Goal: Task Accomplishment & Management: Manage account settings

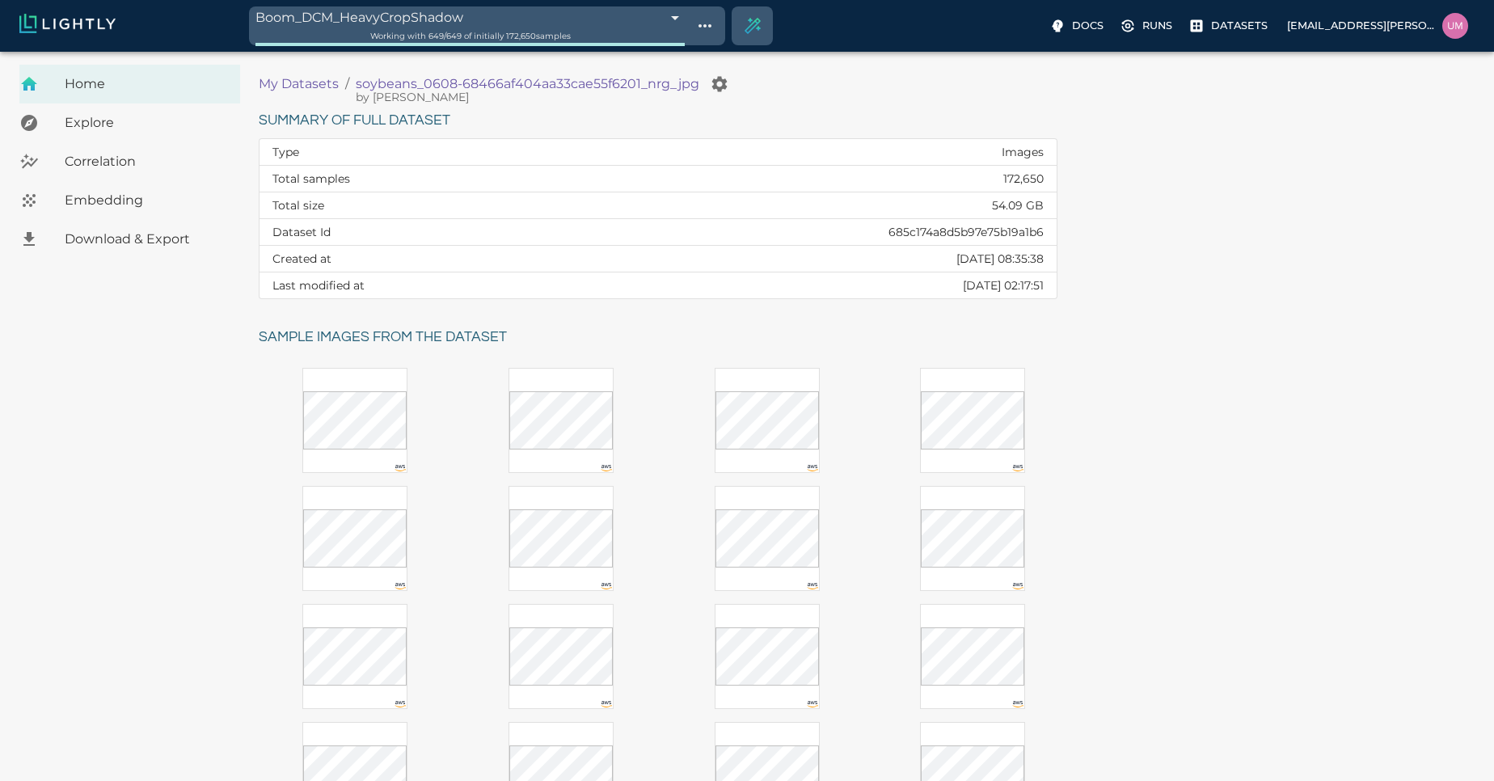
click at [495, 52] on body "Boom_DCM_HeavyCropShadow 68c0ae66de19f9d88f1de19d Working with 649 / 649 of ini…" at bounding box center [747, 504] width 1494 height 904
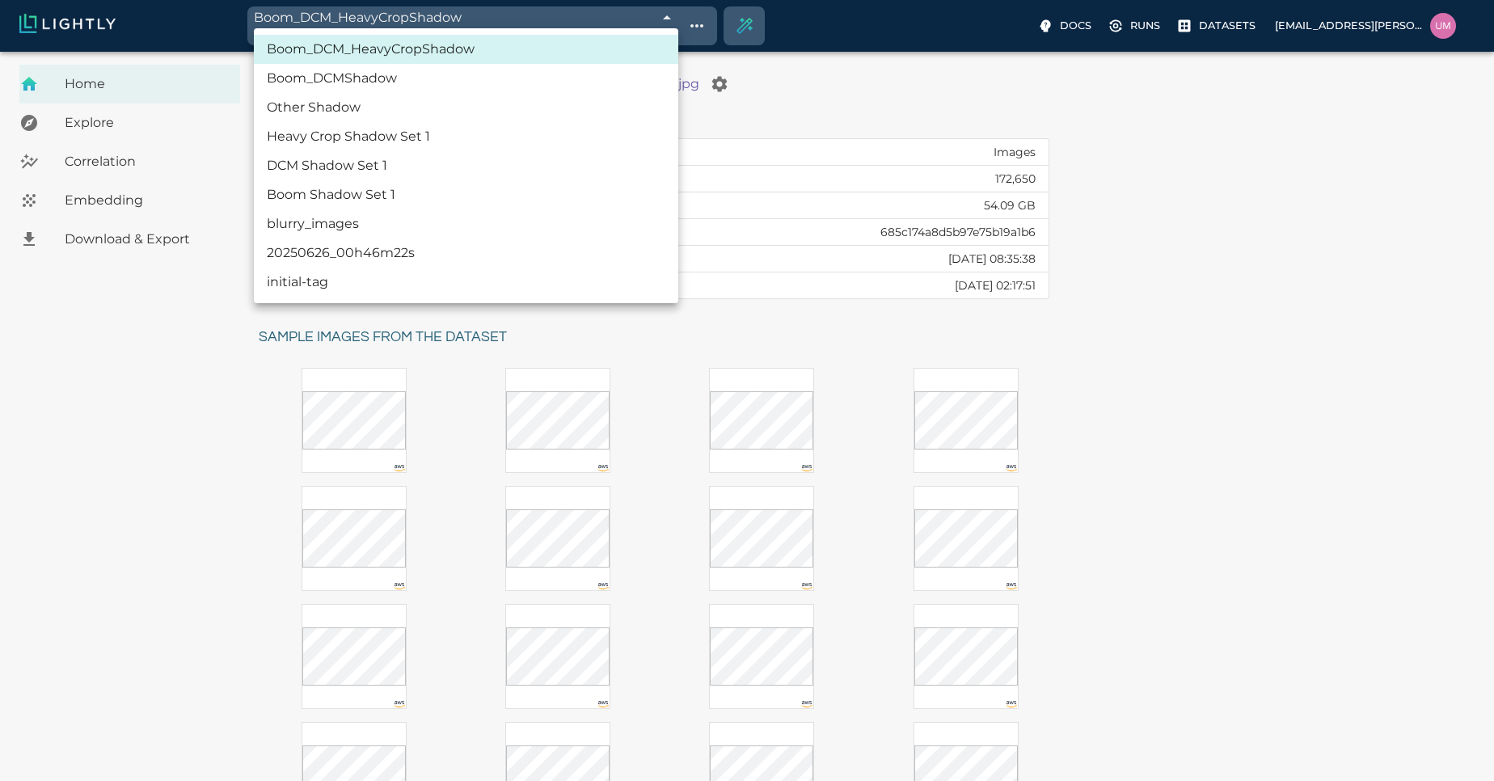
click at [707, 23] on div at bounding box center [747, 390] width 1494 height 781
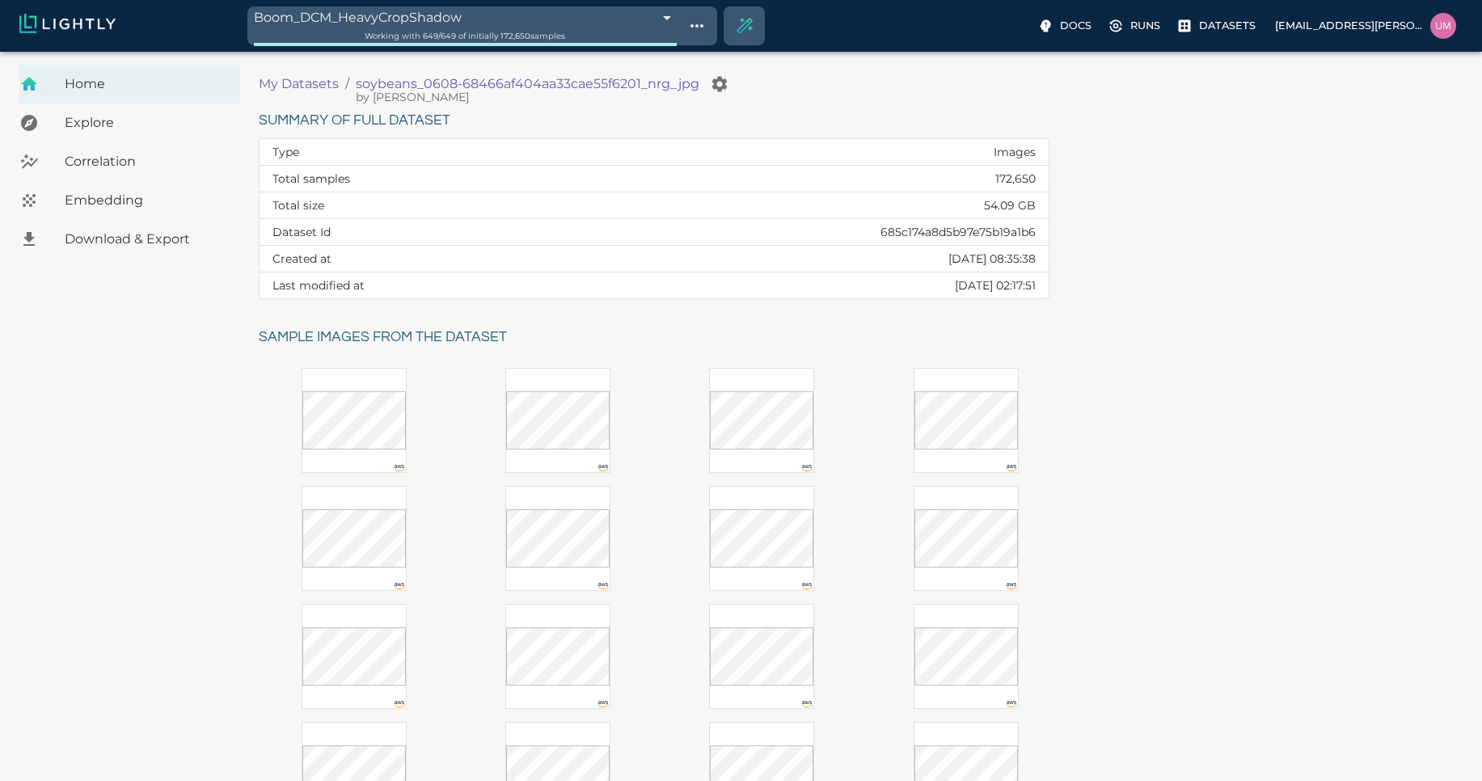
click at [707, 23] on div "Boom_DCM_HeavyCropShadow Boom_DCMShadow Other Shadow Heavy Crop Shadow Set 1 DC…" at bounding box center [741, 390] width 1482 height 781
click at [707, 23] on icon "Show tag tree" at bounding box center [696, 25] width 19 height 19
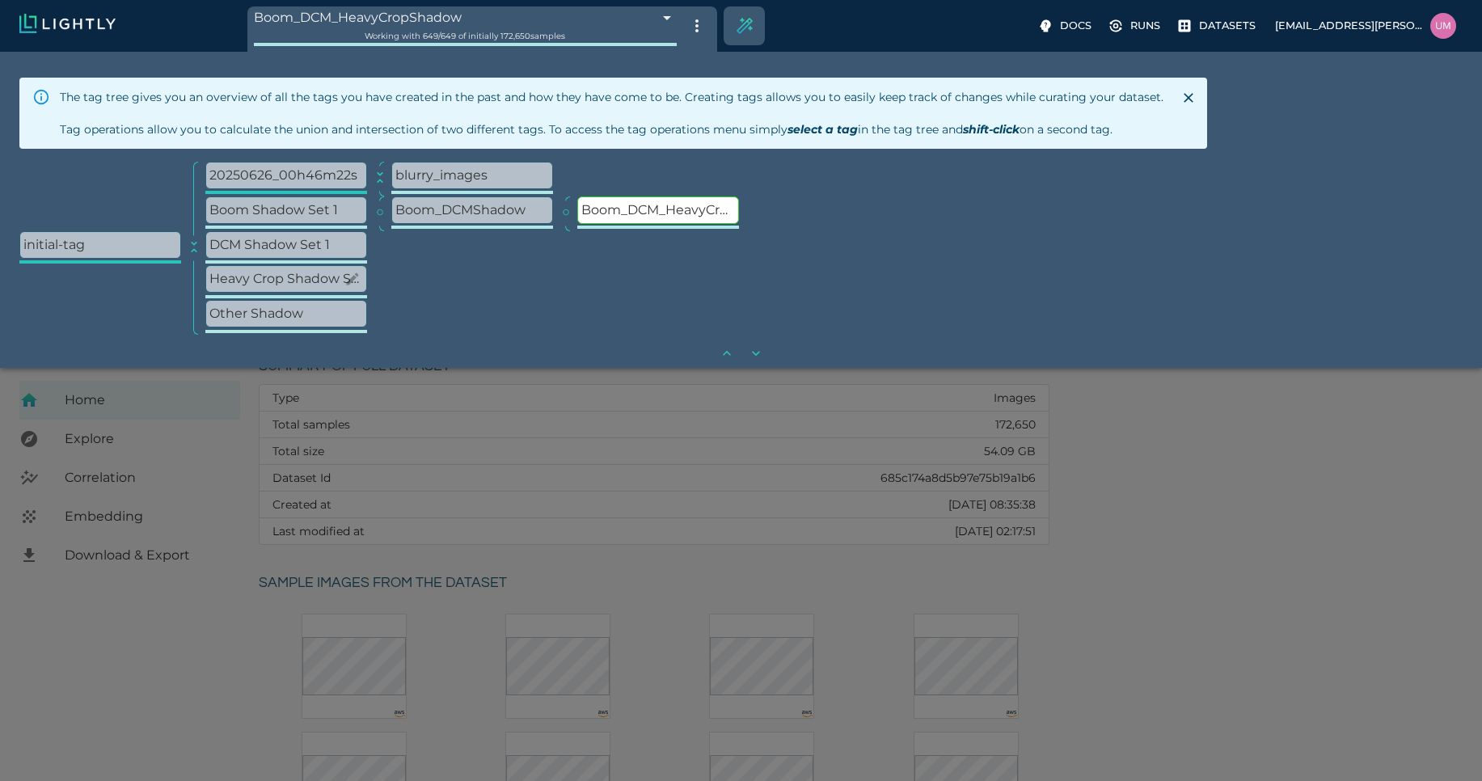
scroll to position [58, 0]
click at [322, 315] on p "Other Shadow" at bounding box center [286, 314] width 160 height 26
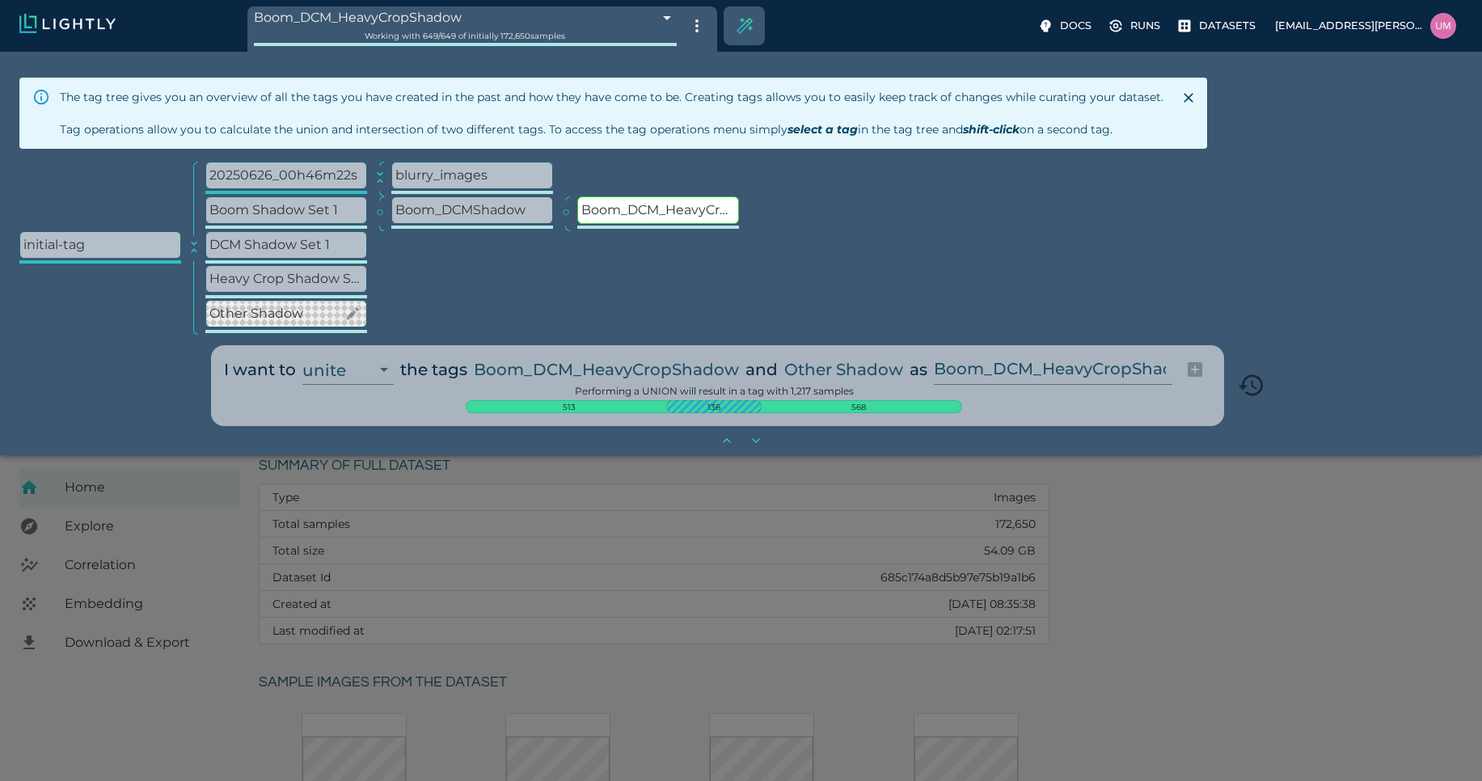
scroll to position [146, 0]
click at [1058, 371] on input "Boom_DCM_HeavyCropShadow-WIP" at bounding box center [1050, 369] width 232 height 31
type input "Boom_DCM_HeavyCropShadow-Other"
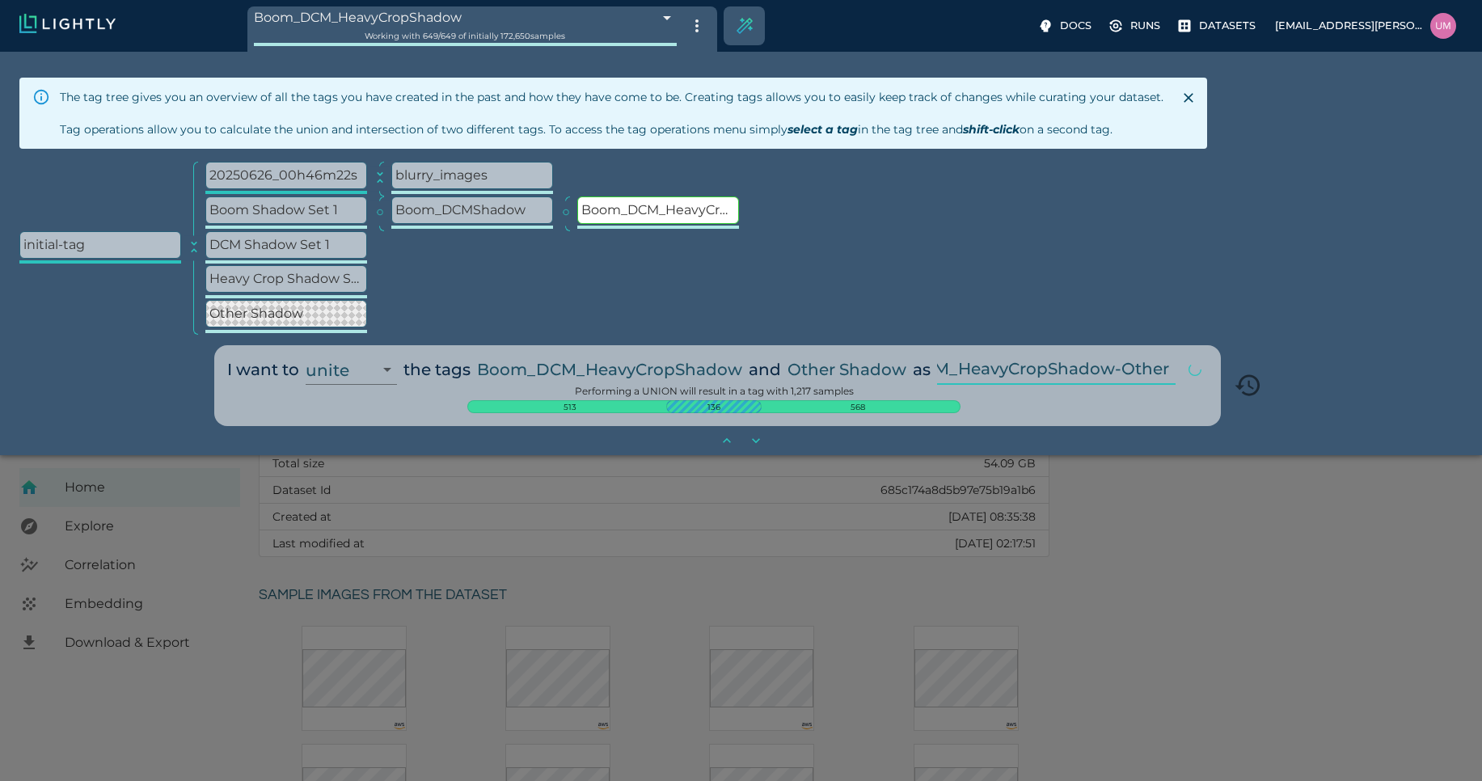
type input "68c0dcf4de19f9d88f327b31"
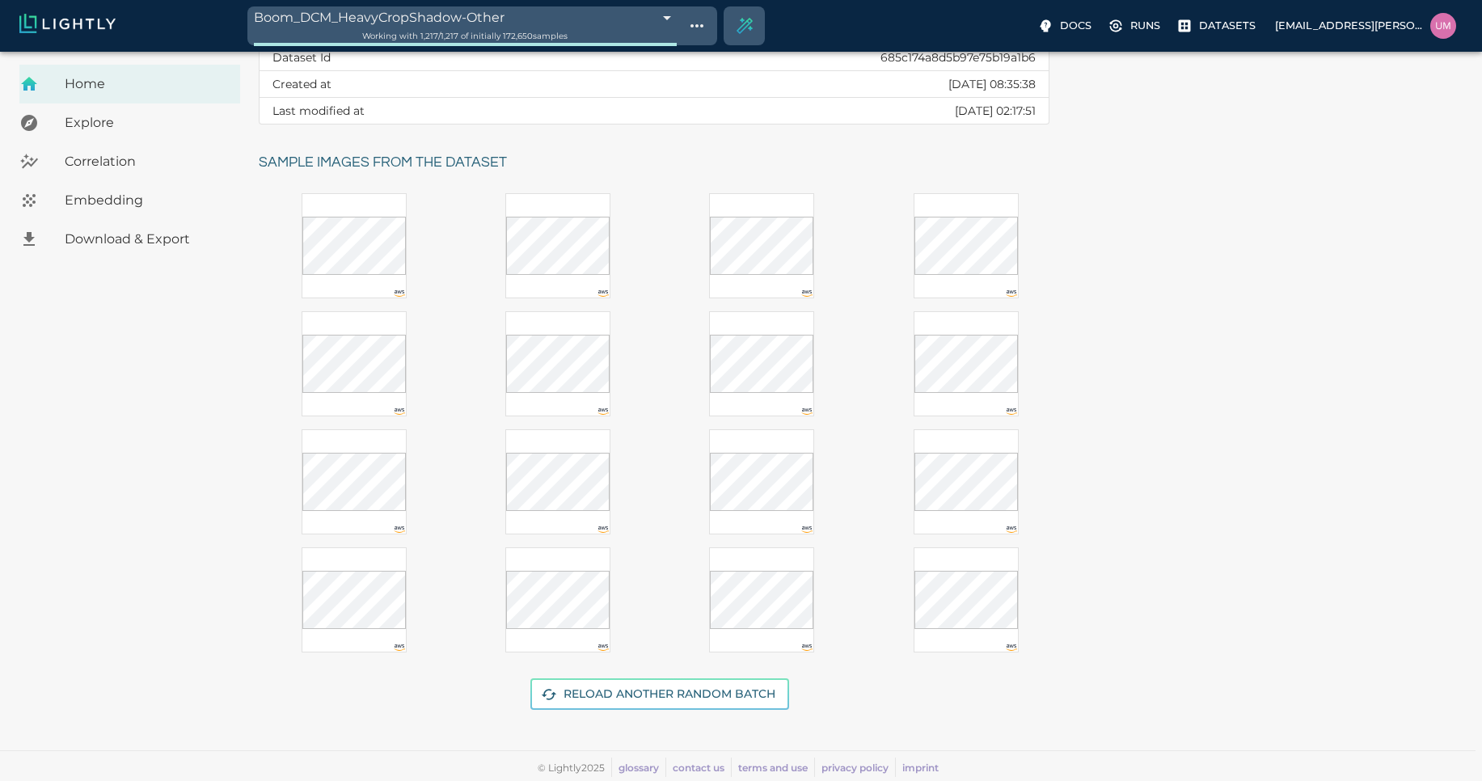
scroll to position [0, 0]
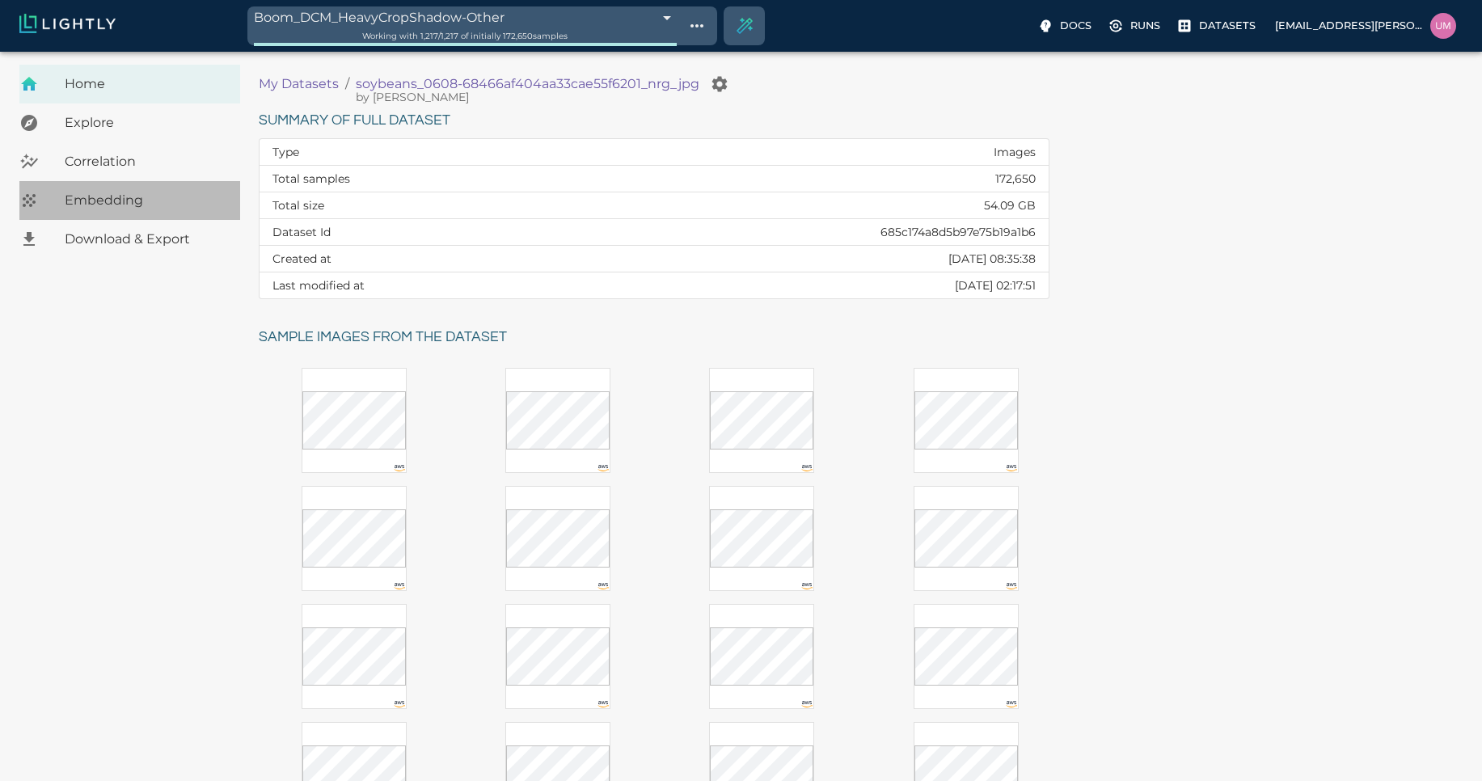
click at [185, 210] on div "Embedding" at bounding box center [129, 200] width 221 height 39
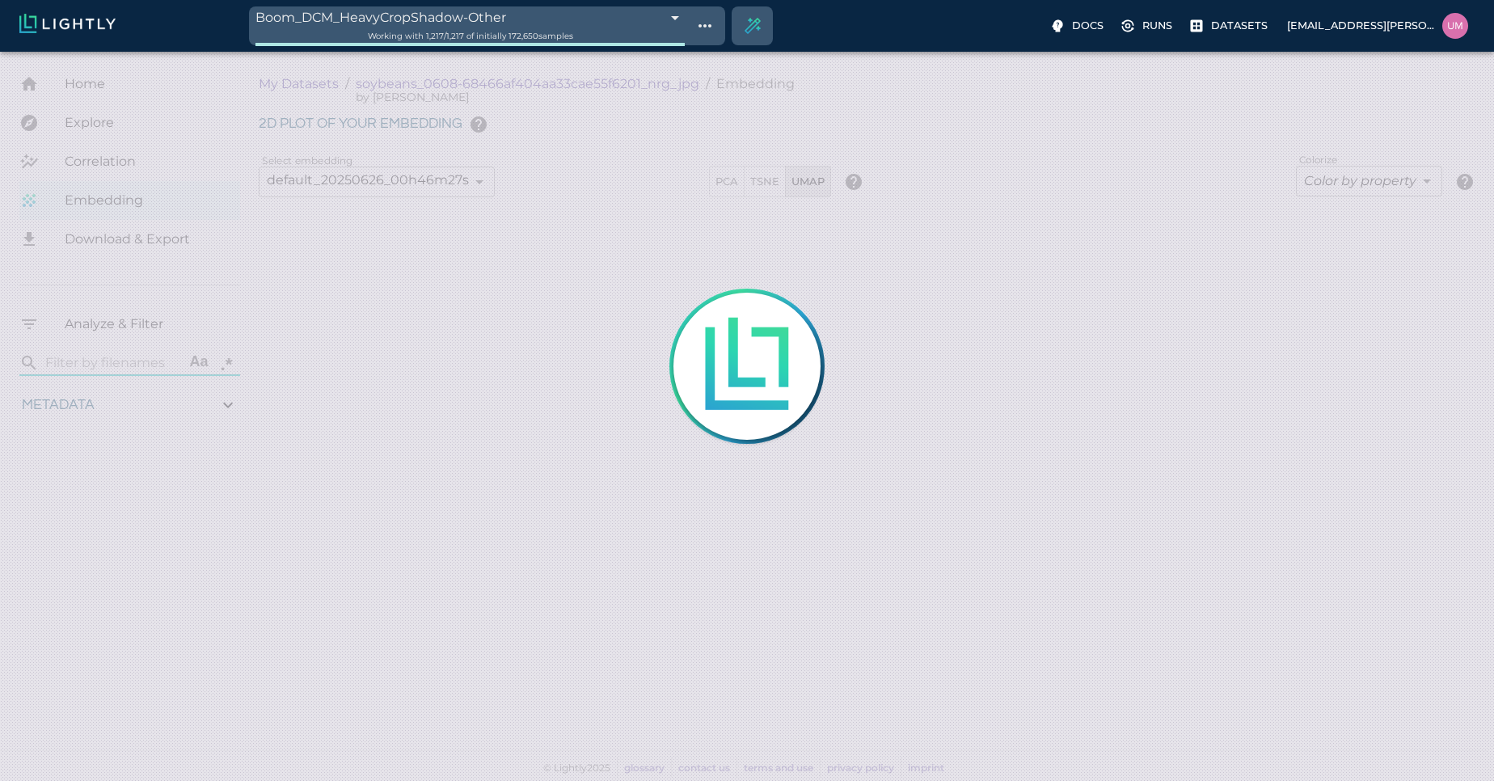
type input "1.01926637632285"
type input "13.4052663763228"
type input "4.98332834243774"
type input "90.2033283424377"
type input "1.01926637632285"
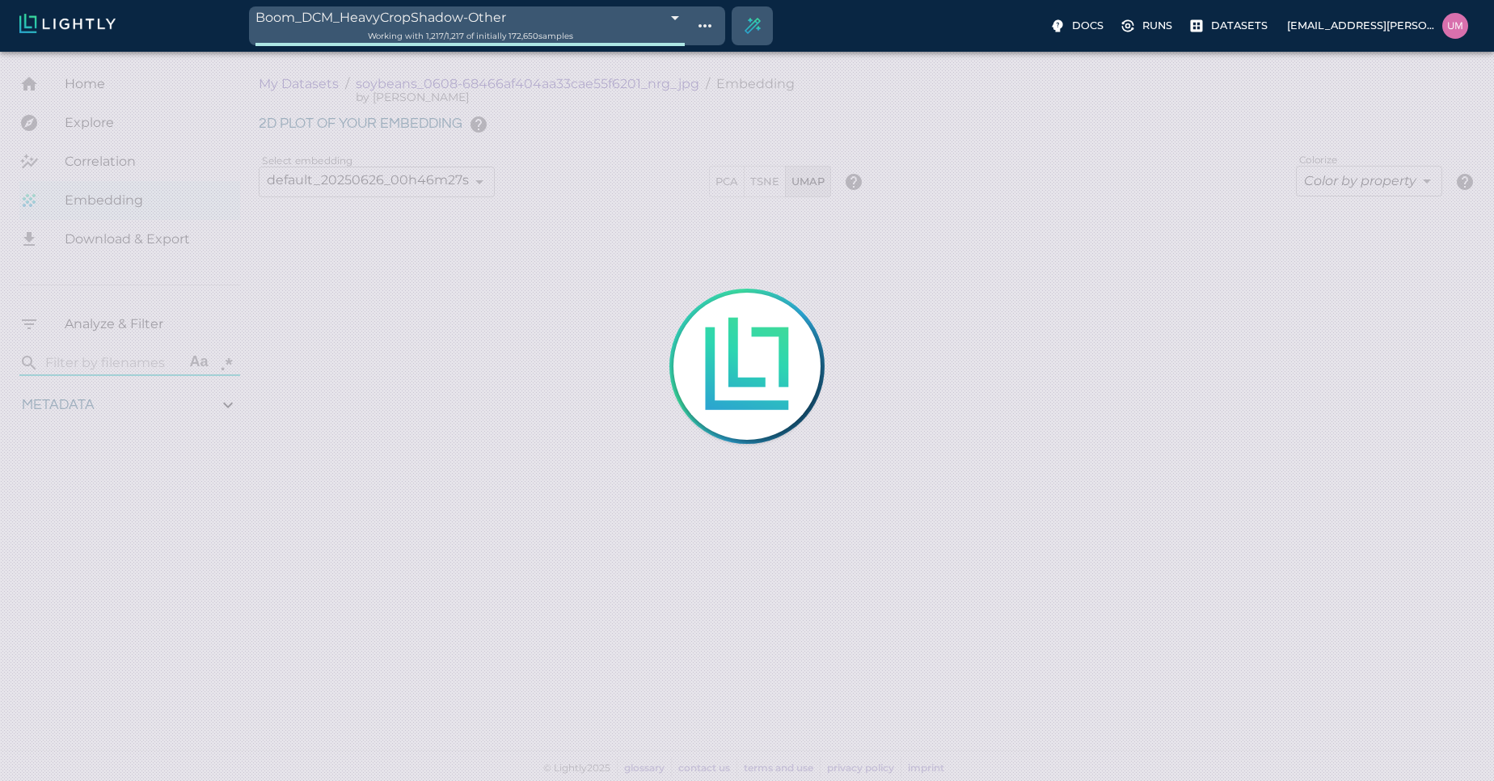
type input "13.4052663763228"
type input "4.98332834243774"
type input "90.2033283424377"
type input "1.01926637632285"
type input "13.4052663763228"
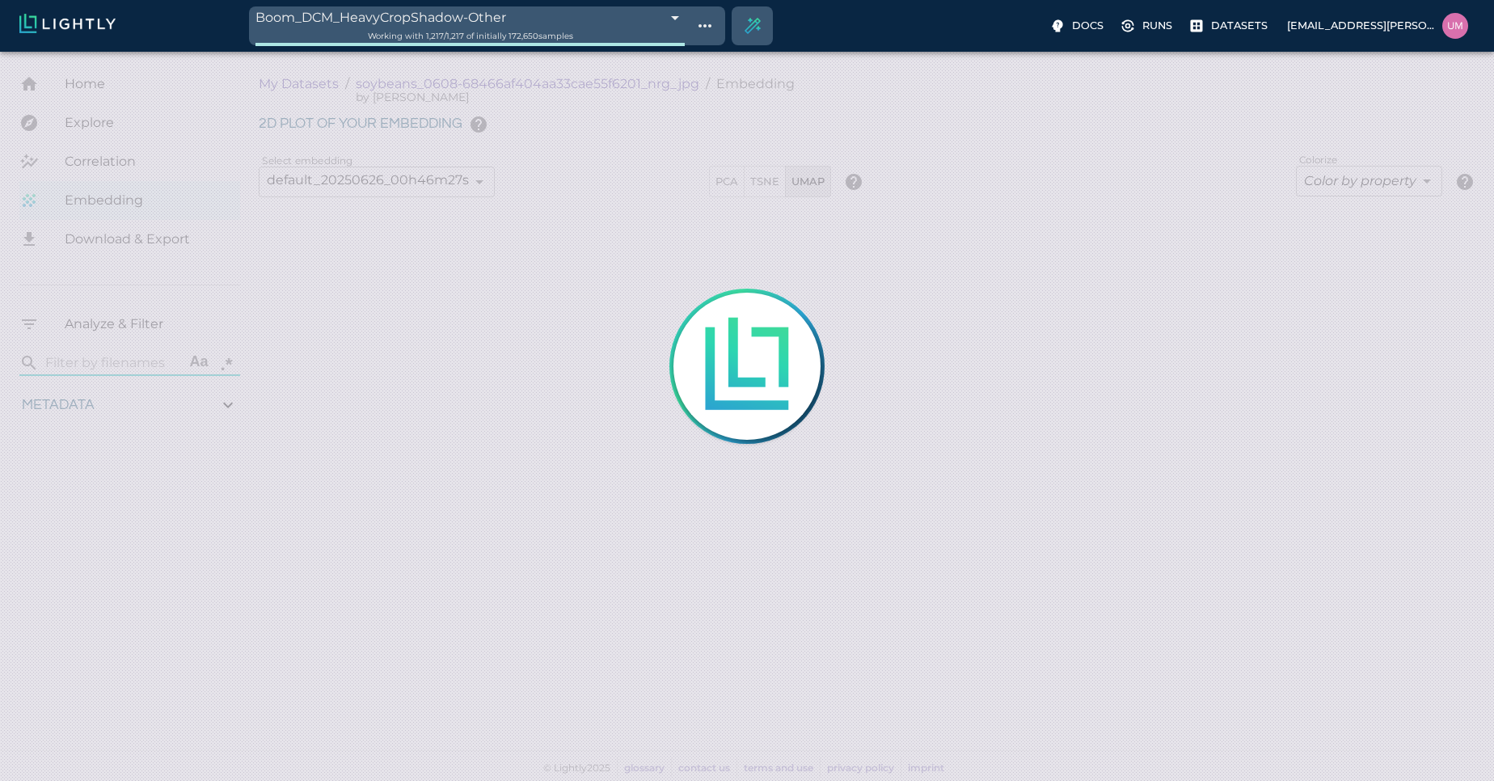
type input "4.98332834243774"
type input "90.2033283424377"
type input "1.01926637632285"
type input "13.4052663763228"
type input "4.98332834243774"
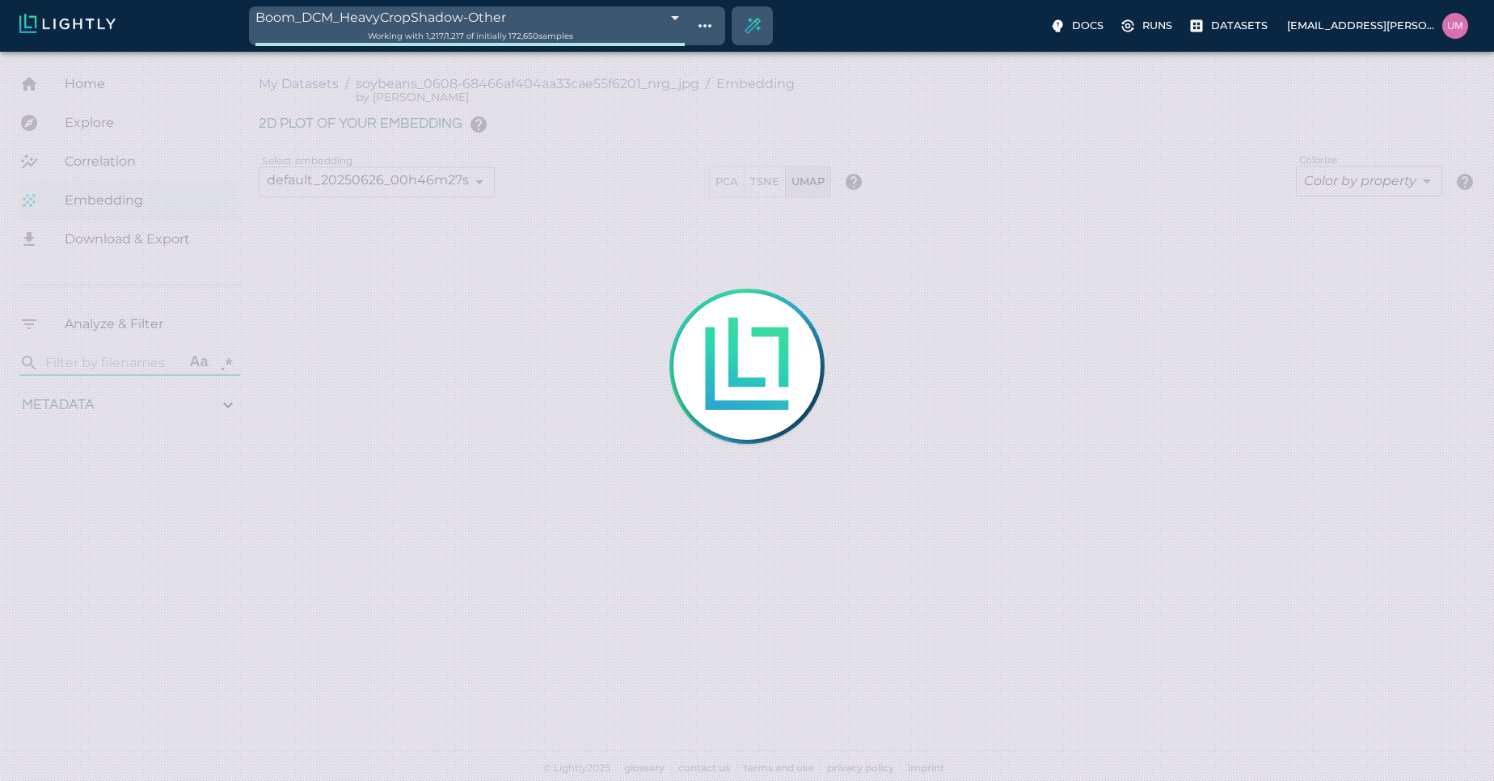
type input "90.2033283424377"
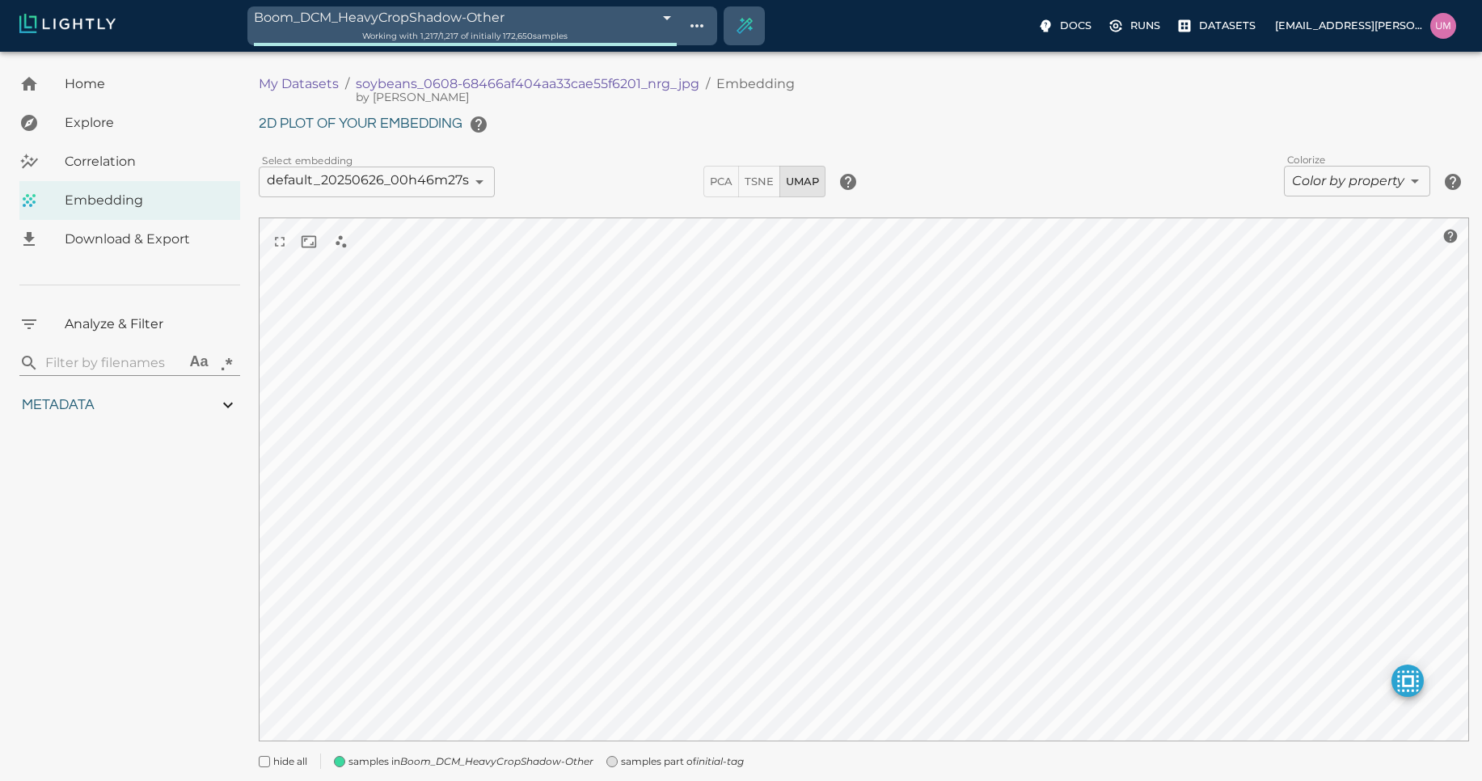
click at [288, 766] on span "hide all" at bounding box center [290, 762] width 34 height 16
click at [342, 763] on span at bounding box center [345, 761] width 11 height 11
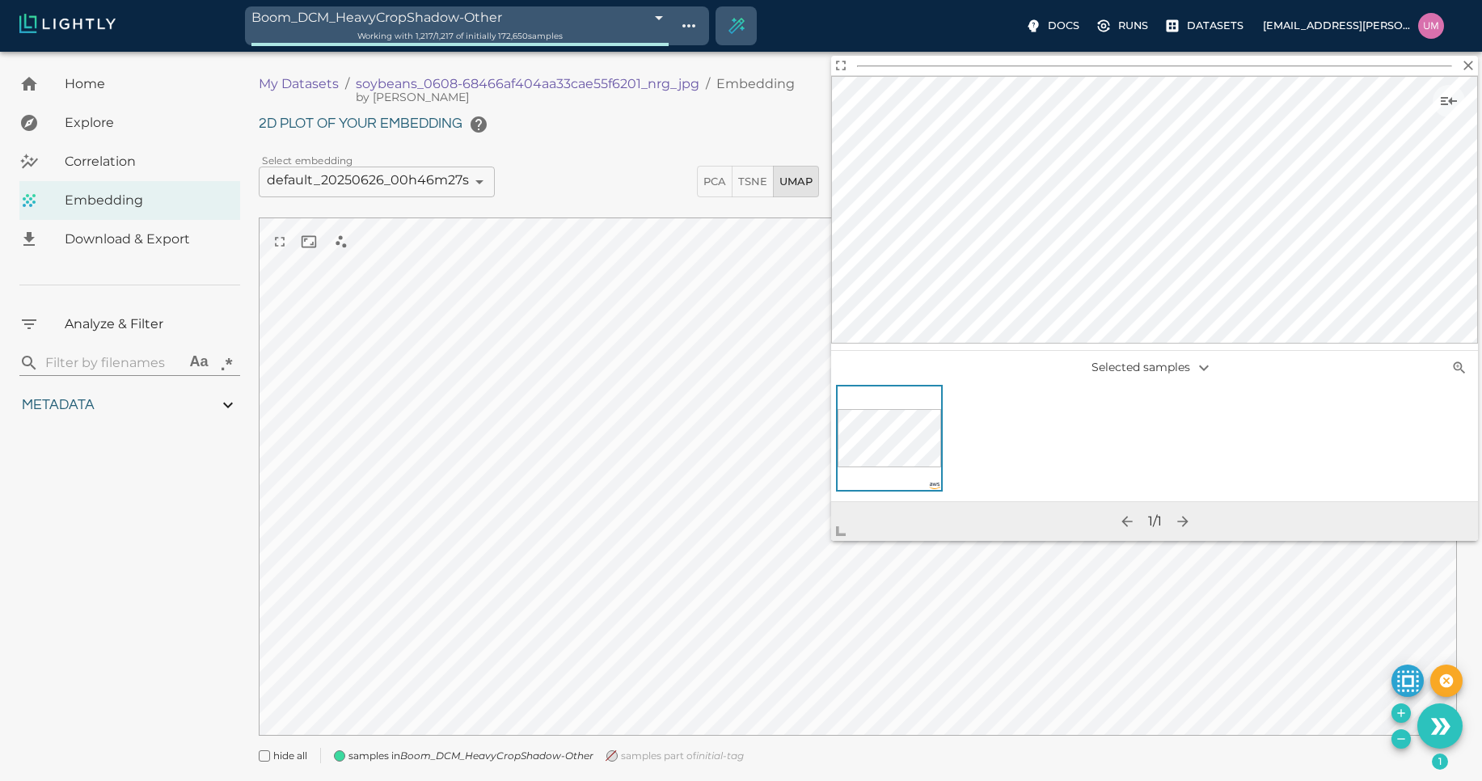
click at [484, 5] on div "Boom_DCM_HeavyCropShadow-Other 68c0dcf4de19f9d88f327b31 Working with 1,217 / 1,…" at bounding box center [457, 22] width 424 height 45
click at [615, 756] on span at bounding box center [611, 755] width 11 height 11
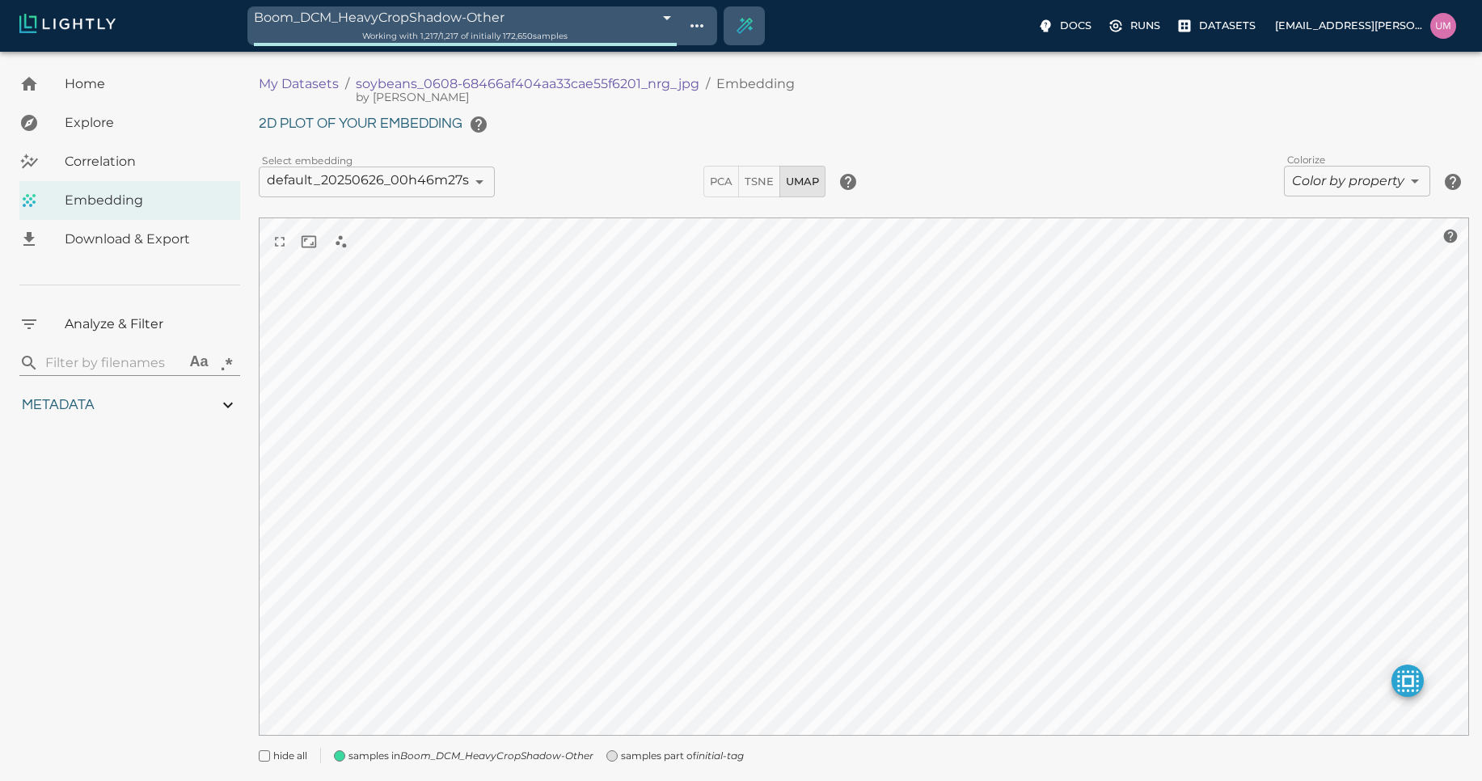
click at [482, 780] on div "My Datasets / soybeans_0608-68466af404aa33cae55f6201_nrg_jpg by Malte / Embeddi…" at bounding box center [870, 424] width 1223 height 718
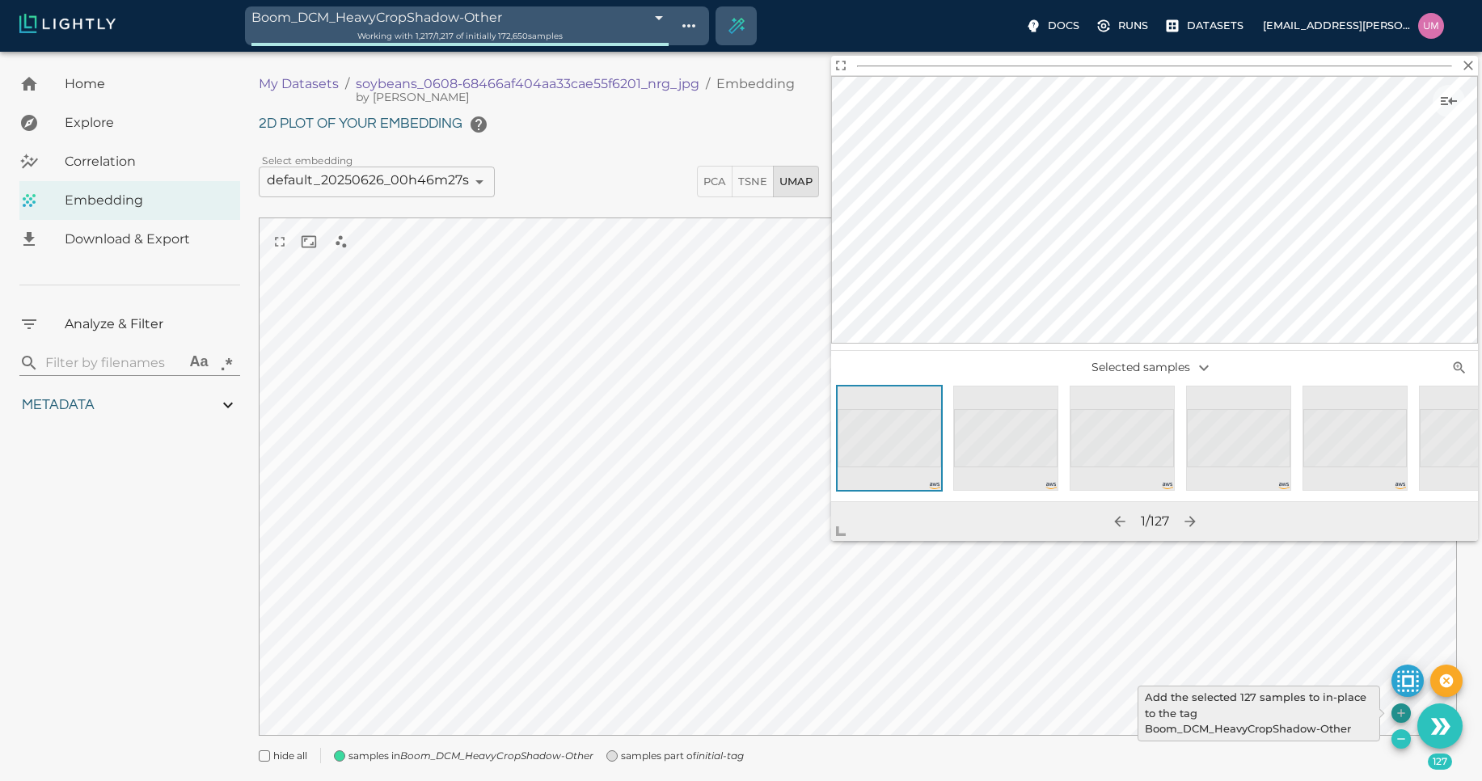
click at [1401, 712] on icon "Add the selected 127 samples to in-place to the tag Boom_DCM_HeavyCropShadow-Ot…" at bounding box center [1400, 712] width 7 height 7
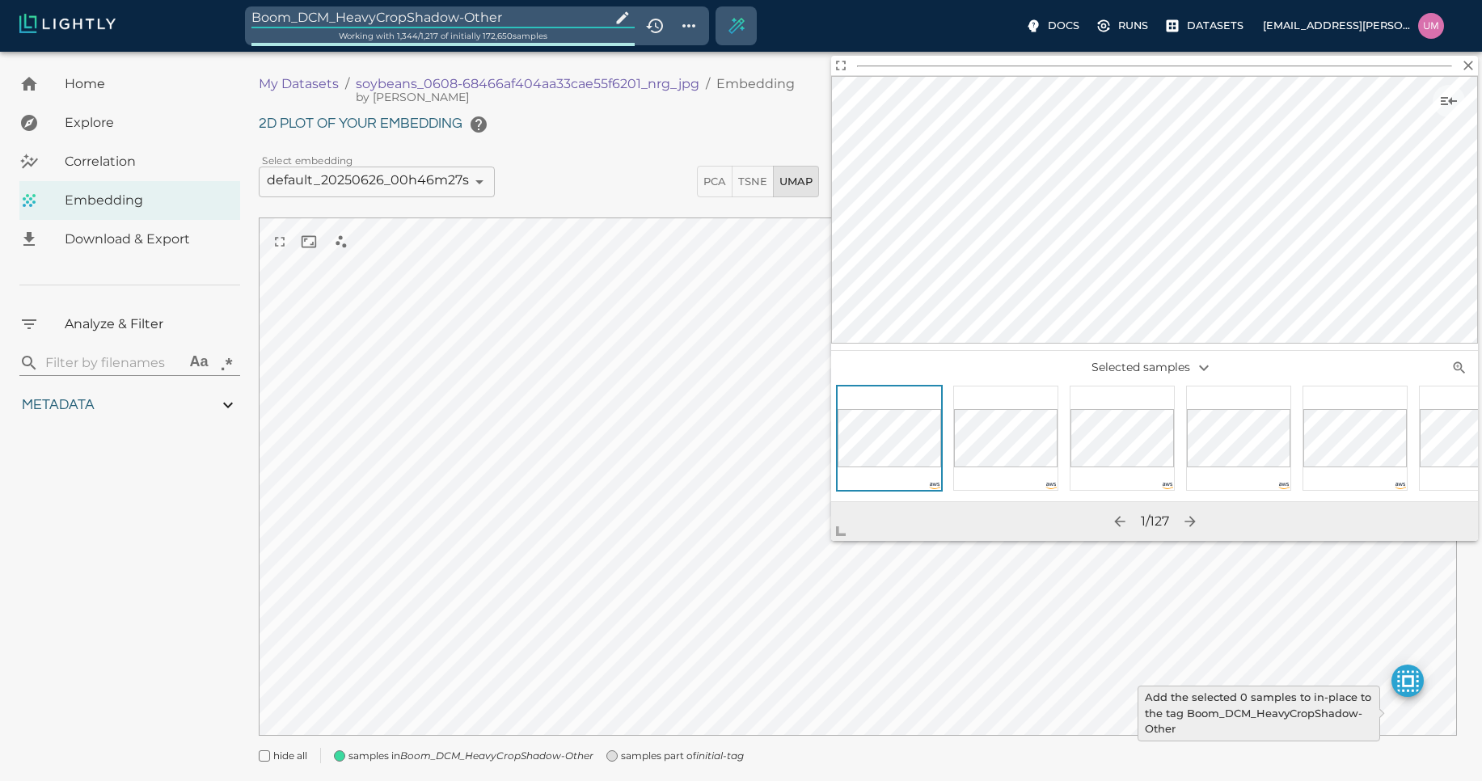
type input "1.01926637632285"
type input "13.4052663763228"
type input "4.98332834243774"
type input "90.2033283424377"
type input "1.01926637632285"
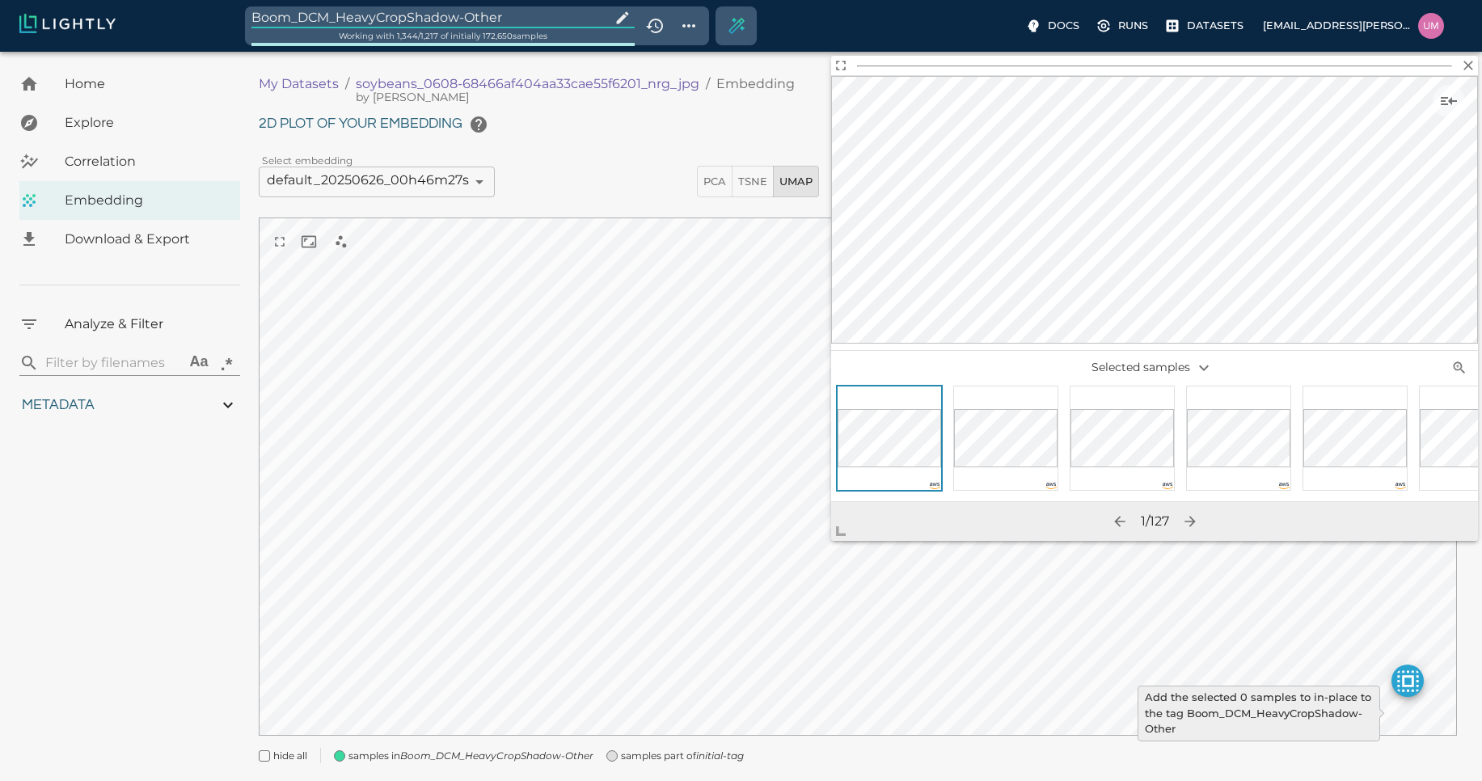
type input "13.4052663763228"
type input "4.98332834243774"
type input "90.2033283424377"
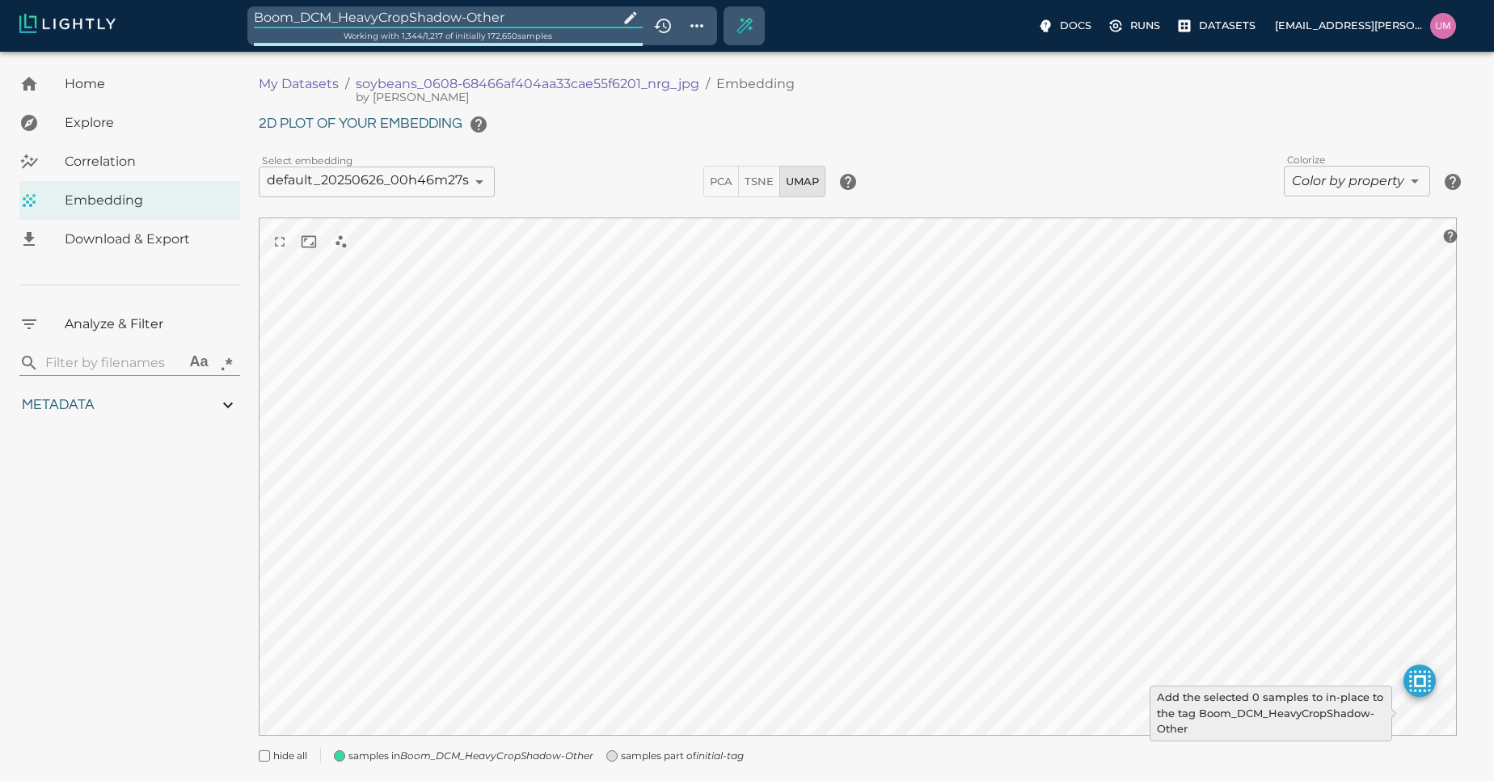
type input "1.01926637632285"
type input "13.4052663763228"
type input "4.98332834243774"
type input "90.2033283424377"
type input "1.01926637632285"
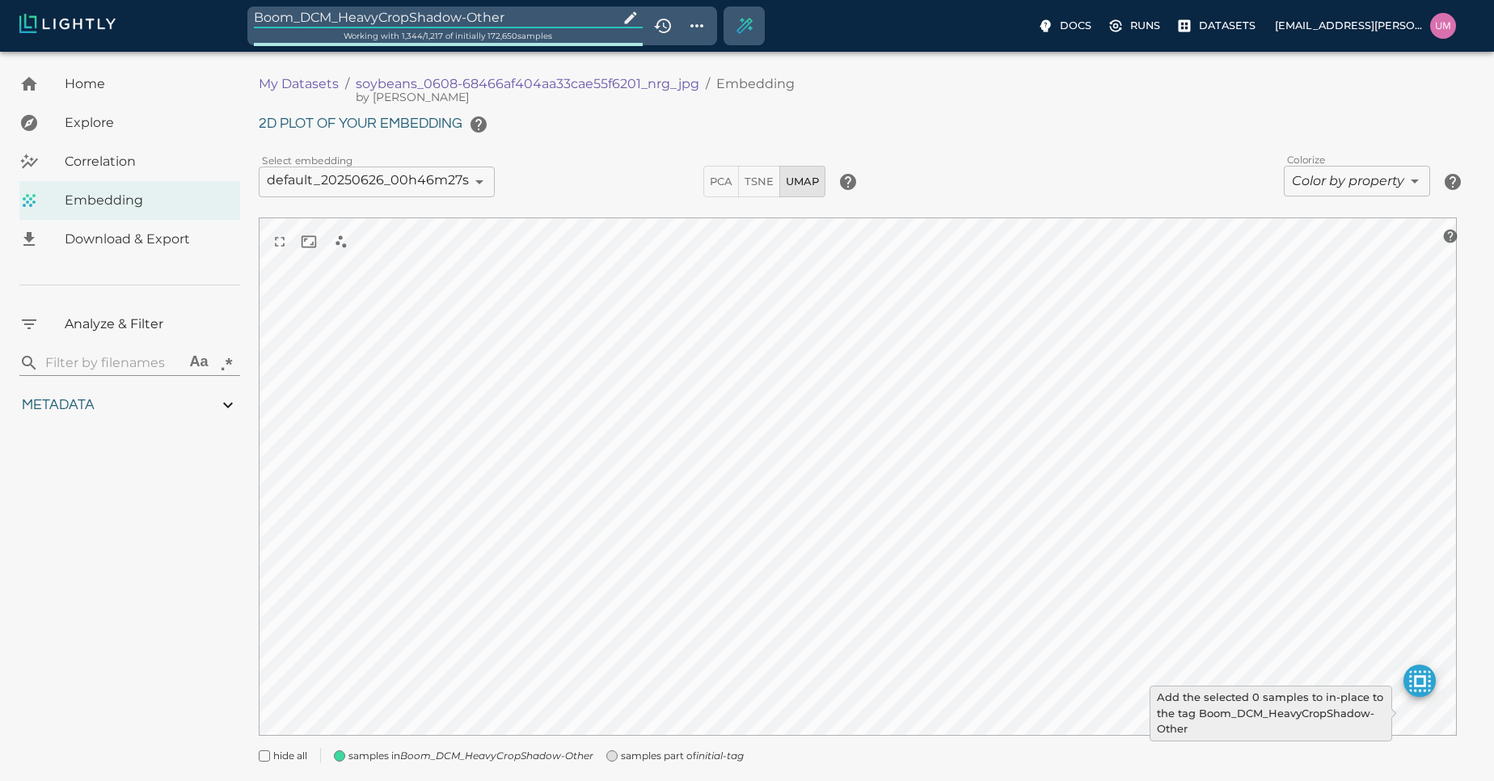
type input "13.4052663763228"
type input "4.98332834243774"
type input "90.2033283424377"
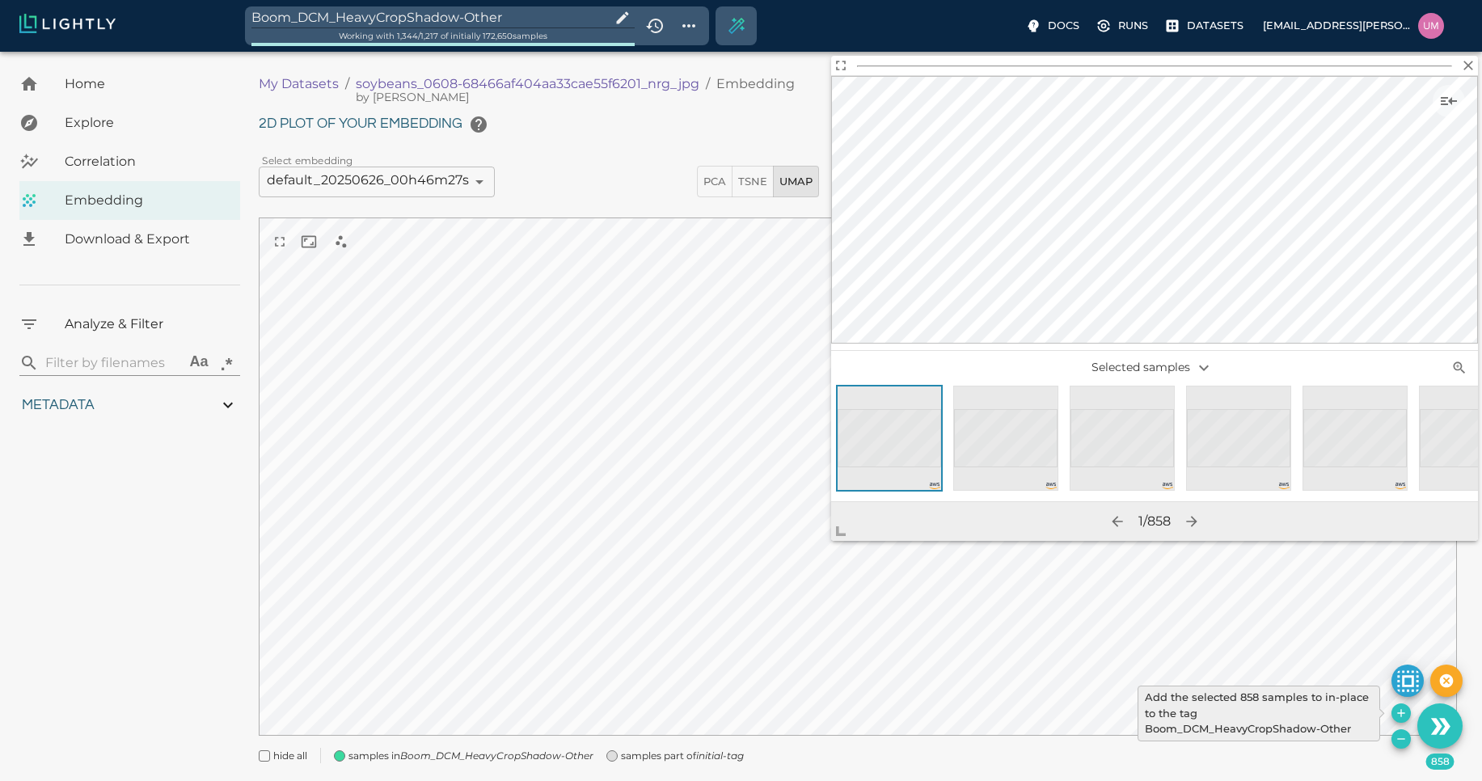
click at [1400, 716] on icon "Add the selected 858 samples to in-place to the tag Boom_DCM_HeavyCropShadow-Ot…" at bounding box center [1401, 713] width 13 height 13
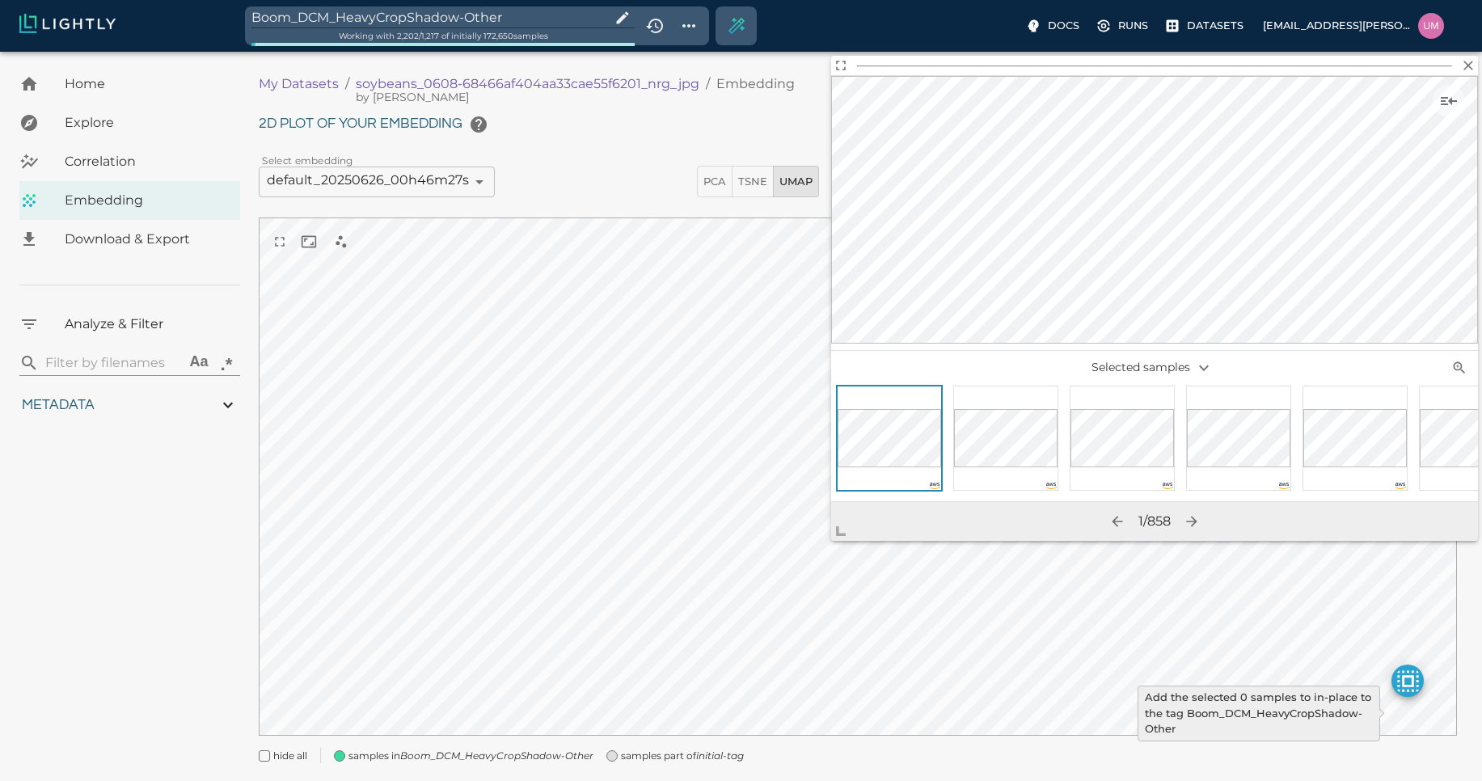
type input "1.01926637632285"
type input "13.4052663763228"
type input "4.98332834243774"
type input "90.2033283424377"
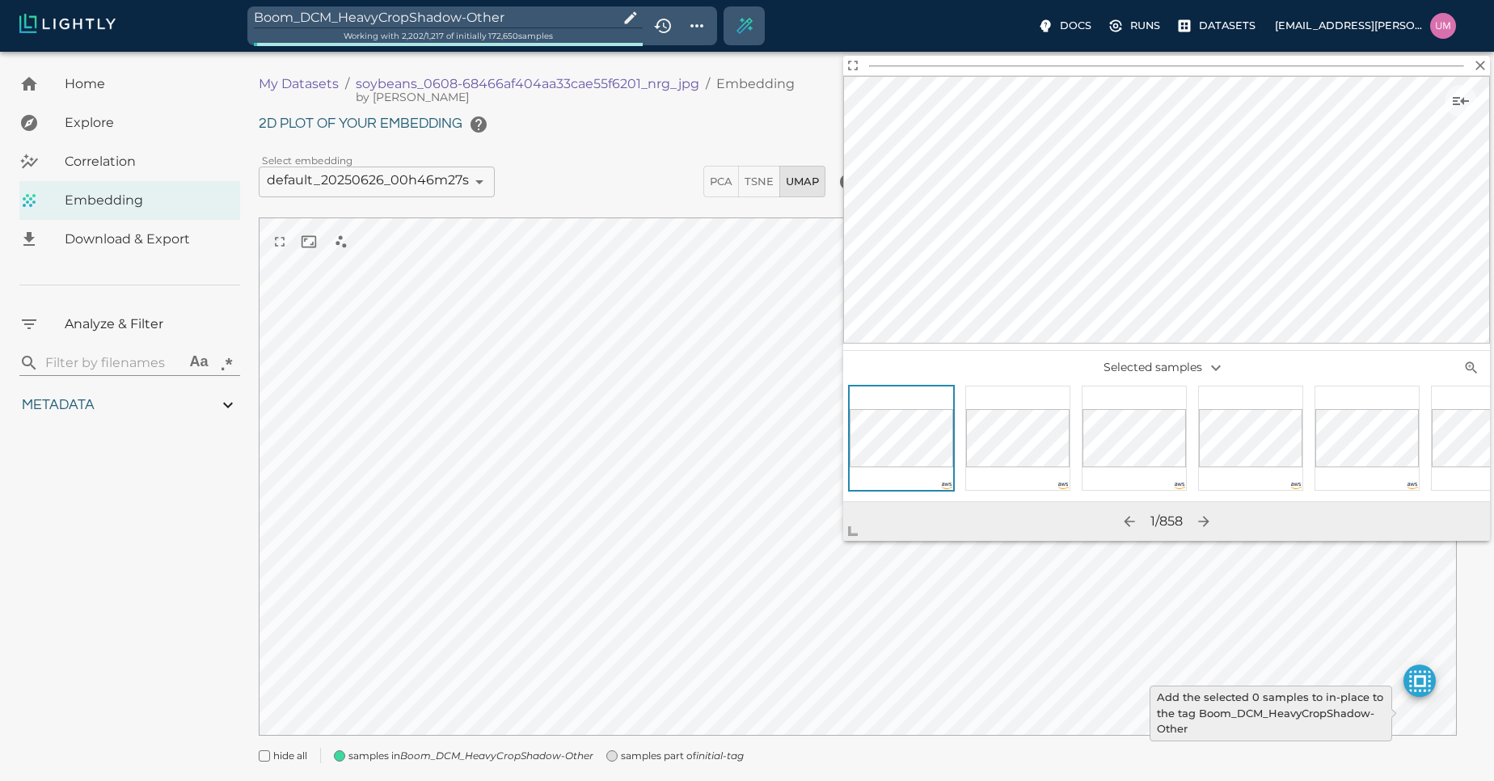
type input "1.01926637632285"
type input "13.4052663763228"
type input "4.98332834243774"
type input "90.2033283424377"
type input "1.01926637632285"
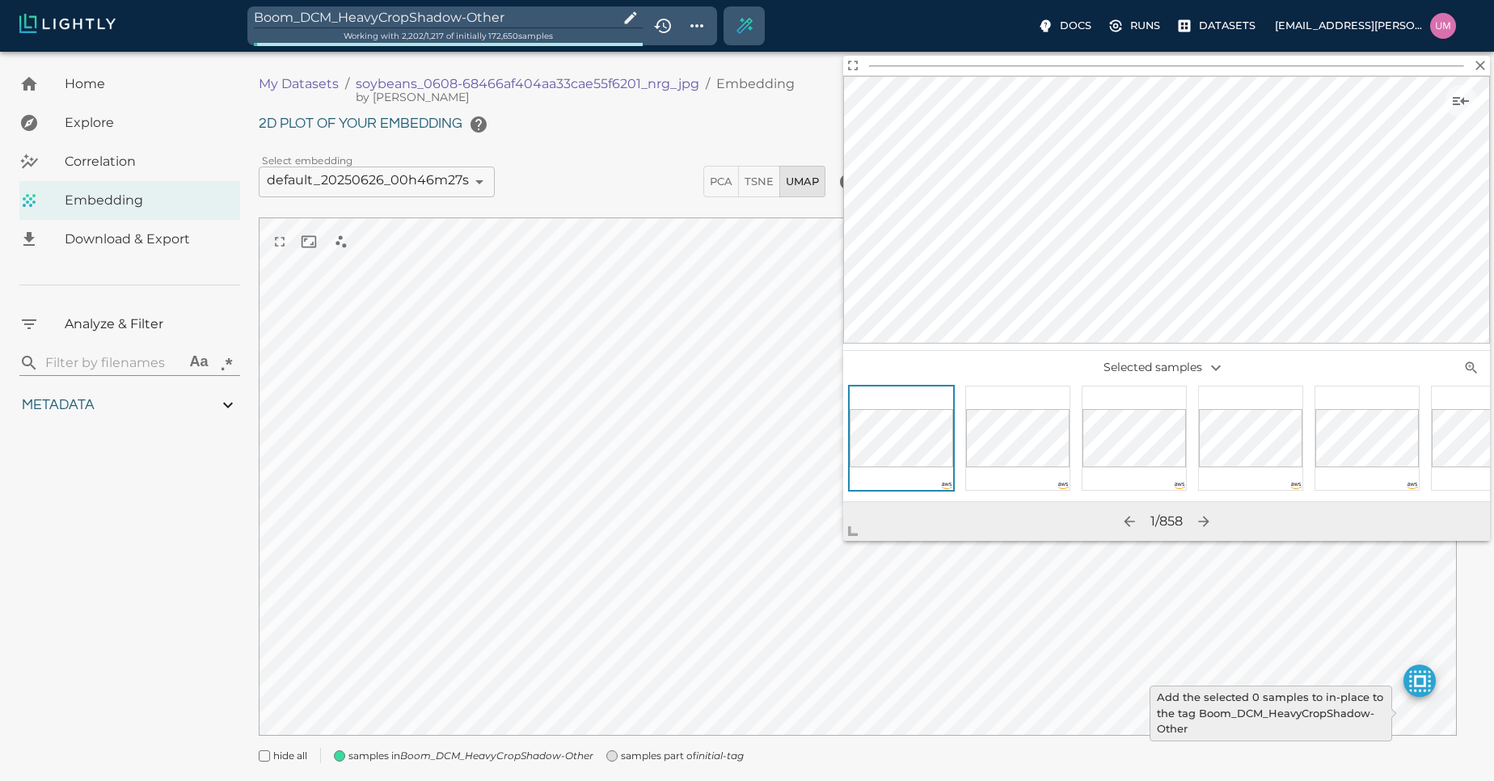
type input "13.4052663763228"
type input "4.98332834243774"
type input "90.2033283424377"
type input "1.01926637632285"
type input "13.4052663763228"
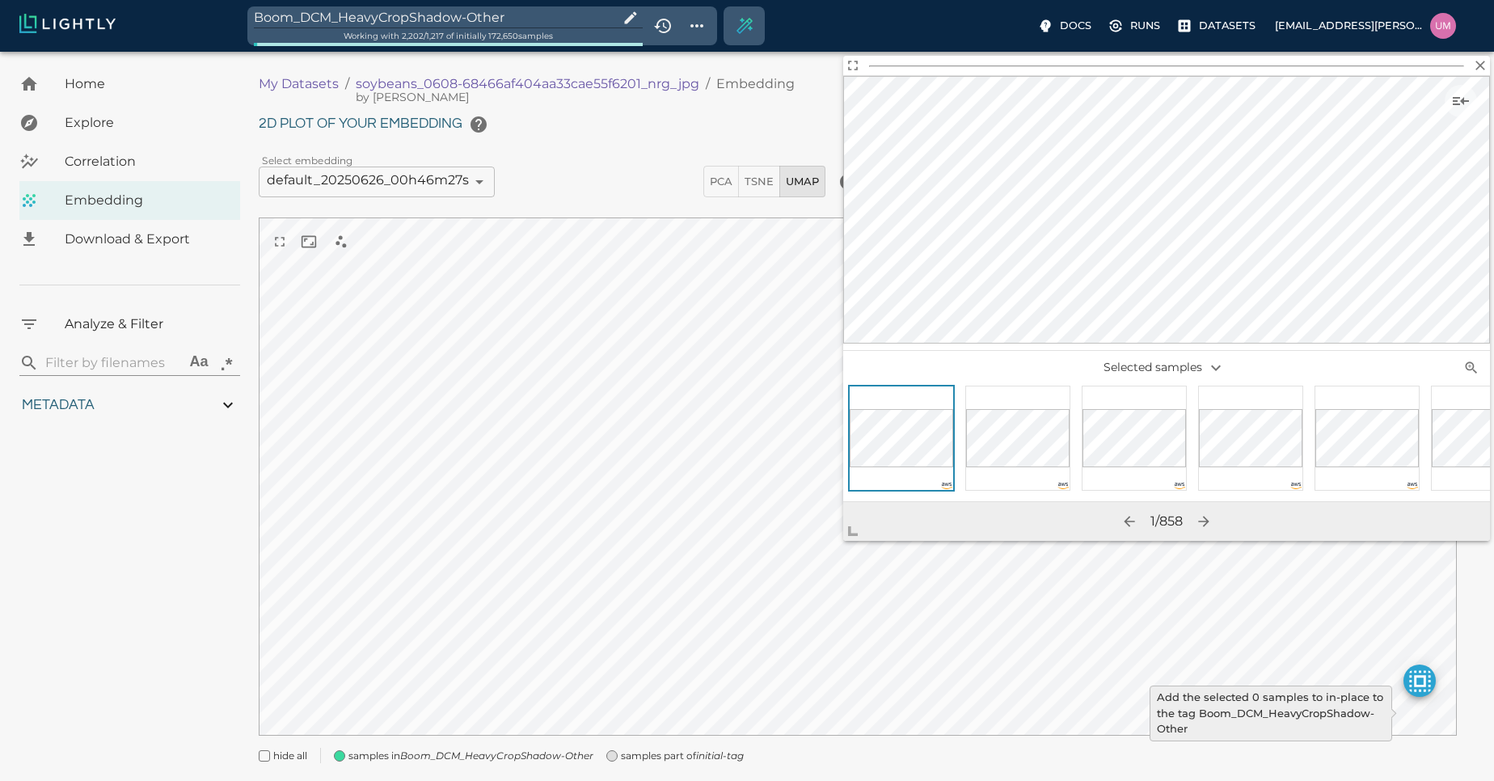
type input "4.98332834243774"
type input "90.2033283424377"
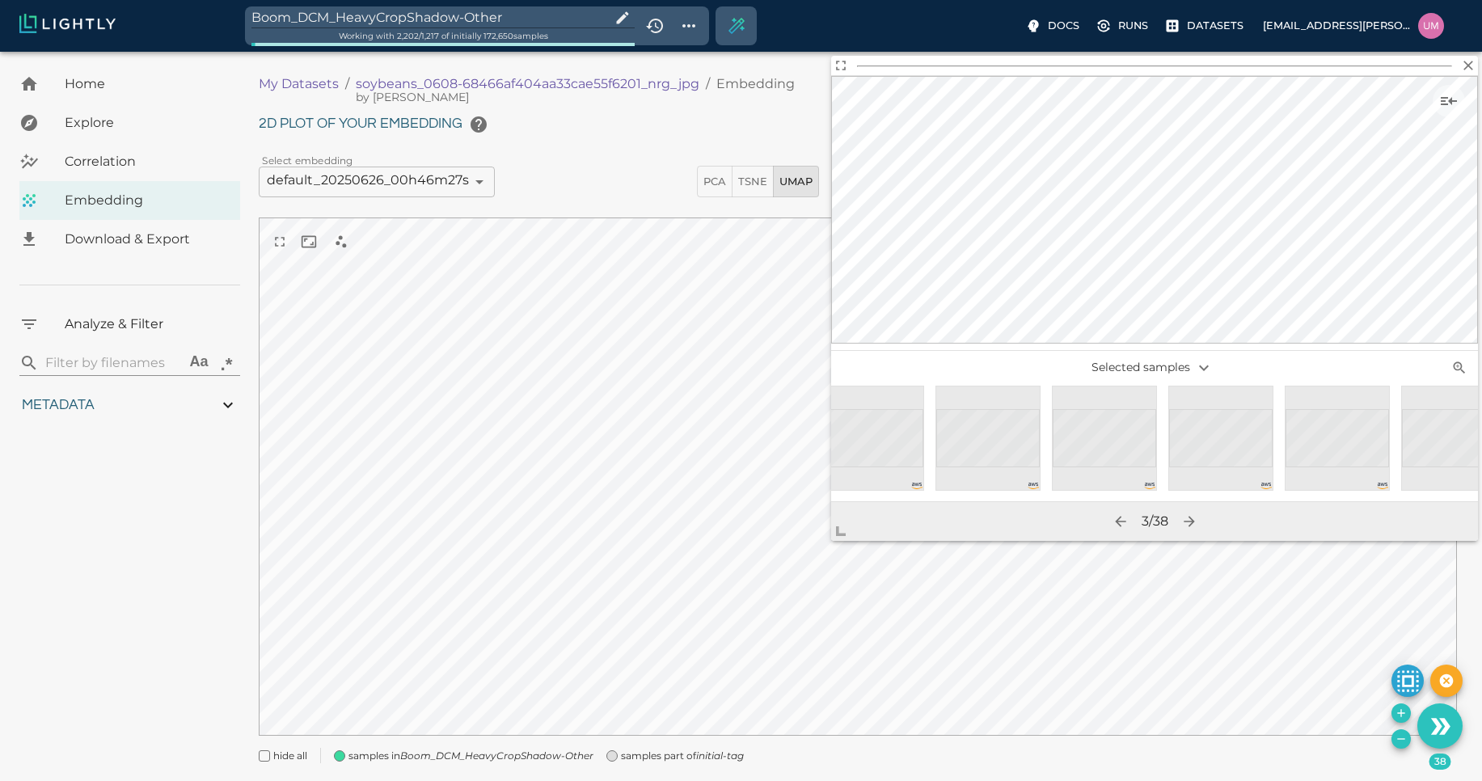
scroll to position [0, 3778]
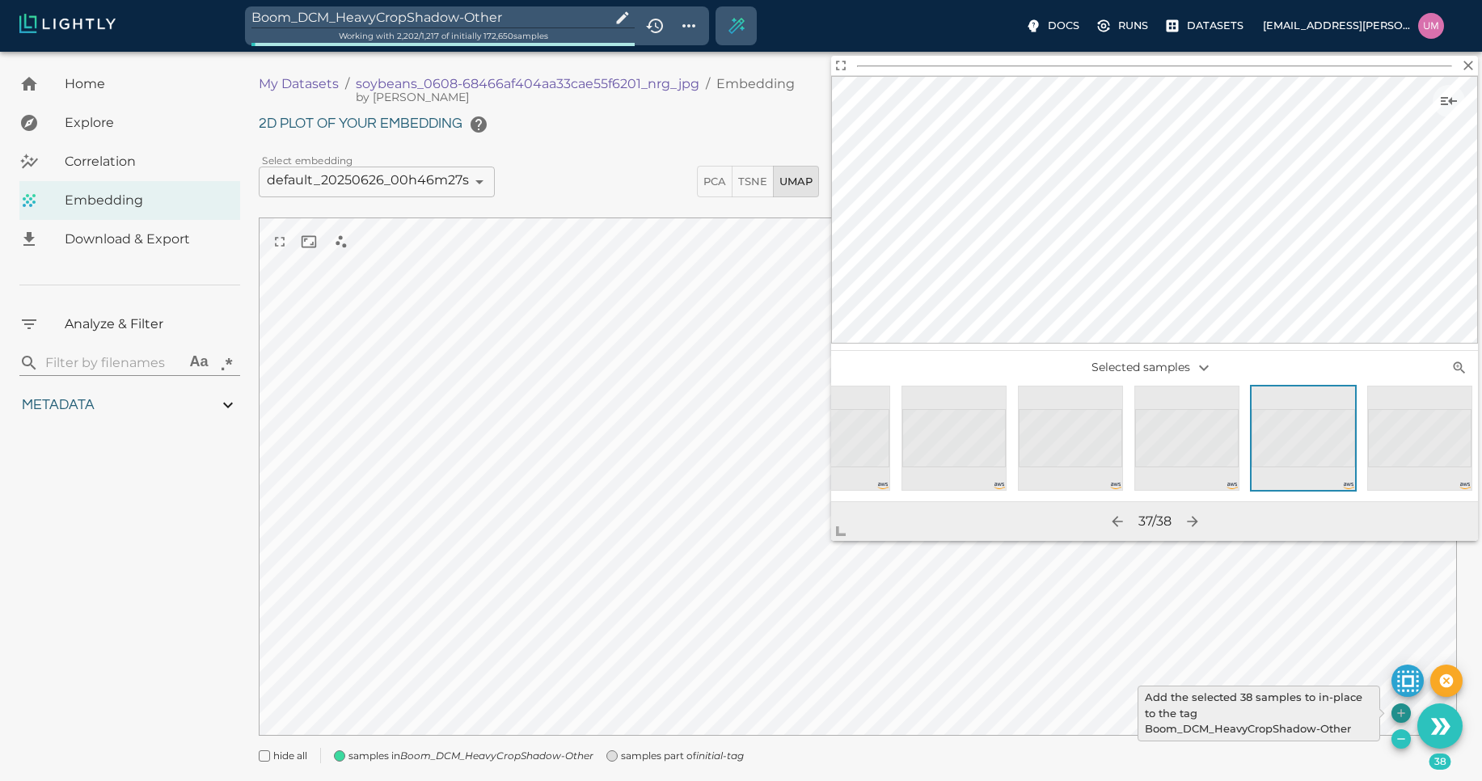
click at [1397, 713] on icon "Add the selected 38 samples to in-place to the tag Boom_DCM_HeavyCropShadow-Oth…" at bounding box center [1401, 713] width 13 height 13
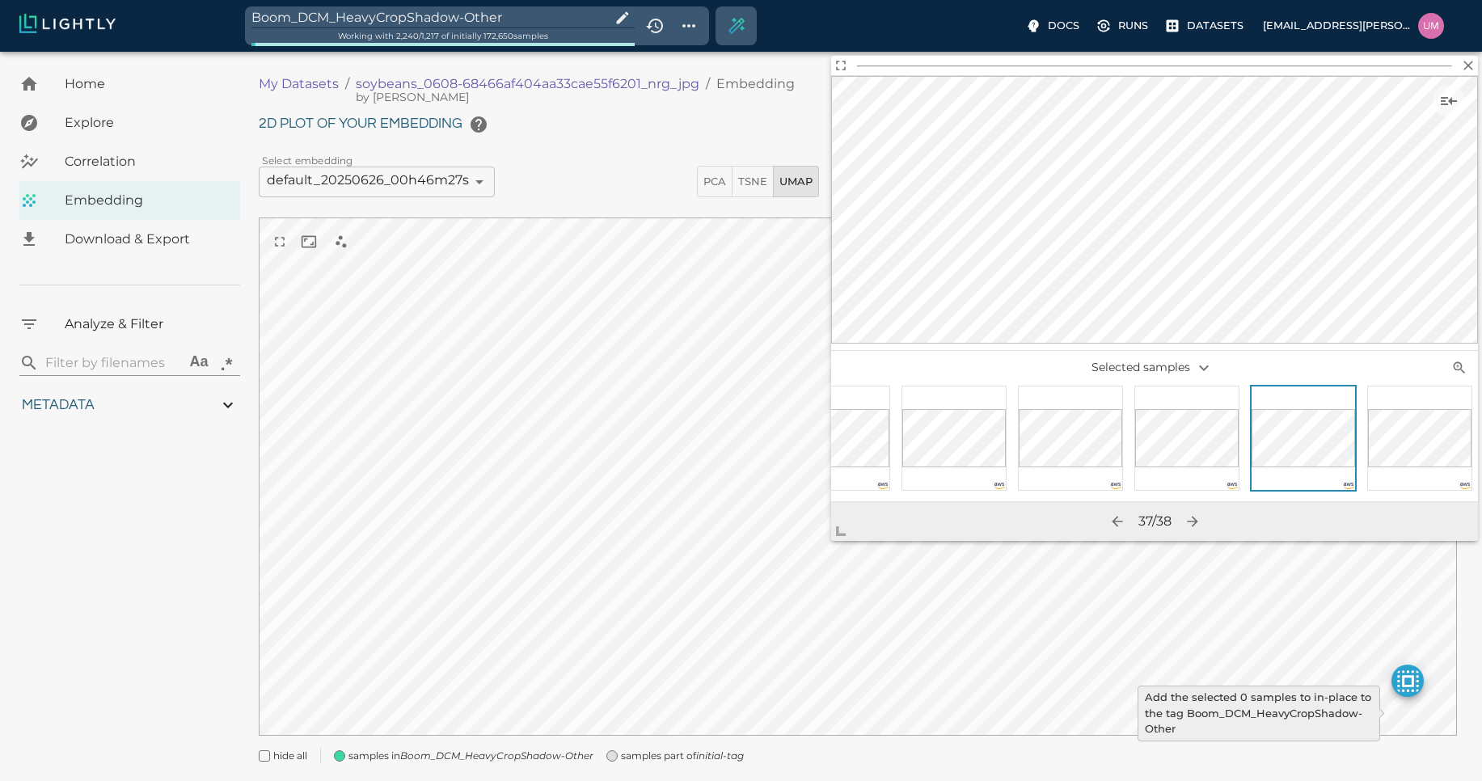
type input "1.01926637632285"
type input "13.4052663763228"
type input "4.98332834243774"
type input "90.2033283424377"
type input "1.01926637632285"
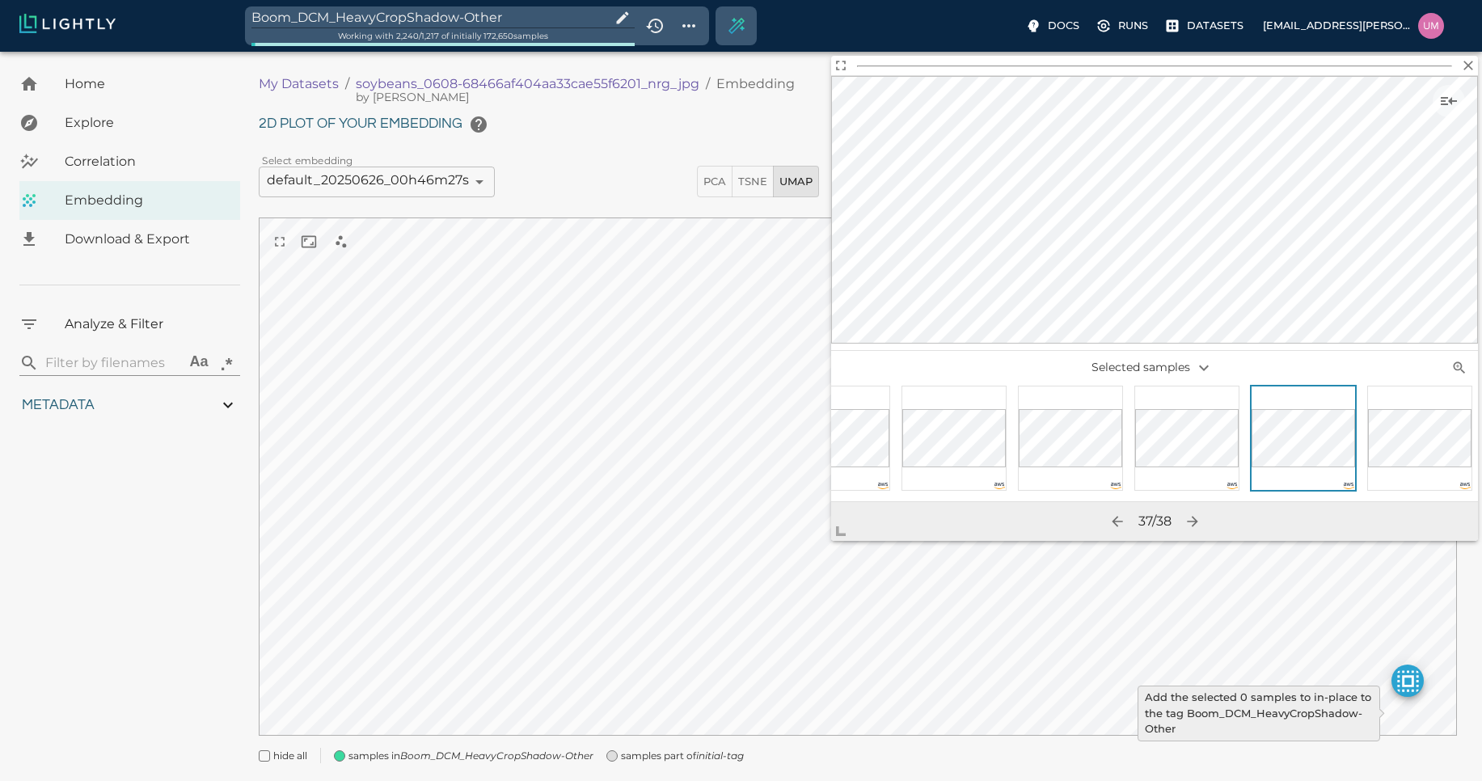
type input "13.4052663763228"
type input "4.98332834243774"
type input "90.2033283424377"
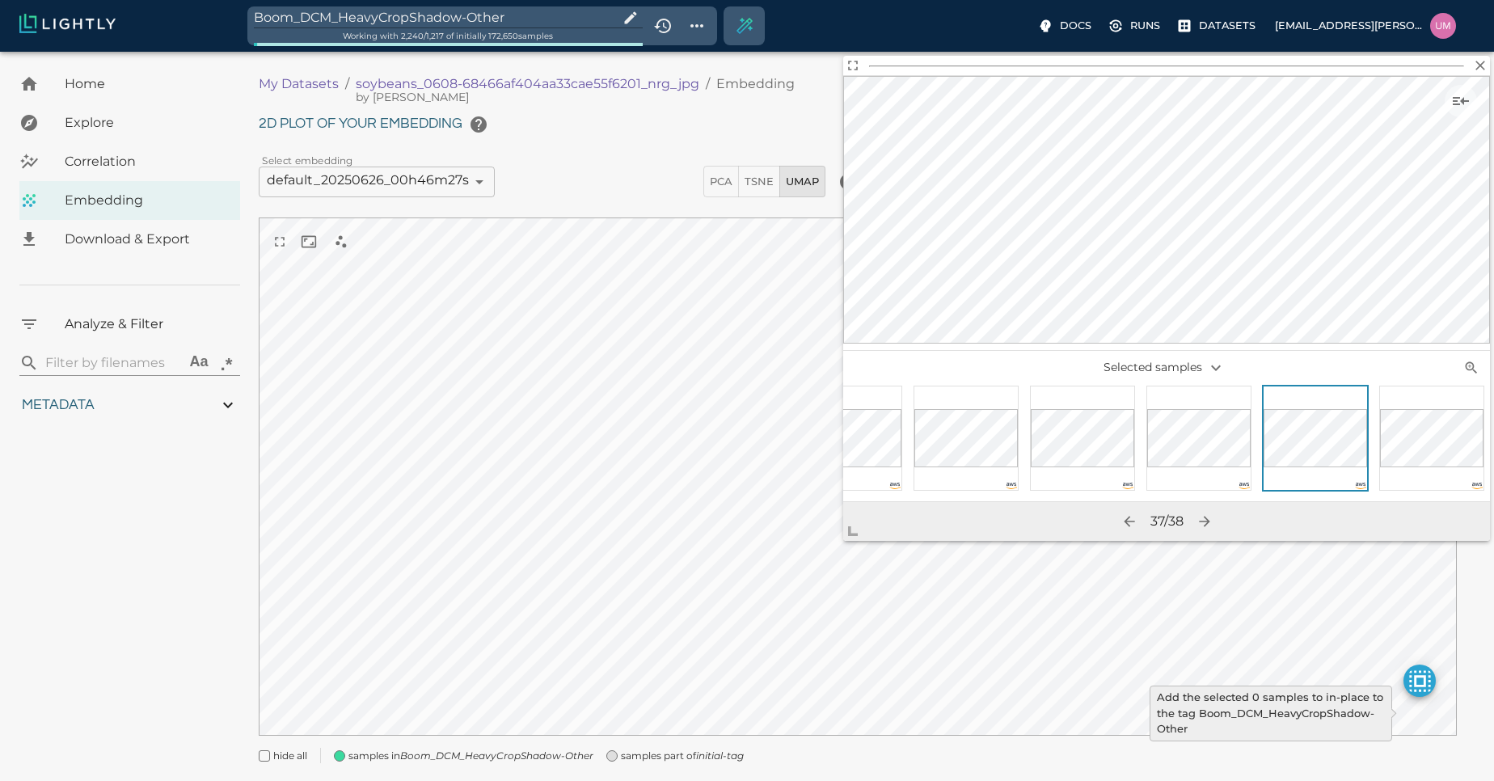
type input "1.01926637632285"
type input "13.4052663763228"
type input "4.98332834243774"
type input "90.2033283424377"
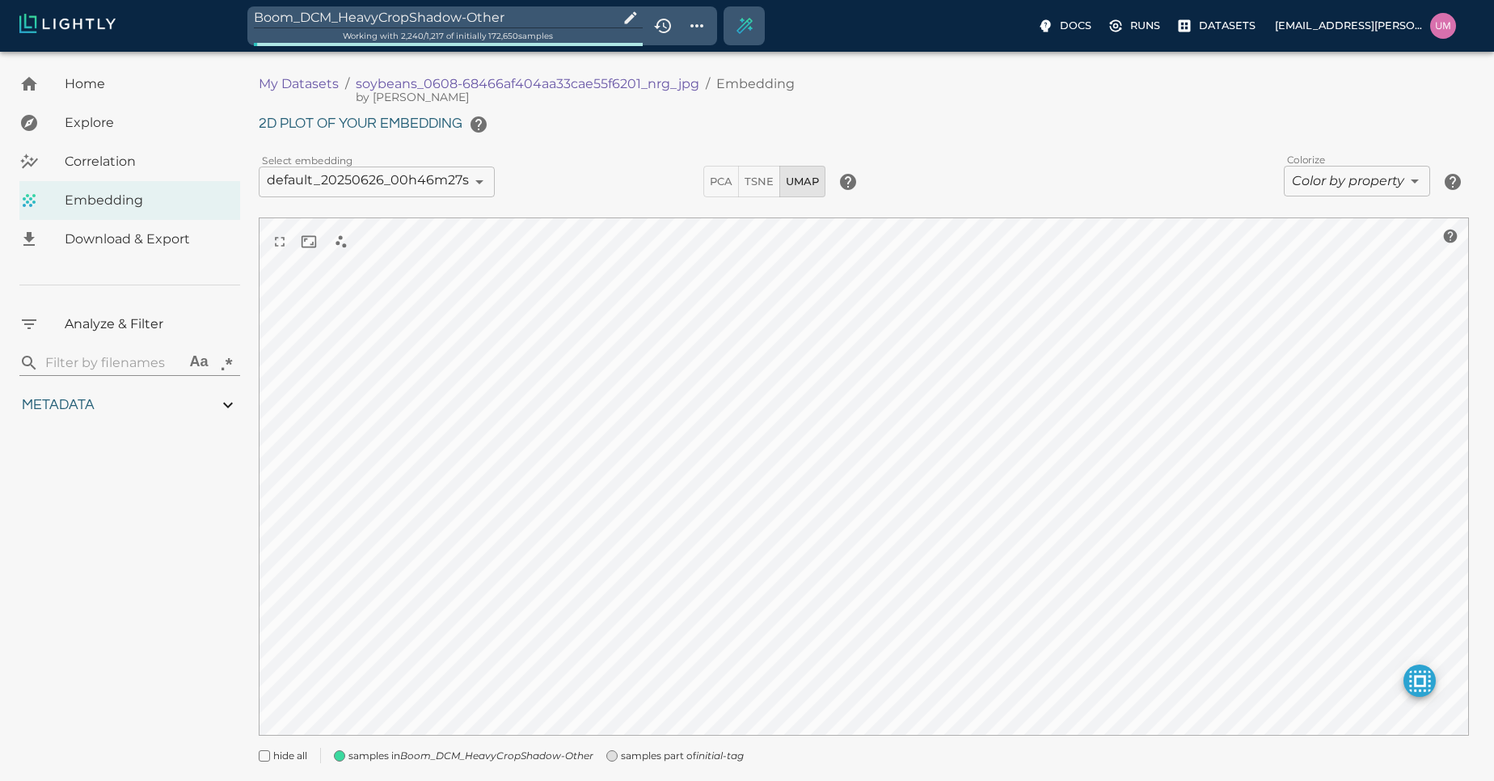
type input "1.01926637632285"
type input "13.4052663763228"
type input "4.98332834243774"
type input "90.2033283424377"
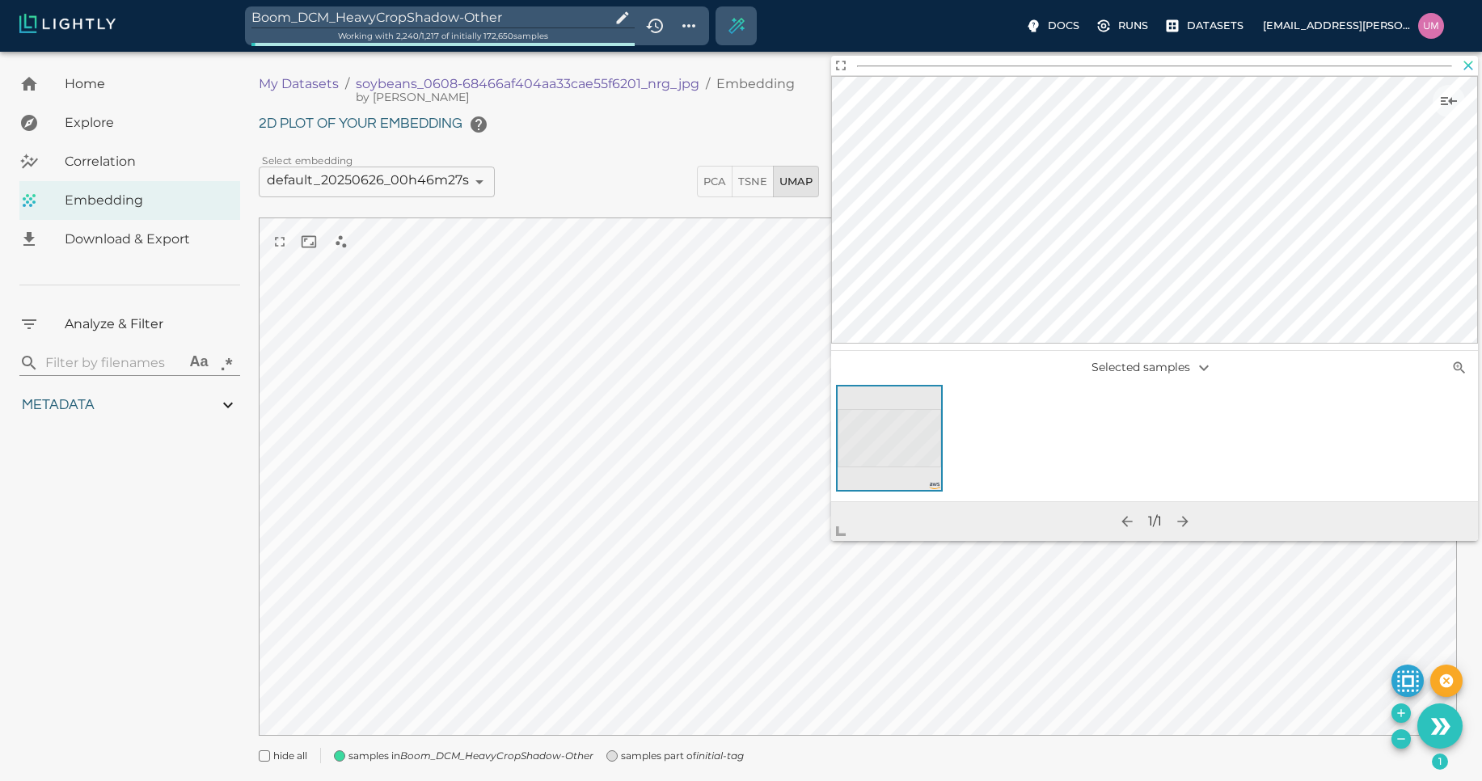
click at [1465, 62] on icon "button" at bounding box center [1469, 66] width 10 height 10
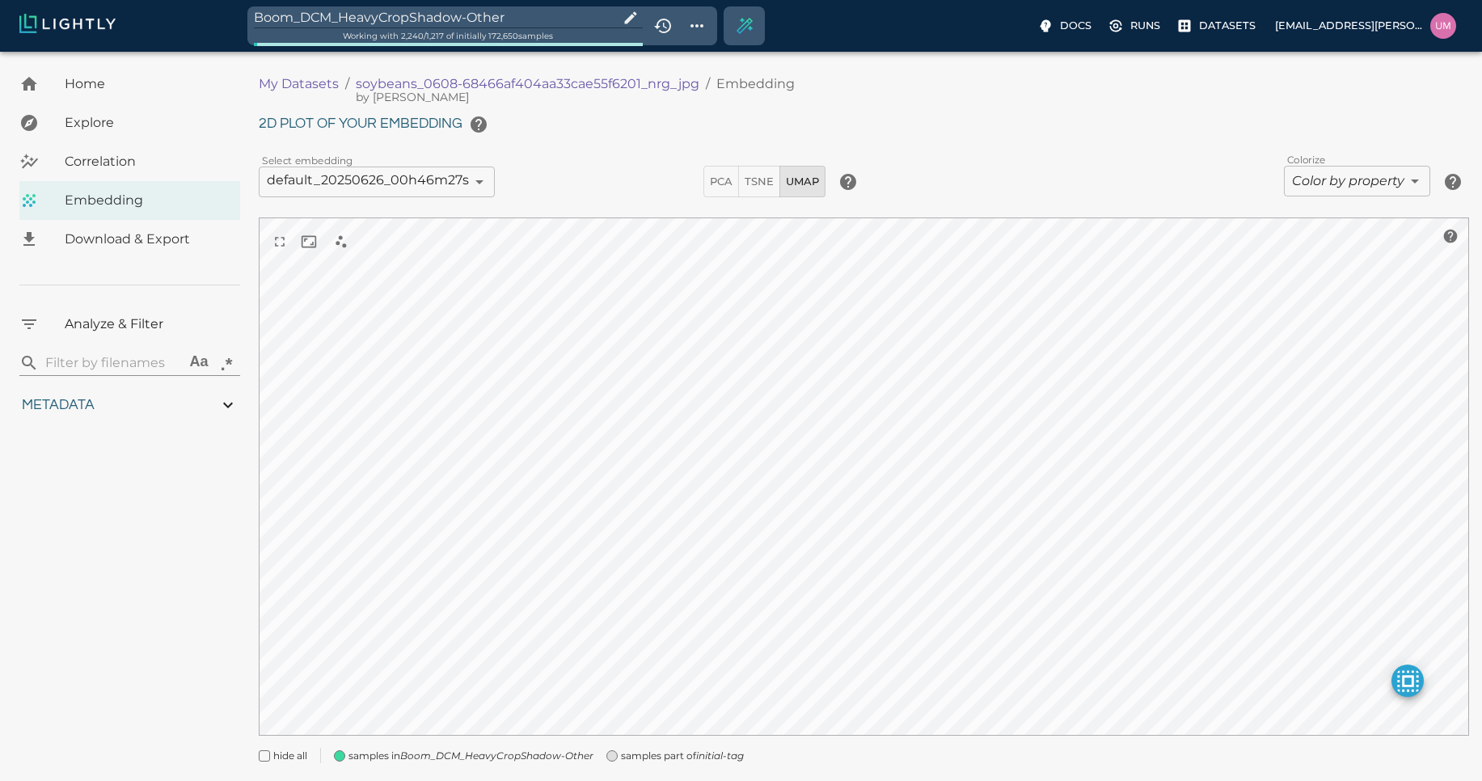
click at [619, 760] on div "samples part of initial-tag" at bounding box center [668, 749] width 150 height 29
click at [185, 123] on span "Explore" at bounding box center [146, 122] width 163 height 19
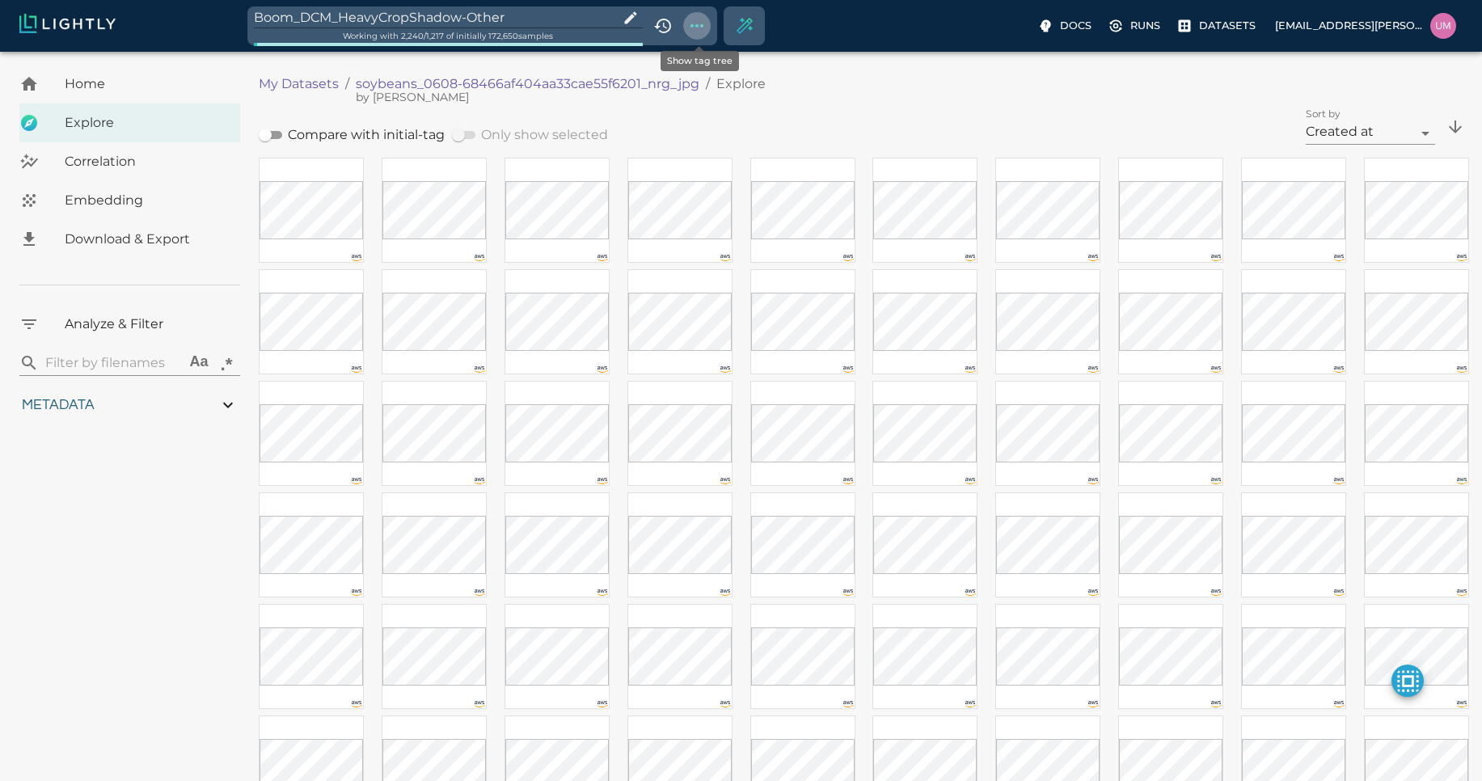
click at [700, 25] on icon "Show tag tree" at bounding box center [696, 25] width 19 height 19
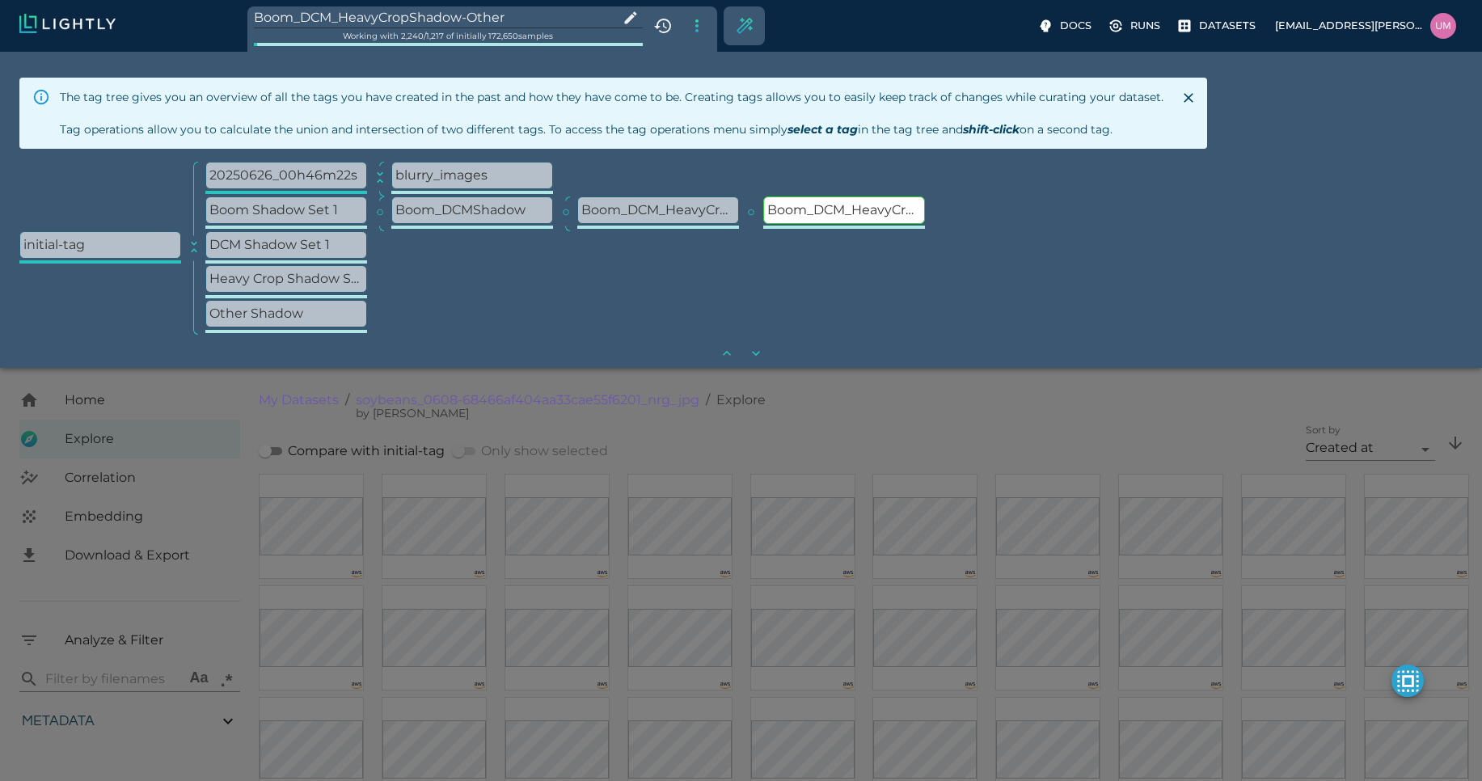
click at [834, 8] on div "Boom_DCM_HeavyCropShadow-Other Working with 2,240 / 1,217 of initially 172,650 …" at bounding box center [639, 25] width 784 height 39
click at [1184, 100] on icon "Close" at bounding box center [1189, 98] width 10 height 10
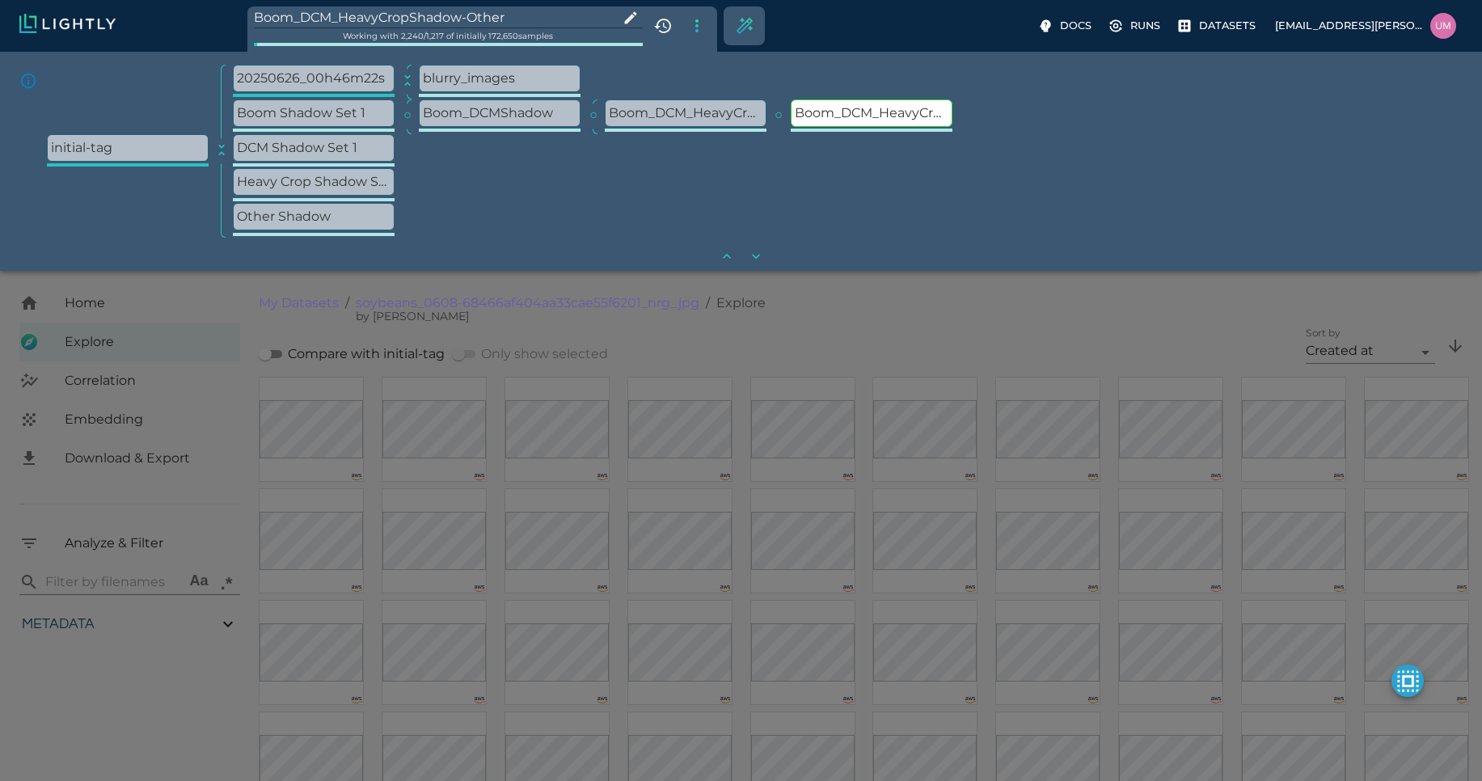
click at [822, 29] on div "Boom_DCM_HeavyCropShadow-Other Working with 2,240 / 1,217 of initially 172,650 …" at bounding box center [639, 25] width 784 height 39
click at [387, 370] on div at bounding box center [741, 390] width 1482 height 781
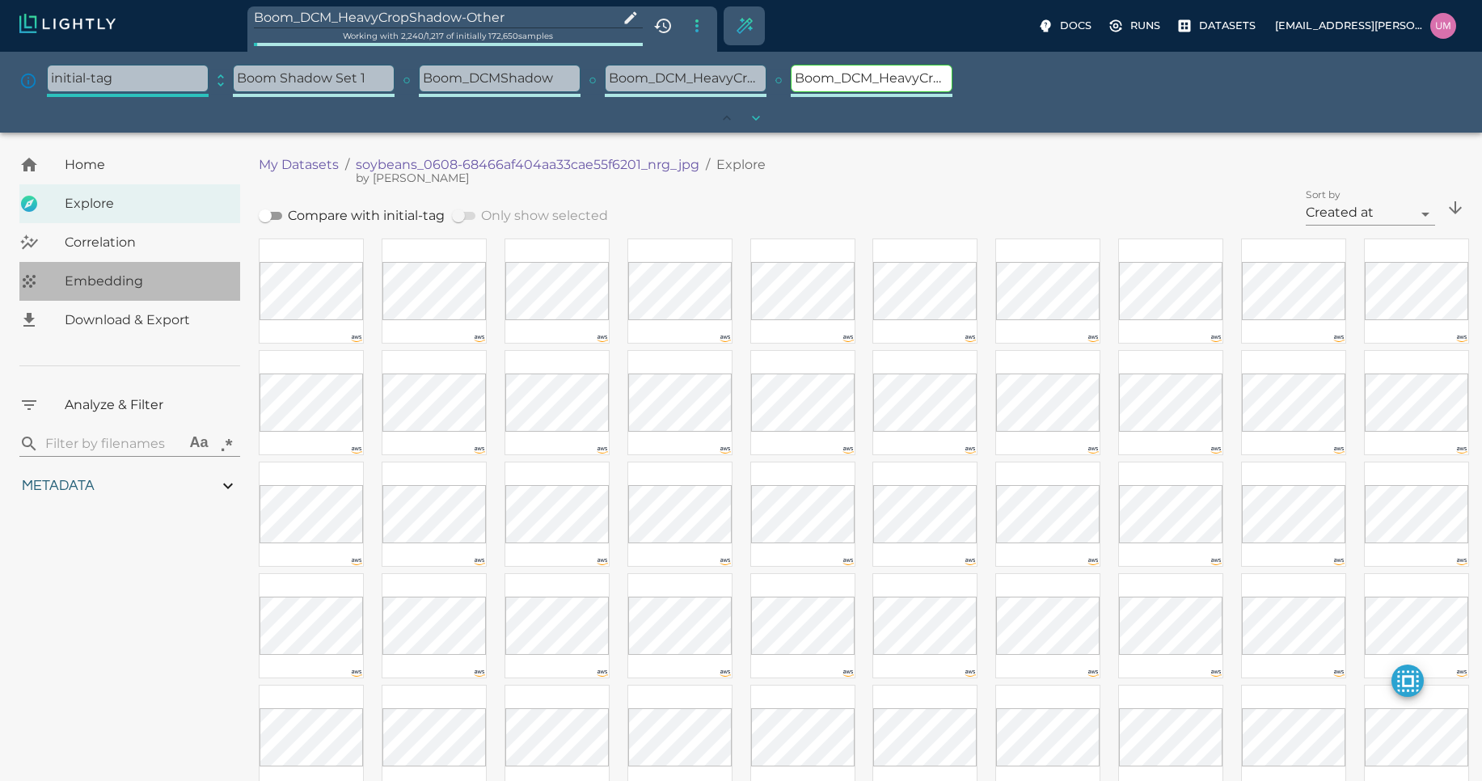
click at [152, 298] on div "Embedding" at bounding box center [129, 281] width 221 height 39
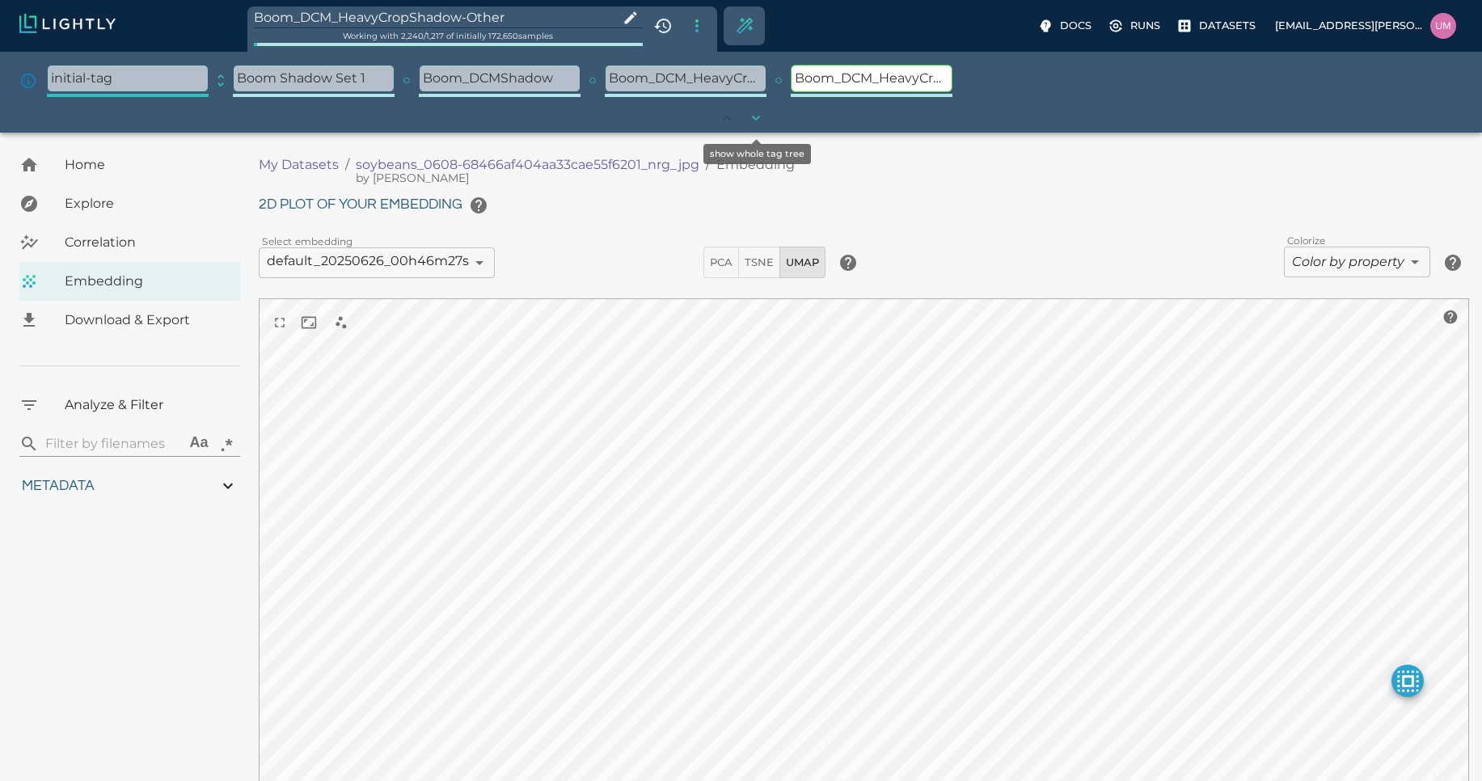
click at [754, 118] on icon "show whole tag tree" at bounding box center [756, 118] width 8 height 5
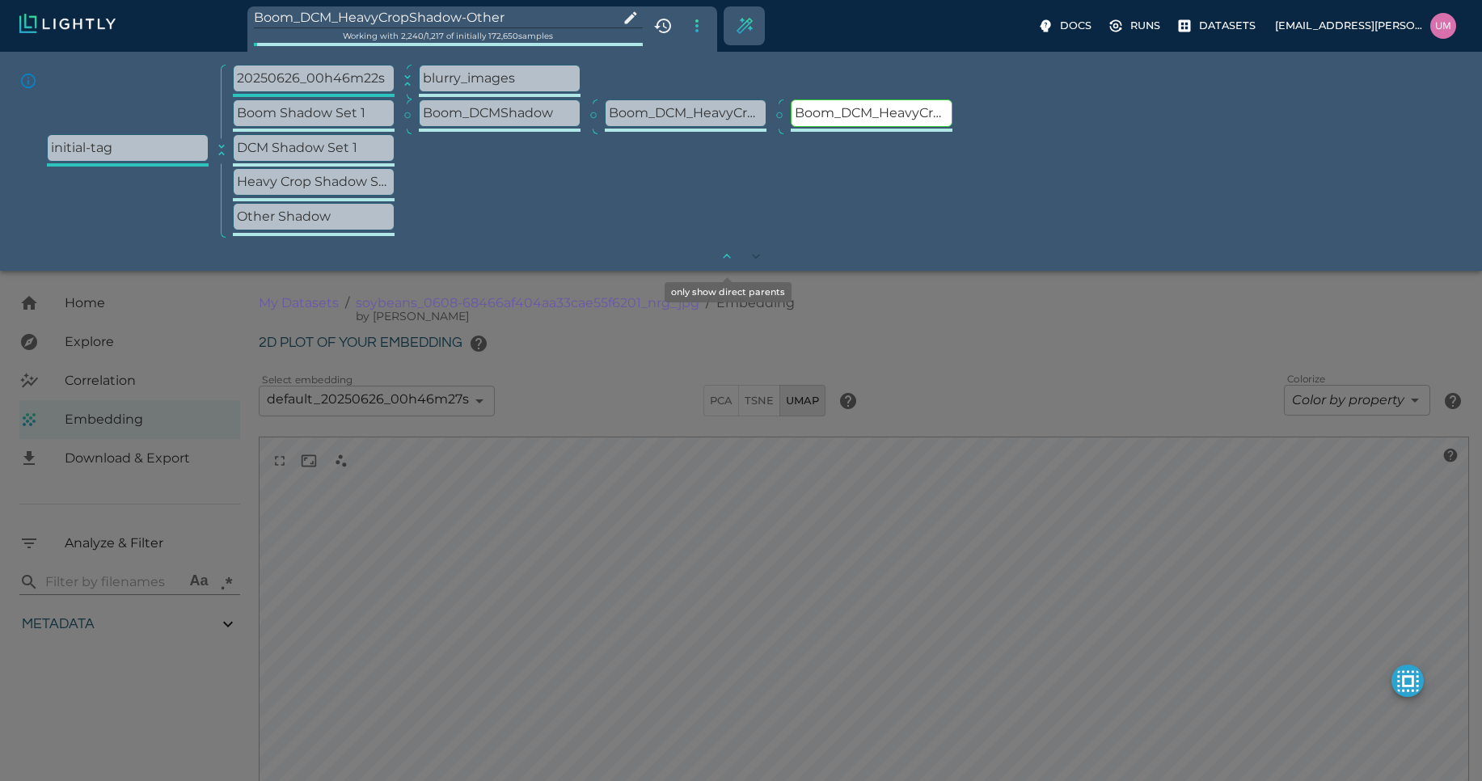
click at [723, 259] on icon "only show direct parents" at bounding box center [727, 256] width 16 height 16
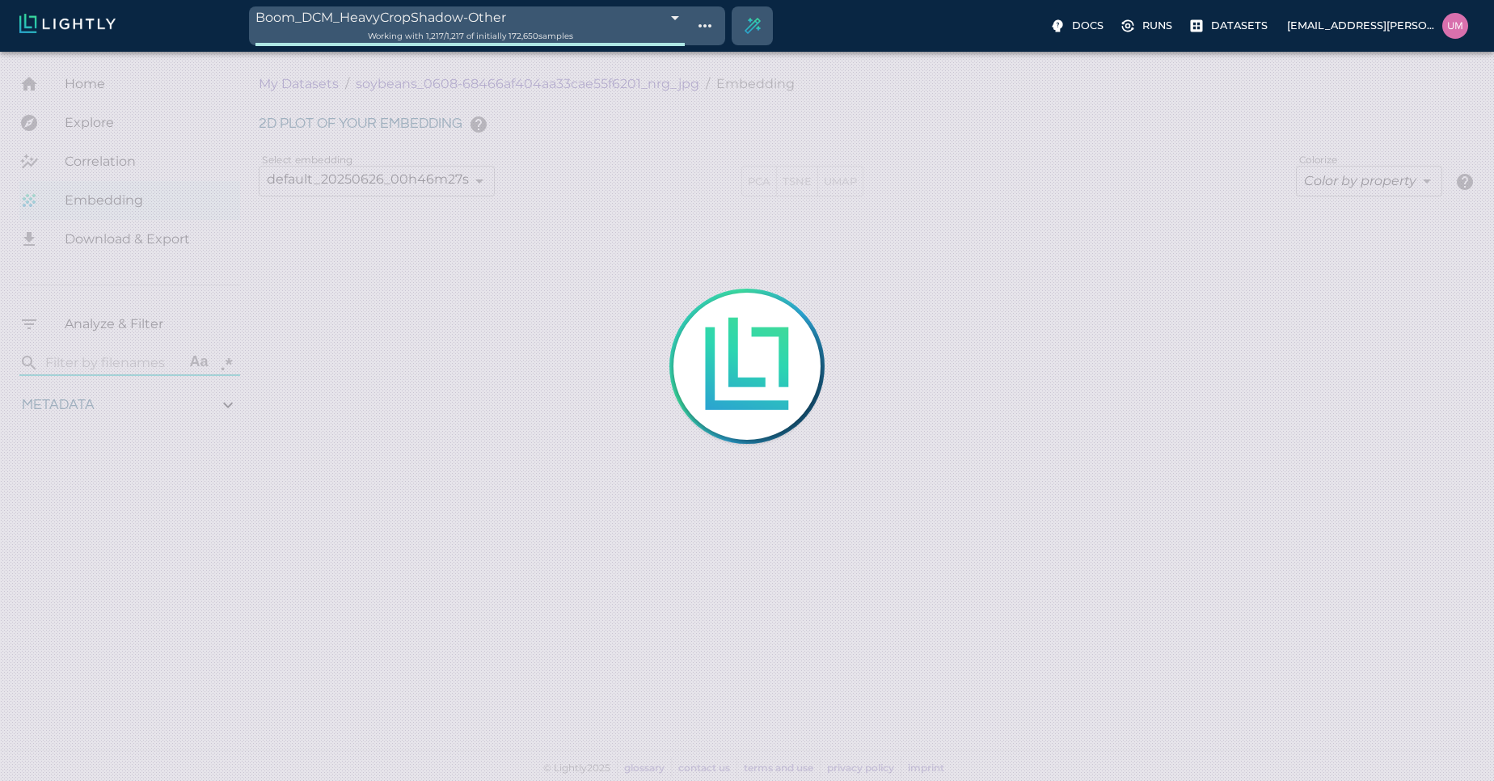
type input "1.01926637632285"
type input "13.4052663763228"
type input "4.98332834243774"
type input "90.2033283424377"
type input "1.01926637632285"
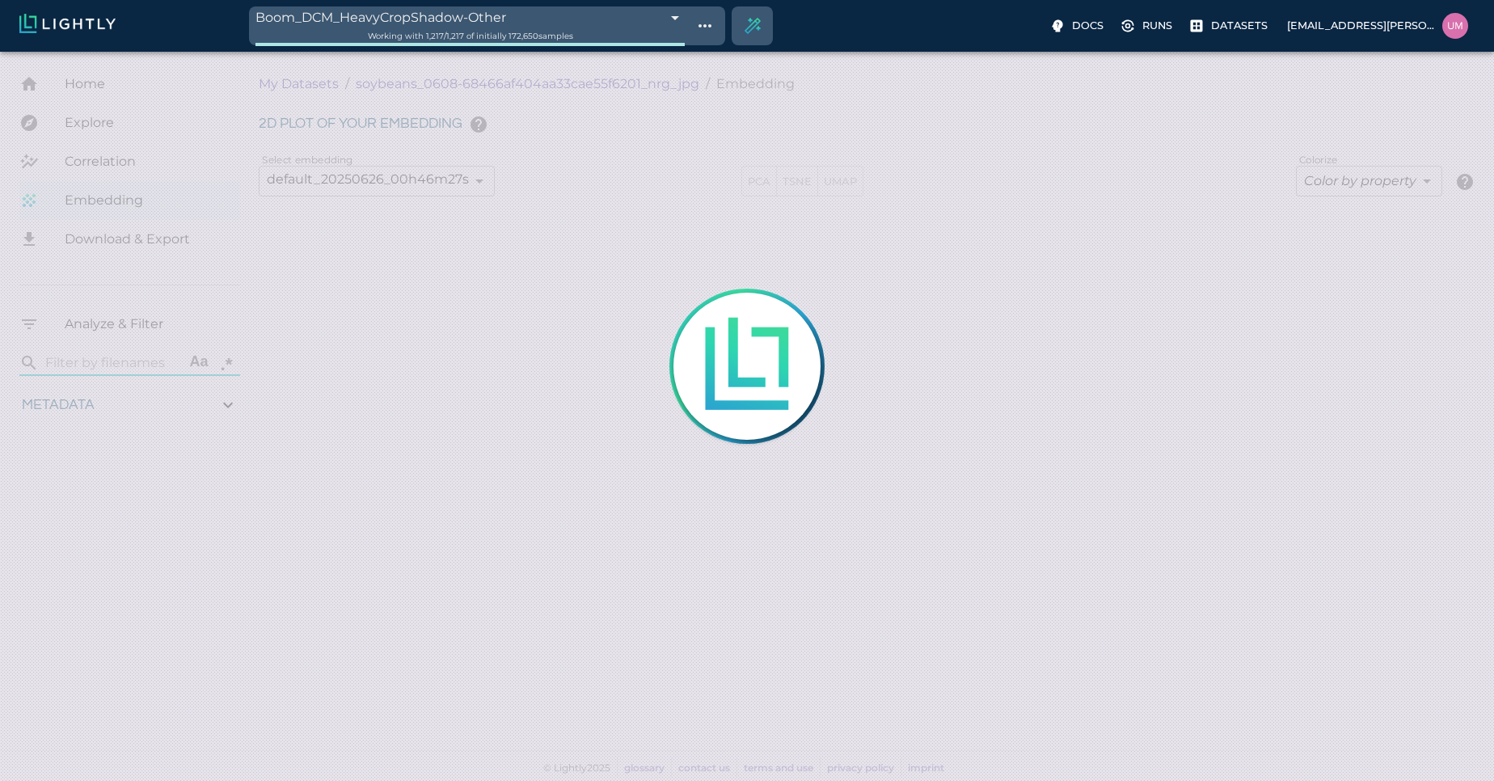
type input "13.4052663763228"
type input "4.98332834243774"
type input "90.2033283424377"
type input "1.01926637632285"
type input "13.4052663763228"
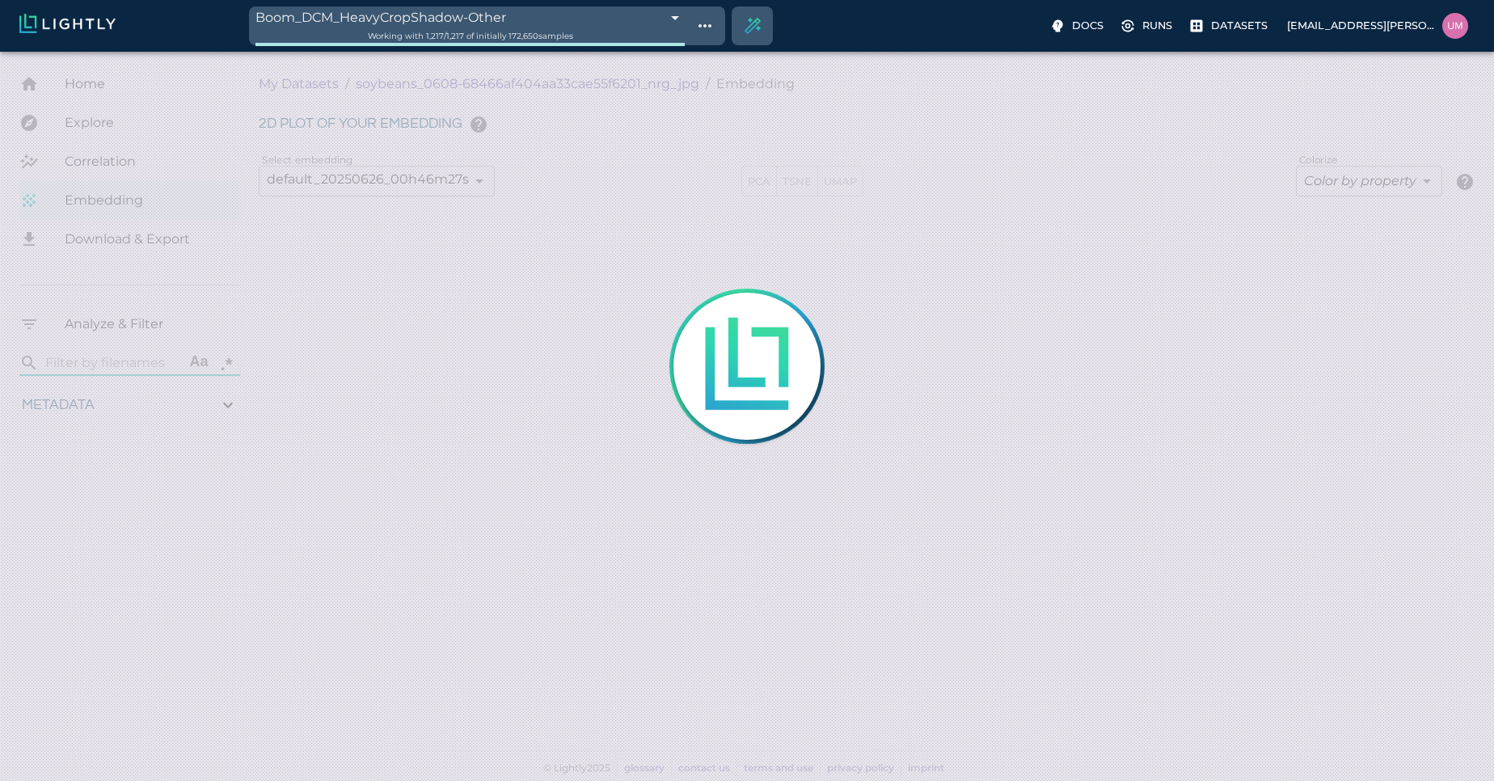
type input "4.98332834243774"
type input "90.2033283424377"
type input "1.01926637632285"
type input "13.4052663763228"
type input "4.98332834243774"
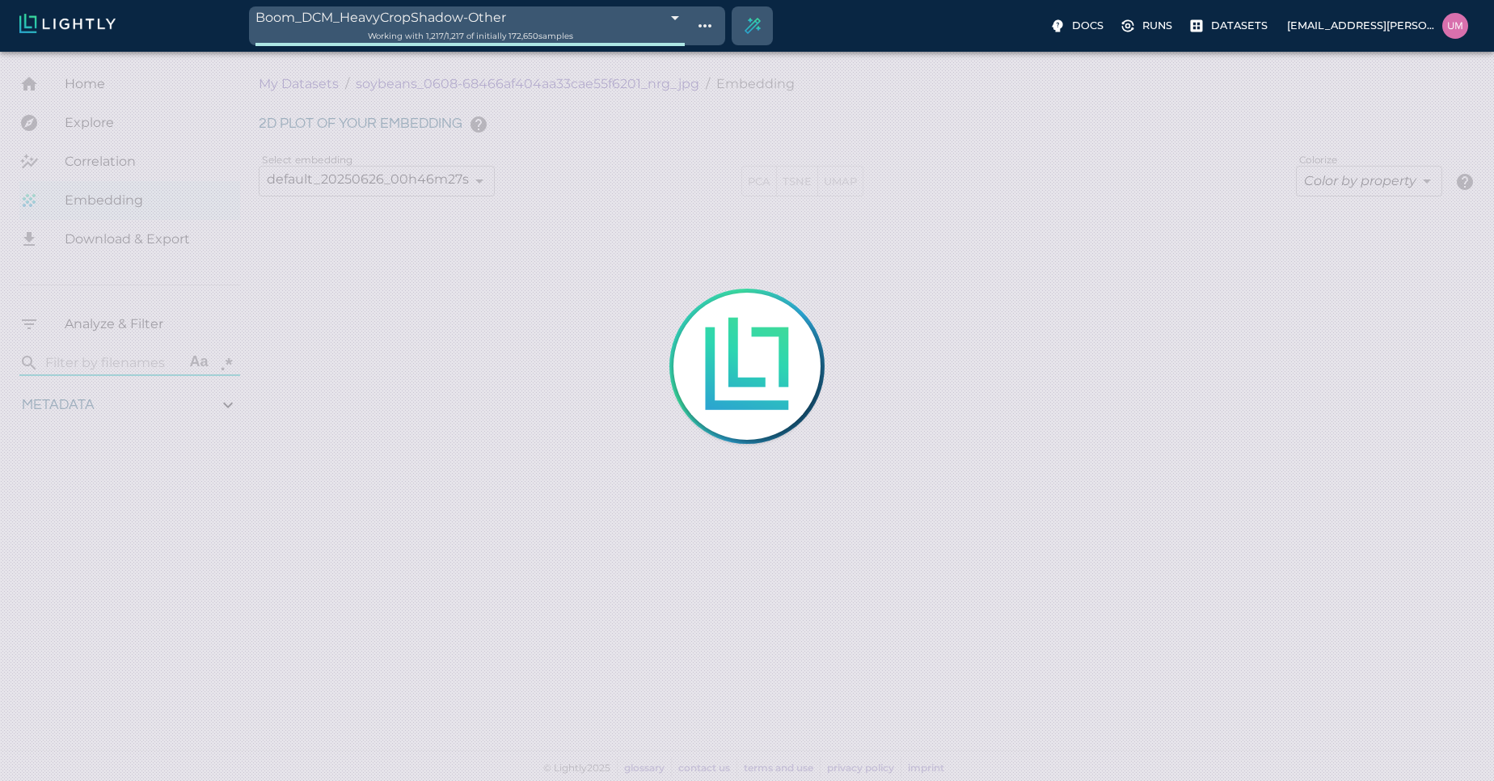
type input "90.2033283424377"
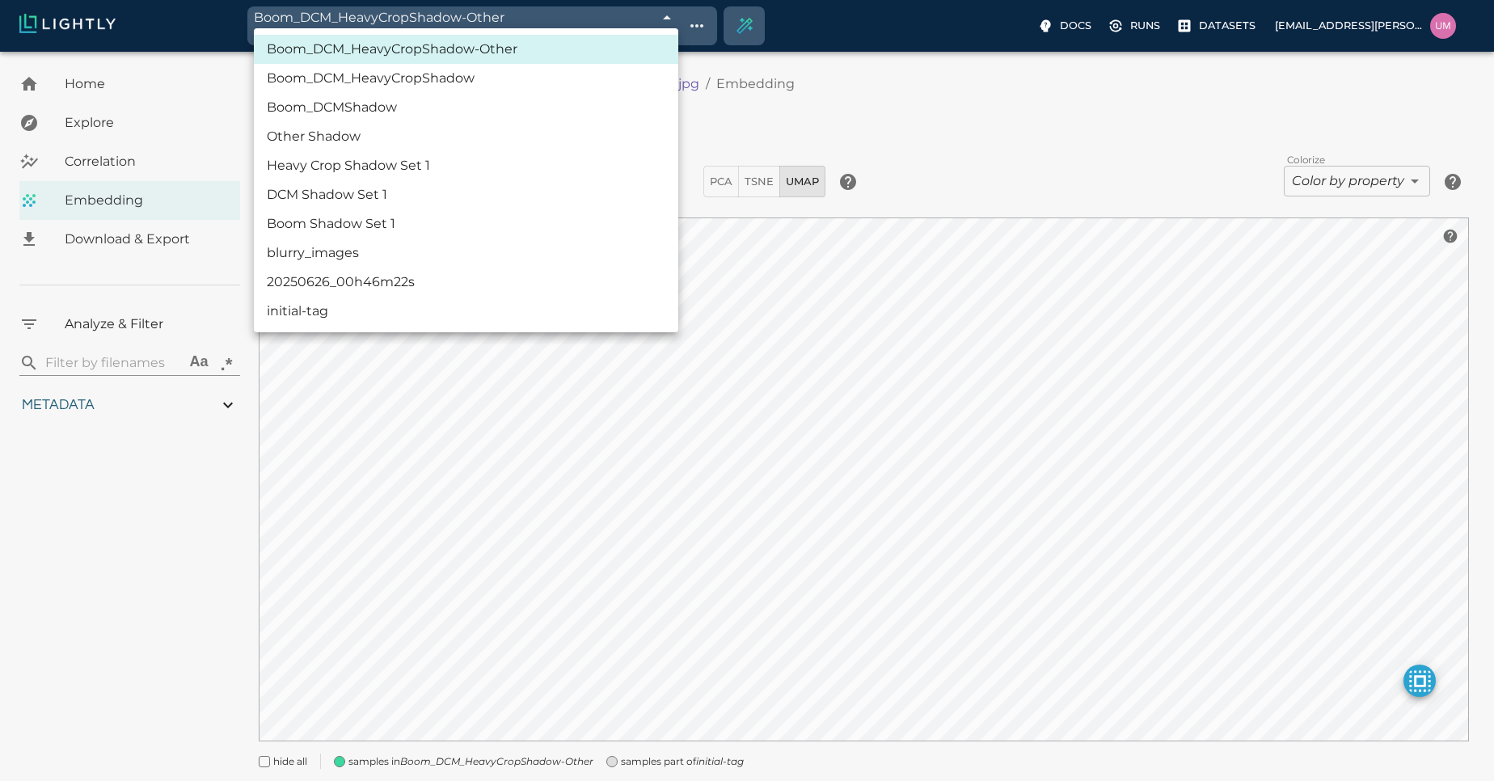
click at [669, 52] on body "Boom_DCM_HeavyCropShadow-Other 68c0dcf4de19f9d88f327b31 Working with 1,217 / 1,…" at bounding box center [747, 439] width 1494 height 775
click at [534, 302] on li "initial-tag" at bounding box center [466, 311] width 424 height 29
type input "685c985ee91ea18b8afc73b6"
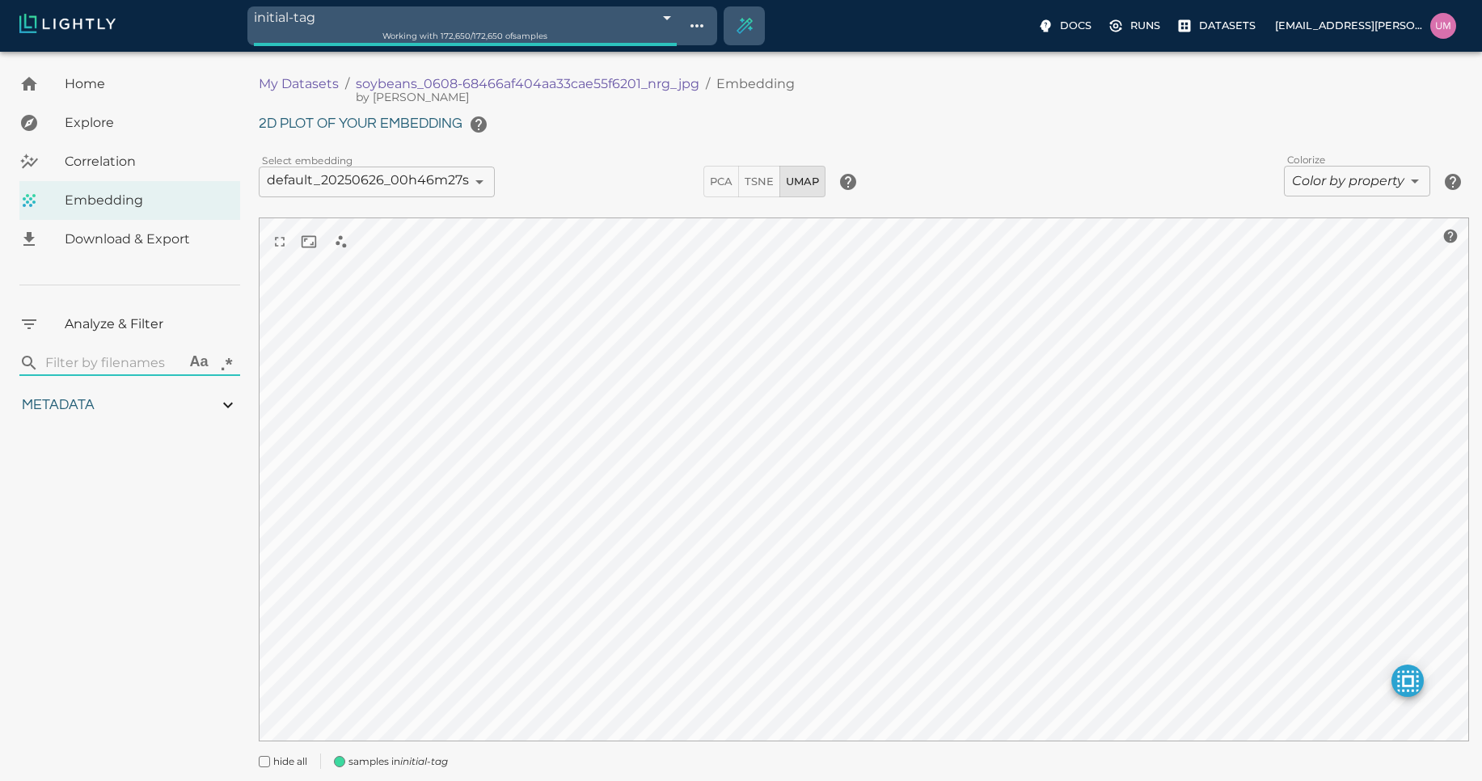
type input "1.01926637632285"
type input "13.4052663763228"
type input "4.98332834243774"
type input "90.2033283424377"
type input "1.01926637632285"
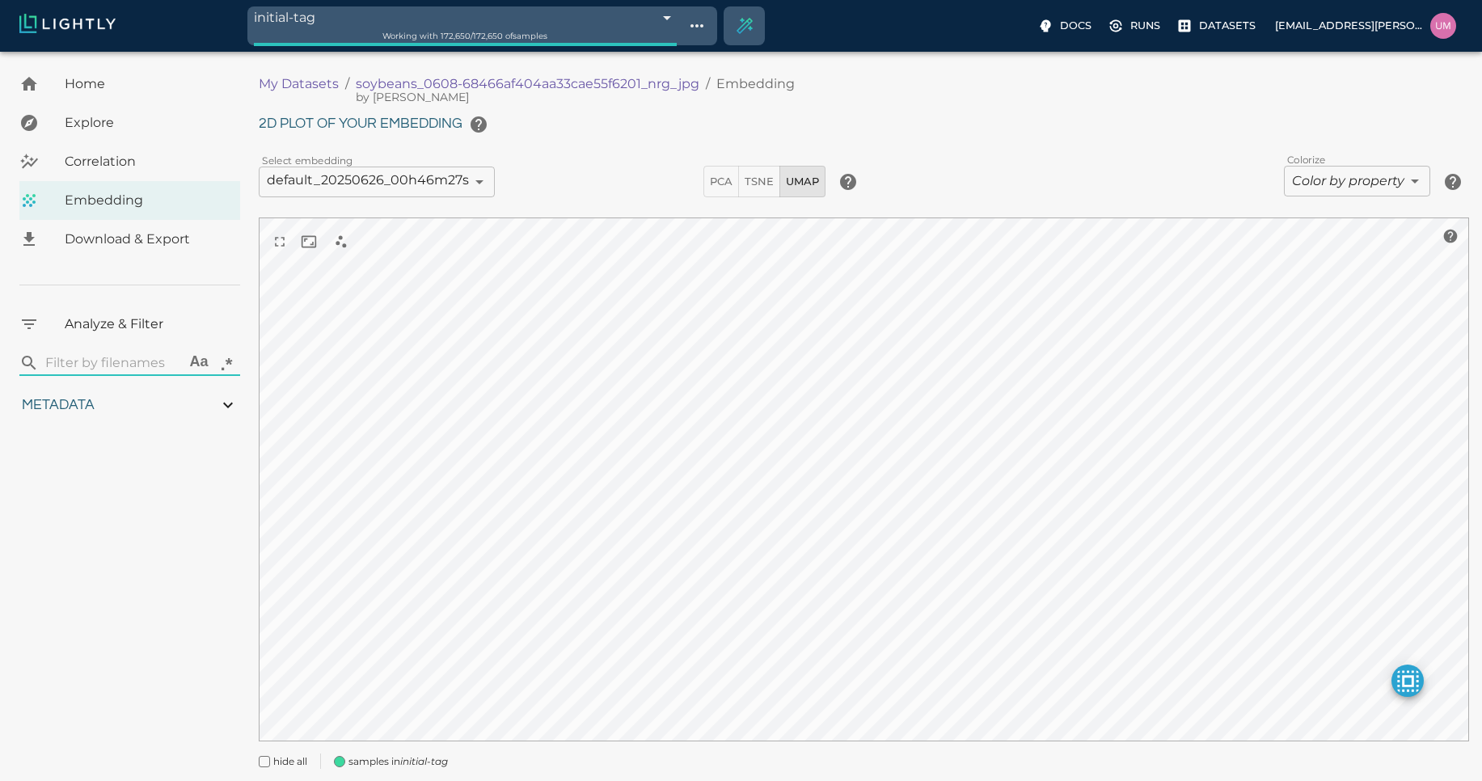
type input "13.4052663763228"
type input "4.98332834243774"
type input "90.2033283424377"
click at [395, 767] on span "samples in initial-tag" at bounding box center [397, 762] width 99 height 16
type input "1.01926637632285"
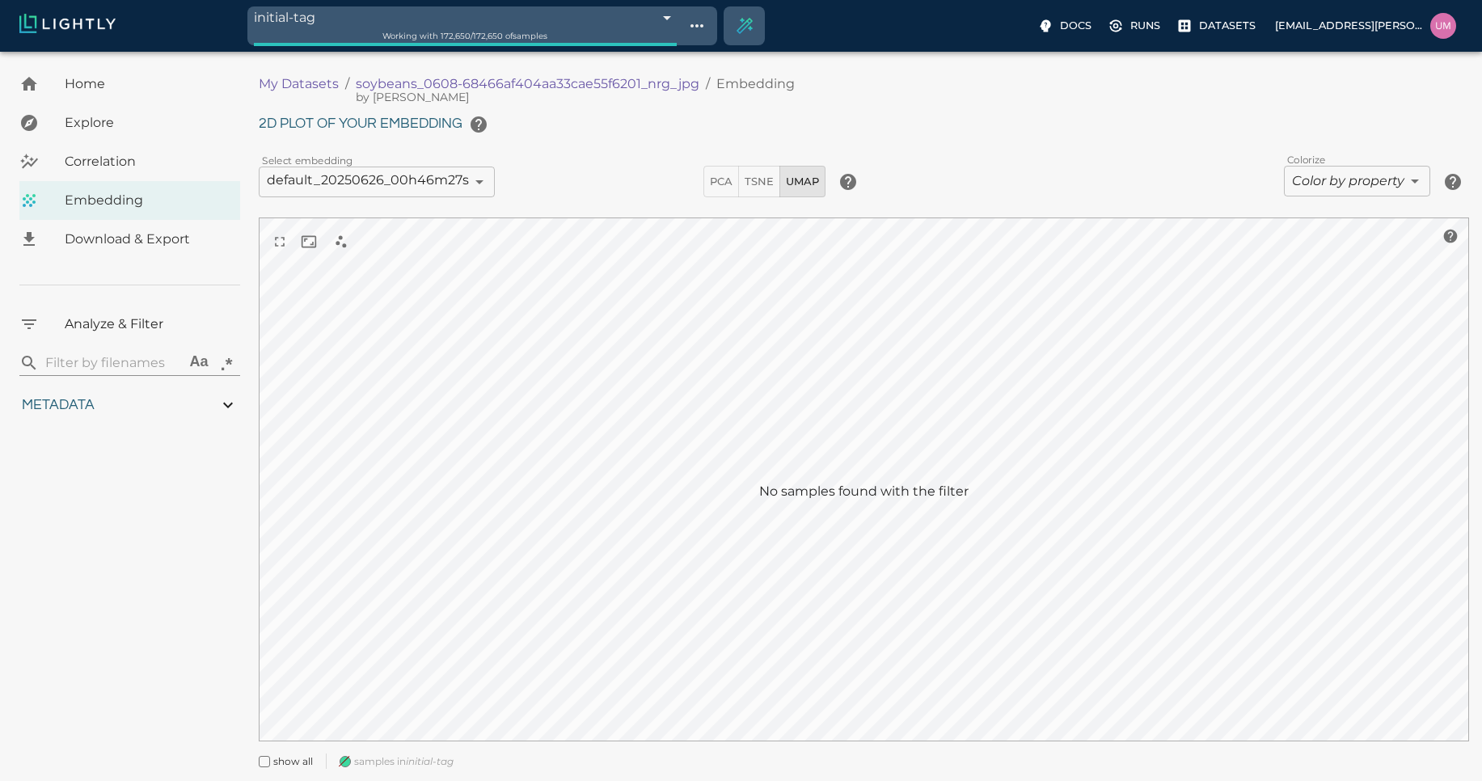
type input "13.4052663763228"
type input "4.98332834243774"
type input "90.2033283424377"
type input "1.01926637632285"
type input "13.4052663763228"
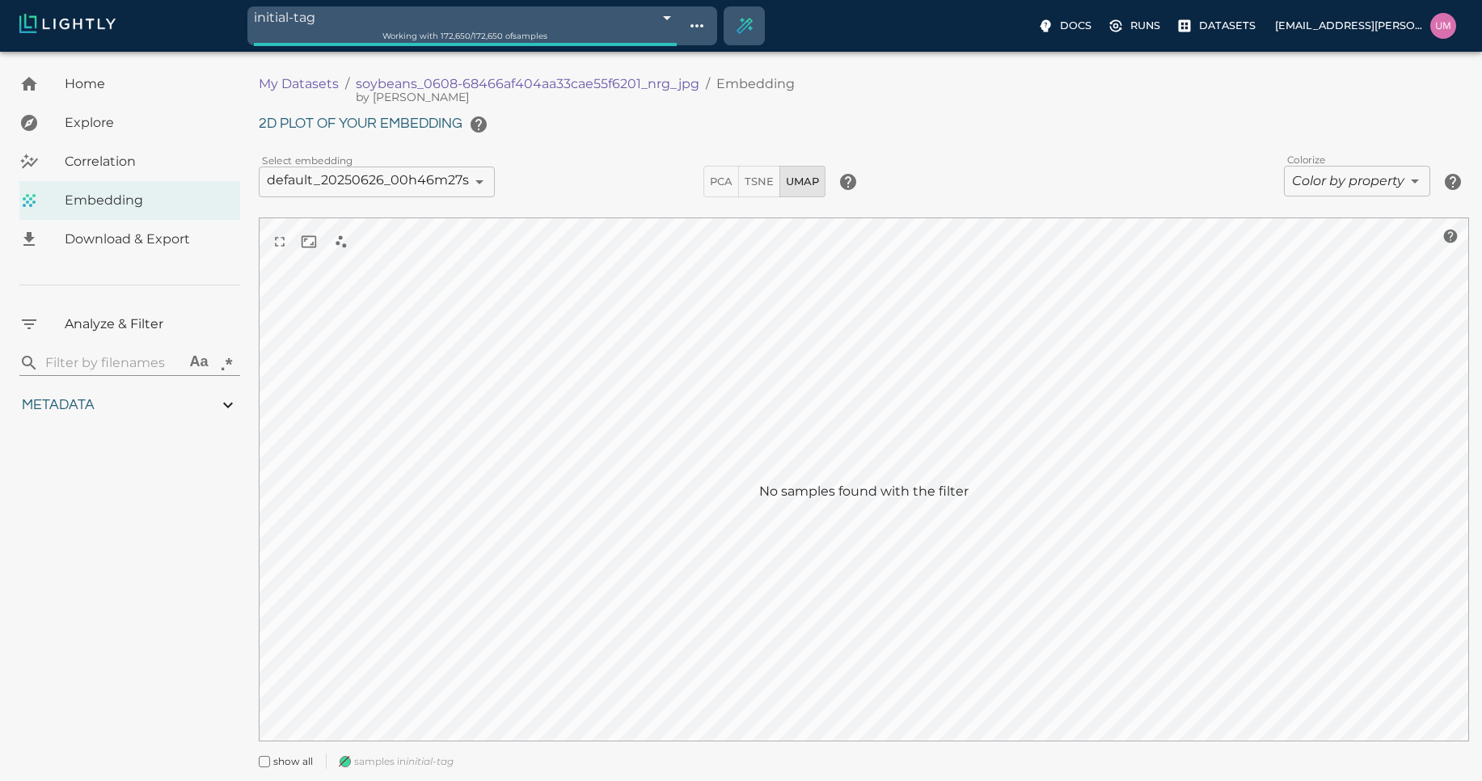
type input "4.98332834243774"
type input "90.2033283424377"
click at [395, 767] on span "samples in initial-tag" at bounding box center [403, 762] width 99 height 16
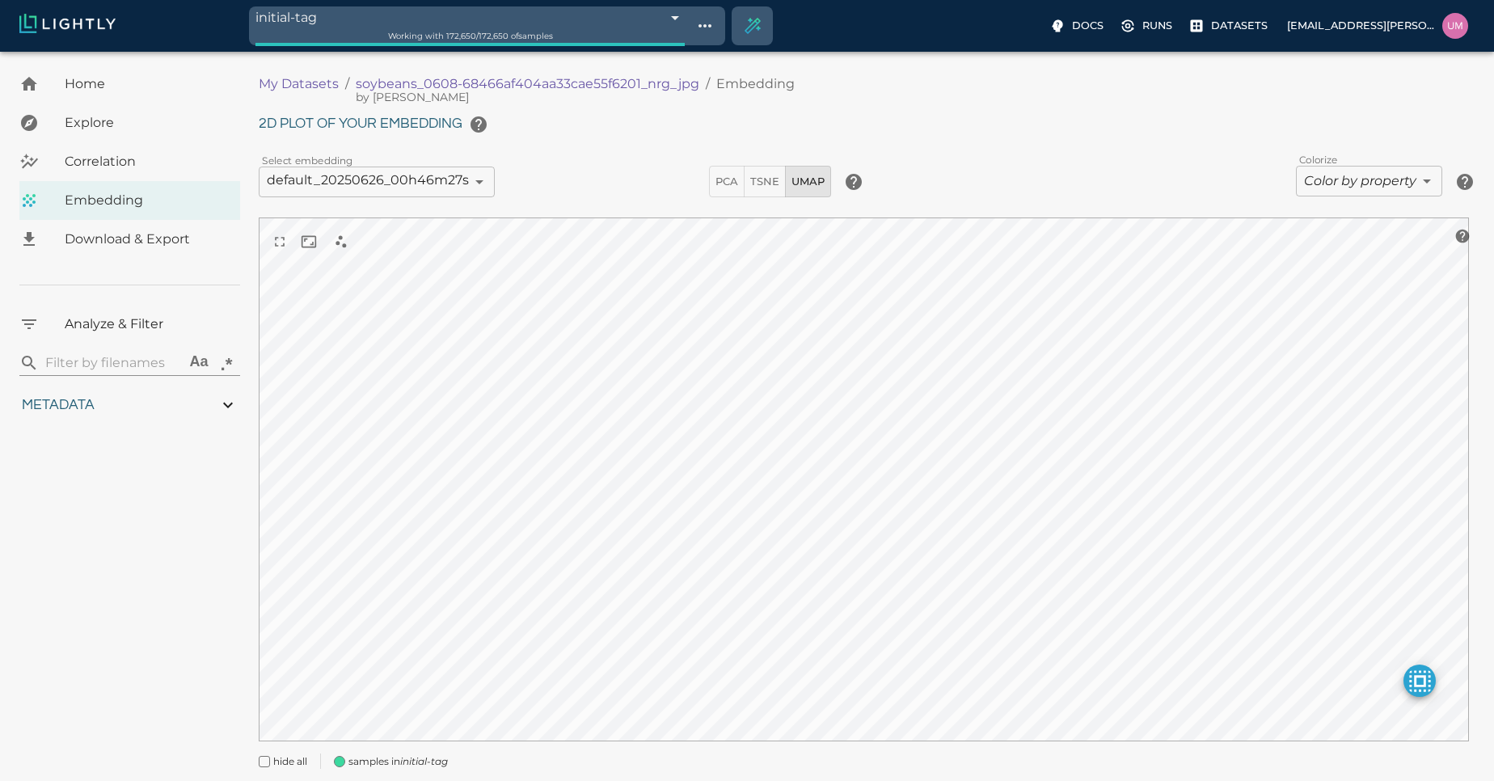
click at [558, 52] on body "initial-tag 685c985ee91ea18b8afc73b6 Working with 172,650 / 172,650 of samples …" at bounding box center [747, 439] width 1494 height 775
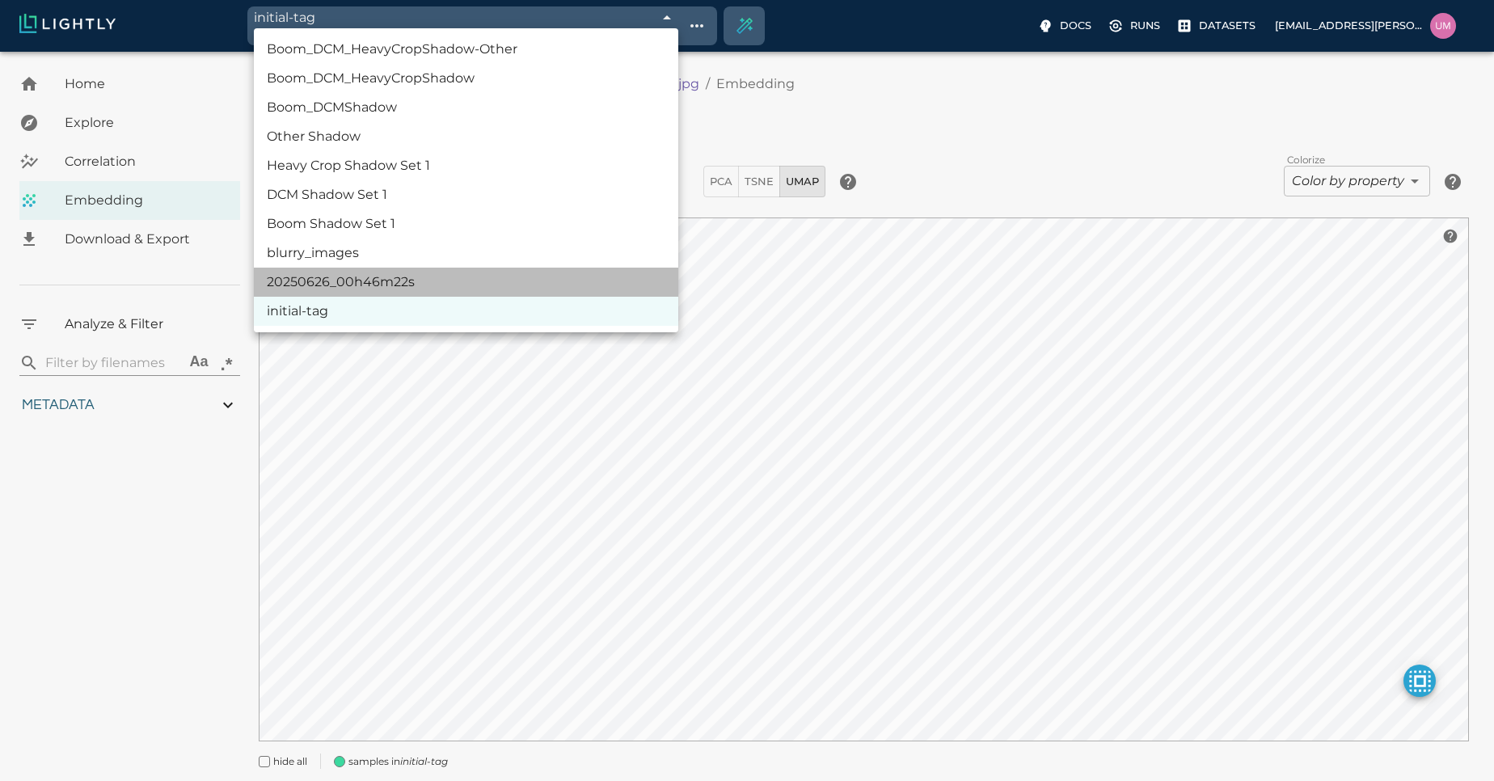
click at [468, 283] on li "20250626_00h46m22s" at bounding box center [466, 282] width 424 height 29
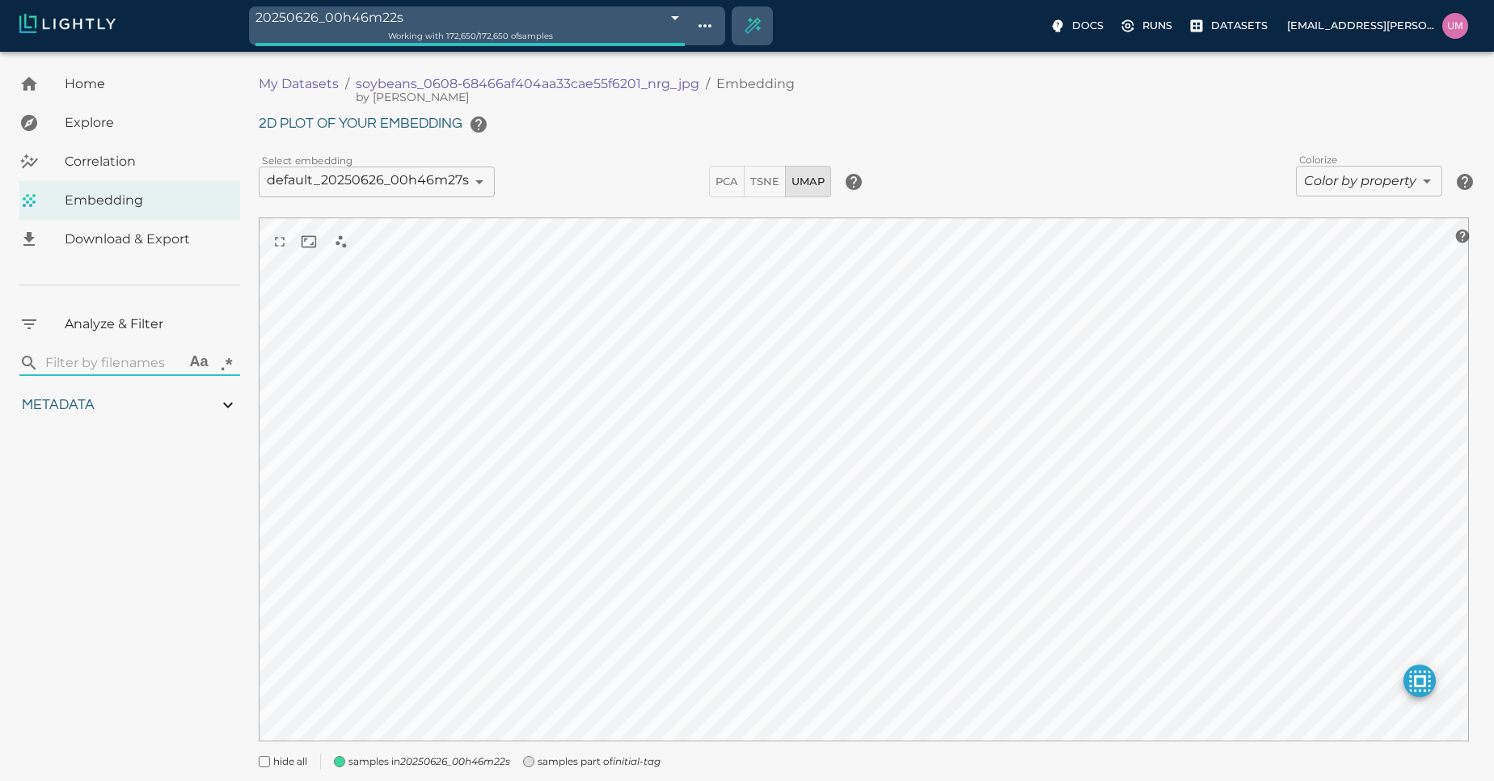
type input "685c985ee91ea18b8afc7455"
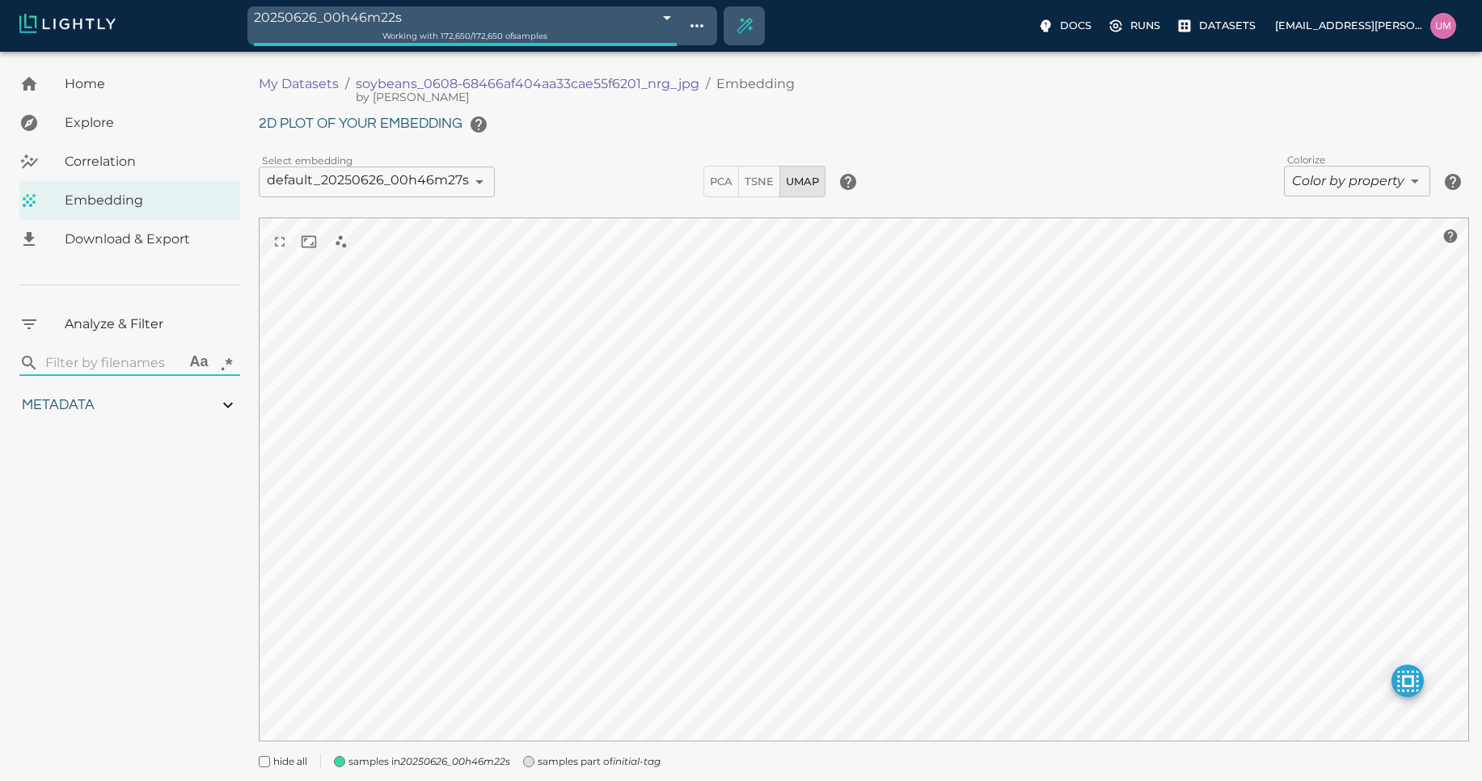
type input "1.01926637632285"
type input "13.4052663763228"
type input "4.98332834243774"
type input "90.2033283424377"
type input "1.01926637632285"
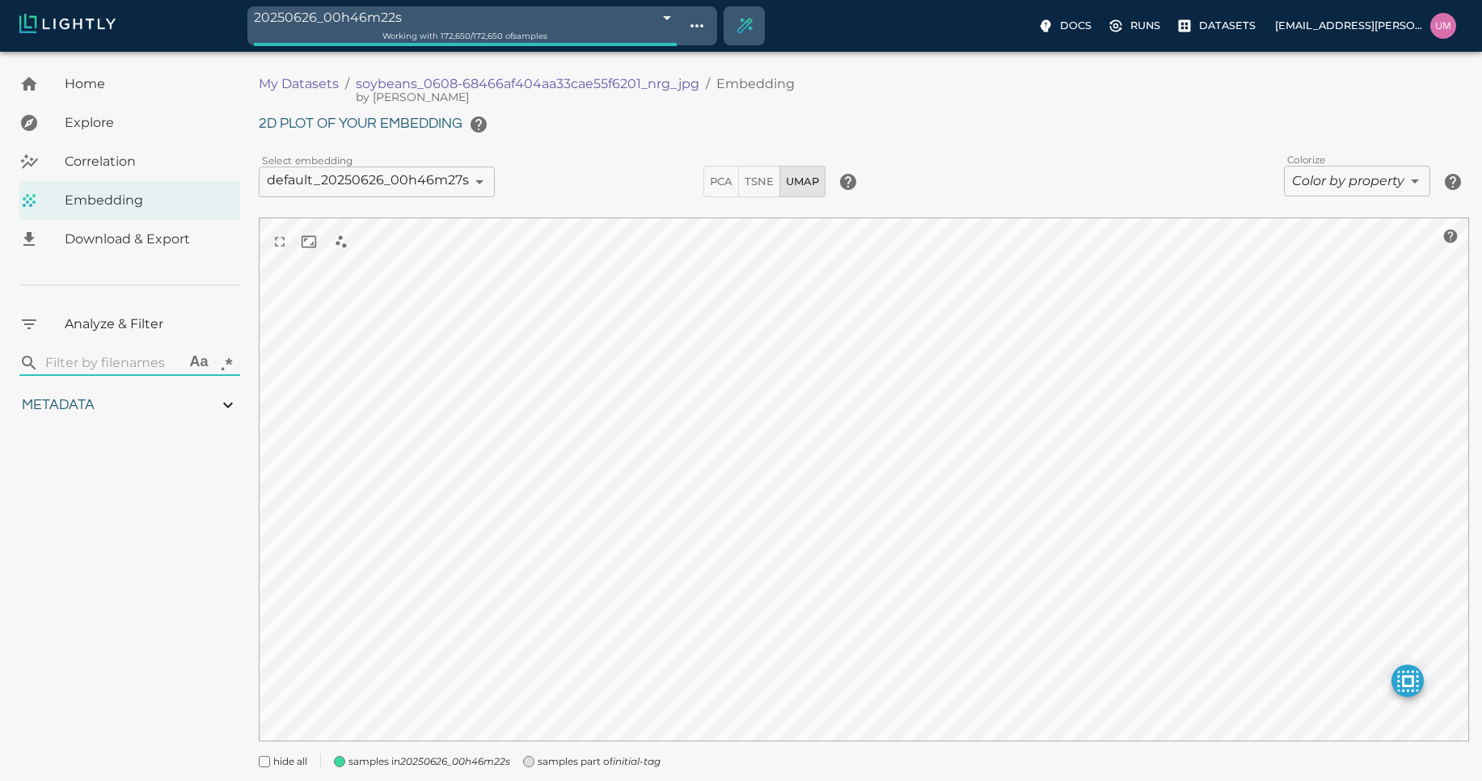
type input "13.4052663763228"
type input "4.98332834243774"
type input "90.2033283424377"
type input "1.01926637632285"
type input "13.4052663763228"
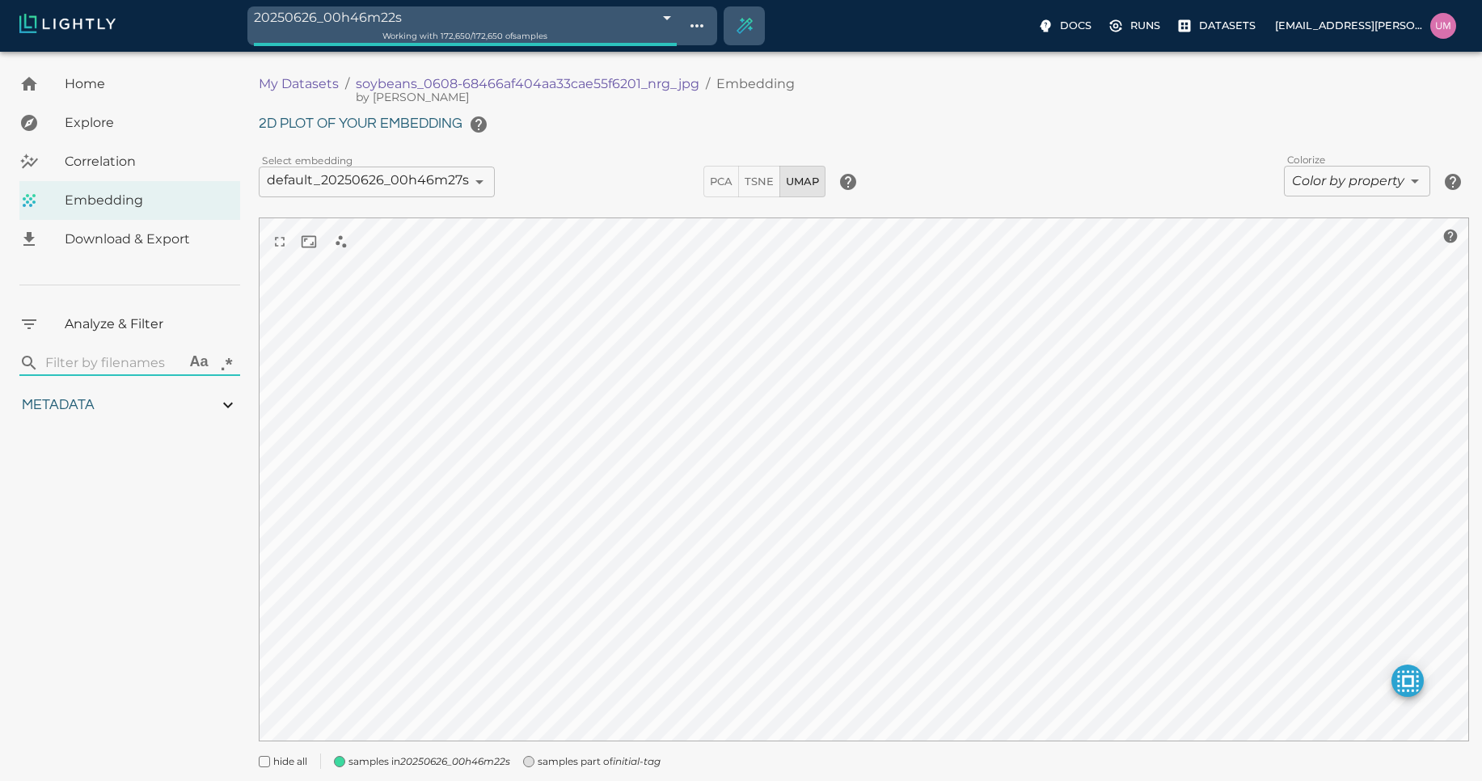
type input "4.98332834243774"
type input "90.2033283424377"
type input "1.01926637632285"
type input "13.4052663763228"
type input "4.98332834243774"
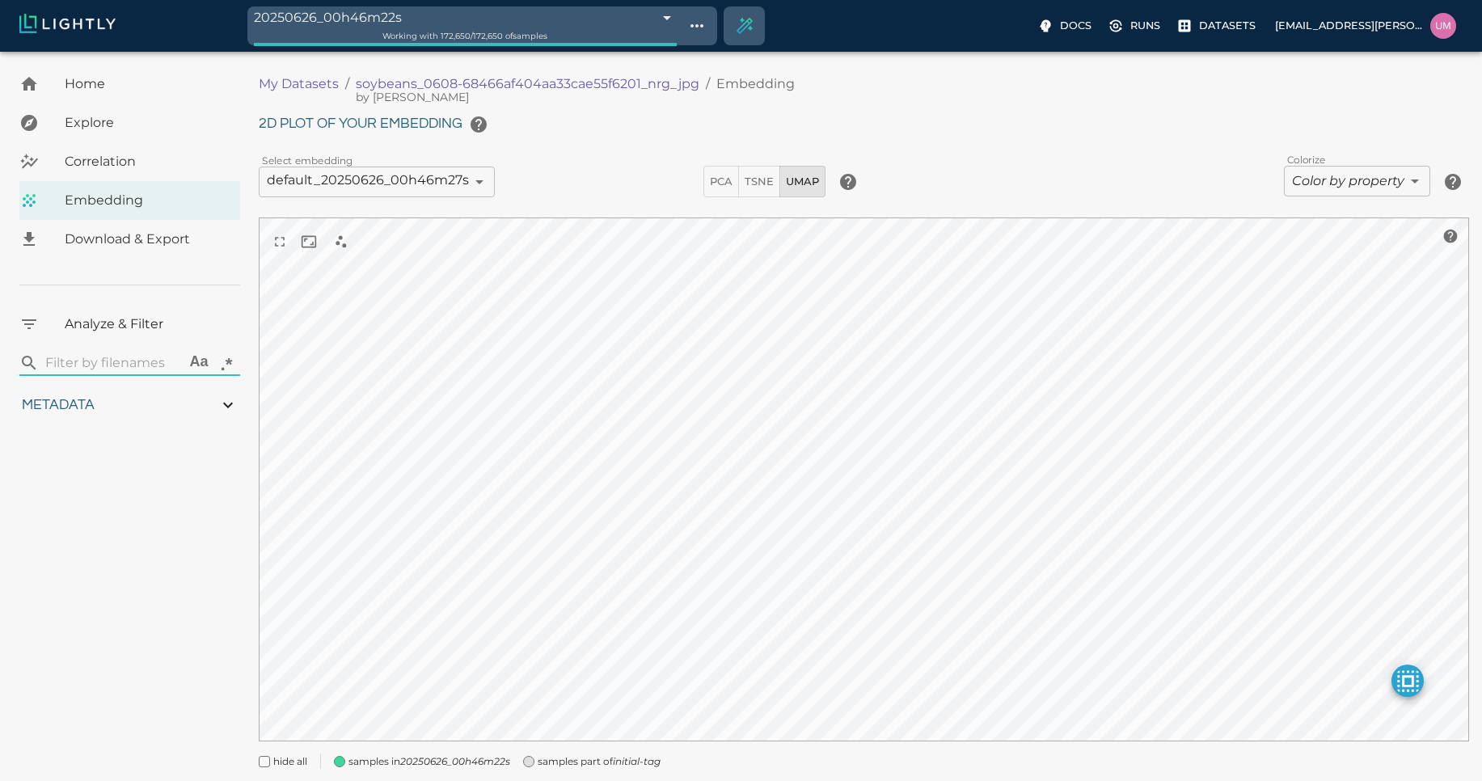
type input "90.2033283424377"
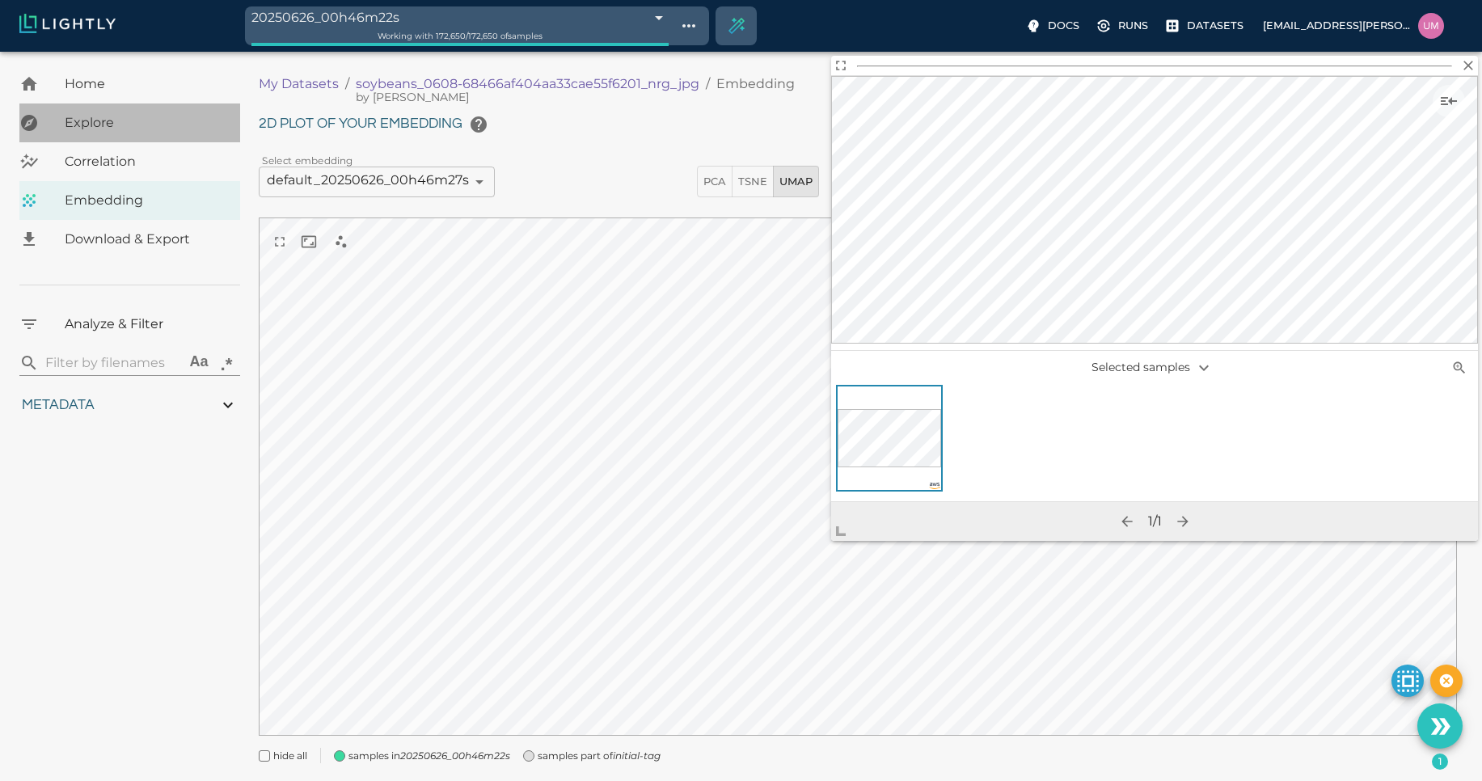
click at [72, 129] on span "Explore" at bounding box center [146, 122] width 163 height 19
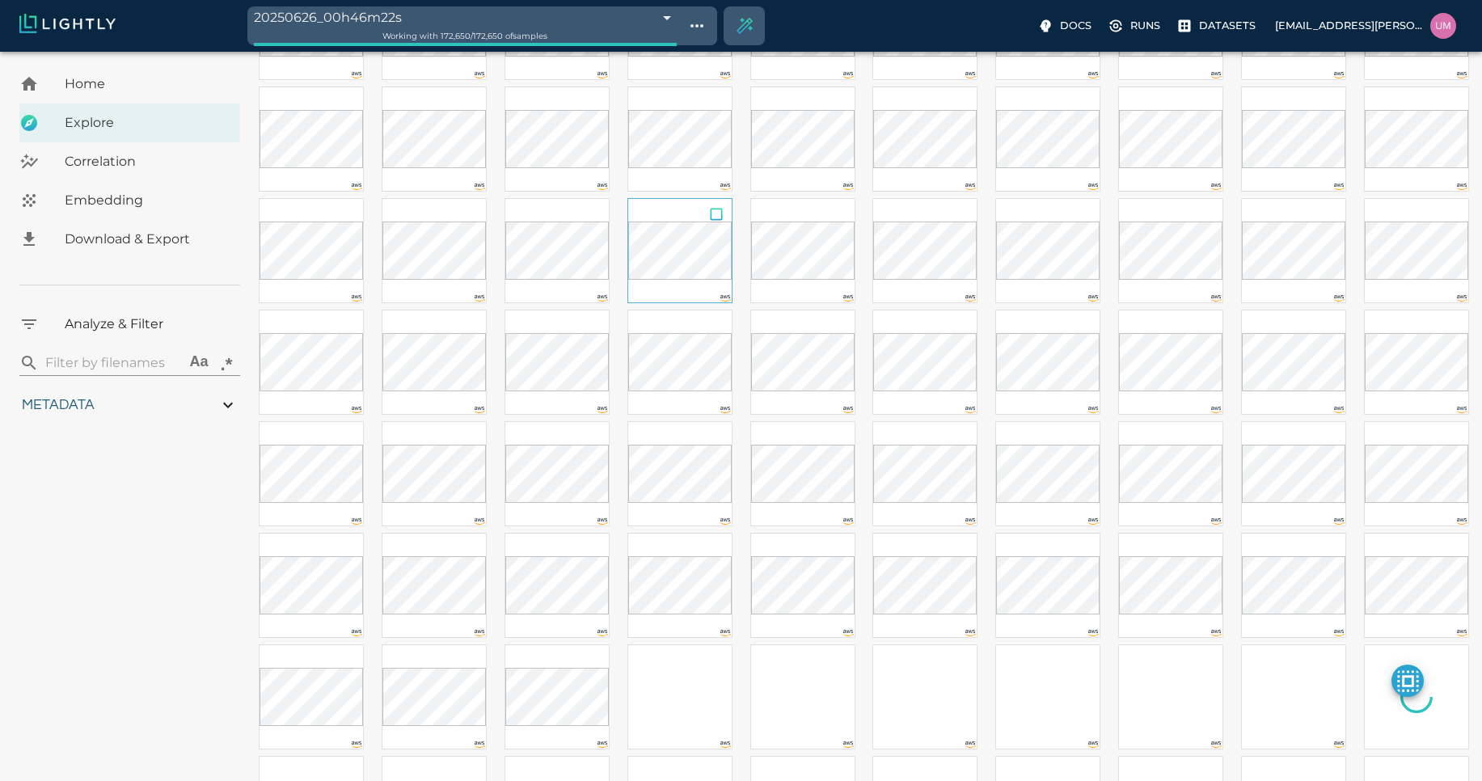
scroll to position [408, 0]
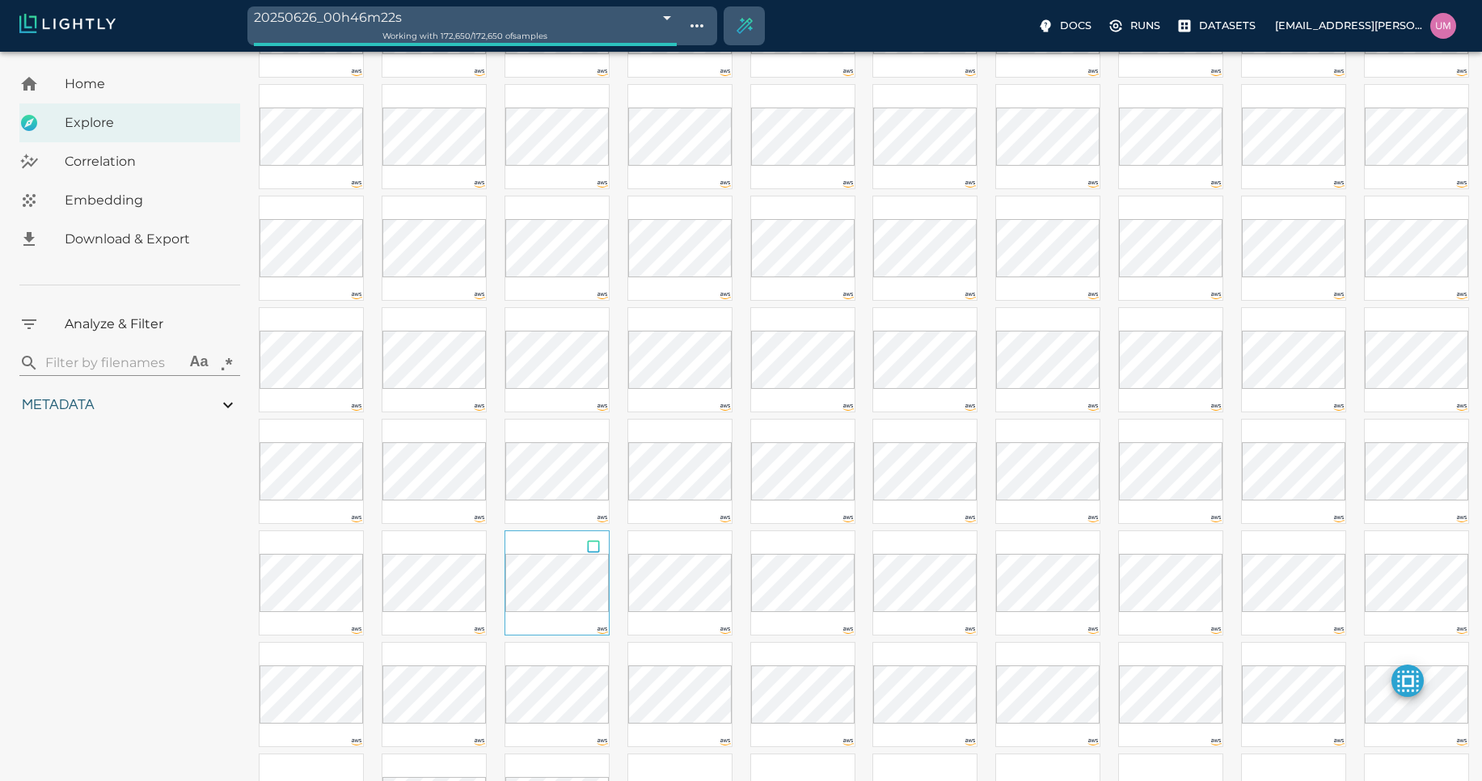
click at [582, 565] on input "checkbox" at bounding box center [593, 549] width 31 height 36
checkbox input "true"
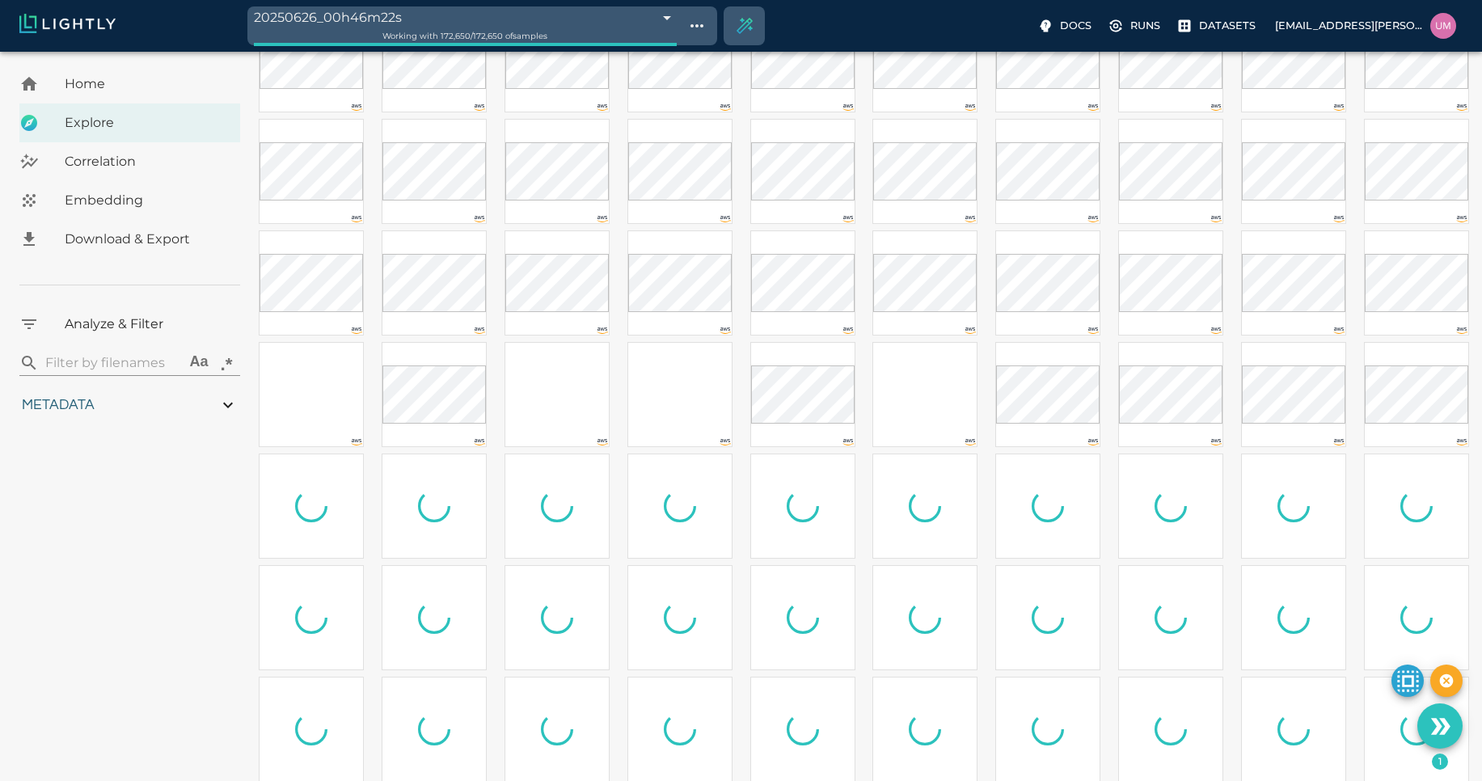
scroll to position [1273, 0]
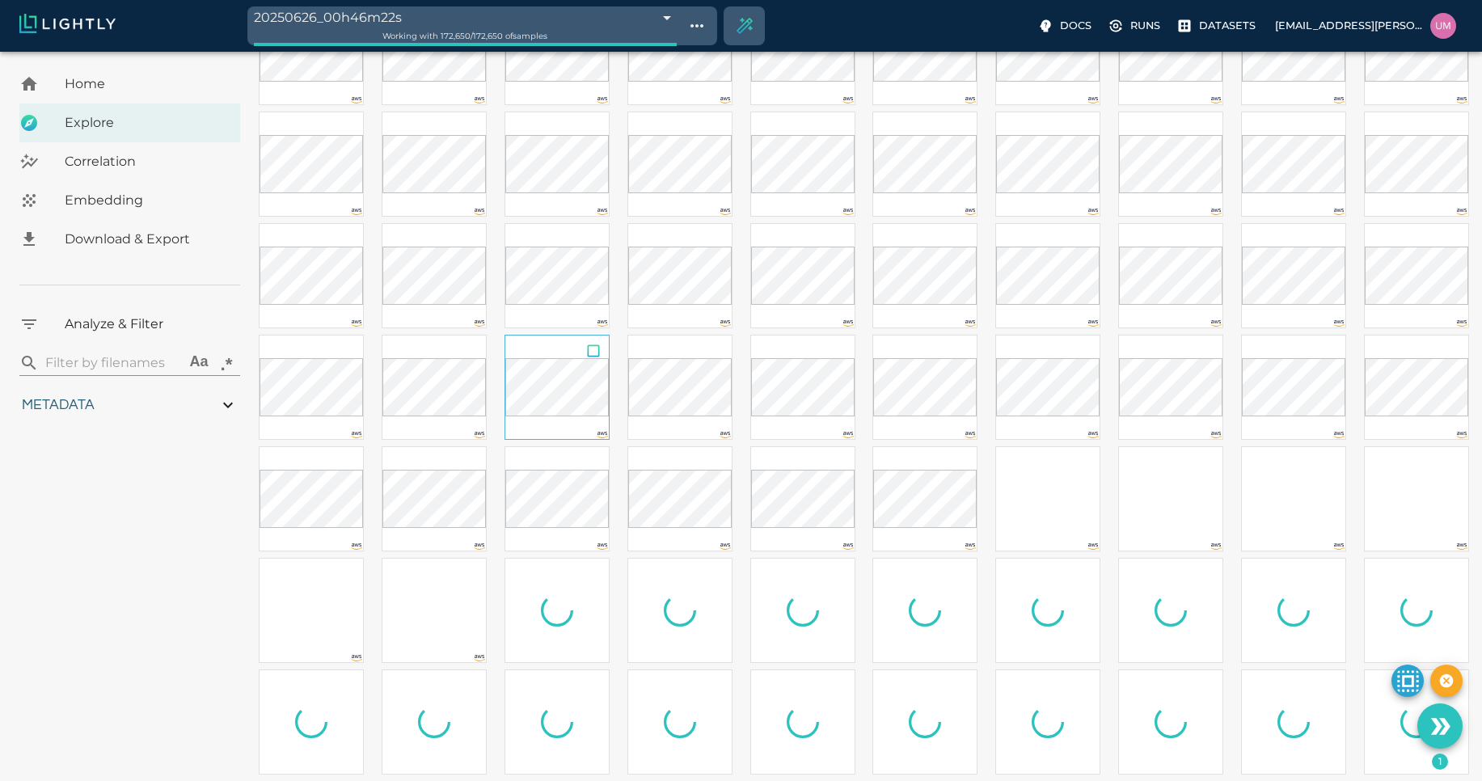
click at [596, 365] on input "checkbox" at bounding box center [593, 354] width 31 height 36
checkbox input "true"
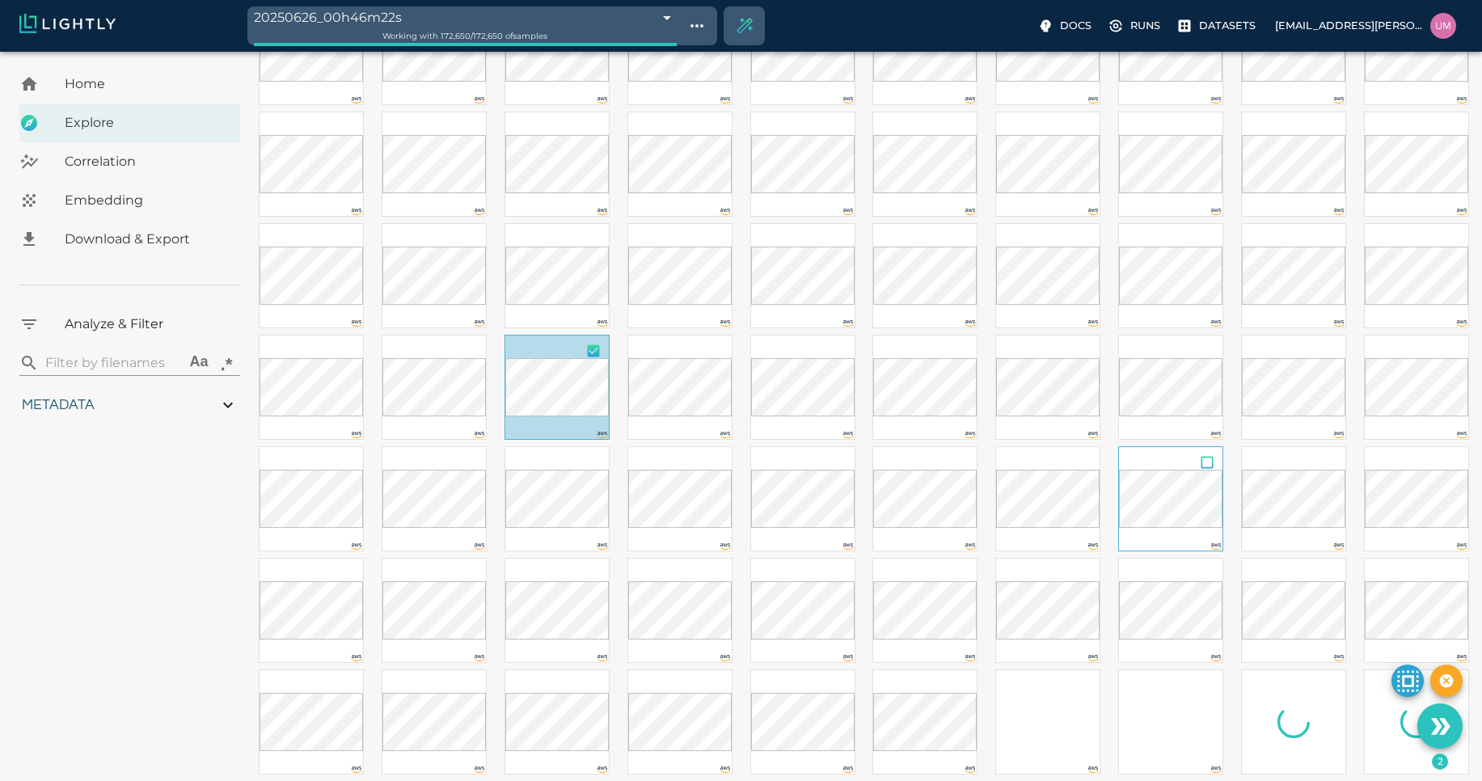
click at [1194, 481] on input "checkbox" at bounding box center [1207, 465] width 31 height 36
checkbox input "true"
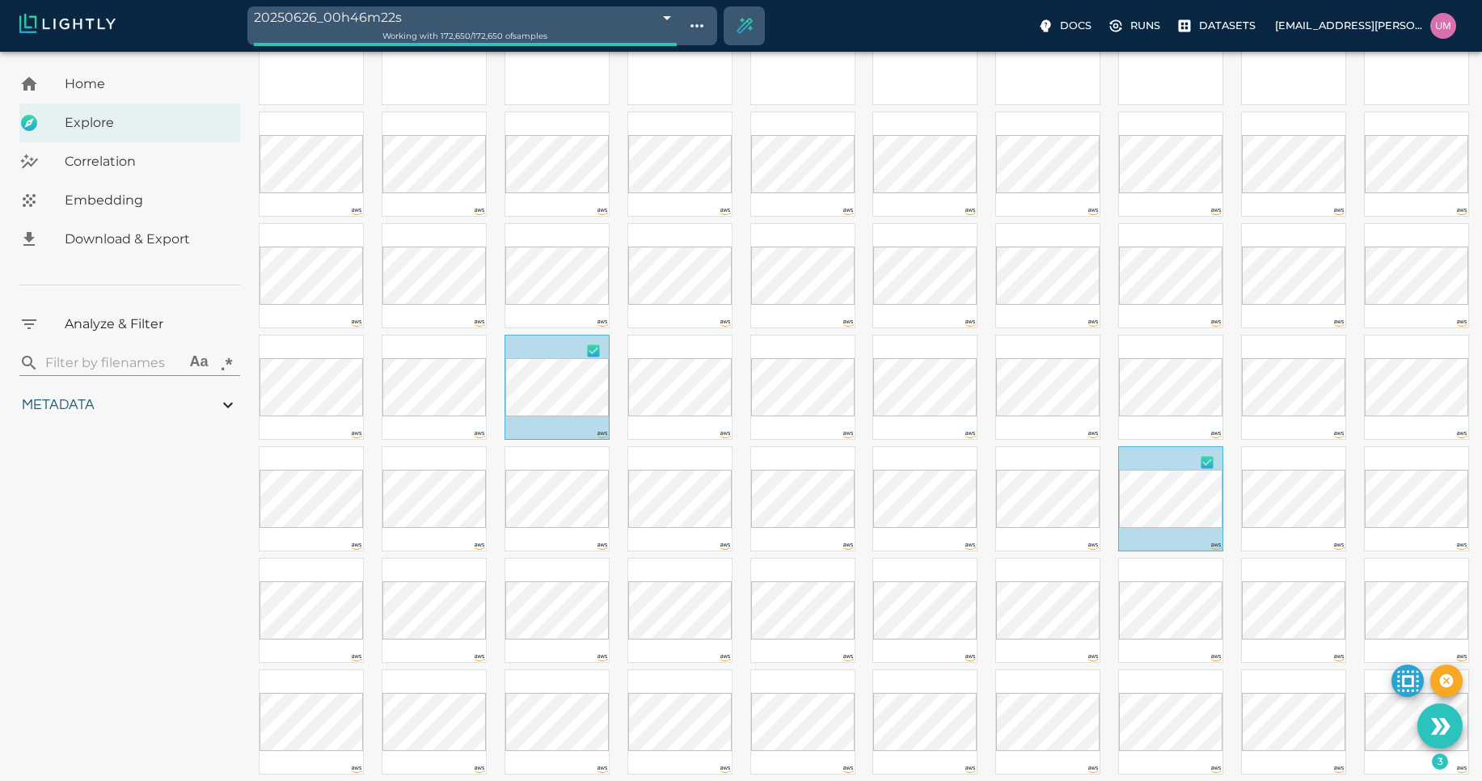
scroll to position [1501, 0]
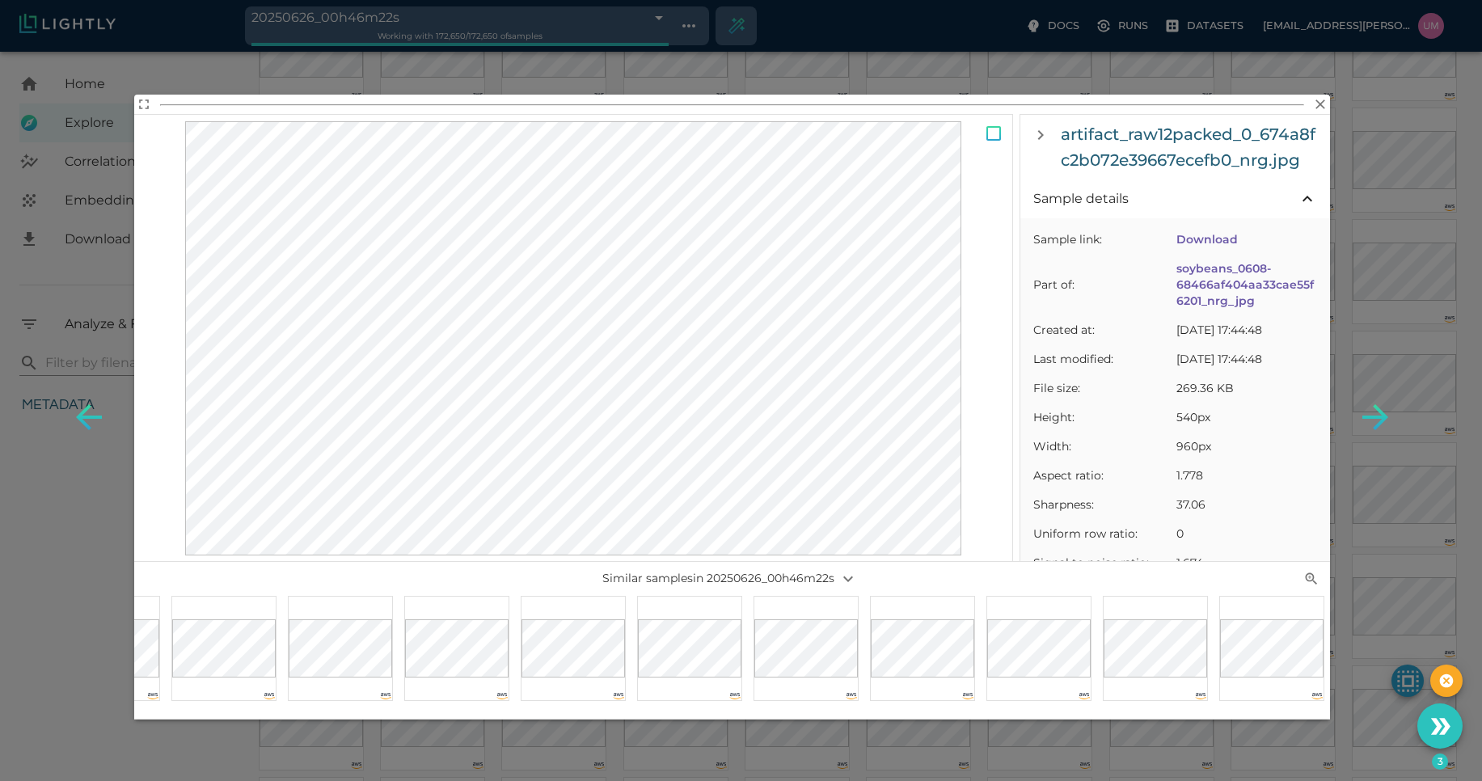
scroll to position [0, 115]
click at [1005, 139] on input "Select sample" at bounding box center [993, 136] width 39 height 44
checkbox input "true"
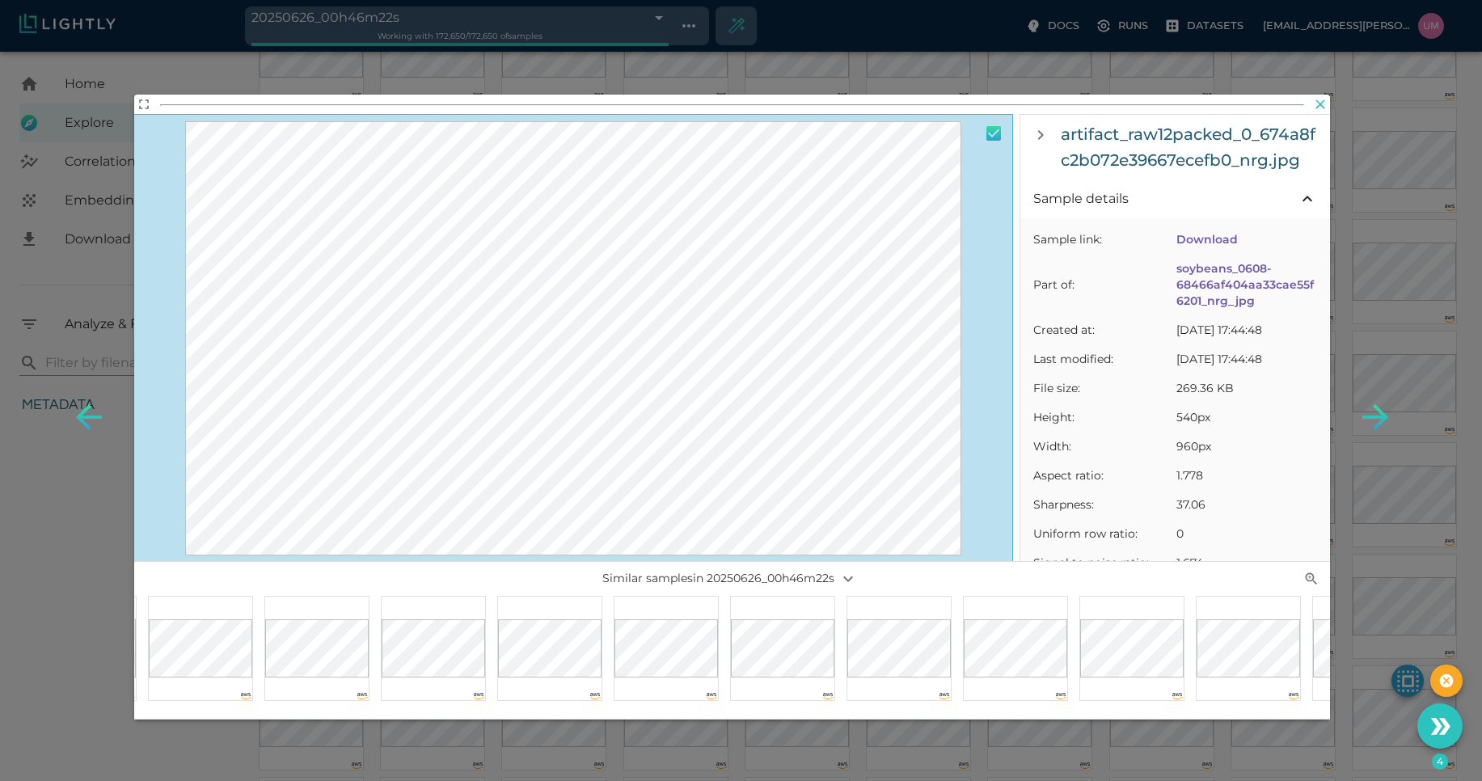
click at [1320, 104] on icon "button" at bounding box center [1321, 104] width 10 height 10
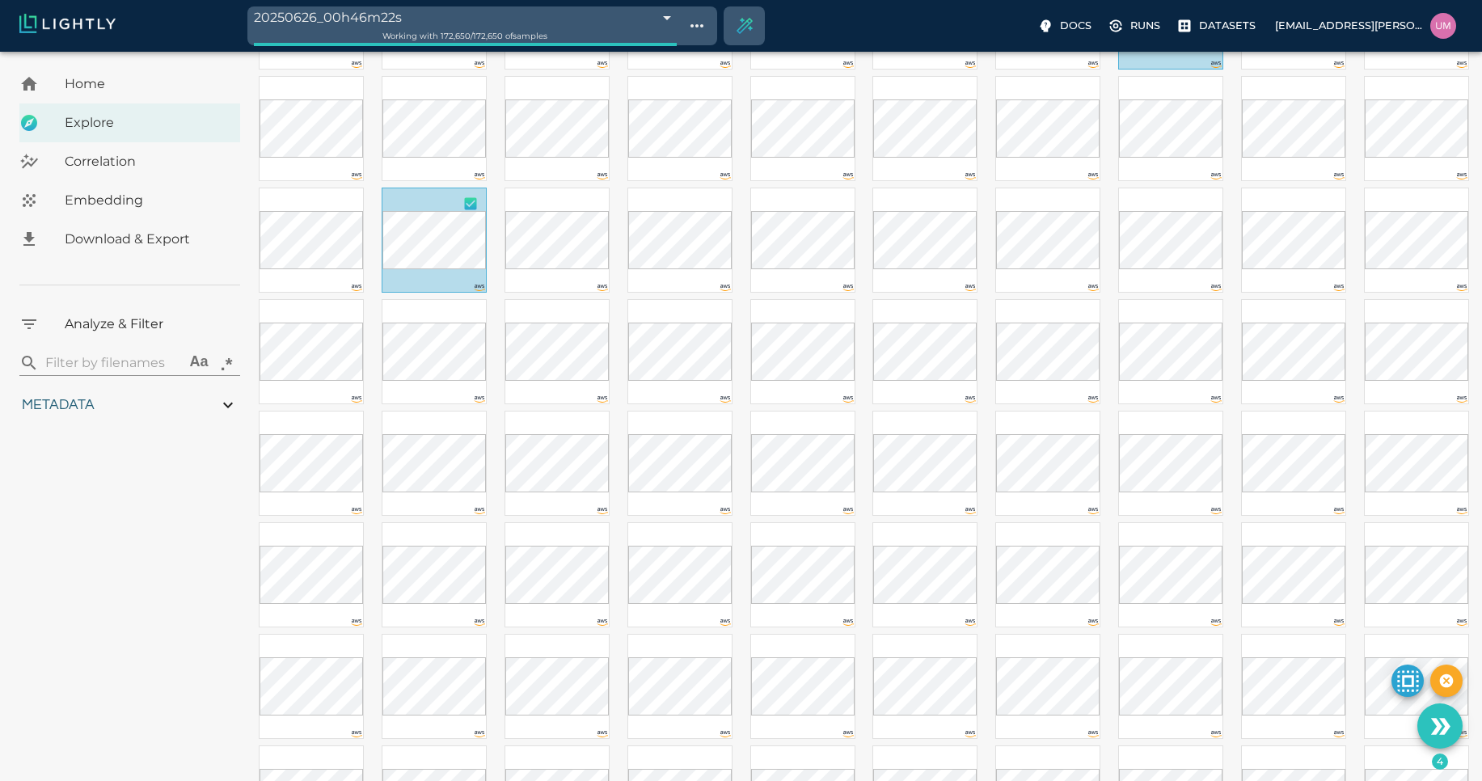
scroll to position [1759, 0]
click at [1086, 313] on input "checkbox" at bounding box center [1084, 314] width 31 height 36
checkbox input "true"
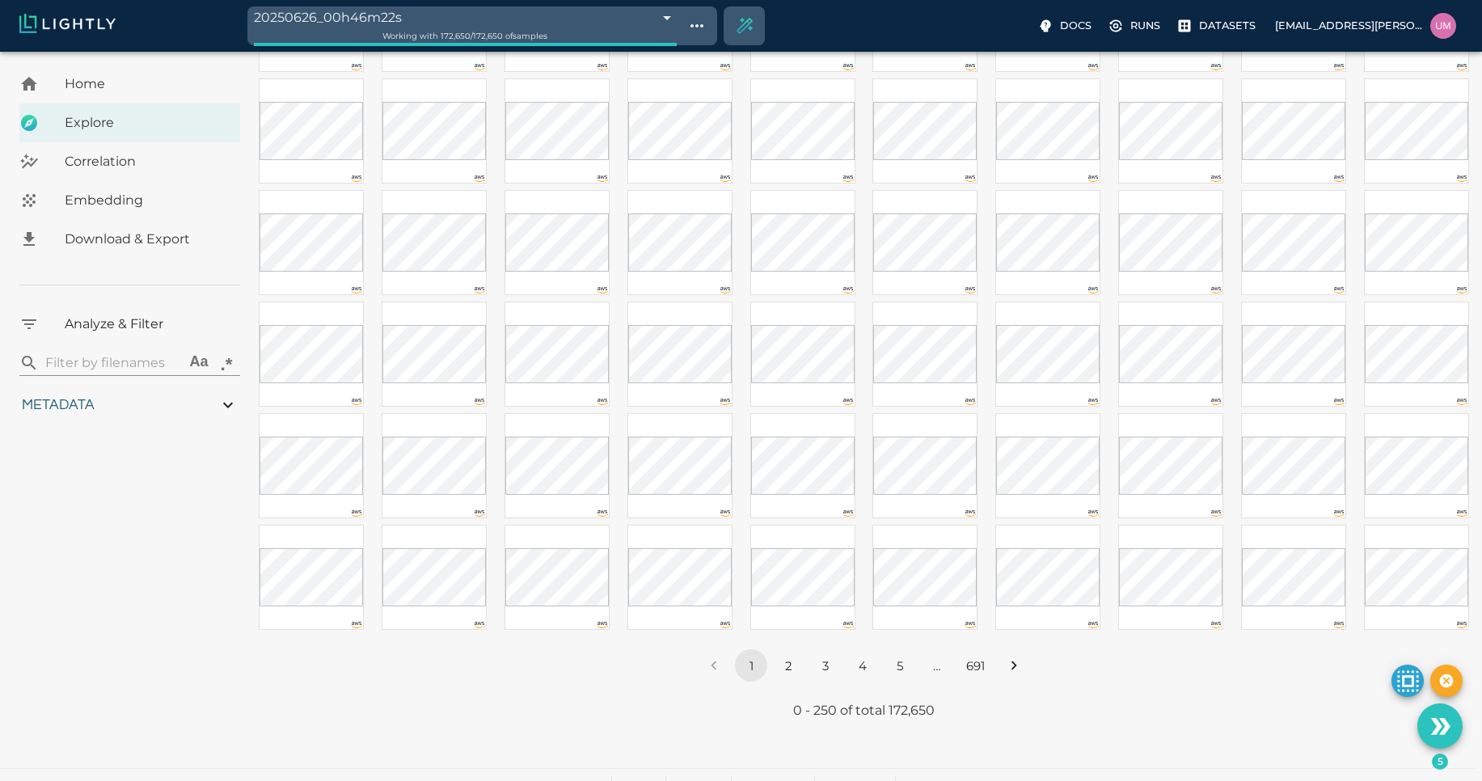
scroll to position [2328, 0]
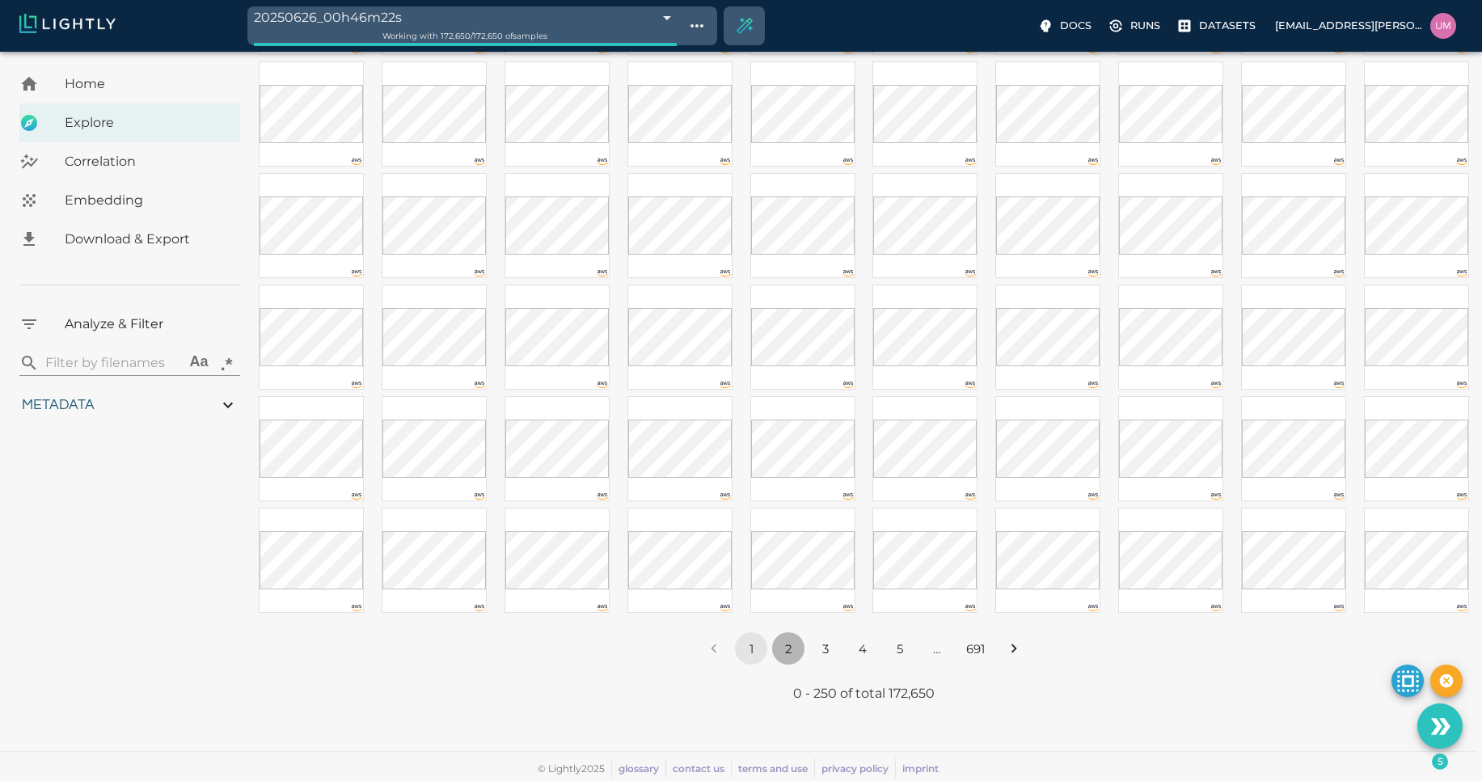
click at [779, 648] on button "2" at bounding box center [788, 648] width 32 height 32
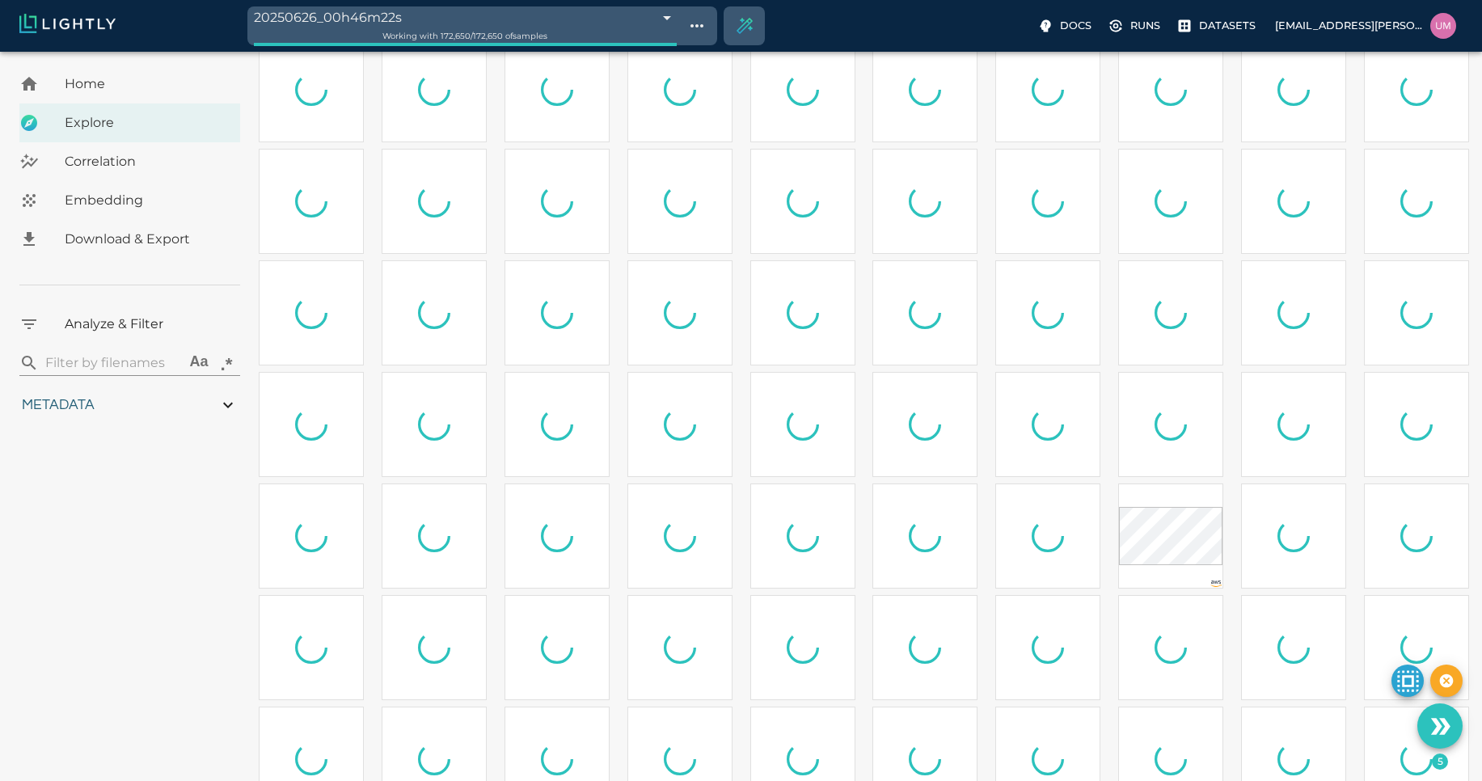
scroll to position [0, 0]
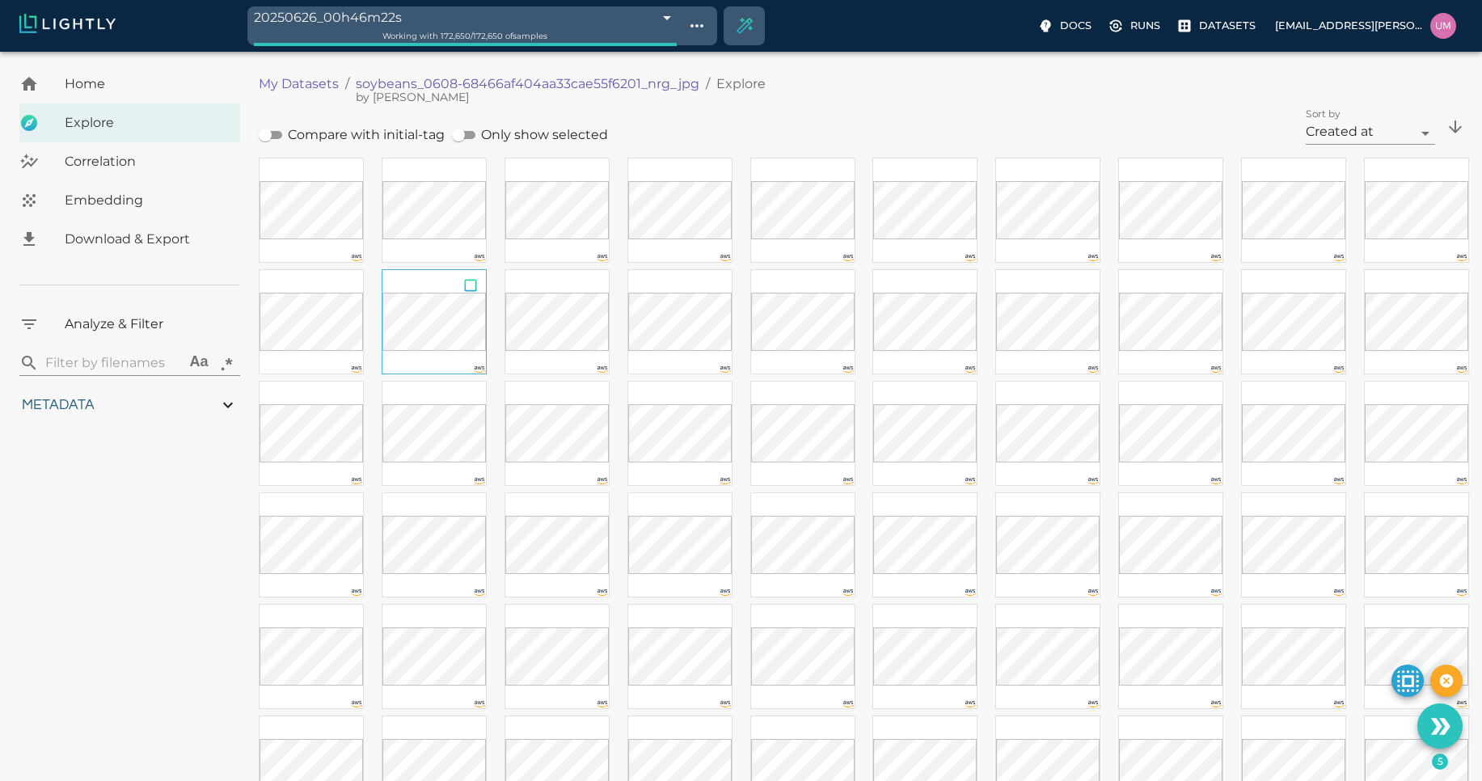
click at [468, 289] on input "checkbox" at bounding box center [470, 288] width 31 height 36
checkbox input "true"
click at [588, 280] on input "checkbox" at bounding box center [593, 288] width 31 height 36
checkbox input "true"
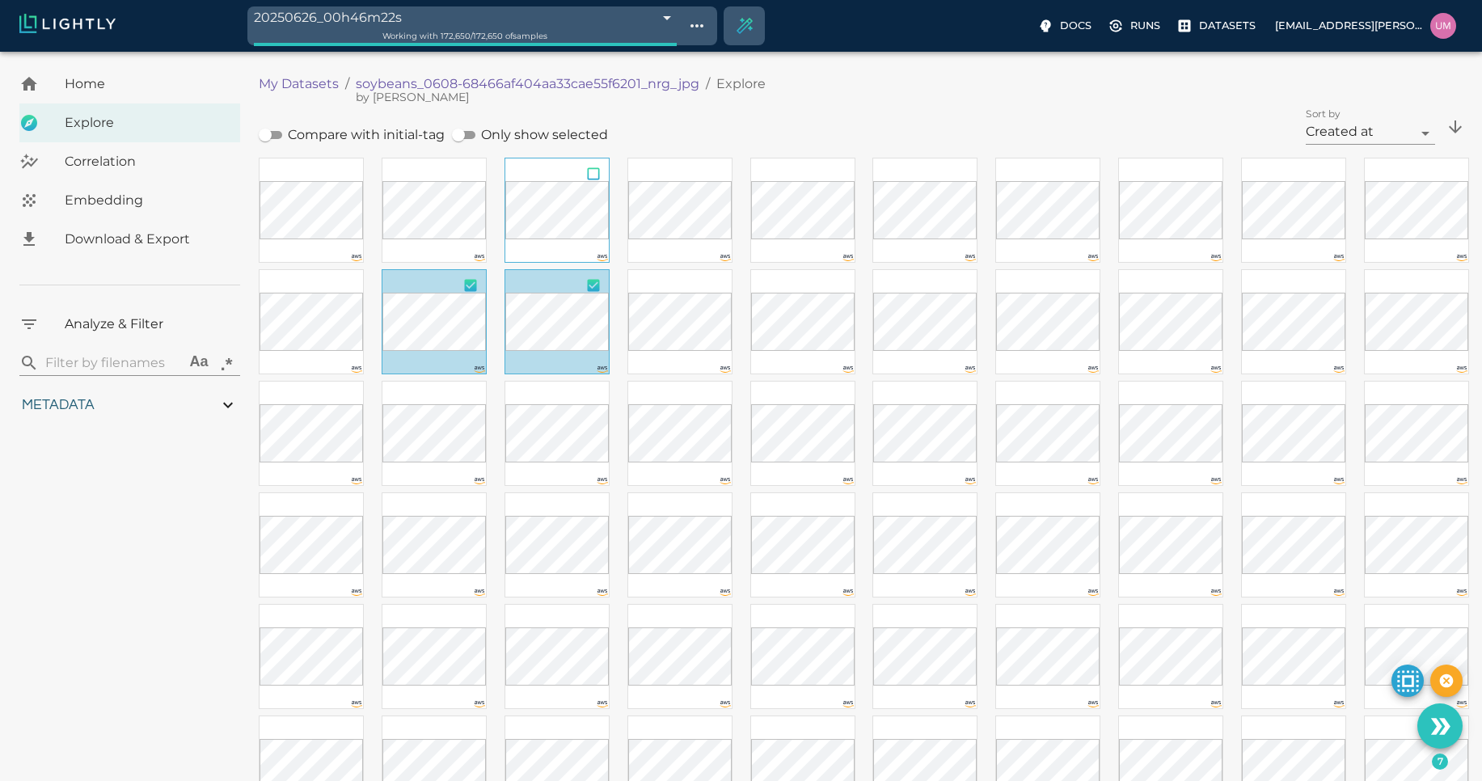
click at [594, 185] on input "checkbox" at bounding box center [593, 176] width 31 height 36
checkbox input "true"
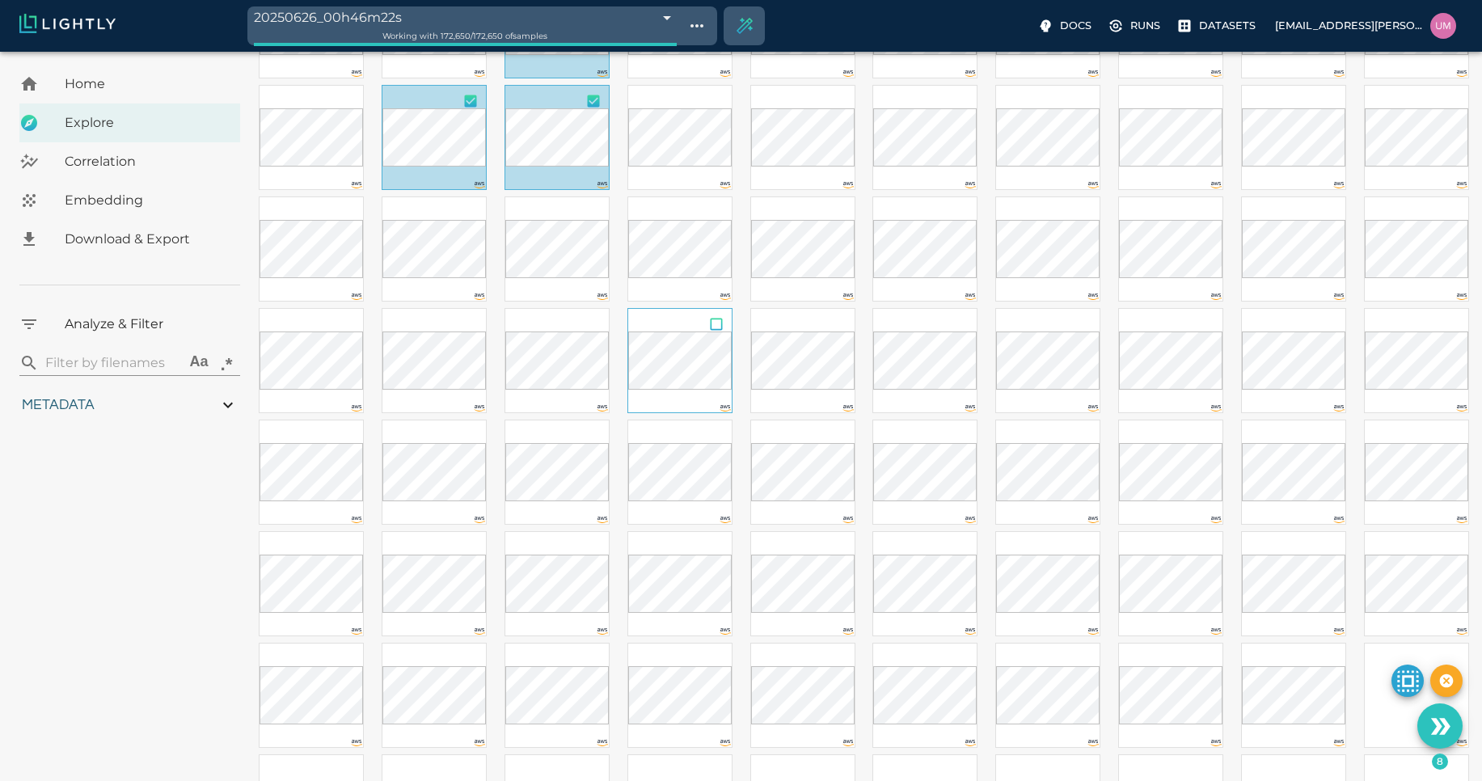
scroll to position [187, 0]
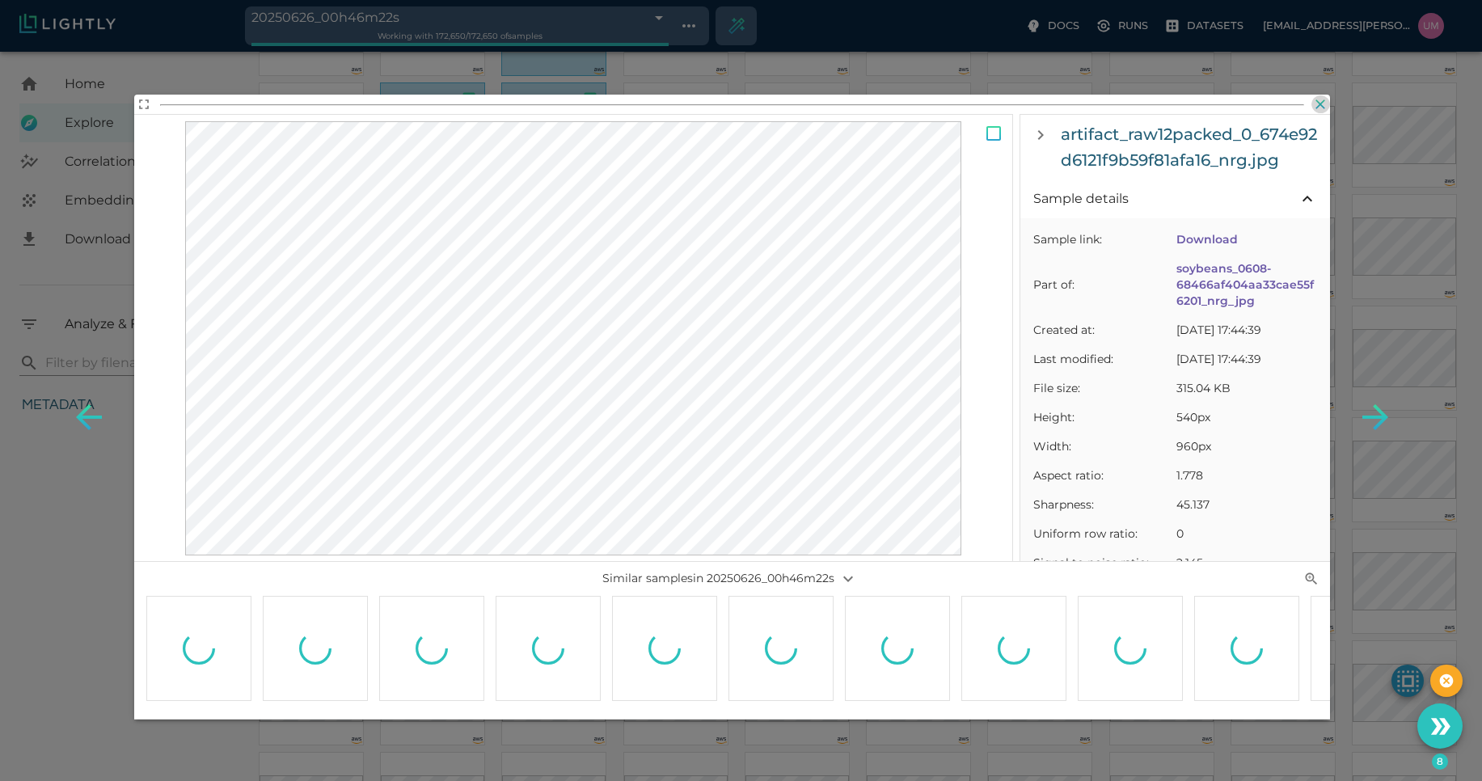
click at [1320, 105] on icon "button" at bounding box center [1321, 104] width 10 height 10
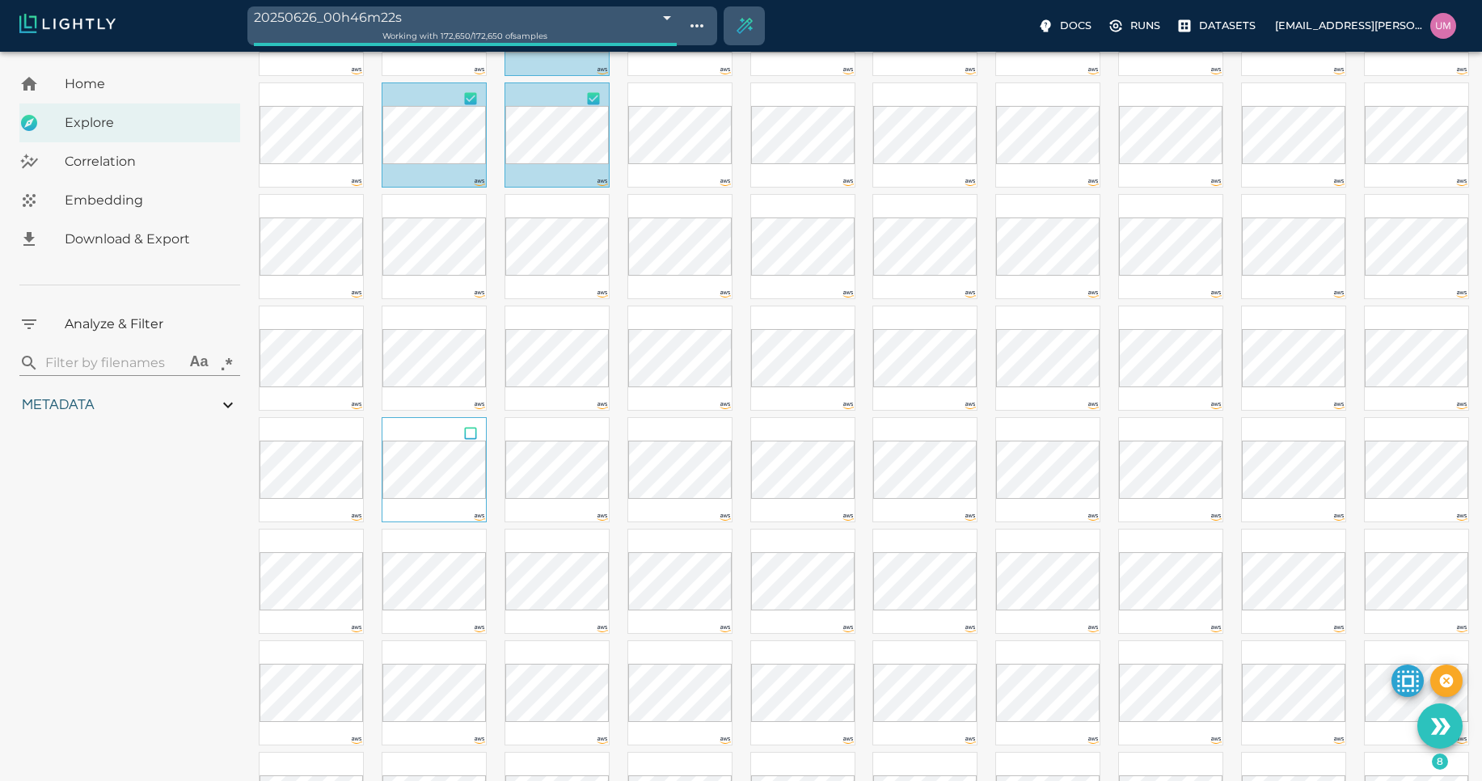
click at [464, 438] on input "checkbox" at bounding box center [470, 436] width 31 height 36
checkbox input "true"
click at [1085, 430] on input "checkbox" at bounding box center [1084, 436] width 31 height 36
checkbox input "true"
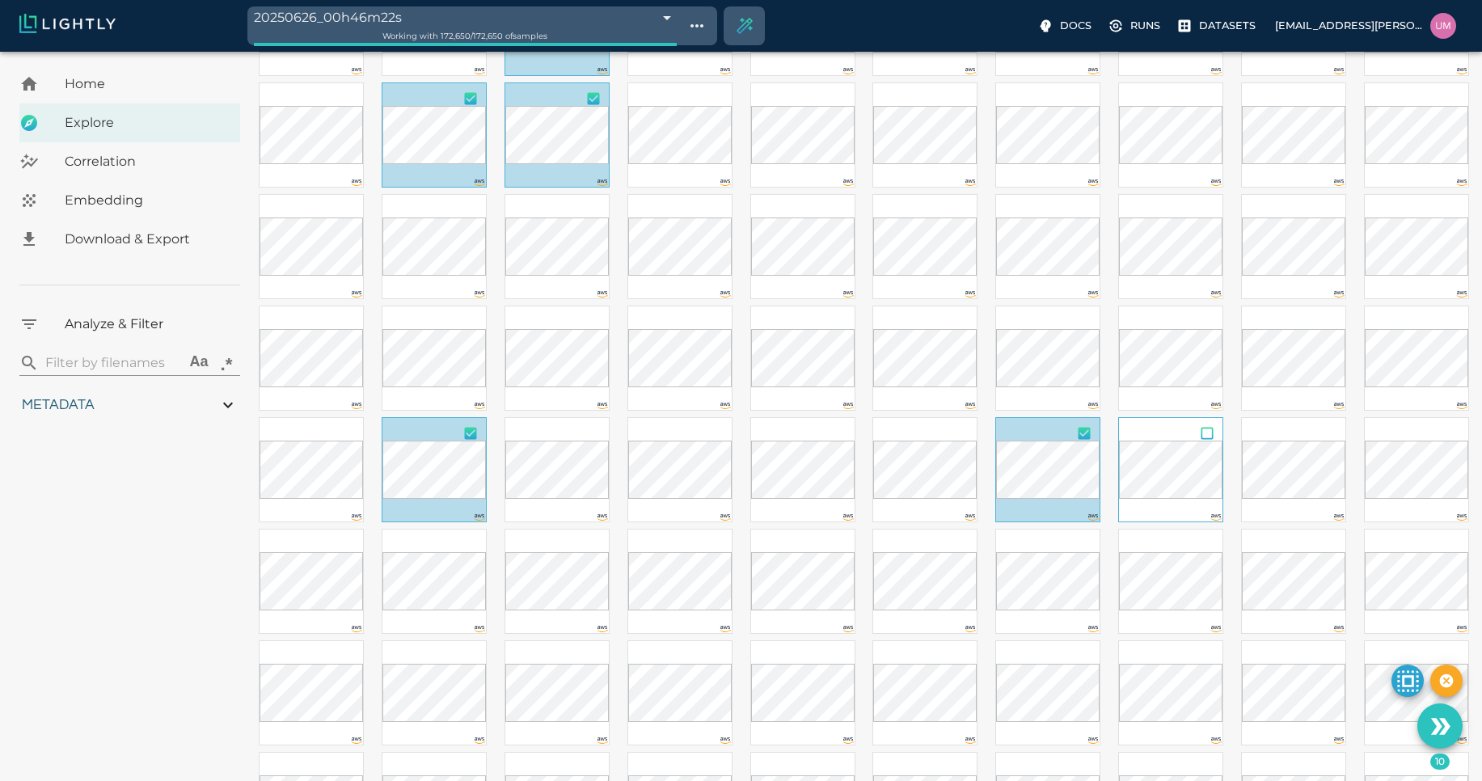
click at [1206, 434] on input "checkbox" at bounding box center [1207, 436] width 31 height 36
checkbox input "true"
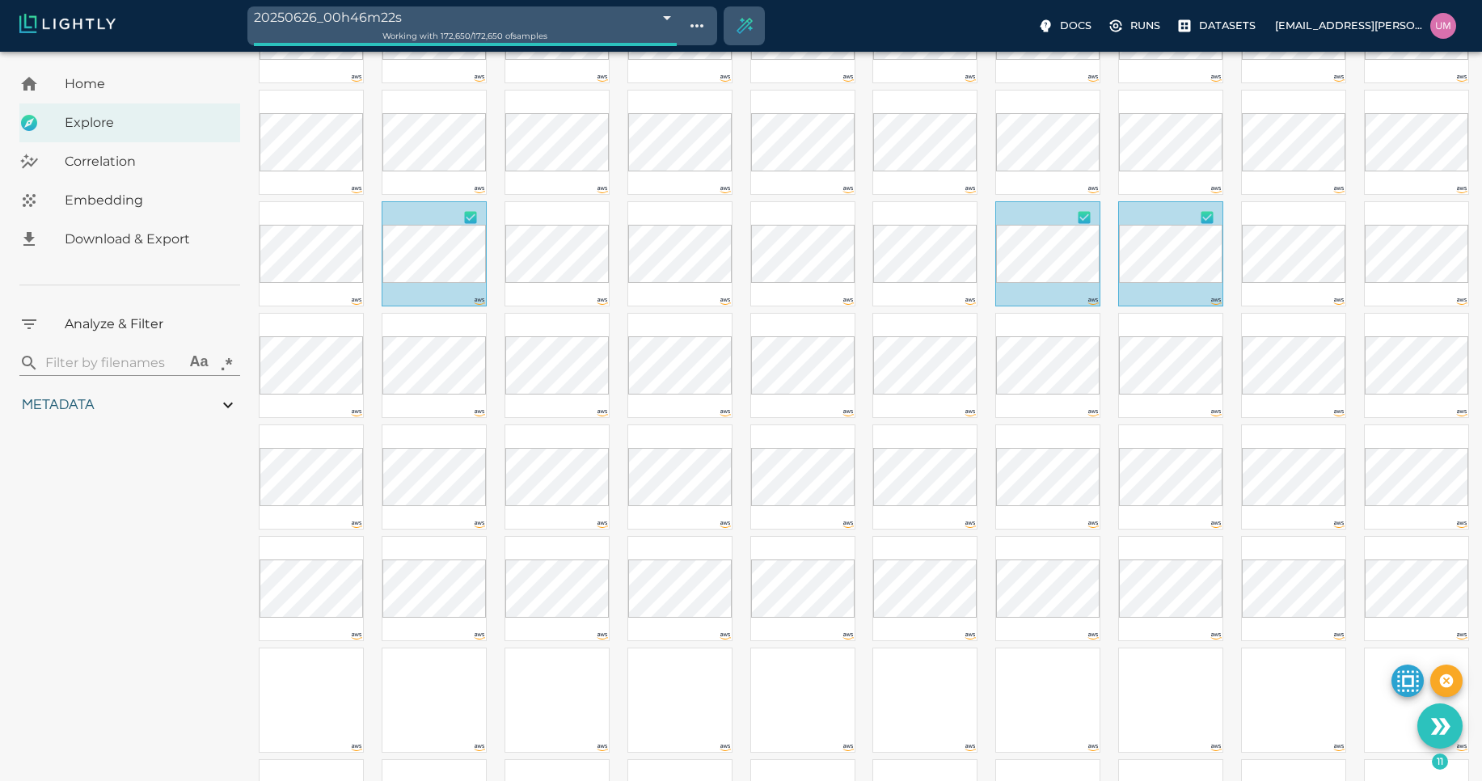
scroll to position [429, 0]
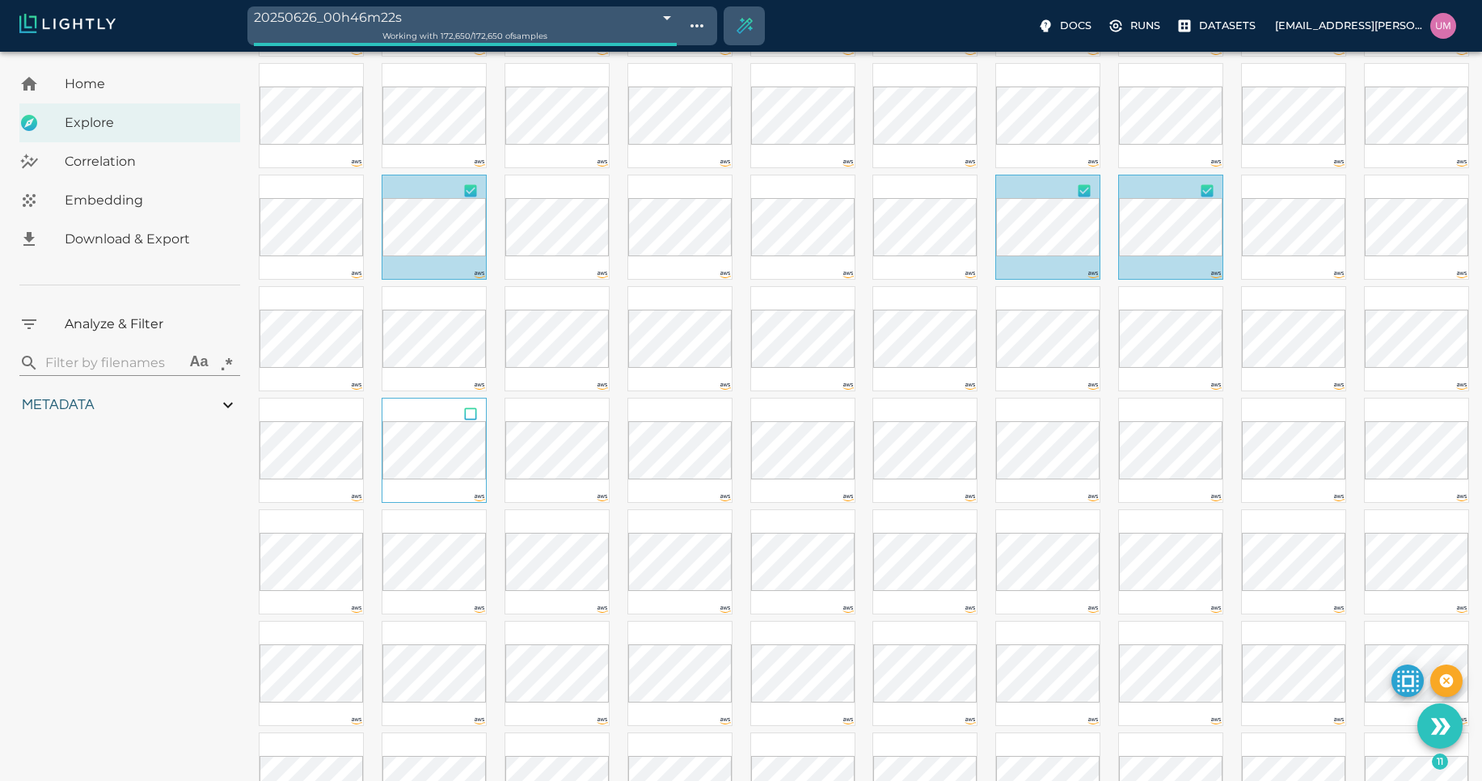
click at [478, 415] on input "checkbox" at bounding box center [470, 417] width 31 height 36
checkbox input "true"
click at [1075, 526] on input "checkbox" at bounding box center [1084, 528] width 31 height 36
checkbox input "true"
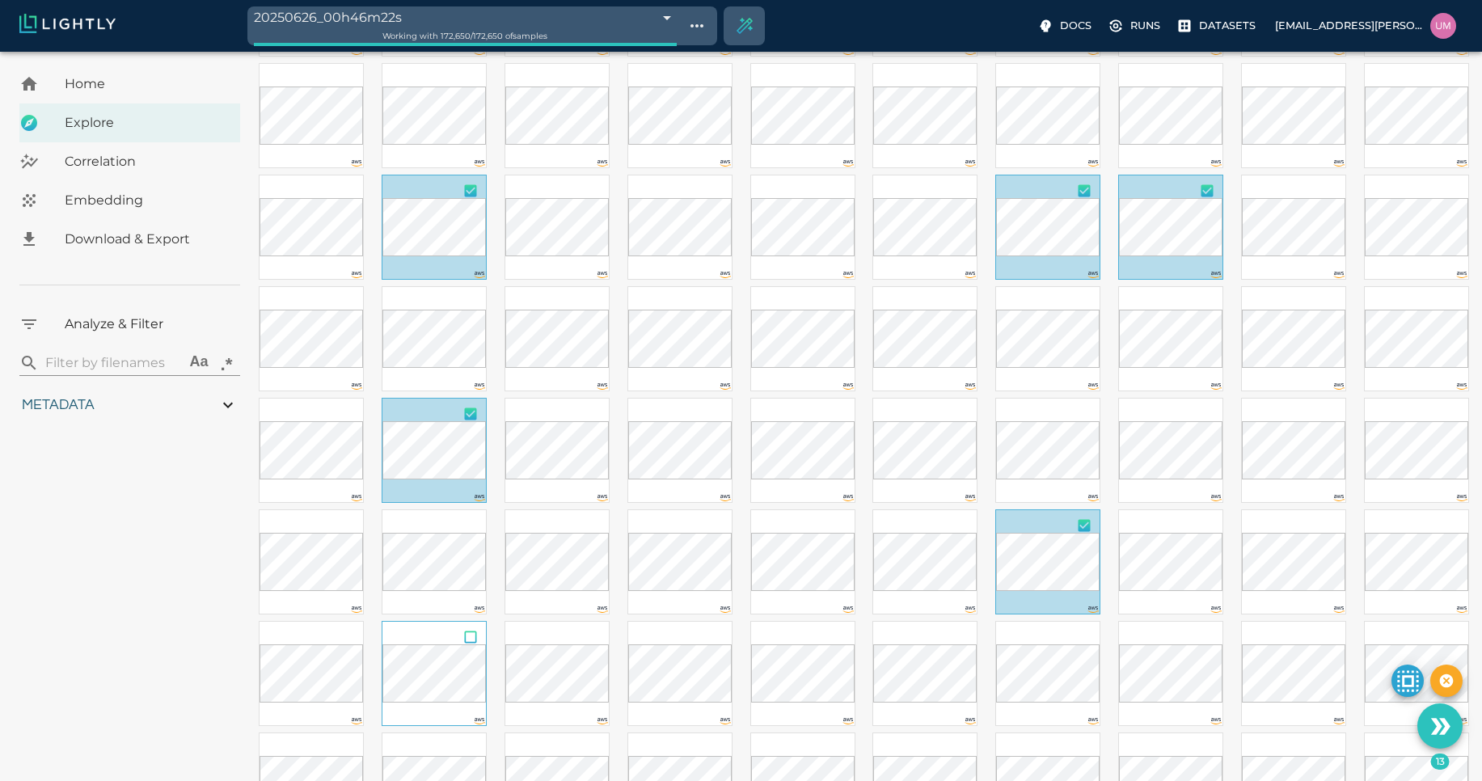
click at [474, 640] on input "checkbox" at bounding box center [470, 640] width 31 height 36
checkbox input "true"
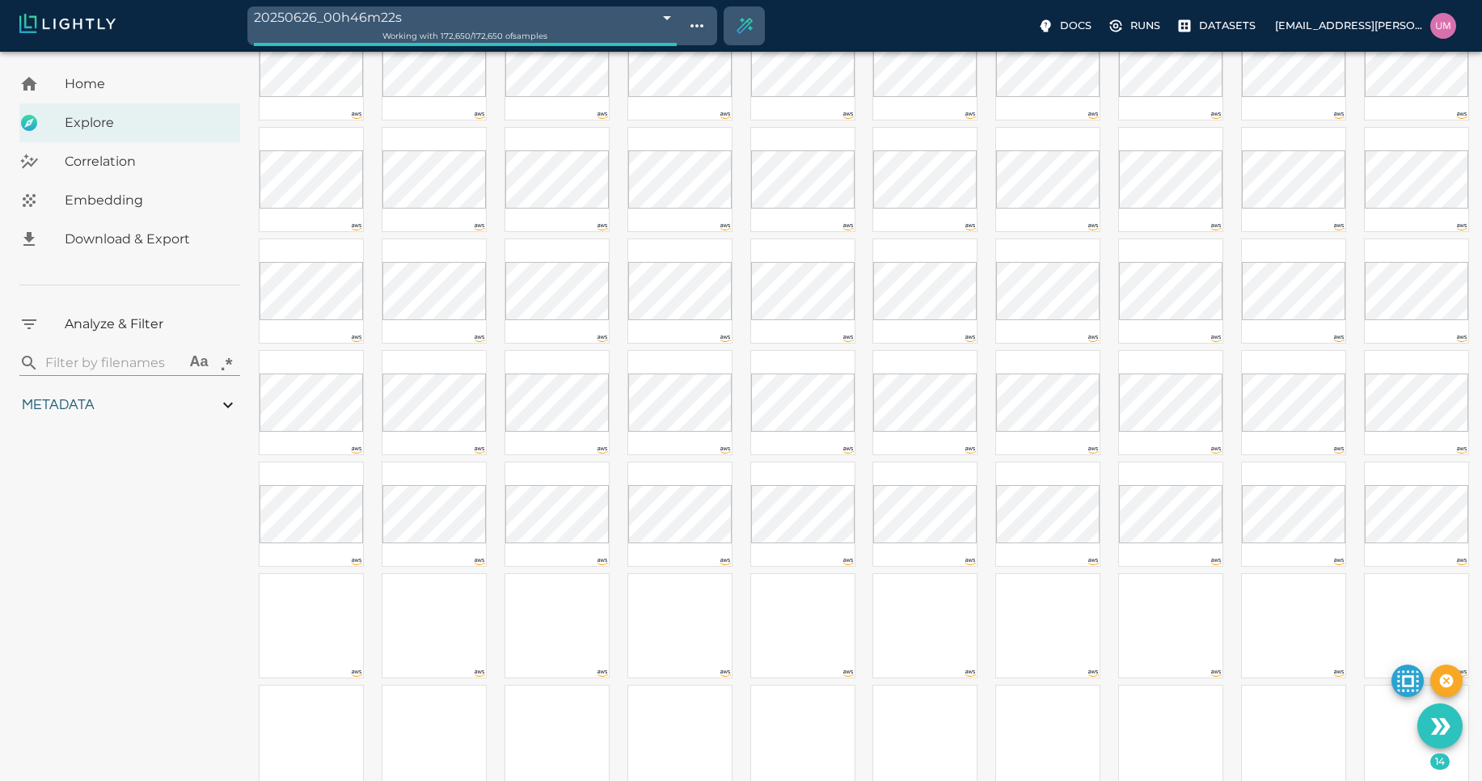
scroll to position [1714, 0]
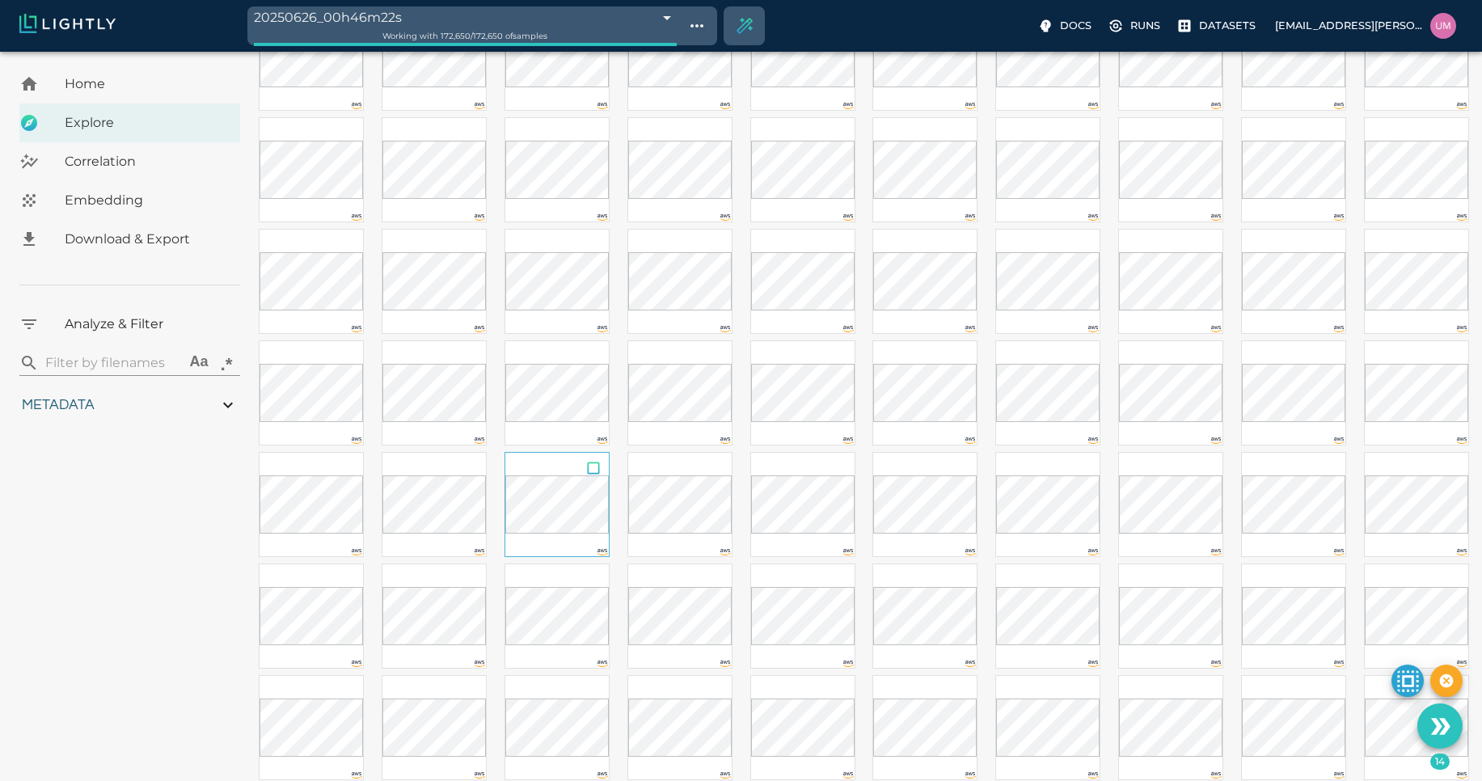
click at [593, 467] on input "checkbox" at bounding box center [593, 471] width 31 height 36
checkbox input "true"
click at [591, 360] on input "checkbox" at bounding box center [593, 359] width 31 height 36
checkbox input "true"
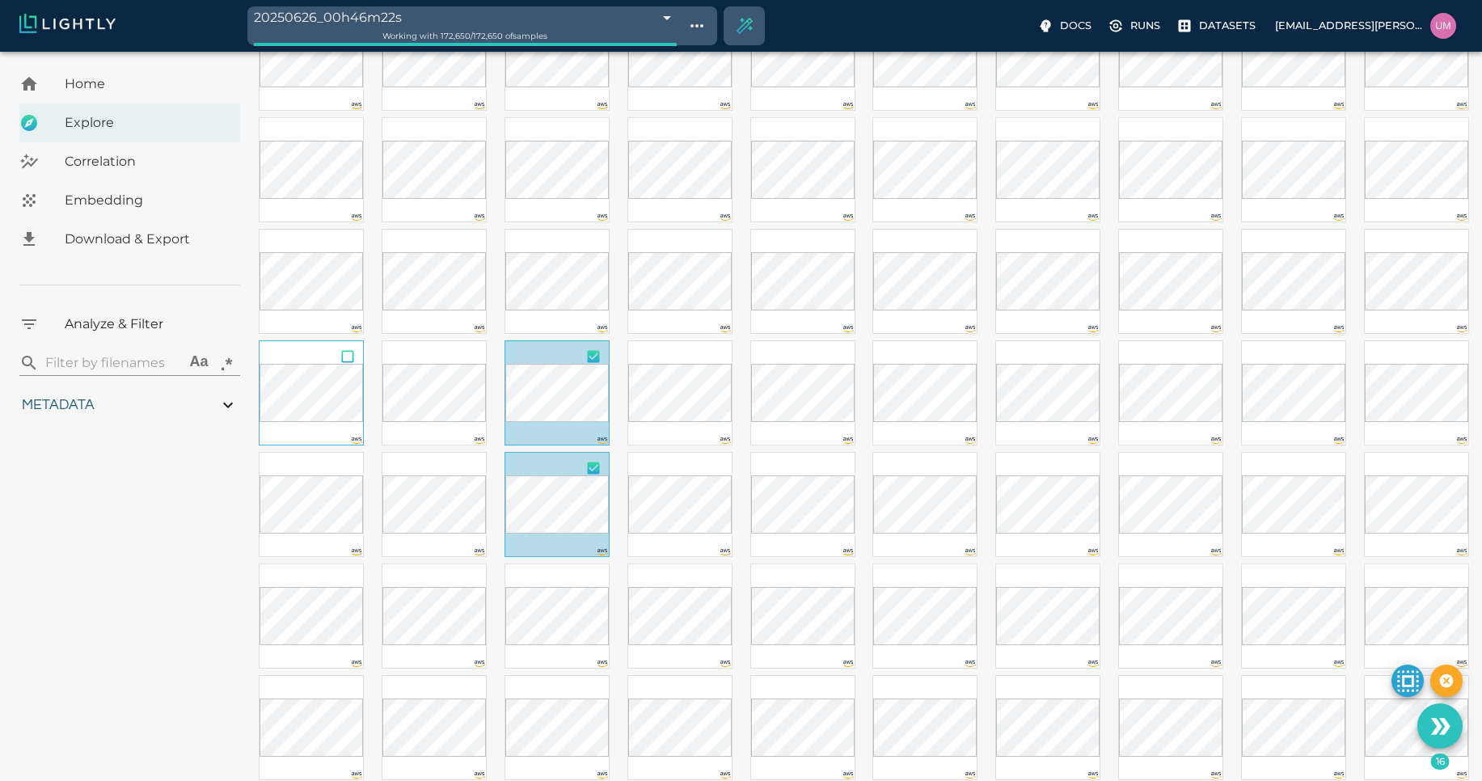
click at [349, 354] on input "checkbox" at bounding box center [347, 359] width 31 height 36
checkbox input "true"
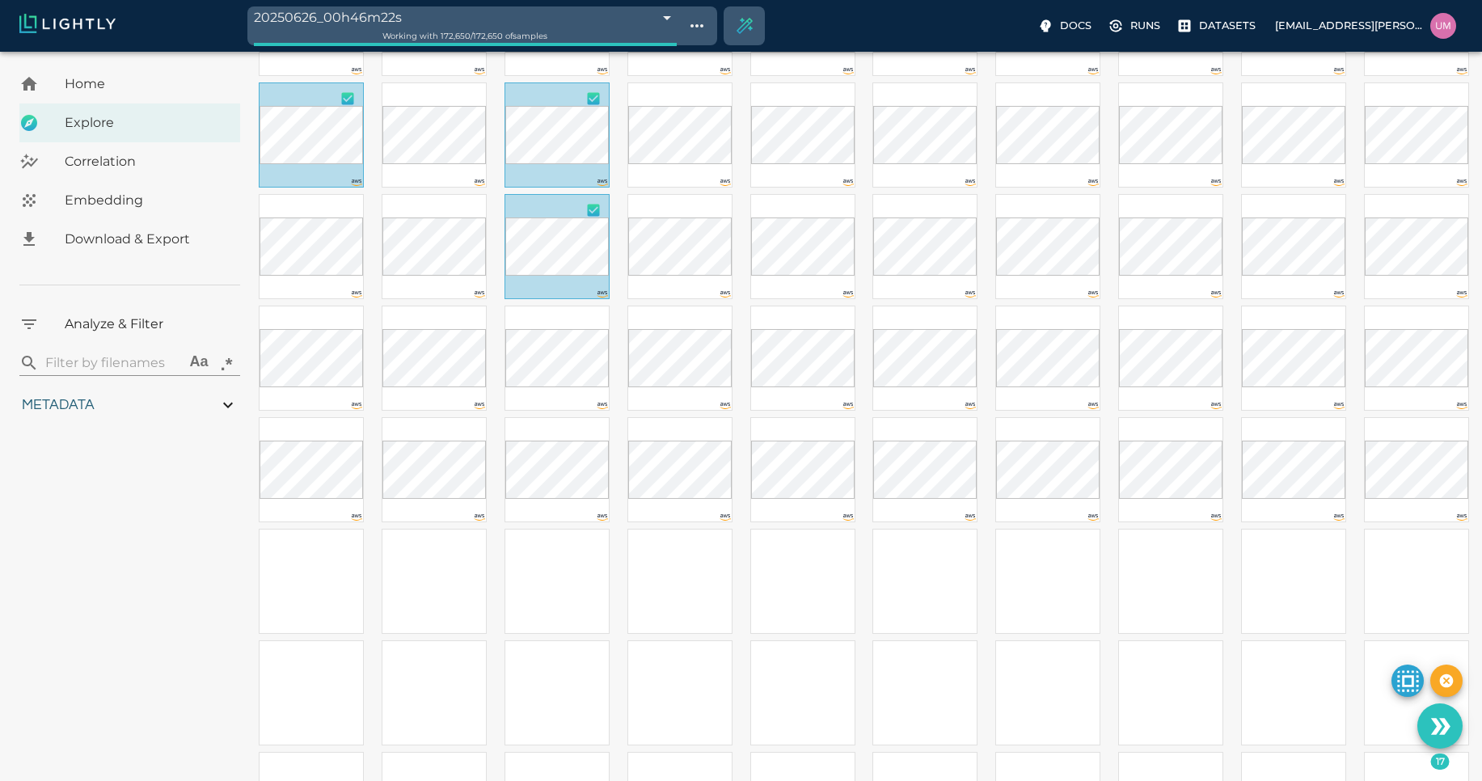
scroll to position [2050, 0]
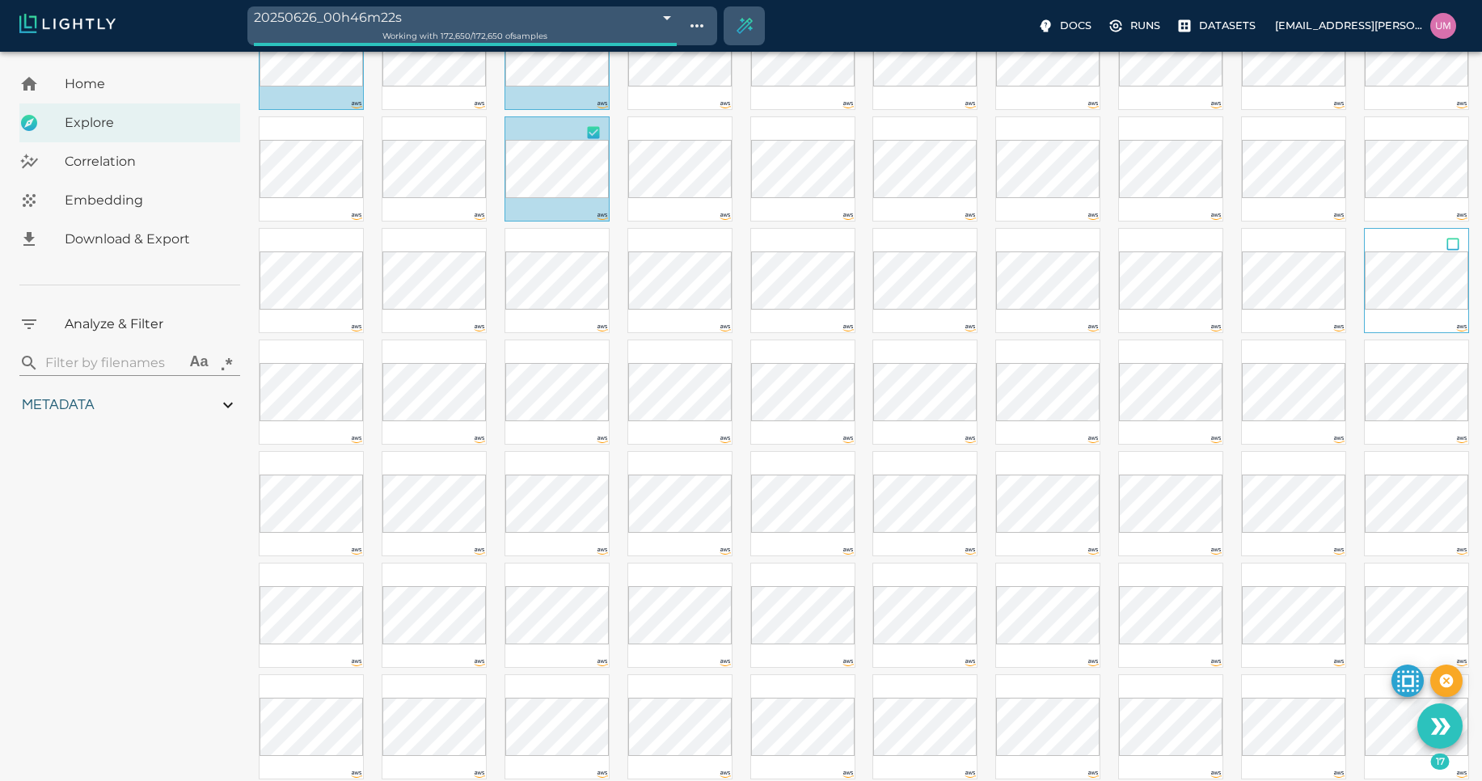
click at [1444, 243] on input "checkbox" at bounding box center [1453, 247] width 31 height 36
checkbox input "true"
click at [1195, 247] on input "checkbox" at bounding box center [1207, 247] width 31 height 36
checkbox input "true"
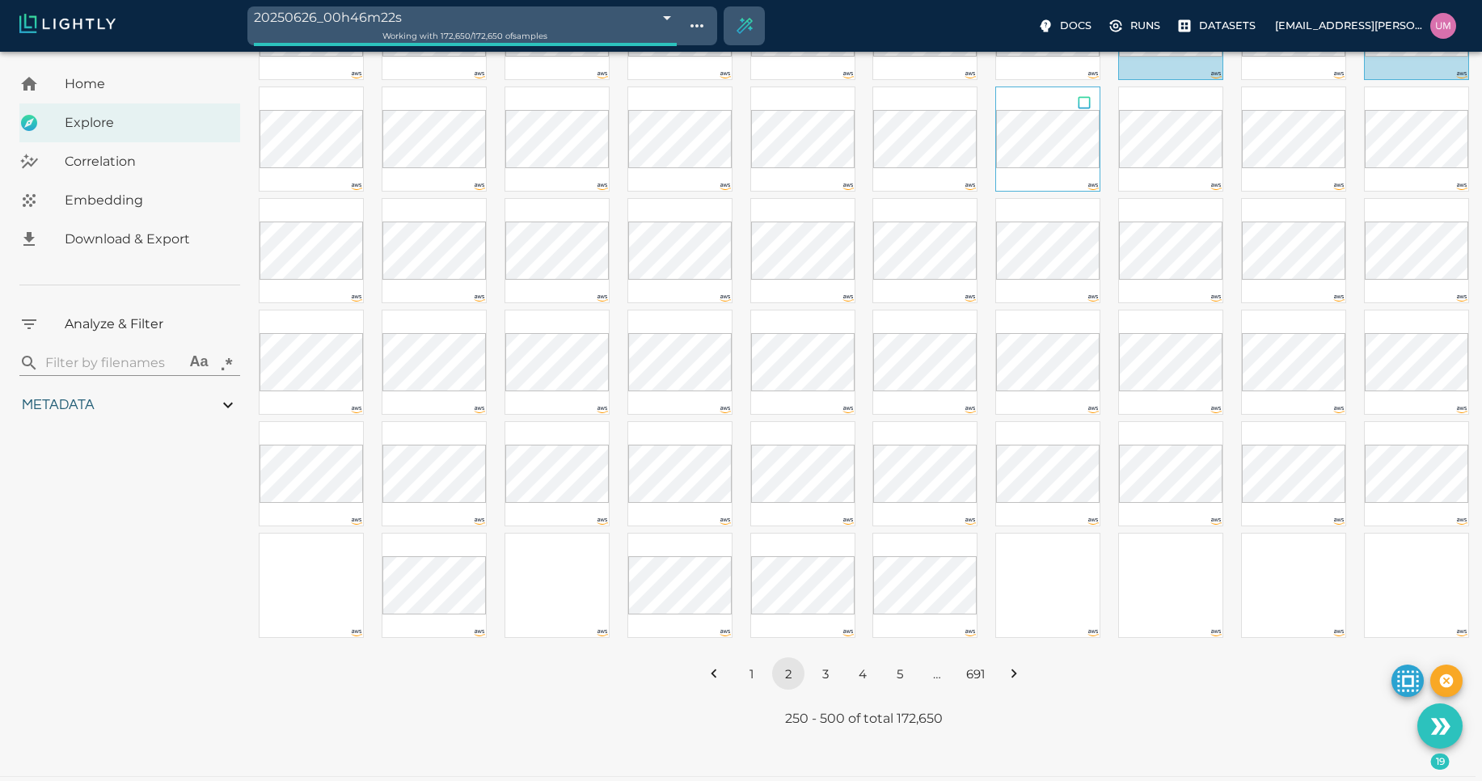
scroll to position [2328, 0]
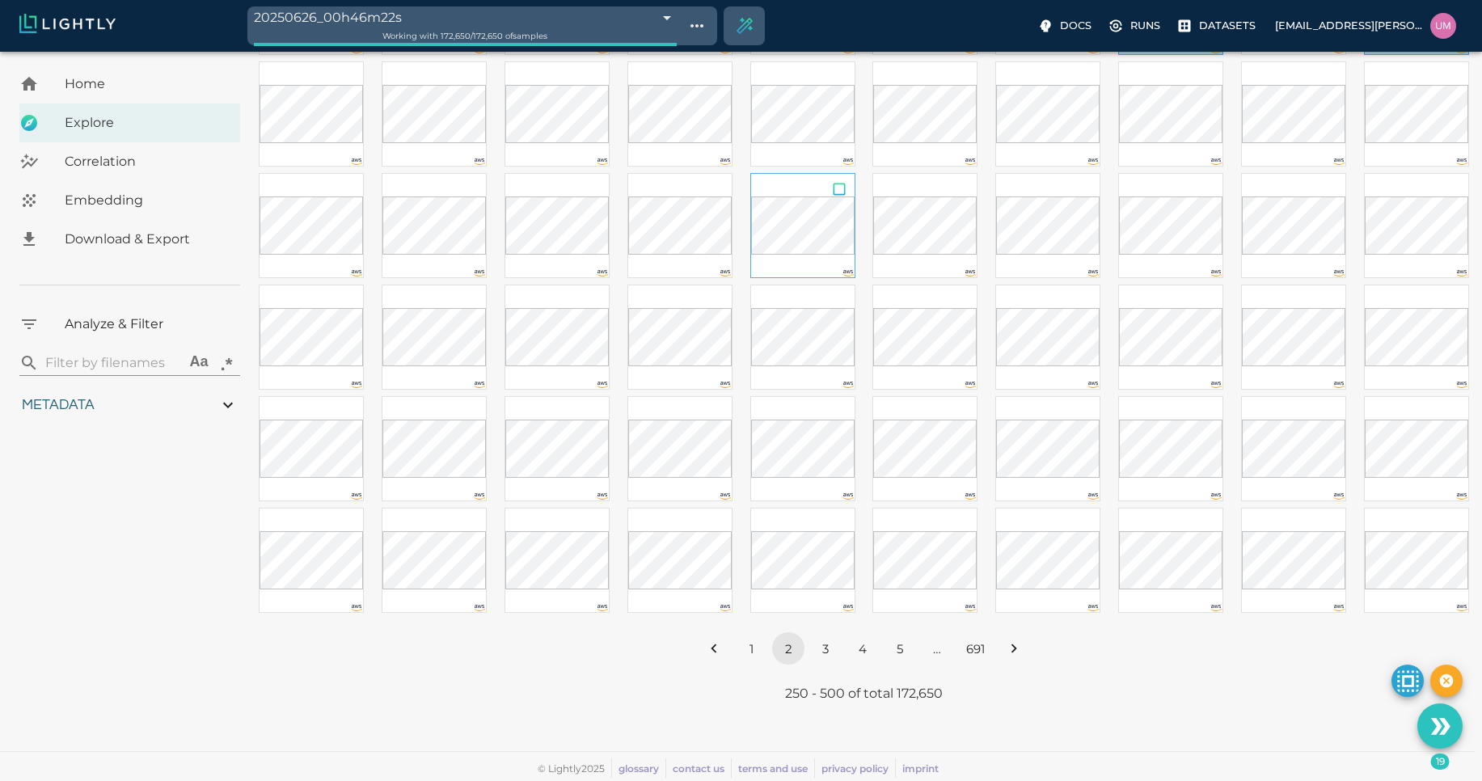
click at [835, 201] on input "checkbox" at bounding box center [839, 192] width 31 height 36
checkbox input "true"
click at [720, 299] on input "checkbox" at bounding box center [716, 303] width 31 height 36
checkbox input "true"
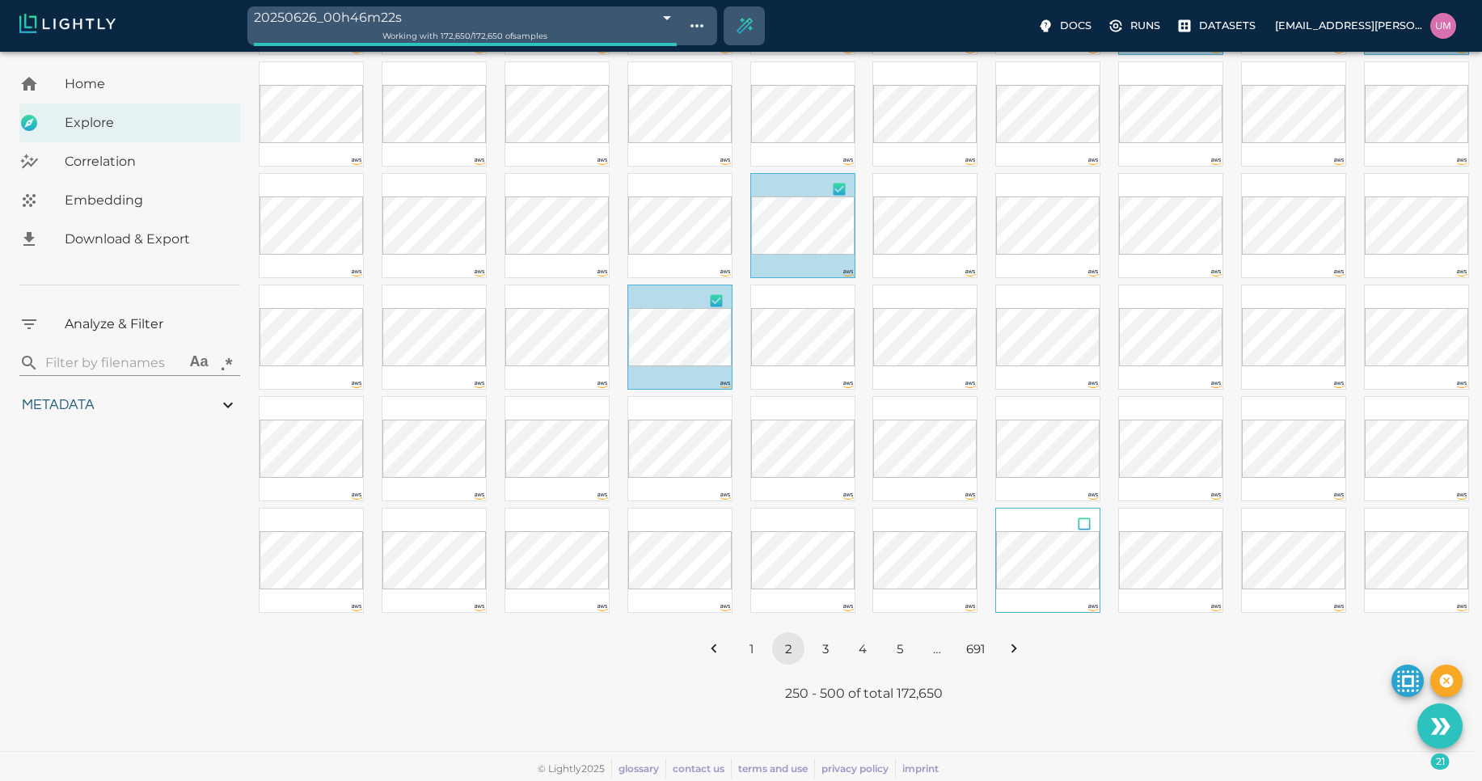
click at [1081, 526] on input "checkbox" at bounding box center [1084, 527] width 31 height 36
checkbox input "true"
click at [813, 652] on button "3" at bounding box center [825, 648] width 32 height 32
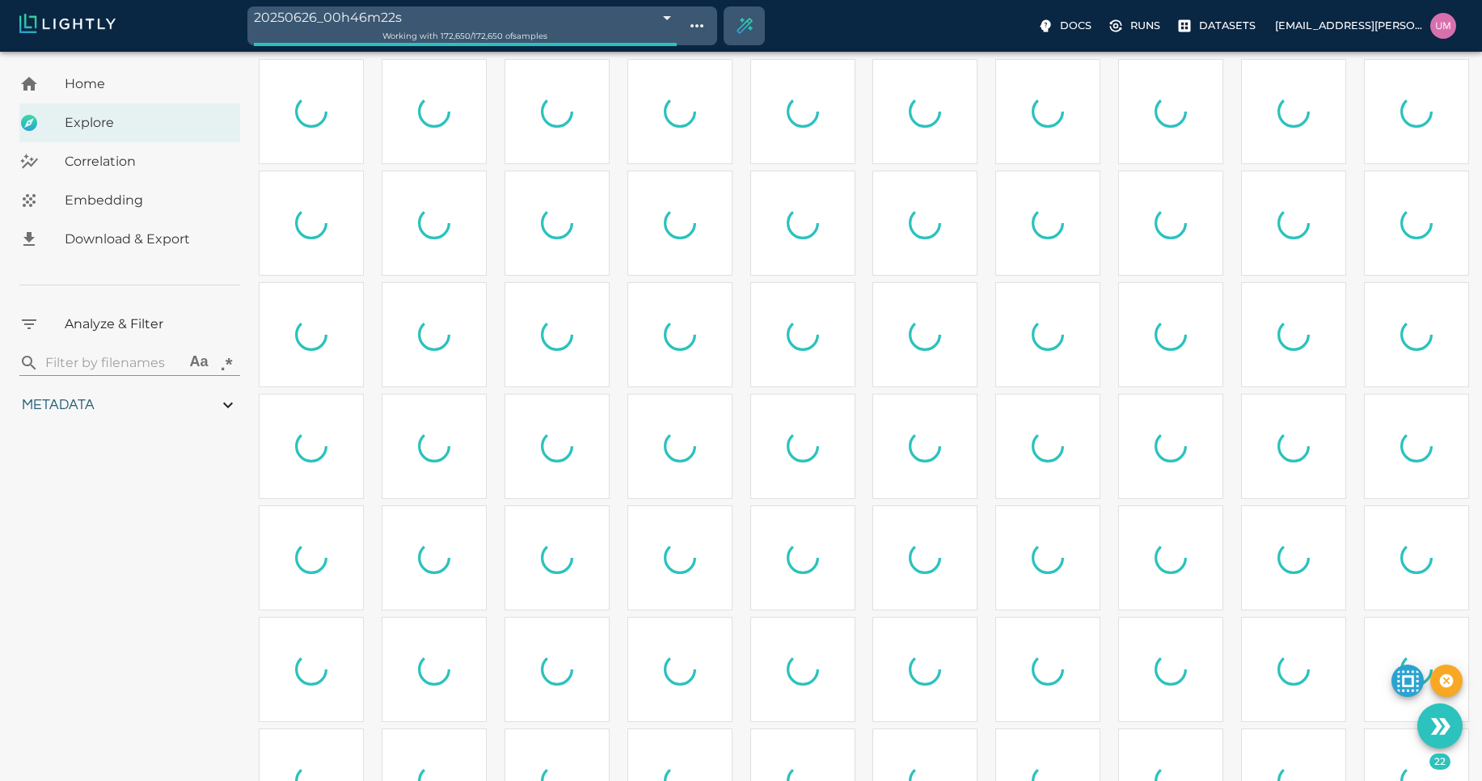
scroll to position [0, 0]
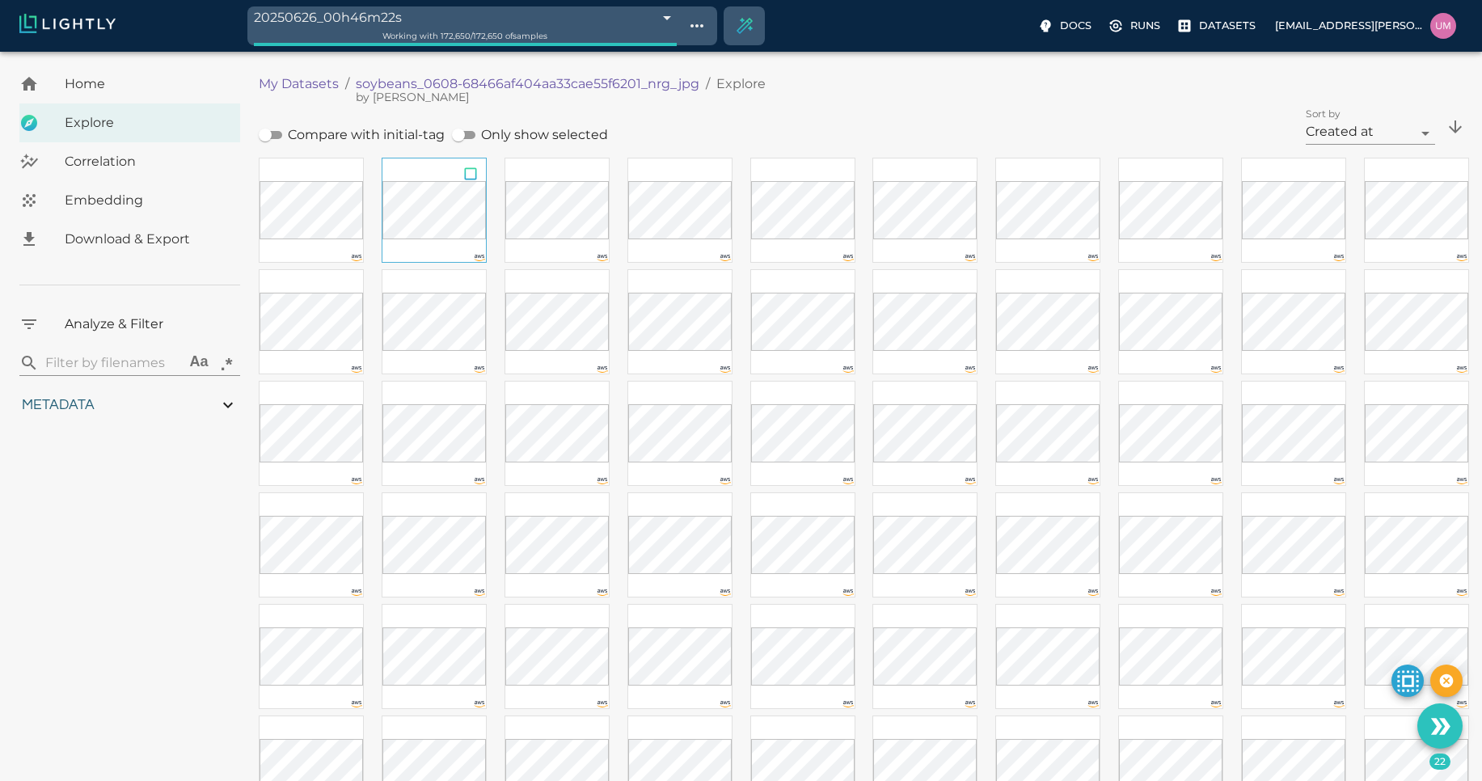
click at [471, 174] on input "checkbox" at bounding box center [470, 176] width 31 height 36
checkbox input "true"
click at [840, 171] on input "checkbox" at bounding box center [839, 176] width 31 height 36
checkbox input "true"
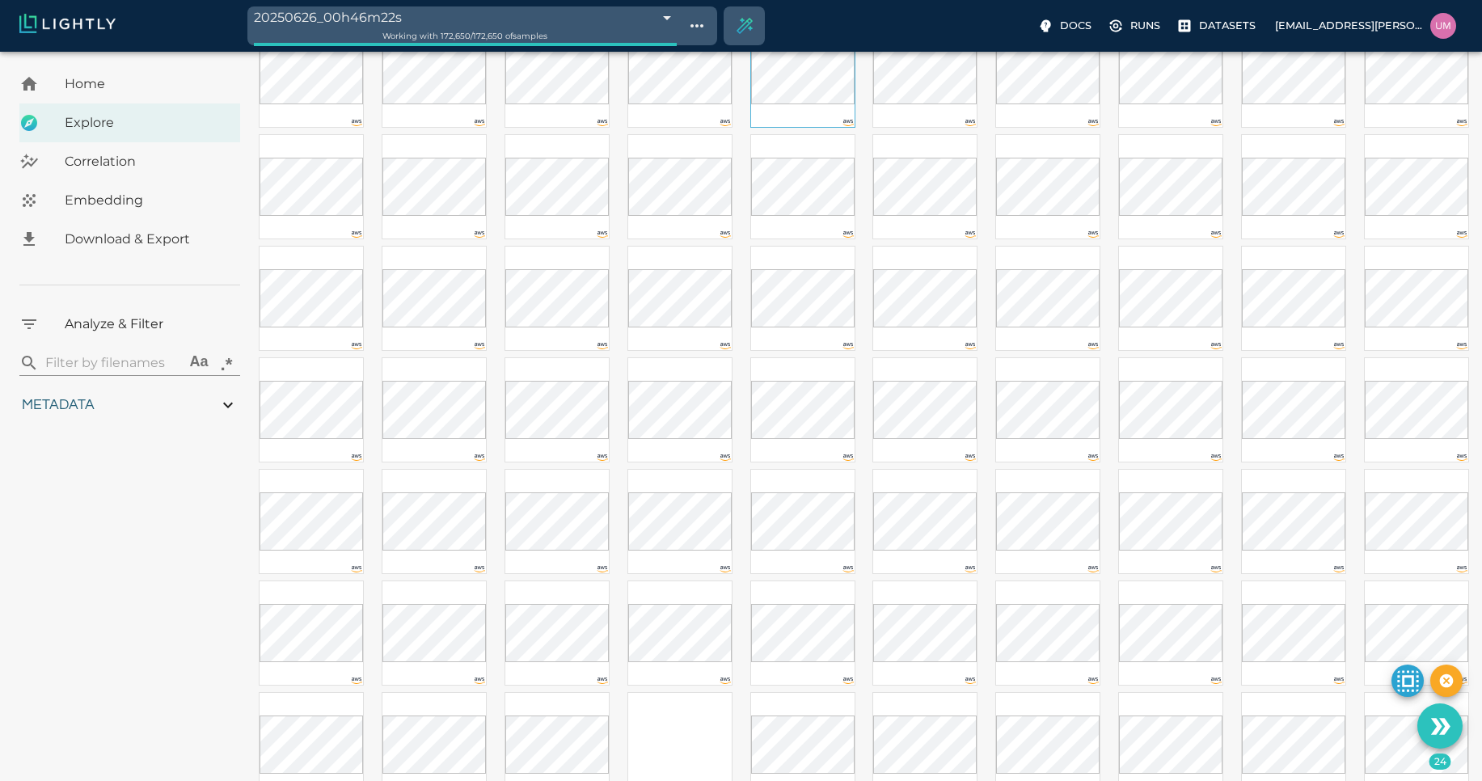
scroll to position [251, 0]
click at [348, 263] on input "checkbox" at bounding box center [347, 261] width 31 height 36
checkbox input "true"
click at [708, 472] on input "checkbox" at bounding box center [716, 478] width 31 height 36
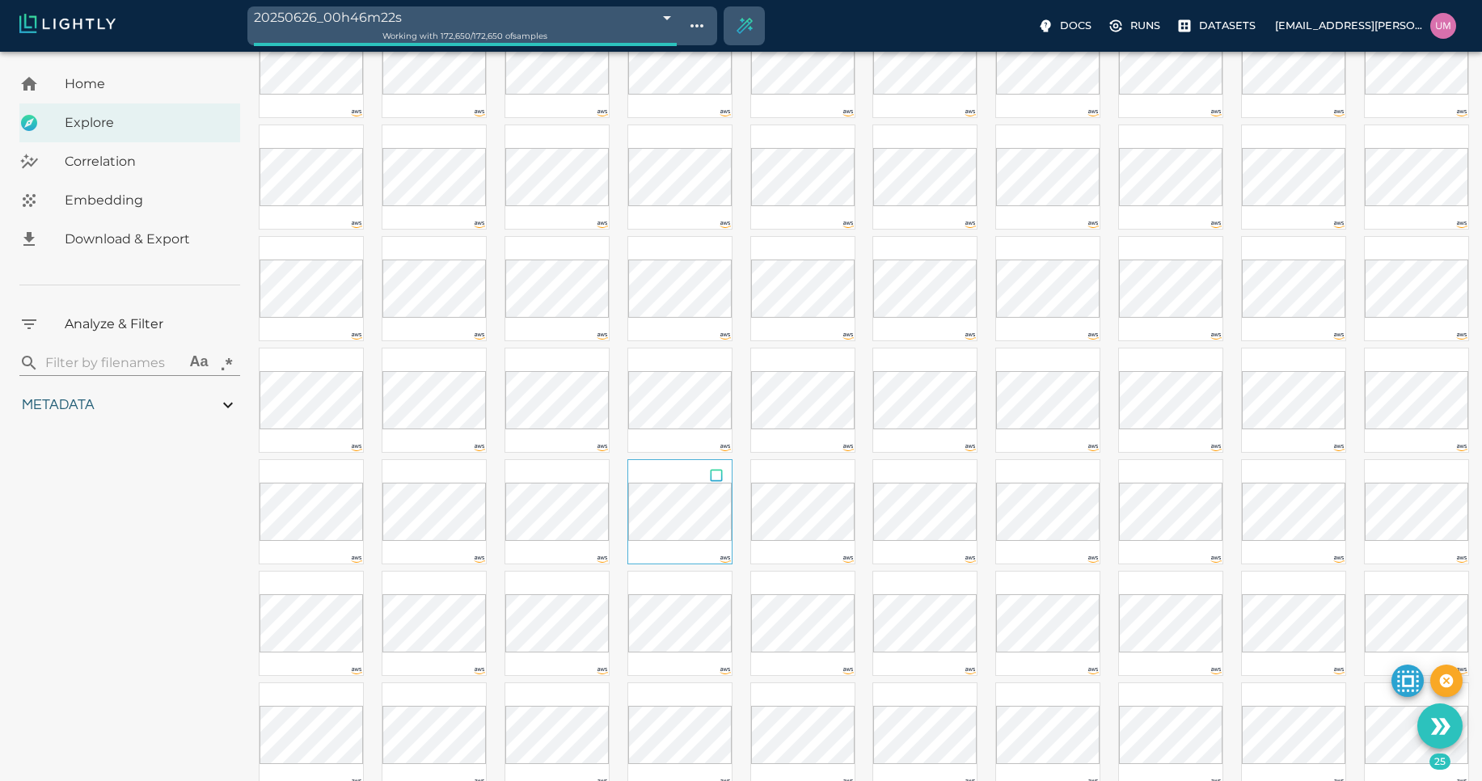
checkbox input "true"
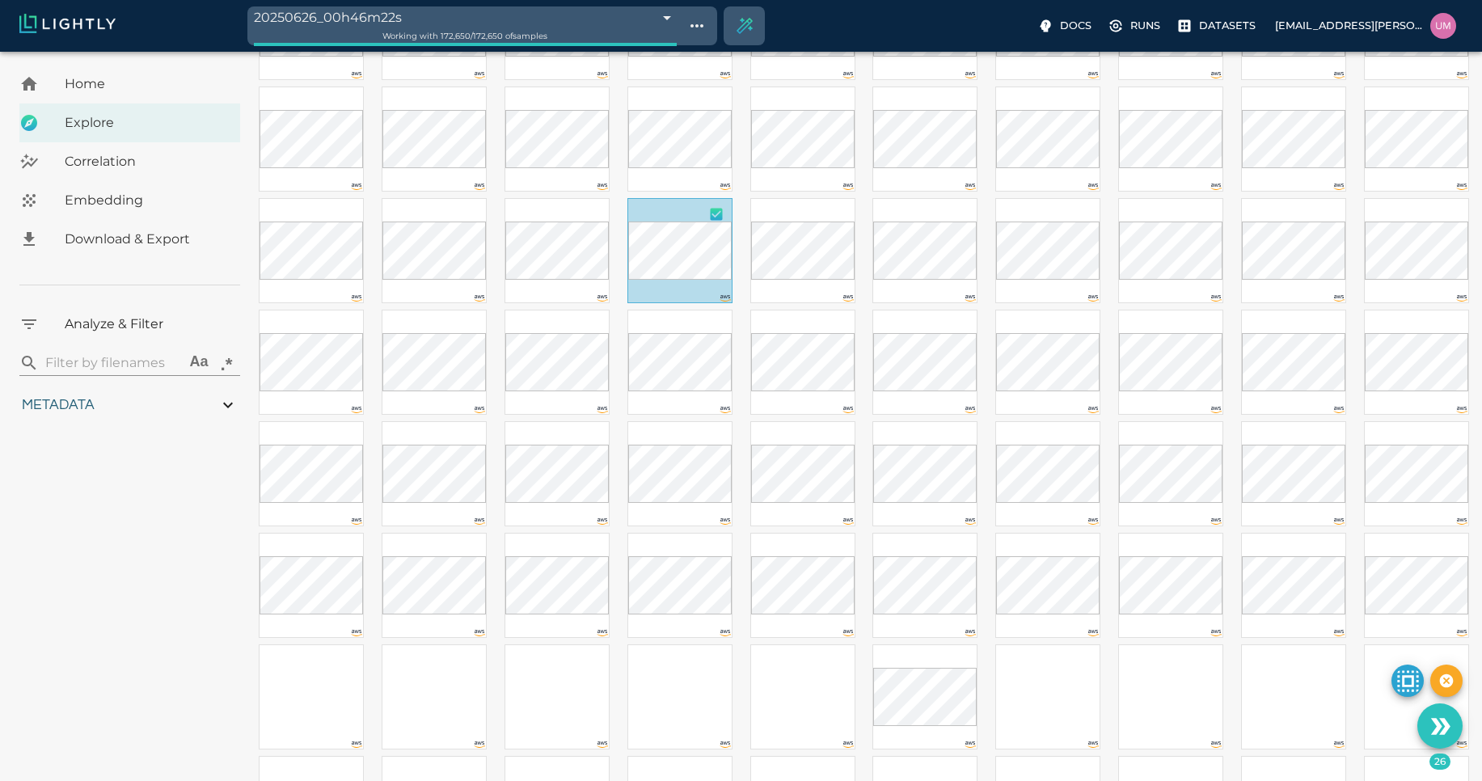
scroll to position [1423, 0]
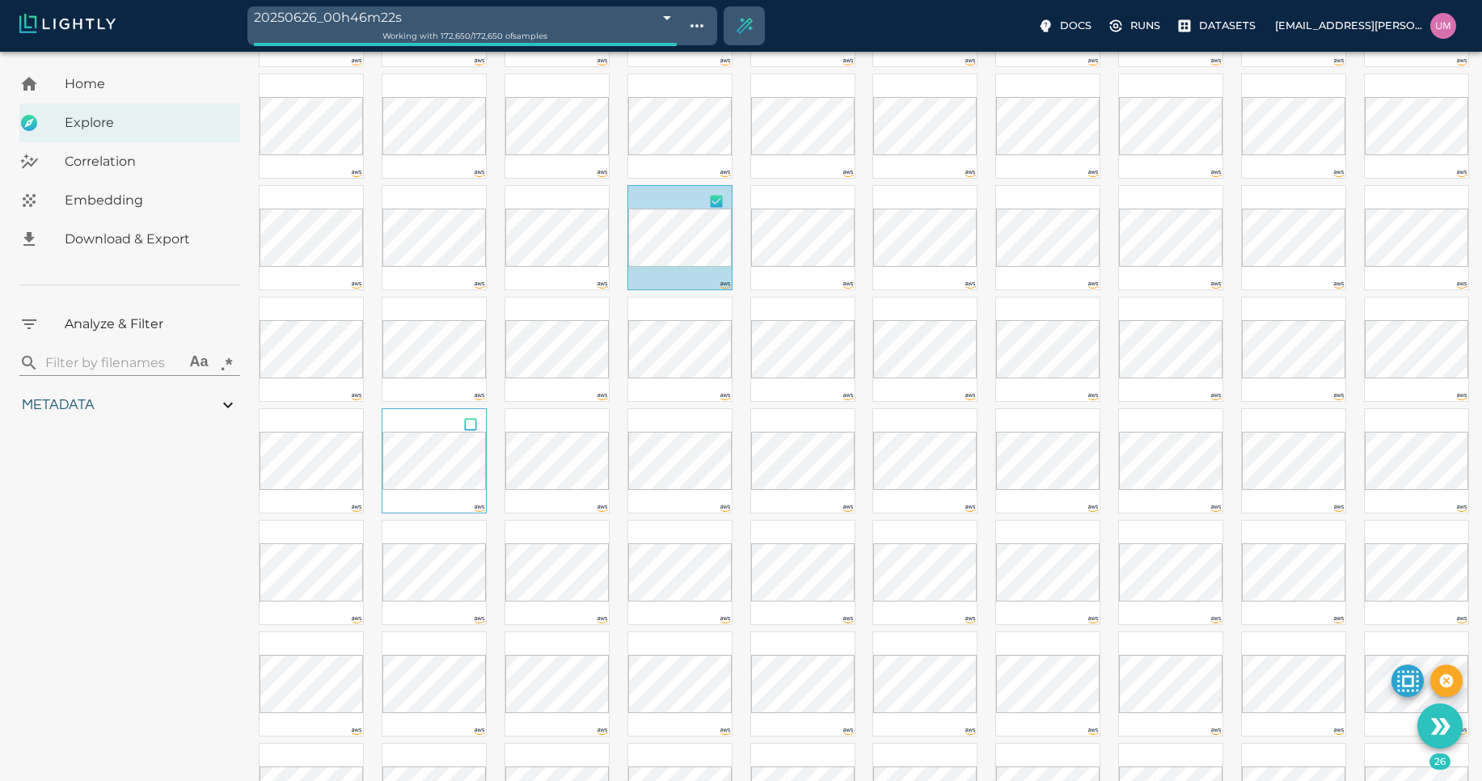
click at [470, 430] on input "checkbox" at bounding box center [470, 427] width 31 height 36
checkbox input "true"
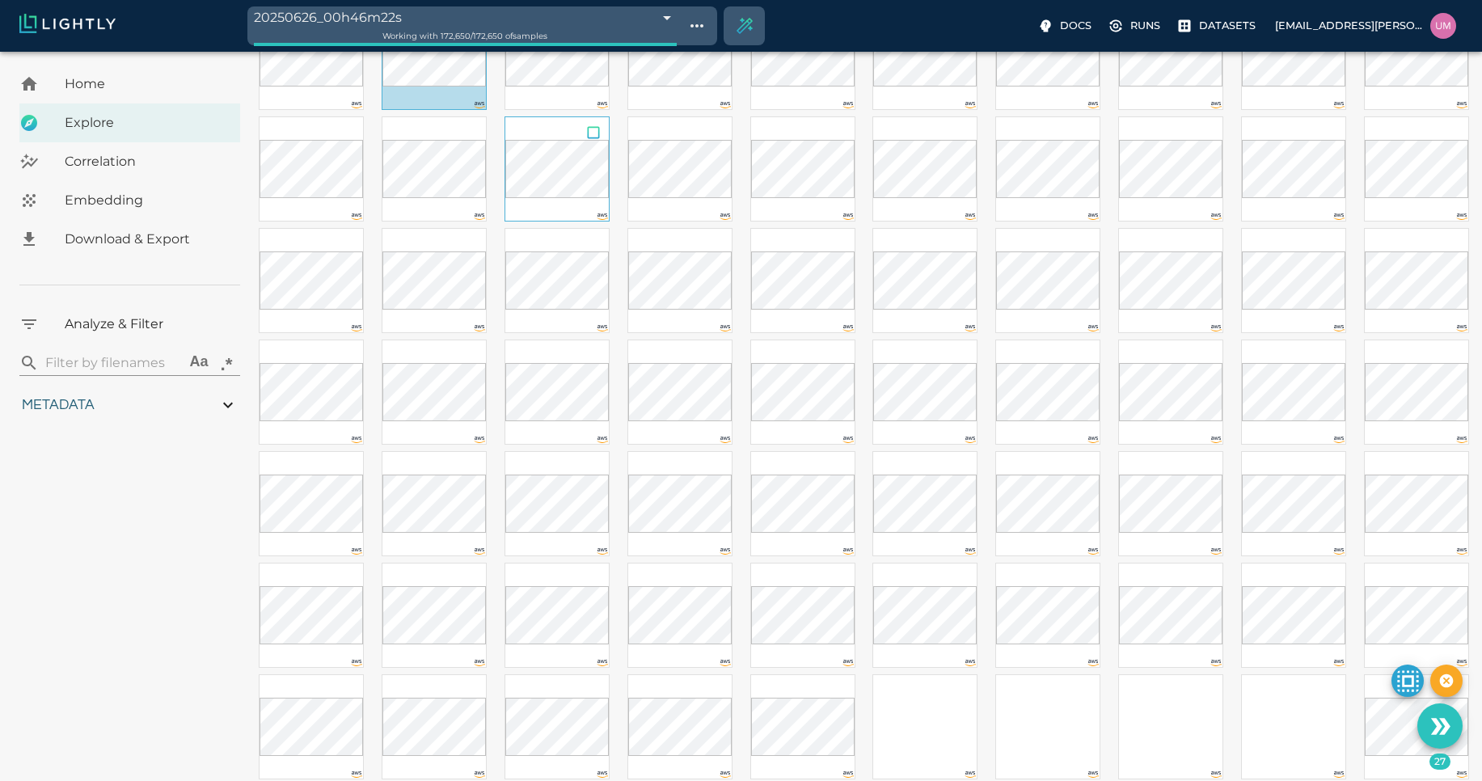
scroll to position [1835, 0]
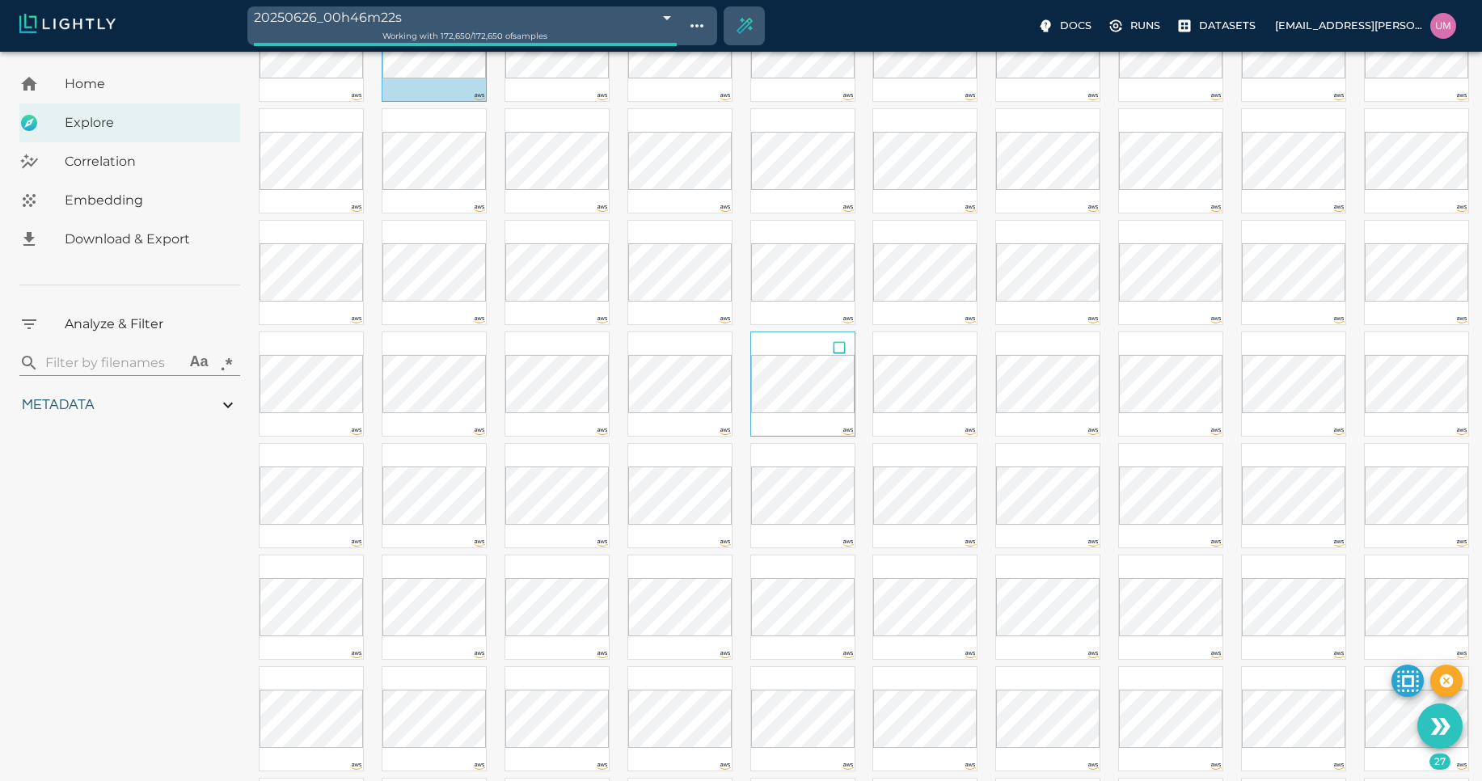
click at [842, 351] on input "checkbox" at bounding box center [839, 350] width 31 height 36
checkbox input "true"
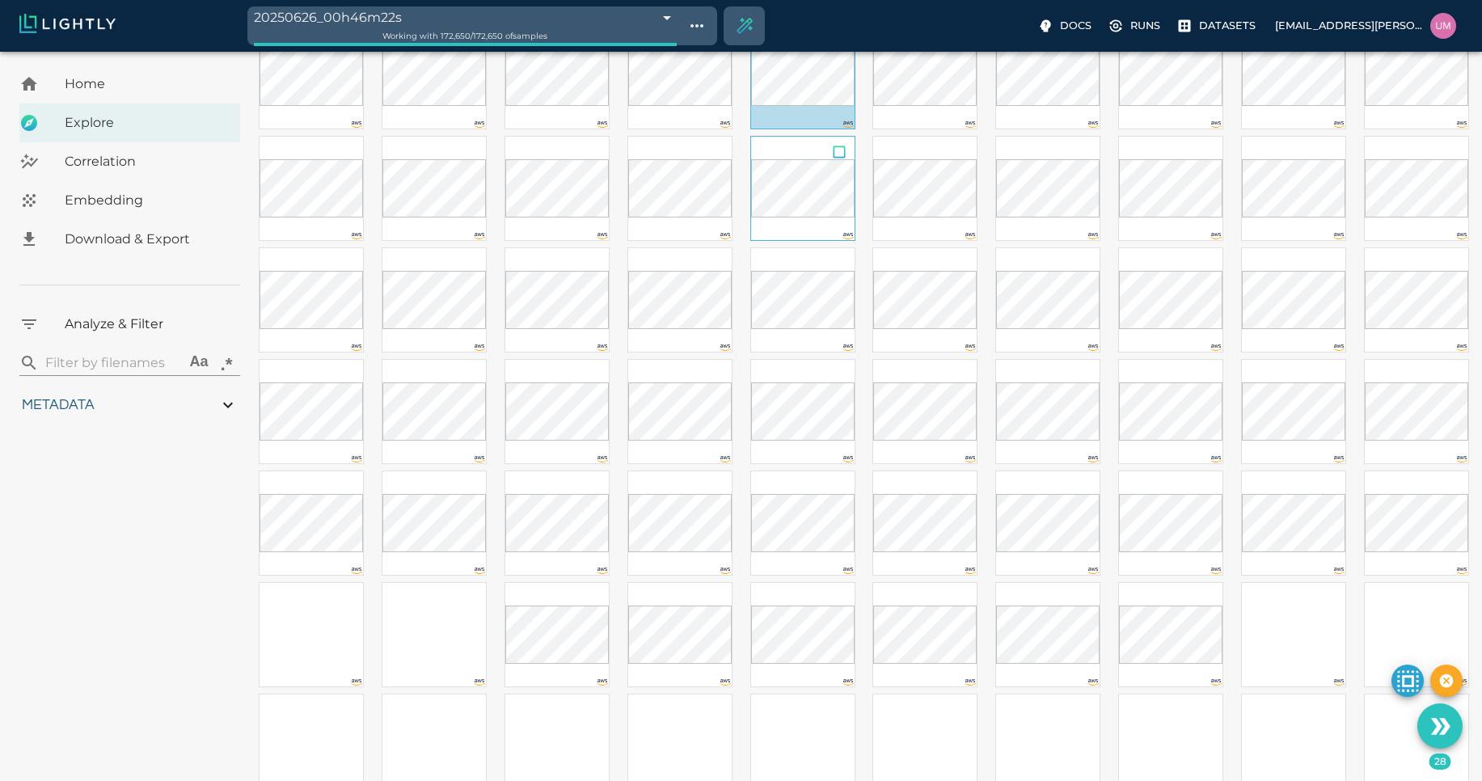
scroll to position [2150, 0]
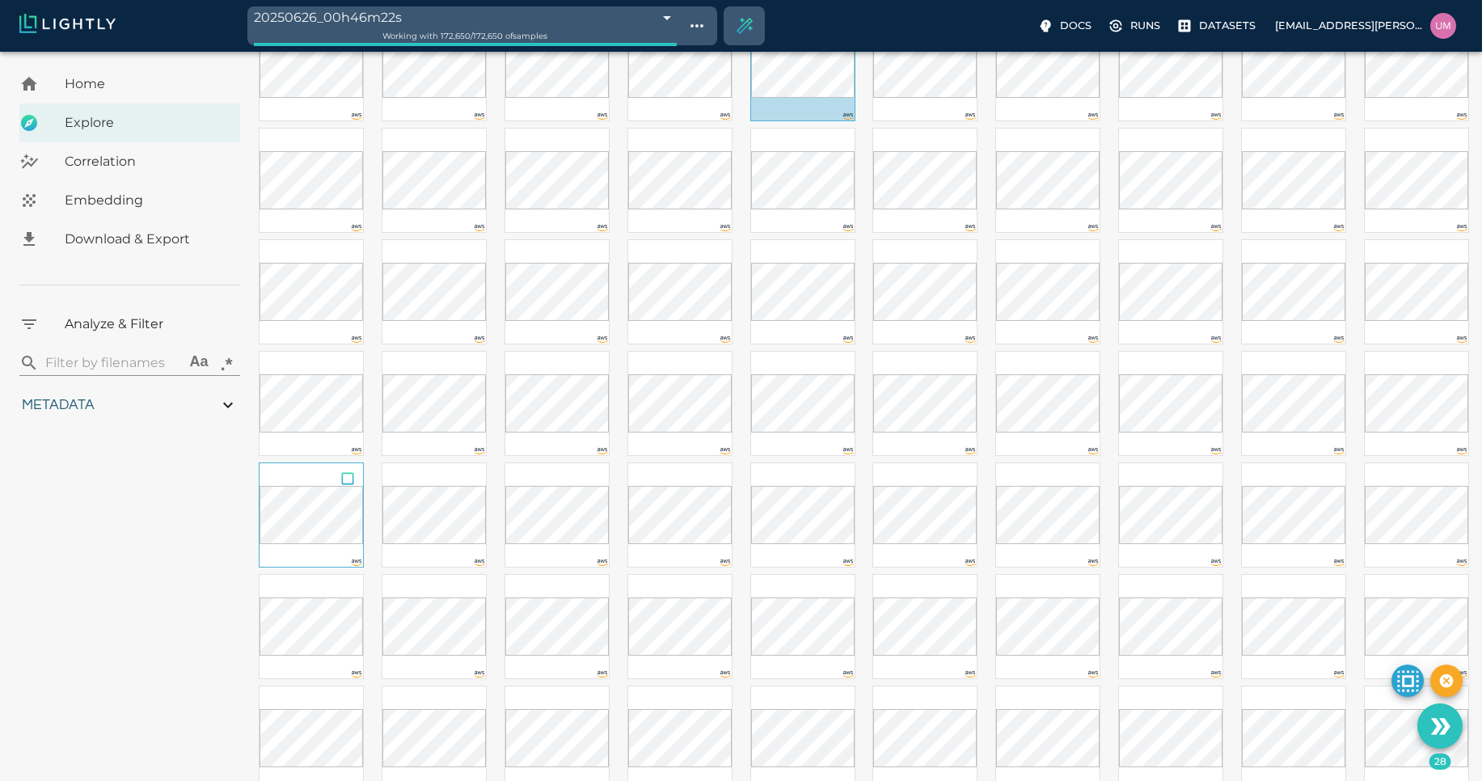
click at [344, 472] on input "checkbox" at bounding box center [347, 481] width 31 height 36
checkbox input "true"
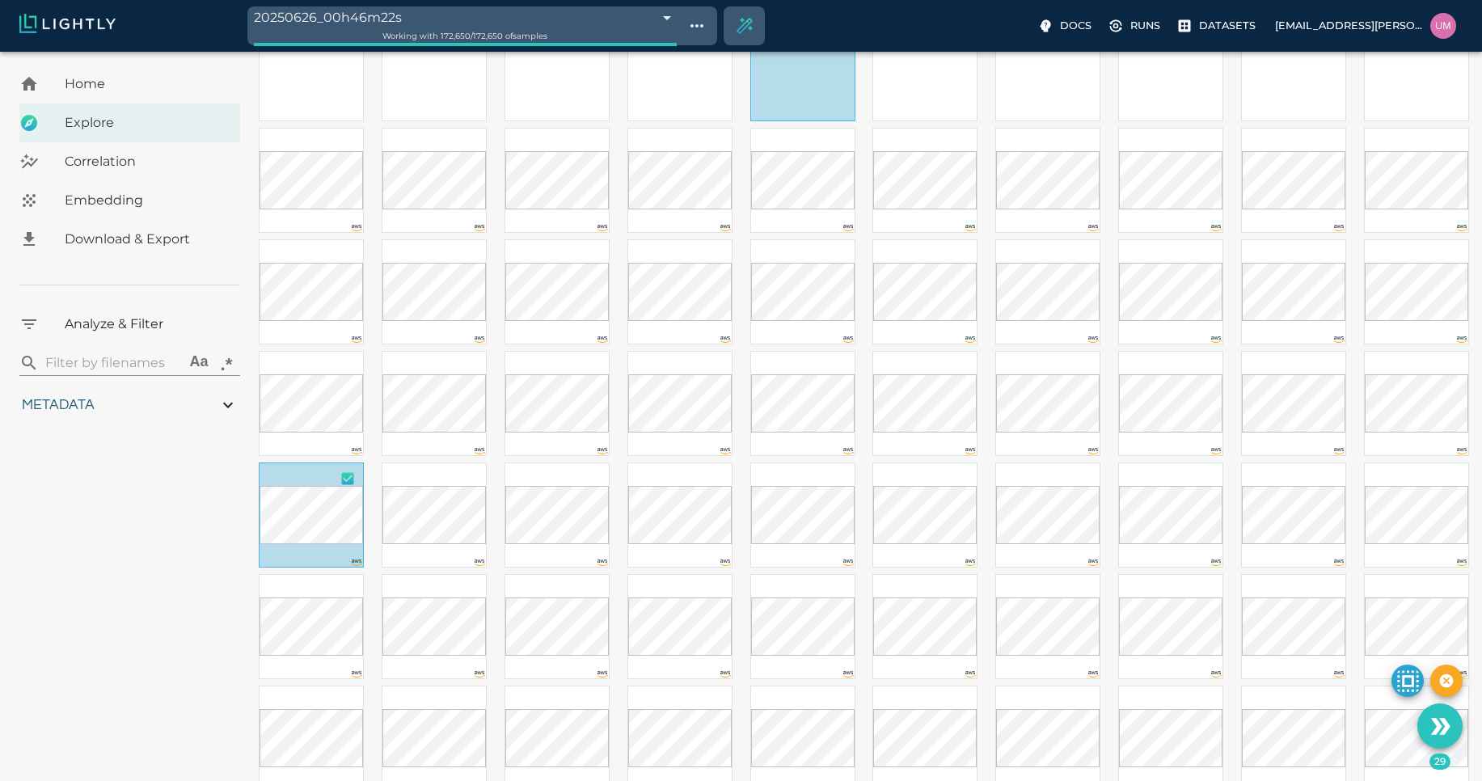
scroll to position [2291, 0]
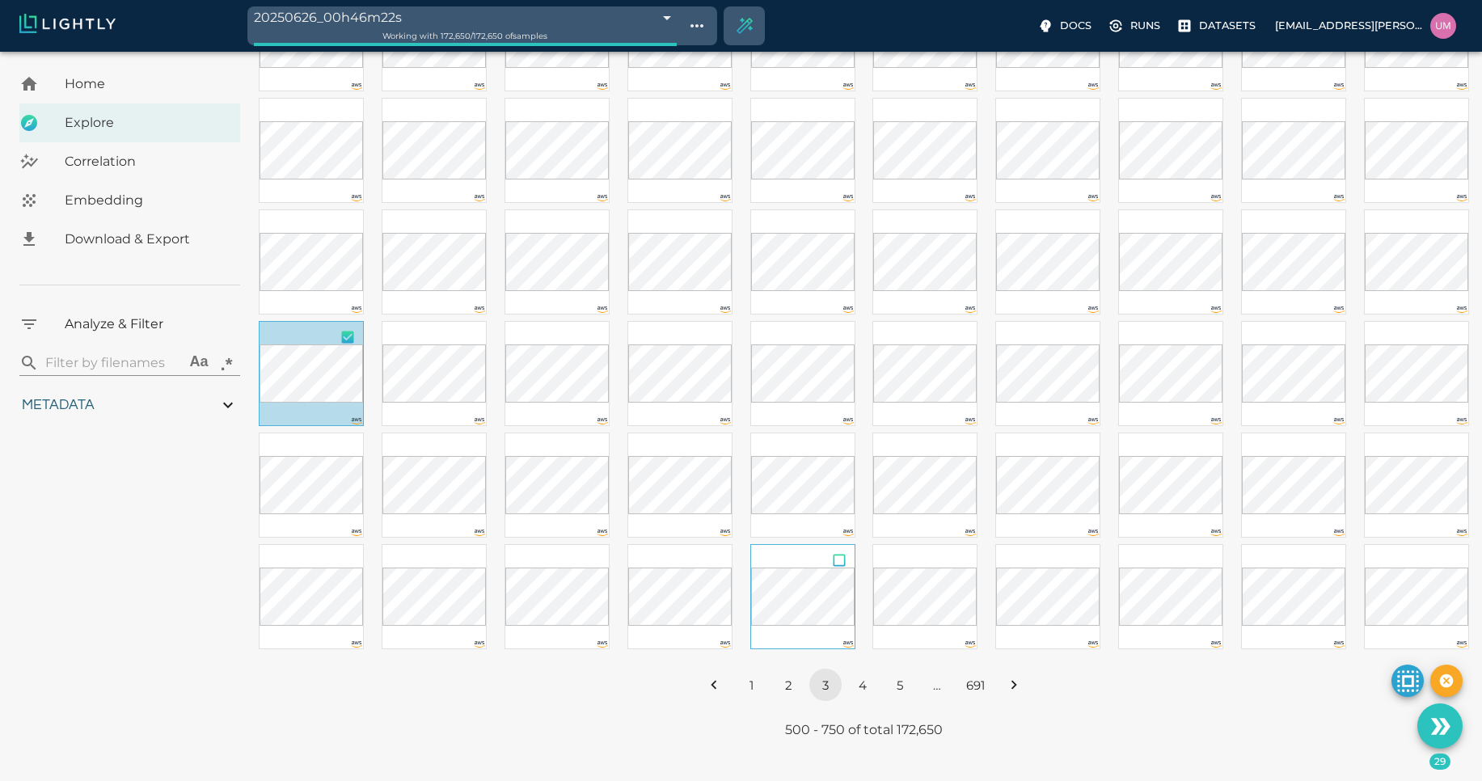
click at [834, 558] on input "checkbox" at bounding box center [839, 563] width 31 height 36
checkbox input "true"
click at [857, 672] on button "4" at bounding box center [863, 685] width 32 height 32
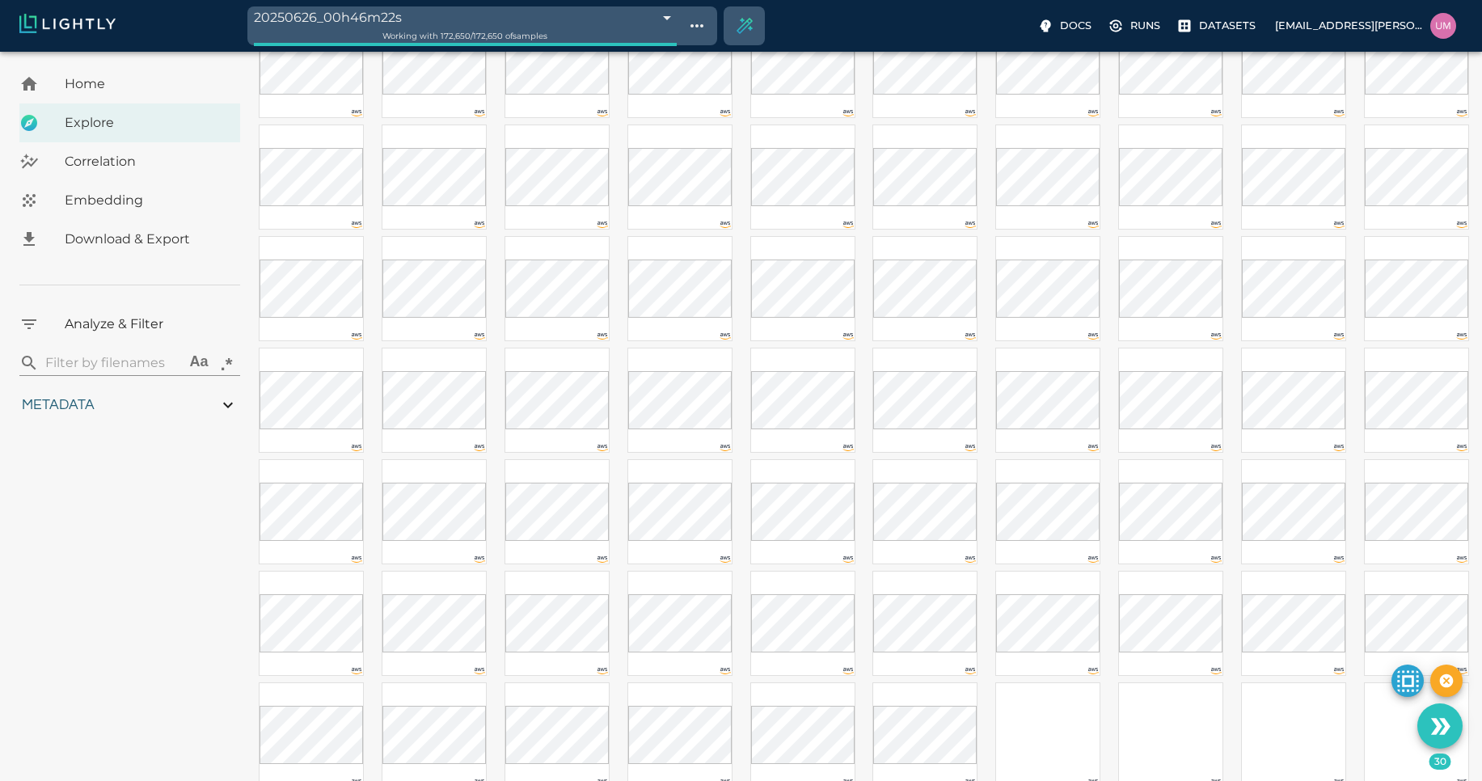
scroll to position [492, 0]
click at [715, 463] on input "checkbox" at bounding box center [716, 466] width 31 height 36
checkbox input "true"
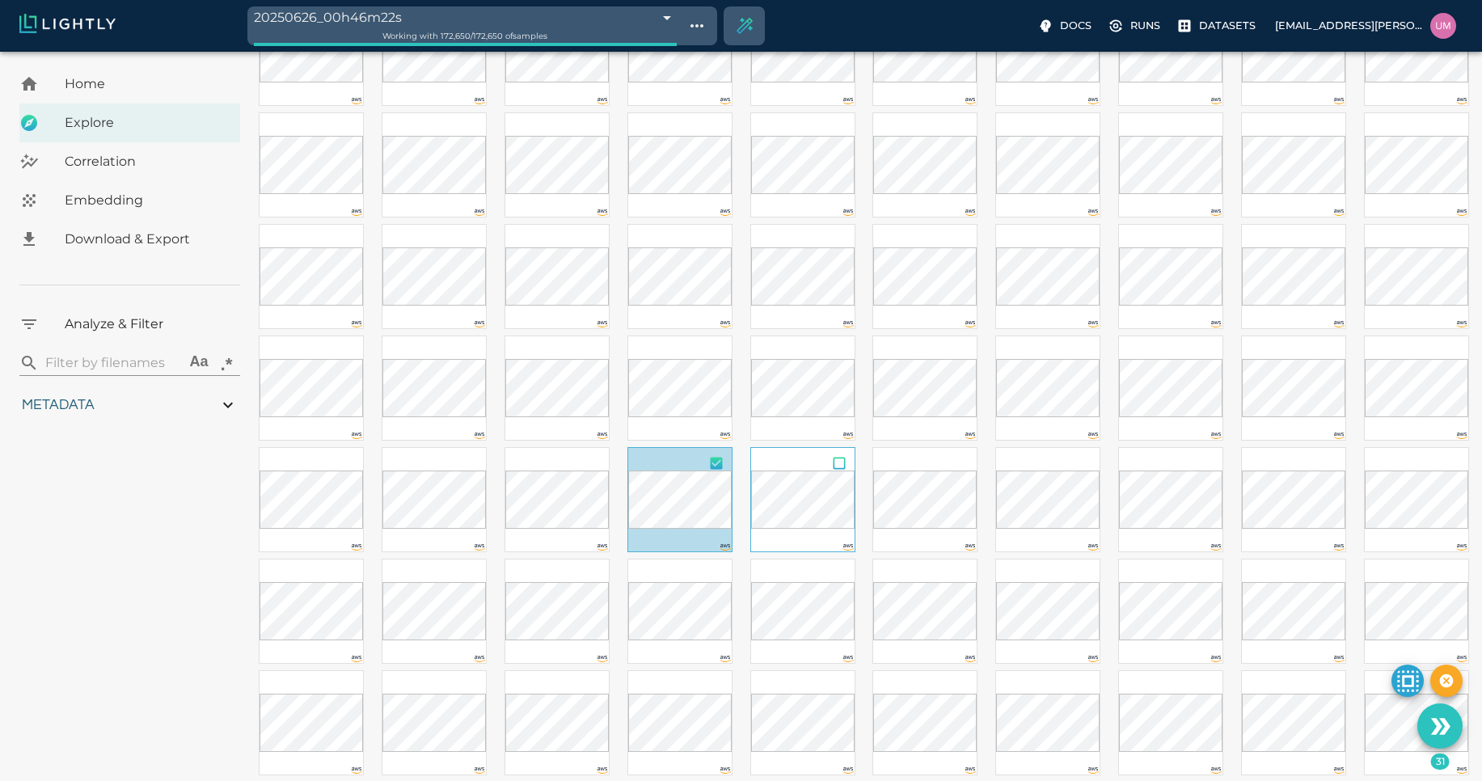
click at [838, 458] on input "checkbox" at bounding box center [839, 466] width 31 height 36
checkbox input "true"
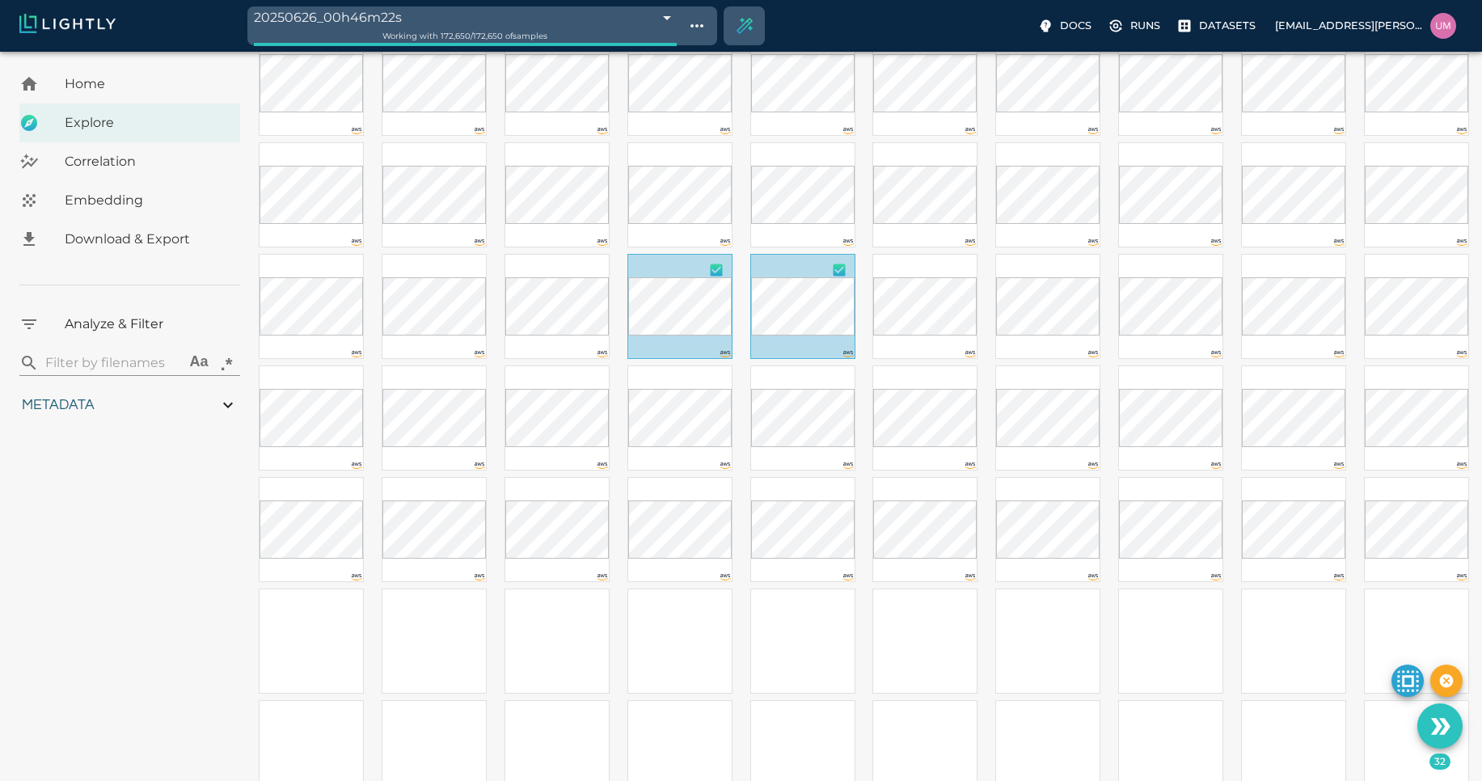
scroll to position [696, 0]
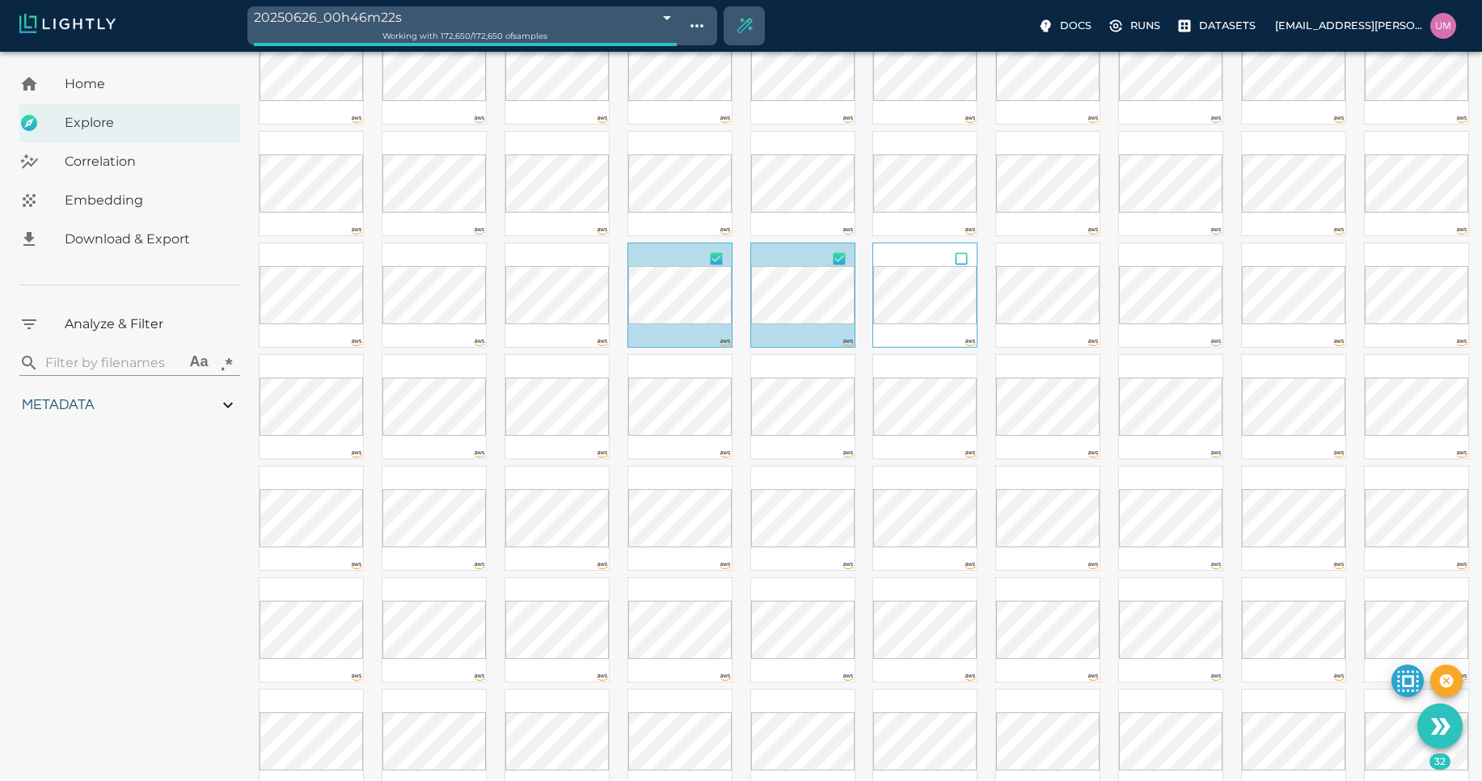
click at [958, 256] on input "checkbox" at bounding box center [961, 261] width 31 height 36
checkbox input "true"
click at [961, 374] on input "checkbox" at bounding box center [961, 373] width 31 height 36
checkbox input "true"
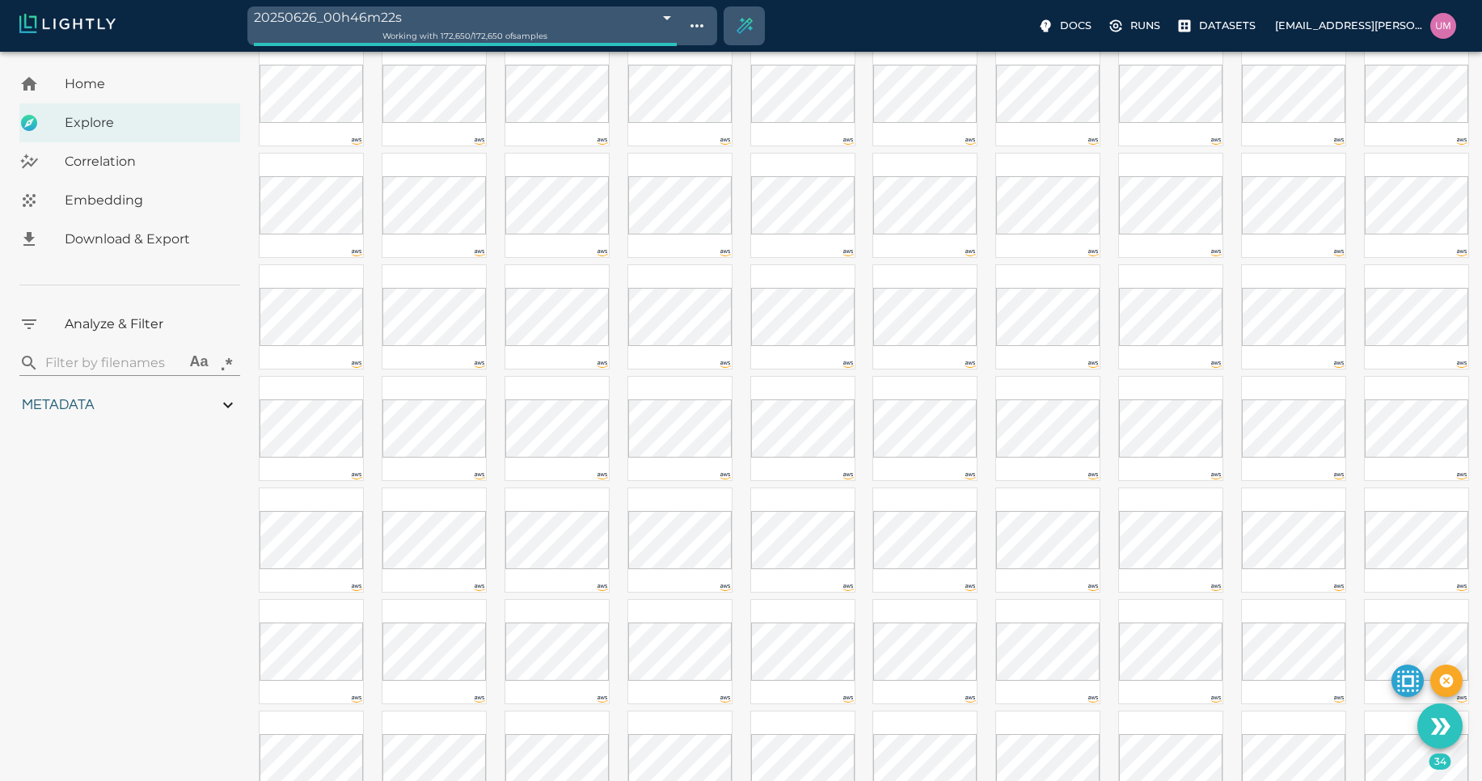
scroll to position [1593, 0]
click at [1195, 486] on input "checkbox" at bounding box center [1207, 480] width 31 height 36
checkbox input "true"
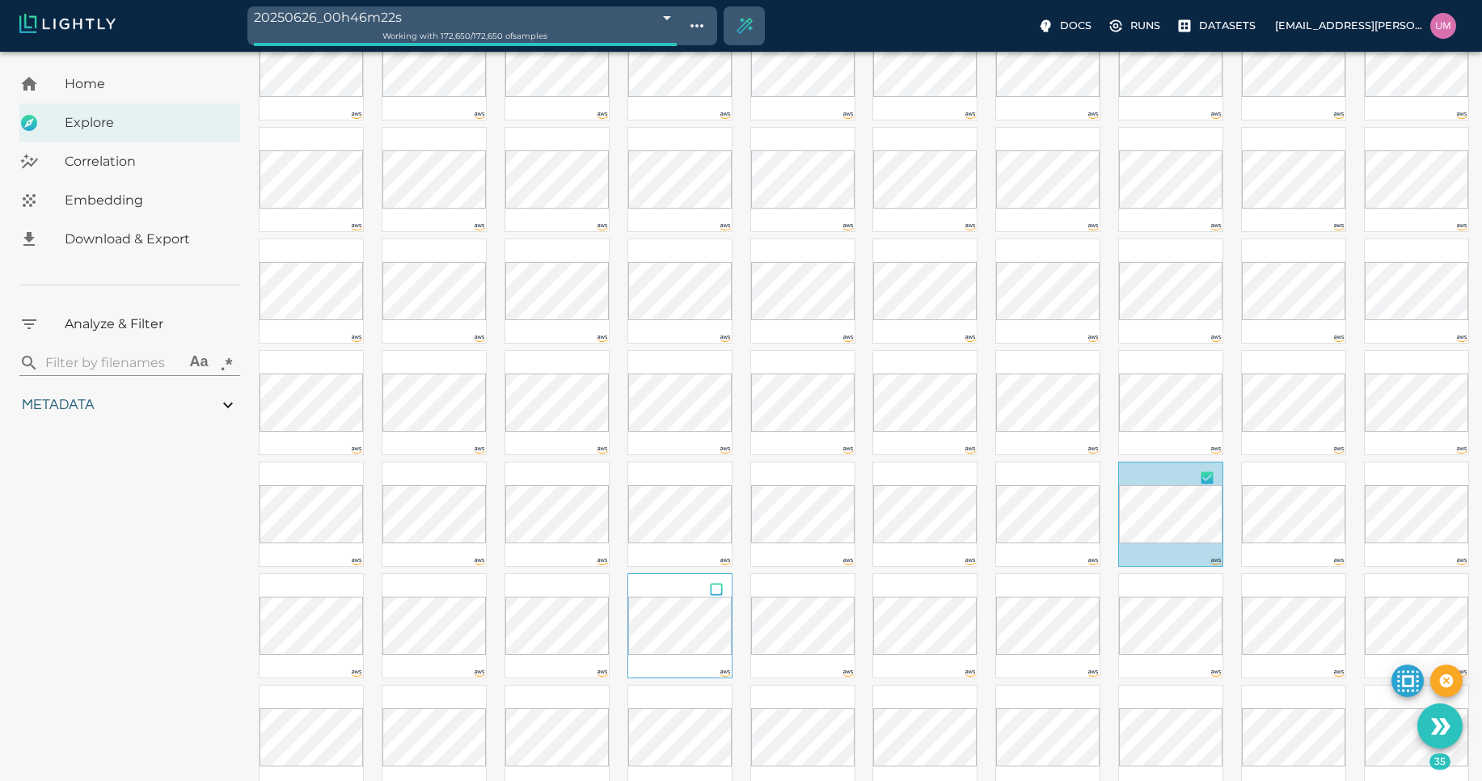
click at [712, 587] on input "checkbox" at bounding box center [716, 592] width 31 height 36
checkbox input "true"
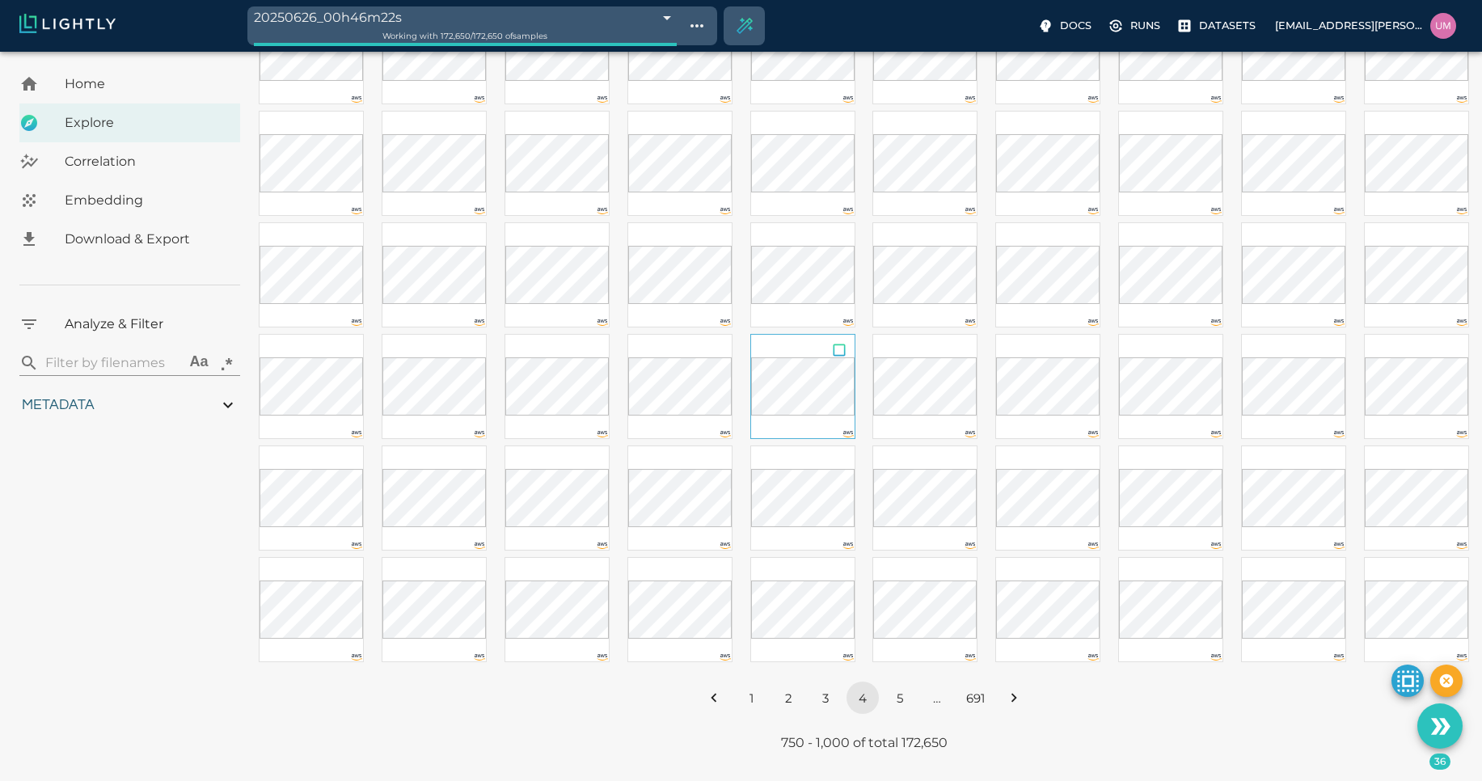
scroll to position [2305, 0]
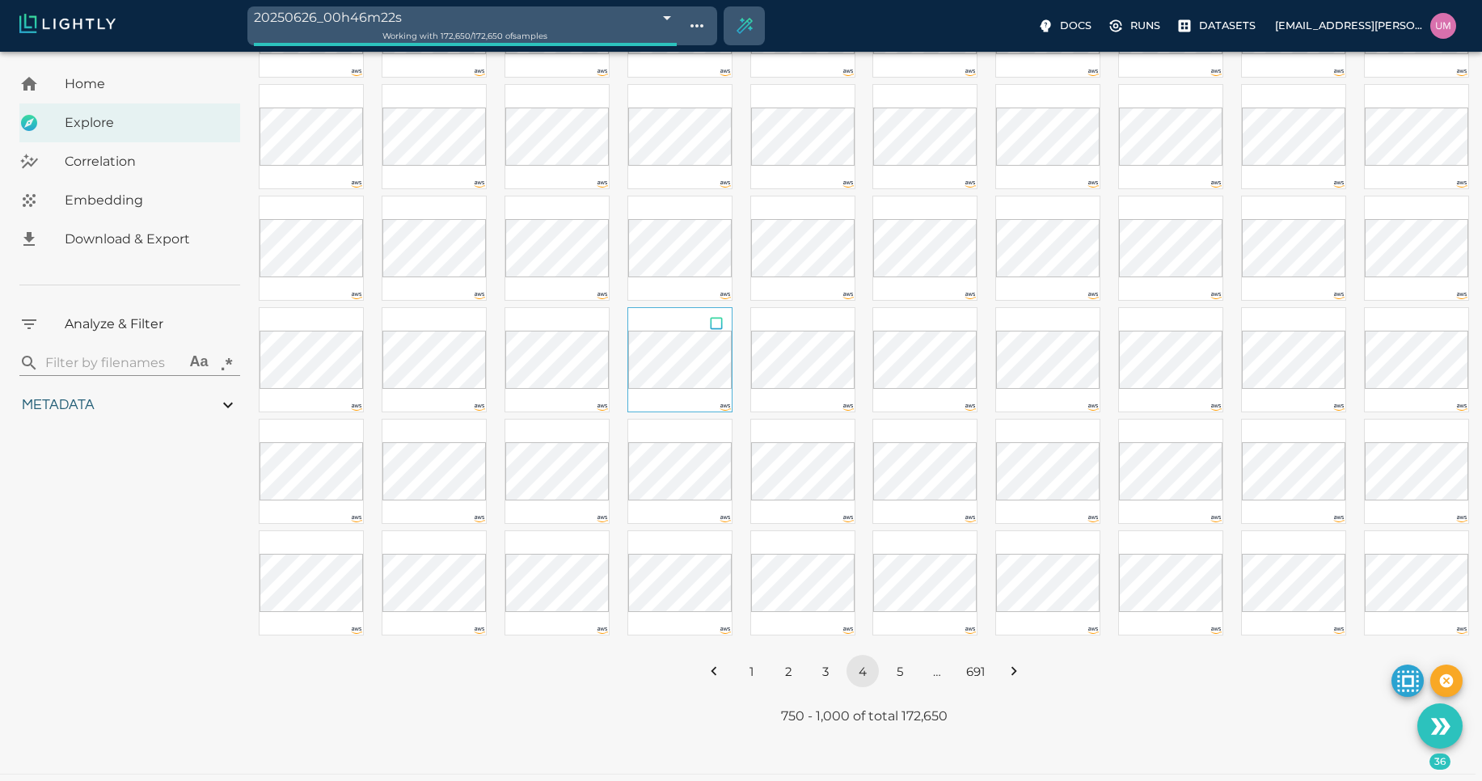
click at [716, 318] on input "checkbox" at bounding box center [716, 326] width 31 height 36
checkbox input "true"
click at [1452, 213] on input "checkbox" at bounding box center [1453, 214] width 31 height 36
checkbox input "true"
click at [900, 660] on button "5" at bounding box center [900, 671] width 32 height 32
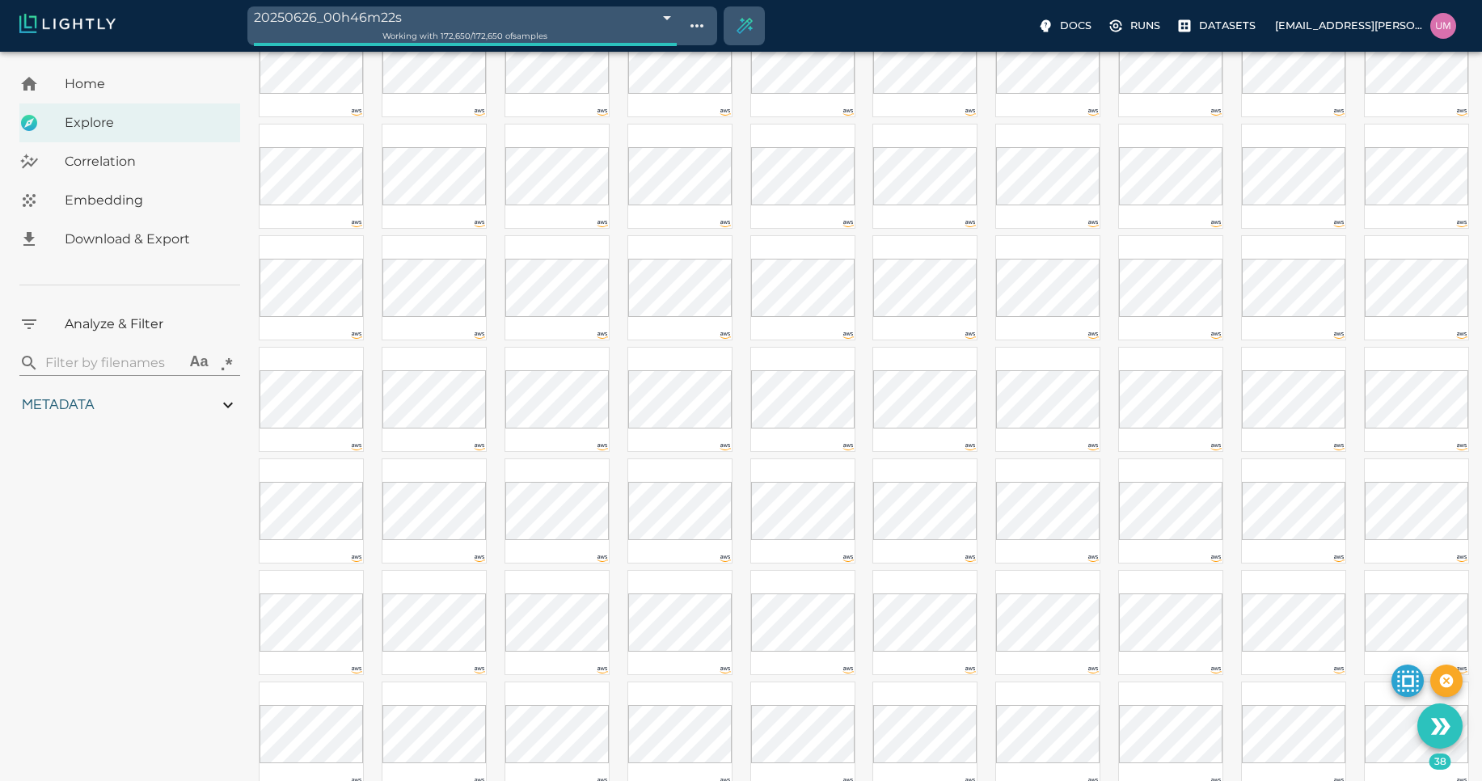
scroll to position [936, 0]
click at [838, 353] on input "checkbox" at bounding box center [839, 356] width 31 height 36
checkbox input "true"
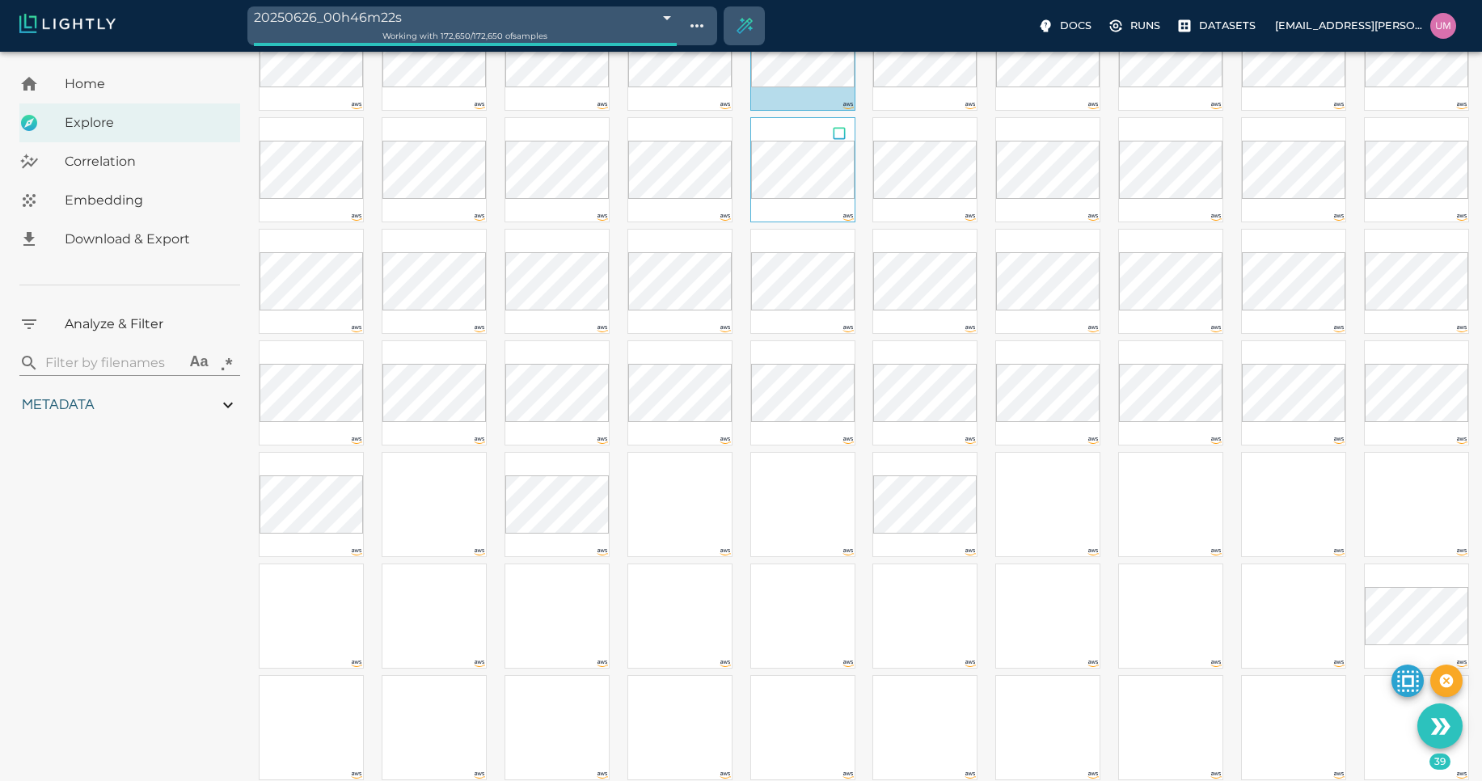
scroll to position [1313, 0]
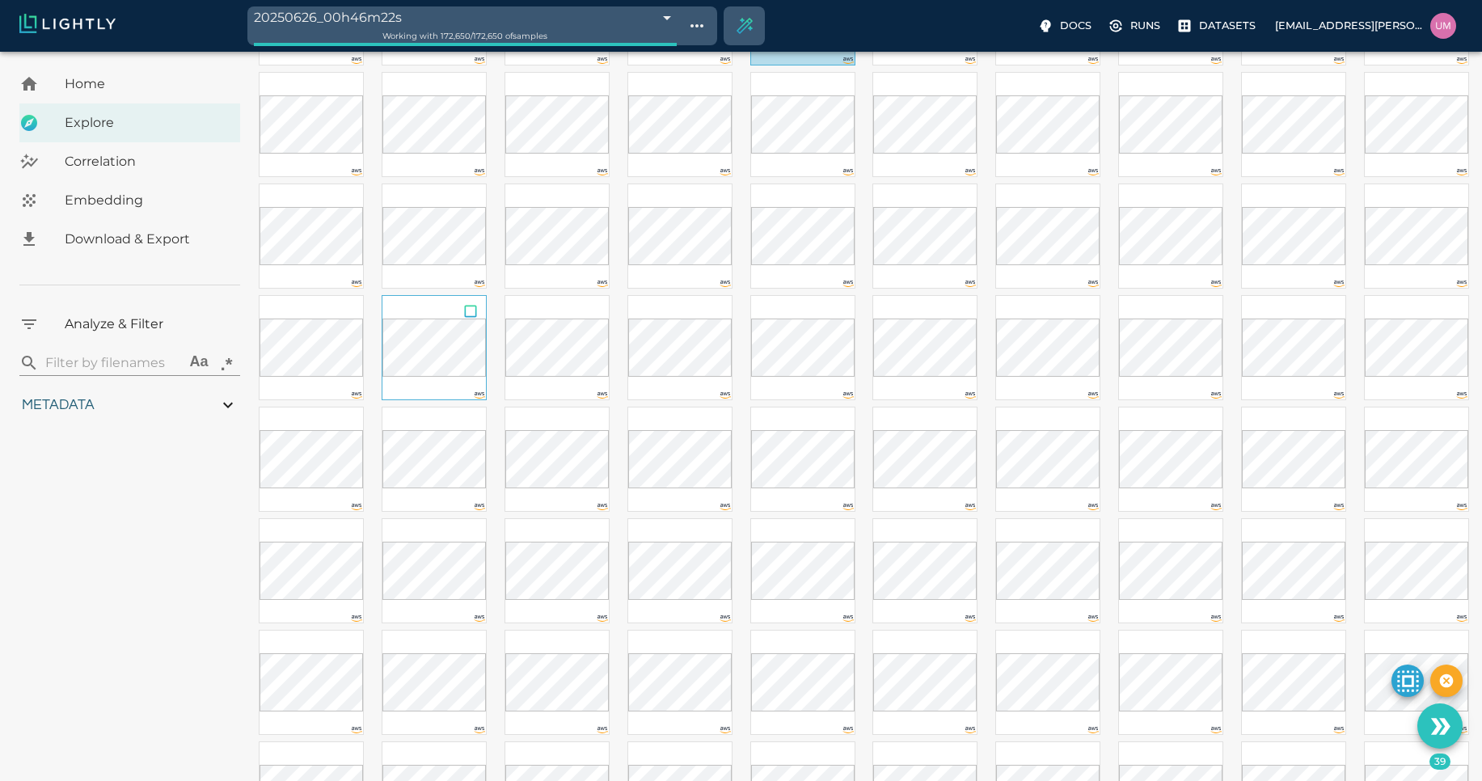
click at [474, 316] on input "checkbox" at bounding box center [470, 314] width 31 height 36
checkbox input "true"
click at [593, 424] on input "checkbox" at bounding box center [593, 426] width 31 height 36
checkbox input "true"
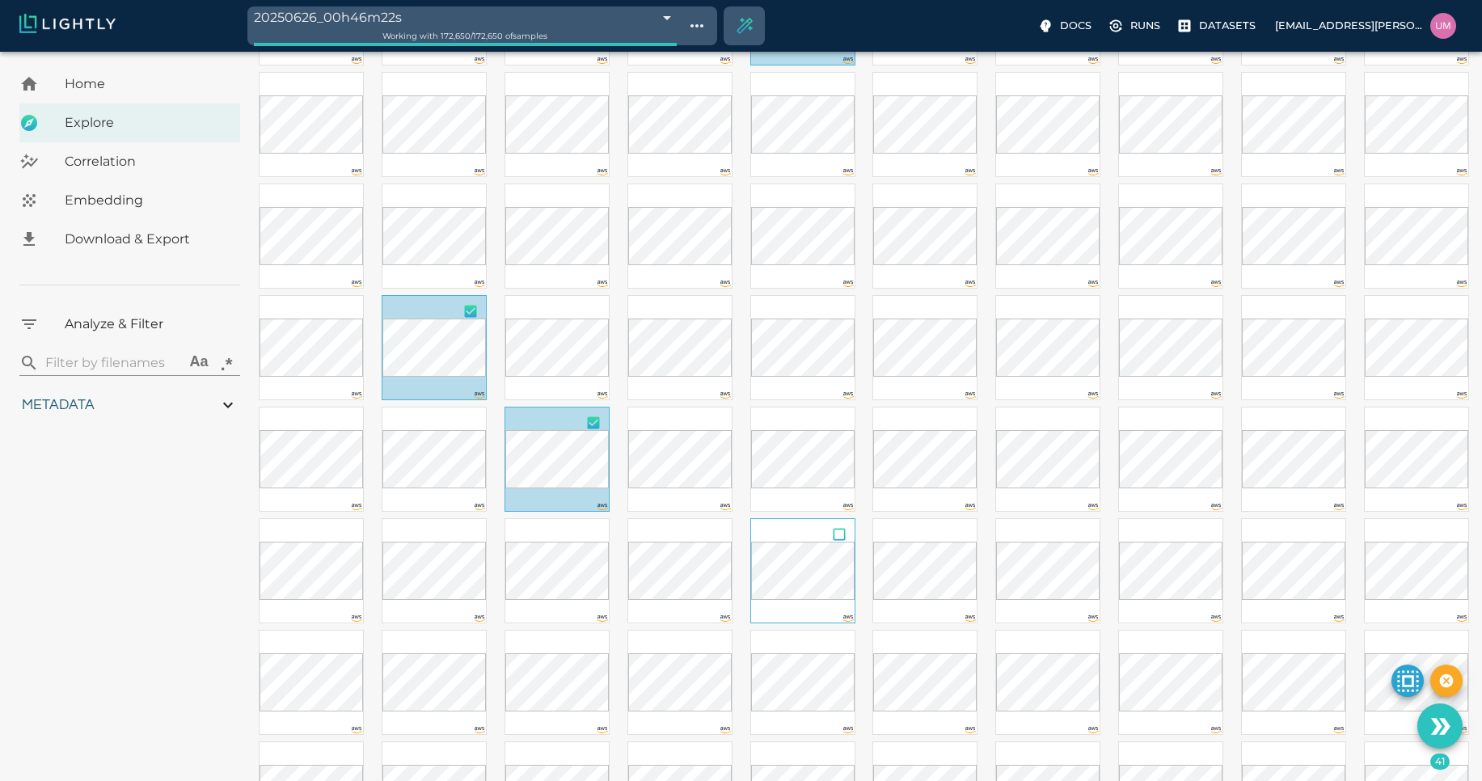
click at [845, 539] on input "checkbox" at bounding box center [839, 537] width 31 height 36
checkbox input "true"
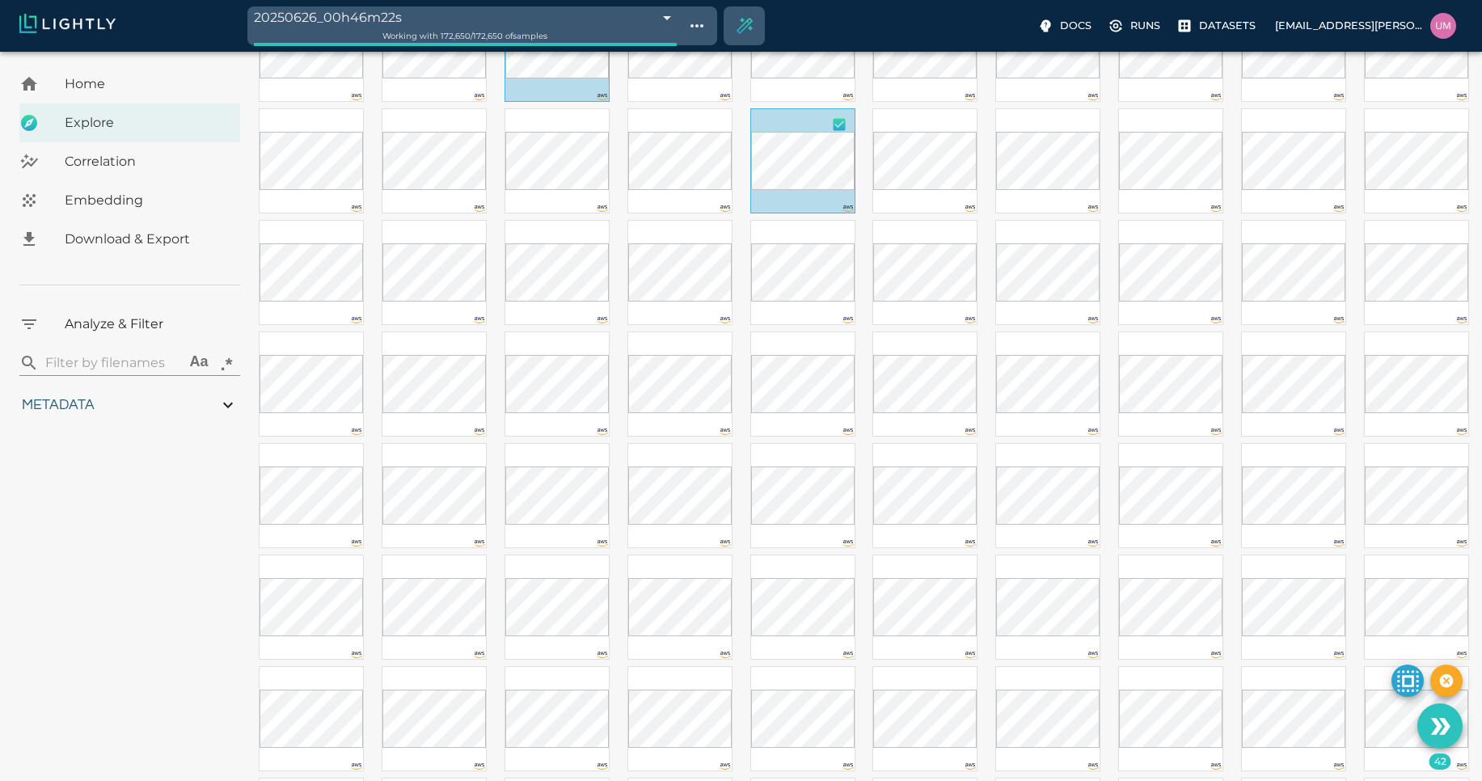
scroll to position [1725, 0]
click at [1202, 351] on input "checkbox" at bounding box center [1207, 348] width 31 height 36
checkbox input "true"
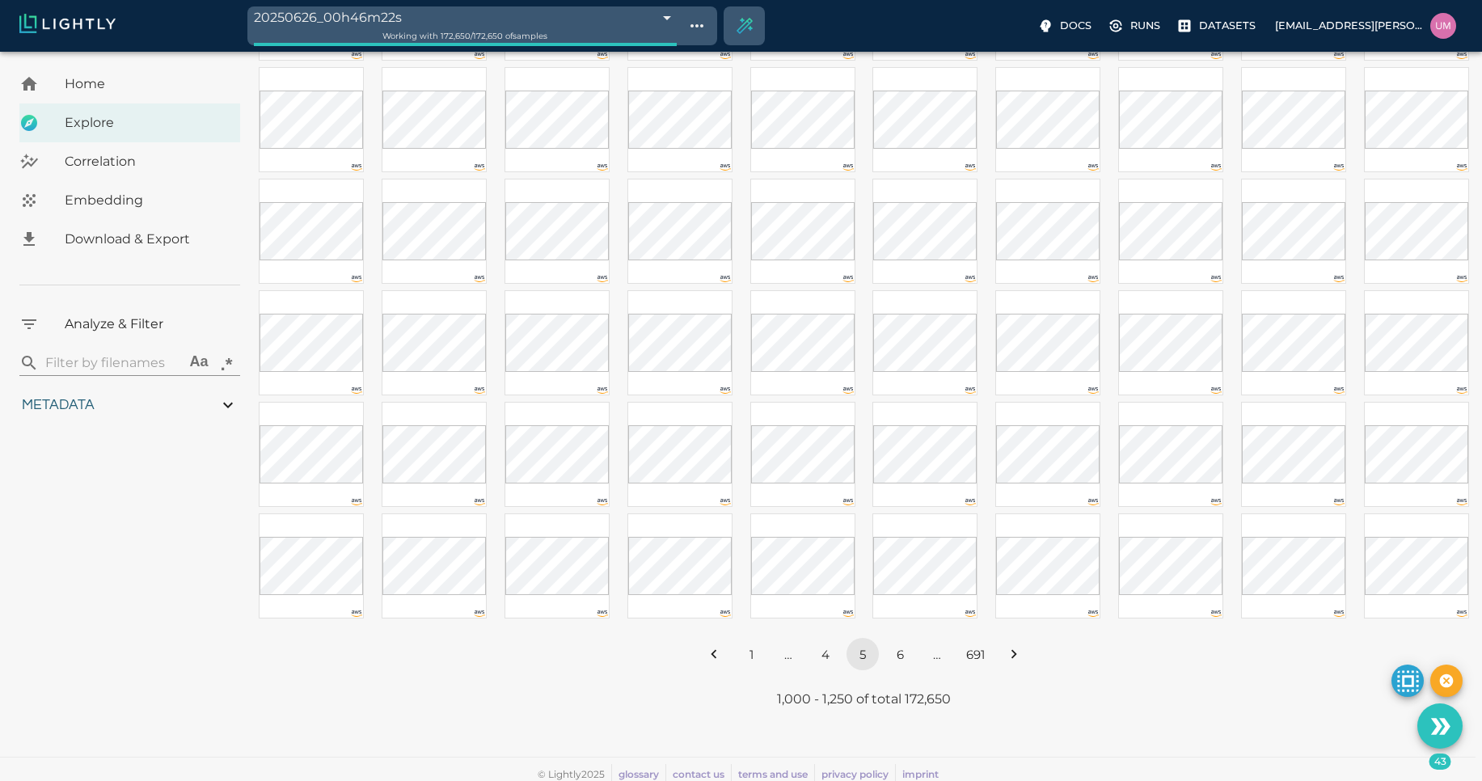
scroll to position [2328, 0]
click at [899, 655] on button "6" at bounding box center [900, 648] width 32 height 32
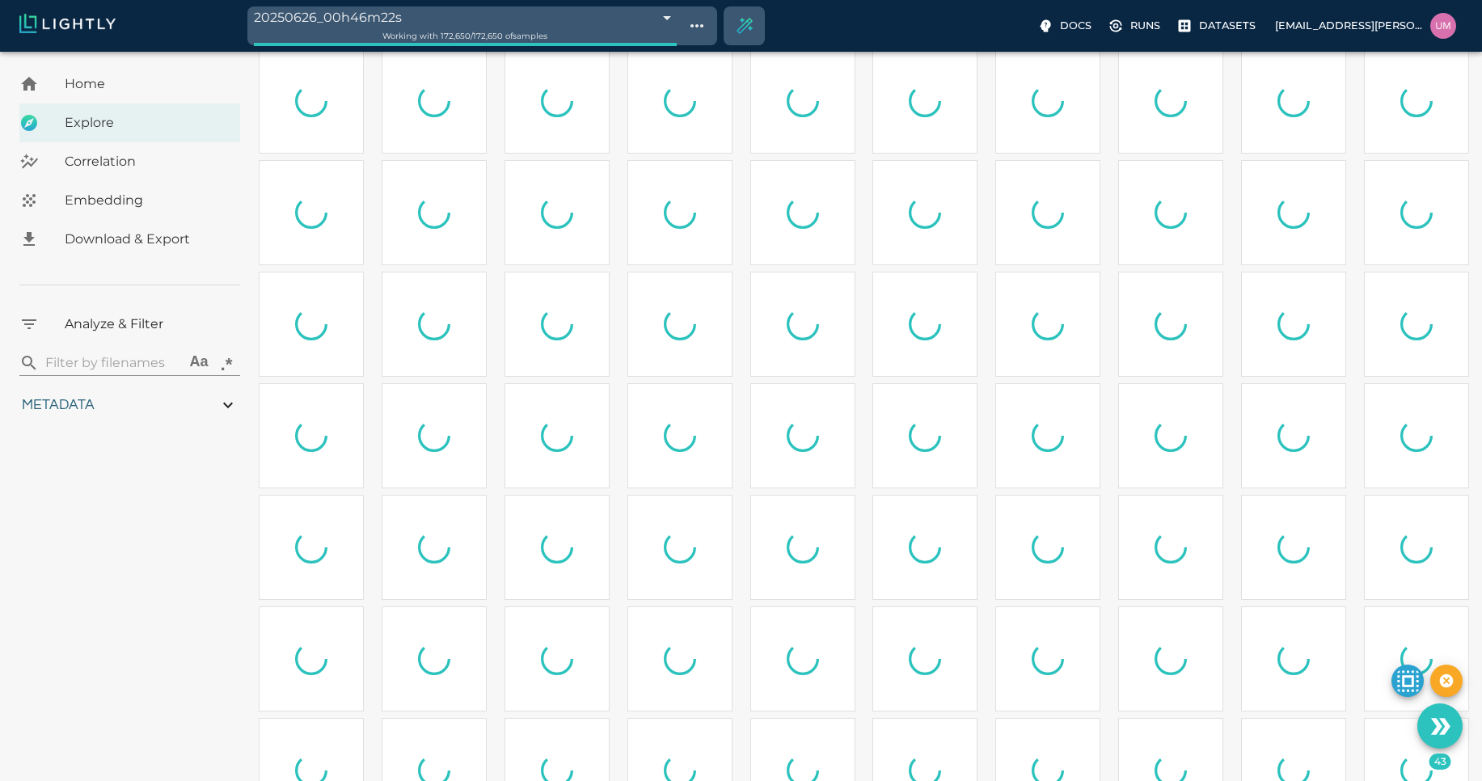
scroll to position [0, 0]
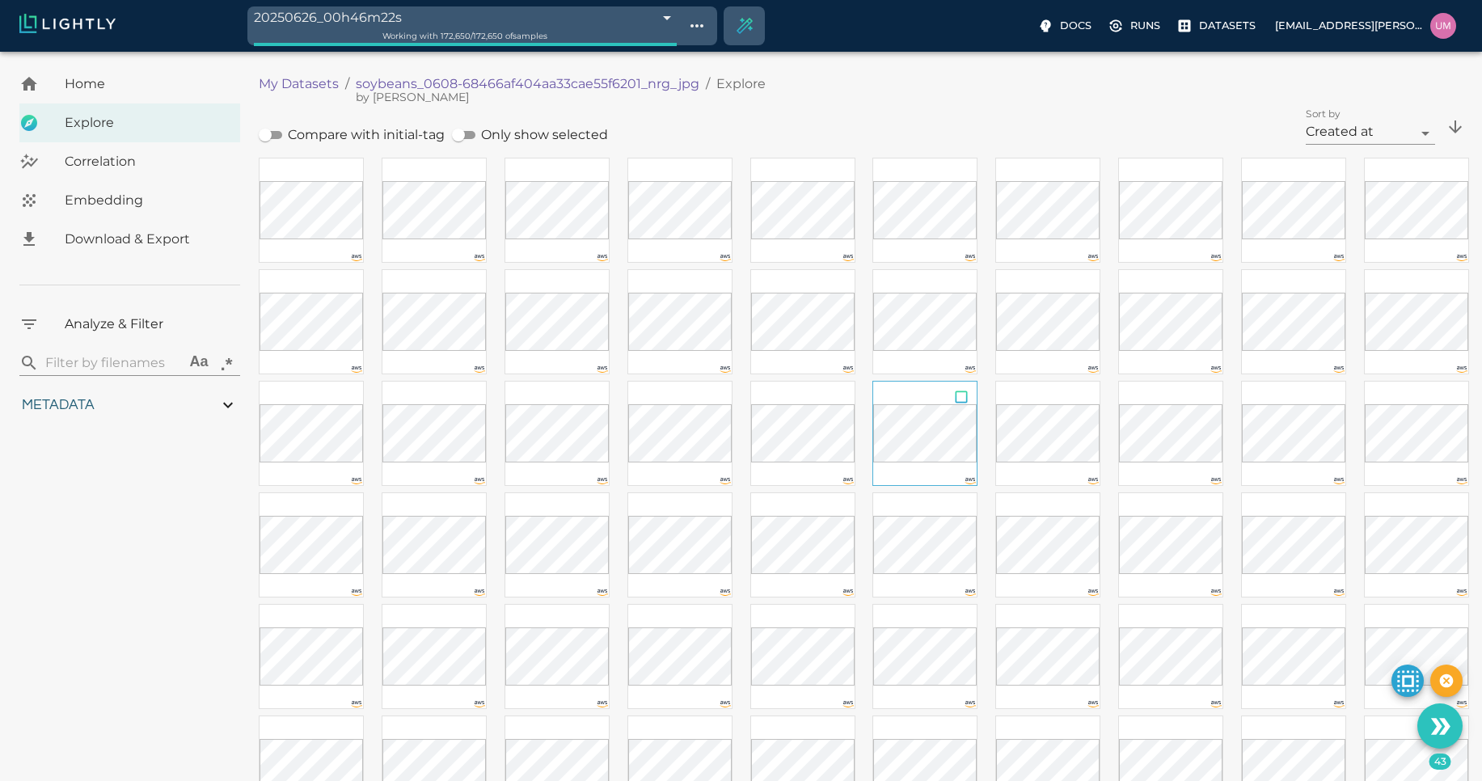
click at [960, 400] on input "checkbox" at bounding box center [961, 400] width 31 height 36
checkbox input "true"
click at [1206, 285] on input "checkbox" at bounding box center [1207, 288] width 31 height 36
checkbox input "true"
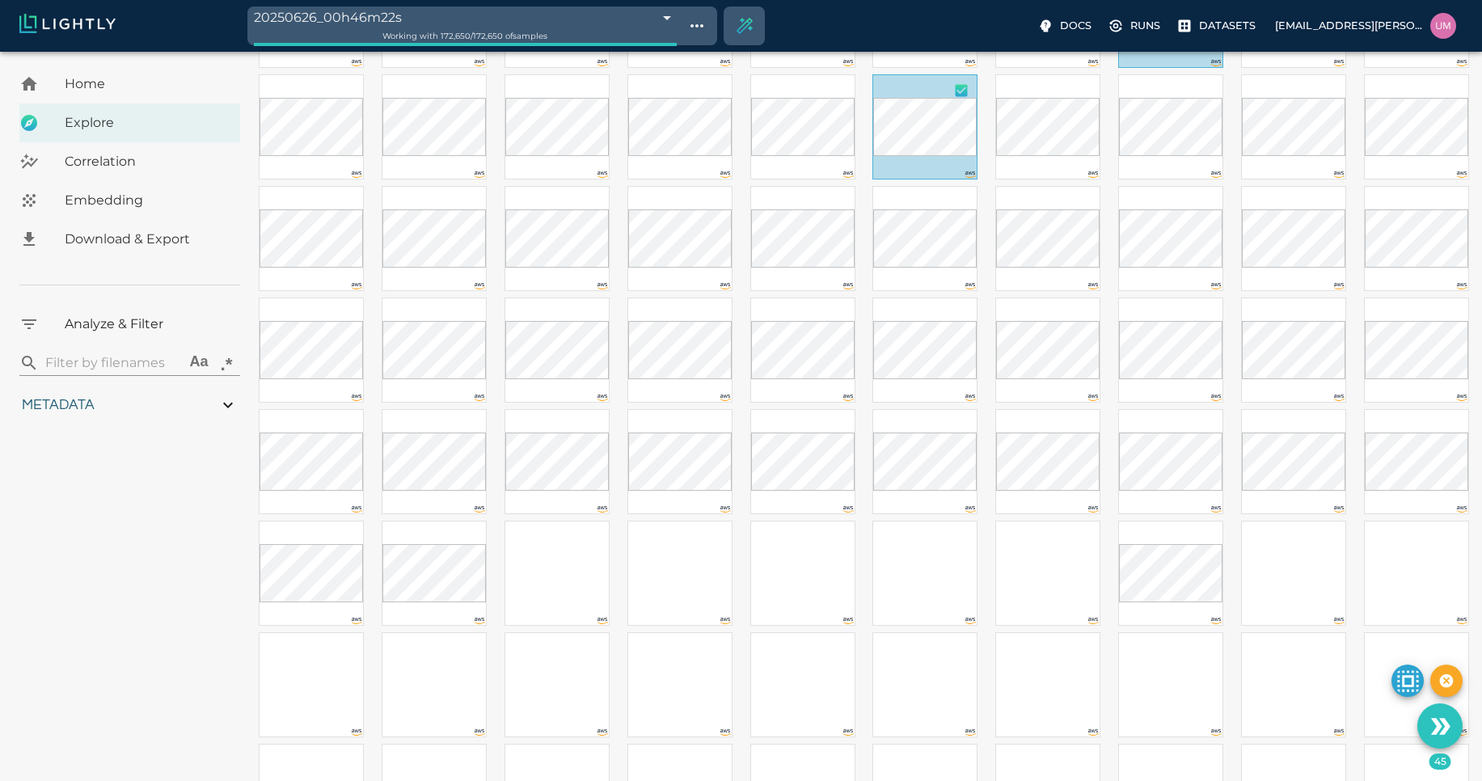
scroll to position [338, 0]
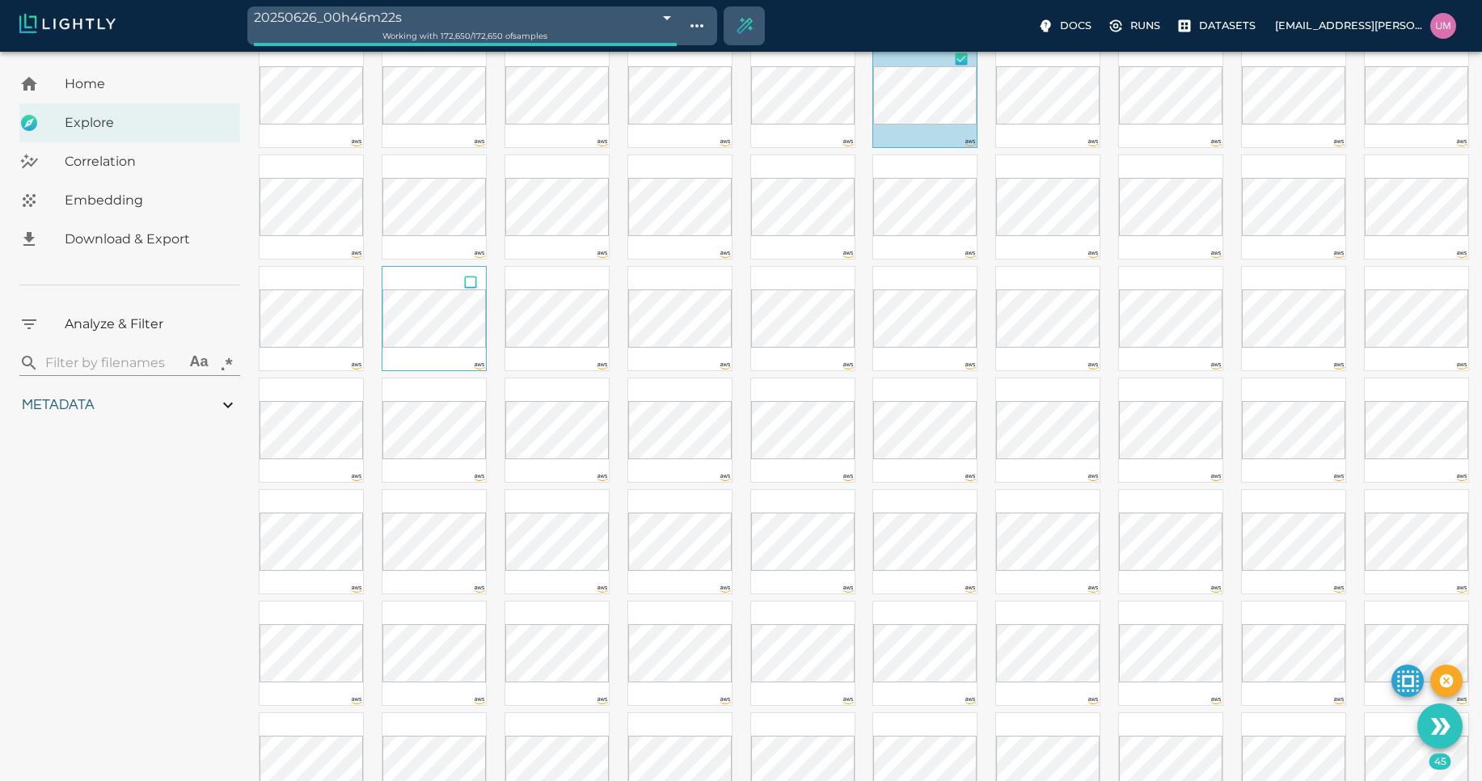
click at [468, 289] on input "checkbox" at bounding box center [470, 285] width 31 height 36
checkbox input "true"
click at [837, 283] on input "checkbox" at bounding box center [839, 285] width 31 height 36
checkbox input "true"
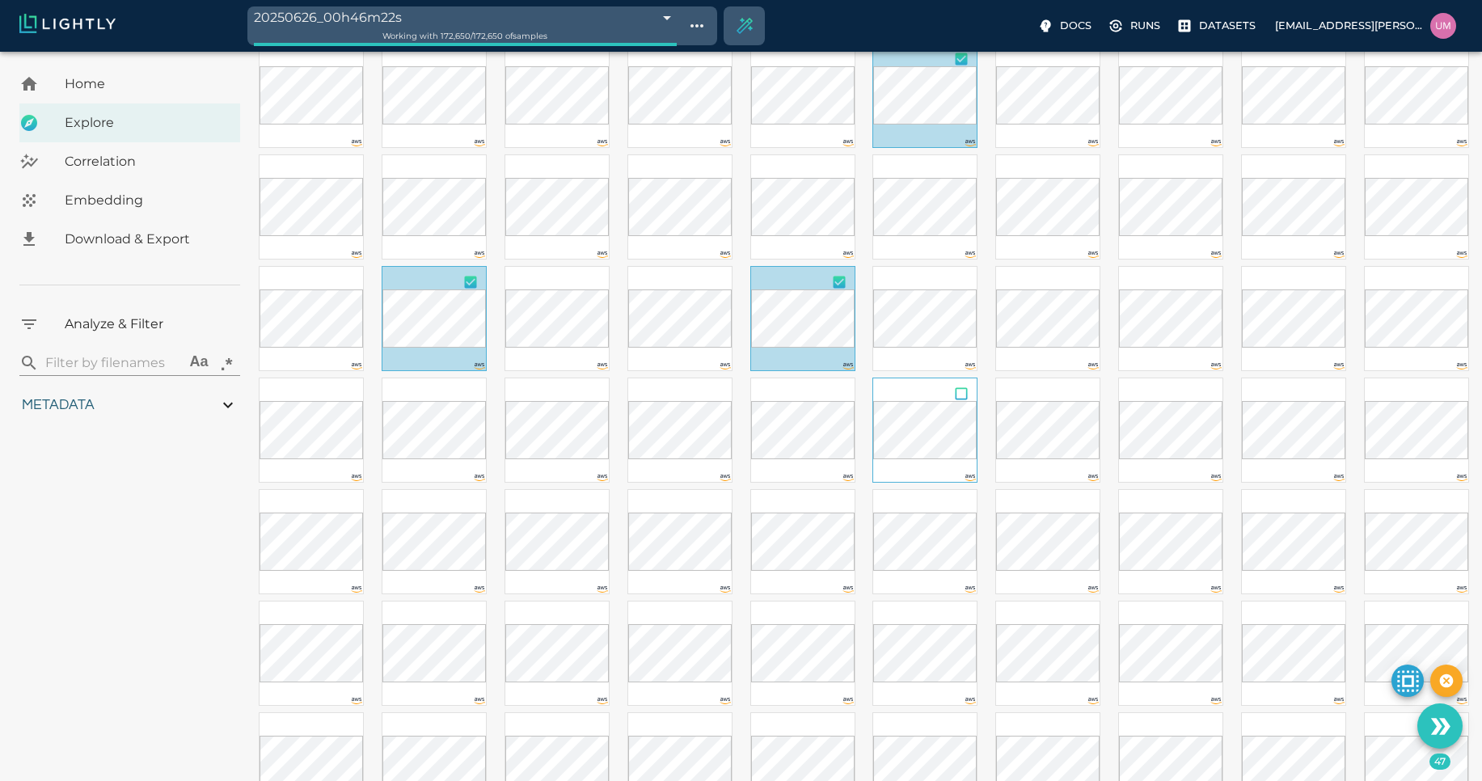
click at [961, 391] on input "checkbox" at bounding box center [961, 396] width 31 height 36
checkbox input "true"
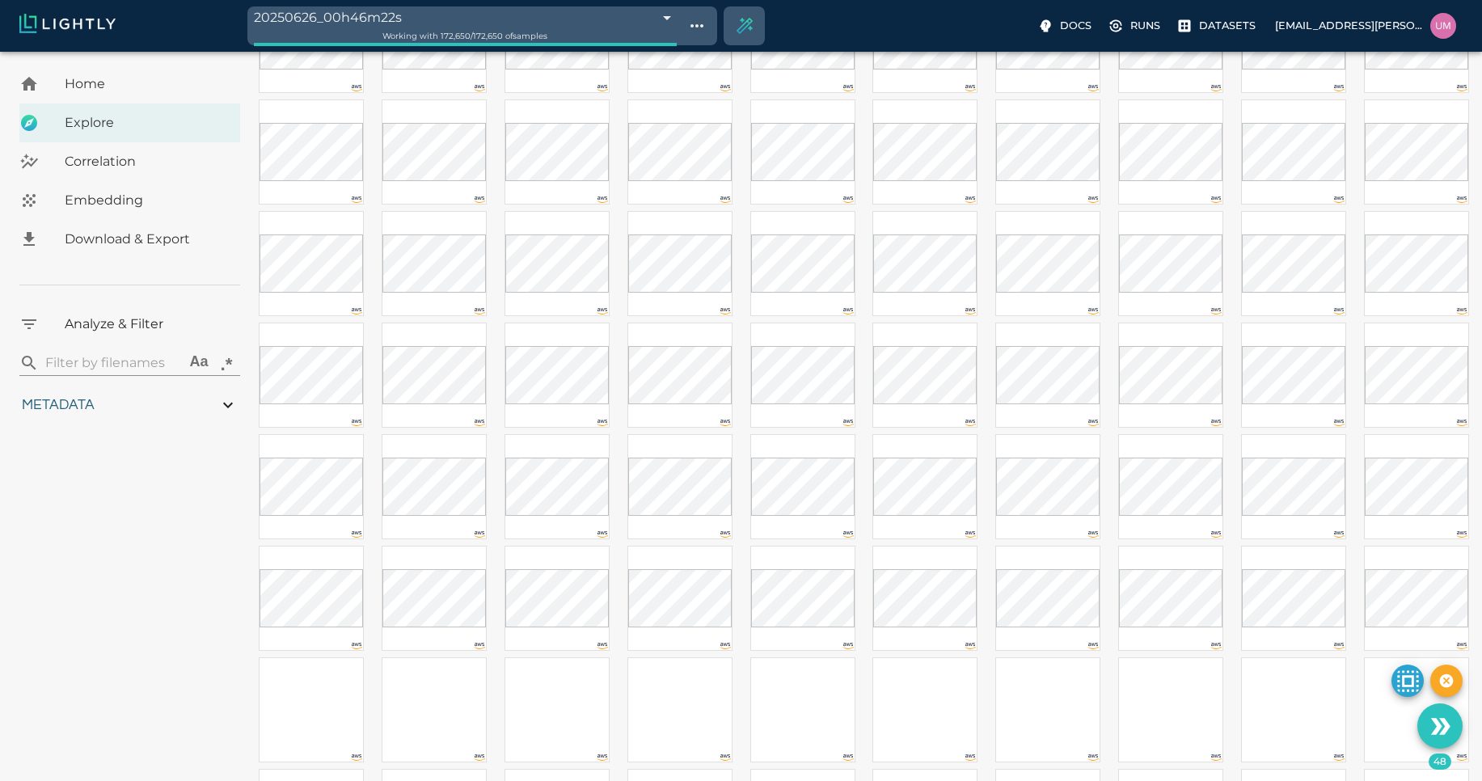
scroll to position [843, 0]
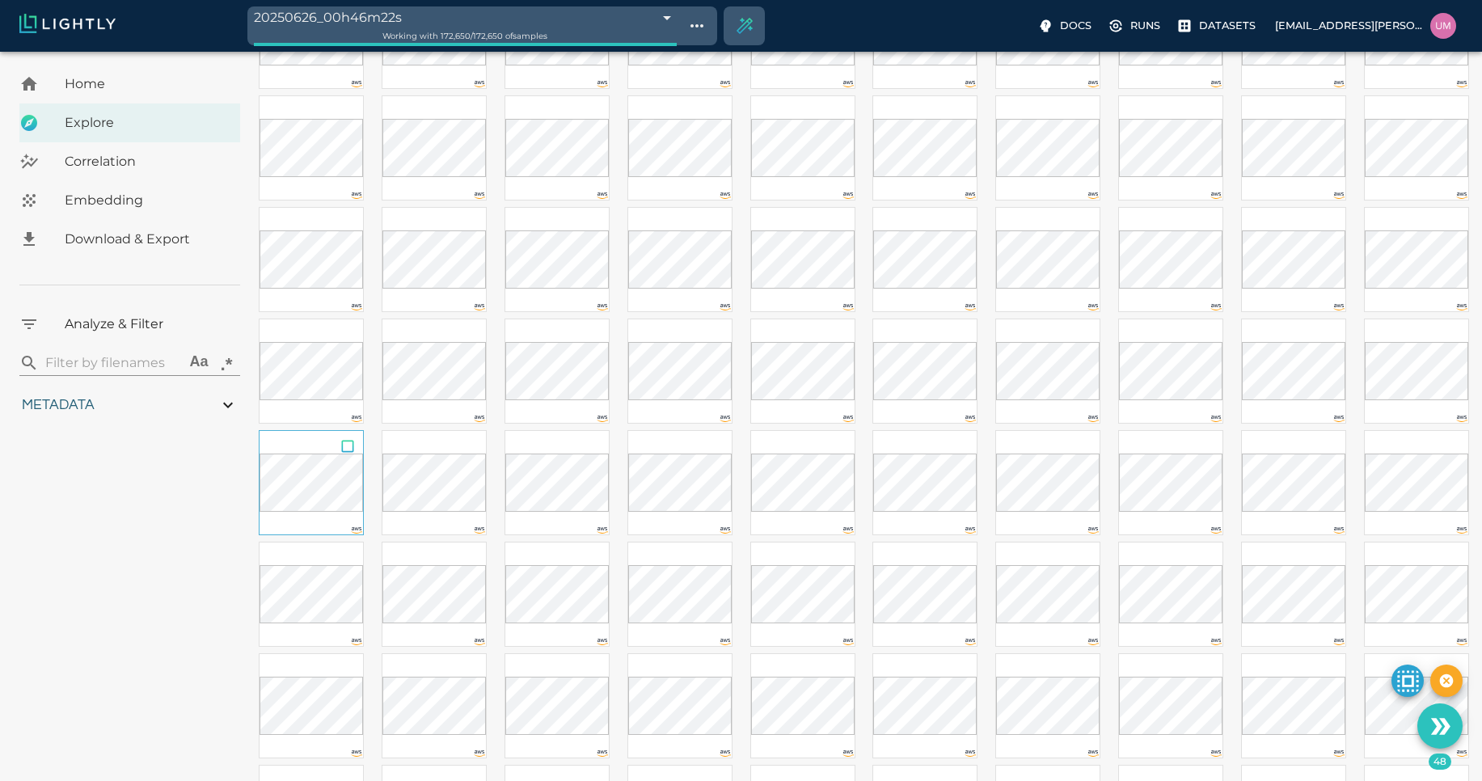
click at [348, 444] on input "checkbox" at bounding box center [347, 449] width 31 height 36
checkbox input "true"
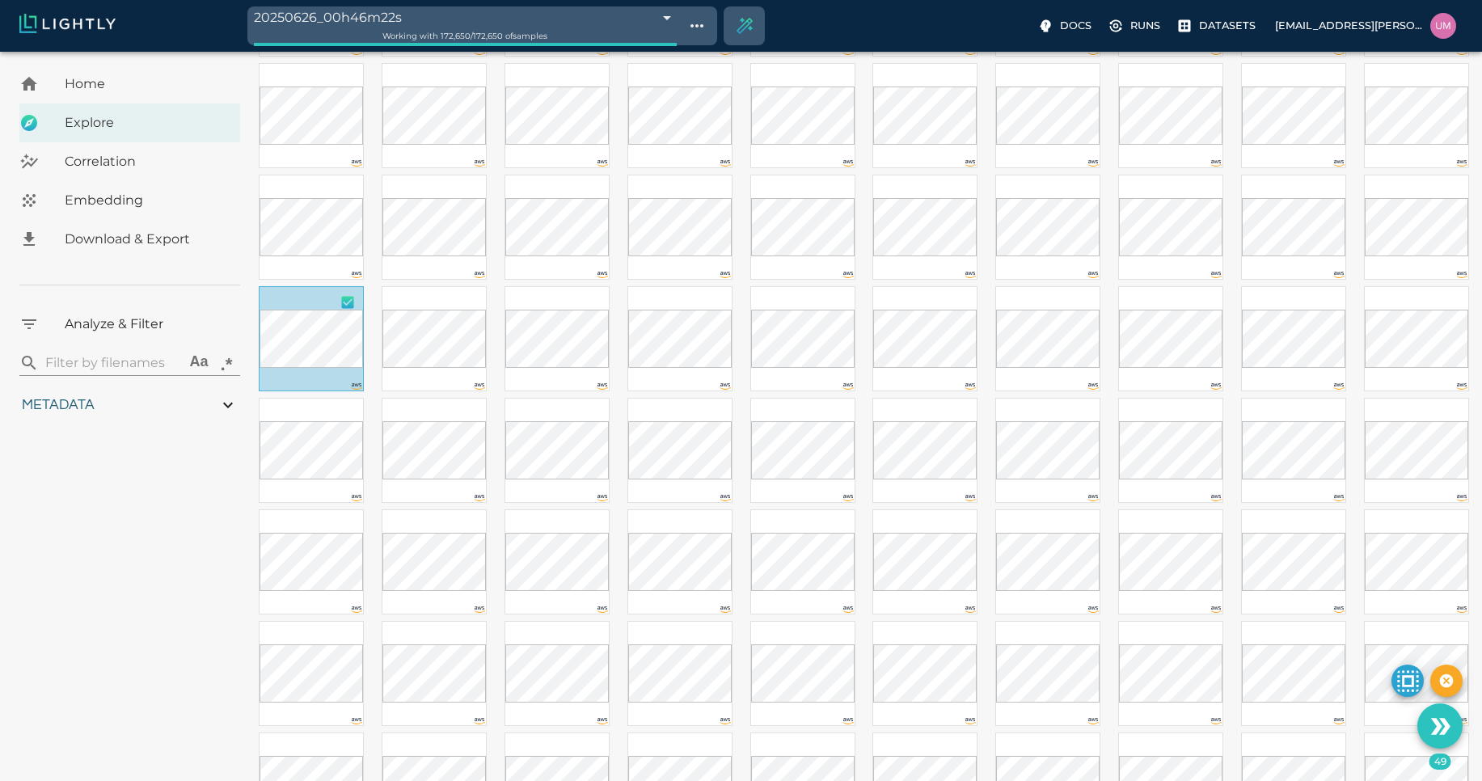
scroll to position [1007, 0]
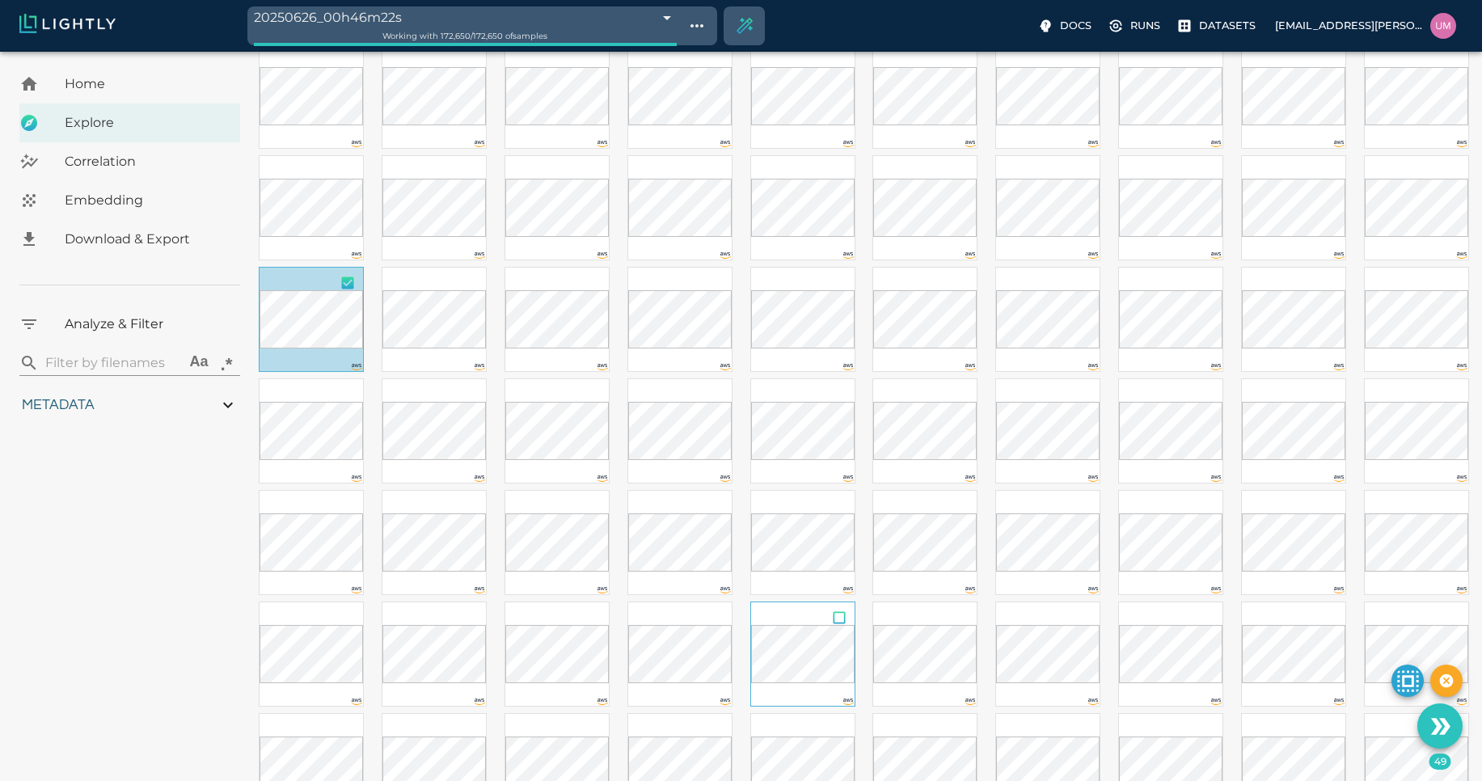
click at [842, 616] on input "checkbox" at bounding box center [839, 620] width 31 height 36
checkbox input "true"
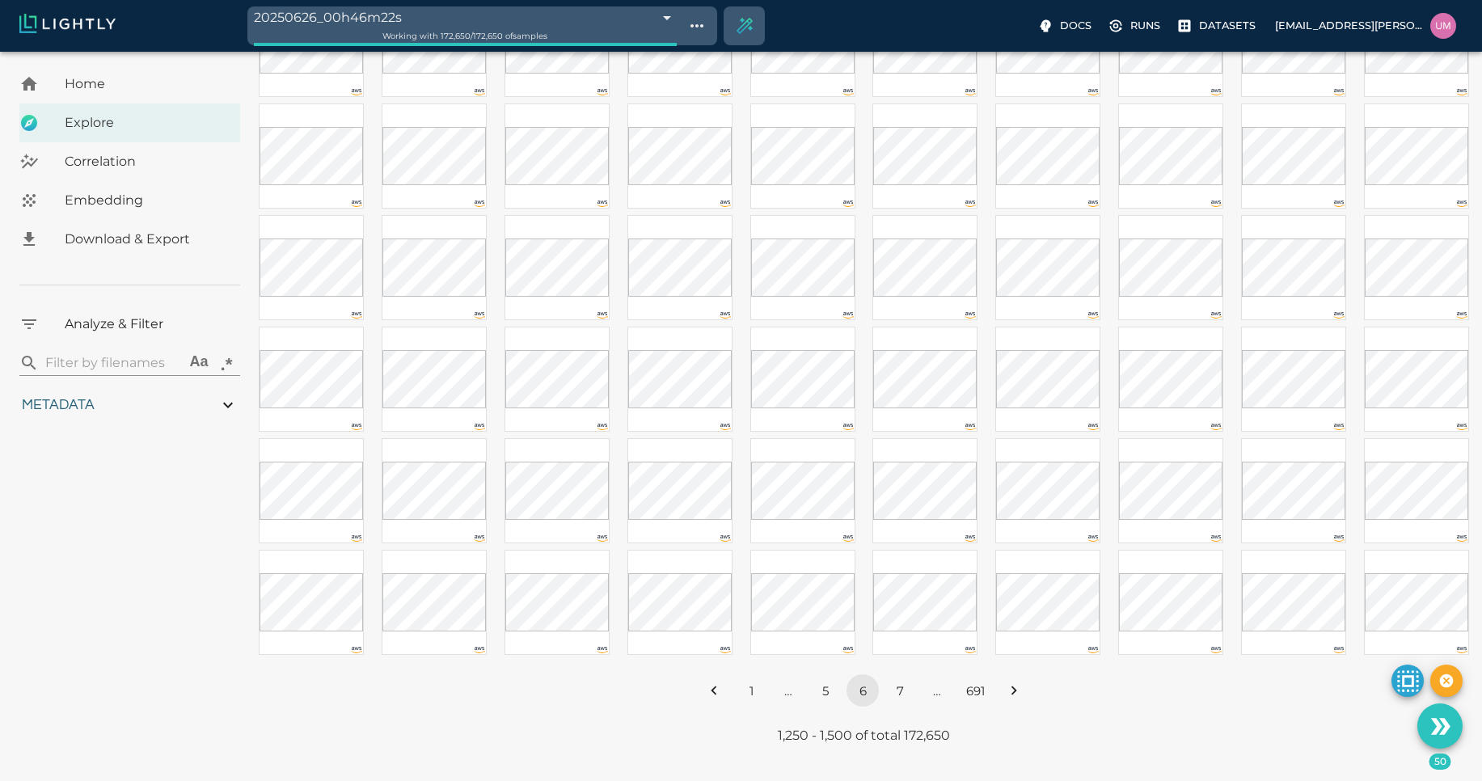
scroll to position [2300, 0]
click at [590, 560] on input "checkbox" at bounding box center [593, 555] width 31 height 36
checkbox input "true"
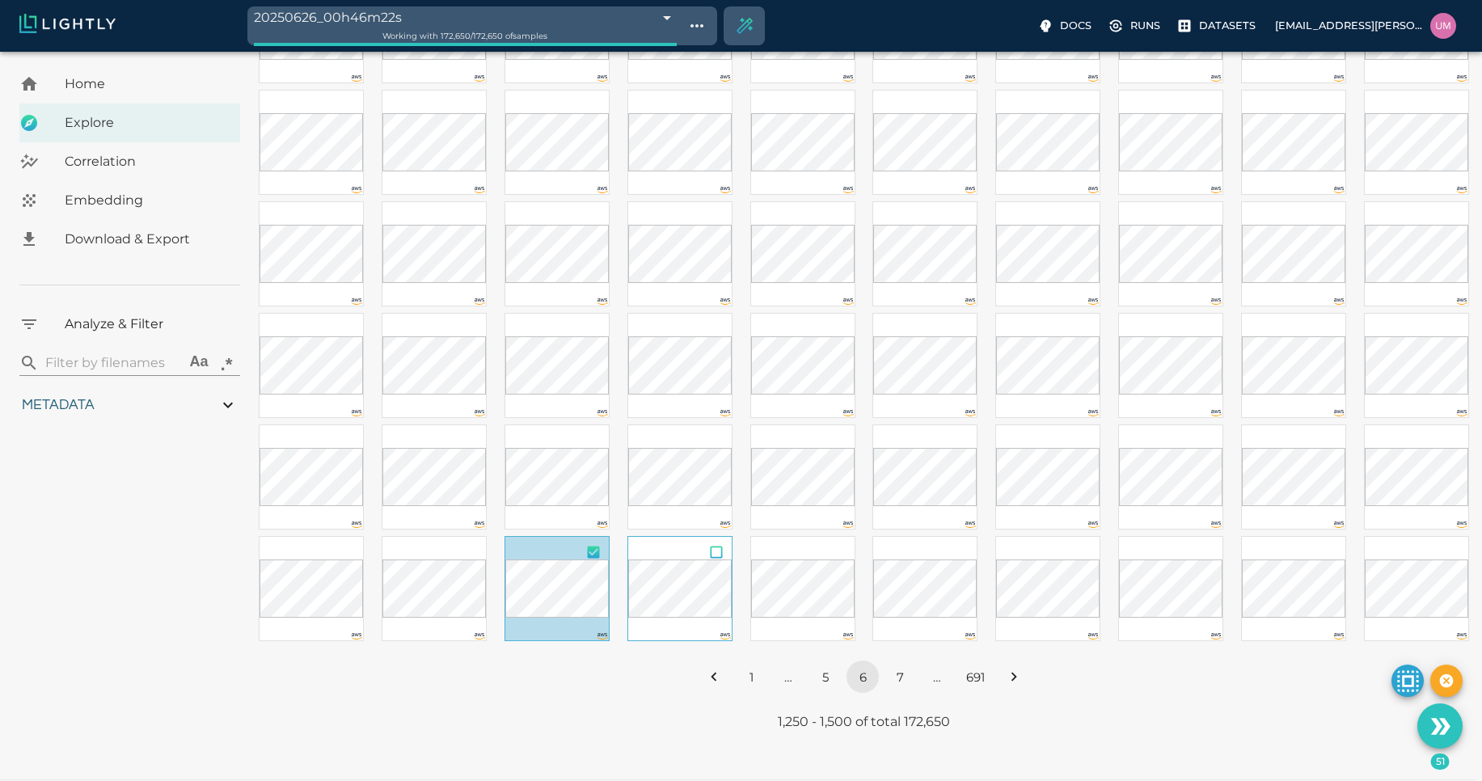
click at [714, 553] on input "checkbox" at bounding box center [716, 555] width 31 height 36
checkbox input "true"
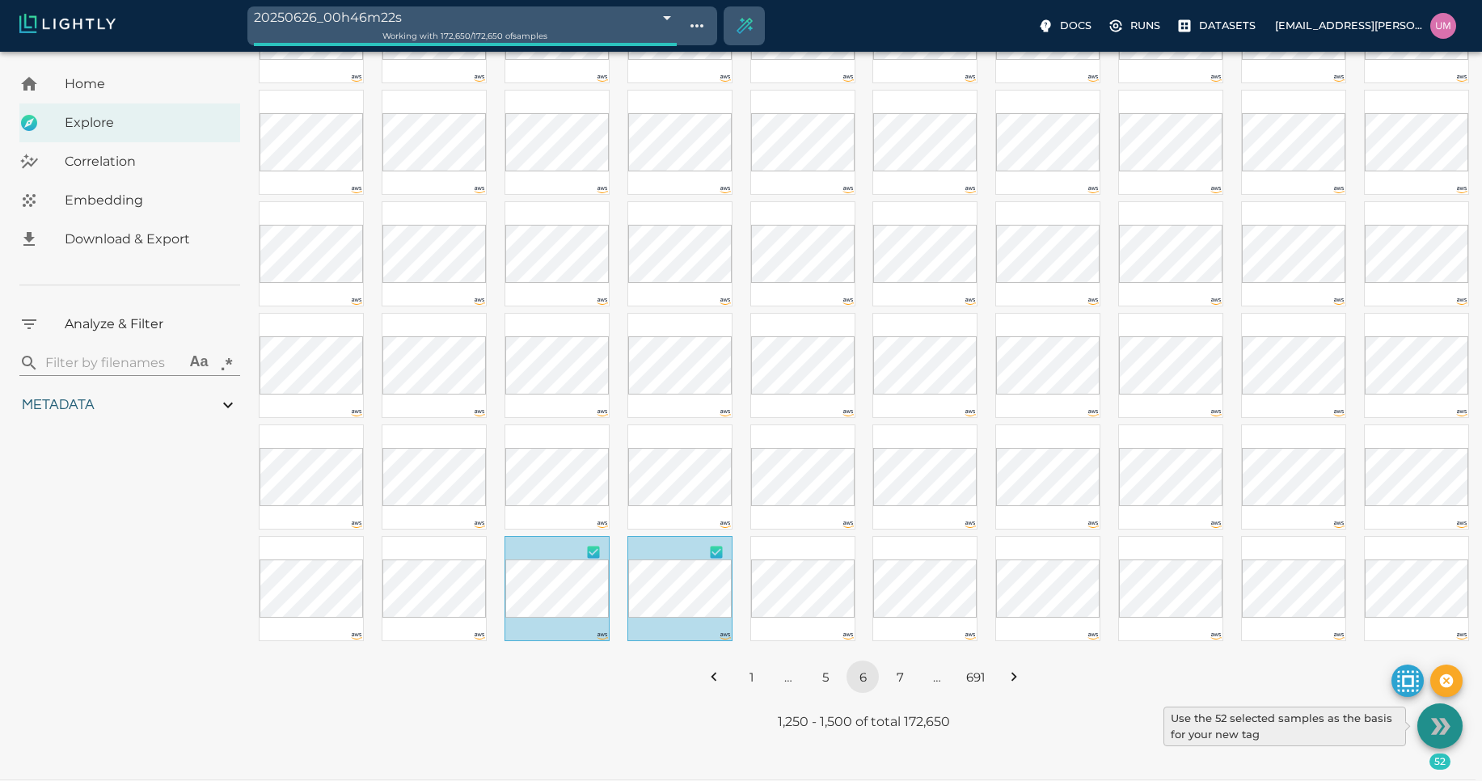
click at [1443, 729] on icon "Use the 52 selected samples as the basis for your new tag" at bounding box center [1444, 726] width 11 height 16
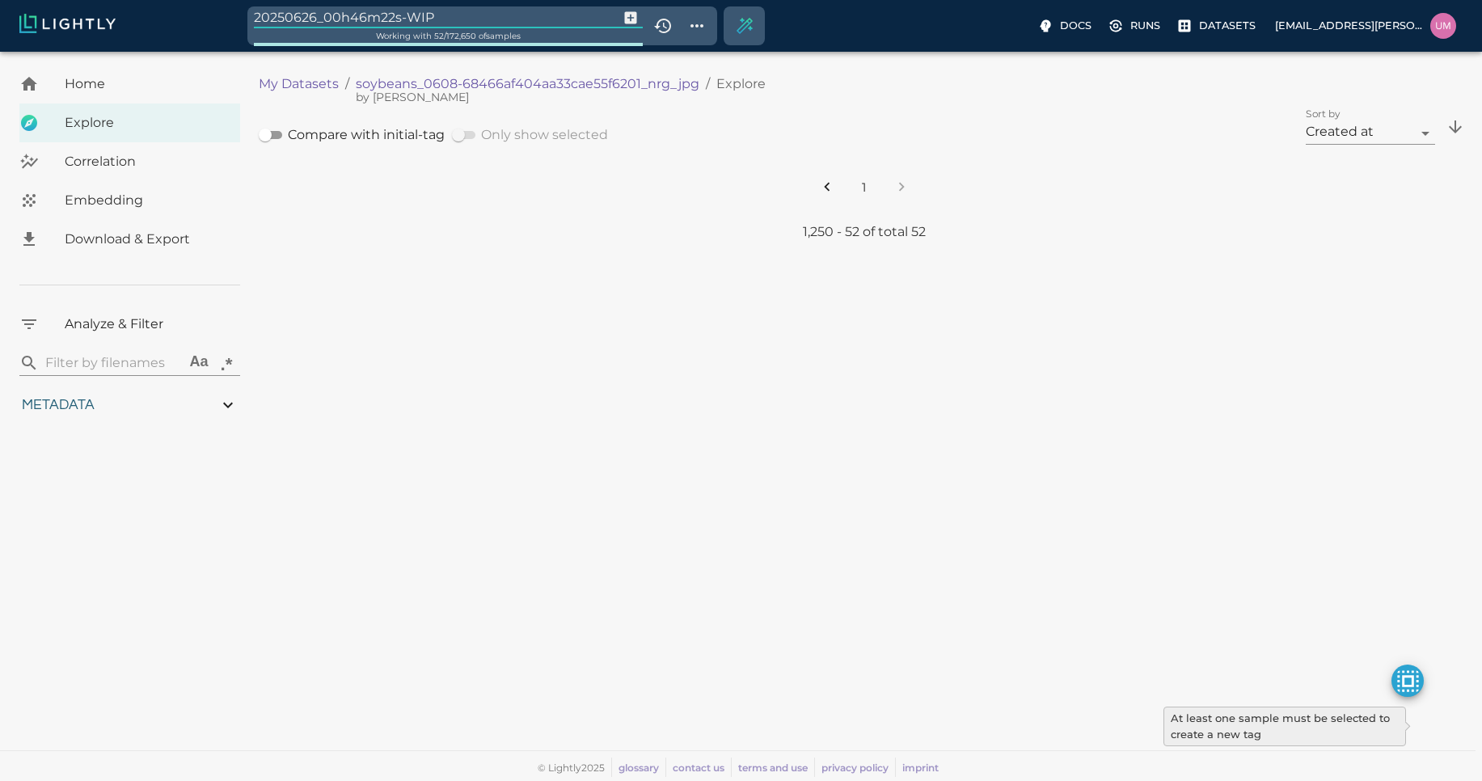
type input "1.01926637632285"
type input "13.4052663763228"
type input "4.98332834243774"
type input "90.2033283424377"
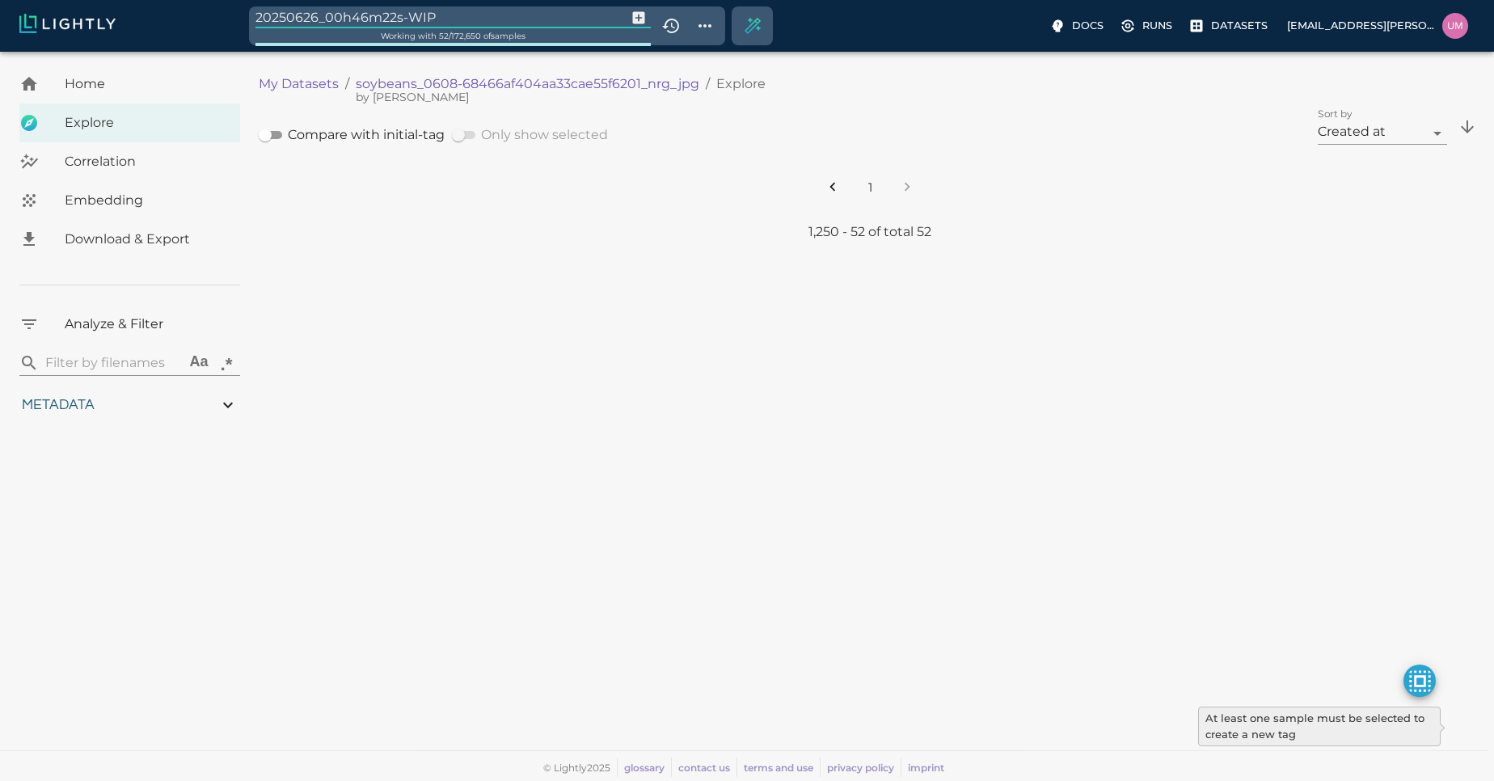
type input "1.01926637632285"
type input "13.4052663763228"
type input "4.98332834243774"
type input "90.2033283424377"
type input "1.01926637632285"
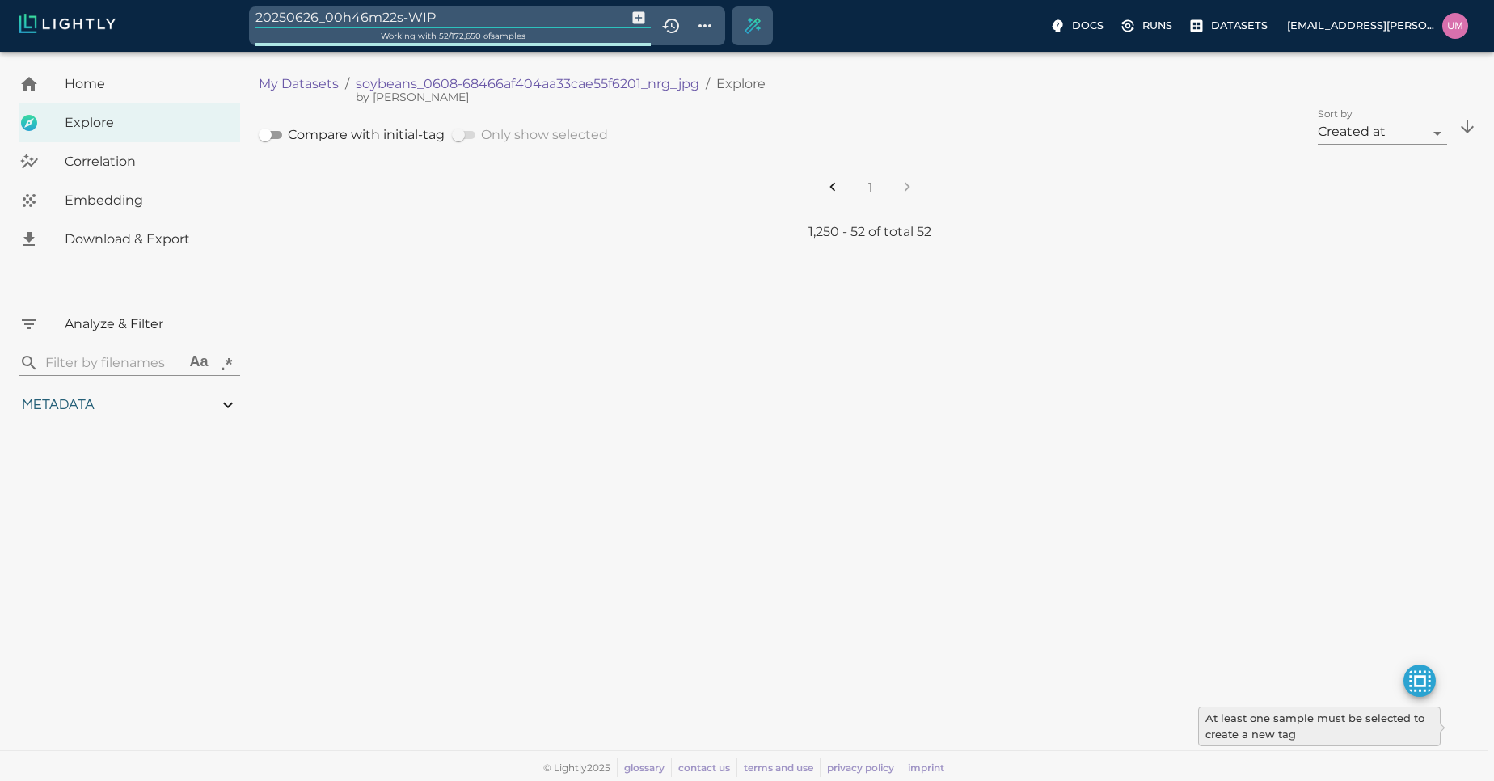
type input "13.4052663763228"
type input "4.98332834243774"
type input "90.2033283424377"
type input "1.01926637632285"
type input "13.4052663763228"
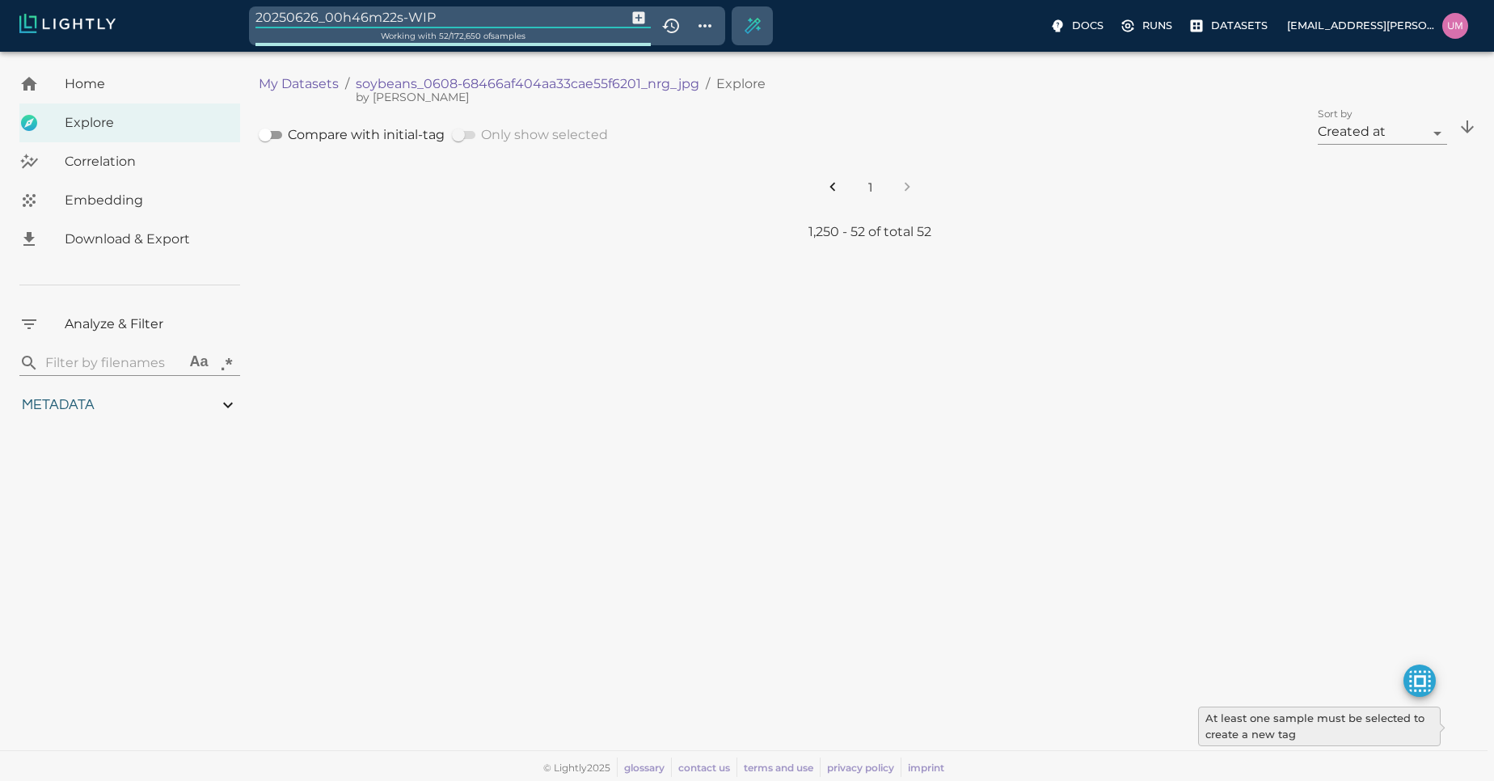
type input "4.98332834243774"
type input "90.2033283424377"
type input "large-crop-query"
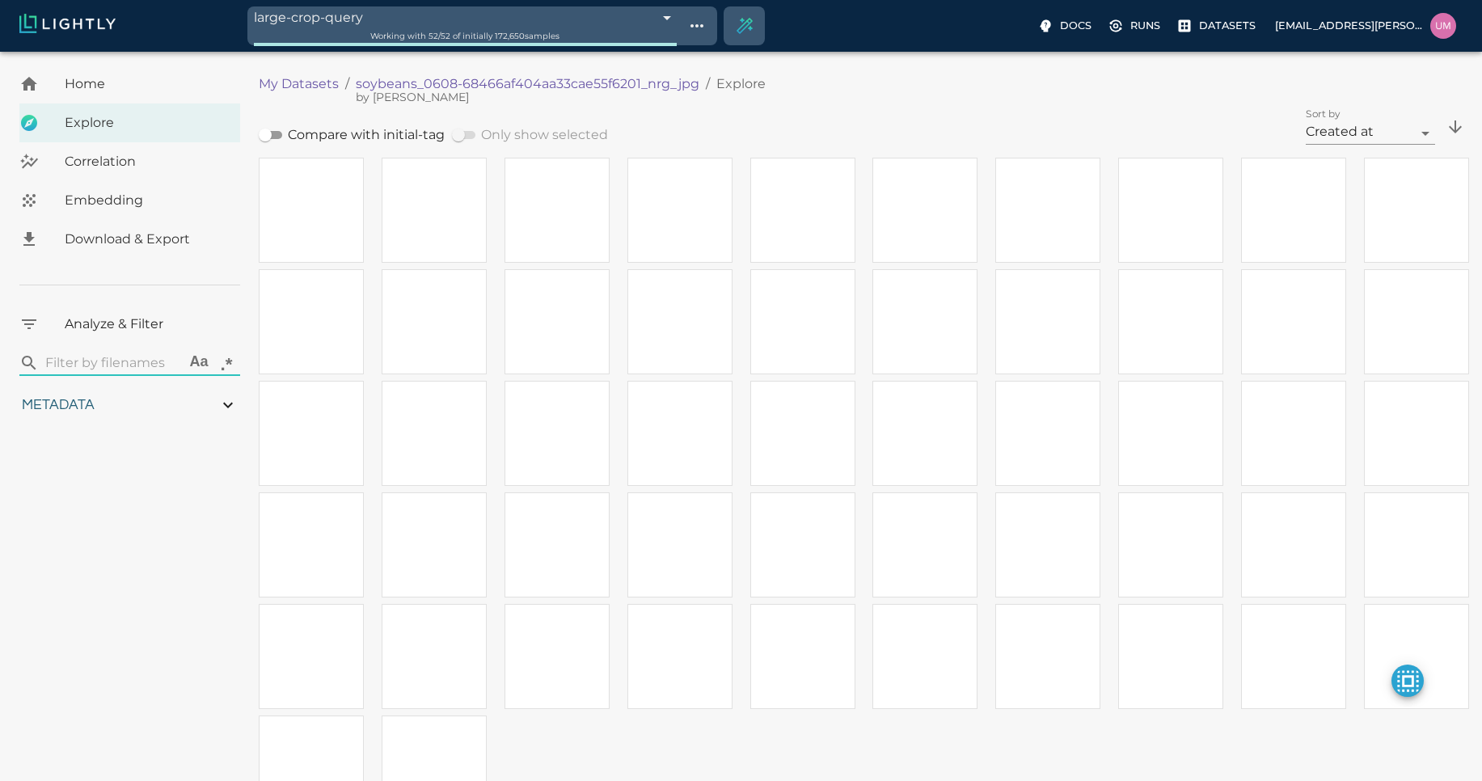
type input "1.01926637632285"
type input "13.4052663763228"
type input "4.98332834243774"
type input "90.2033283424377"
type input "1.01926637632285"
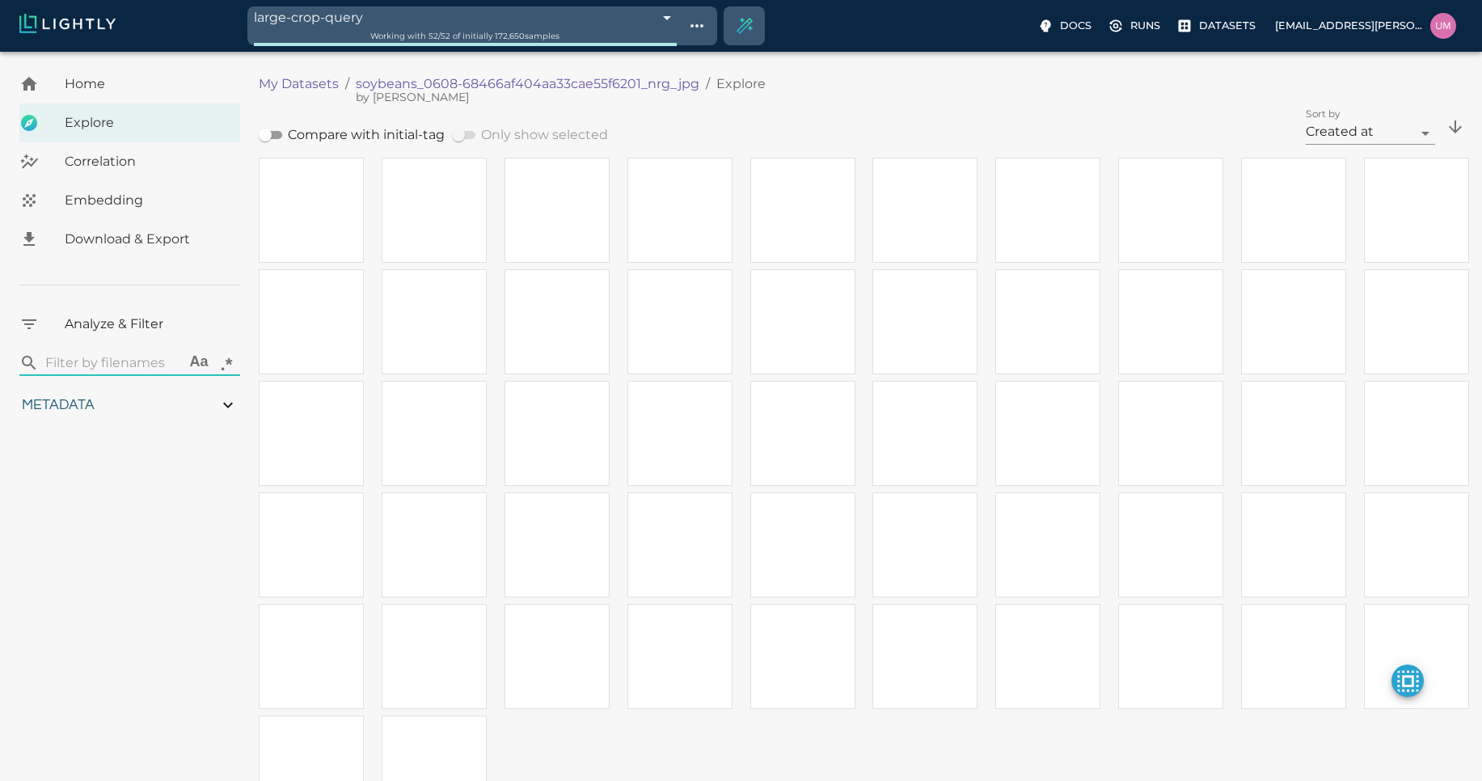
type input "13.4052663763228"
type input "4.98332834243774"
type input "90.2033283424377"
type input "1.01926637632285"
type input "13.4052663763228"
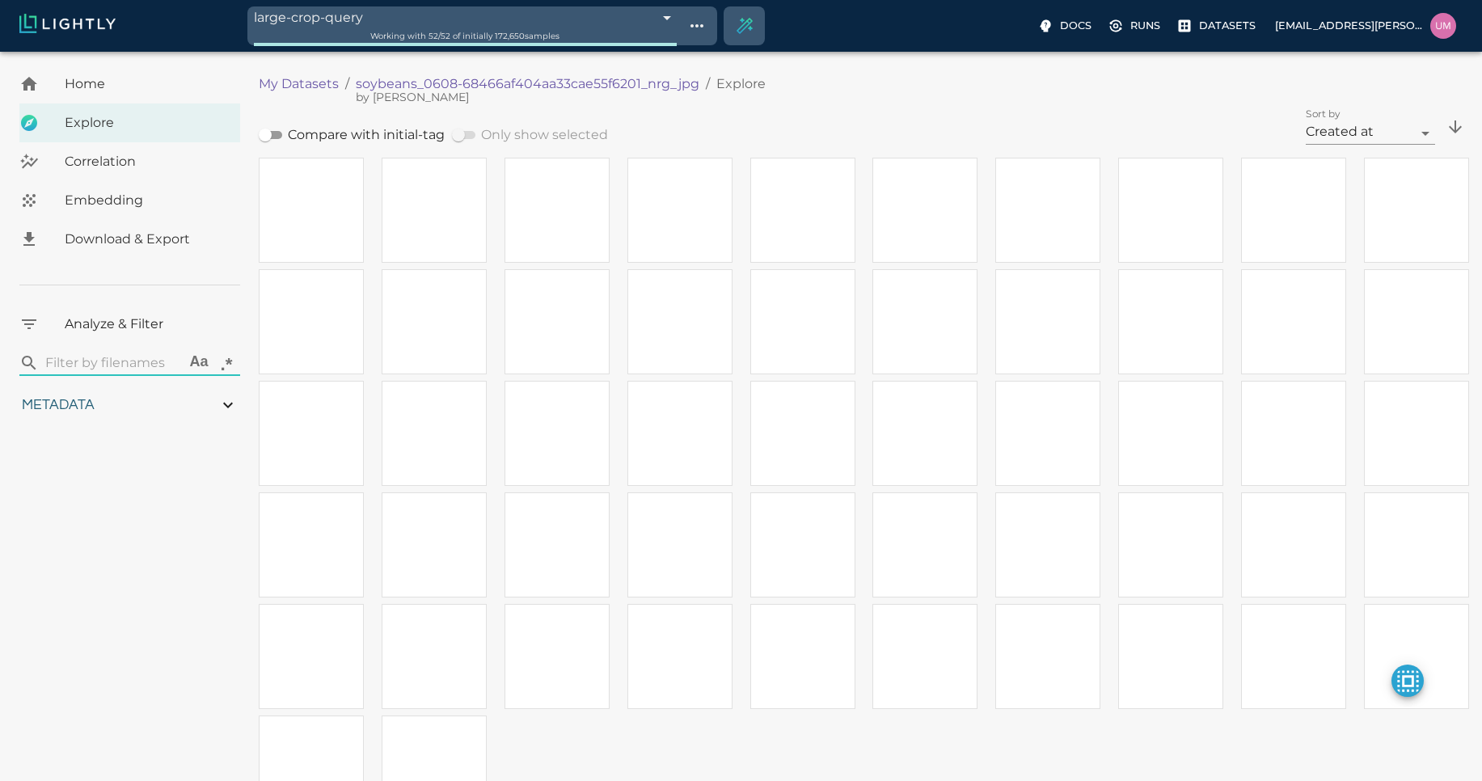
type input "4.98332834243774"
type input "90.2033283424377"
type input "1.01926637632285"
type input "13.4052663763228"
type input "4.98332834243774"
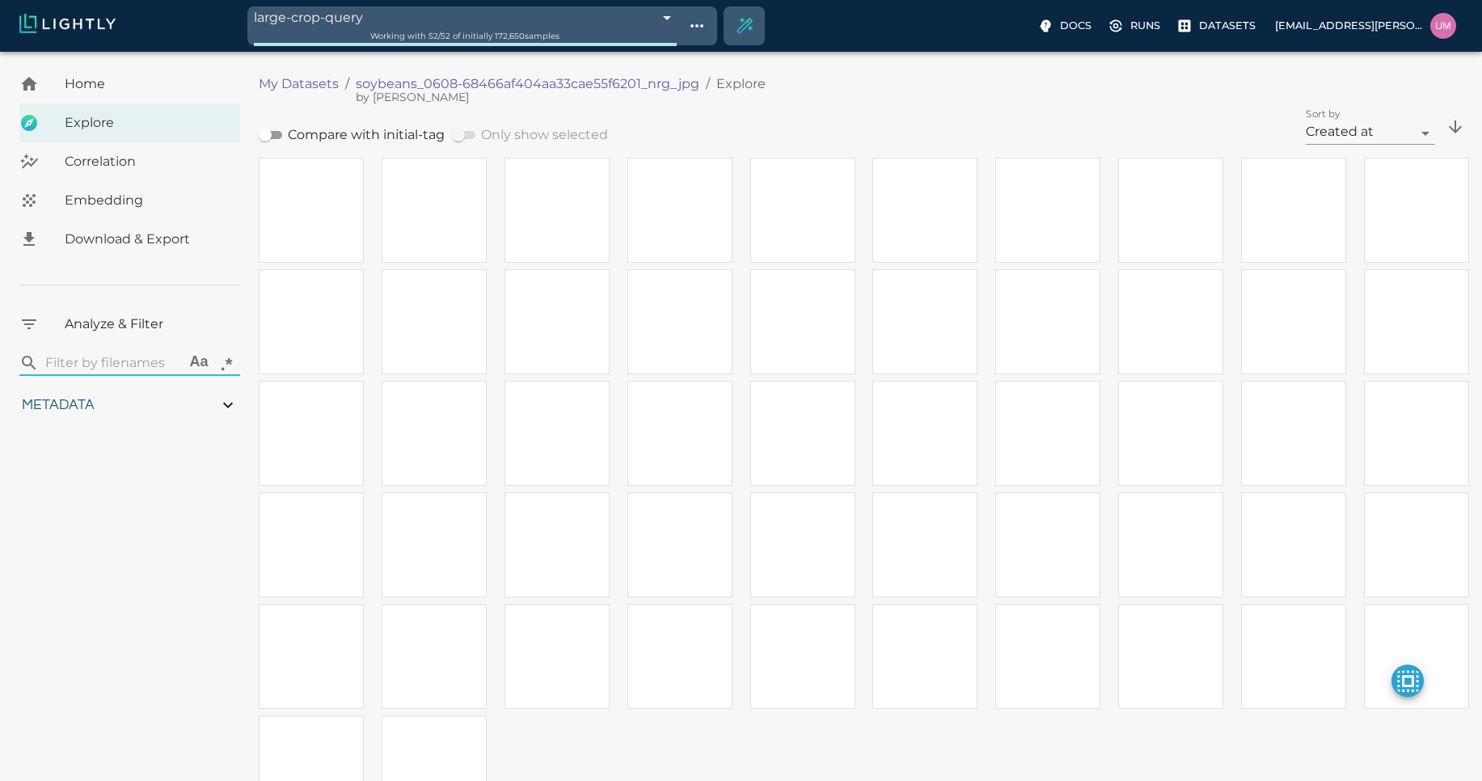
type input "90.2033283424377"
type input "1.01926637632285"
type input "13.4052663763228"
type input "4.98332834243774"
type input "90.2033283424377"
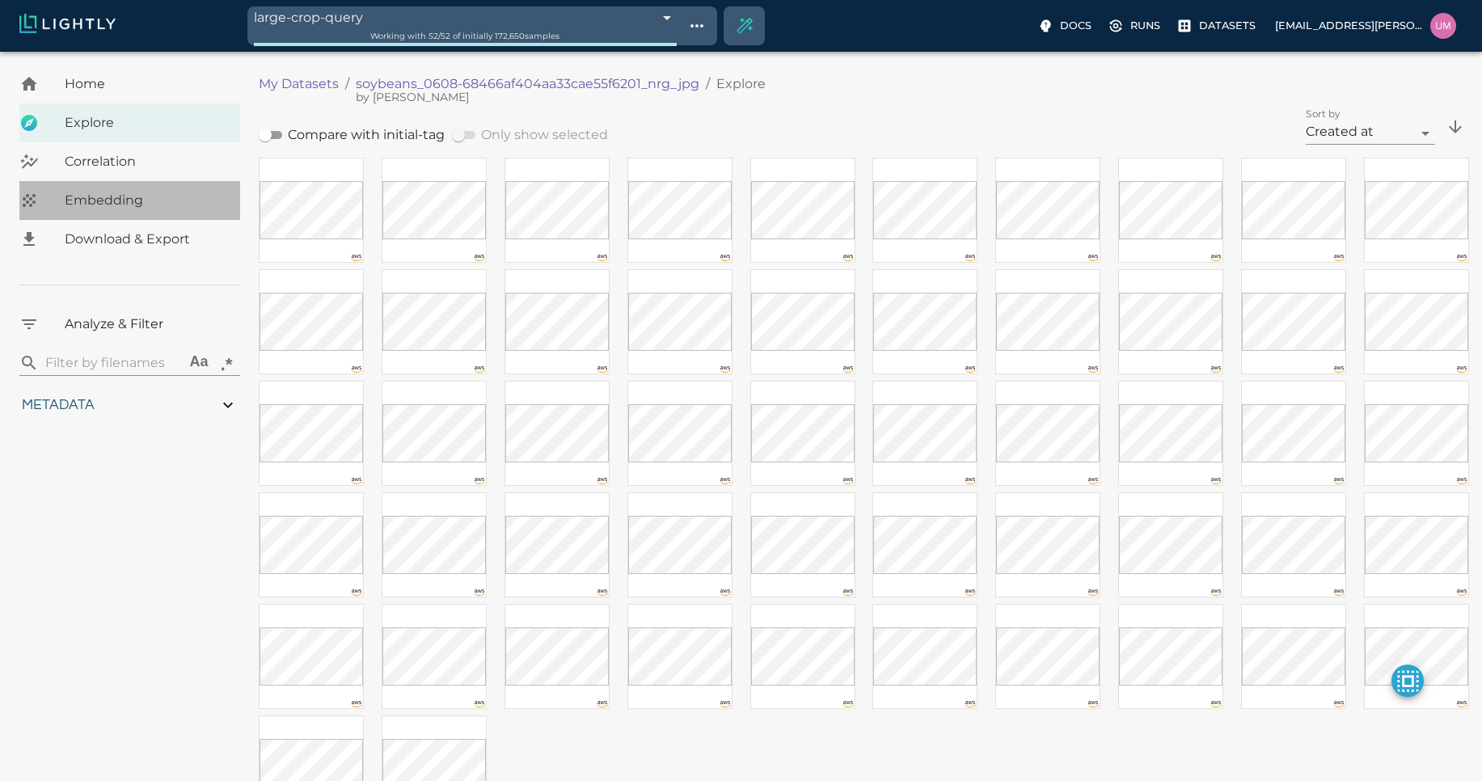
click at [162, 207] on span "Embedding" at bounding box center [146, 200] width 163 height 19
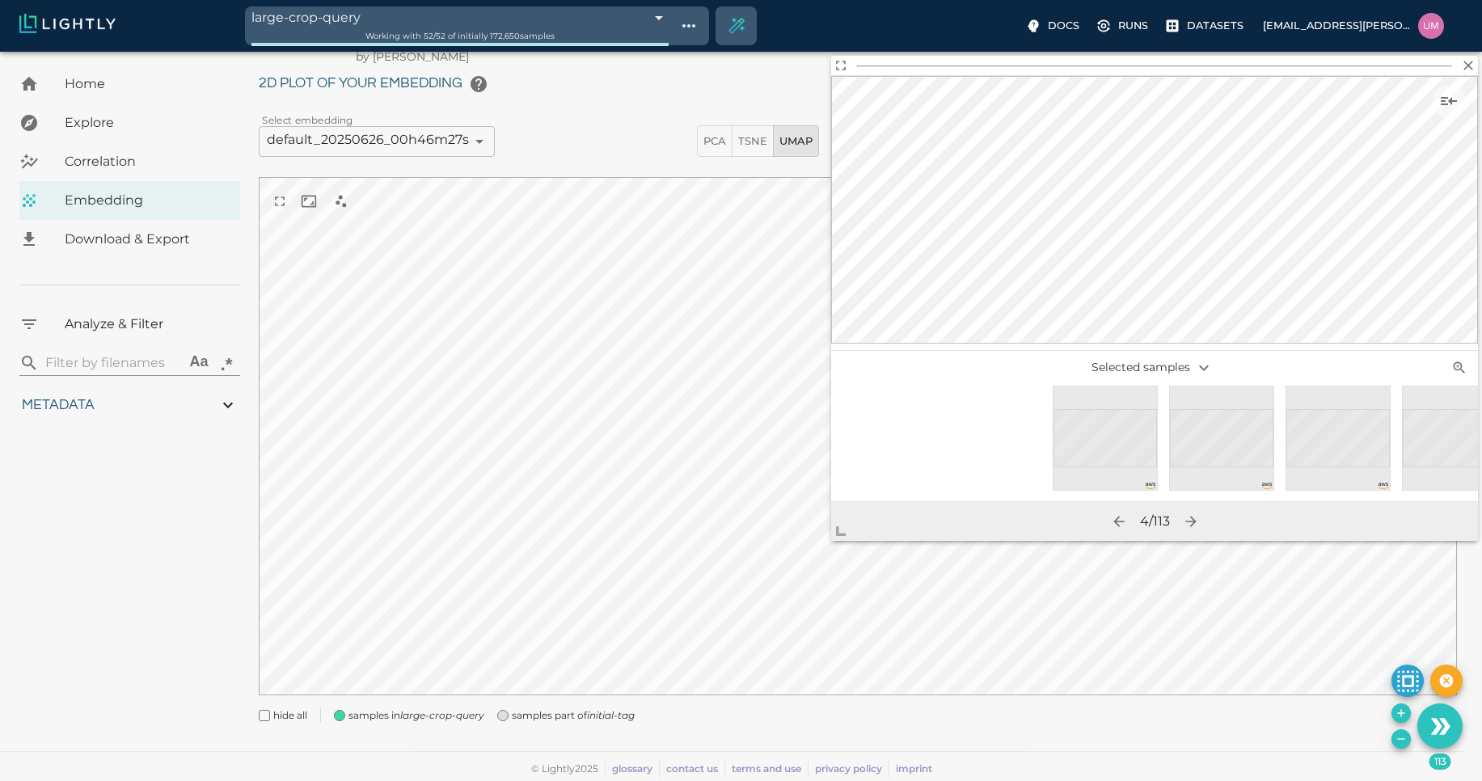
scroll to position [0, 5594]
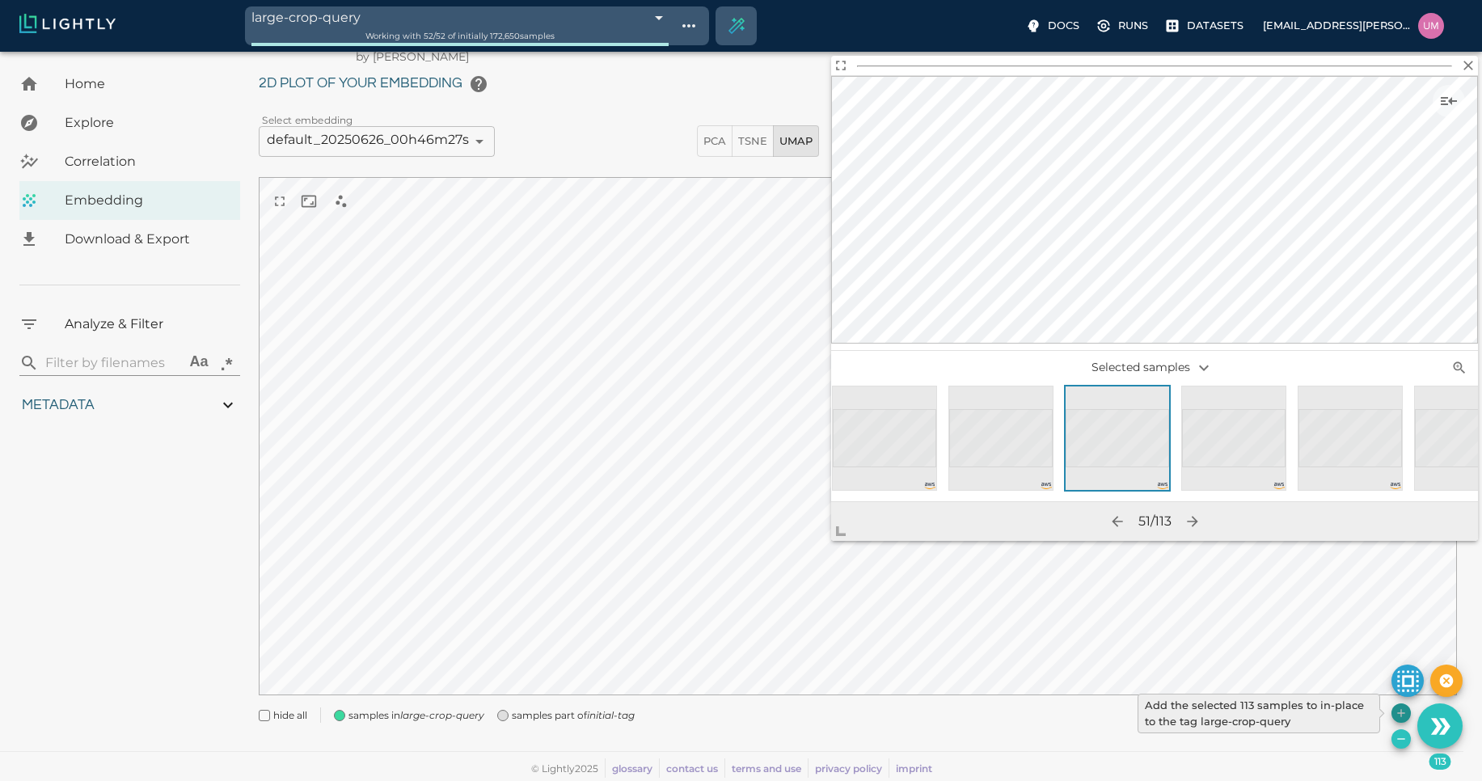
click at [1402, 718] on icon "Add the selected 113 samples to in-place to the tag large-crop-query" at bounding box center [1401, 713] width 13 height 13
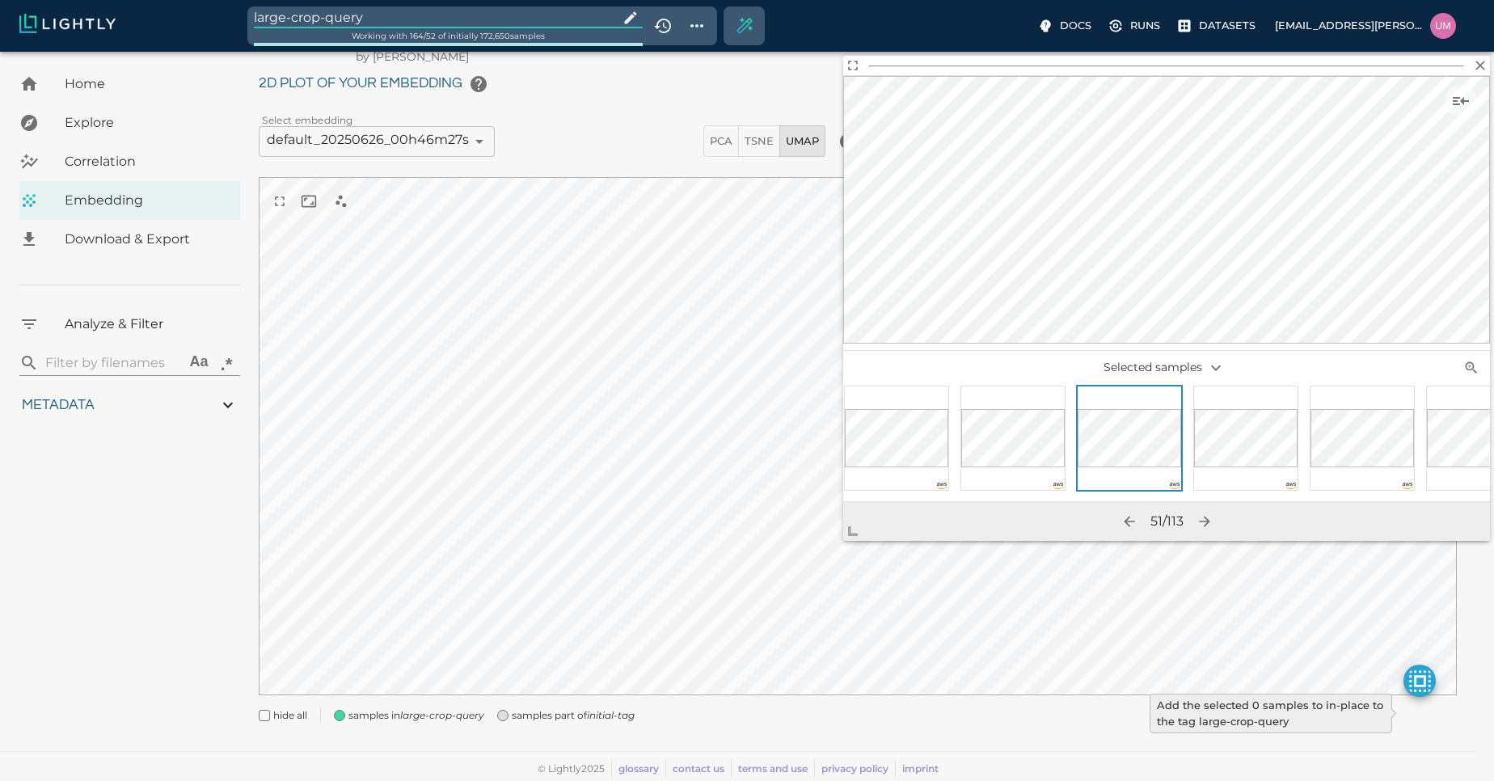
type input "1.01926637632285"
type input "13.4052663763228"
type input "4.98332834243774"
type input "90.2033283424377"
type input "1.01926637632285"
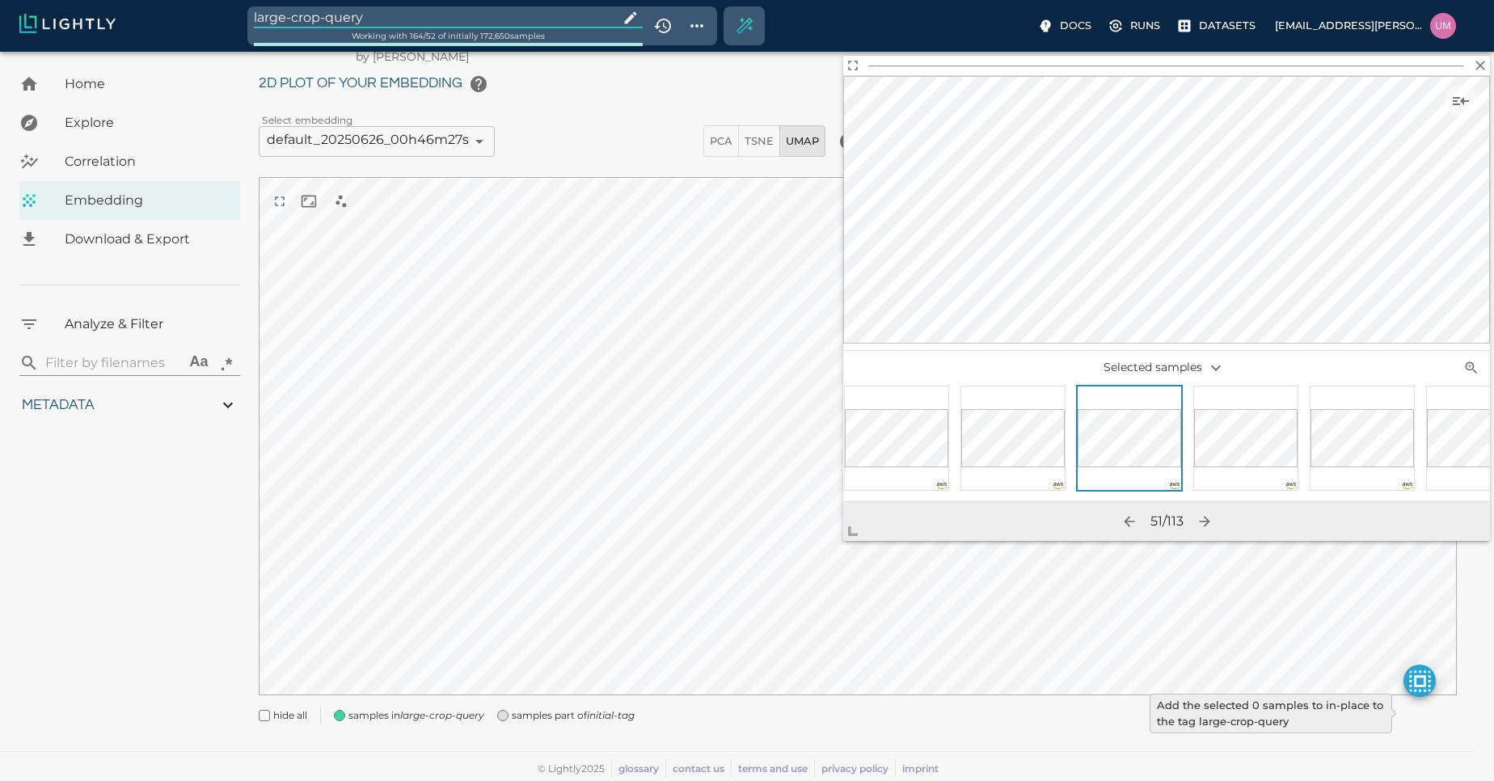
type input "13.4052663763228"
type input "4.98332834243774"
type input "90.2033283424377"
type input "1.01926637632285"
type input "13.4052663763228"
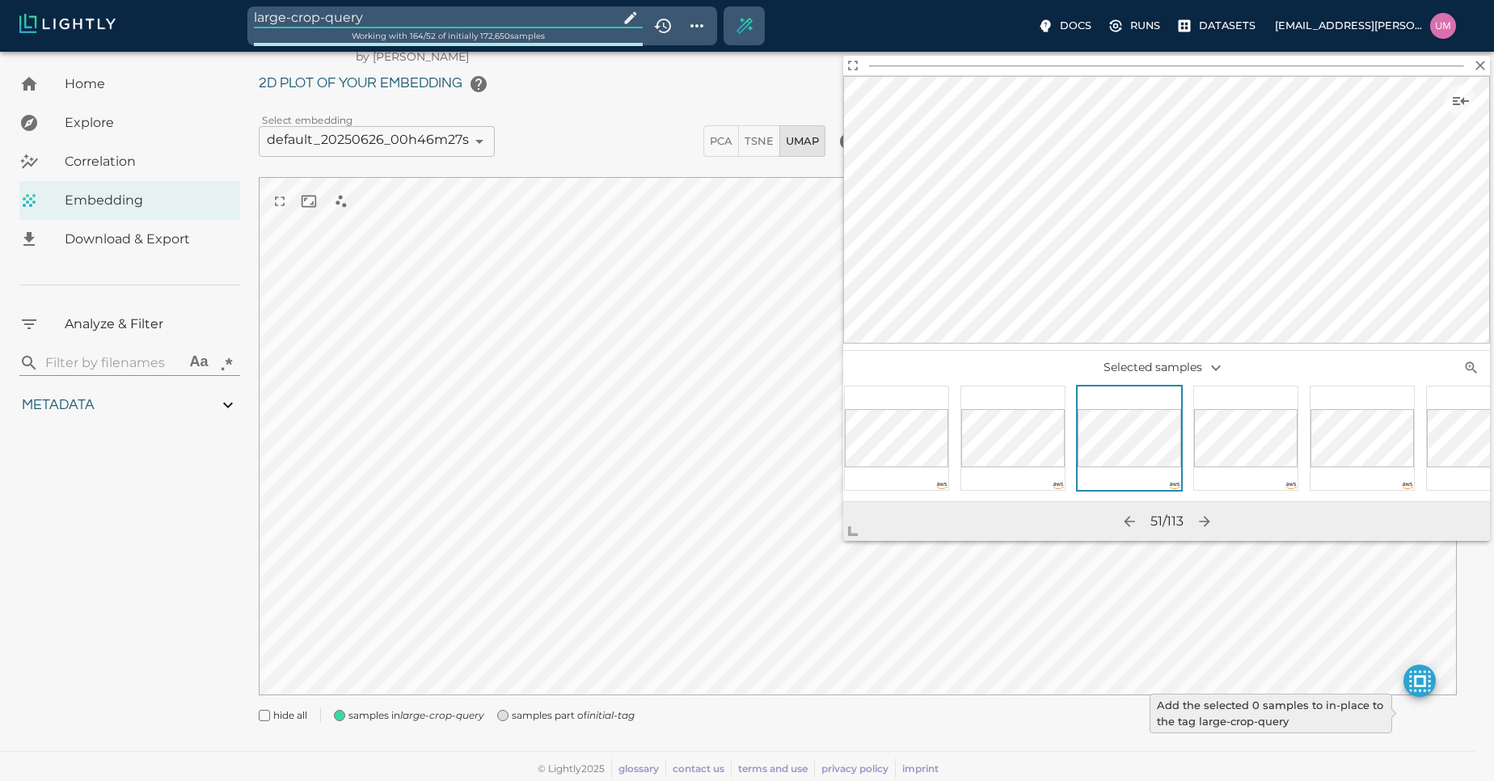
type input "4.98332834243774"
type input "90.2033283424377"
type input "1.01926637632285"
type input "13.4052663763228"
type input "4.98332834243774"
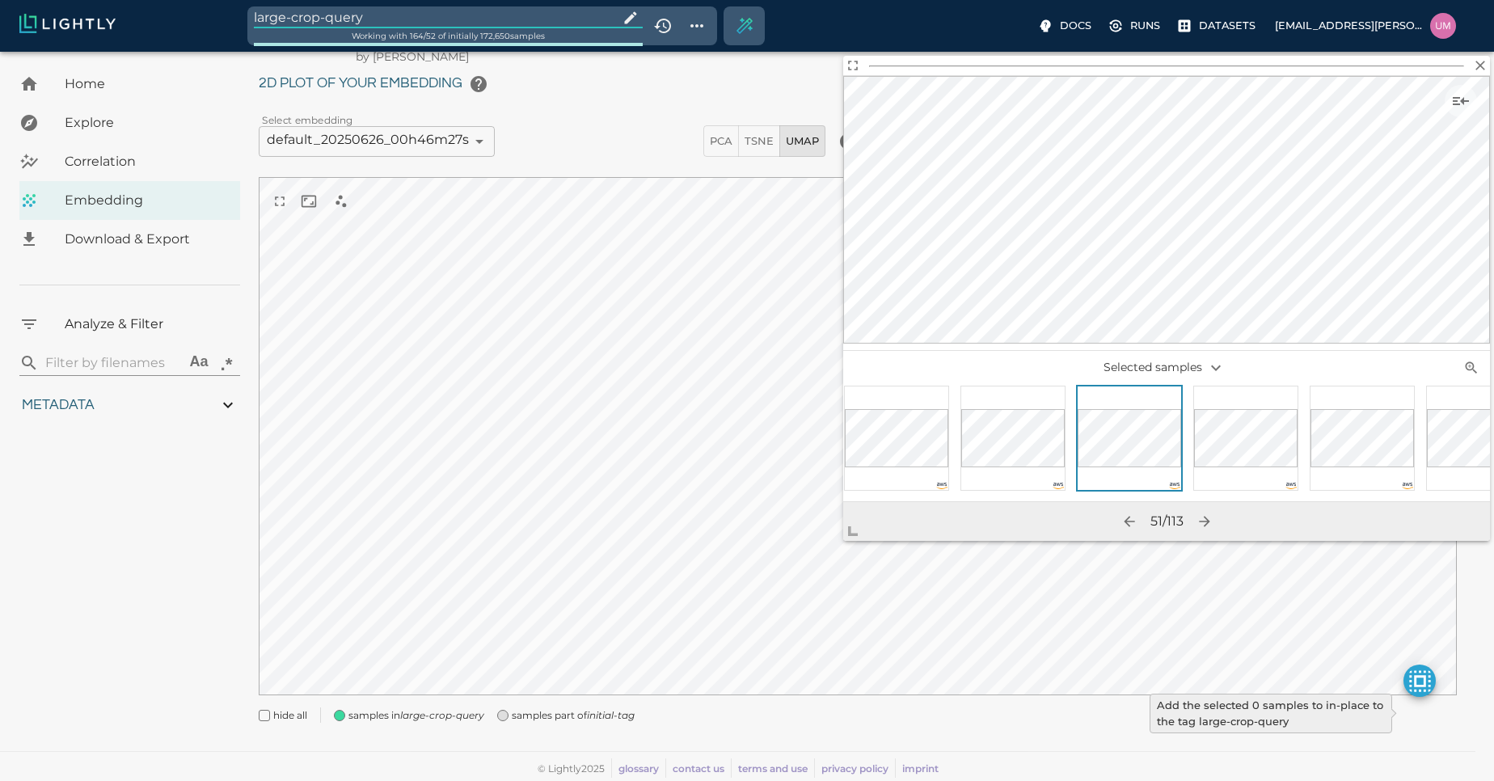
type input "90.2033283424377"
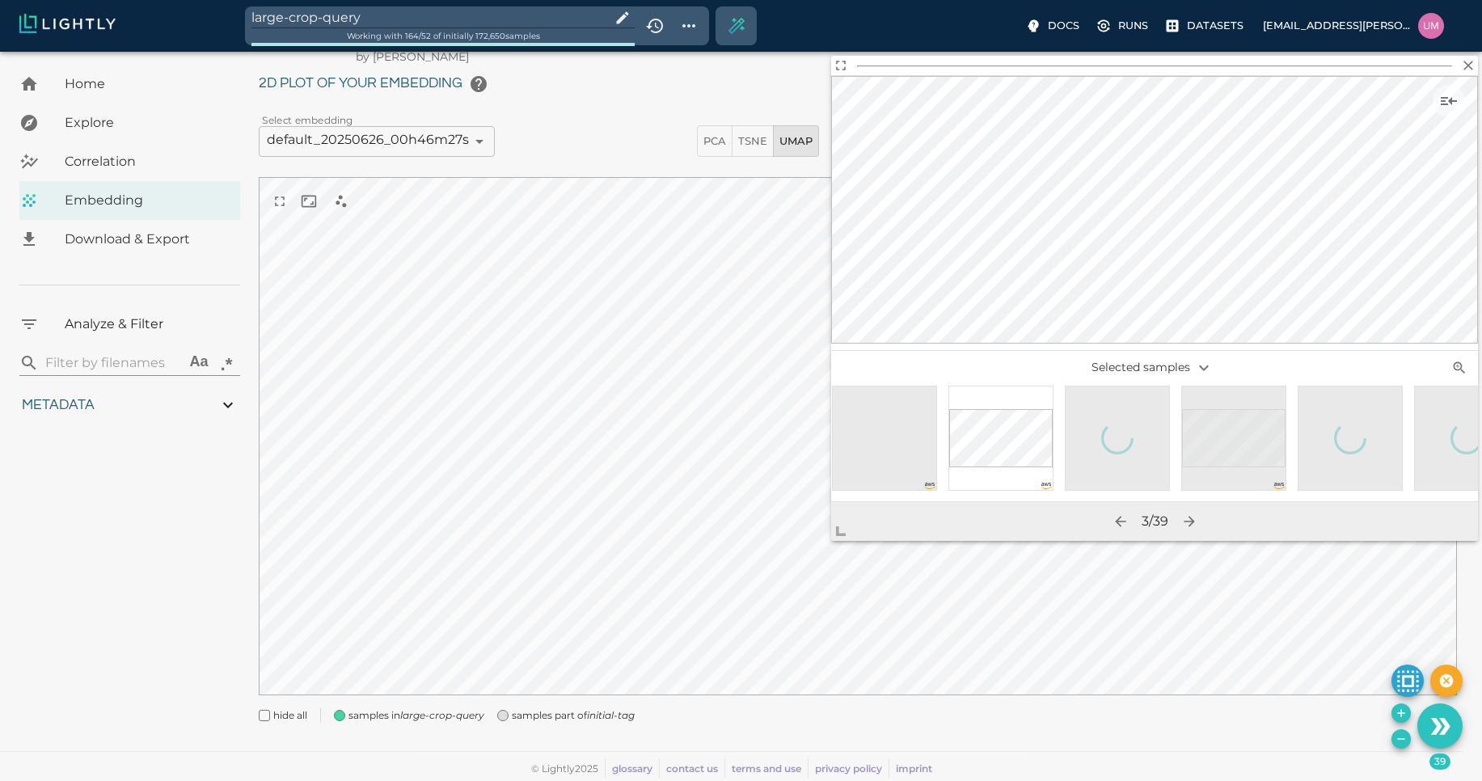
scroll to position [0, 3371]
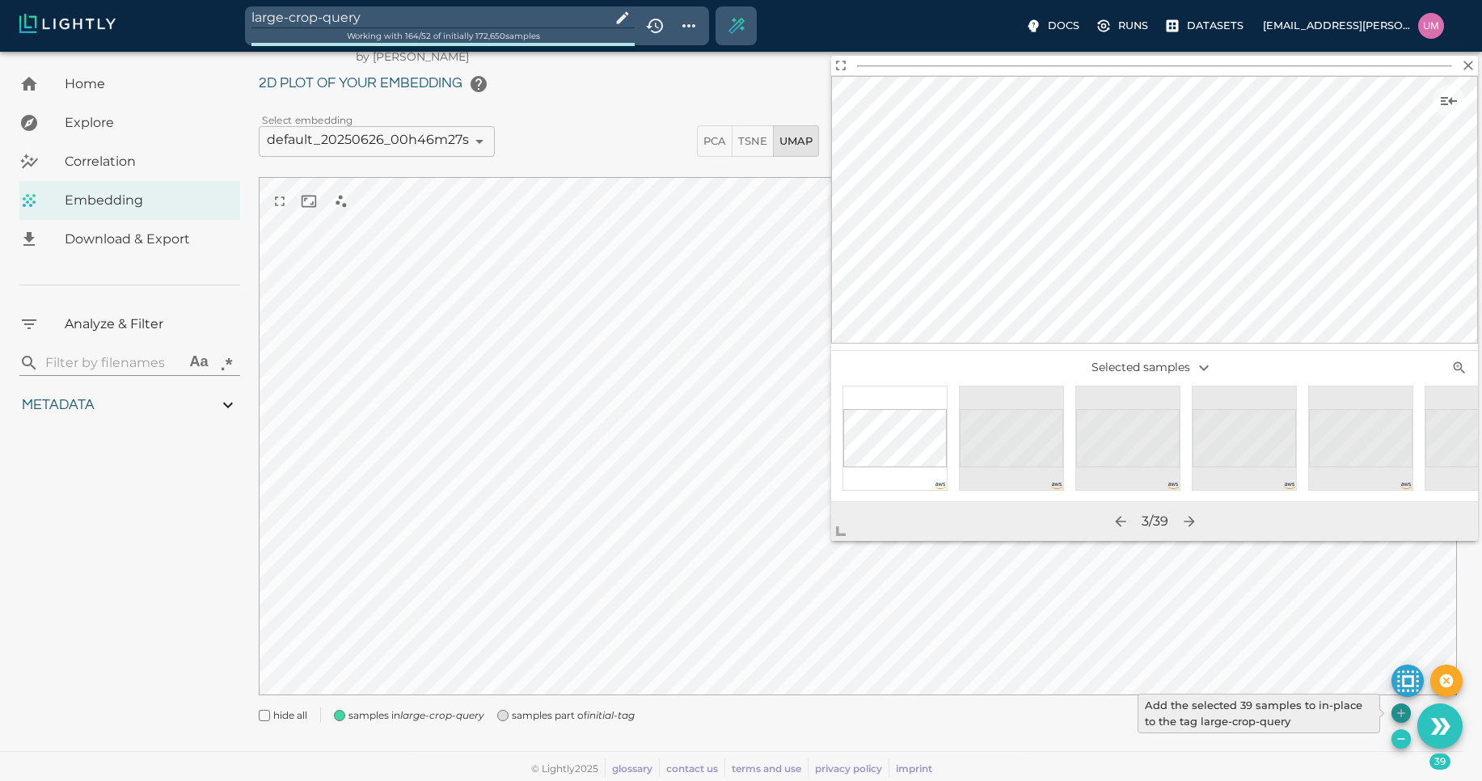
click at [1401, 711] on icon "Add the selected 39 samples to in-place to the tag large-crop-query" at bounding box center [1400, 712] width 7 height 7
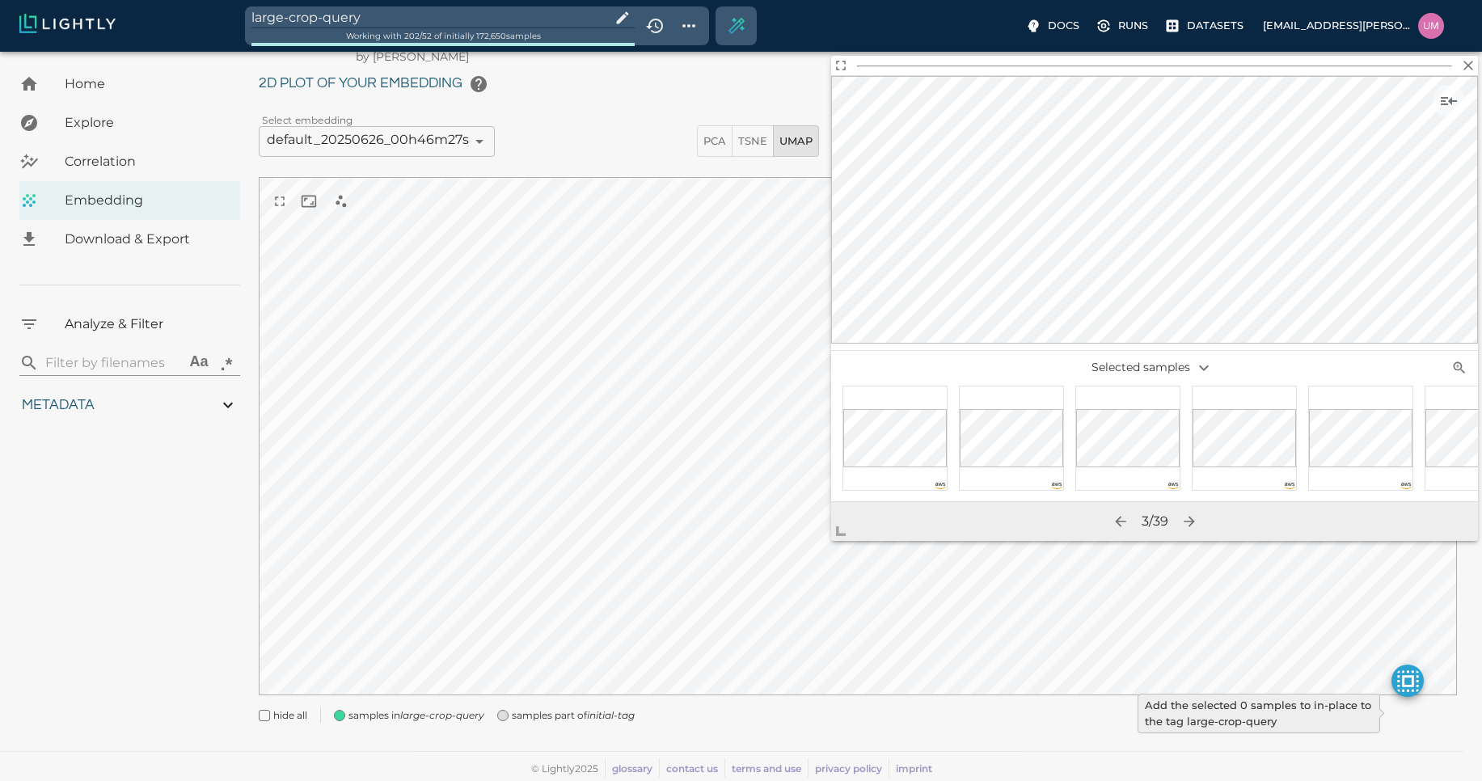
type input "1.01926637632285"
type input "13.4052663763228"
type input "4.98332834243774"
type input "90.2033283424377"
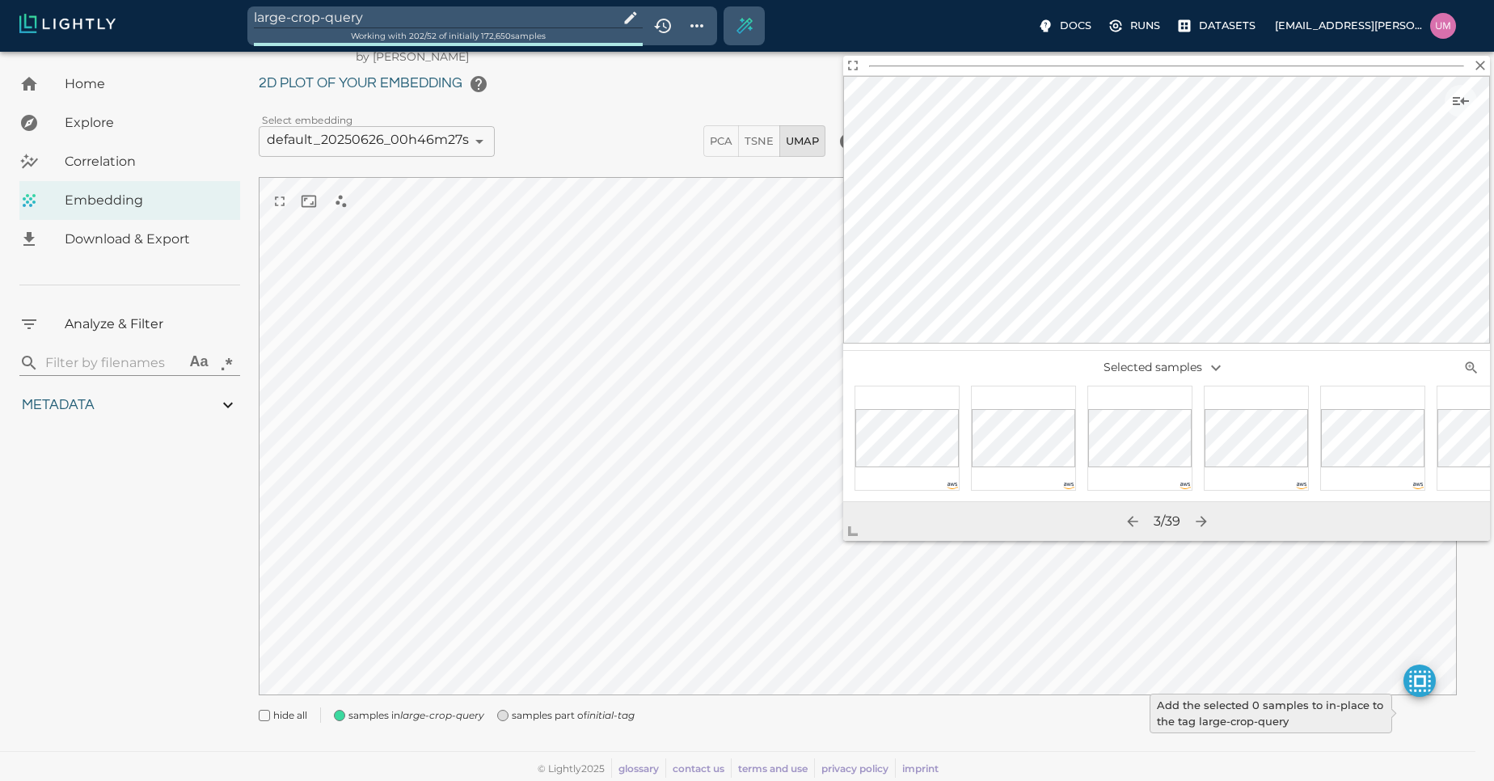
type input "1.01926637632285"
type input "13.4052663763228"
type input "4.98332834243774"
type input "90.2033283424377"
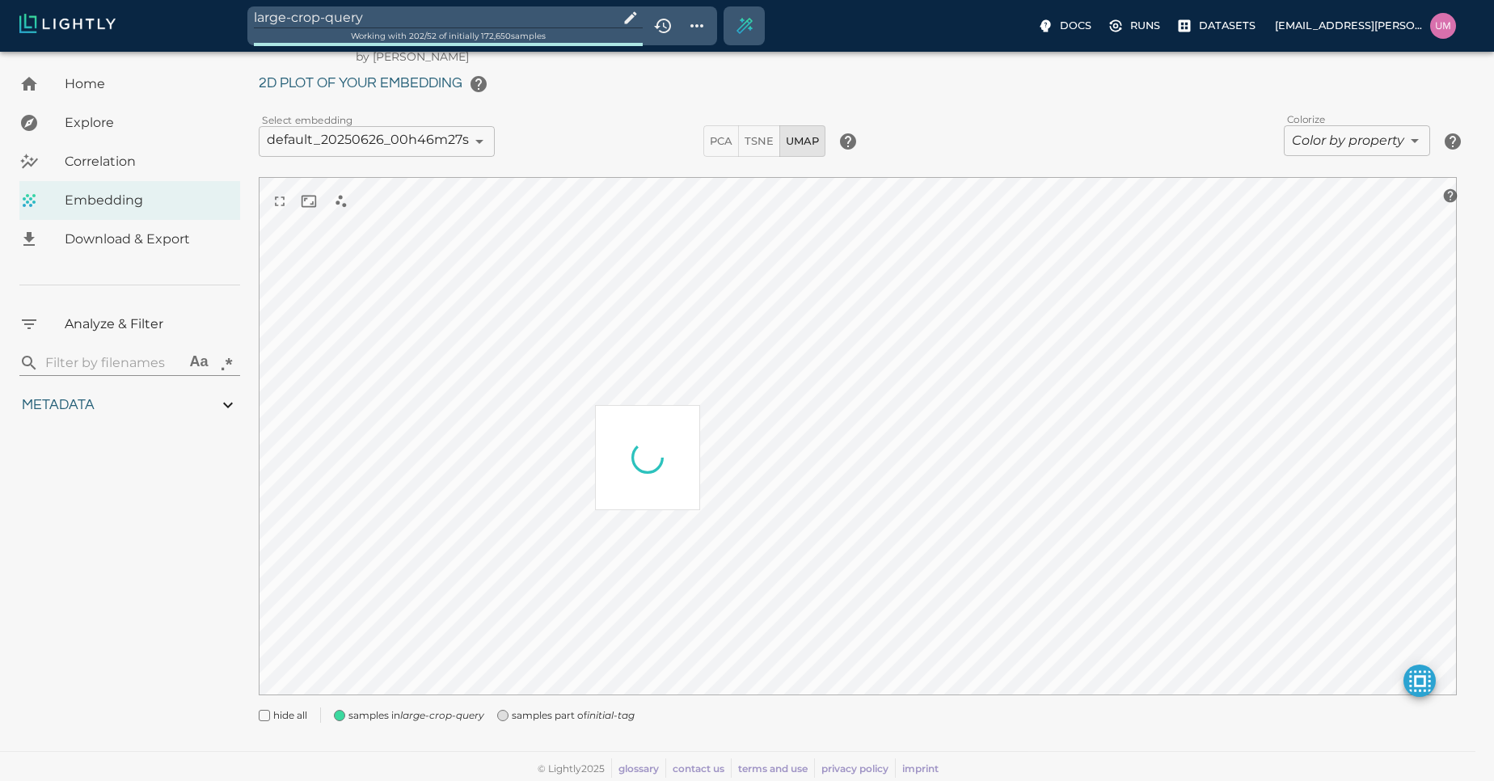
type input "1.01926637632285"
type input "13.4052663763228"
type input "4.98332834243774"
type input "90.2033283424377"
type input "1.01926637632285"
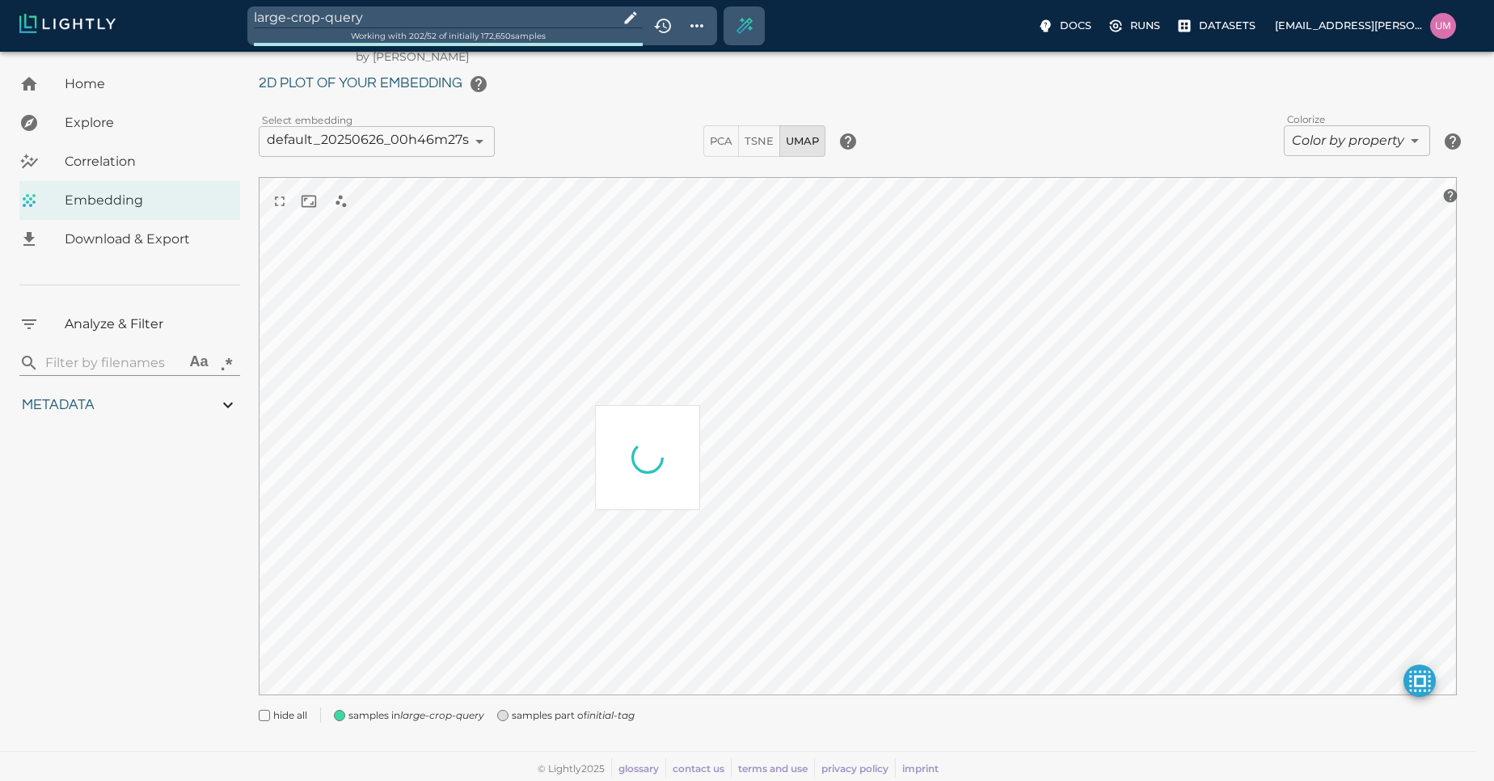
type input "13.4052663763228"
type input "4.98332834243774"
type input "90.2033283424377"
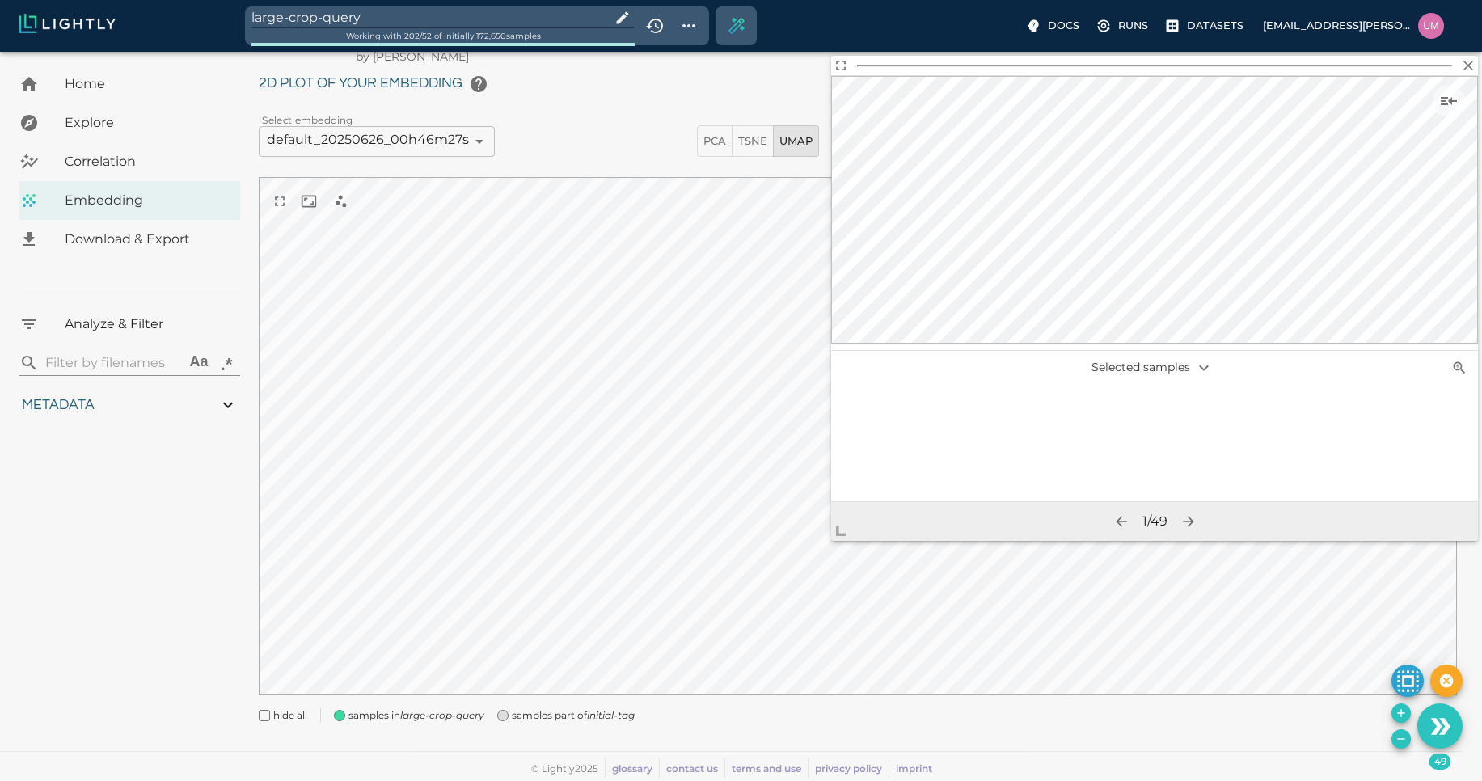
scroll to position [0, 4744]
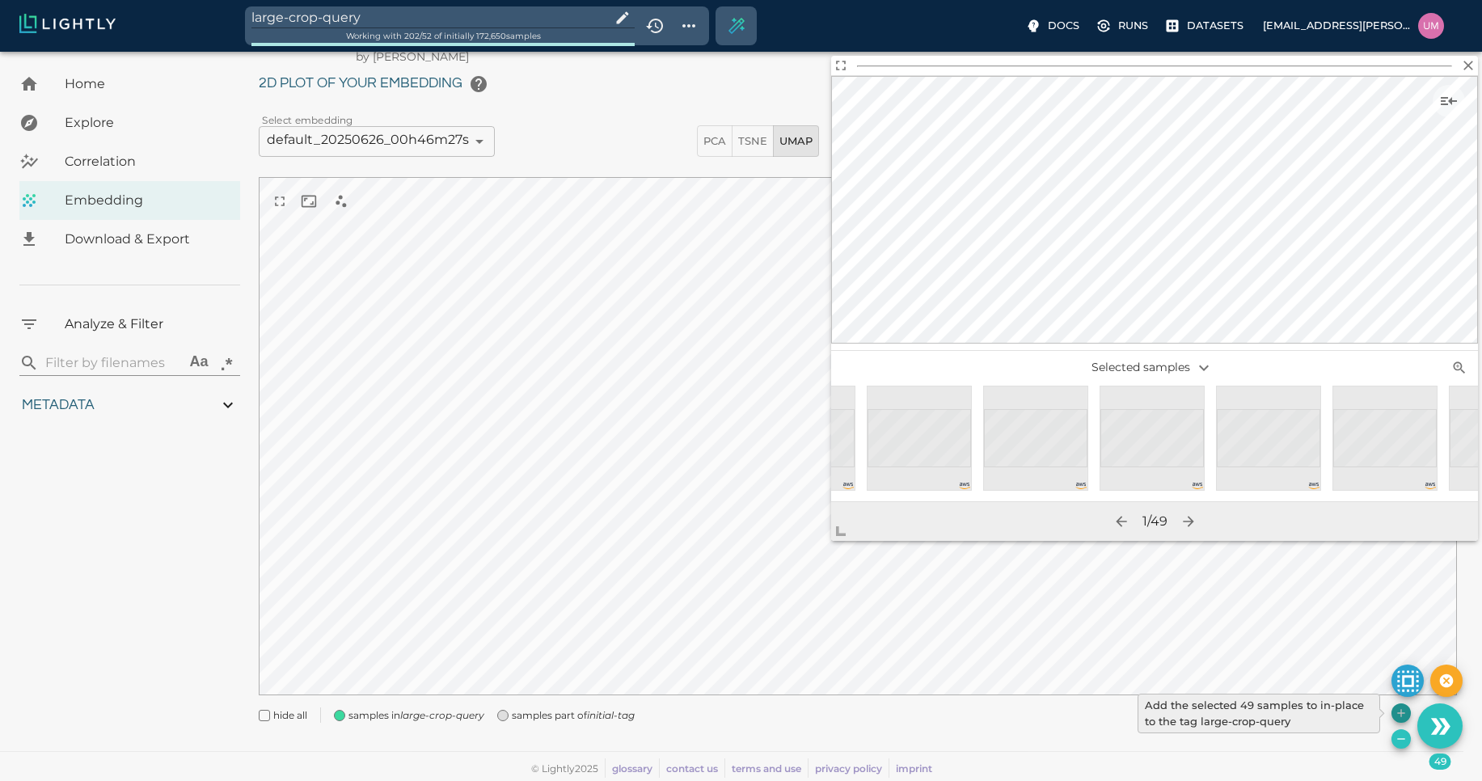
click at [1404, 720] on button "Add the selected 49 samples to in-place to the tag large-crop-query" at bounding box center [1401, 712] width 19 height 19
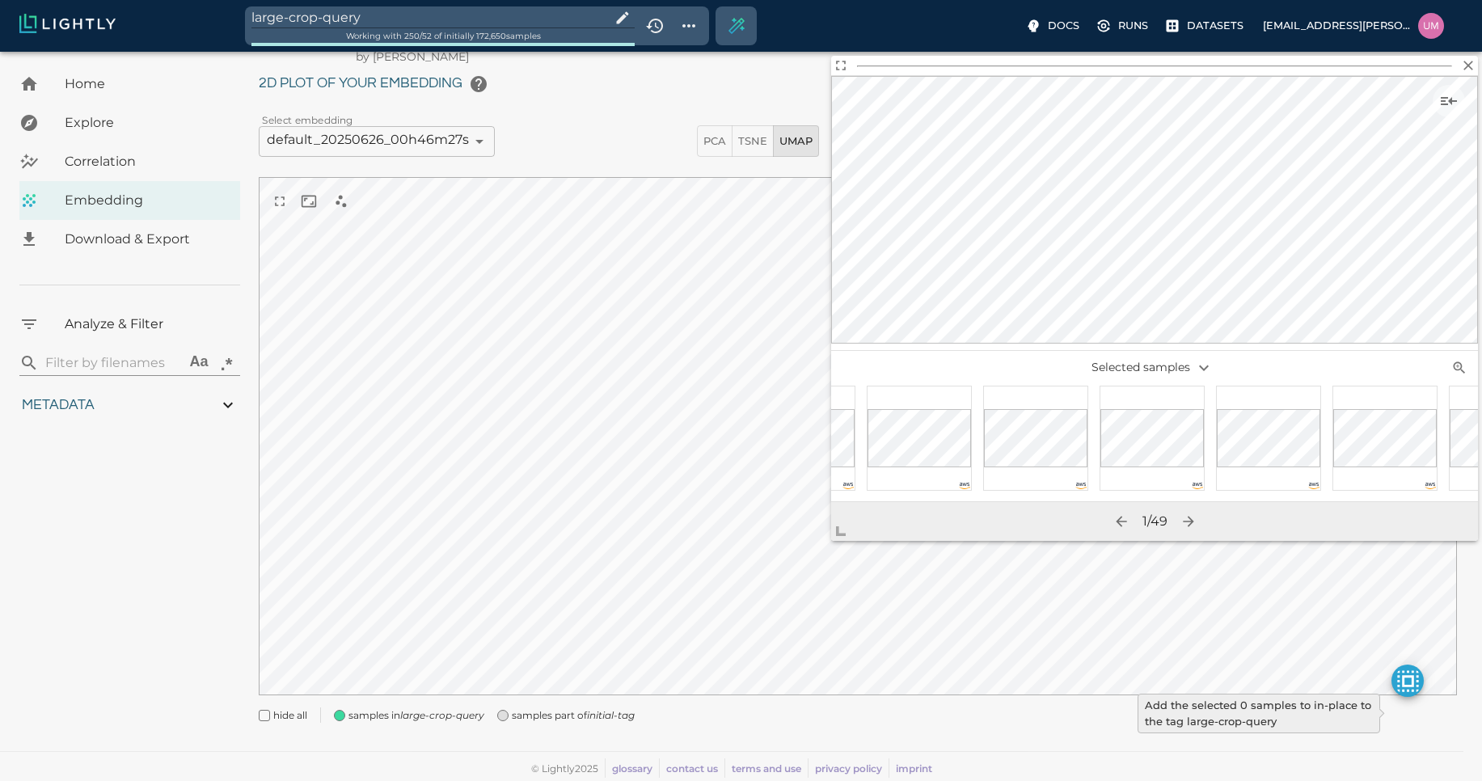
type input "1.01926637632285"
type input "13.4052663763228"
type input "4.98332834243774"
type input "90.2033283424377"
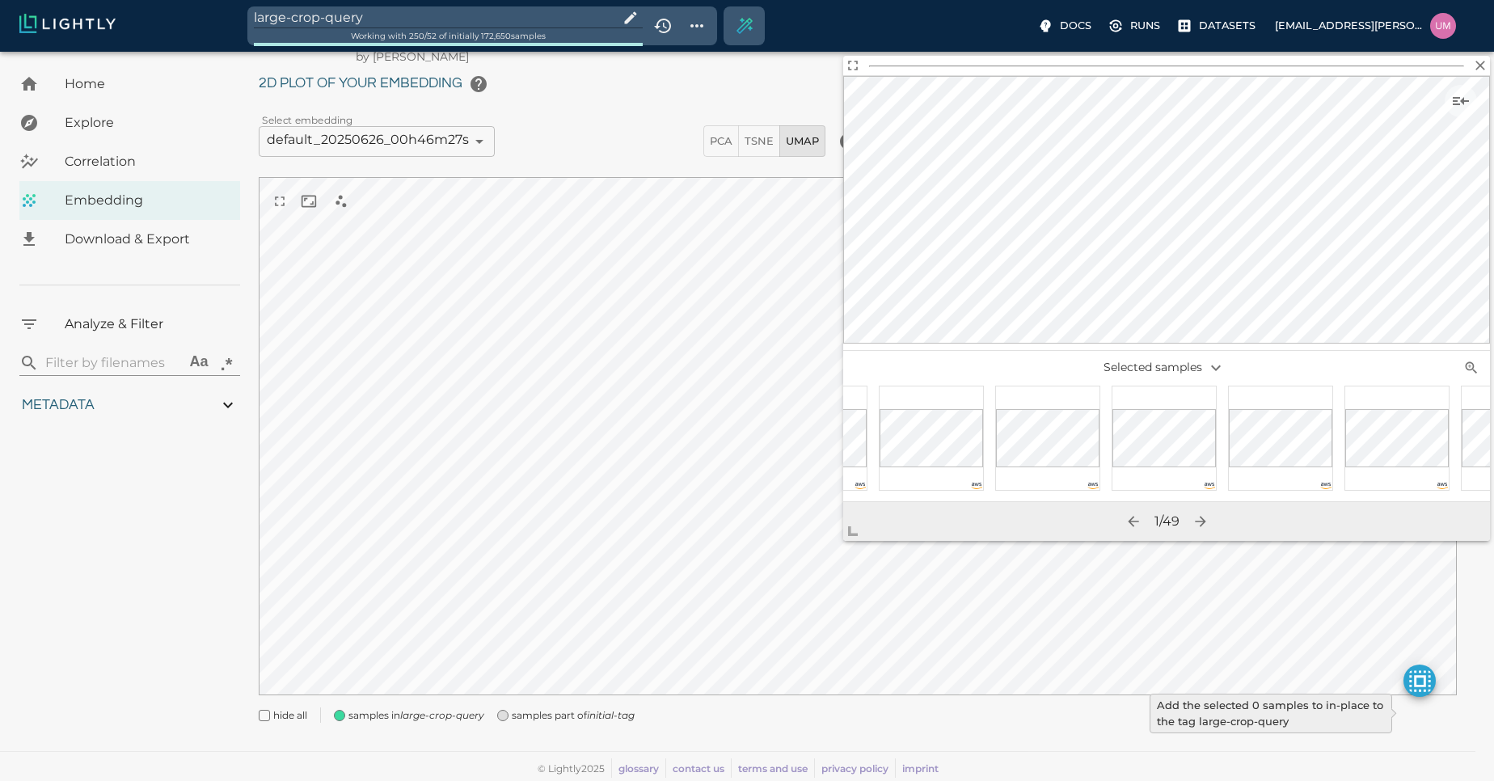
type input "1.01926637632285"
type input "13.4052663763228"
type input "4.98332834243774"
type input "90.2033283424377"
type input "1.01926637632285"
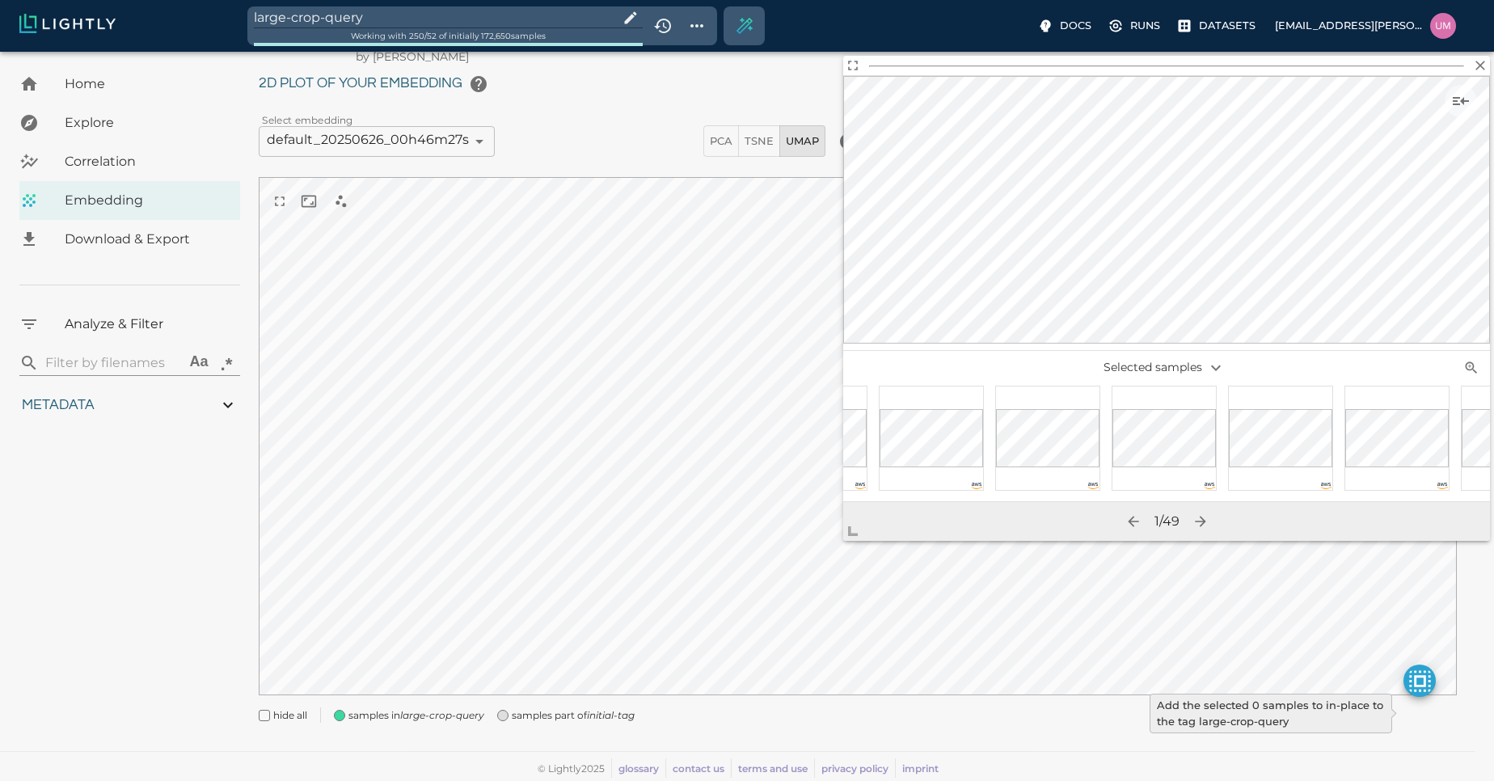
type input "13.4052663763228"
type input "4.98332834243774"
type input "90.2033283424377"
type input "1.01926637632285"
type input "13.4052663763228"
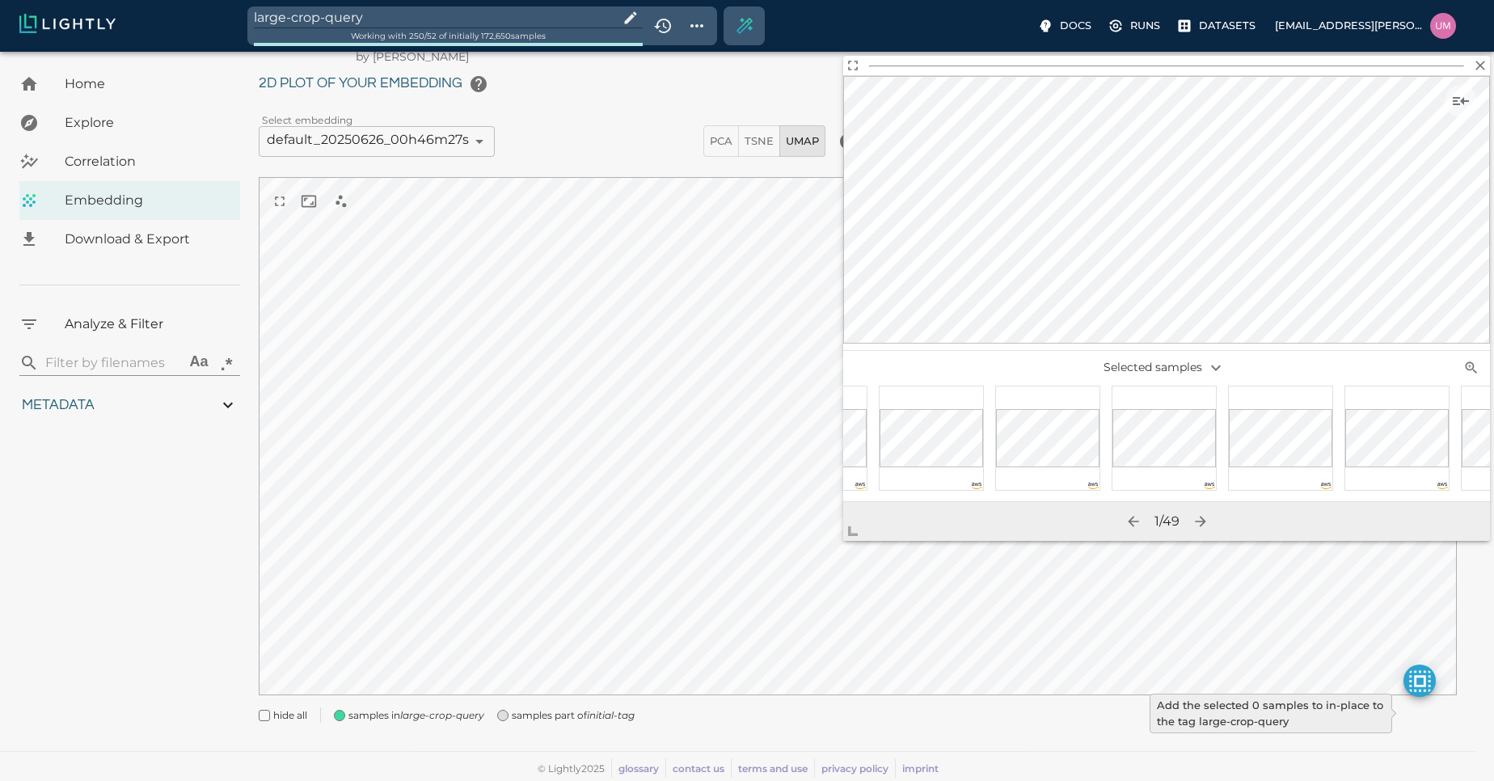
type input "4.98332834243774"
type input "90.2033283424377"
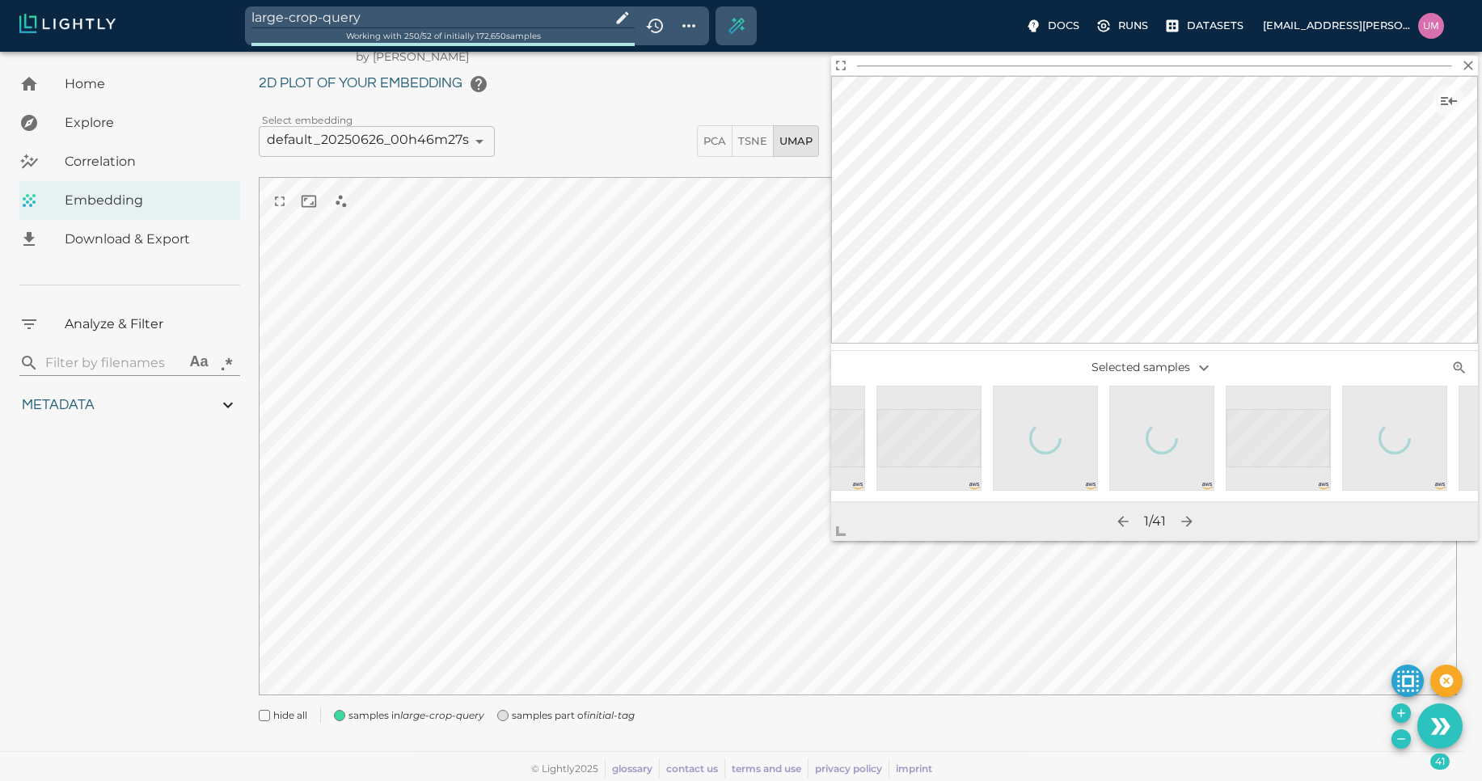
scroll to position [0, 1108]
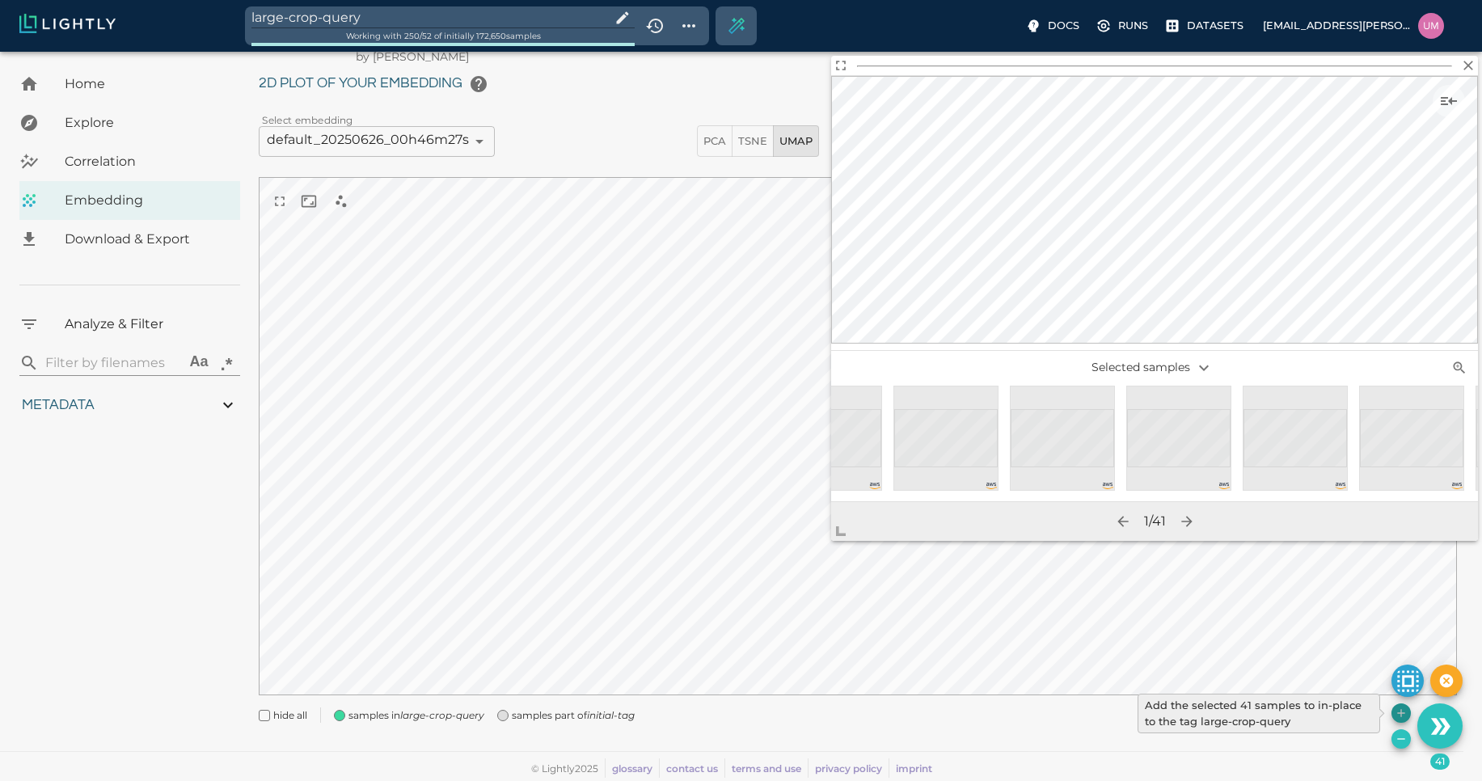
click at [1399, 712] on icon "Add the selected 41 samples to in-place to the tag large-crop-query" at bounding box center [1401, 713] width 13 height 13
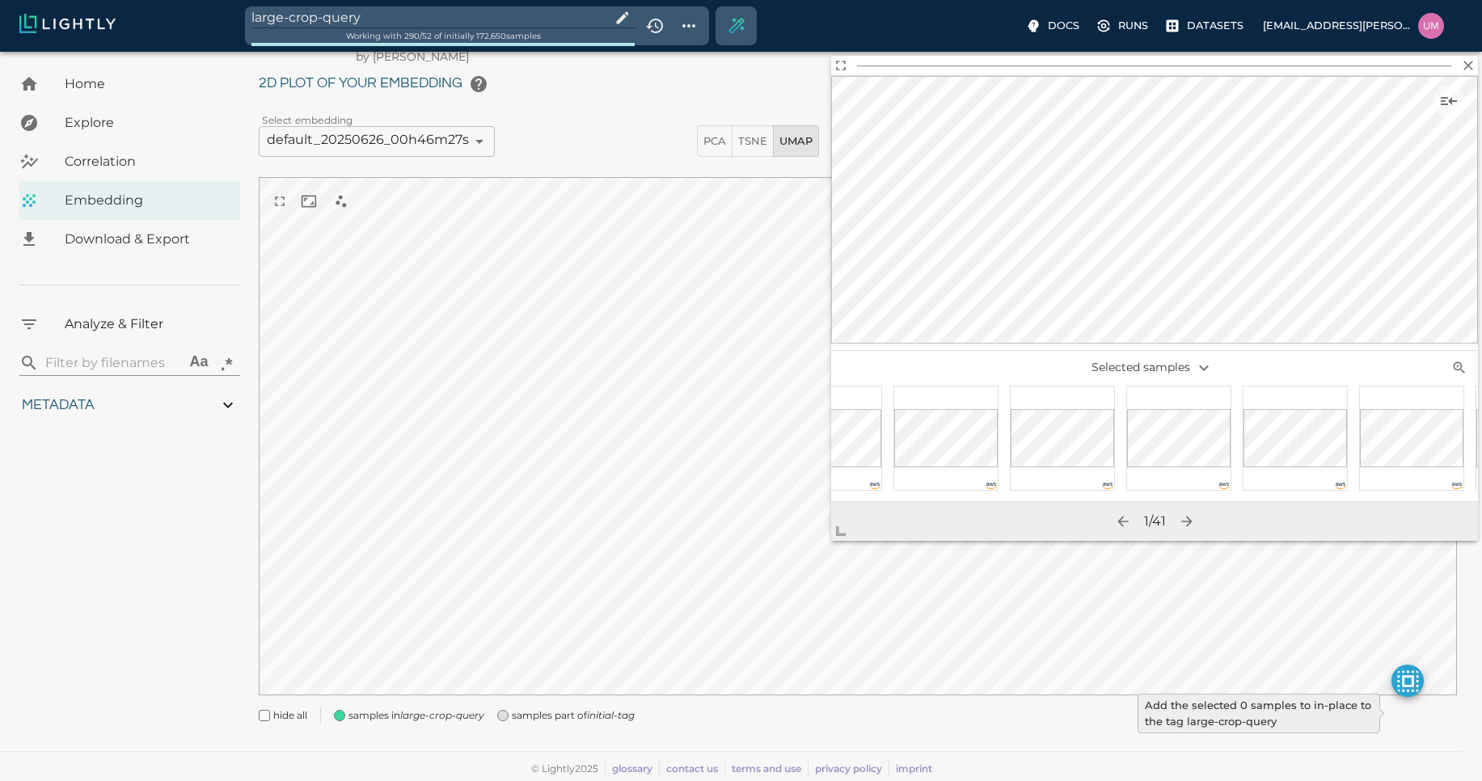
type input "1.01926637632285"
type input "13.4052663763228"
type input "4.98332834243774"
type input "90.2033283424377"
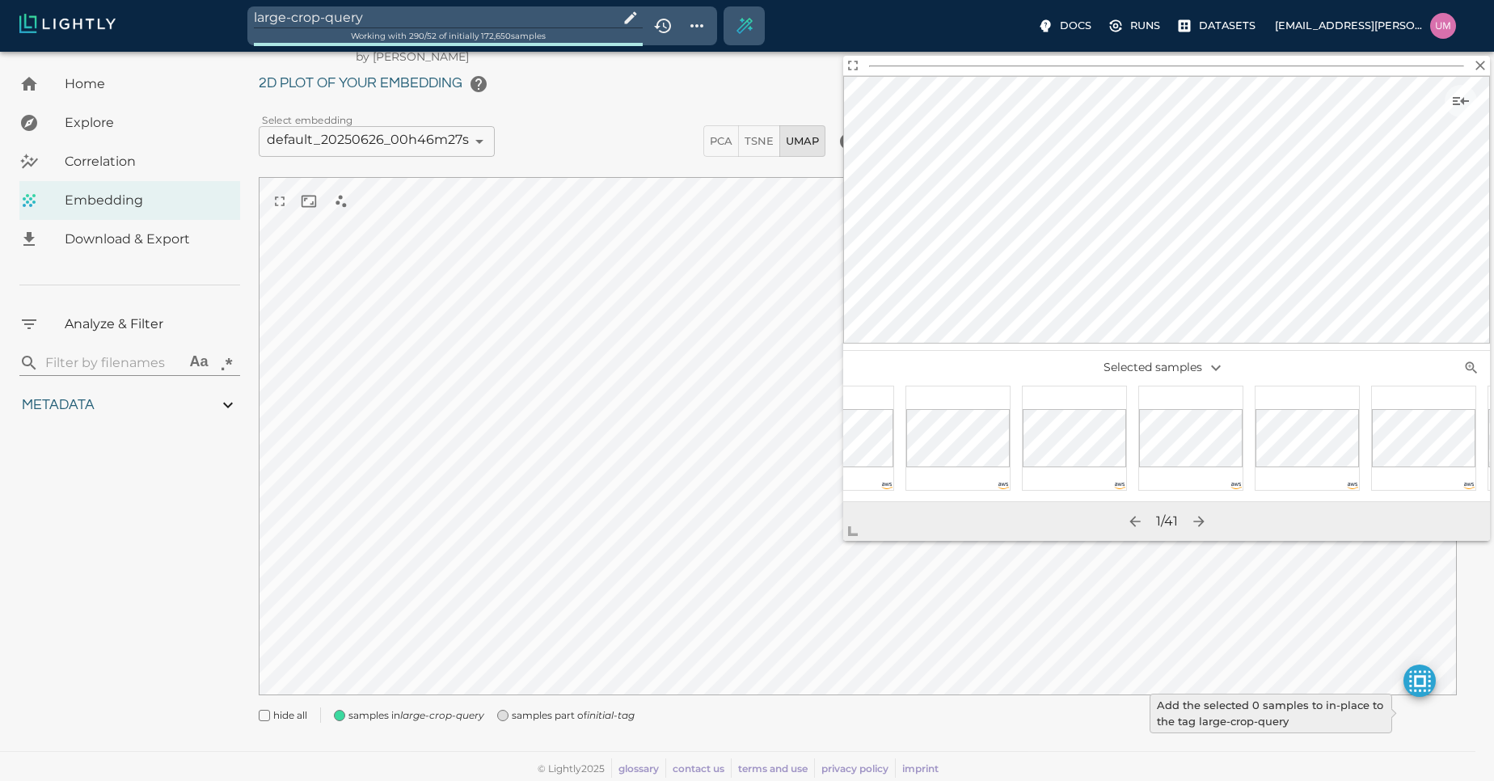
type input "1.01926637632285"
type input "13.4052663763228"
type input "4.98332834243774"
type input "90.2033283424377"
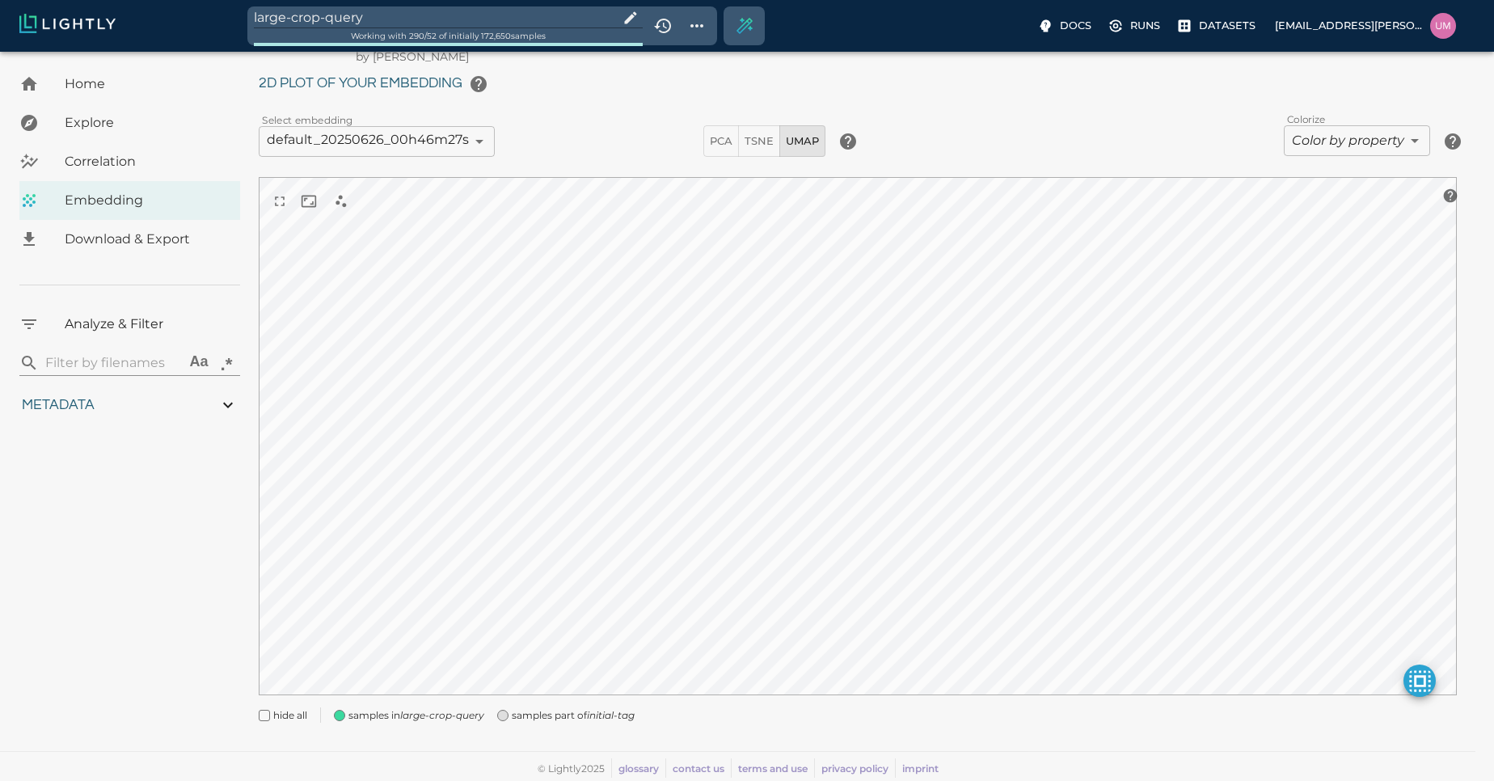
type input "1.01926637632285"
type input "13.4052663763228"
type input "4.98332834243774"
type input "90.2033283424377"
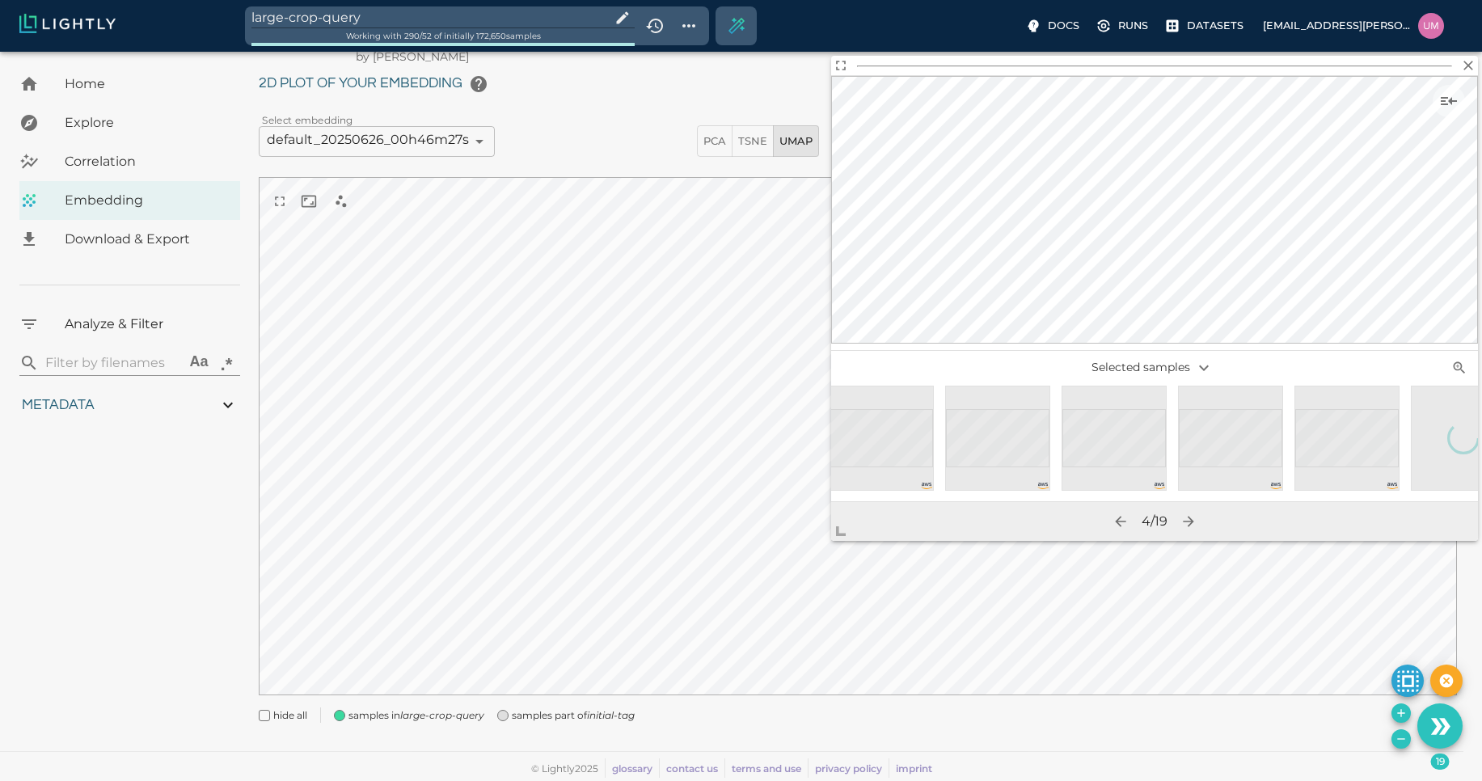
scroll to position [0, 1565]
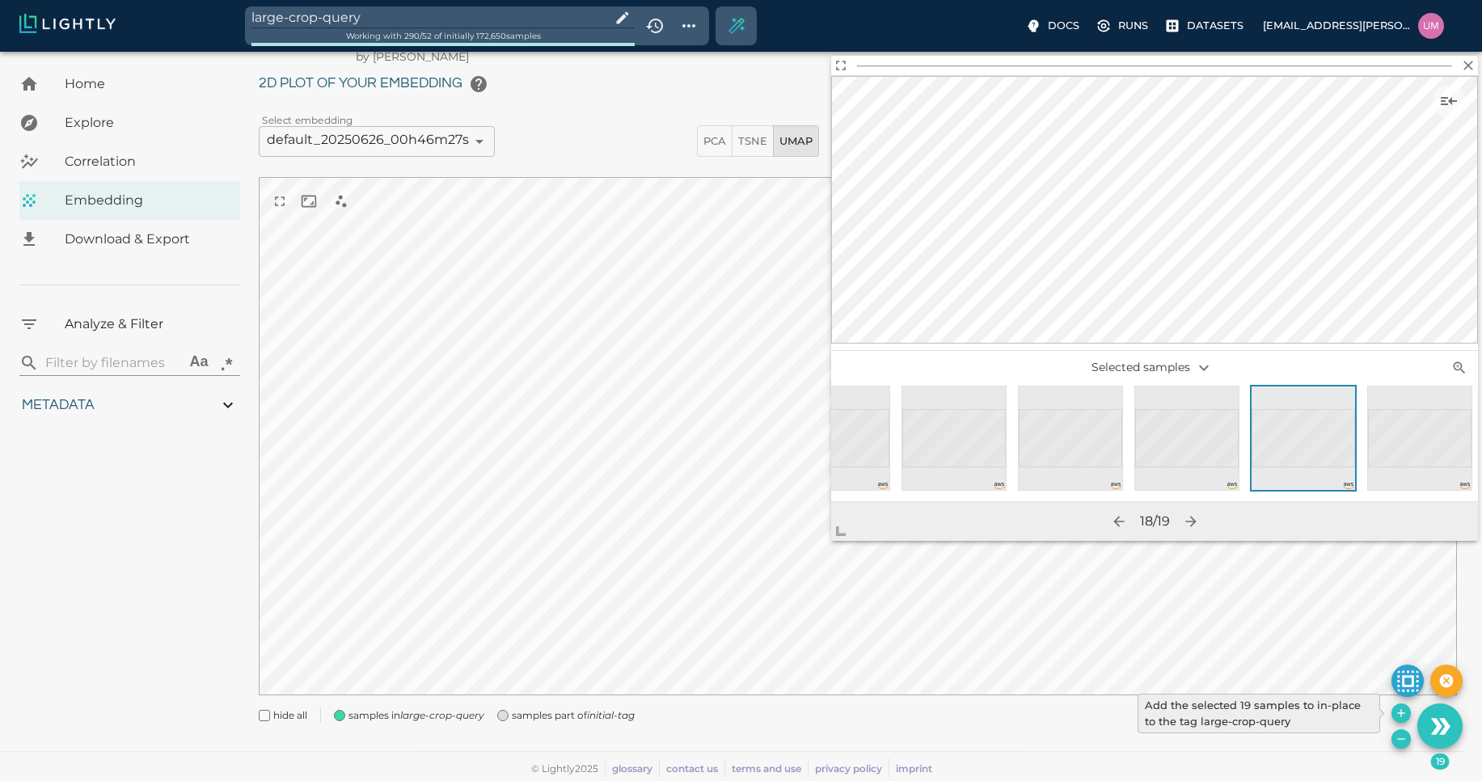
click at [1398, 717] on icon "Add the selected 19 samples to in-place to the tag large-crop-query" at bounding box center [1401, 713] width 13 height 13
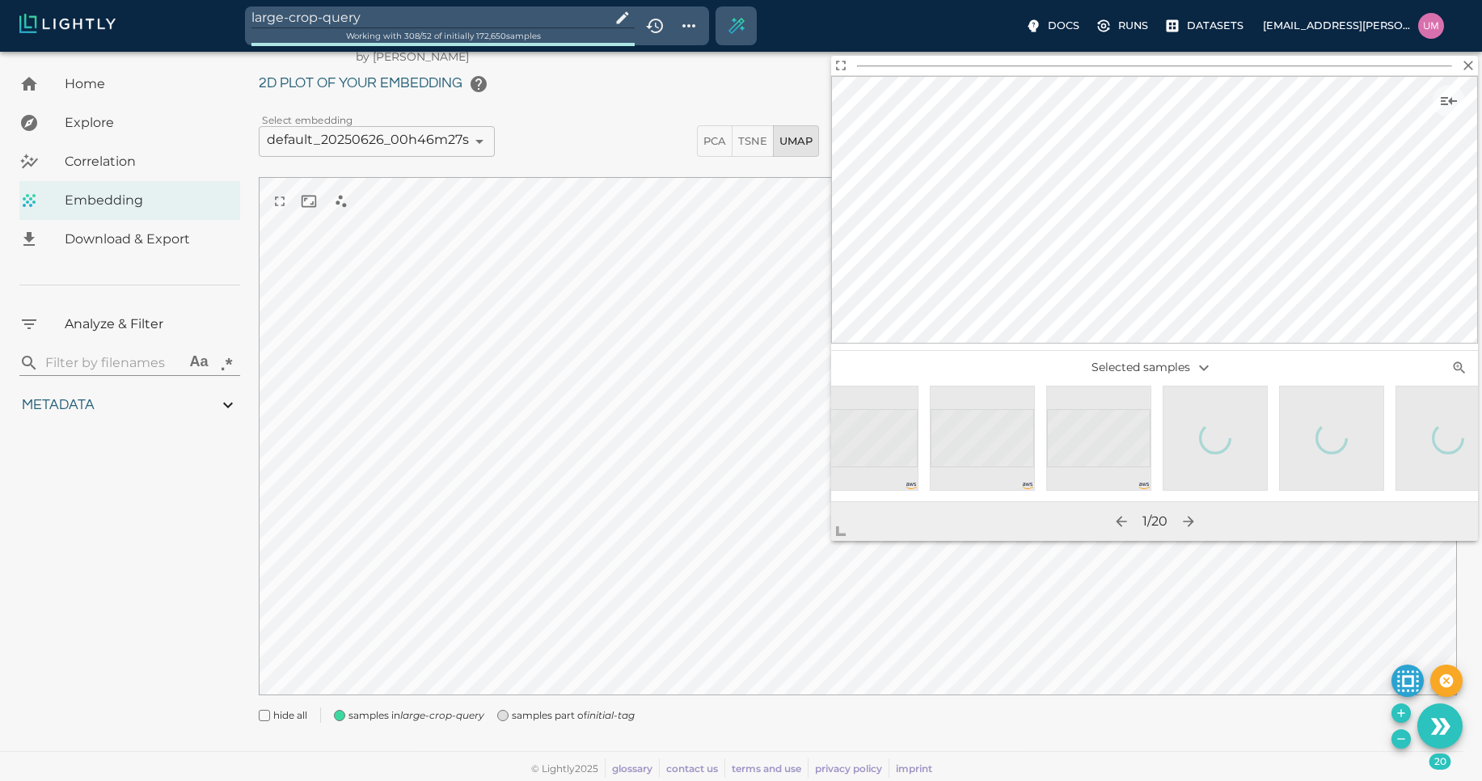
scroll to position [0, 1682]
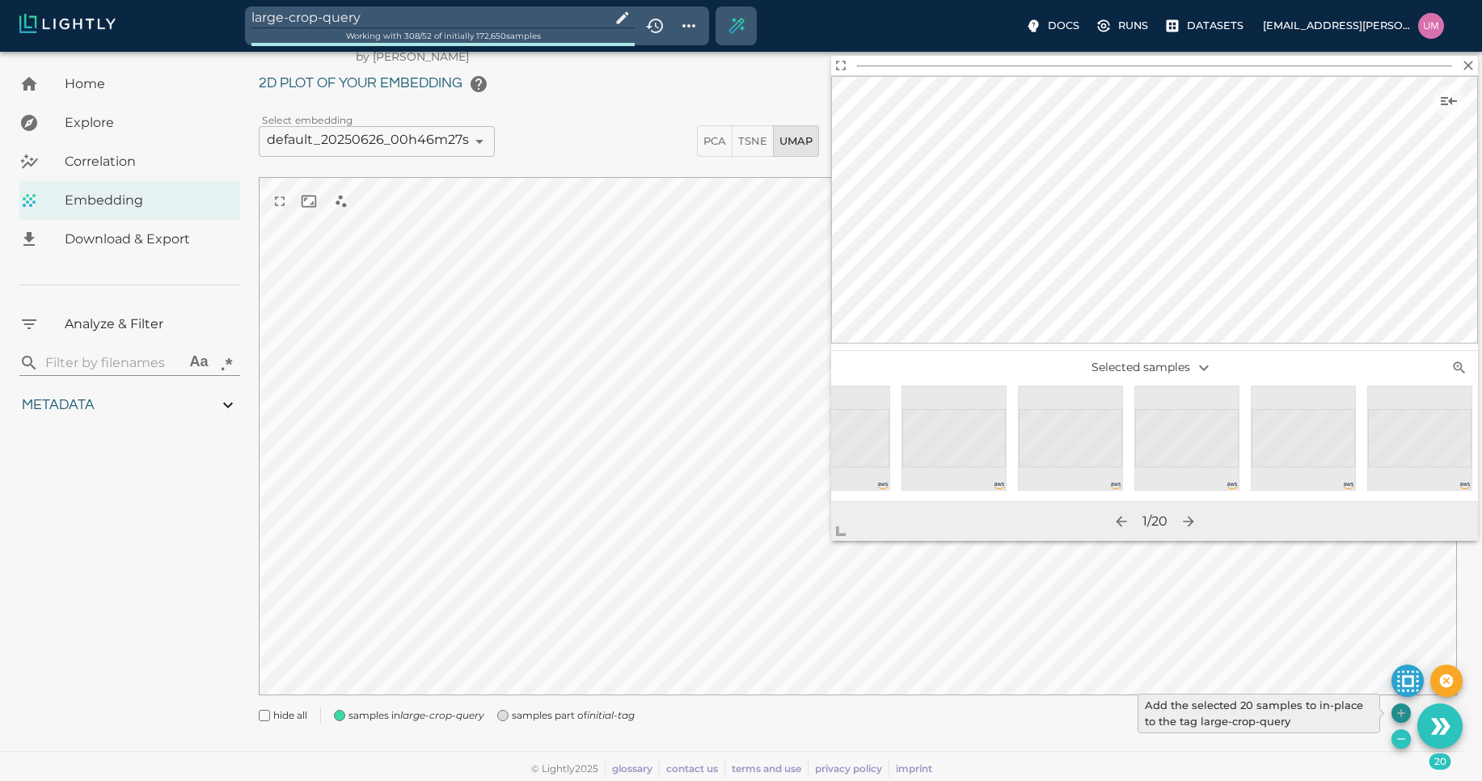
click at [1401, 713] on icon "Add the selected 20 samples to in-place to the tag large-crop-query" at bounding box center [1400, 712] width 7 height 7
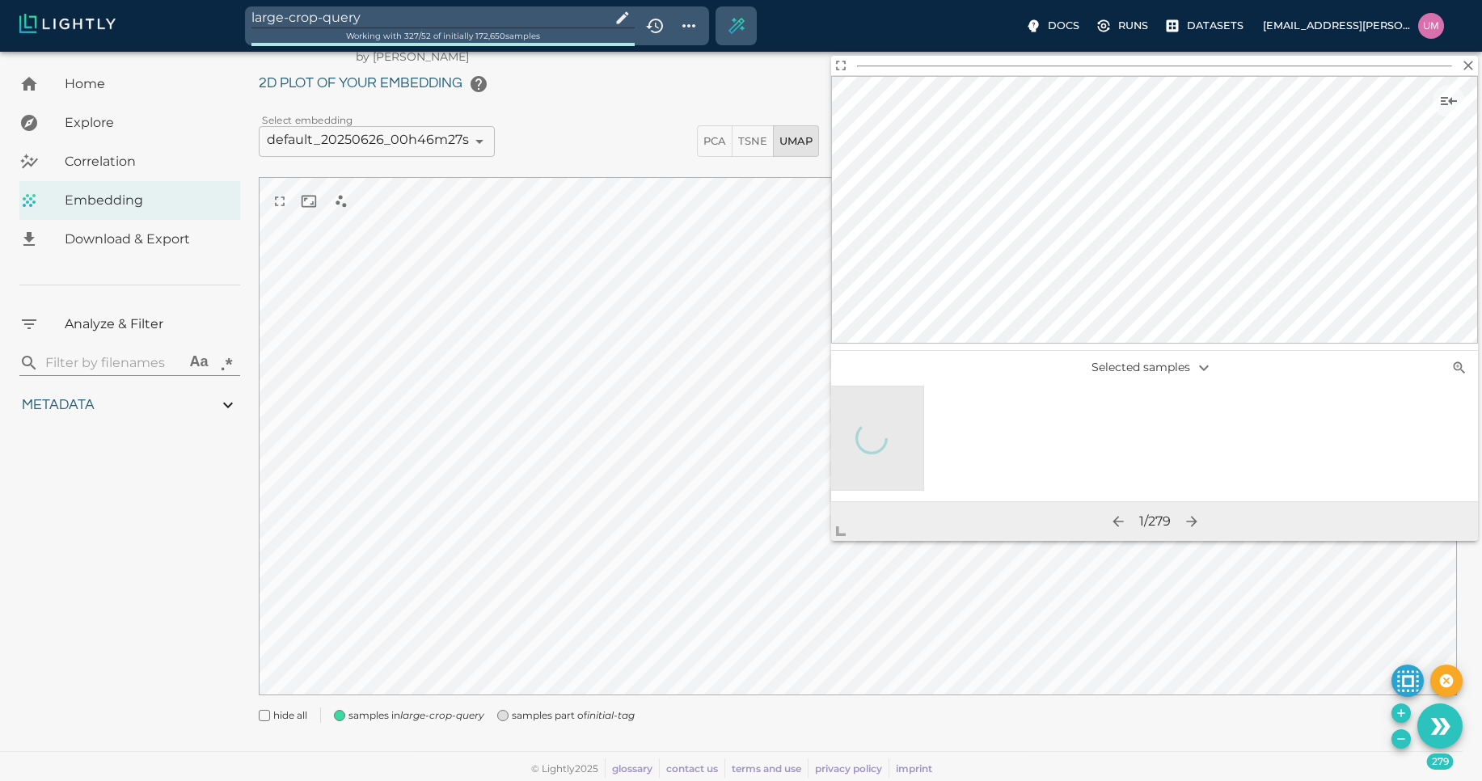
scroll to position [0, 23137]
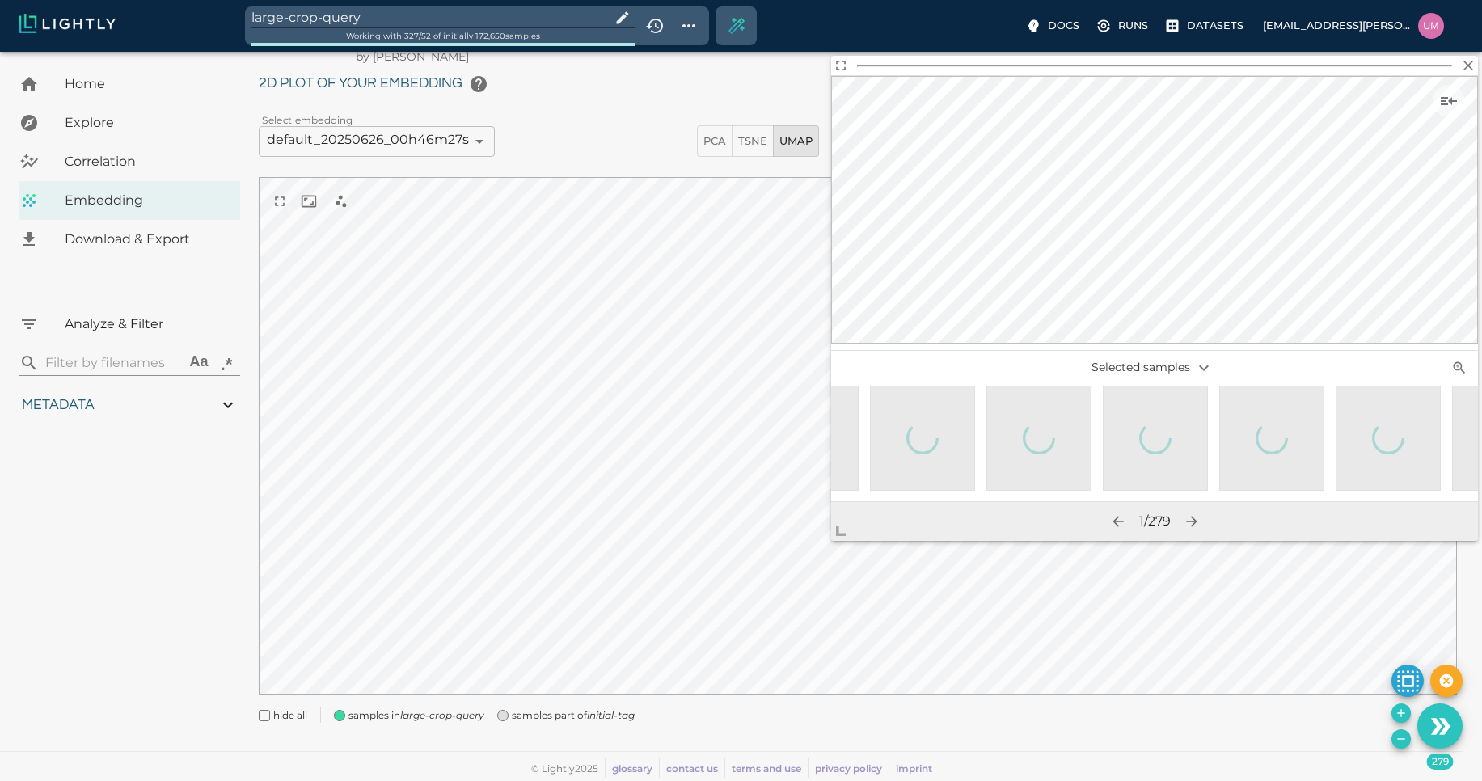
drag, startPoint x: 901, startPoint y: 495, endPoint x: 1451, endPoint y: 488, distance: 550.7
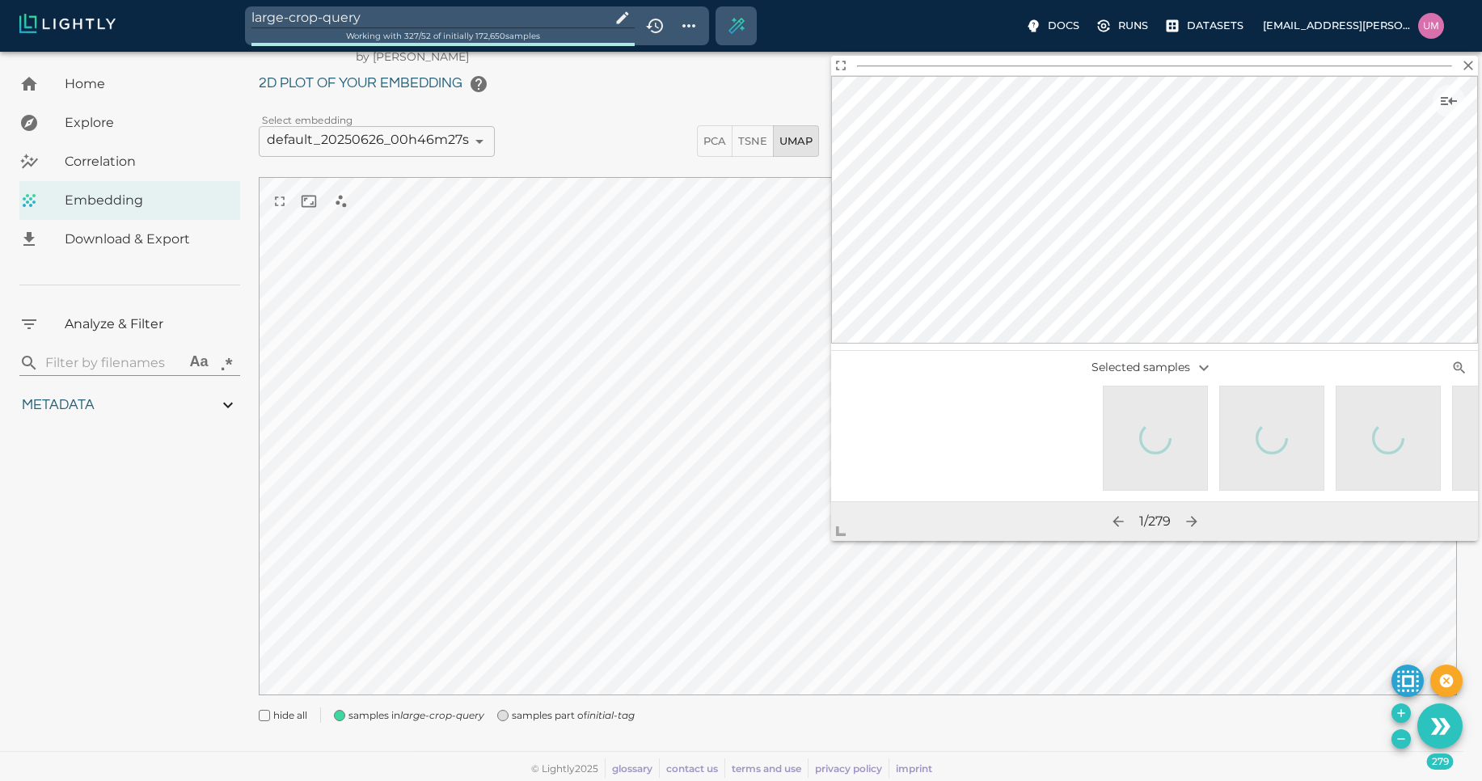
scroll to position [0, 31107]
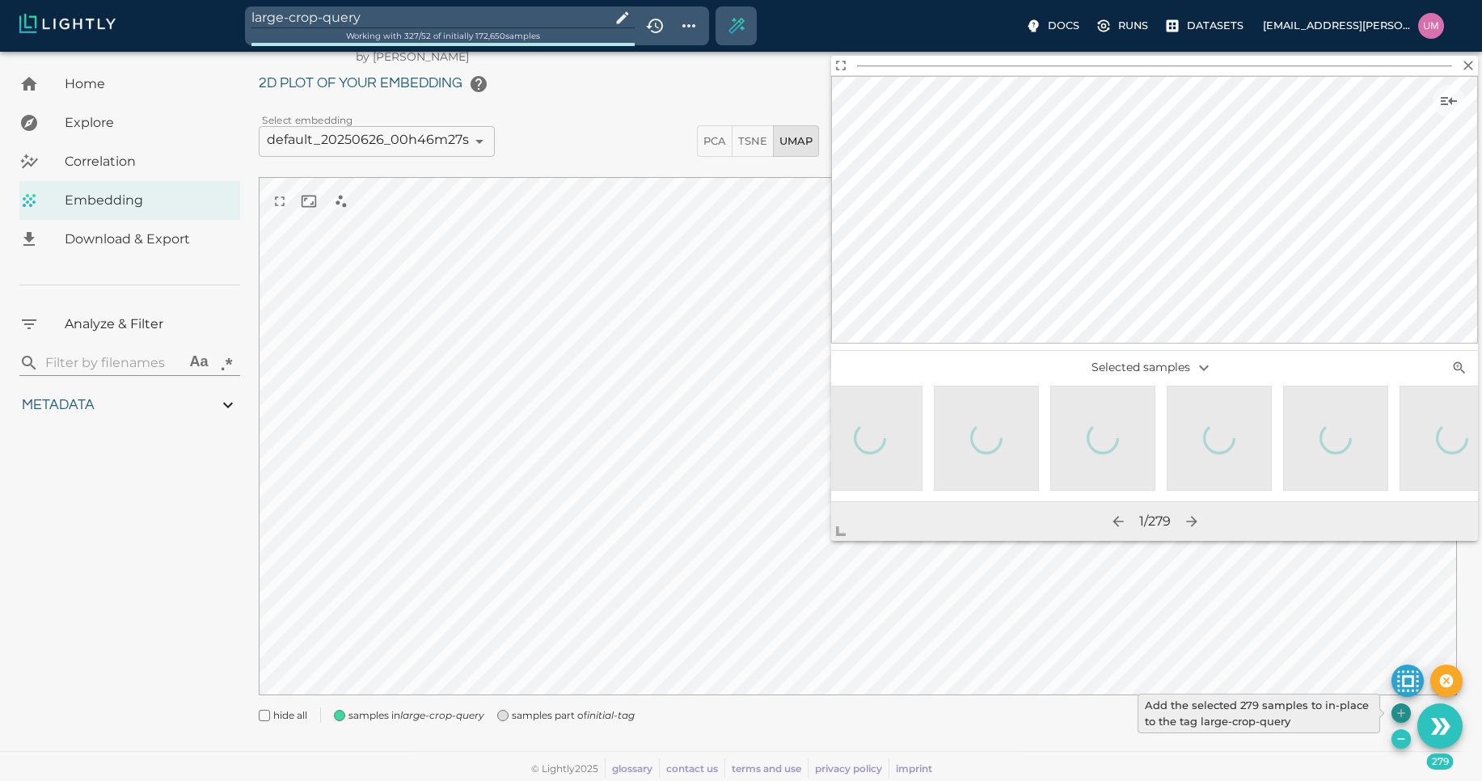
click at [1400, 716] on icon "Add the selected 279 samples to in-place to the tag large-crop-query" at bounding box center [1401, 713] width 13 height 13
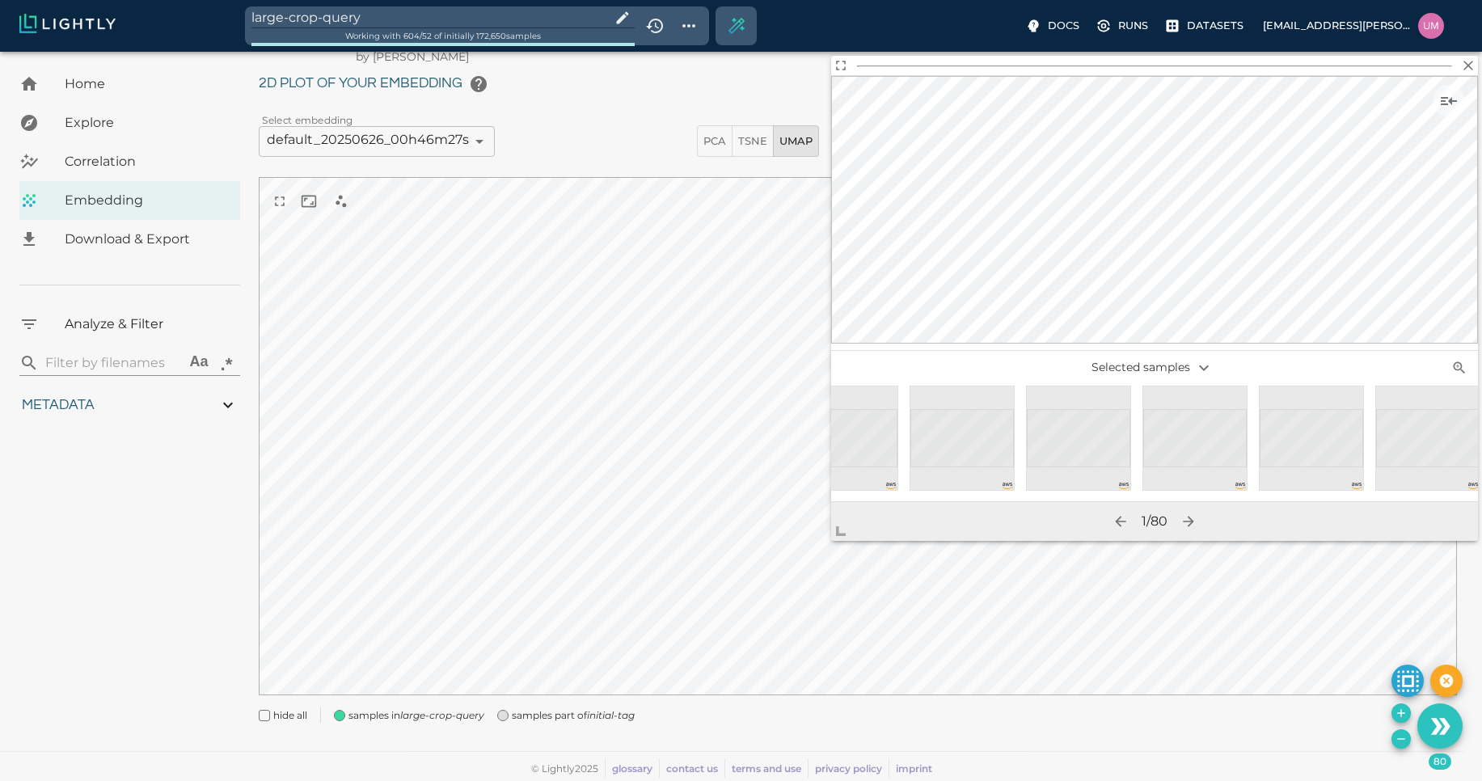
scroll to position [0, 1589]
click at [1470, 74] on h2 at bounding box center [1154, 65] width 647 height 19
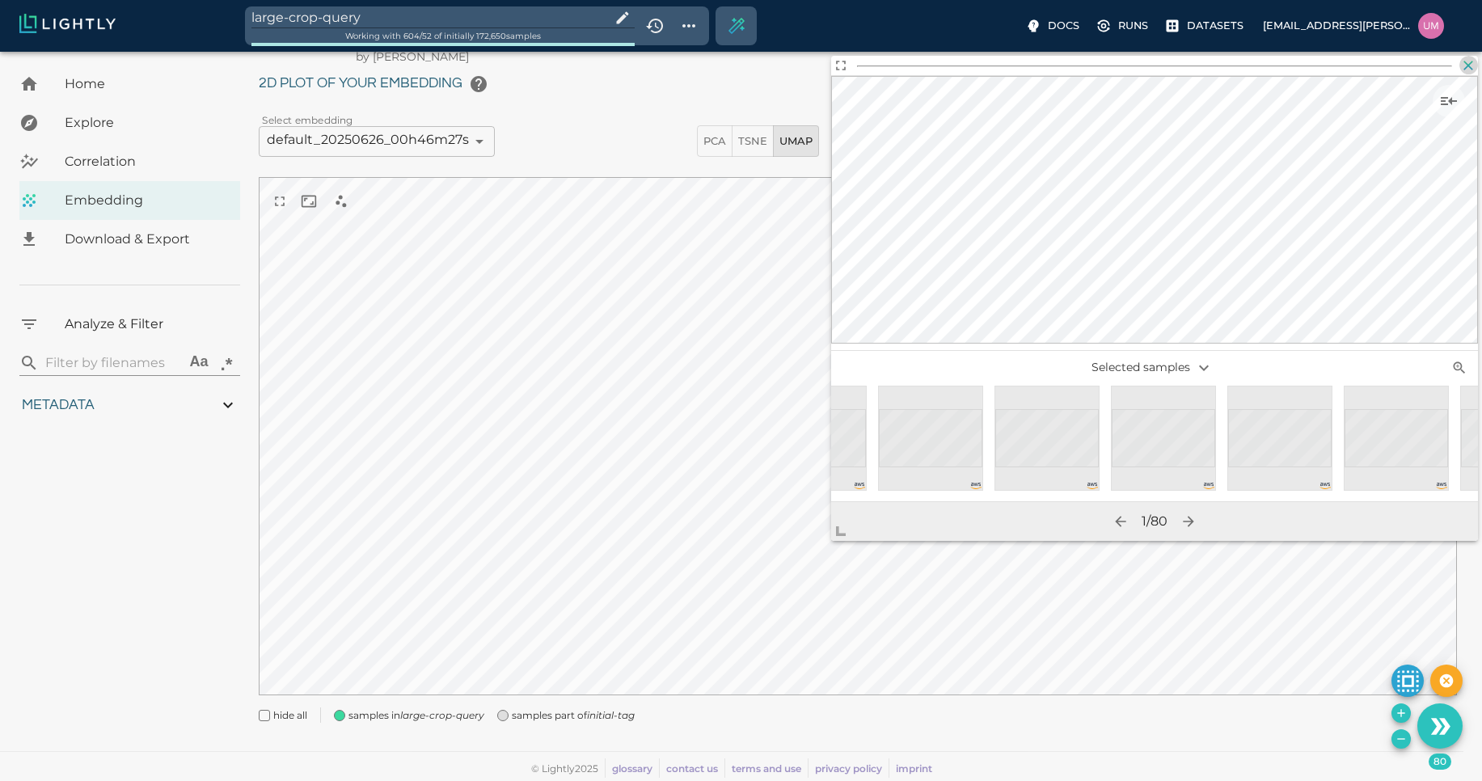
click at [1468, 67] on icon "button" at bounding box center [1468, 65] width 16 height 16
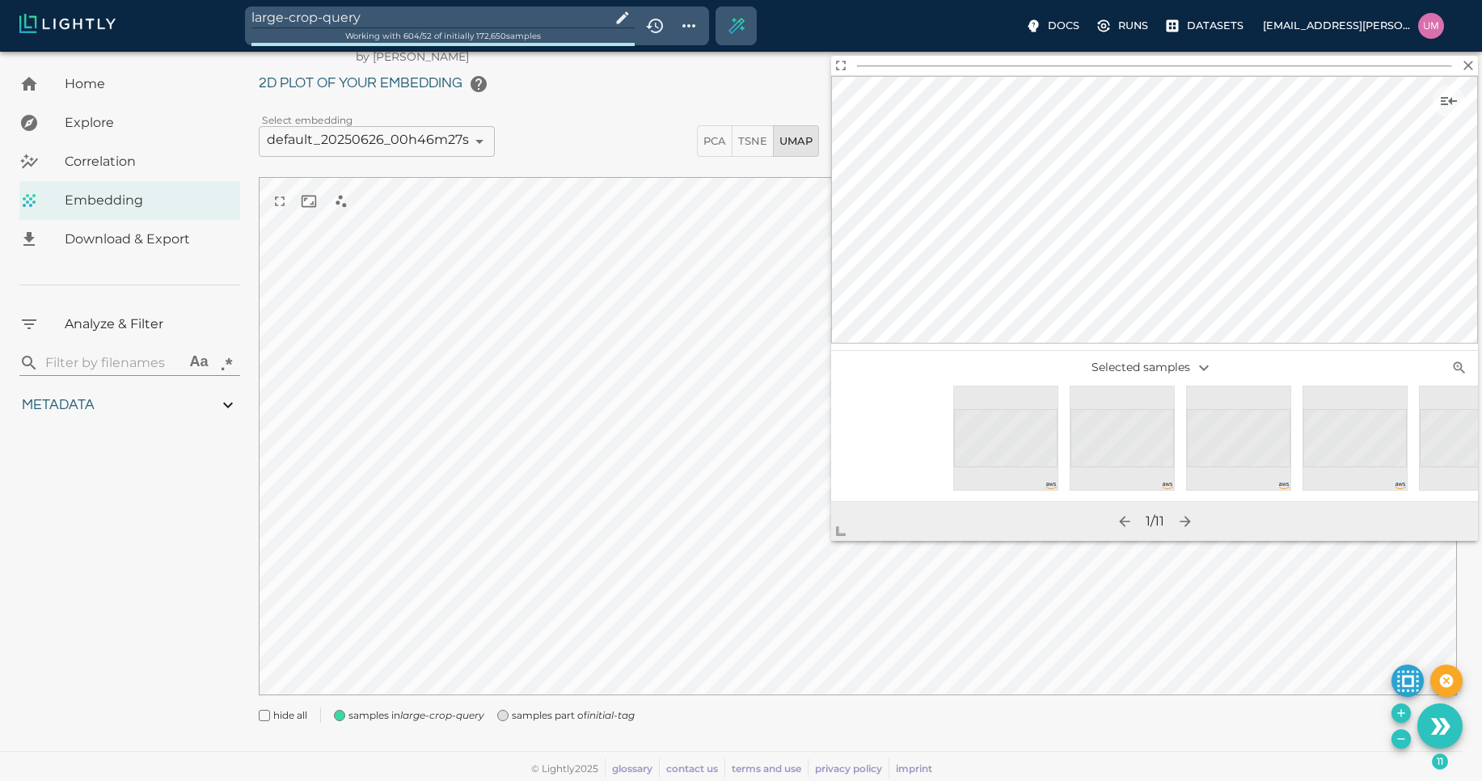
scroll to position [0, 634]
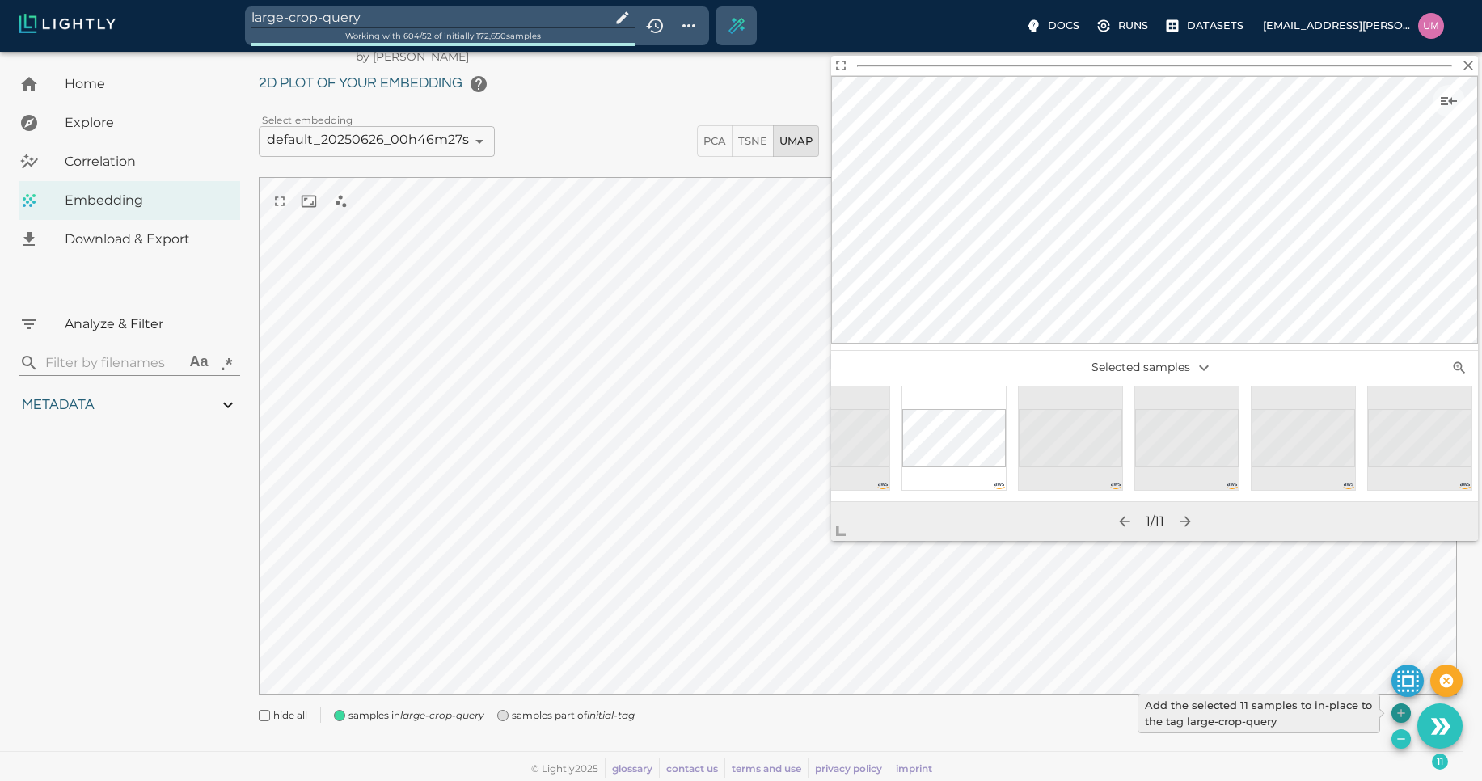
click at [1398, 716] on icon "Add the selected 11 samples to in-place to the tag large-crop-query" at bounding box center [1401, 713] width 13 height 13
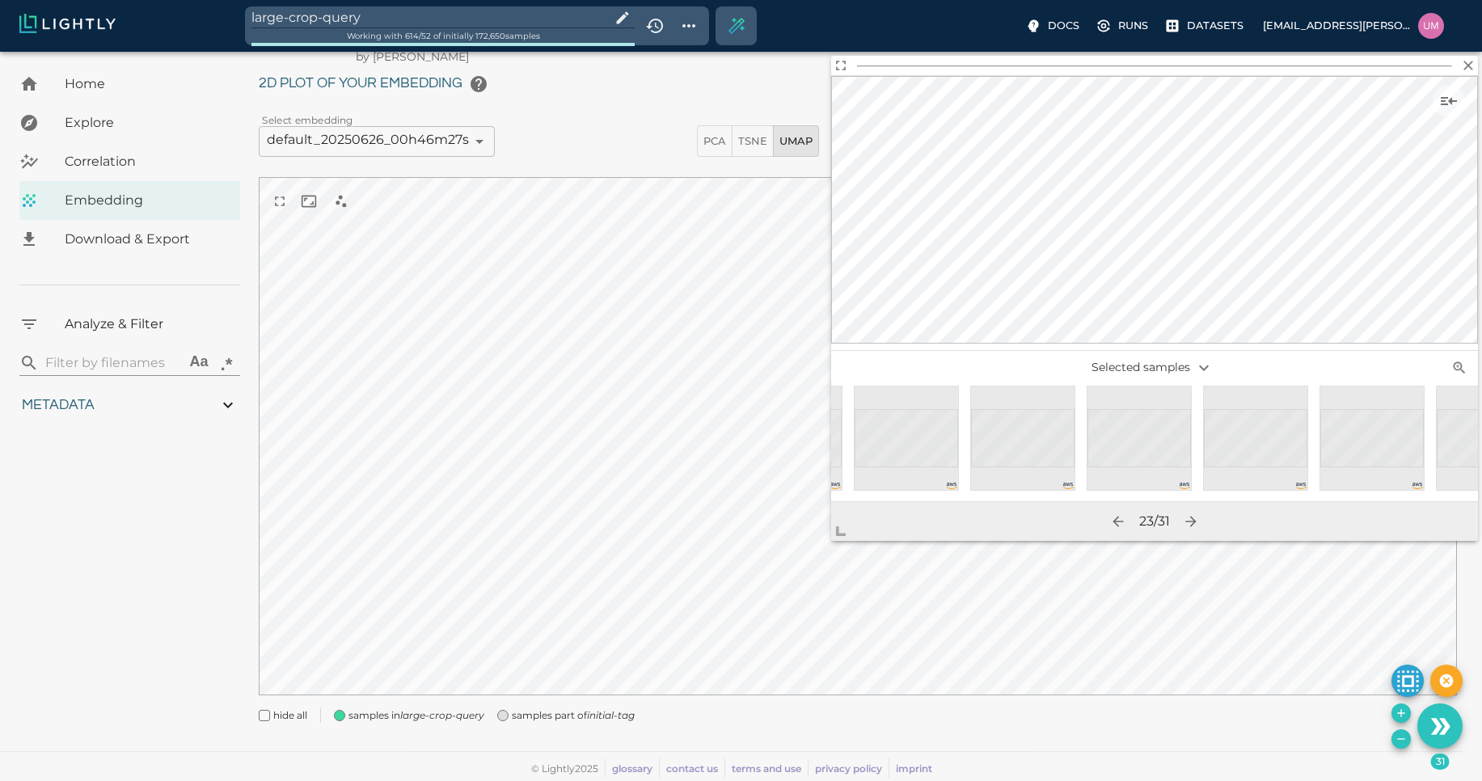
scroll to position [0, 2963]
click at [1467, 70] on icon "button" at bounding box center [1468, 65] width 16 height 16
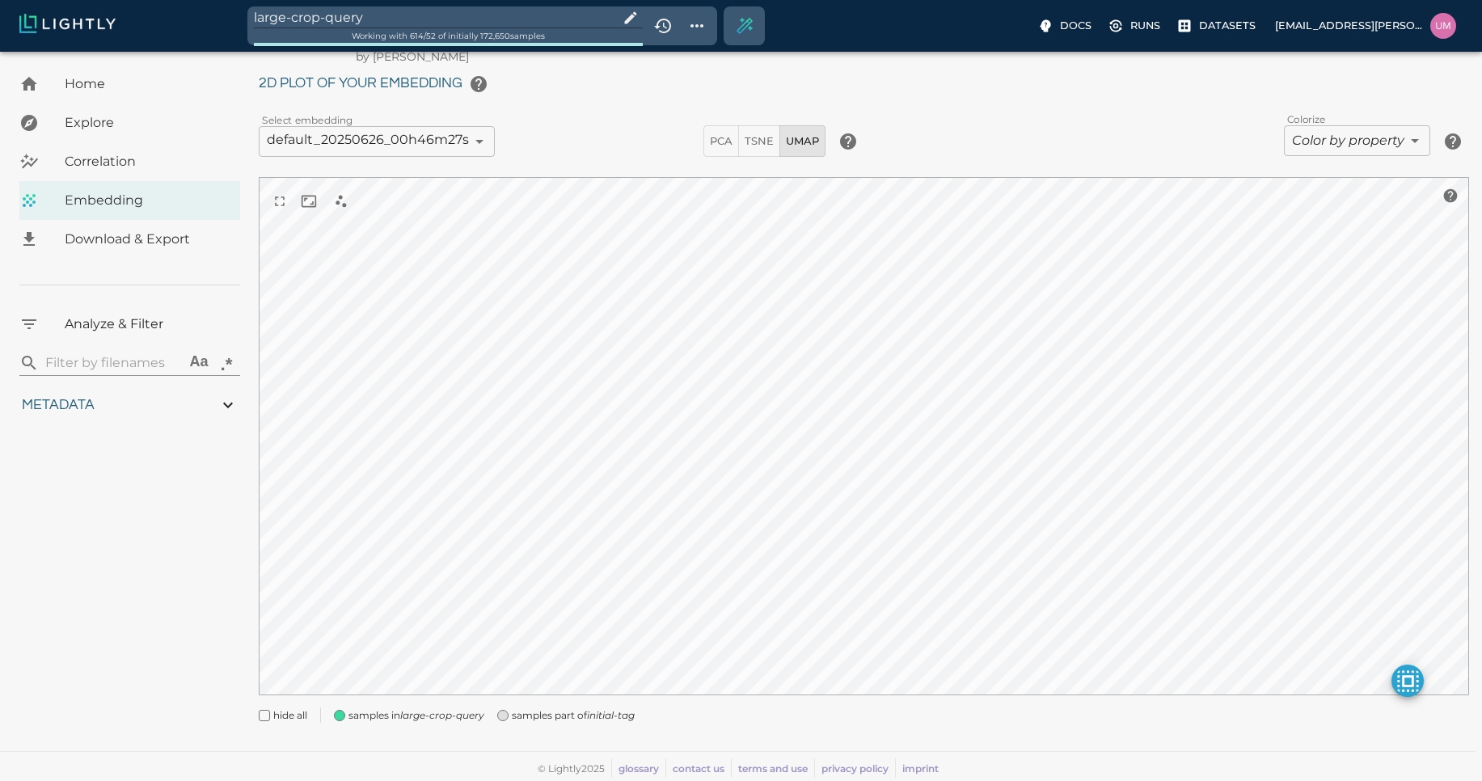
click at [142, 127] on span "Explore" at bounding box center [146, 122] width 163 height 19
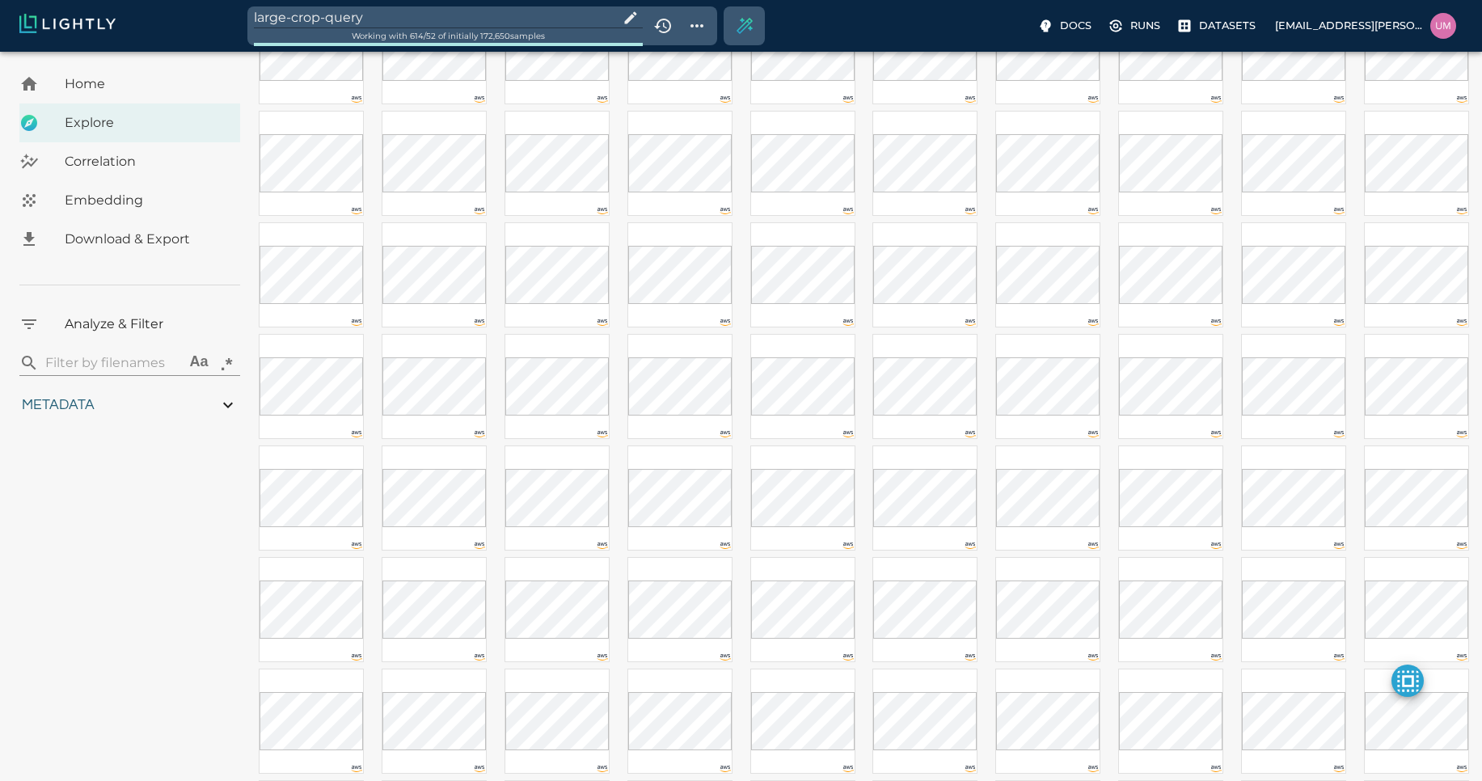
scroll to position [974, 0]
click at [475, 425] on input "checkbox" at bounding box center [470, 430] width 31 height 36
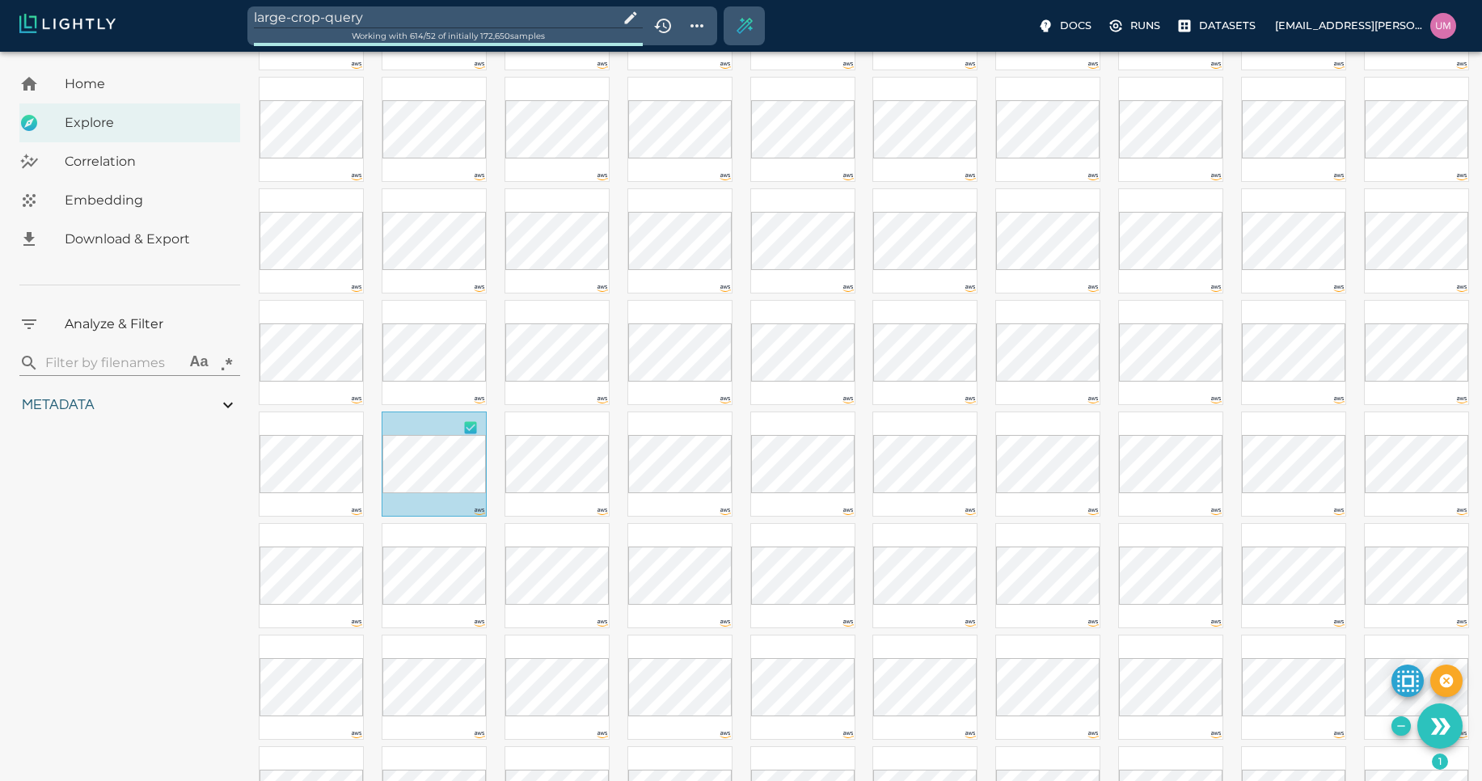
click at [475, 425] on input "checkbox" at bounding box center [470, 430] width 31 height 36
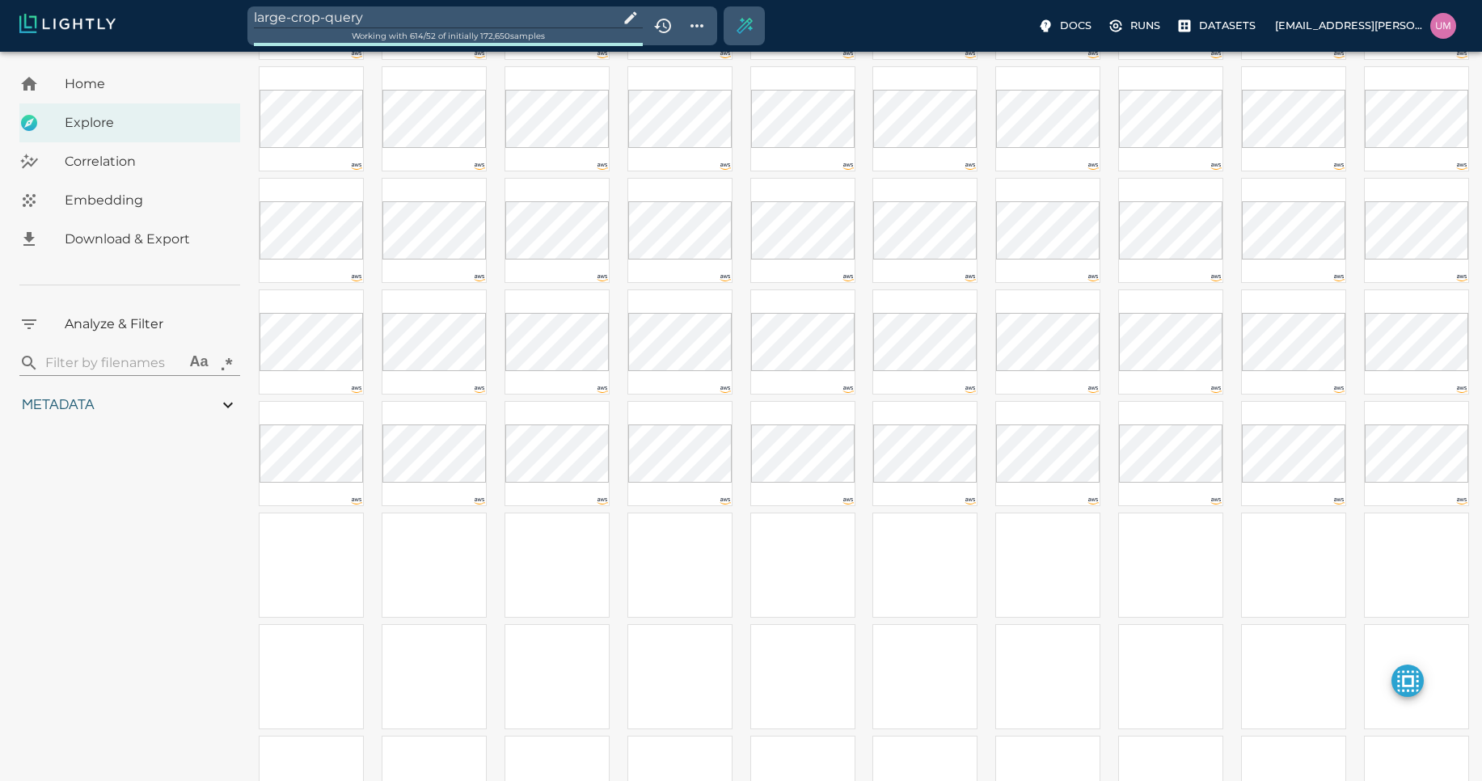
scroll to position [1335, 0]
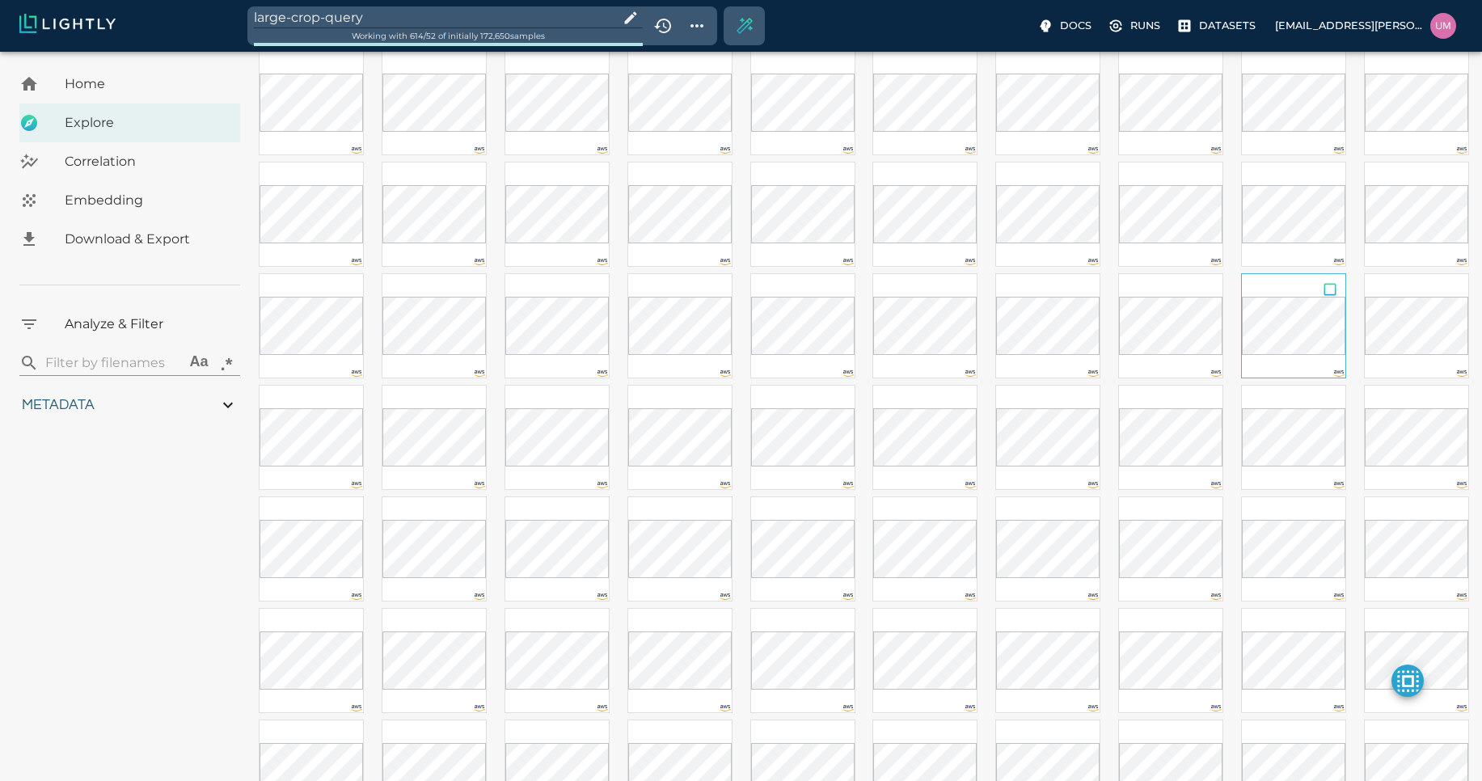
click at [1337, 296] on input "checkbox" at bounding box center [1330, 292] width 31 height 36
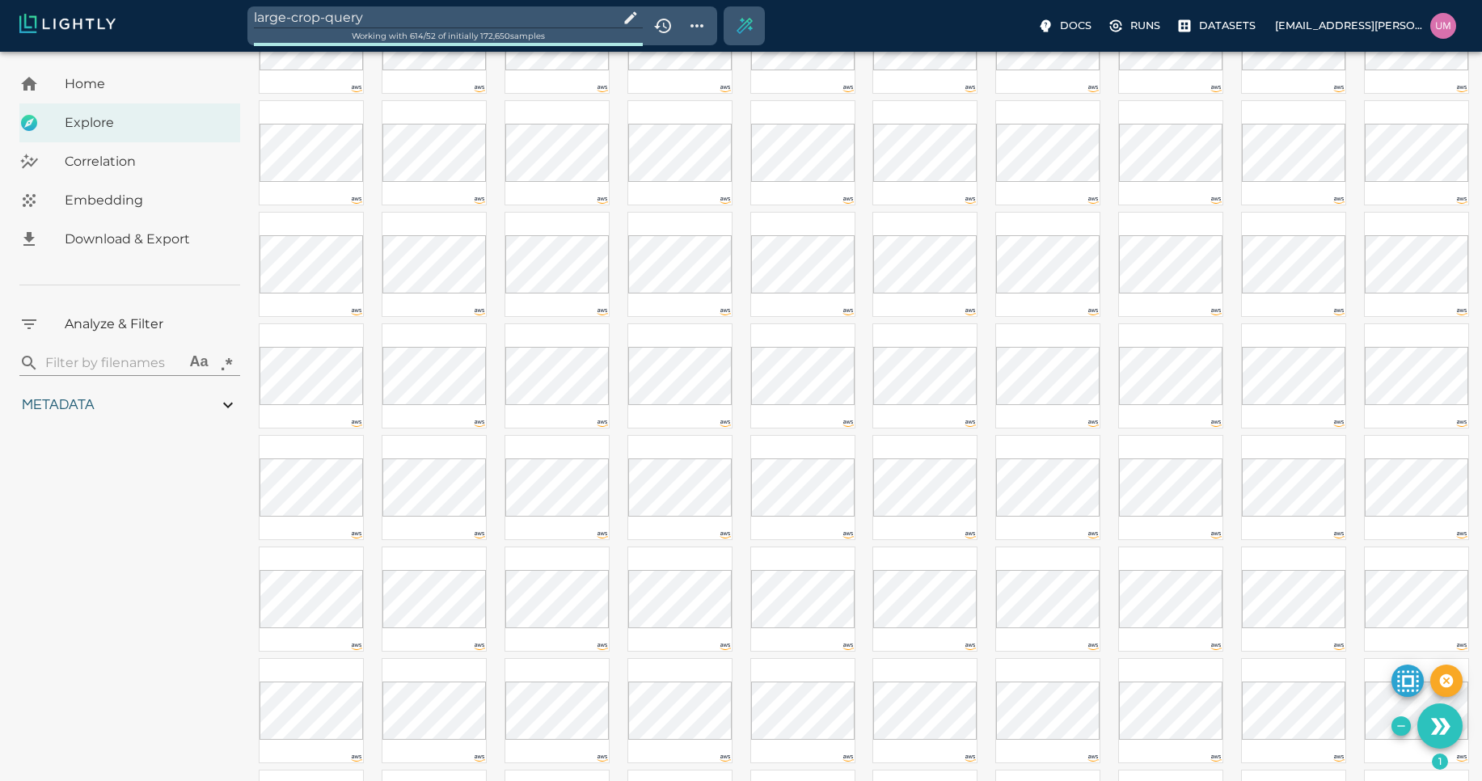
scroll to position [377, 0]
click at [1325, 361] on input "checkbox" at bounding box center [1330, 358] width 31 height 36
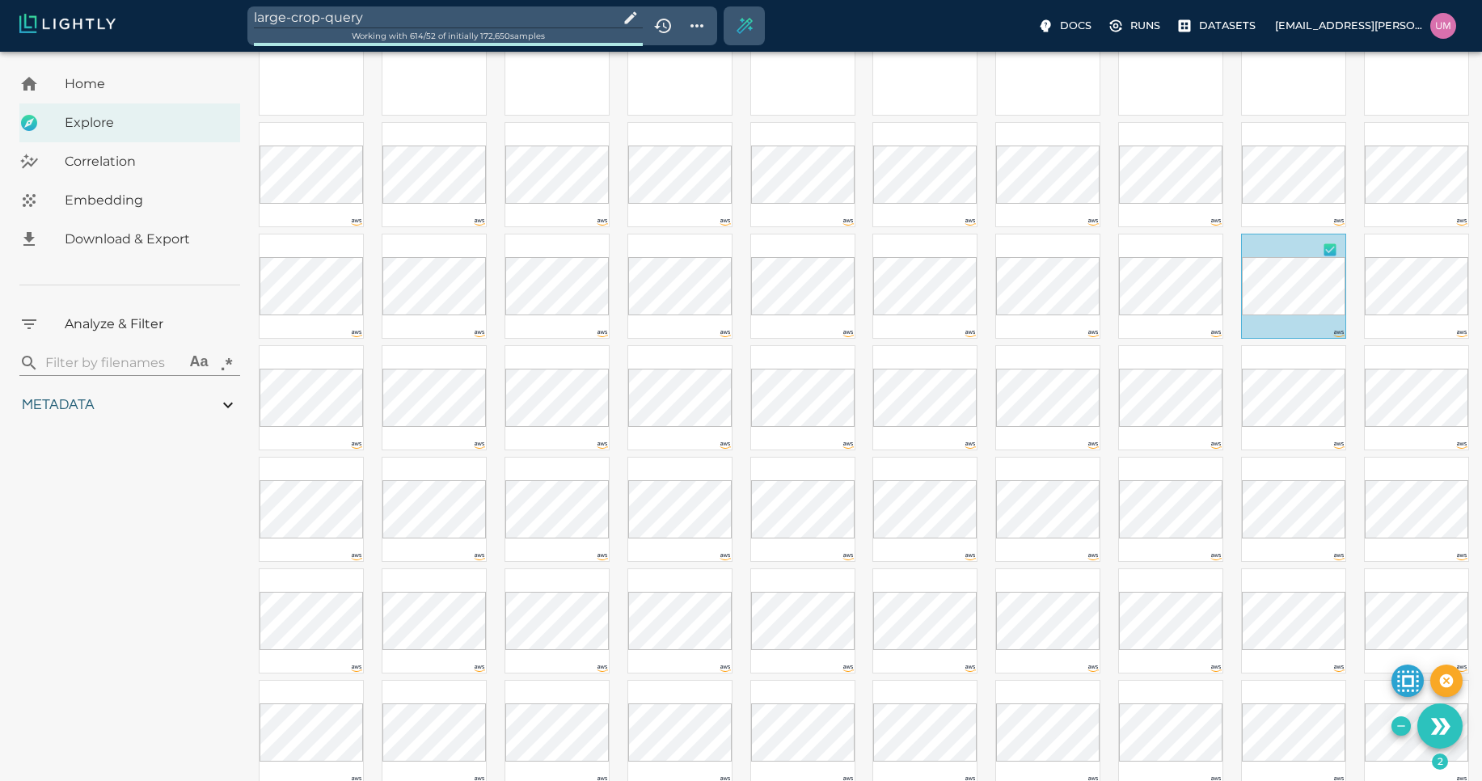
scroll to position [669, 0]
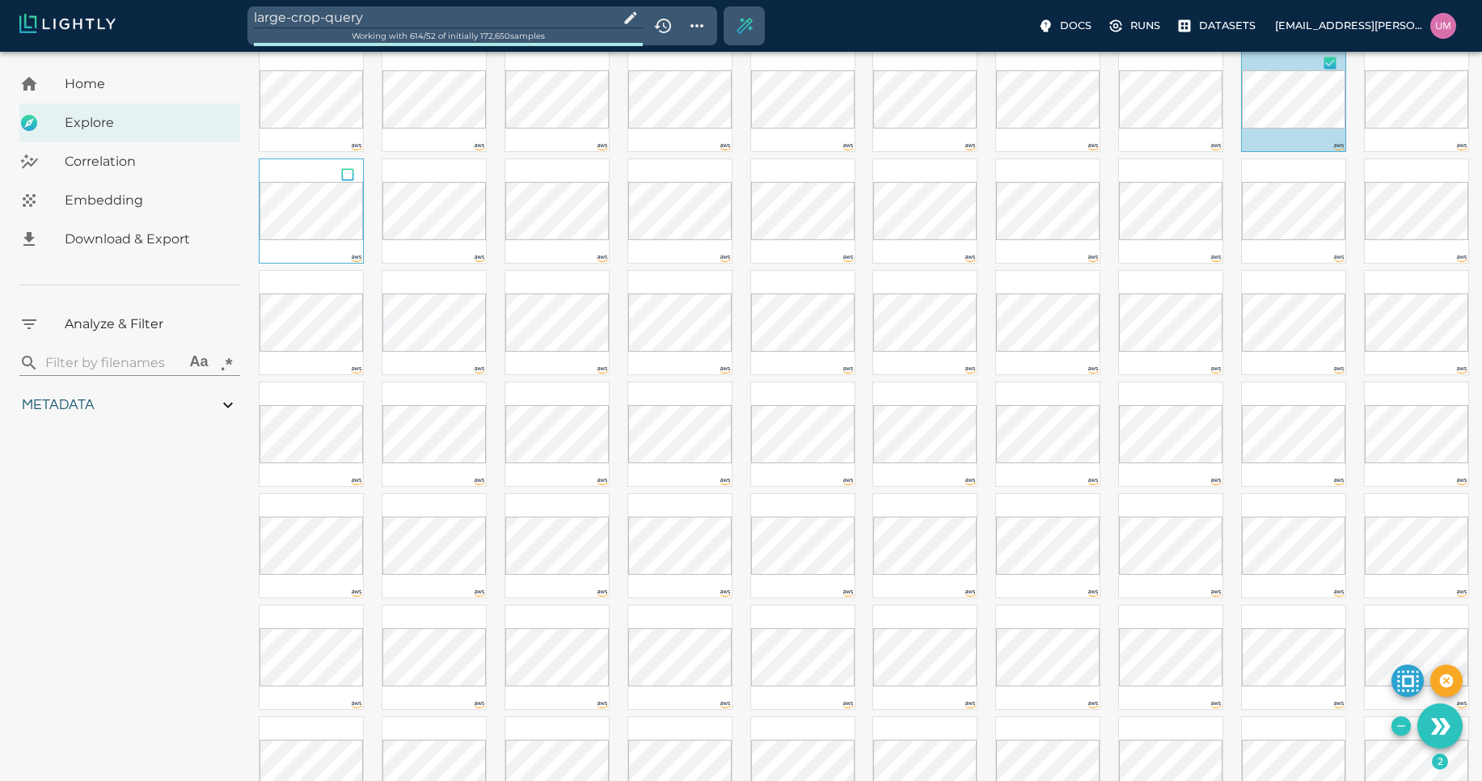
click at [344, 176] on input "checkbox" at bounding box center [347, 177] width 31 height 36
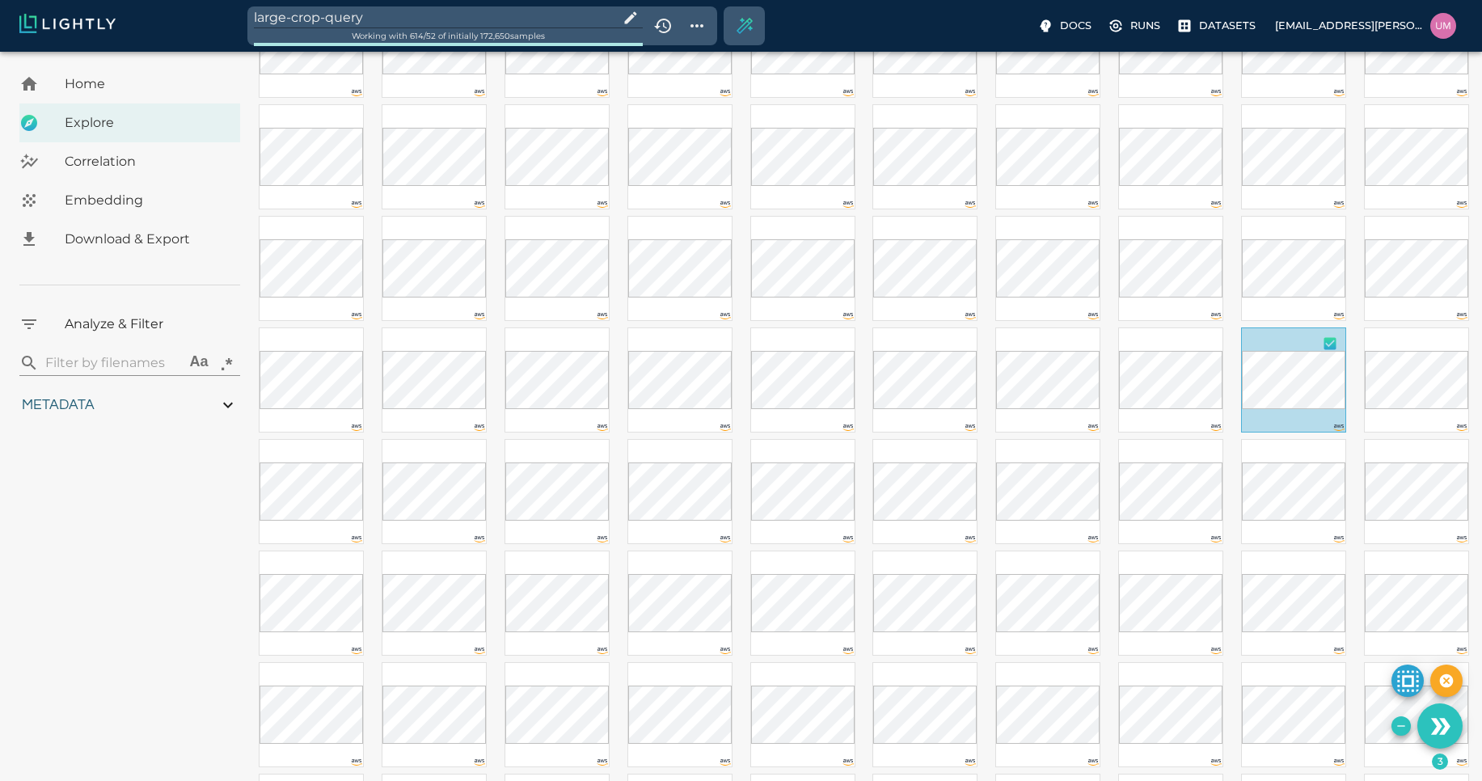
scroll to position [1330, 0]
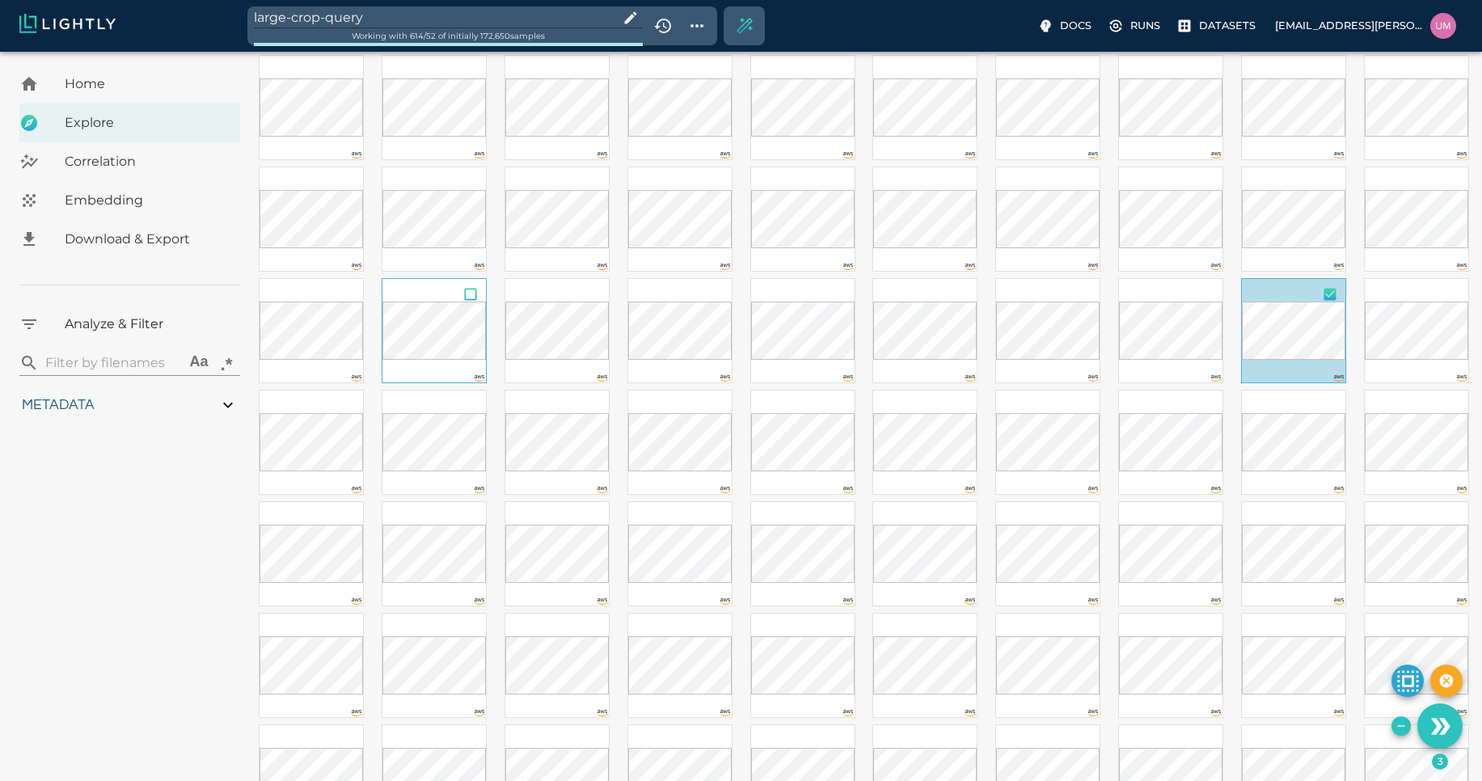
click at [469, 298] on input "checkbox" at bounding box center [470, 297] width 31 height 36
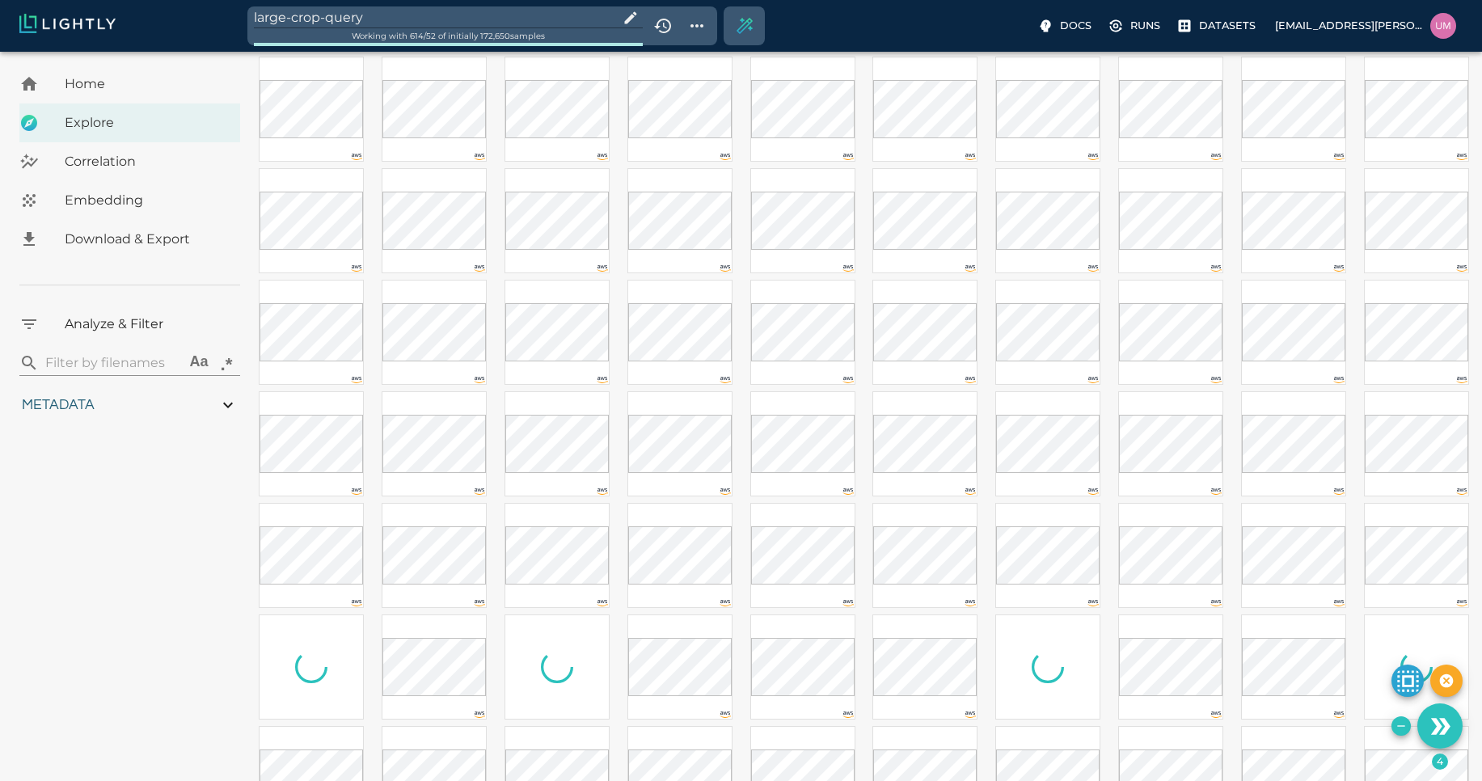
scroll to position [2005, 0]
click at [1321, 286] on input "checkbox" at bounding box center [1330, 291] width 31 height 36
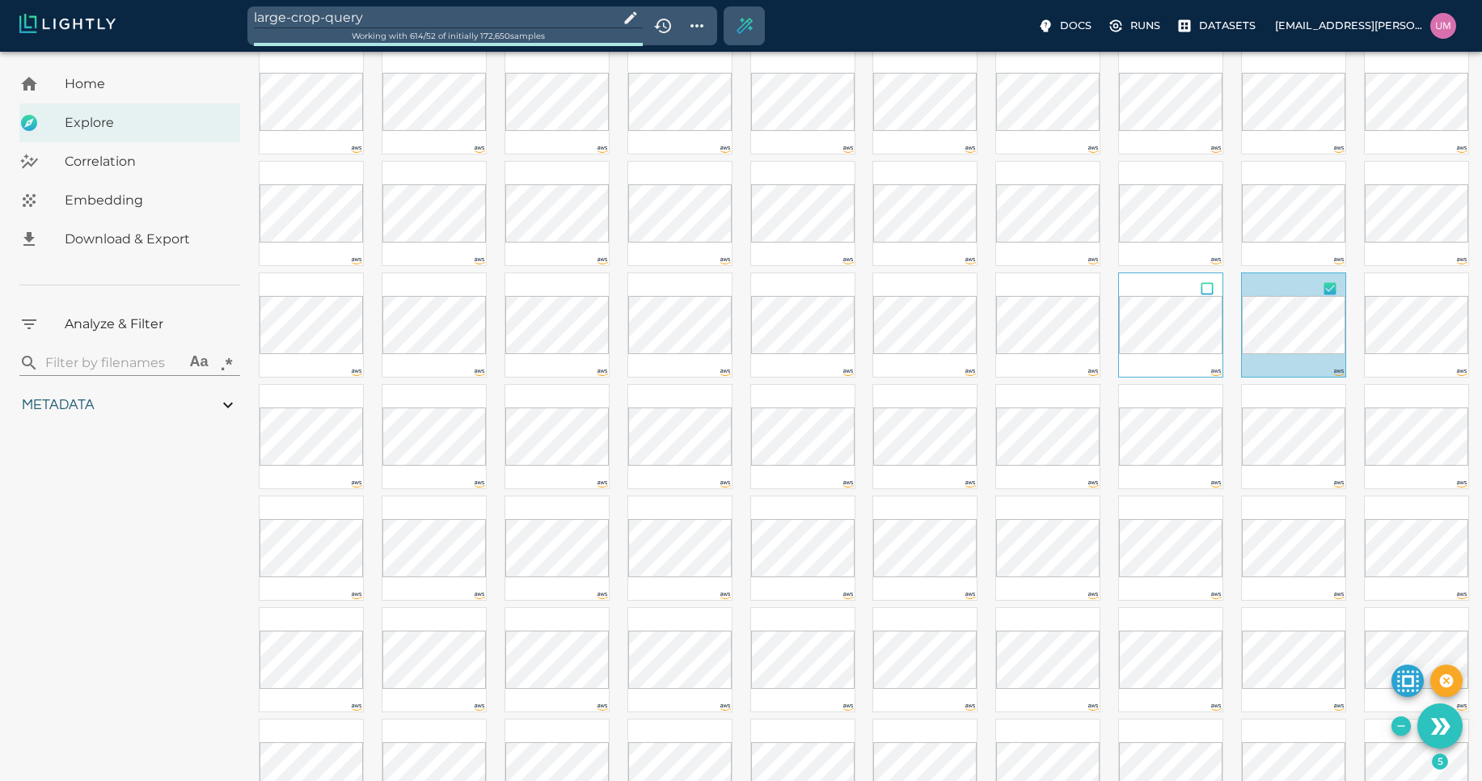
click at [1214, 286] on input "checkbox" at bounding box center [1207, 291] width 31 height 36
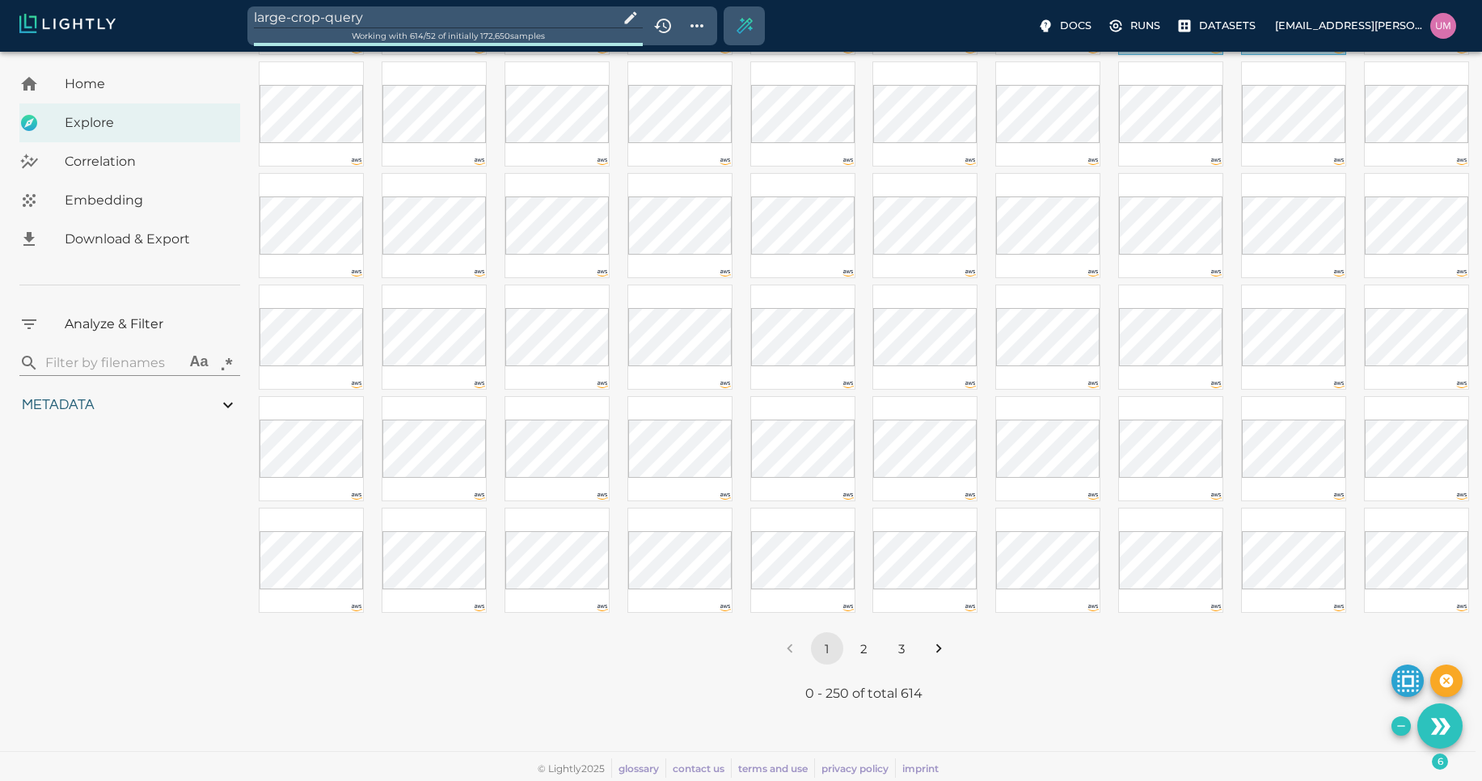
click at [859, 644] on button "2" at bounding box center [864, 648] width 32 height 32
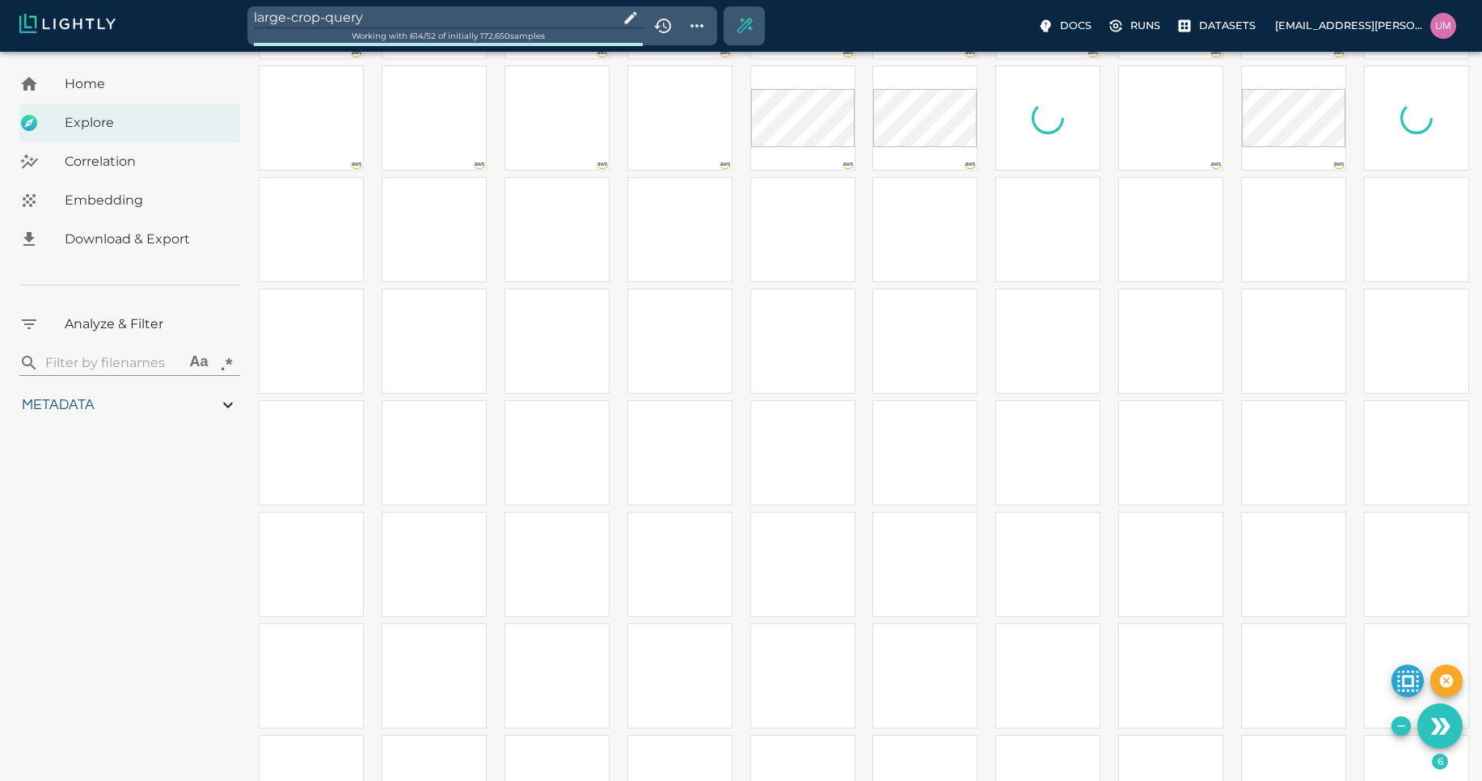
scroll to position [0, 0]
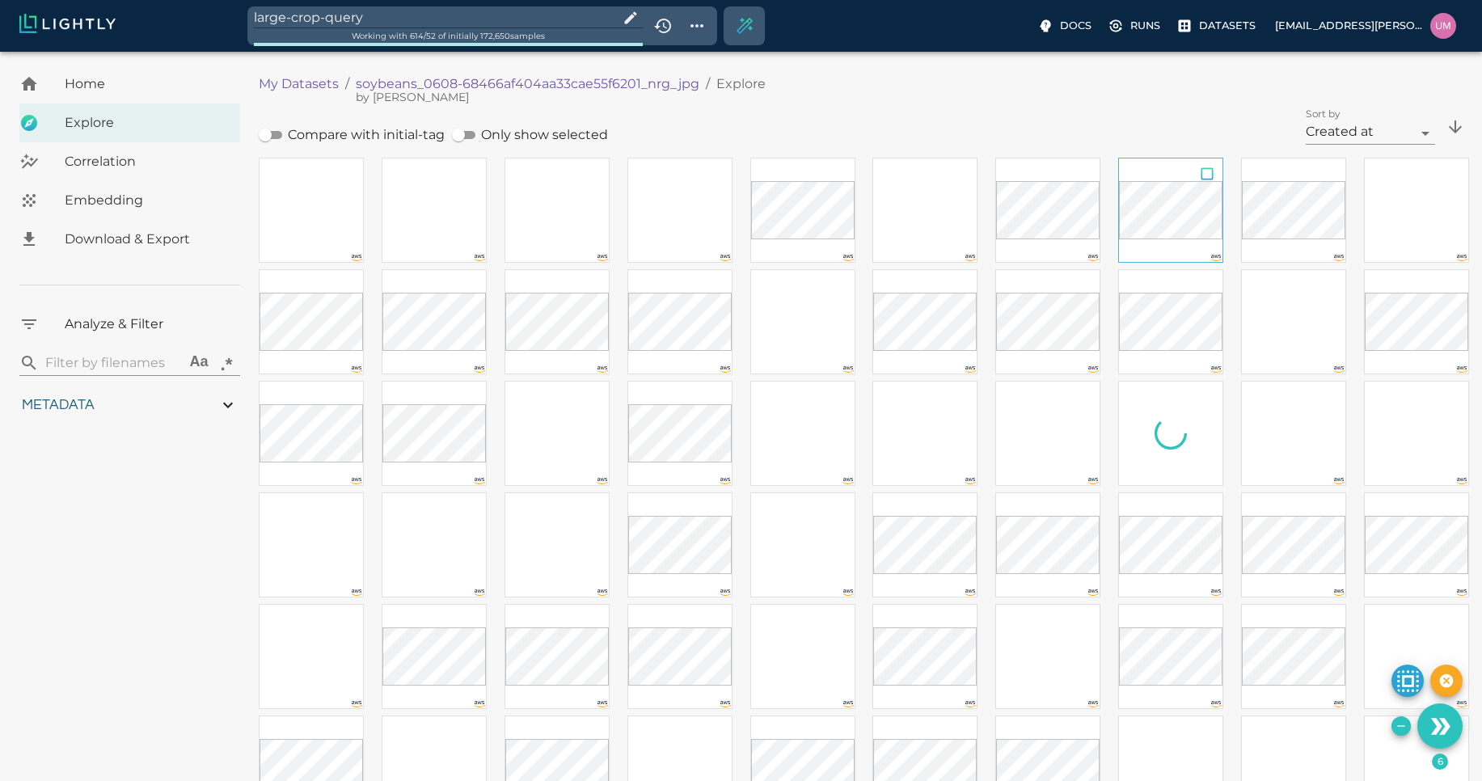
click at [1209, 172] on input "checkbox" at bounding box center [1207, 176] width 31 height 36
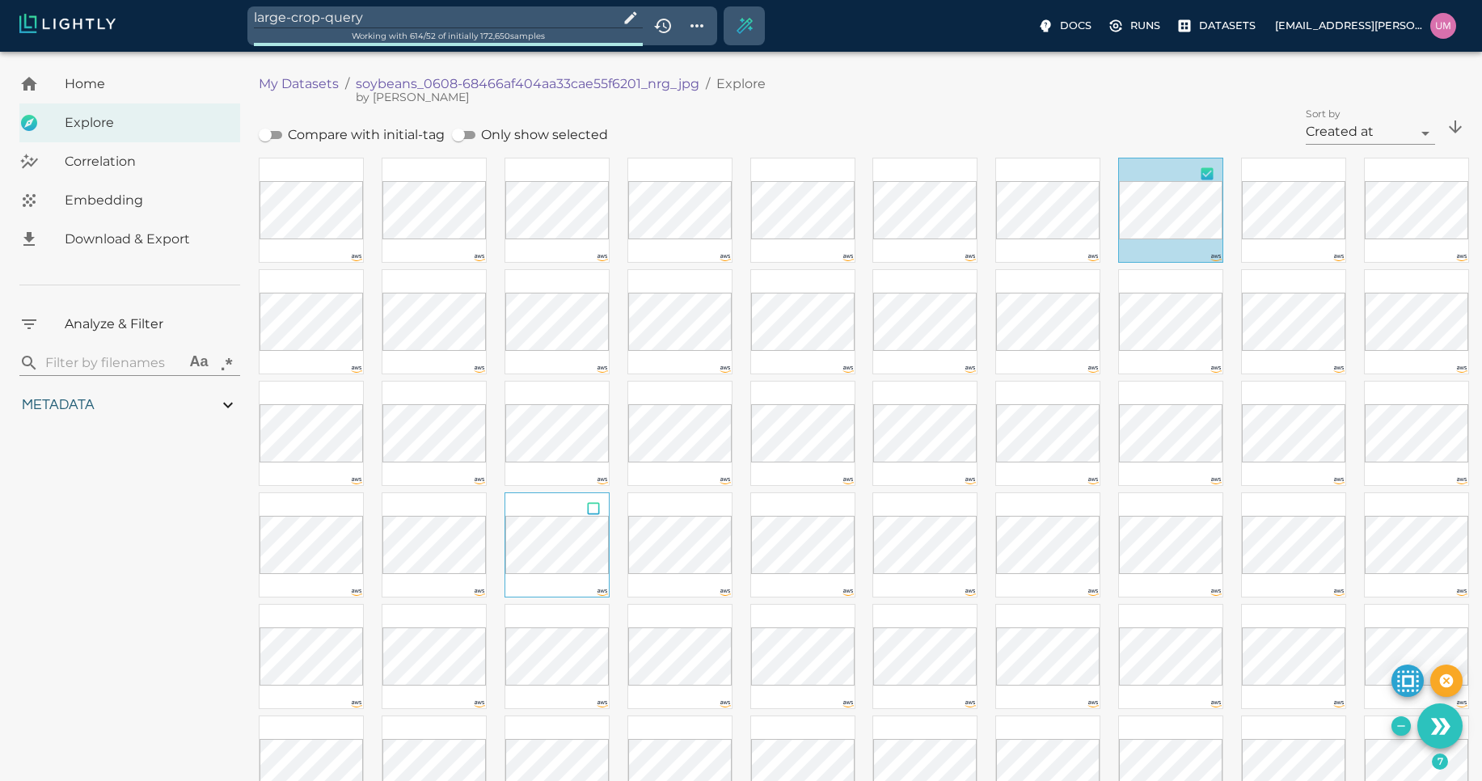
click at [594, 513] on input "checkbox" at bounding box center [593, 511] width 31 height 36
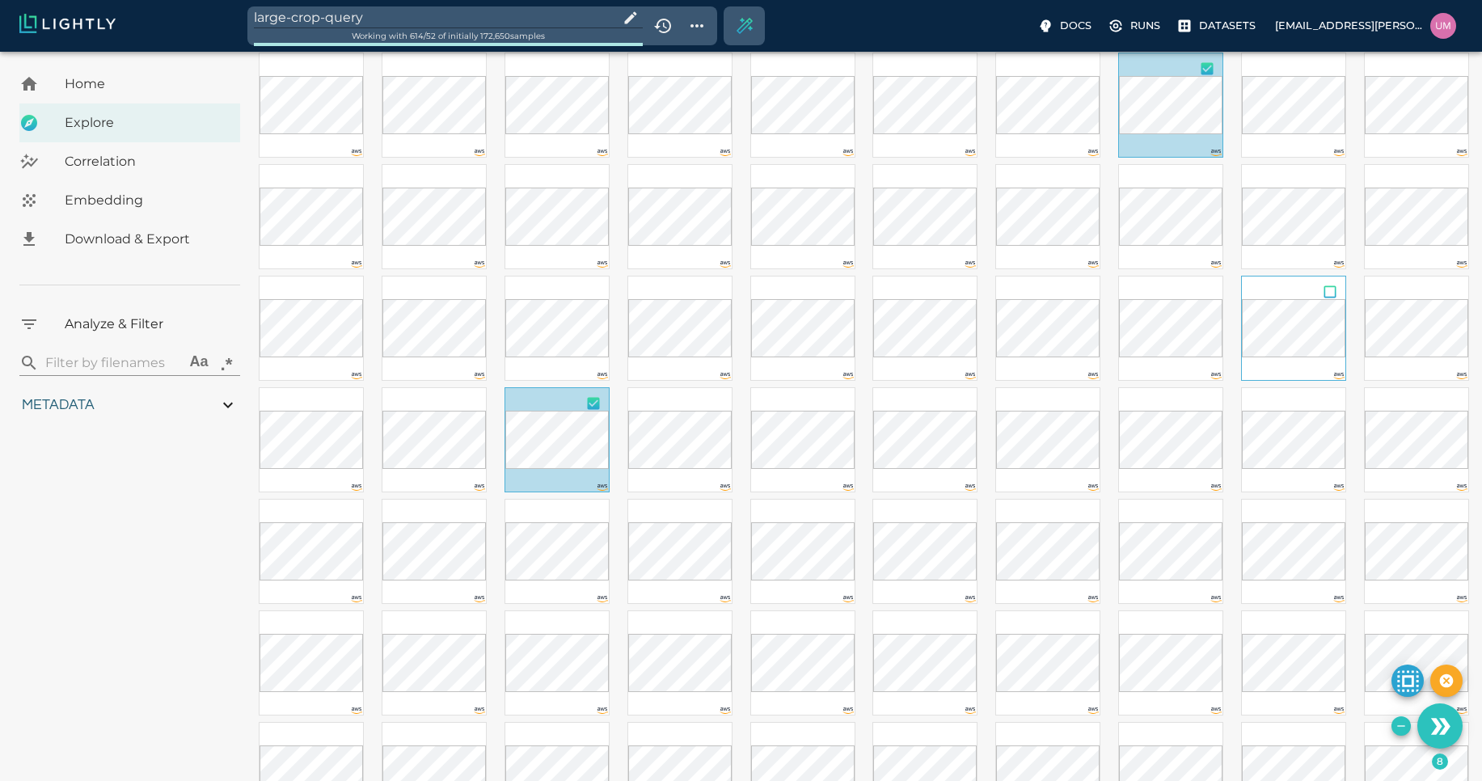
click at [1332, 290] on input "checkbox" at bounding box center [1330, 295] width 31 height 36
click at [1451, 287] on input "checkbox" at bounding box center [1453, 295] width 31 height 36
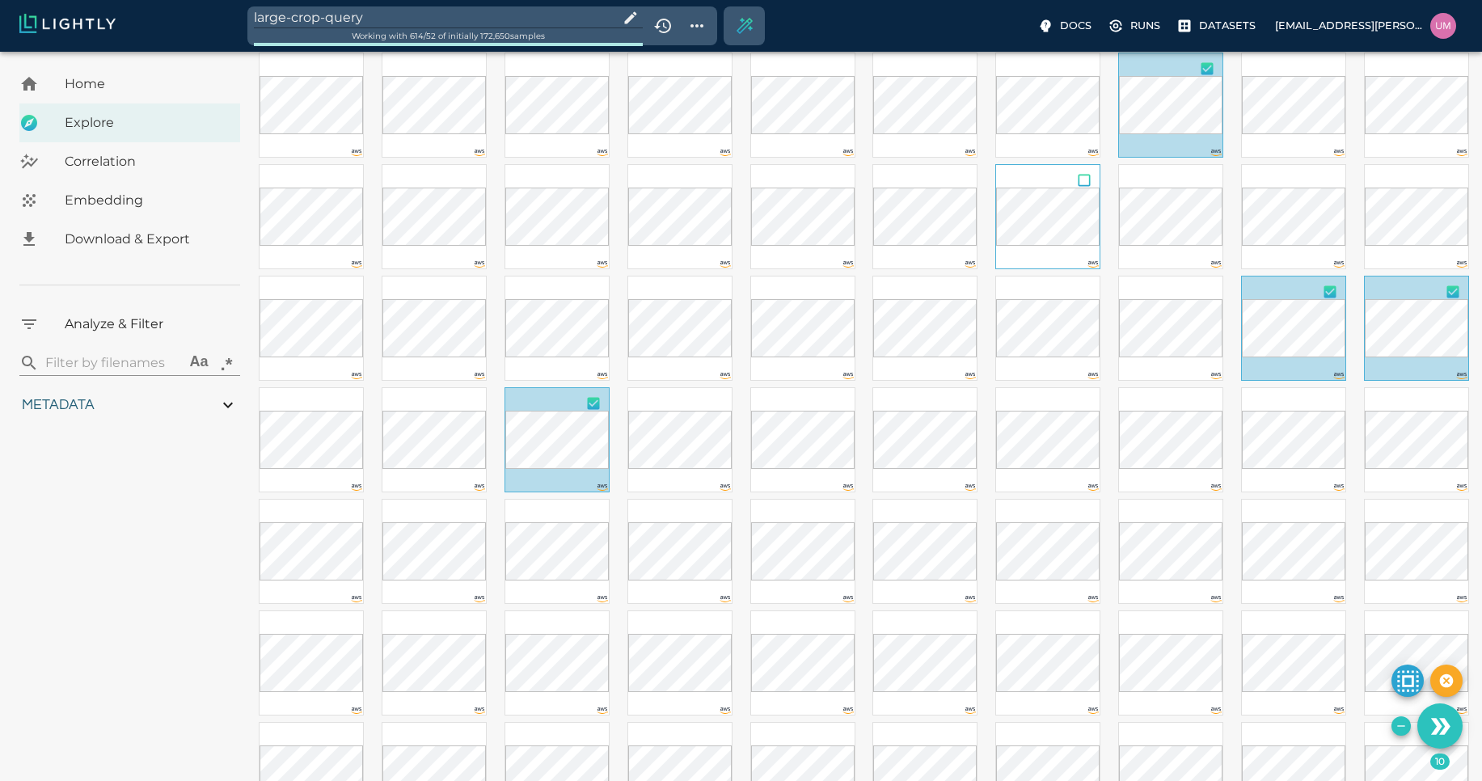
click at [1088, 180] on input "checkbox" at bounding box center [1084, 183] width 31 height 36
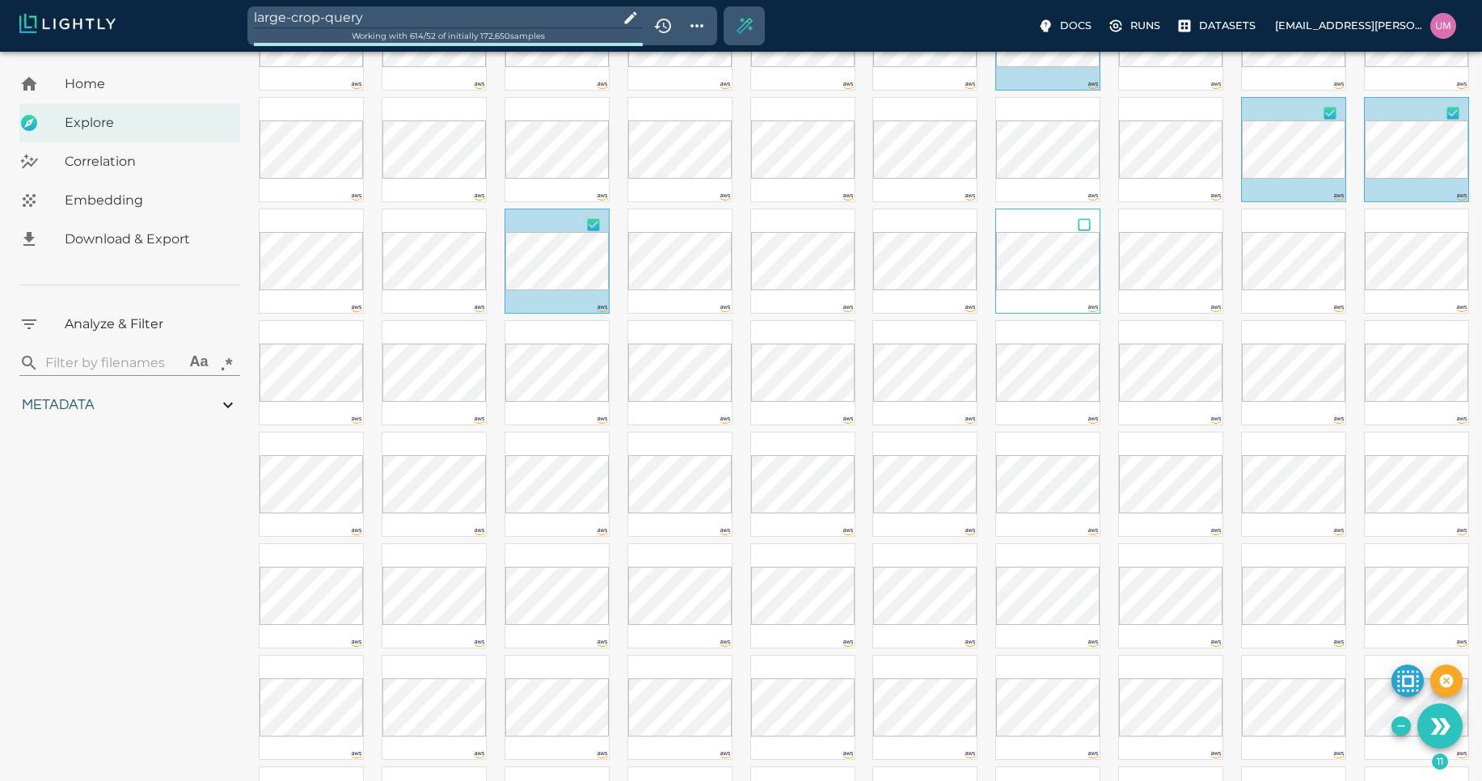
scroll to position [290, 0]
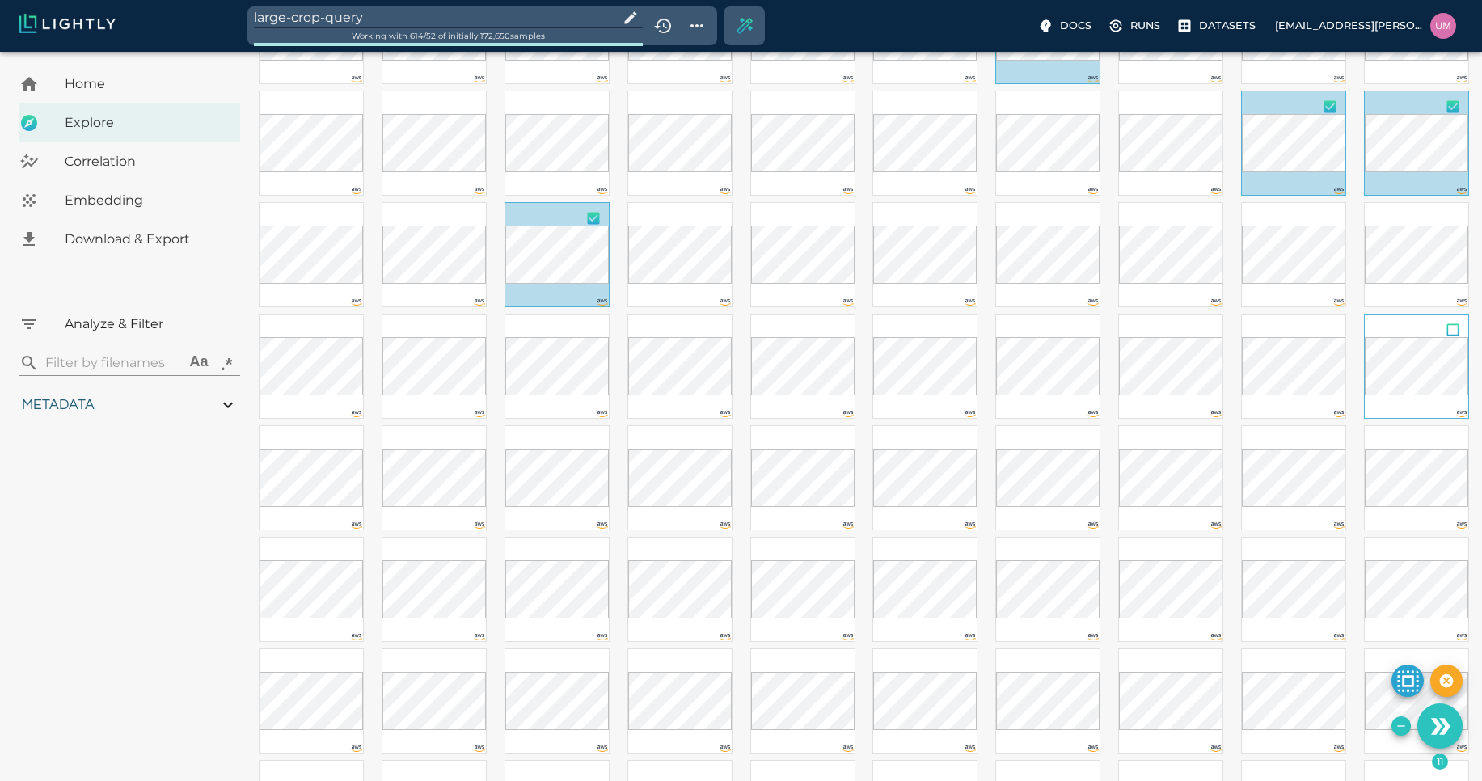
click at [1455, 336] on input "checkbox" at bounding box center [1453, 333] width 31 height 36
click at [712, 552] on input "checkbox" at bounding box center [716, 556] width 31 height 36
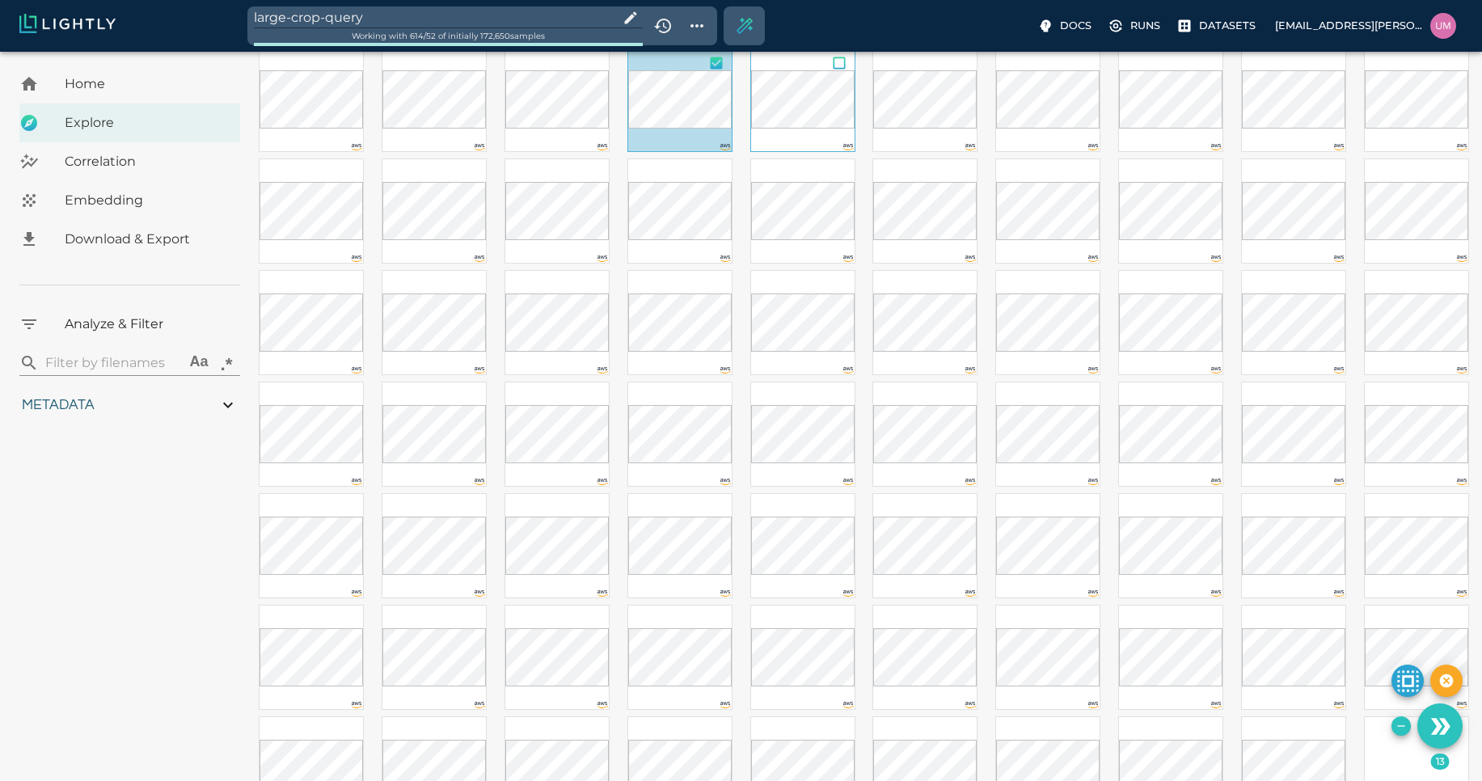
scroll to position [782, 0]
click at [1208, 399] on input "checkbox" at bounding box center [1207, 399] width 31 height 36
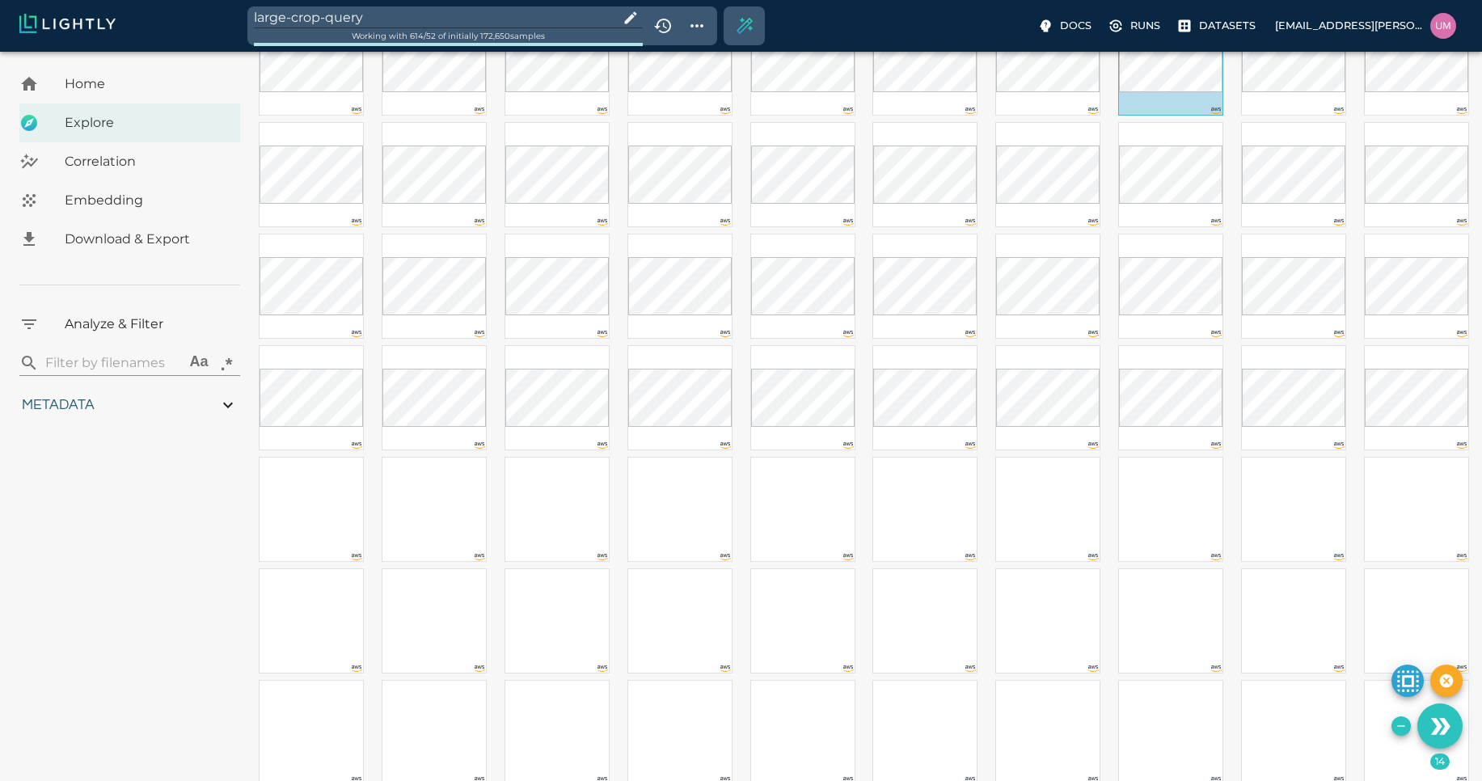
scroll to position [1167, 0]
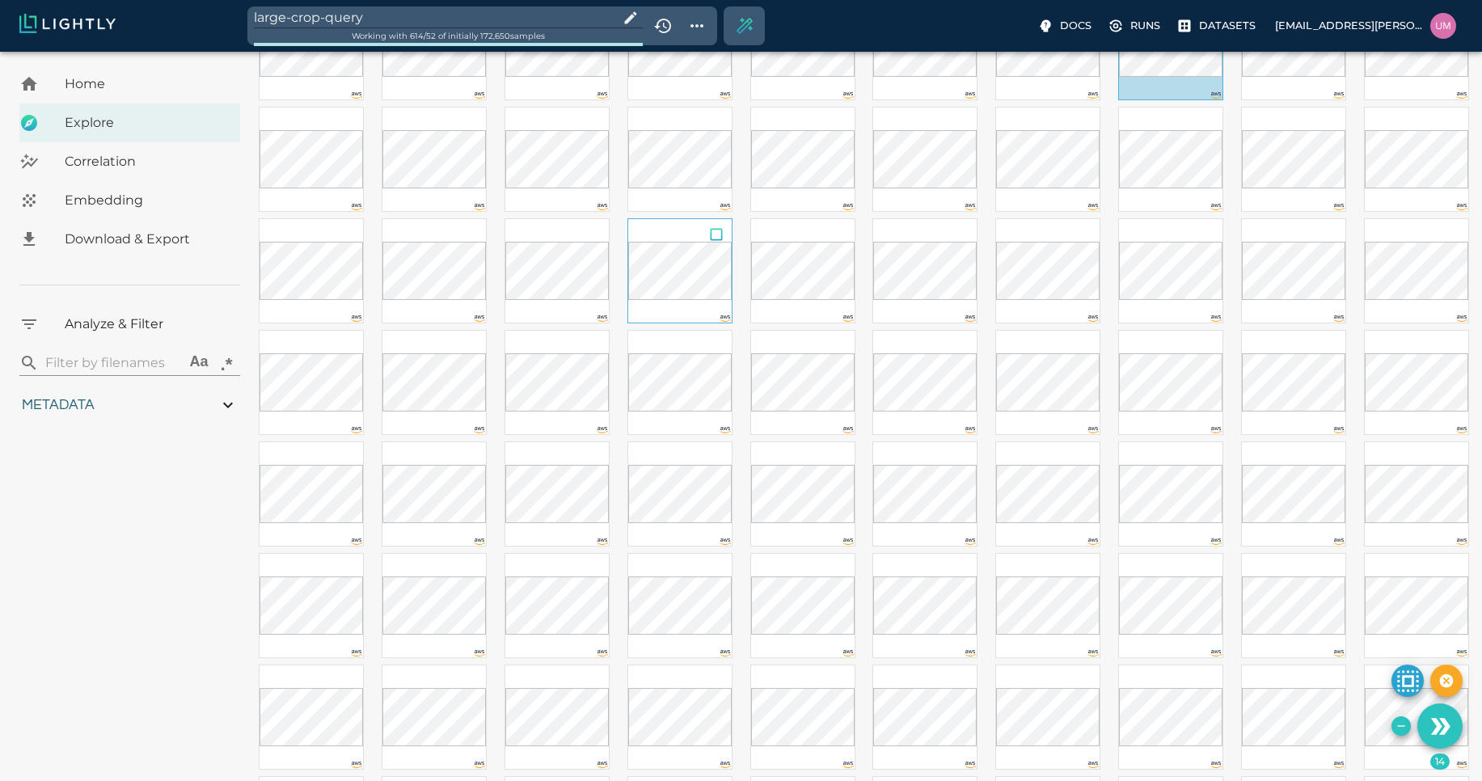
click at [718, 236] on input "checkbox" at bounding box center [716, 237] width 31 height 36
click at [1081, 348] on input "checkbox" at bounding box center [1084, 349] width 31 height 36
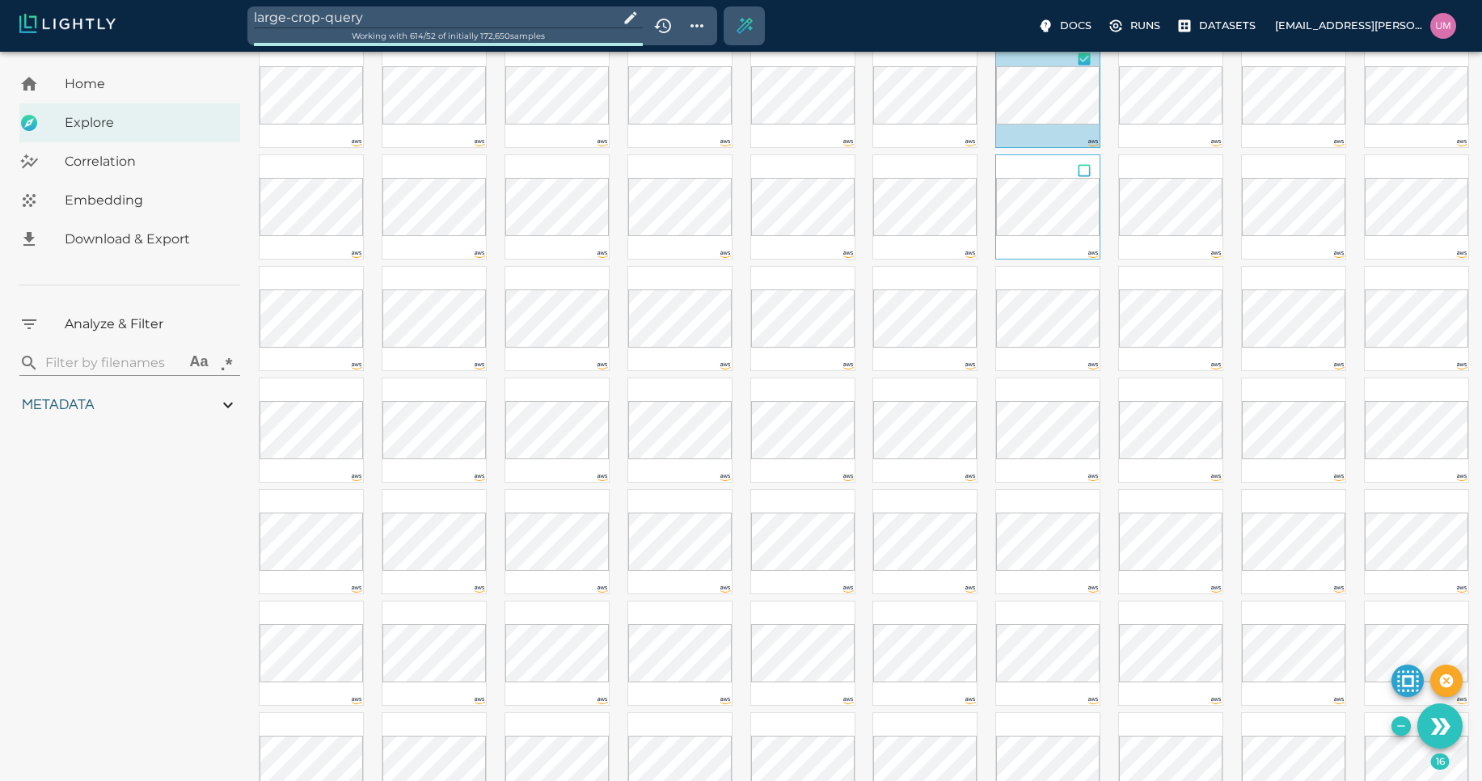
scroll to position [1462, 0]
click at [842, 498] on input "checkbox" at bounding box center [839, 500] width 31 height 36
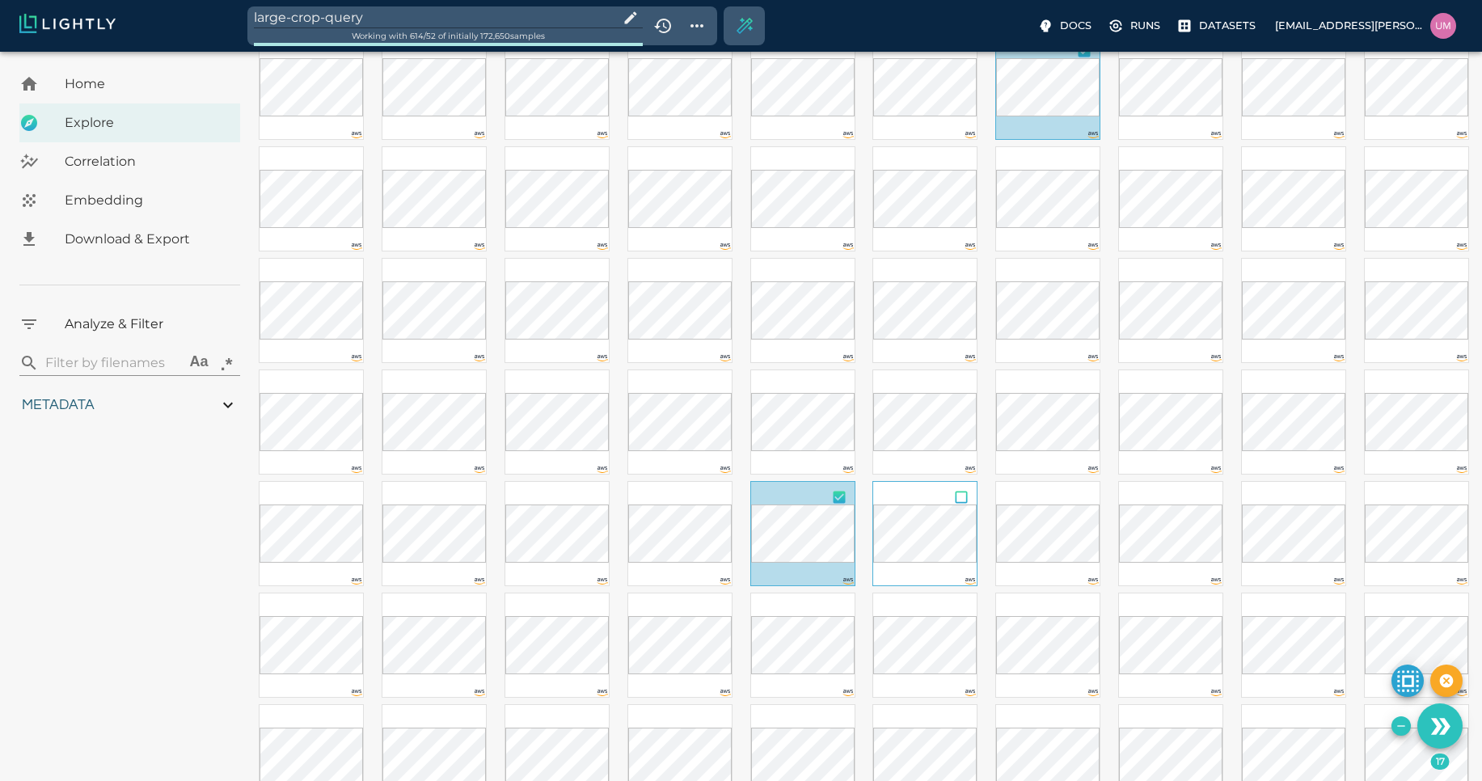
click at [957, 496] on input "checkbox" at bounding box center [961, 500] width 31 height 36
click at [1079, 499] on input "checkbox" at bounding box center [1084, 500] width 31 height 36
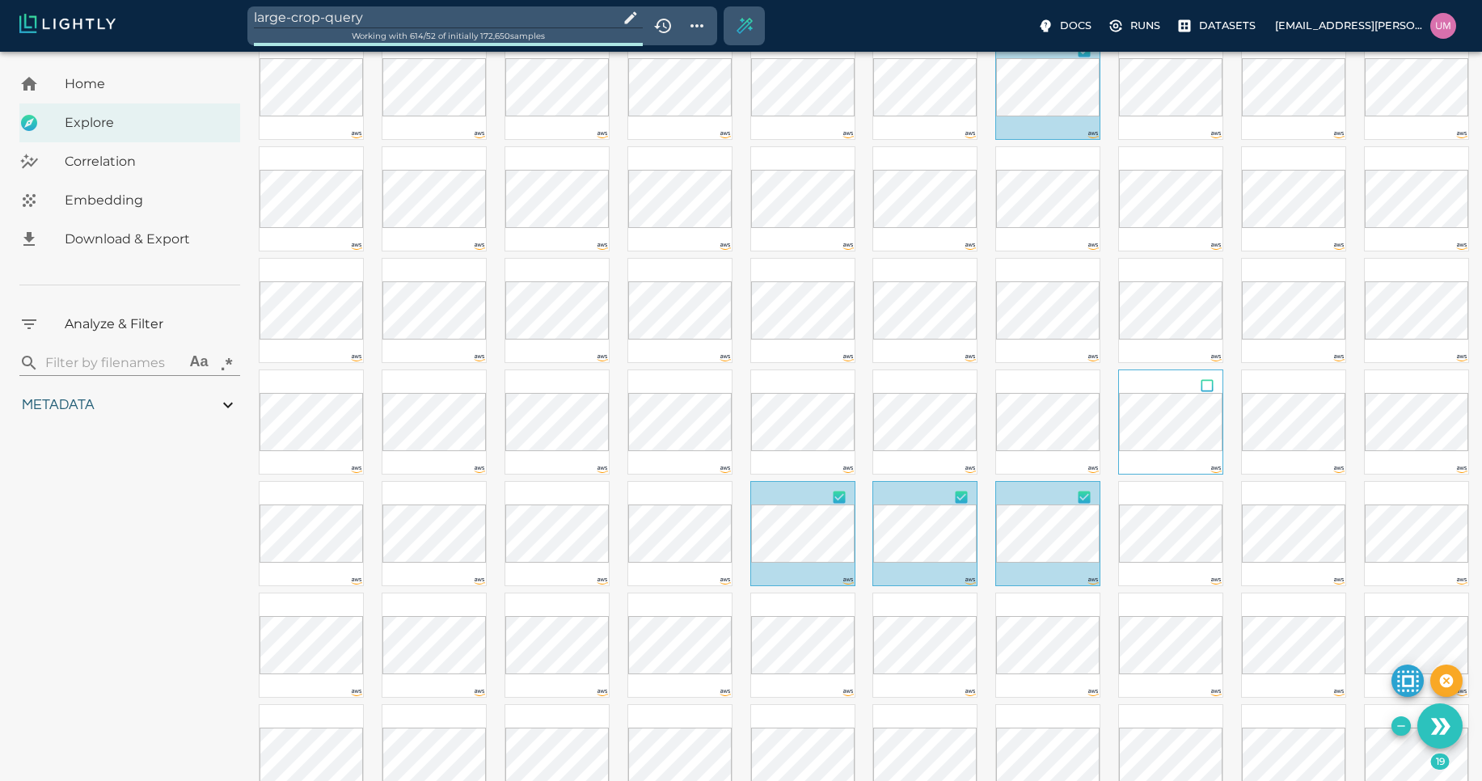
click at [1209, 391] on input "checkbox" at bounding box center [1207, 388] width 31 height 36
click at [1327, 274] on input "checkbox" at bounding box center [1330, 277] width 31 height 36
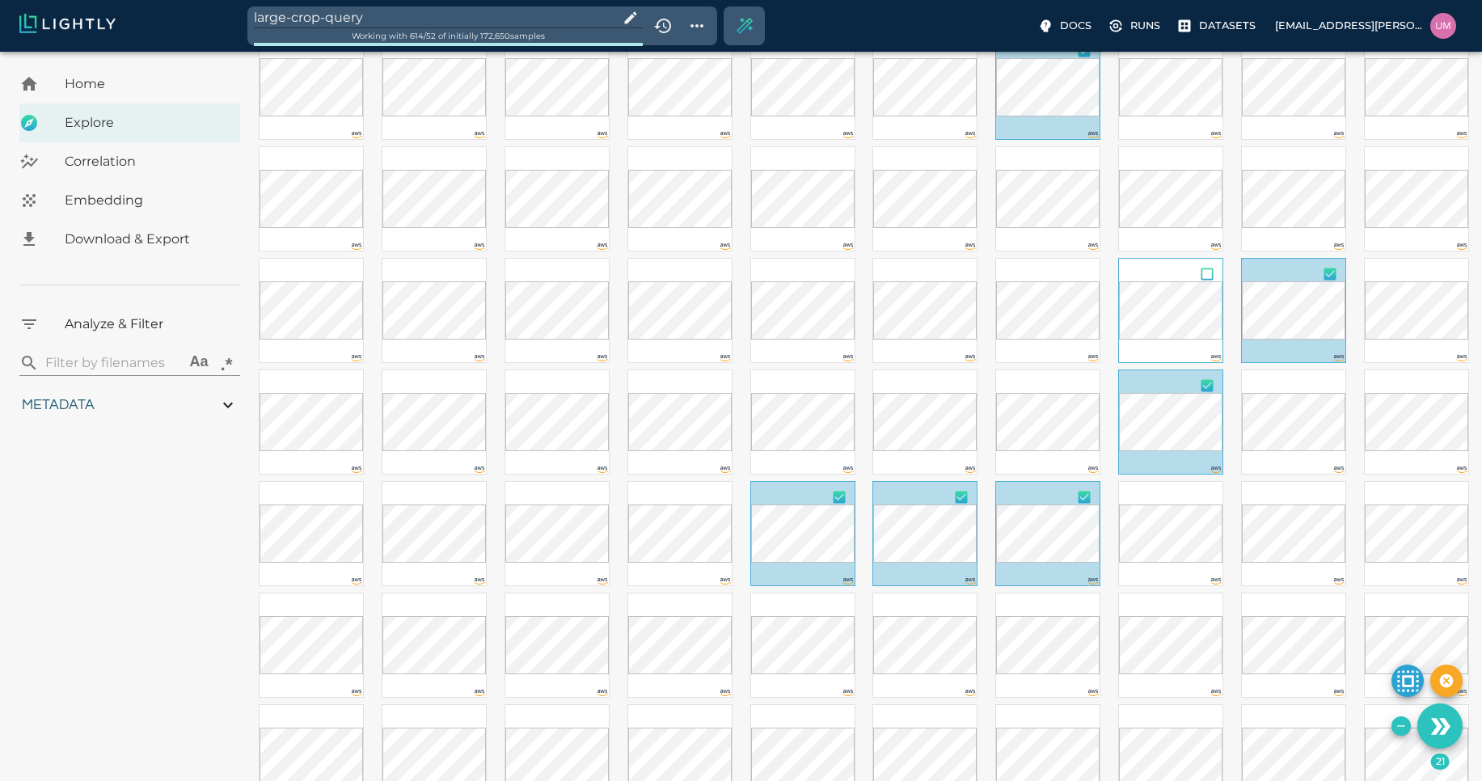
click at [1209, 279] on input "checkbox" at bounding box center [1207, 277] width 31 height 36
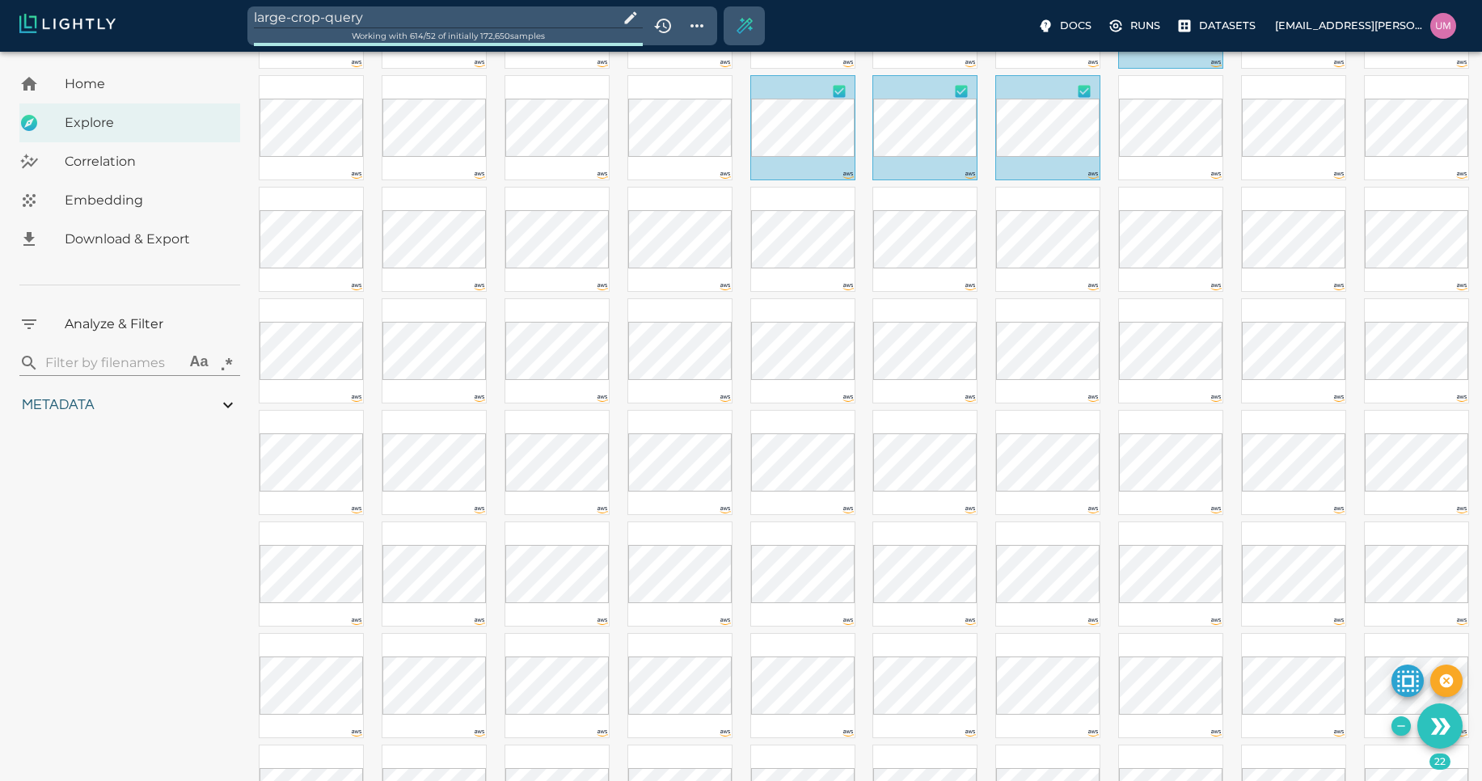
scroll to position [1870, 0]
click at [961, 204] on input "checkbox" at bounding box center [961, 203] width 31 height 36
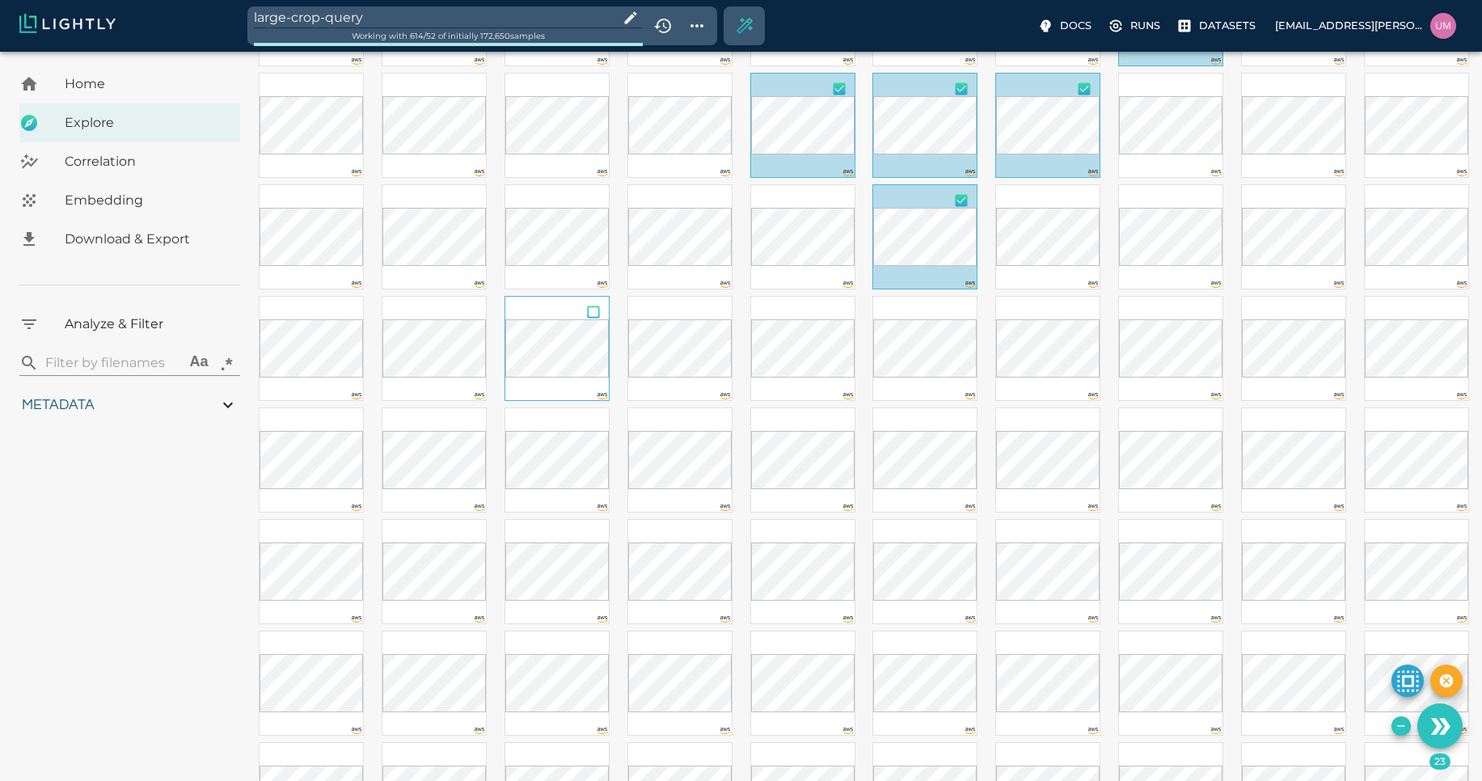
click at [590, 315] on input "checkbox" at bounding box center [593, 315] width 31 height 36
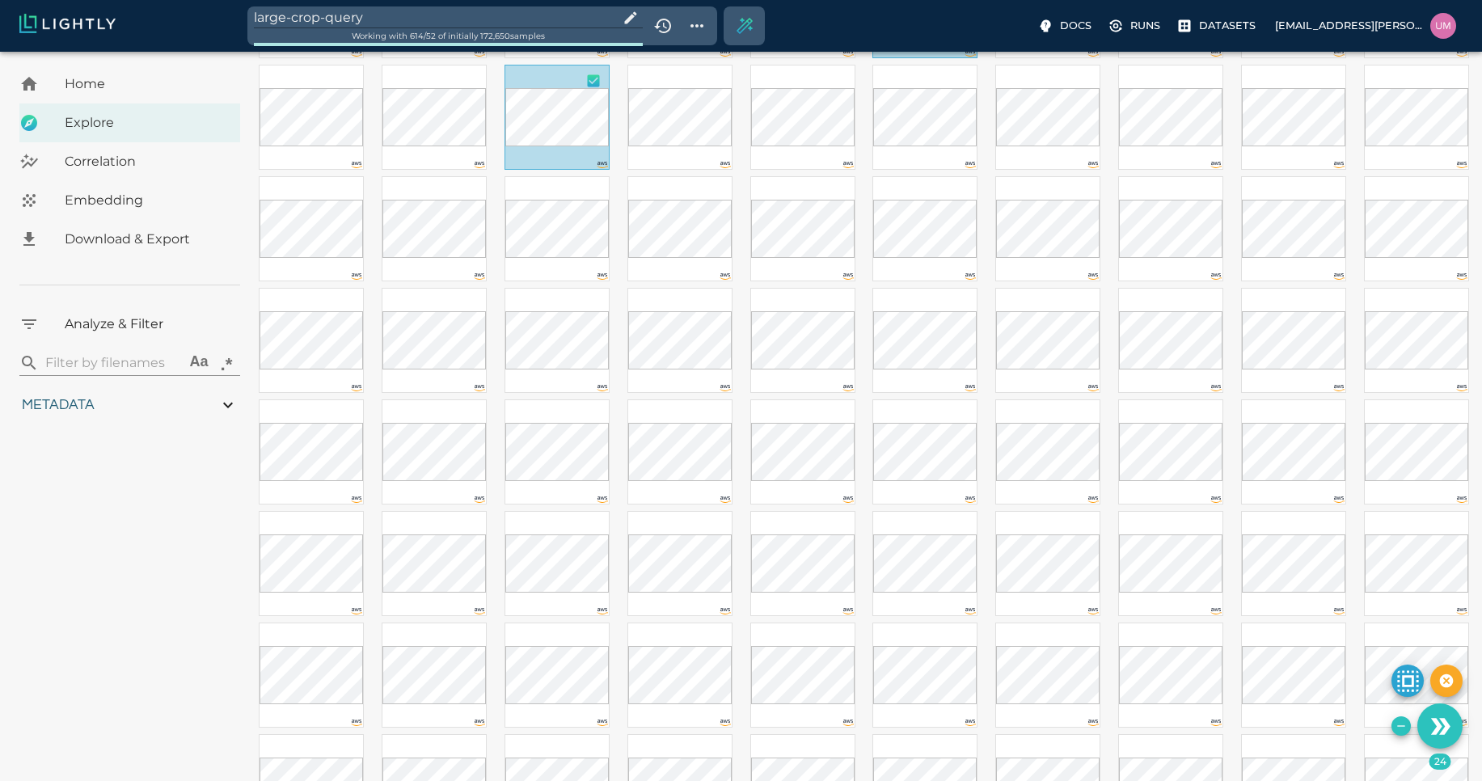
scroll to position [2109, 0]
click at [959, 411] on input "checkbox" at bounding box center [961, 411] width 31 height 36
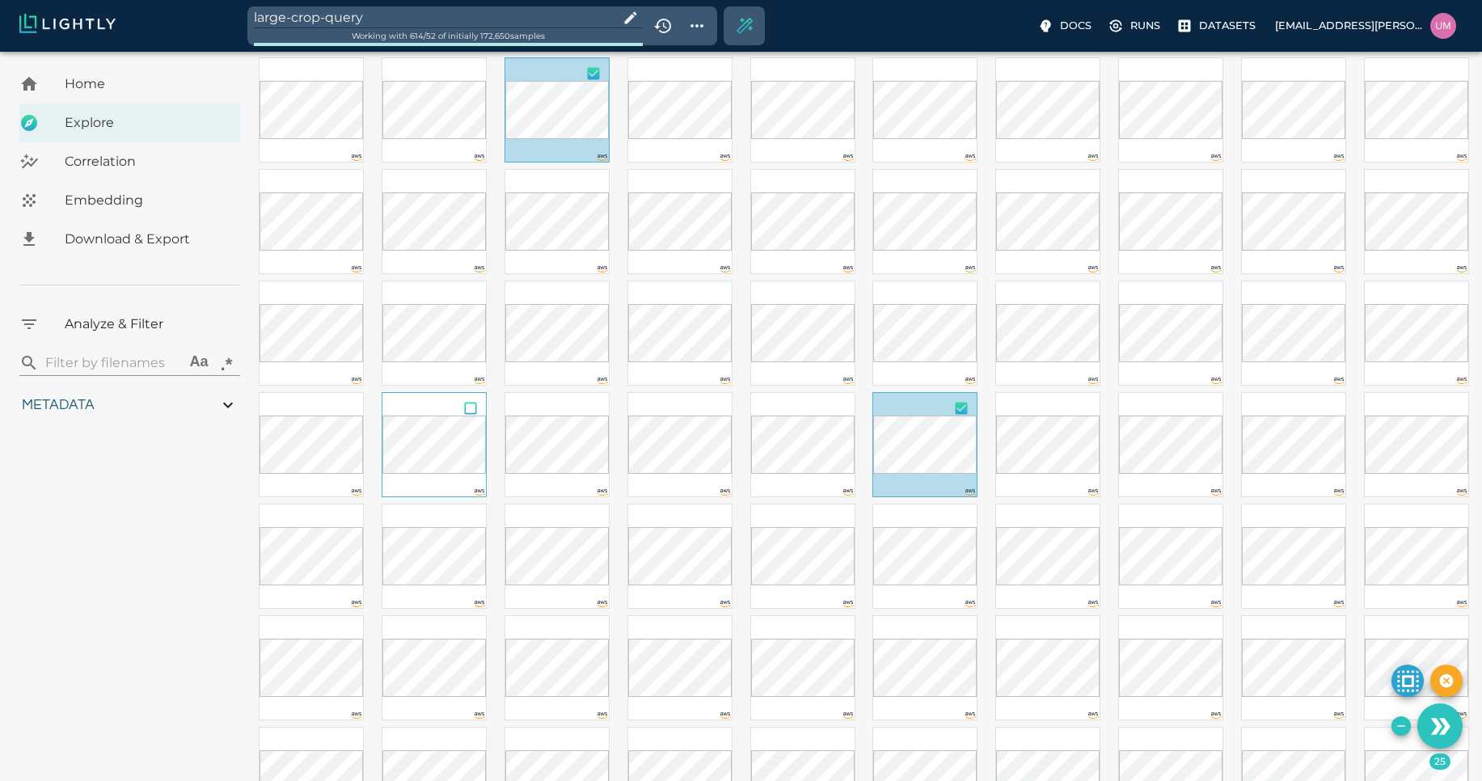
click at [469, 407] on input "checkbox" at bounding box center [470, 411] width 31 height 36
click at [350, 289] on input "checkbox" at bounding box center [347, 299] width 31 height 36
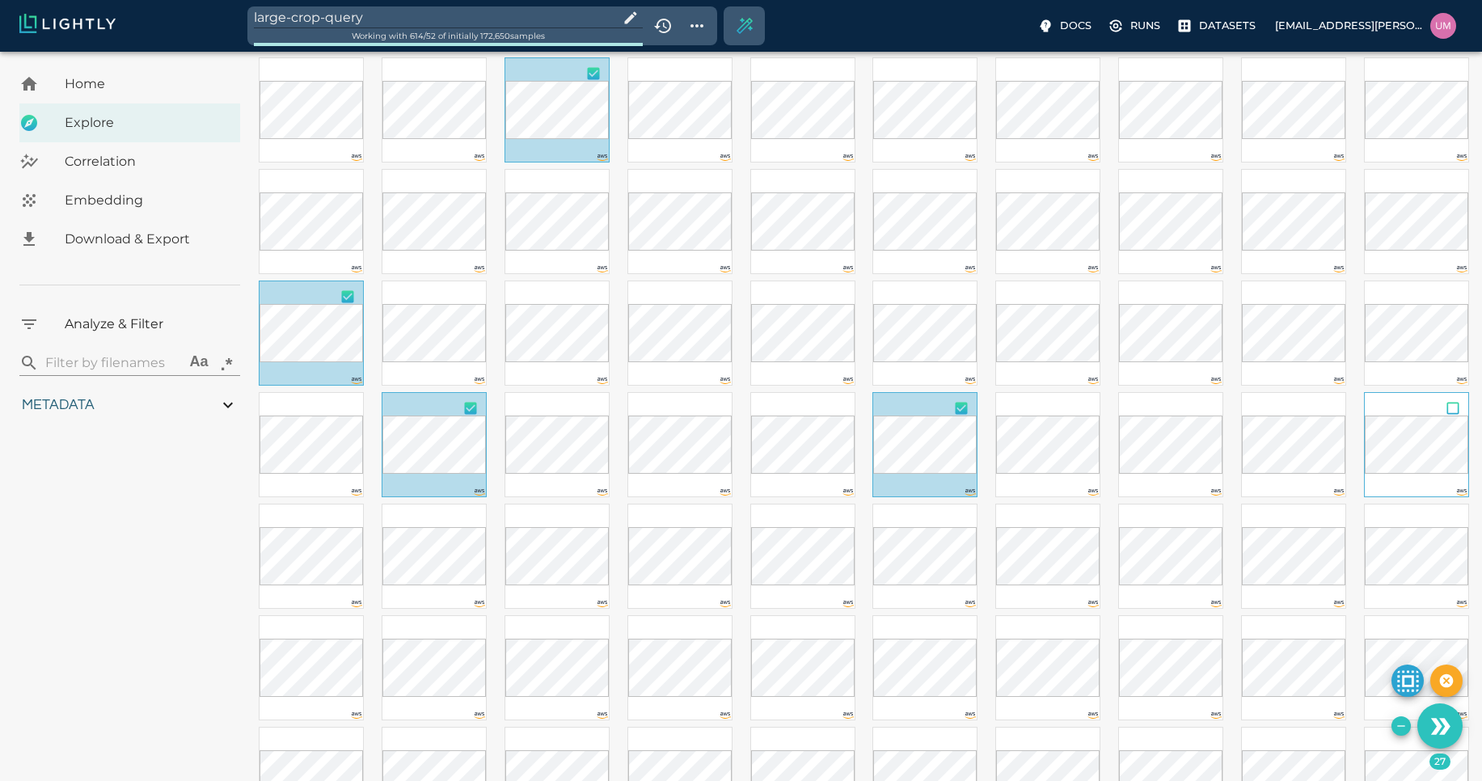
click at [1451, 415] on input "checkbox" at bounding box center [1453, 411] width 31 height 36
click at [1206, 412] on input "checkbox" at bounding box center [1207, 411] width 31 height 36
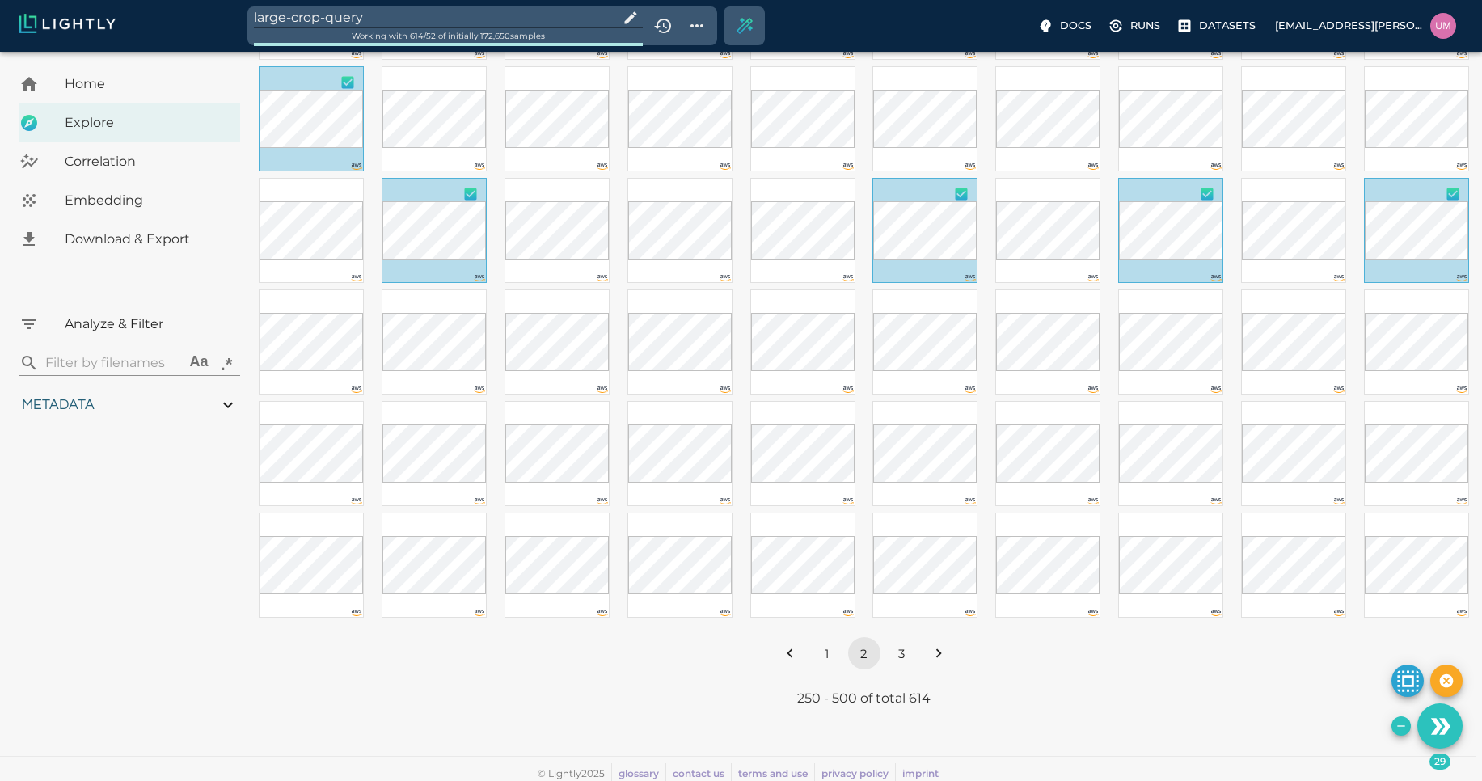
scroll to position [2328, 0]
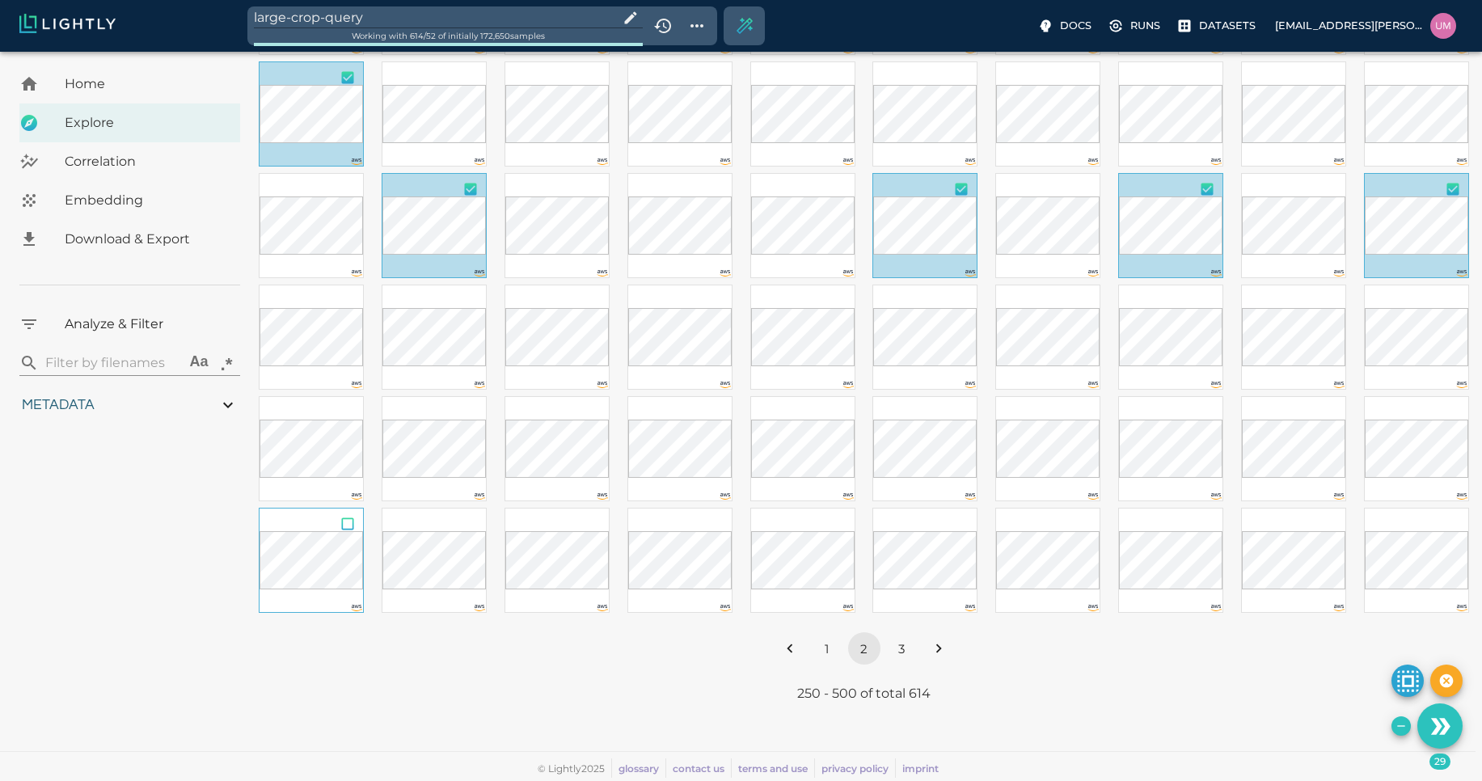
click at [353, 523] on input "checkbox" at bounding box center [347, 527] width 31 height 36
click at [1088, 527] on input "checkbox" at bounding box center [1084, 527] width 31 height 36
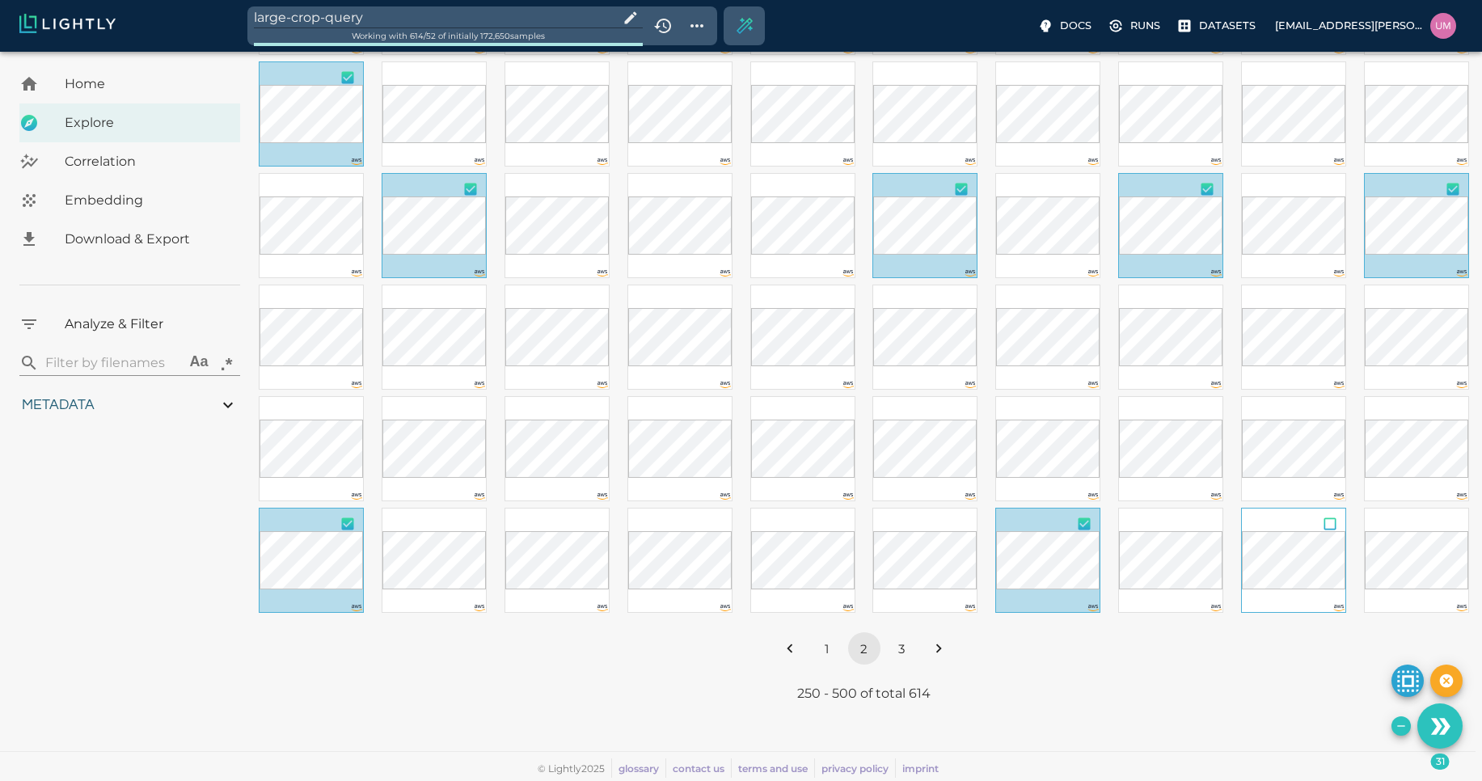
click at [1333, 516] on input "checkbox" at bounding box center [1330, 527] width 31 height 36
click at [1443, 417] on input "checkbox" at bounding box center [1453, 415] width 31 height 36
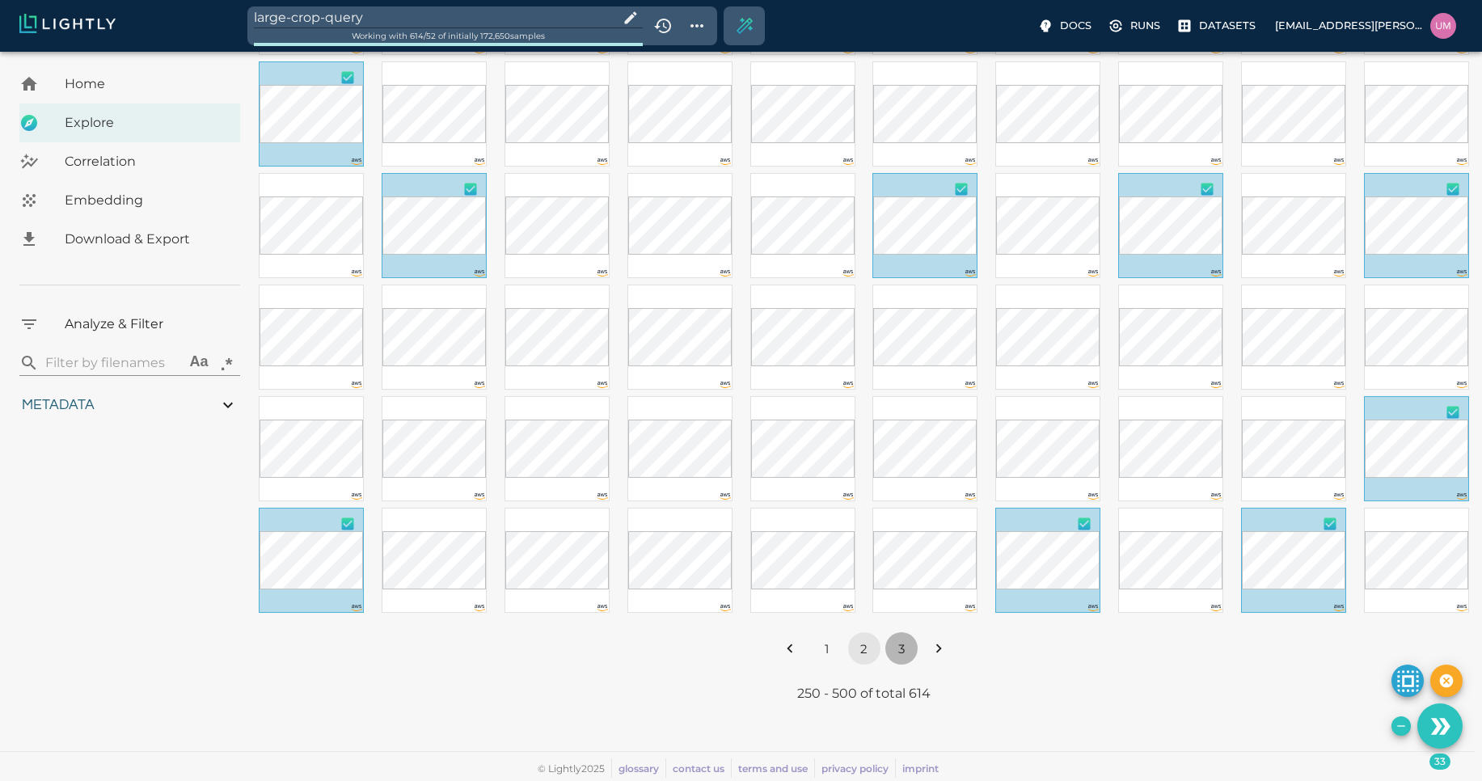
click at [900, 640] on button "3" at bounding box center [901, 648] width 32 height 32
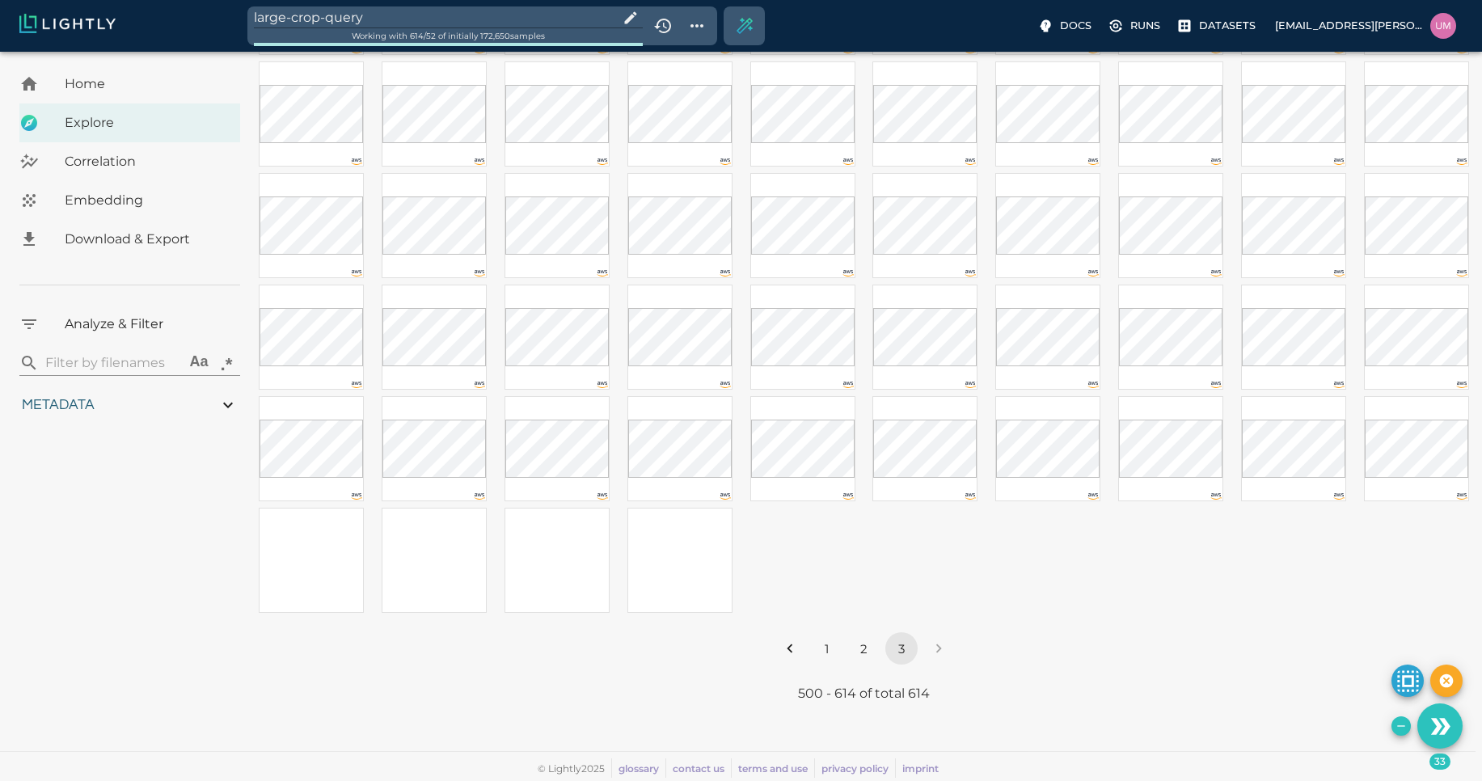
scroll to position [0, 0]
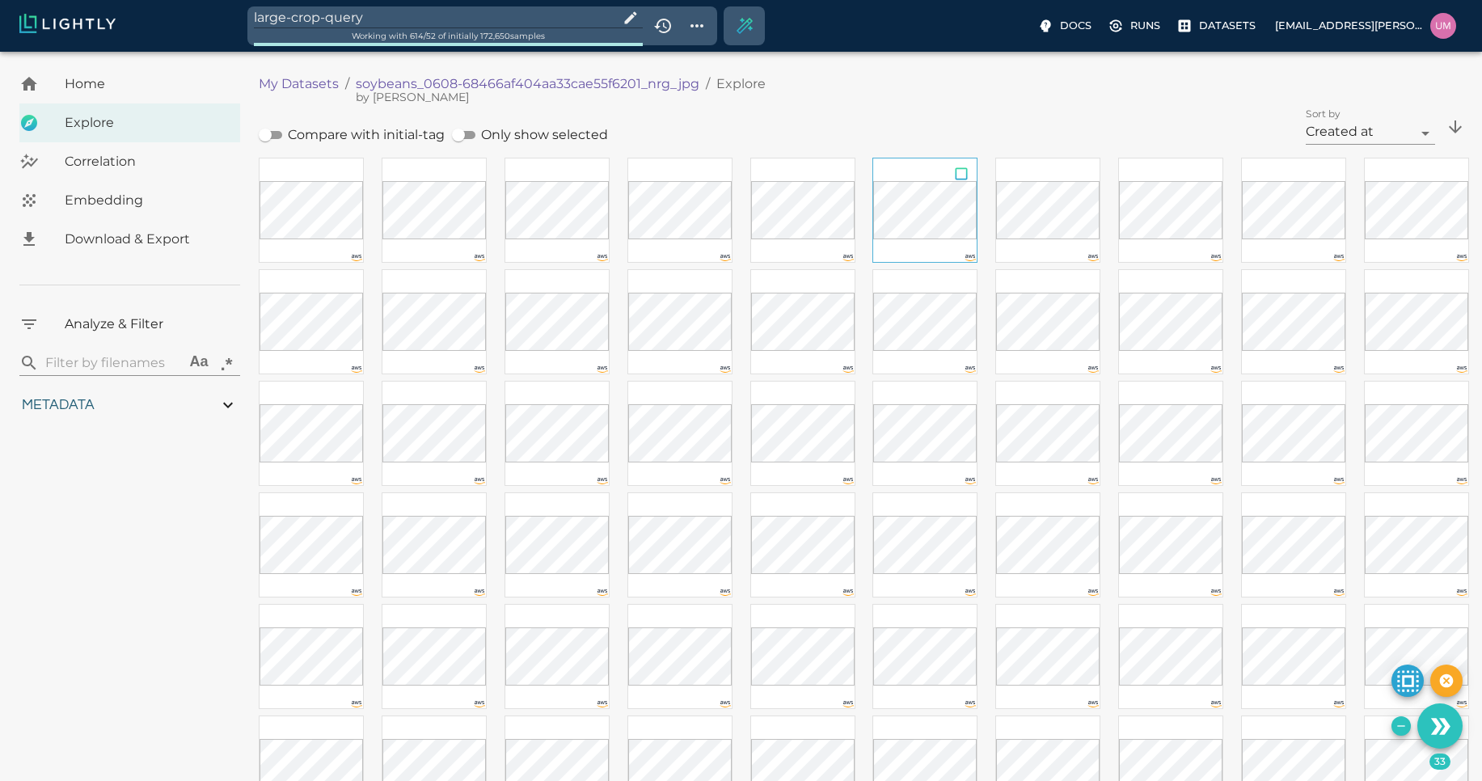
click at [960, 174] on input "checkbox" at bounding box center [961, 176] width 31 height 36
click at [1086, 180] on input "checkbox" at bounding box center [1084, 176] width 31 height 36
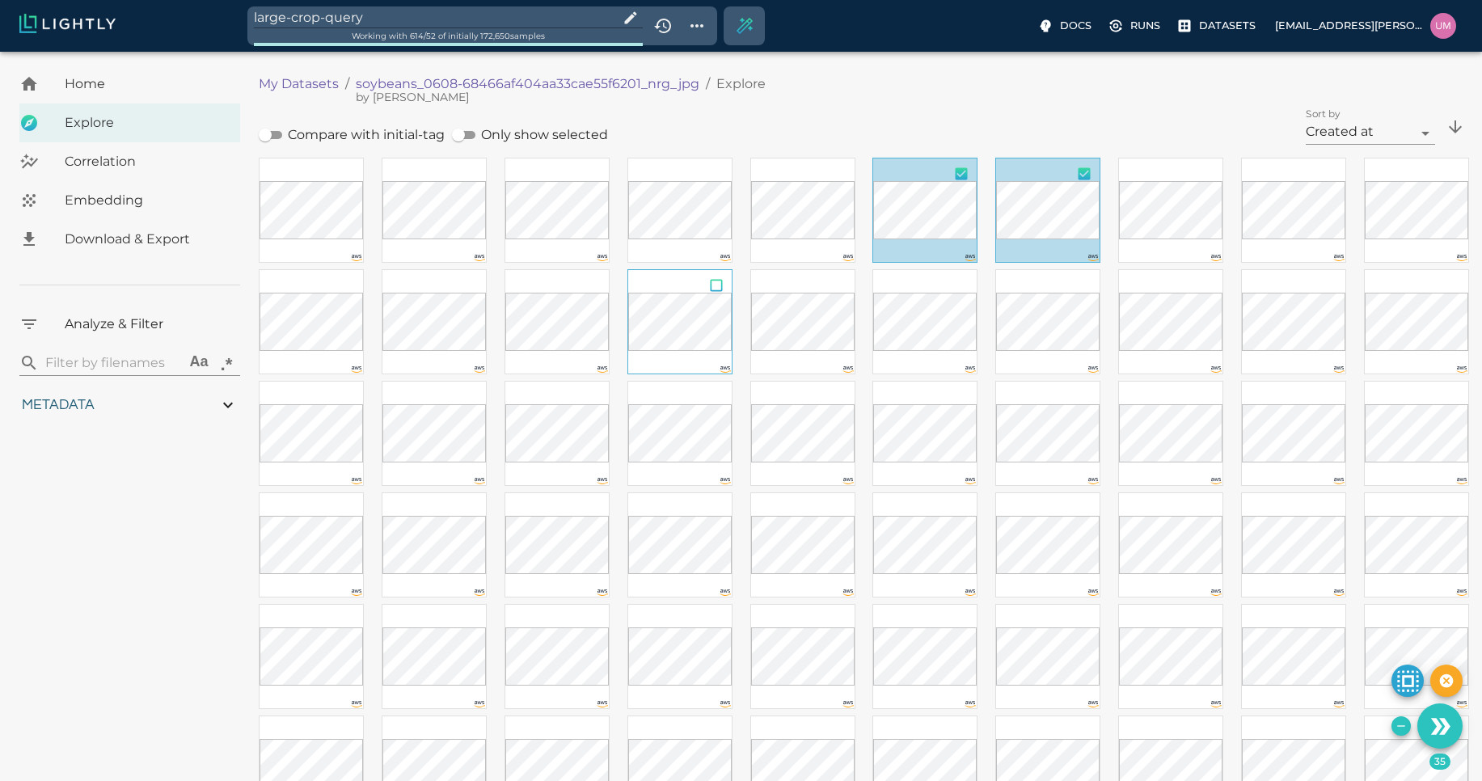
click at [715, 290] on input "checkbox" at bounding box center [716, 288] width 31 height 36
click at [593, 283] on input "checkbox" at bounding box center [593, 288] width 31 height 36
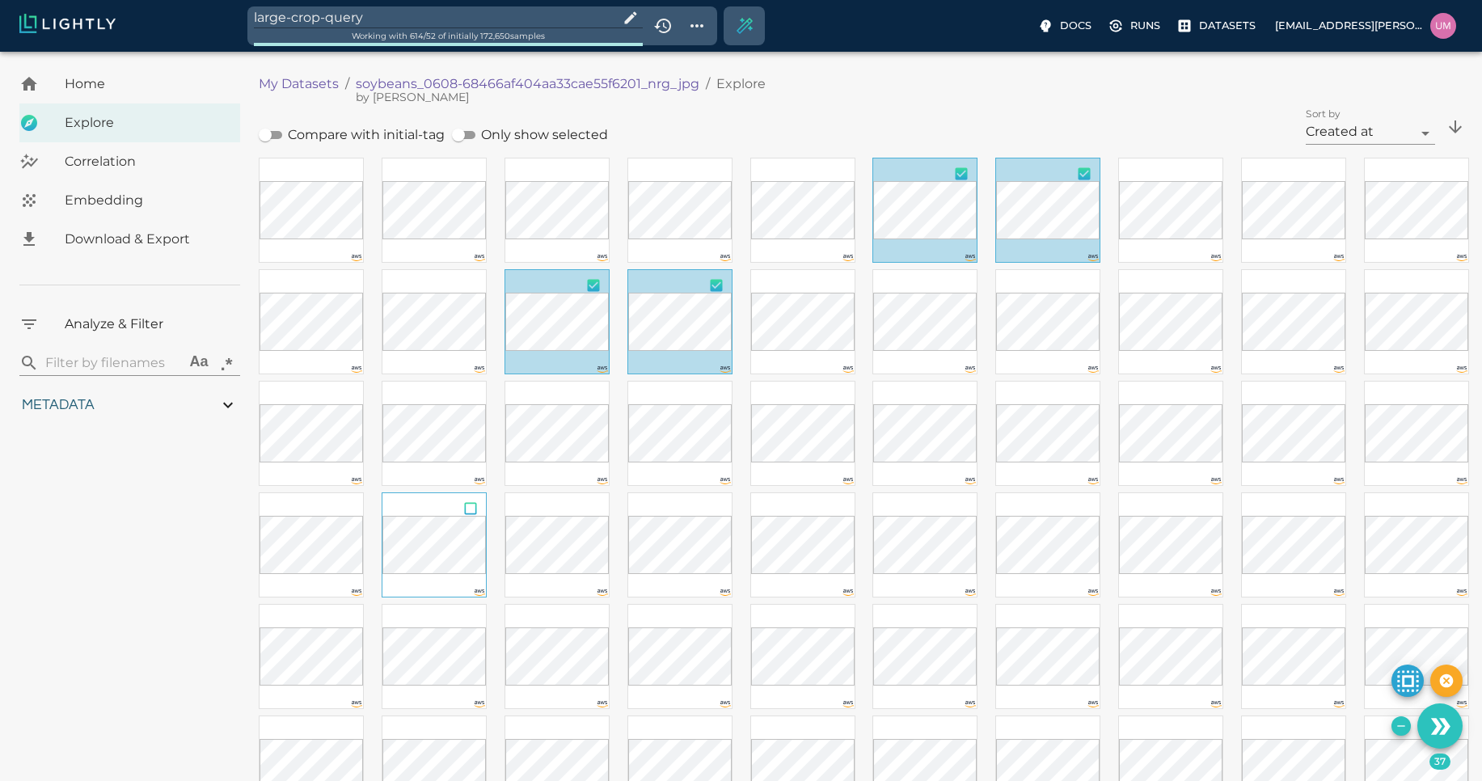
click at [472, 509] on input "checkbox" at bounding box center [470, 511] width 31 height 36
click at [1083, 506] on input "checkbox" at bounding box center [1084, 511] width 31 height 36
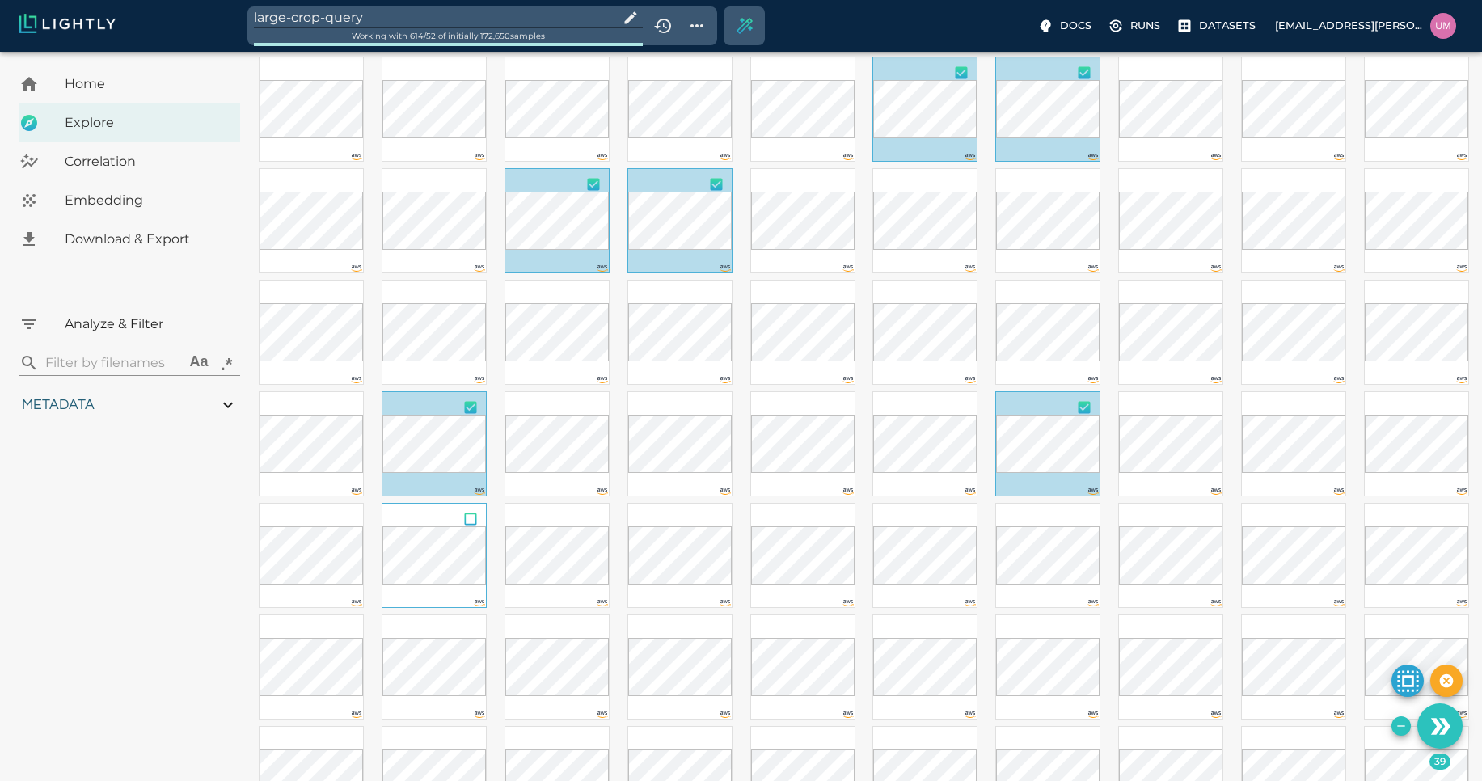
click at [469, 524] on input "checkbox" at bounding box center [470, 522] width 31 height 36
click at [591, 514] on input "checkbox" at bounding box center [593, 522] width 31 height 36
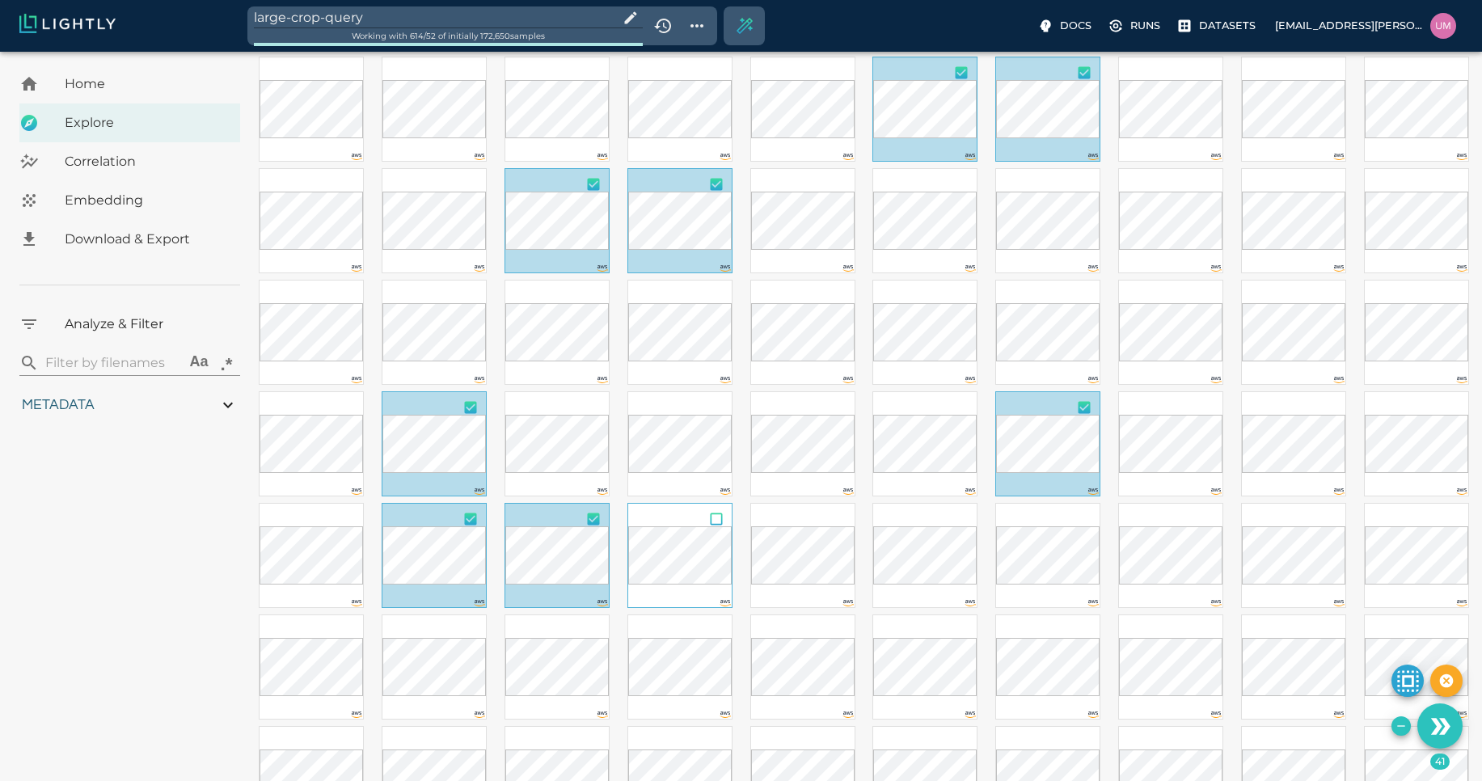
scroll to position [264, 0]
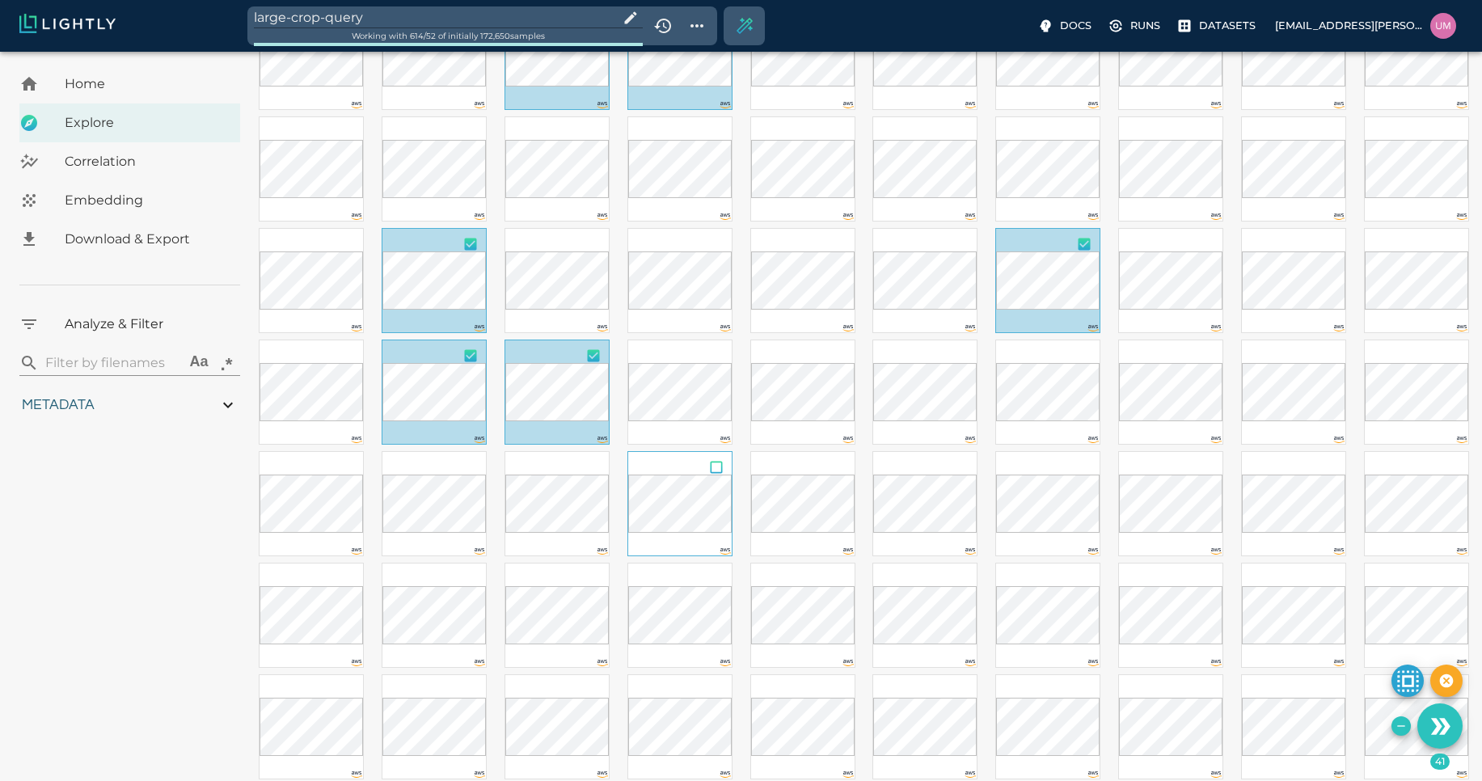
click at [714, 471] on input "checkbox" at bounding box center [716, 470] width 31 height 36
click at [1084, 580] on input "checkbox" at bounding box center [1084, 582] width 31 height 36
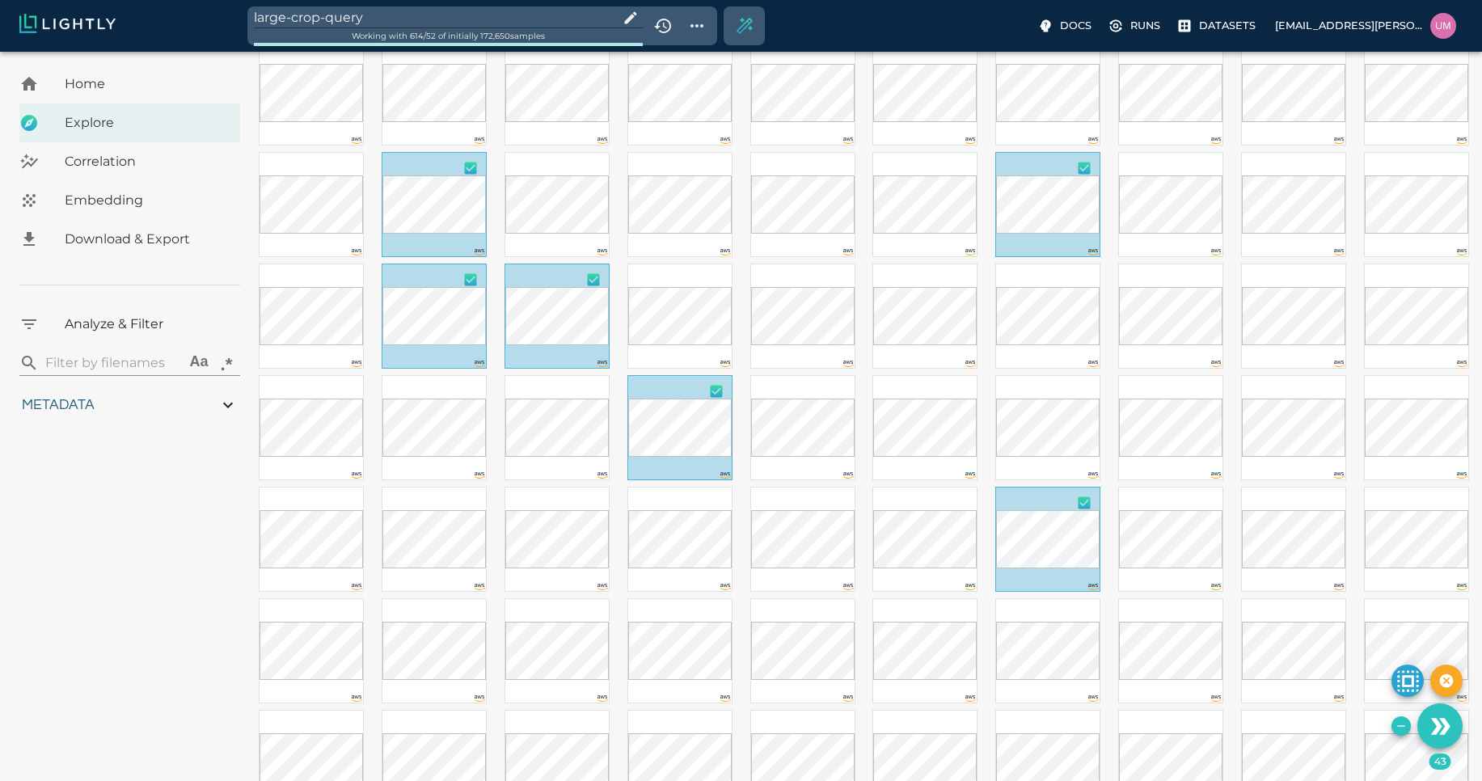
scroll to position [346, 0]
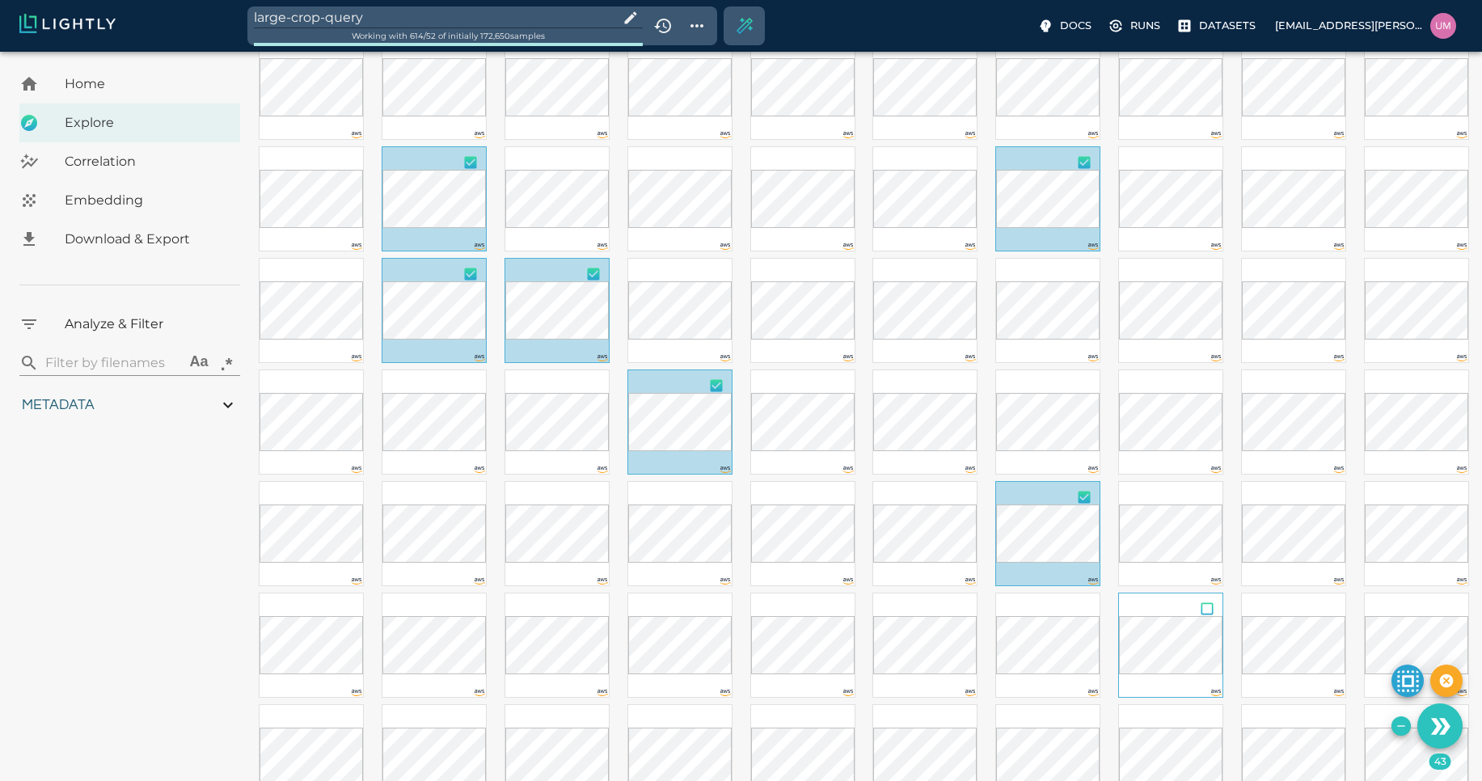
click at [1199, 615] on input "checkbox" at bounding box center [1207, 611] width 31 height 36
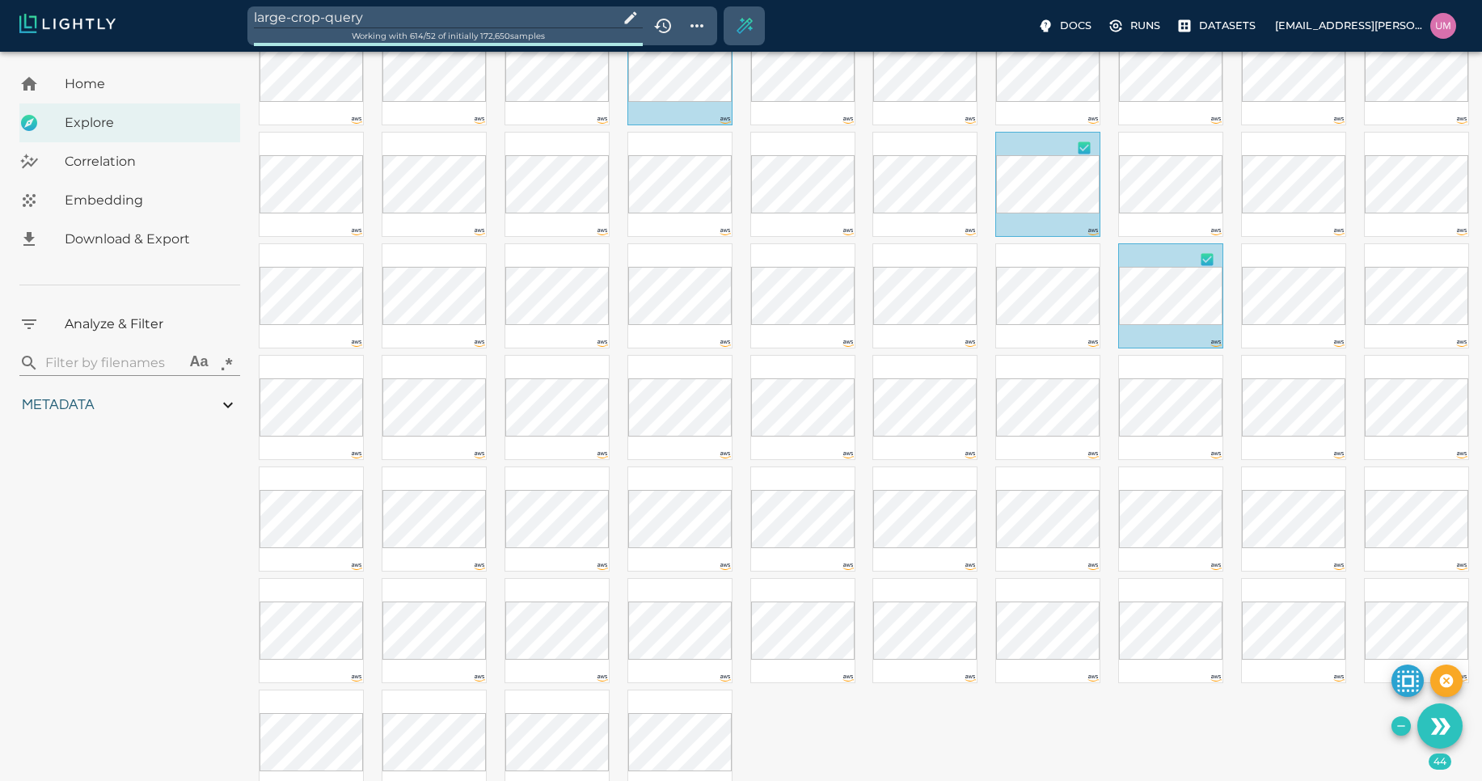
scroll to position [702, 0]
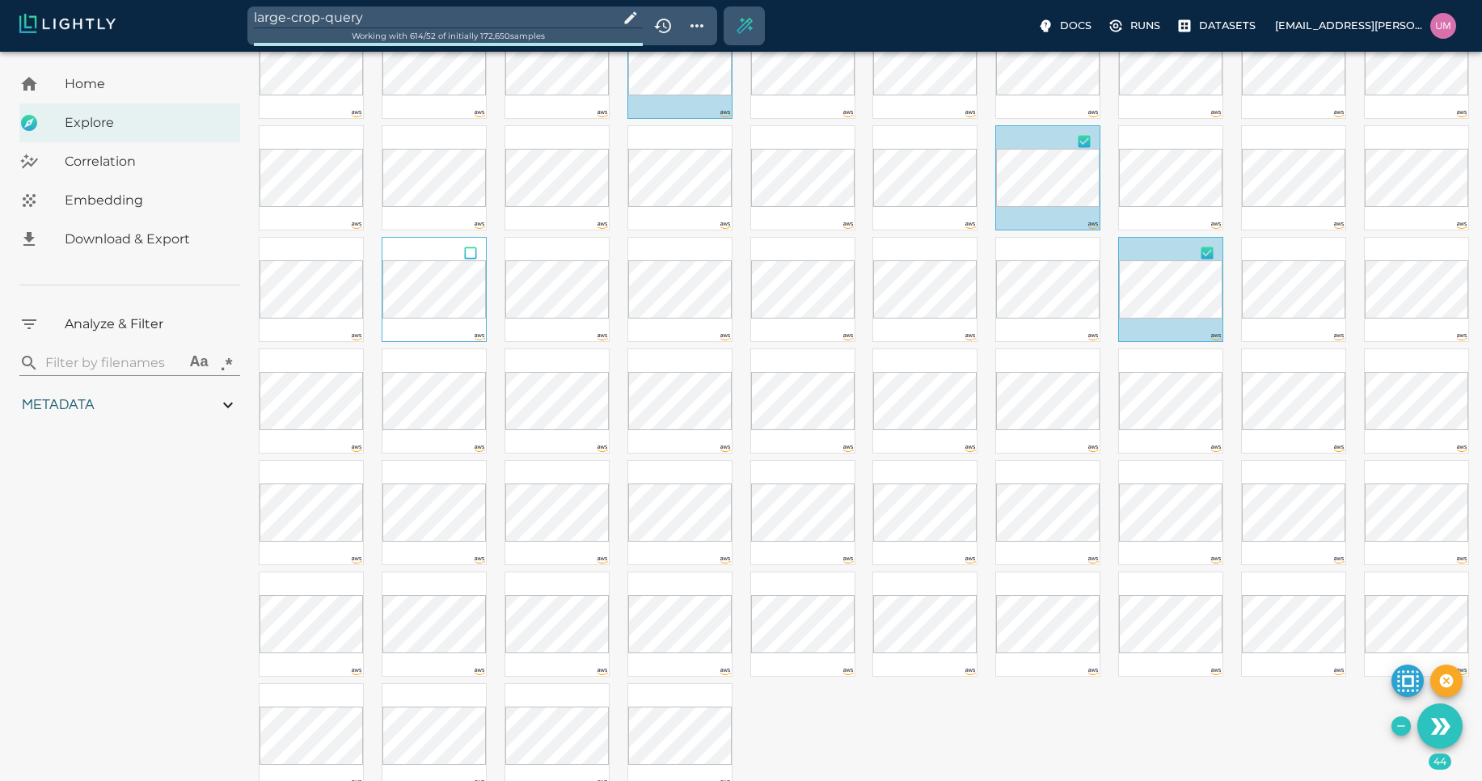
click at [470, 257] on input "checkbox" at bounding box center [470, 256] width 31 height 36
click at [475, 367] on input "checkbox" at bounding box center [470, 367] width 31 height 36
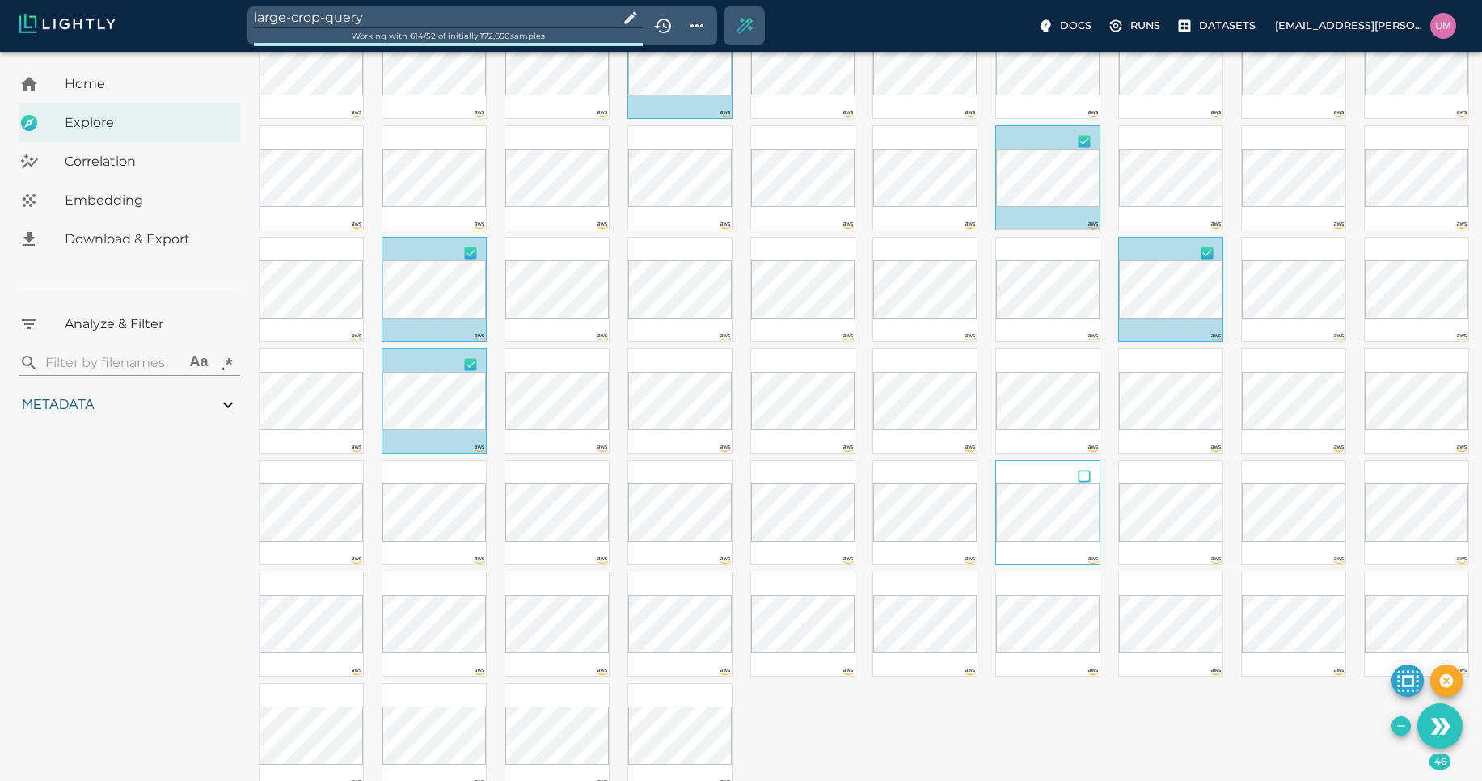
click at [1085, 479] on input "checkbox" at bounding box center [1084, 479] width 31 height 36
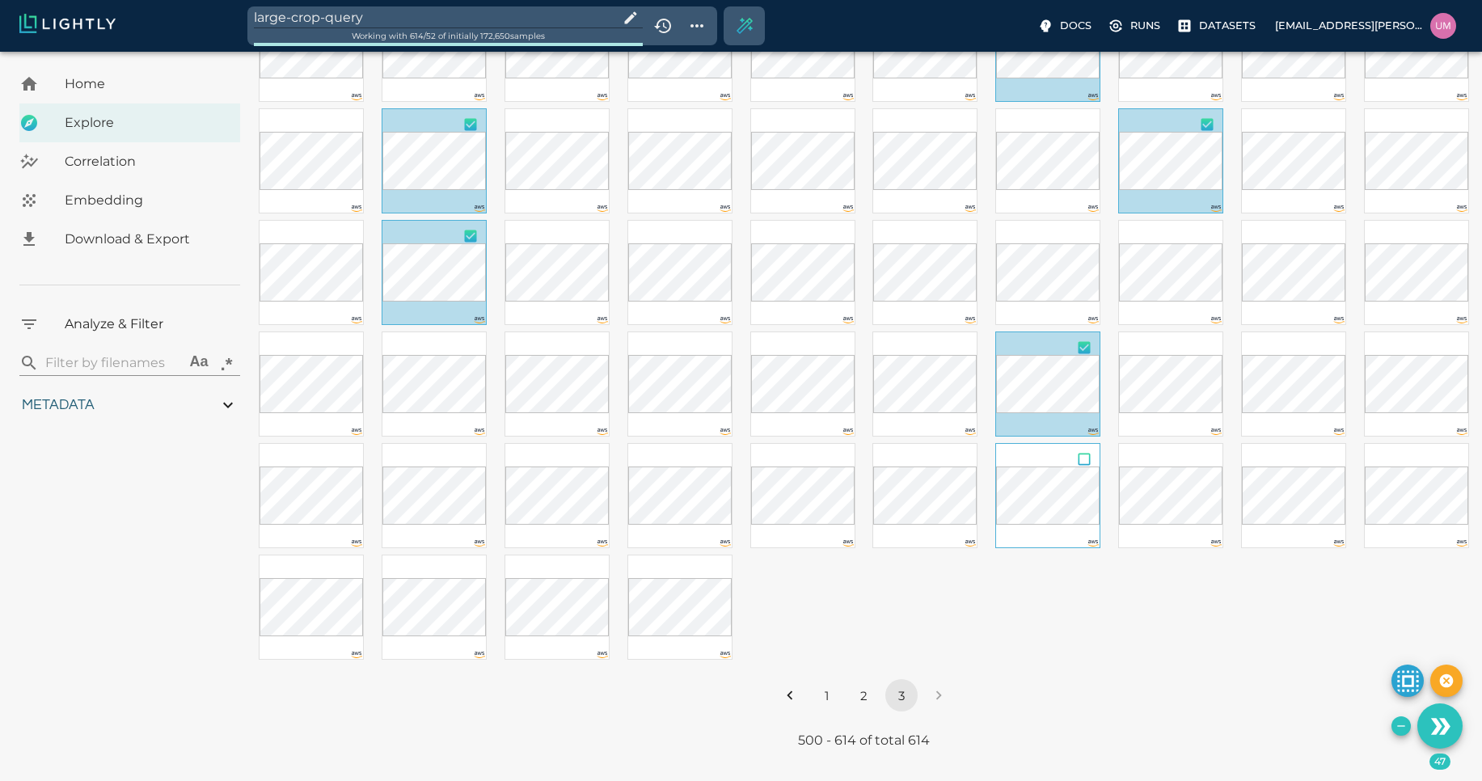
scroll to position [877, 0]
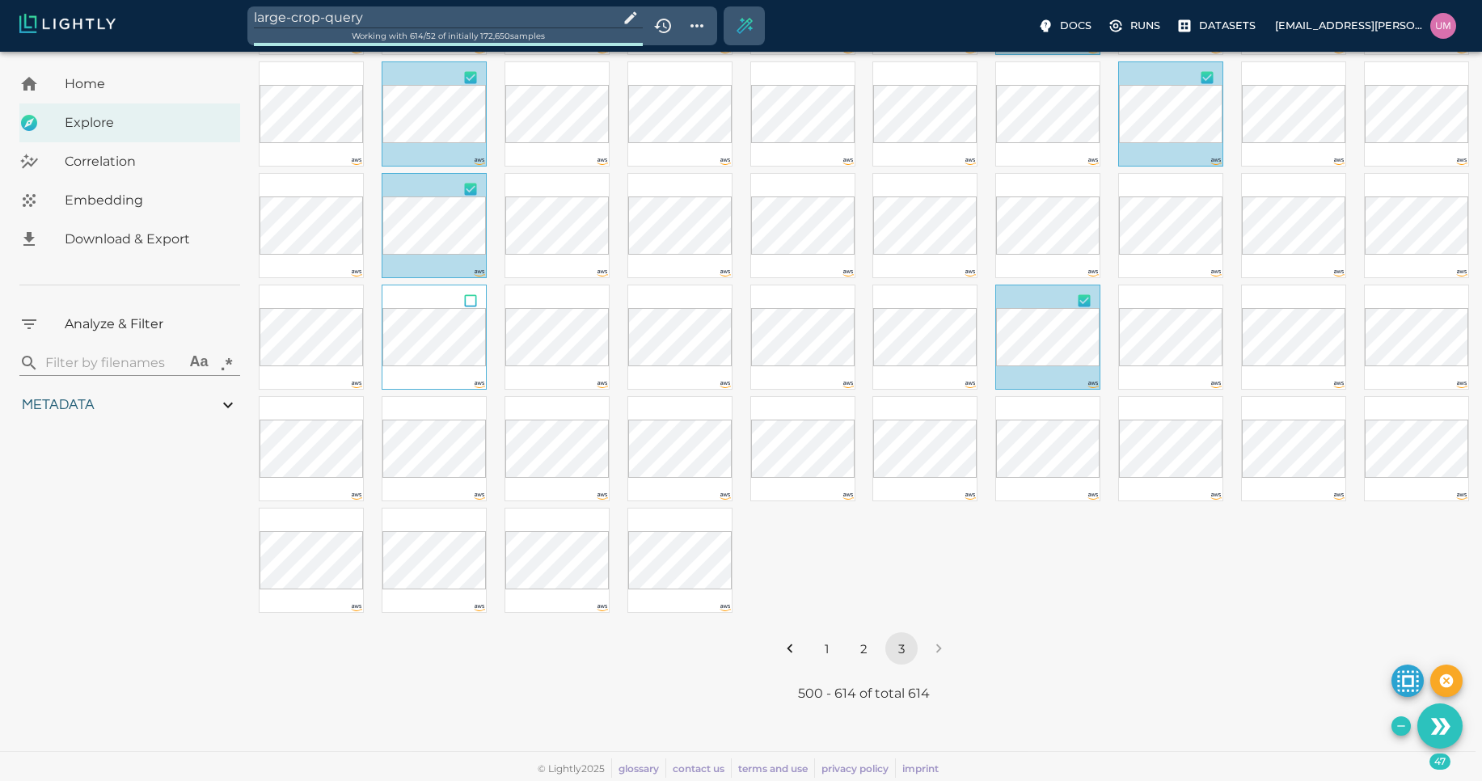
click at [468, 301] on input "checkbox" at bounding box center [470, 303] width 31 height 36
click at [351, 416] on input "checkbox" at bounding box center [347, 415] width 31 height 36
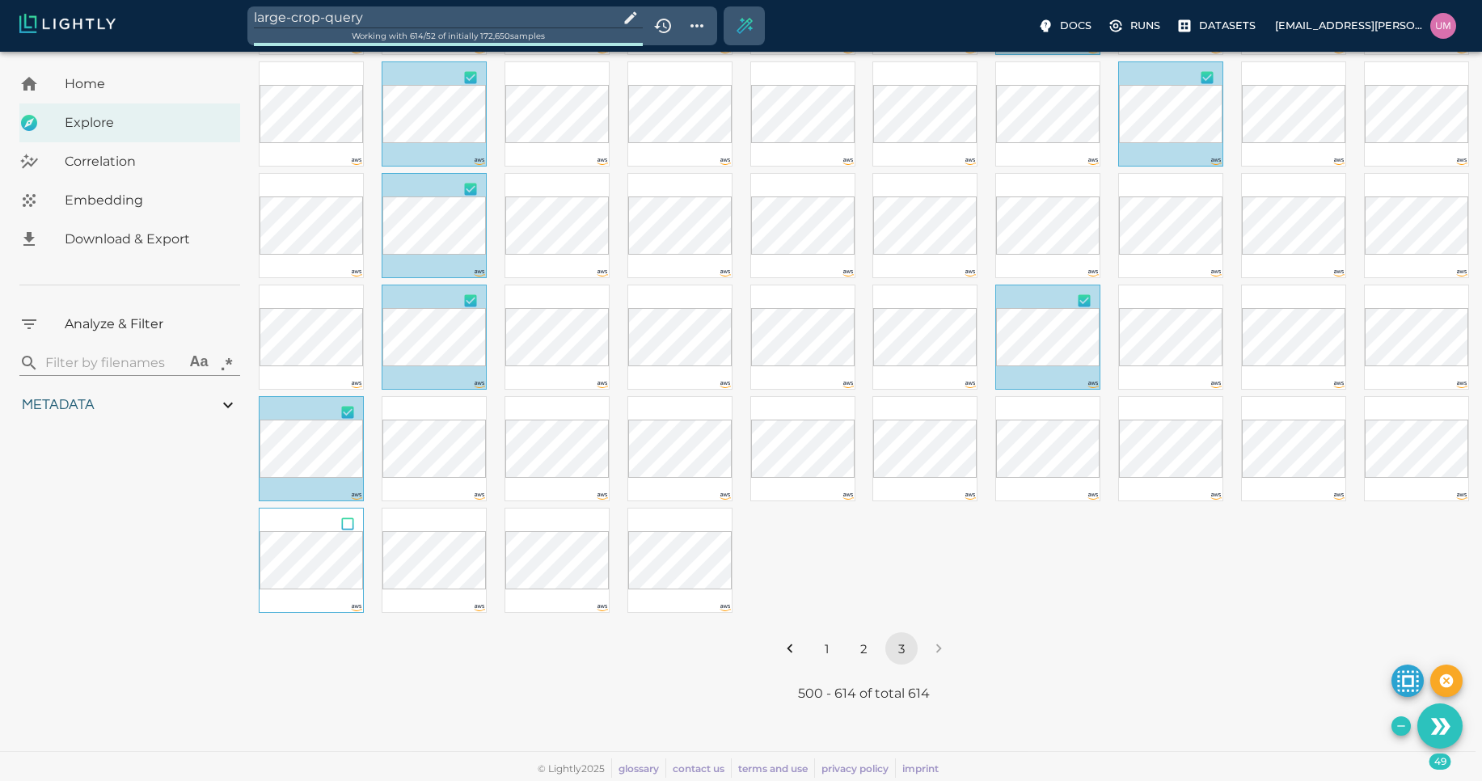
click at [351, 522] on input "checkbox" at bounding box center [347, 527] width 31 height 36
click at [470, 412] on input "checkbox" at bounding box center [470, 415] width 31 height 36
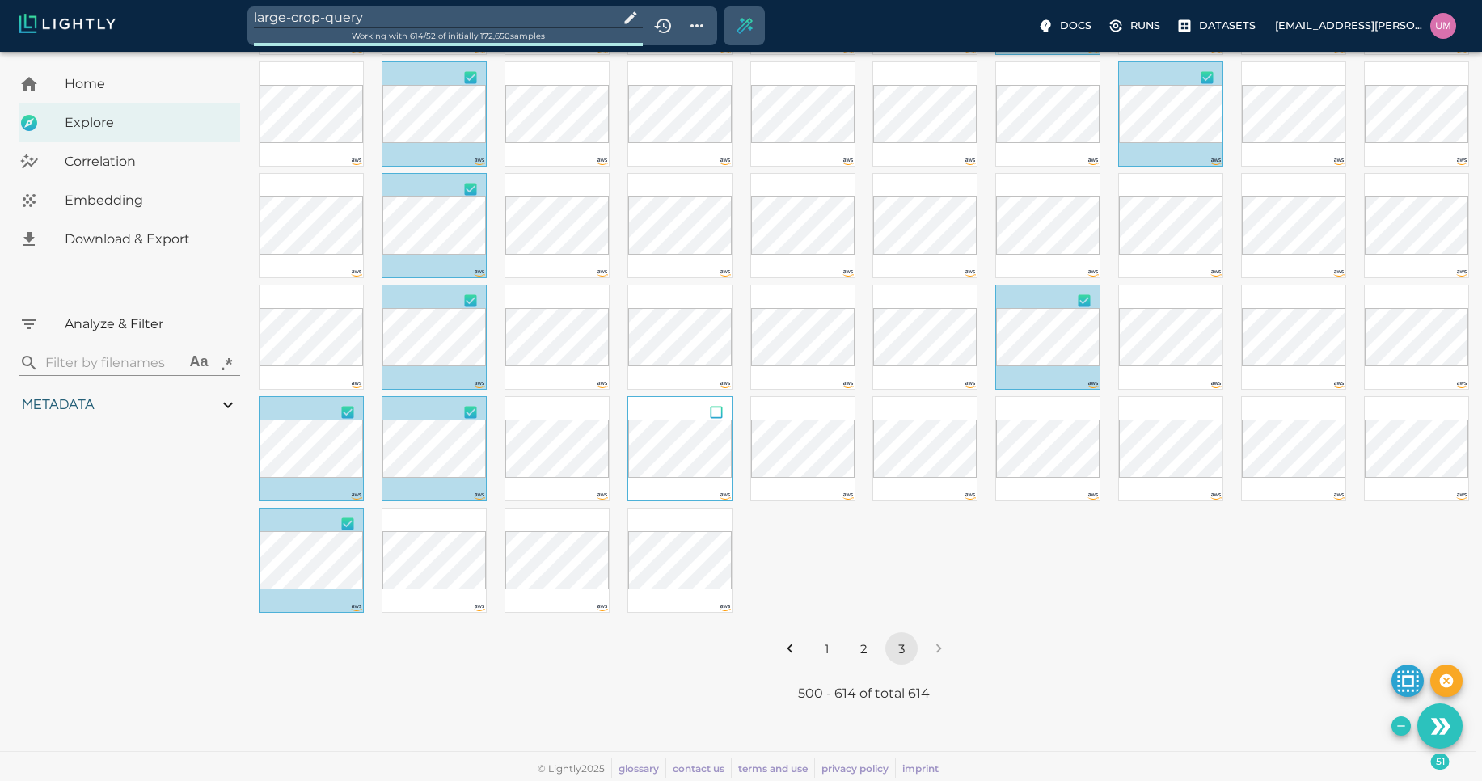
click at [720, 408] on input "checkbox" at bounding box center [716, 415] width 31 height 36
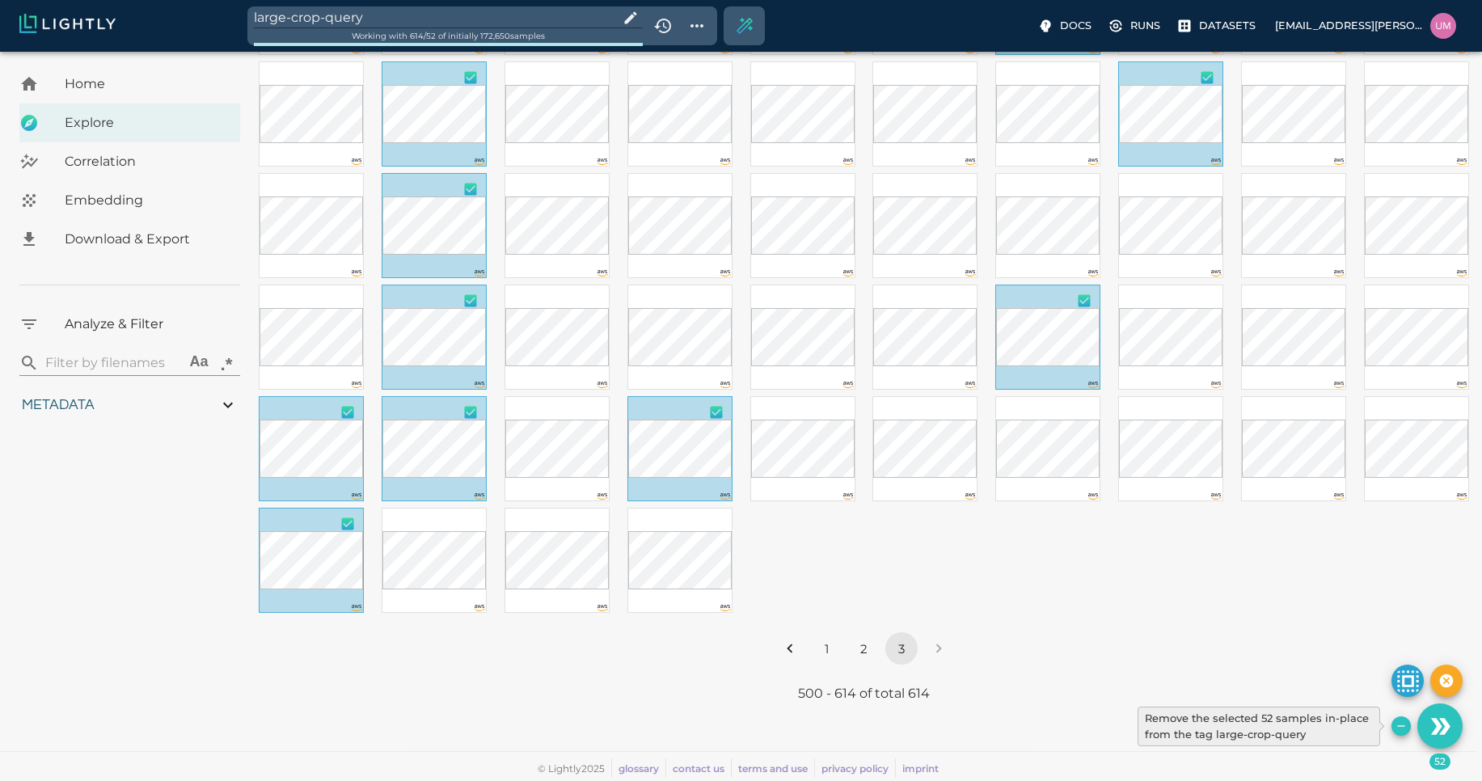
click at [1401, 727] on icon "Remove the selected 52 samples in-place from the tag large-crop-query" at bounding box center [1401, 726] width 13 height 13
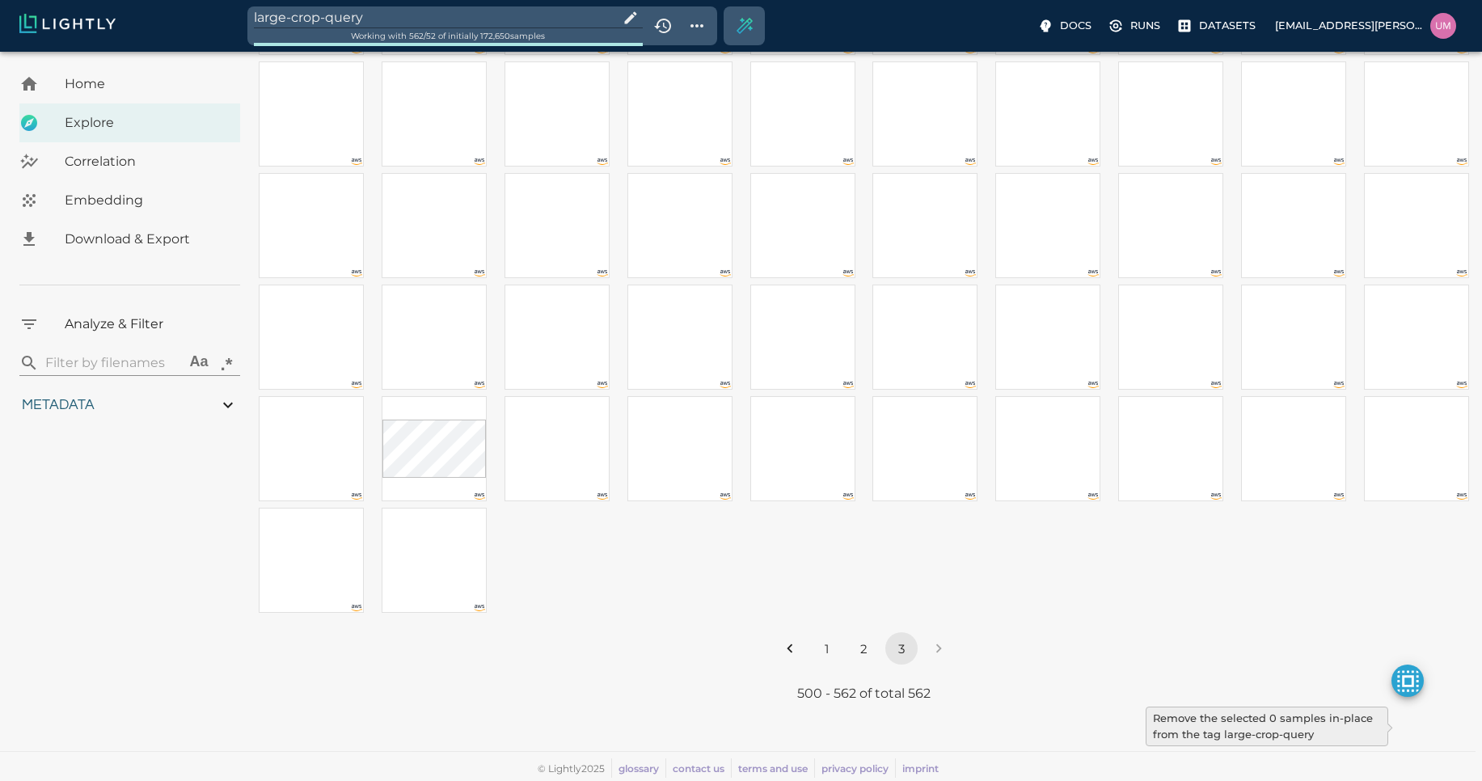
scroll to position [319, 0]
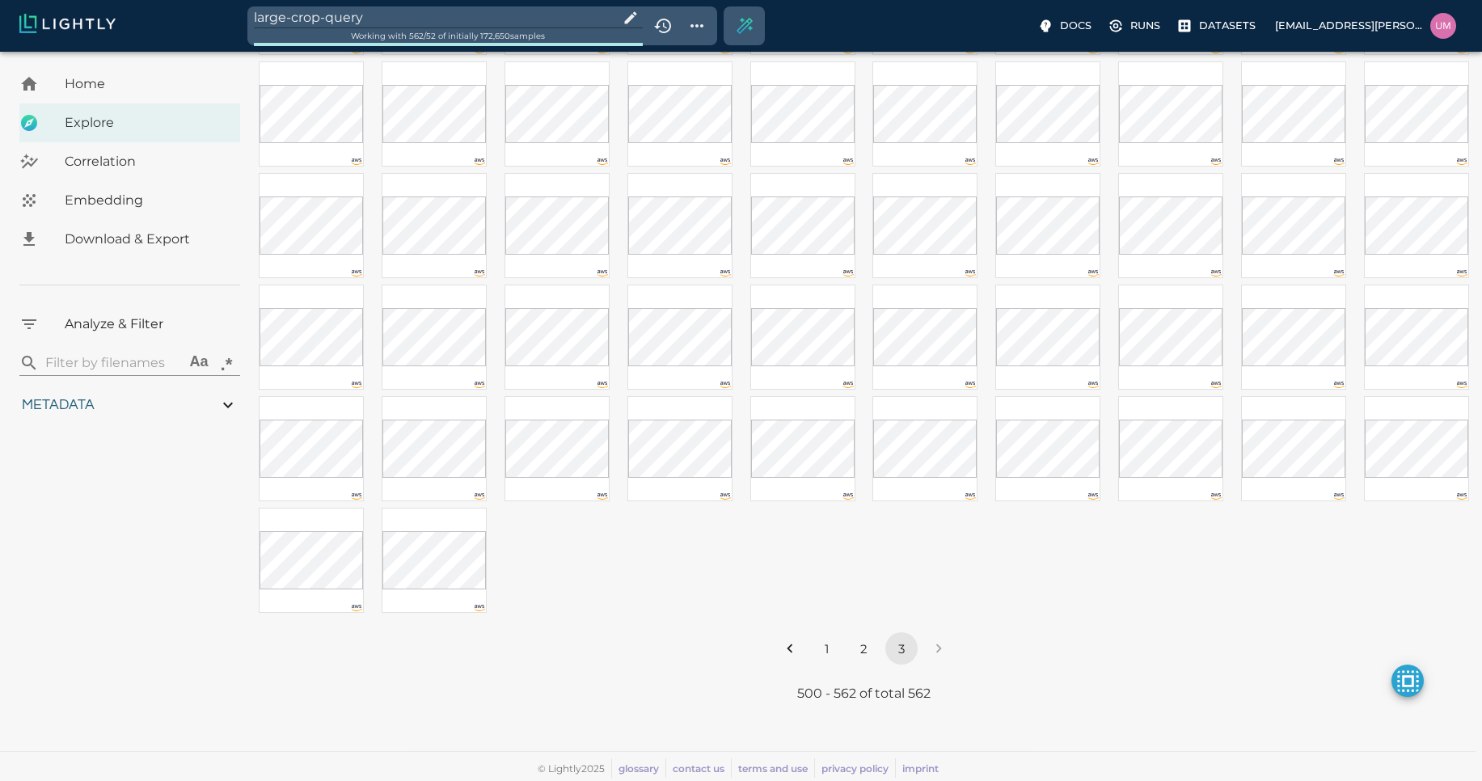
click at [813, 644] on button "1" at bounding box center [827, 648] width 32 height 32
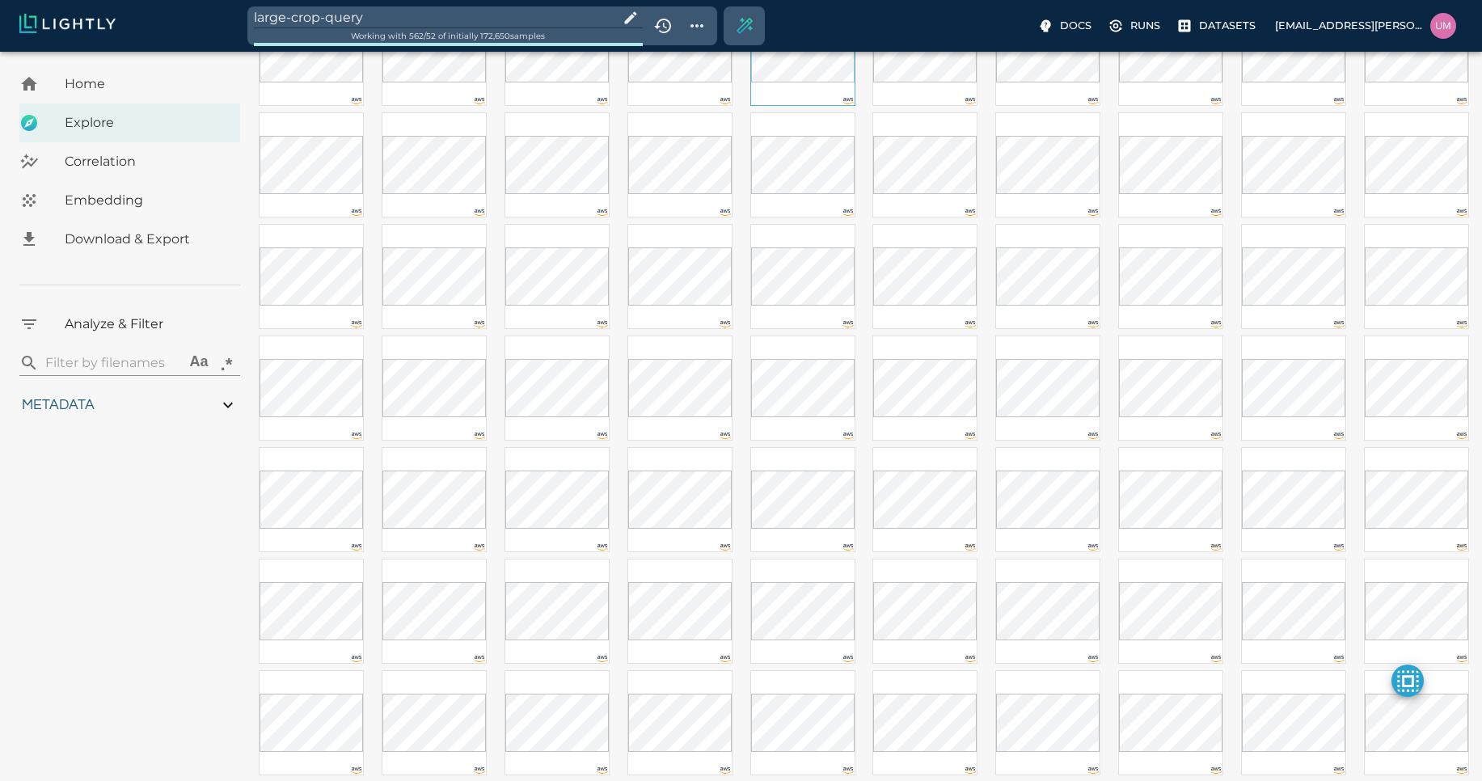
scroll to position [824, 0]
click at [712, 355] on input "checkbox" at bounding box center [716, 357] width 31 height 36
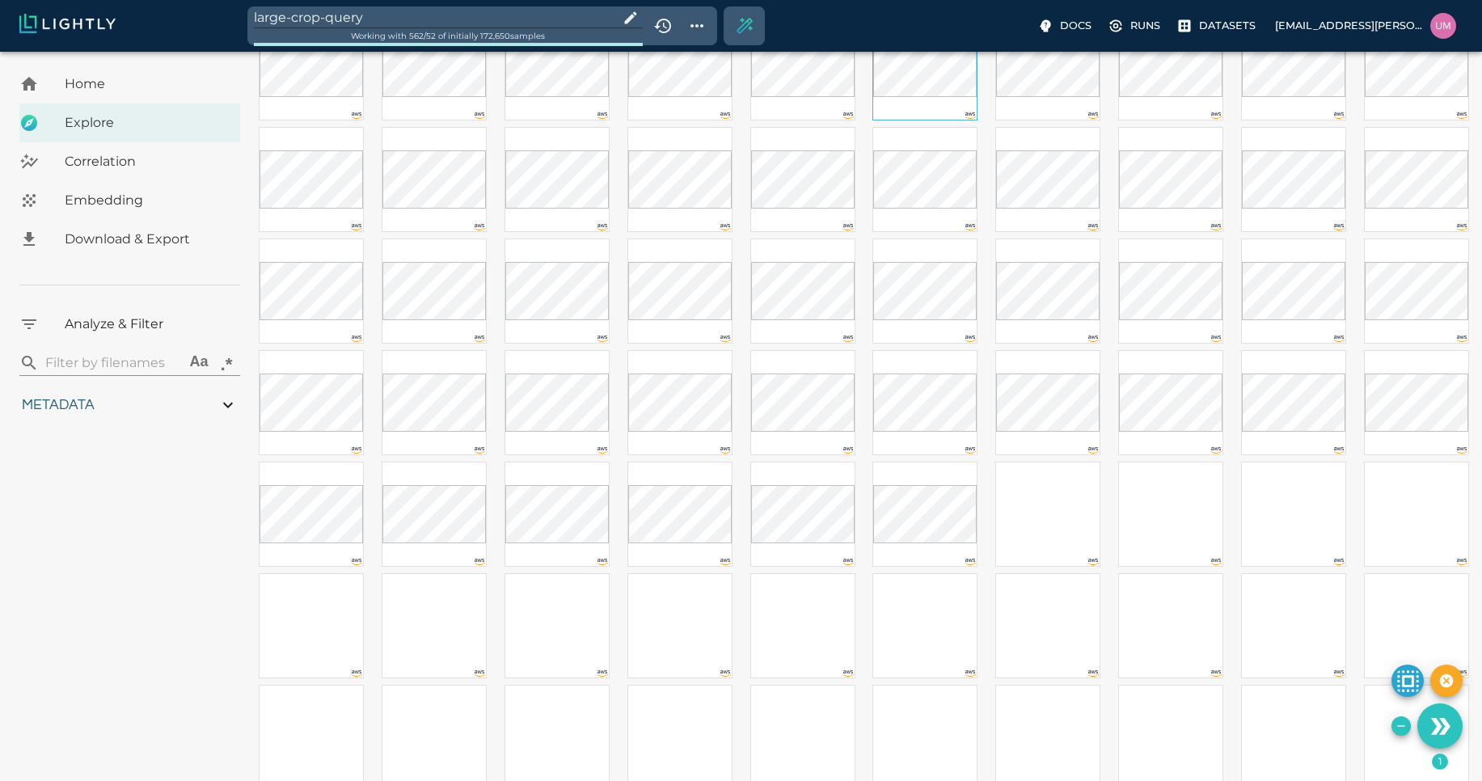
scroll to position [1271, 0]
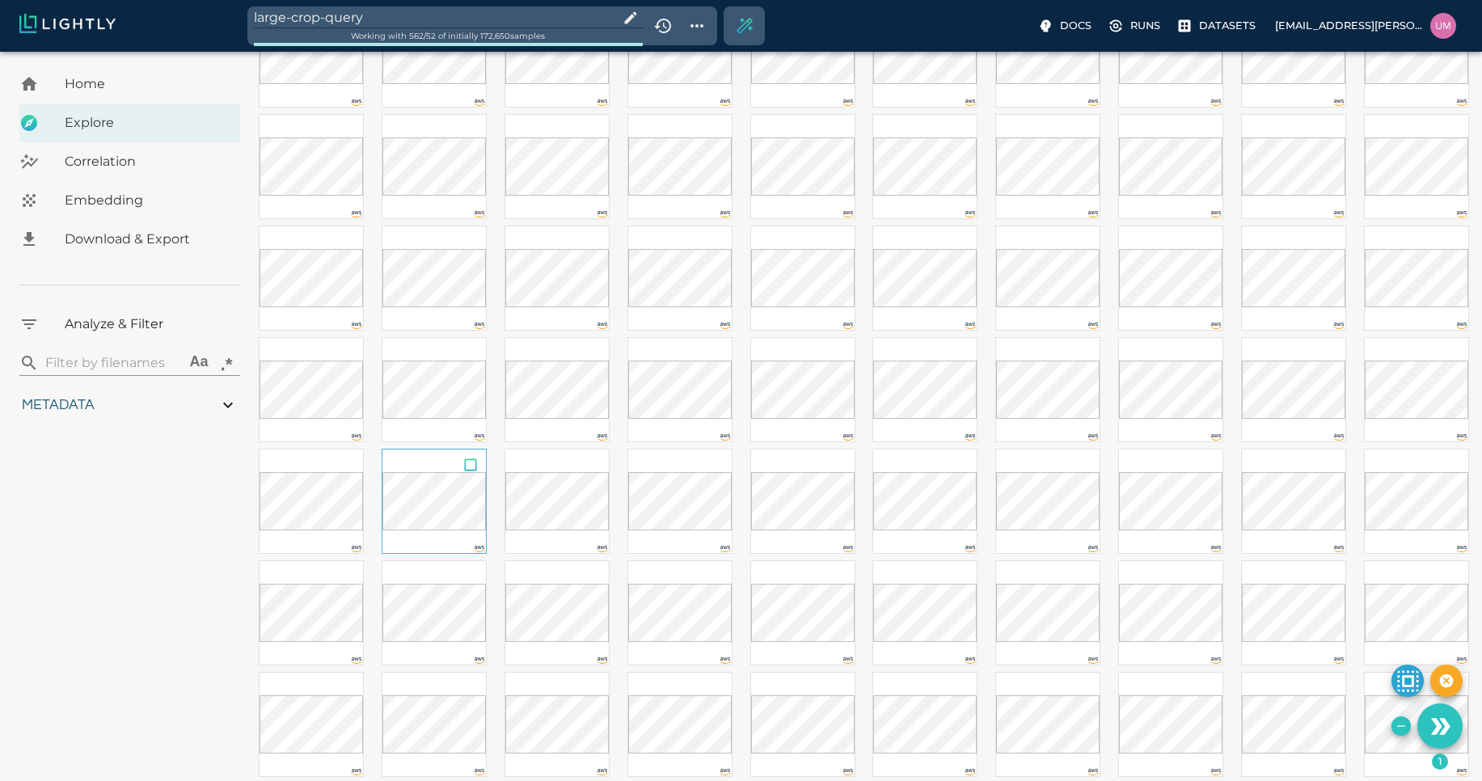
click at [473, 462] on input "checkbox" at bounding box center [470, 468] width 31 height 36
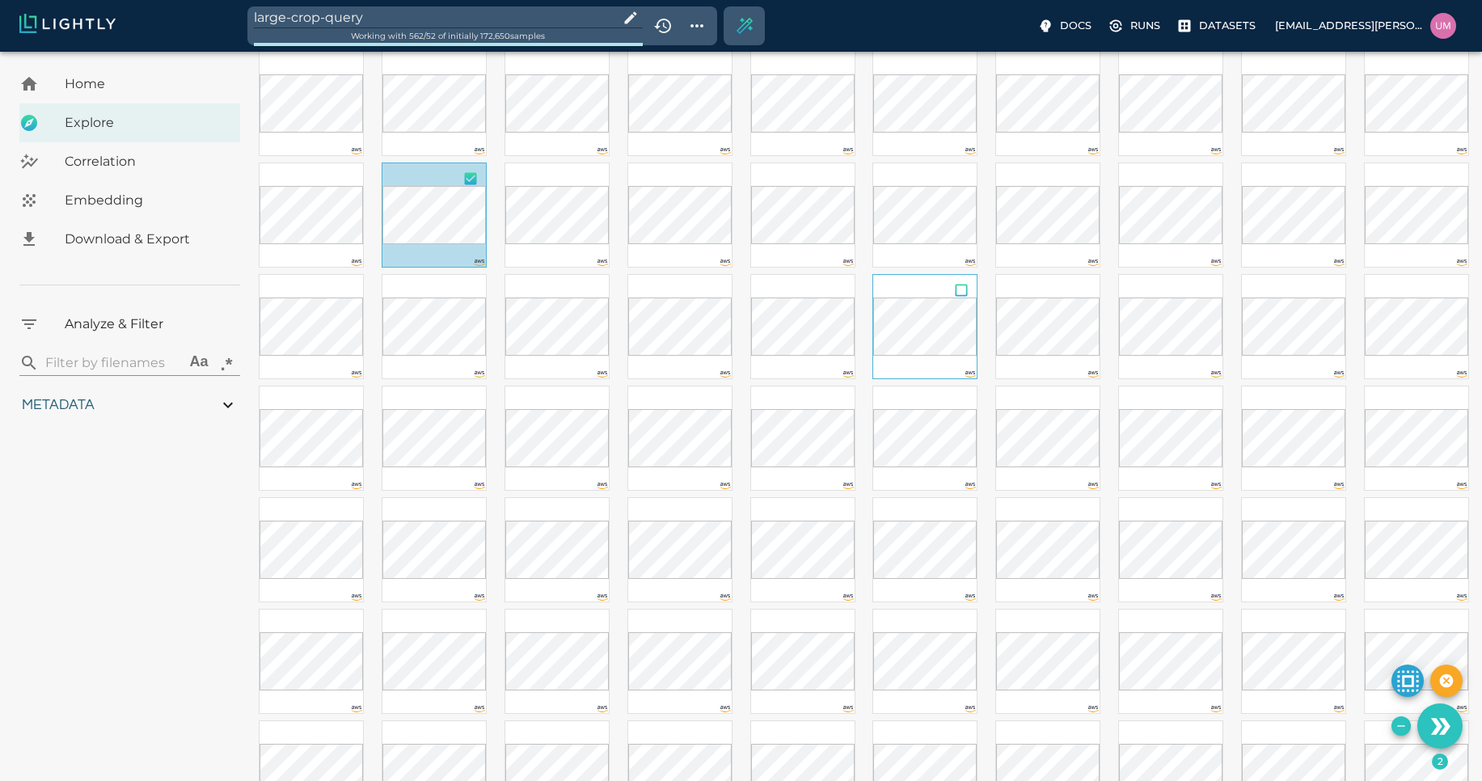
scroll to position [1561, 0]
click at [830, 401] on input "checkbox" at bounding box center [839, 400] width 31 height 36
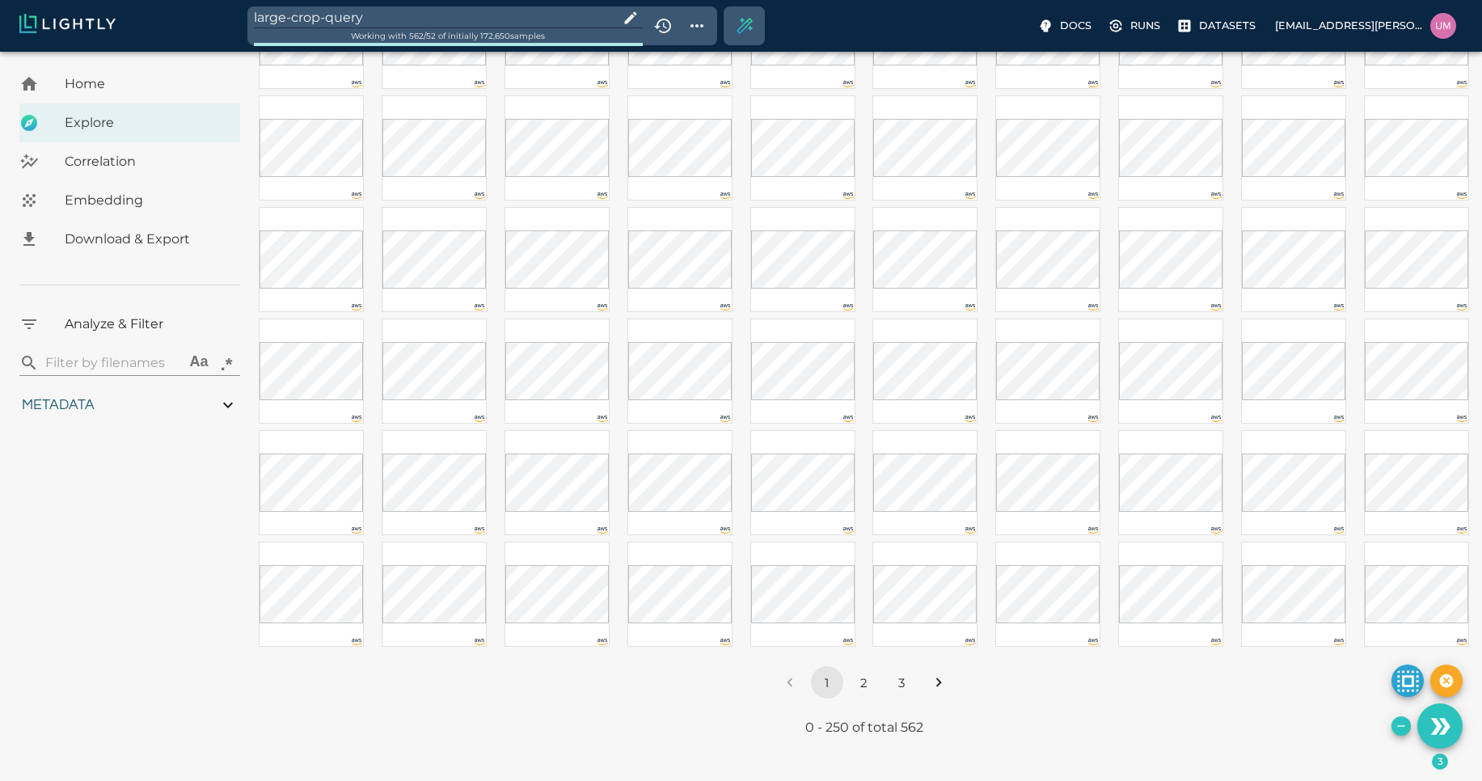
scroll to position [2298, 0]
click at [1400, 720] on icon "Remove the selected 3 samples in-place from the tag large-crop-query" at bounding box center [1401, 726] width 13 height 13
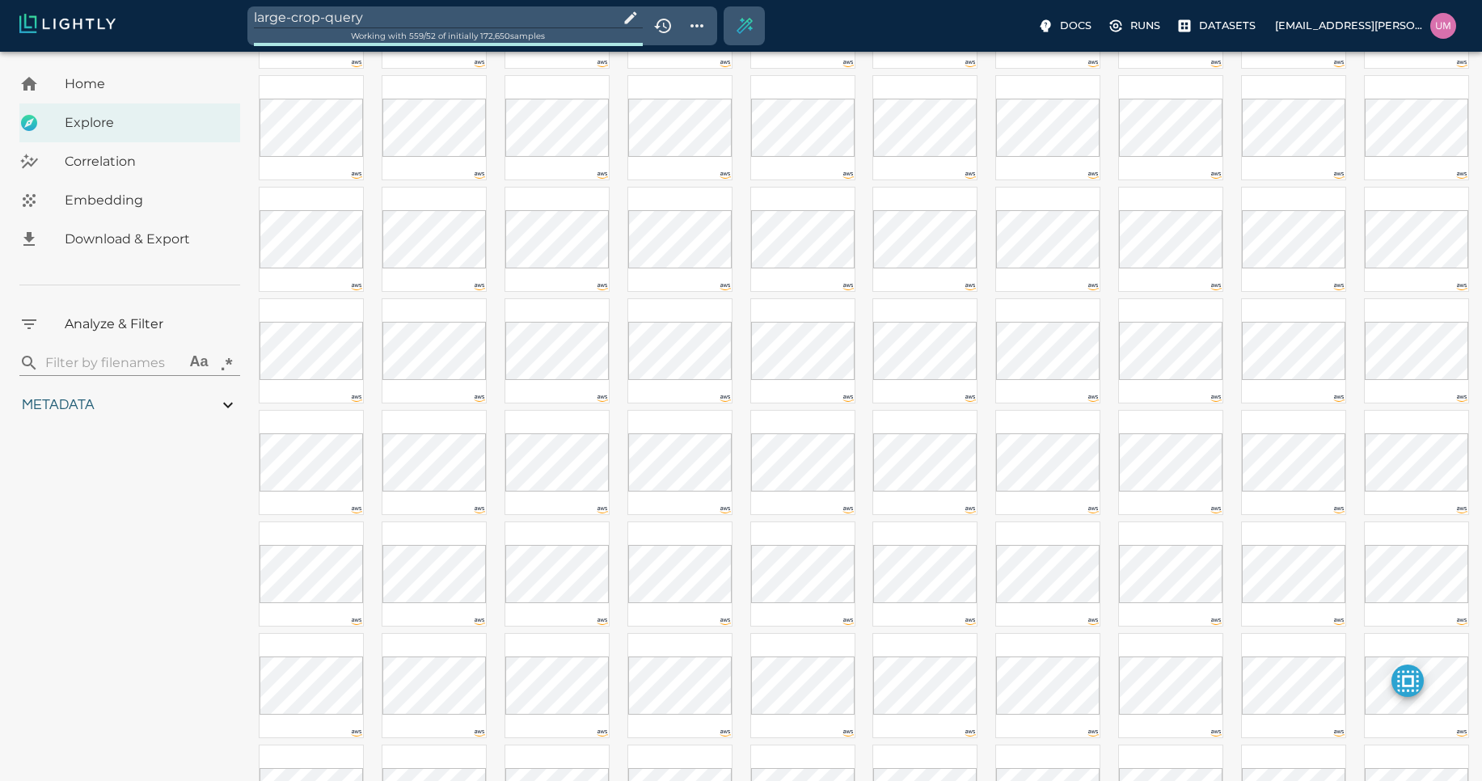
scroll to position [530, 0]
click at [715, 314] on input "checkbox" at bounding box center [716, 316] width 31 height 36
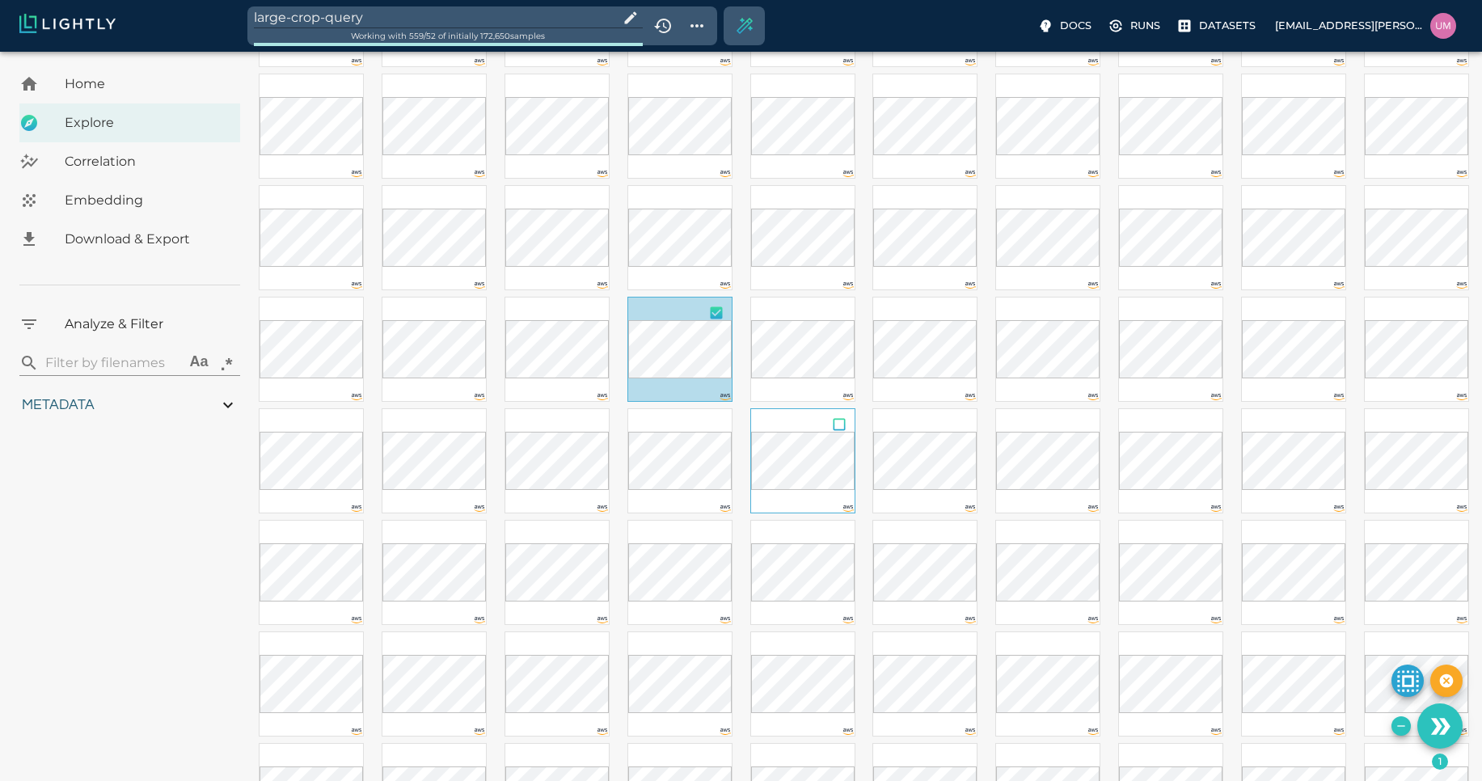
click at [843, 426] on input "checkbox" at bounding box center [839, 427] width 31 height 36
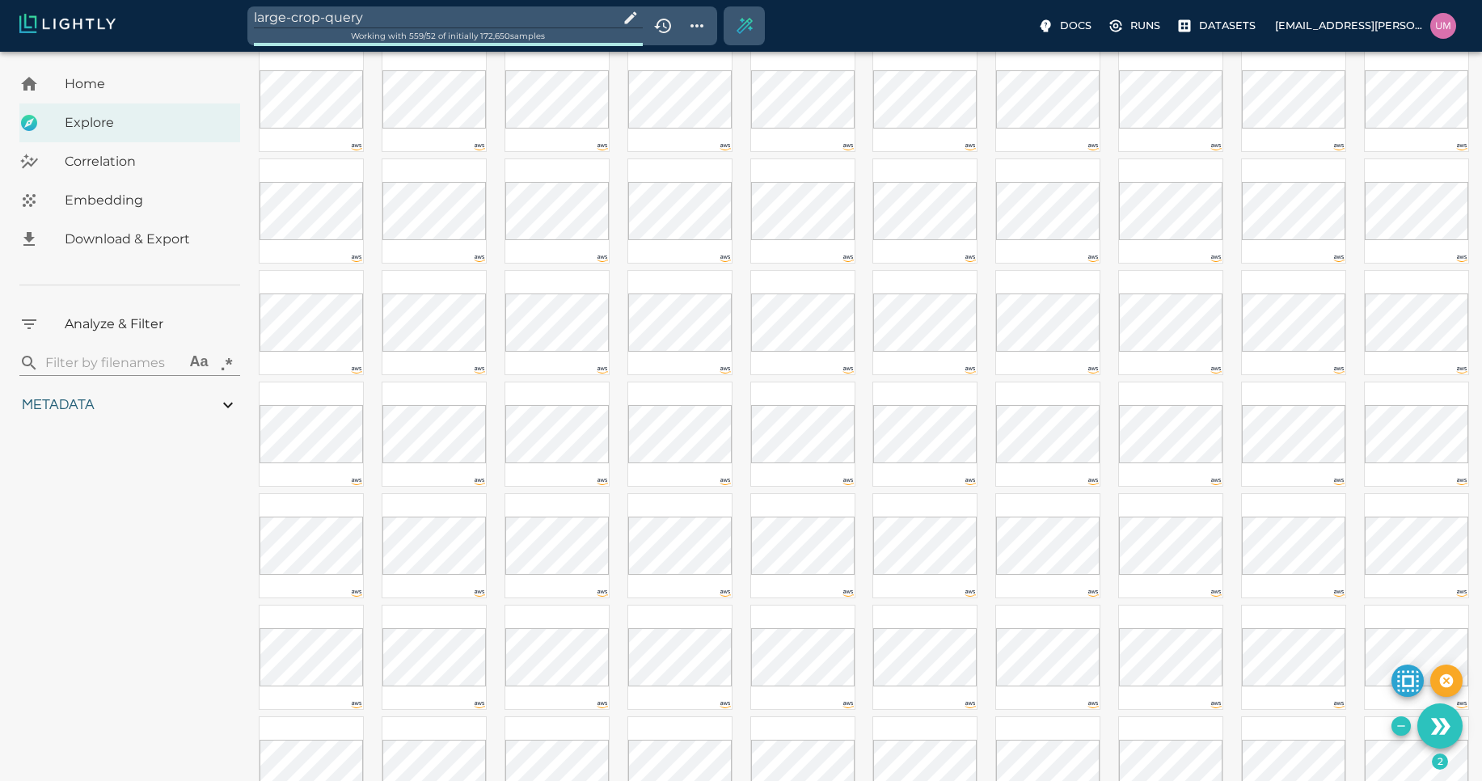
scroll to position [1345, 0]
click at [959, 505] on input "checkbox" at bounding box center [961, 506] width 31 height 36
click at [343, 258] on input "checkbox" at bounding box center [347, 261] width 31 height 36
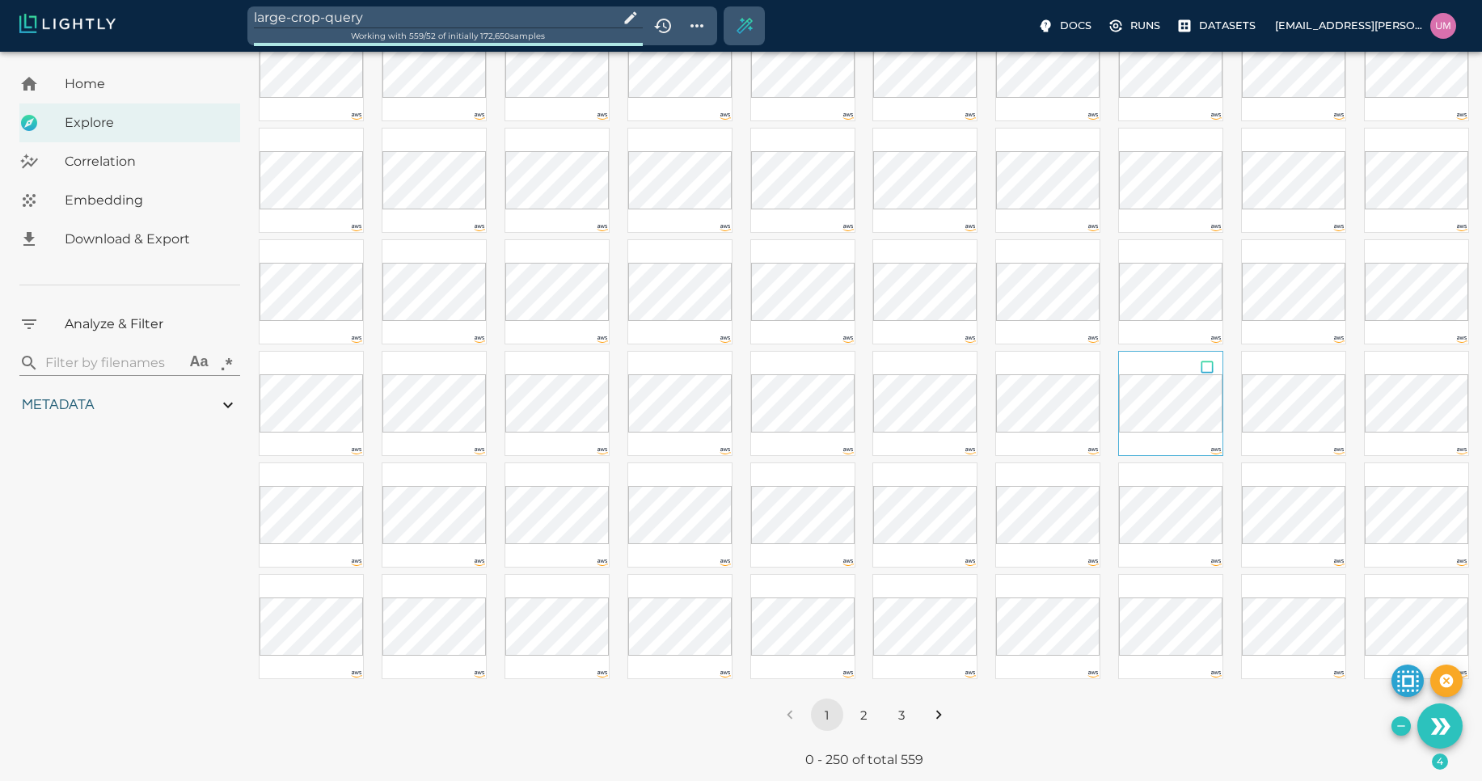
click at [1207, 369] on input "checkbox" at bounding box center [1207, 370] width 31 height 36
click at [713, 477] on input "checkbox" at bounding box center [716, 481] width 31 height 36
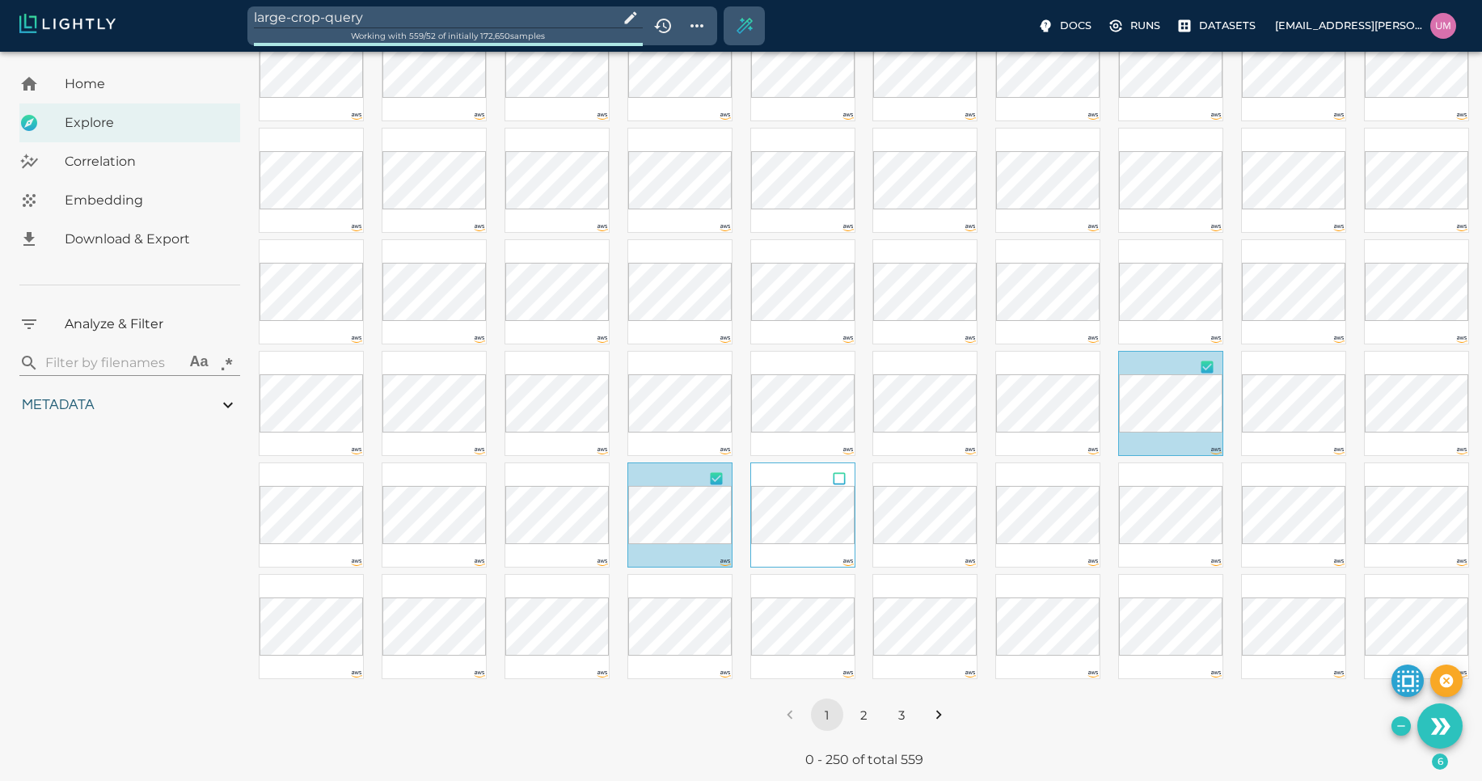
scroll to position [2328, 0]
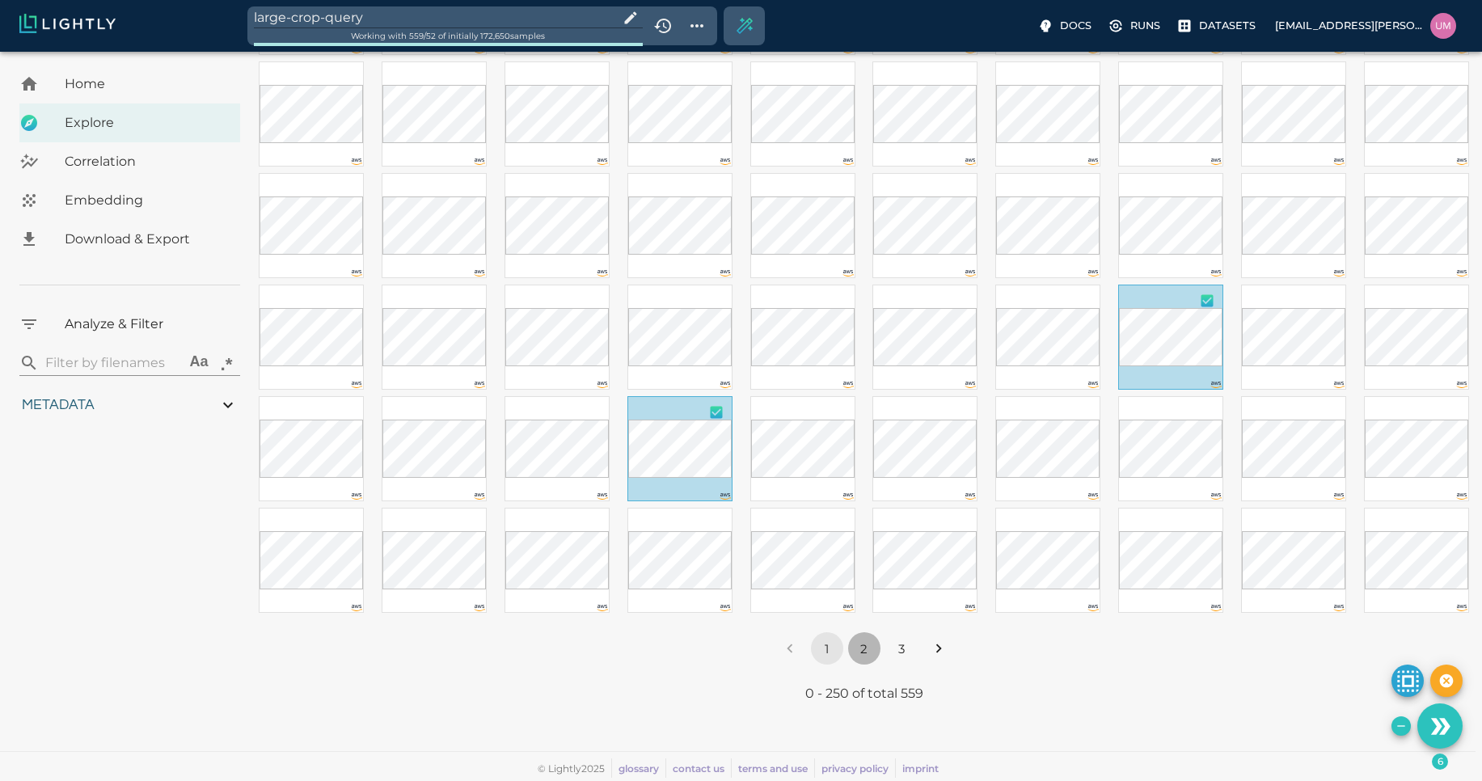
click at [857, 652] on button "2" at bounding box center [864, 648] width 32 height 32
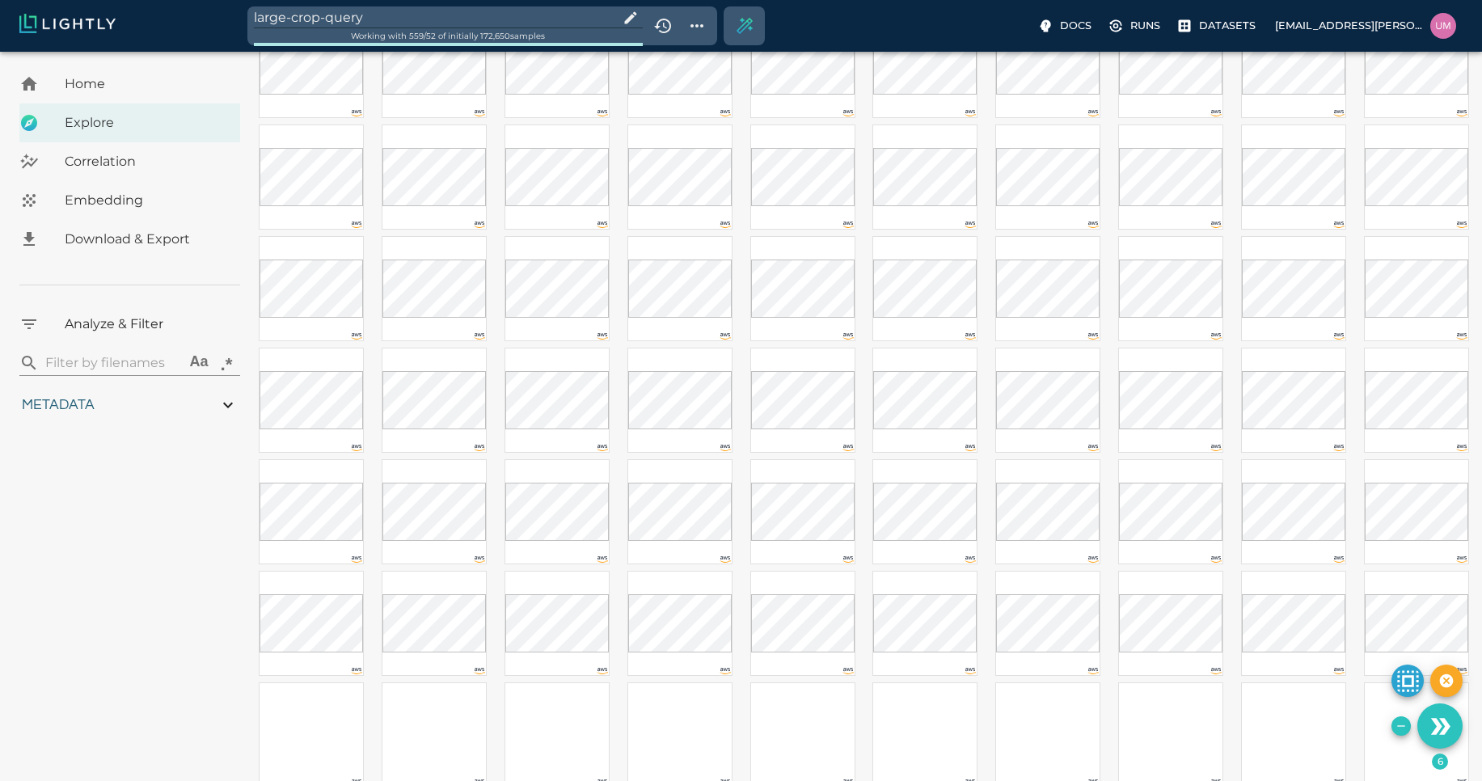
scroll to position [292, 0]
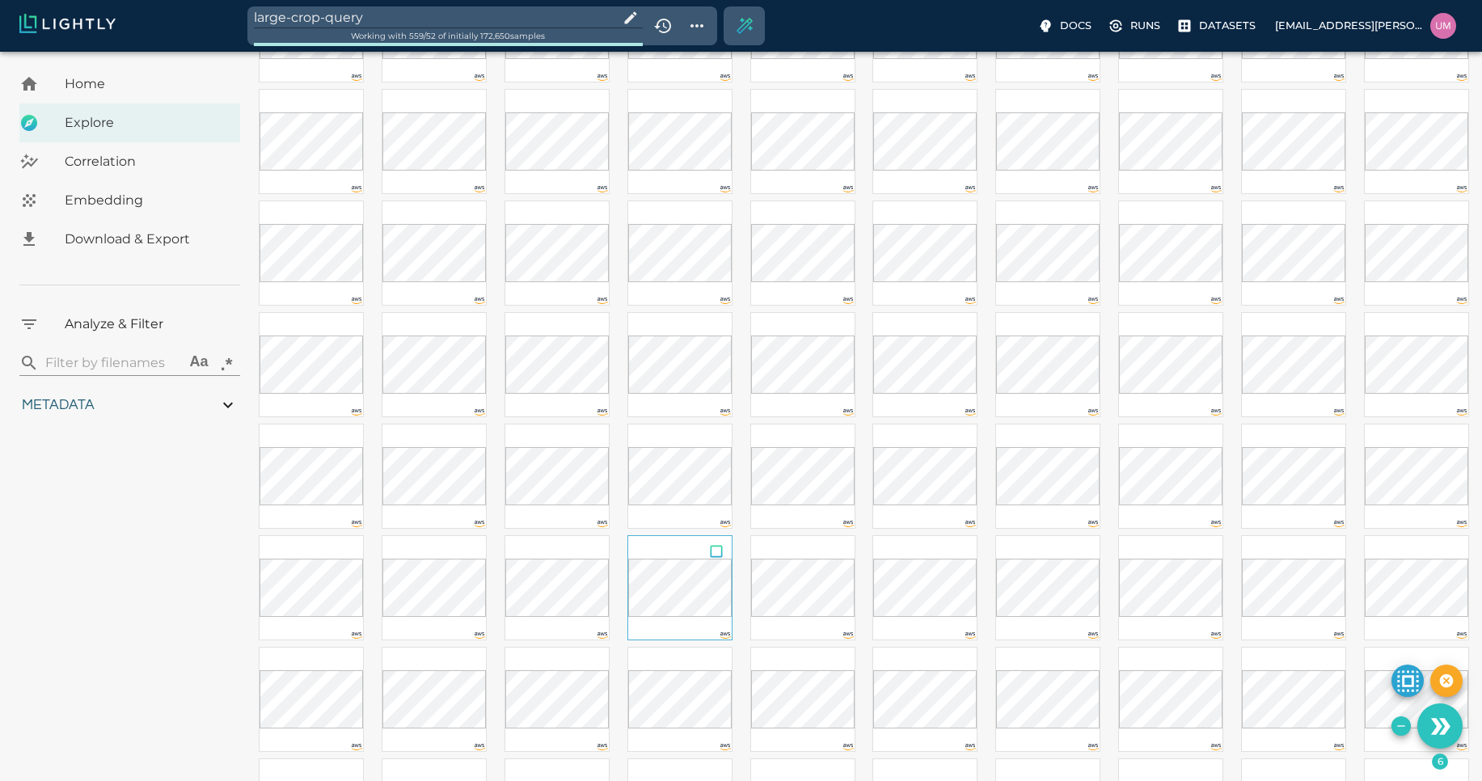
click at [717, 552] on input "checkbox" at bounding box center [716, 554] width 31 height 36
click at [1080, 439] on input "checkbox" at bounding box center [1084, 442] width 31 height 36
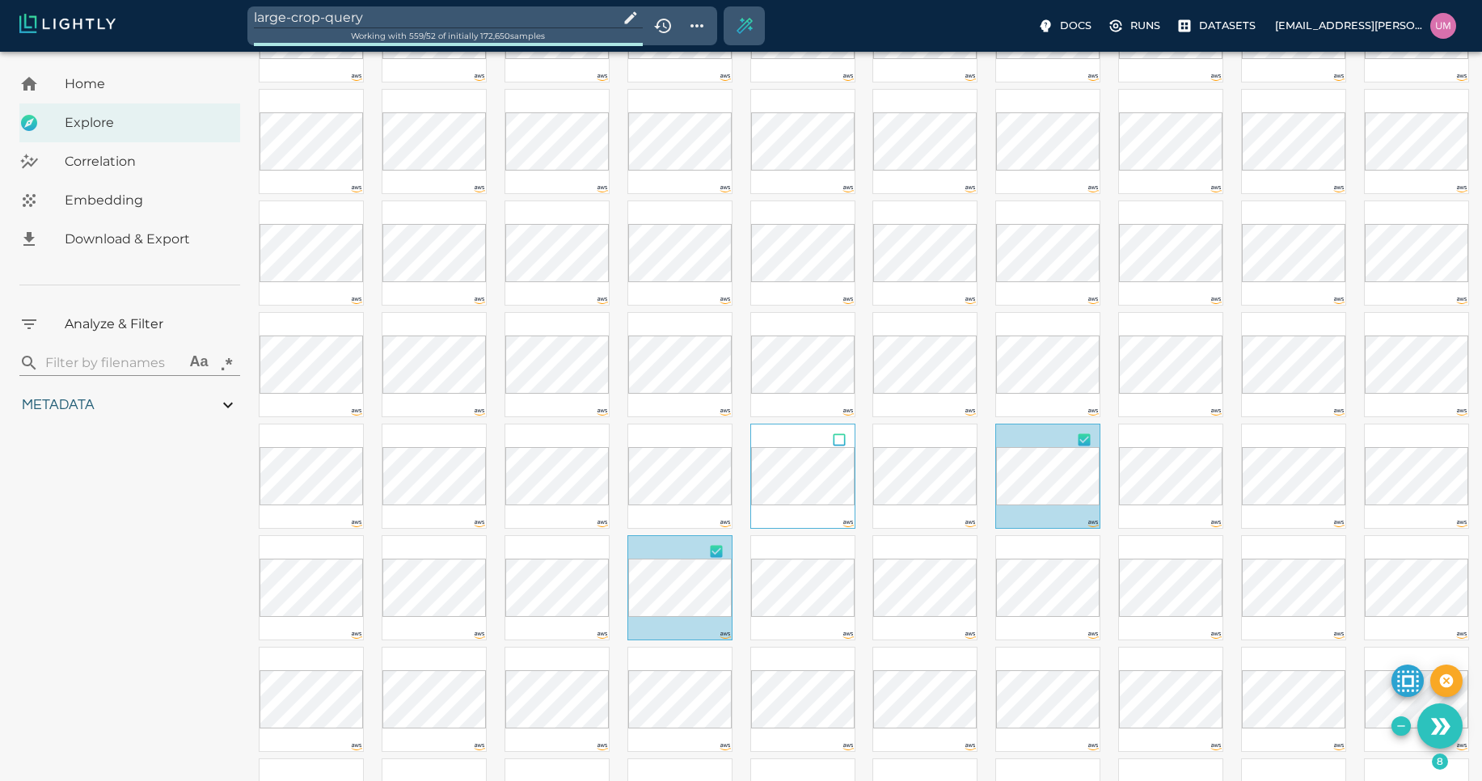
click at [837, 441] on input "checkbox" at bounding box center [839, 442] width 31 height 36
click at [590, 556] on input "checkbox" at bounding box center [593, 554] width 31 height 36
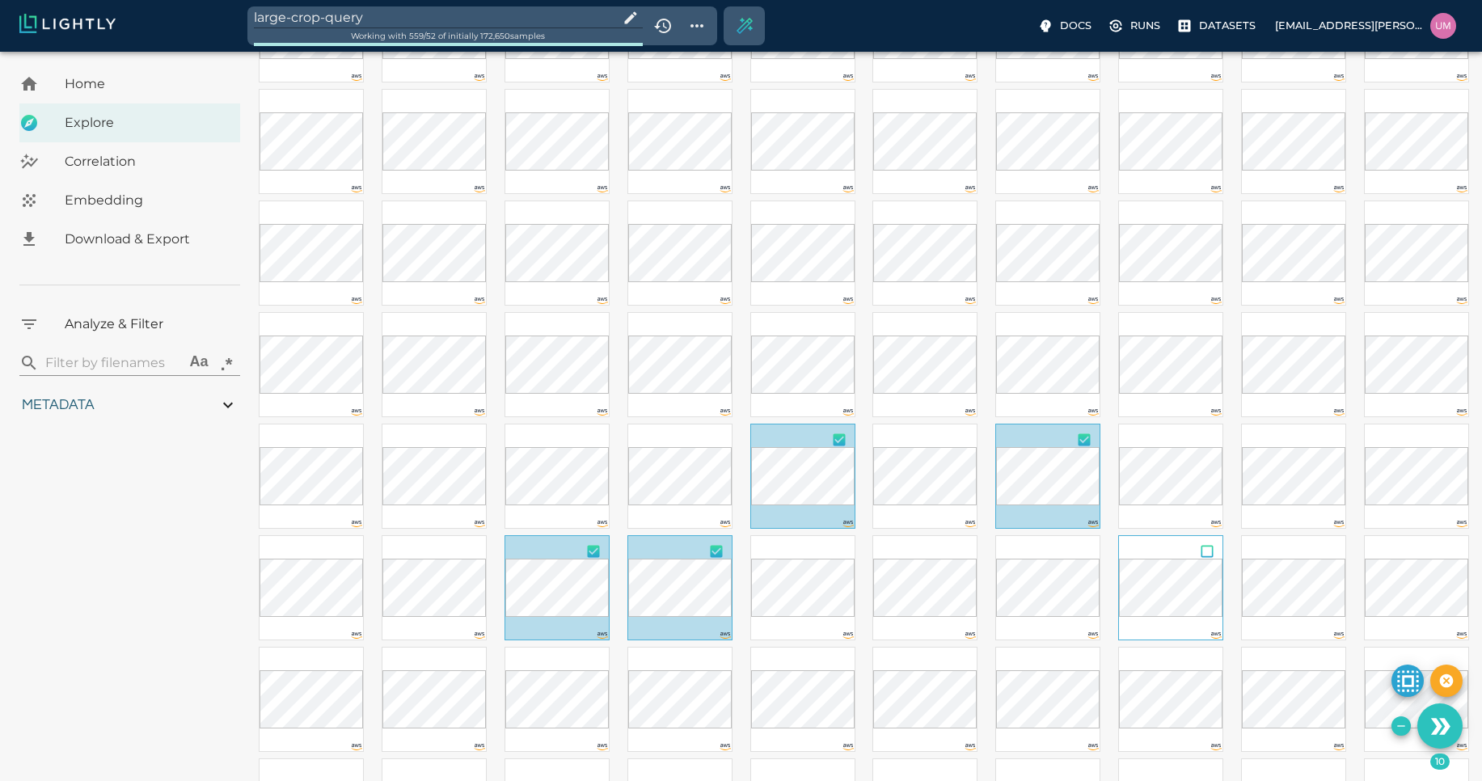
click at [1209, 554] on input "checkbox" at bounding box center [1207, 554] width 31 height 36
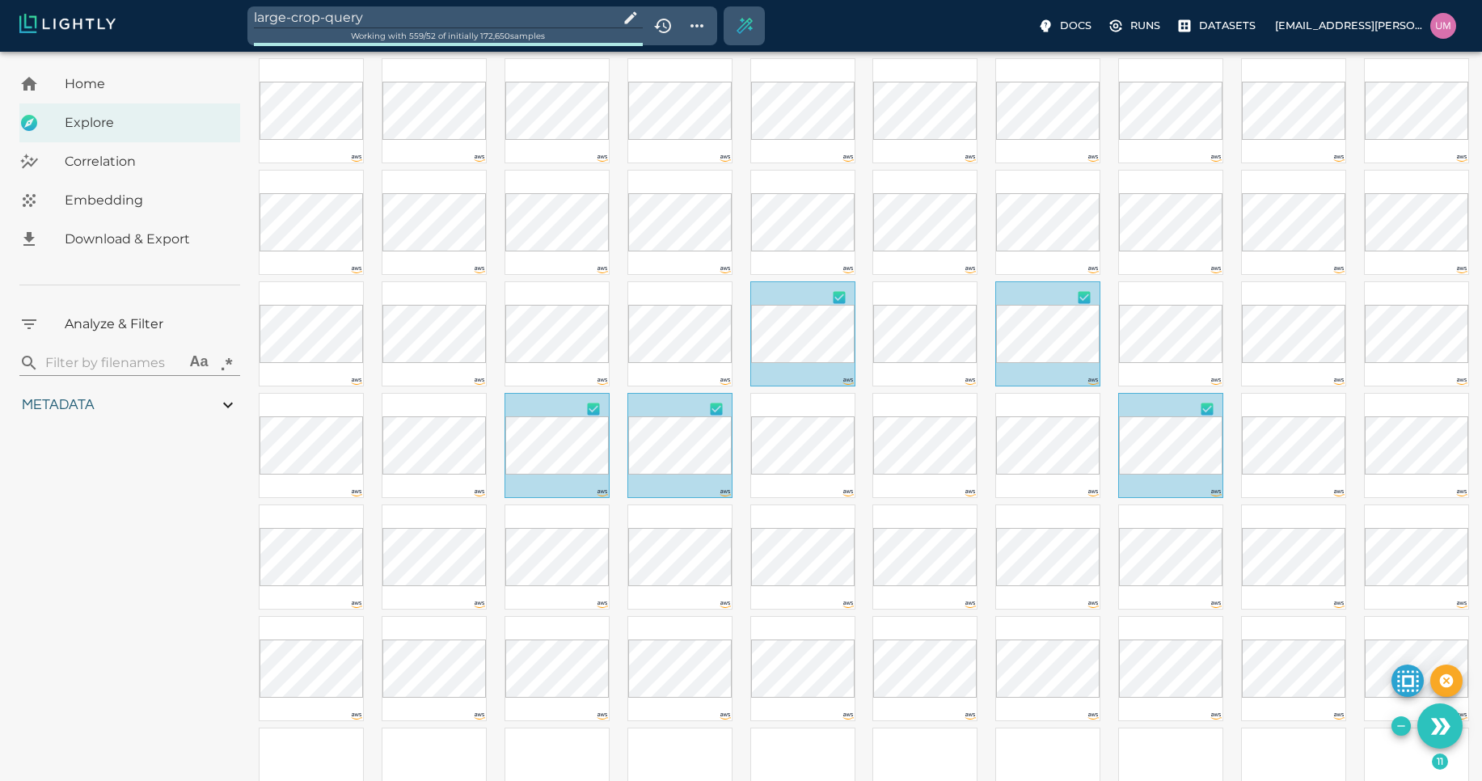
scroll to position [447, 0]
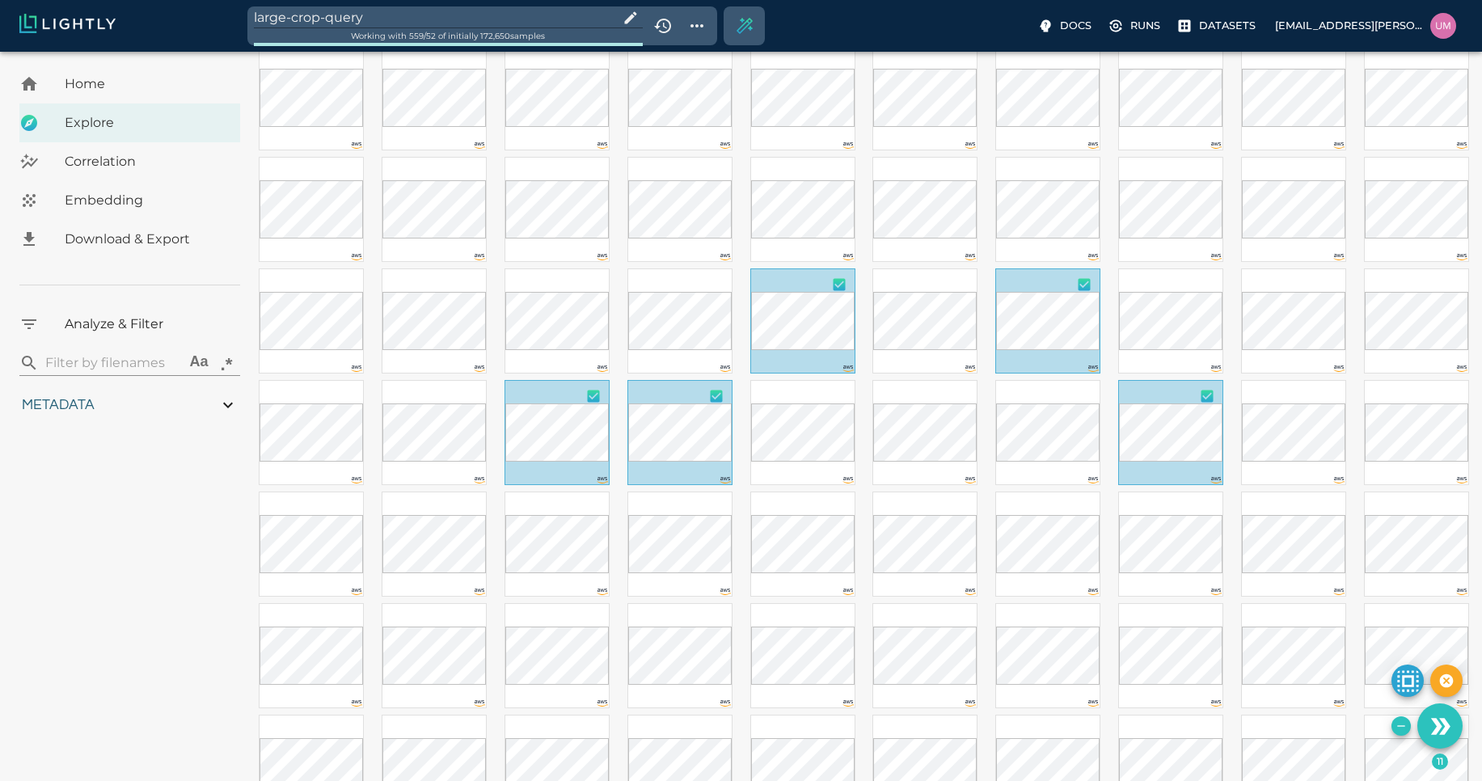
click at [1082, 282] on input "checkbox" at bounding box center [1084, 287] width 31 height 36
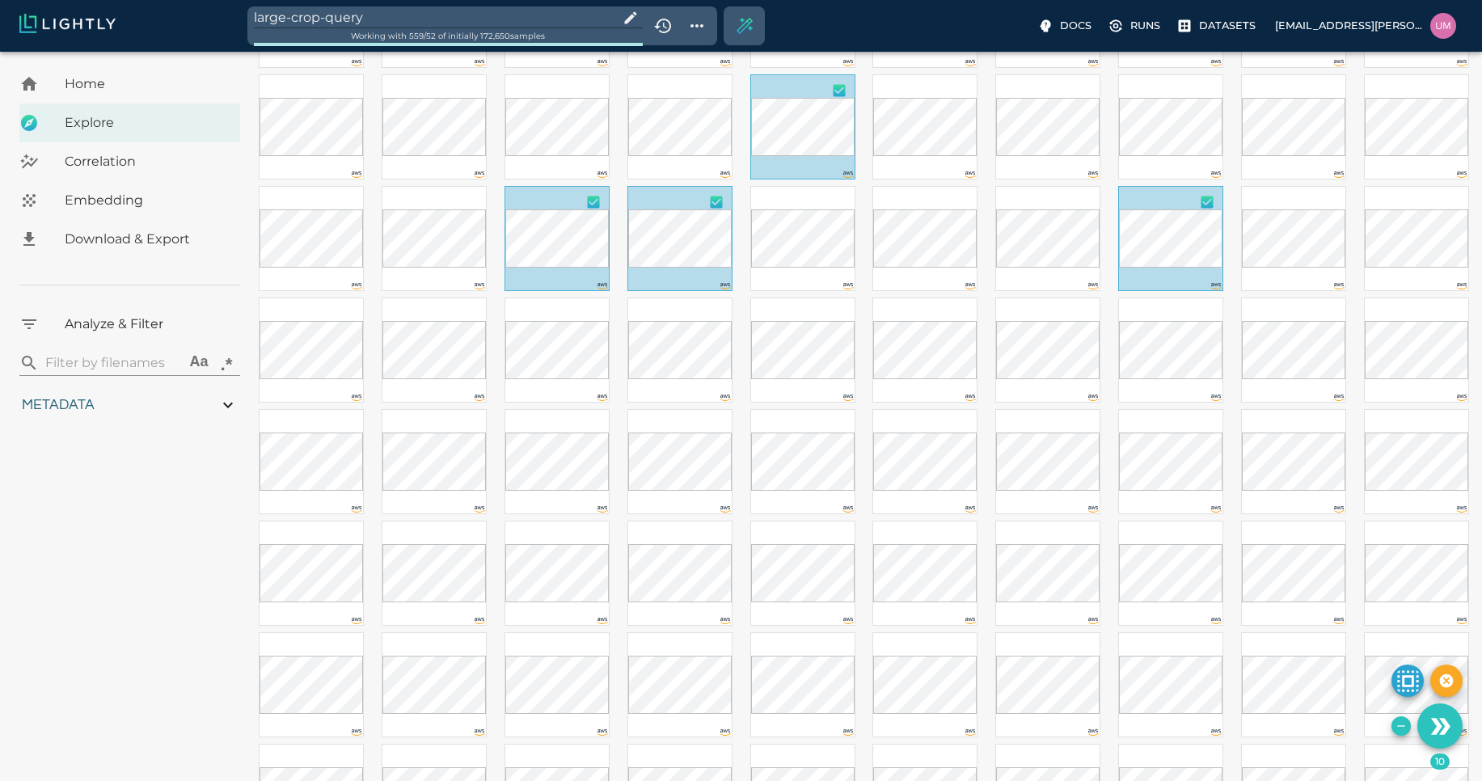
scroll to position [647, 0]
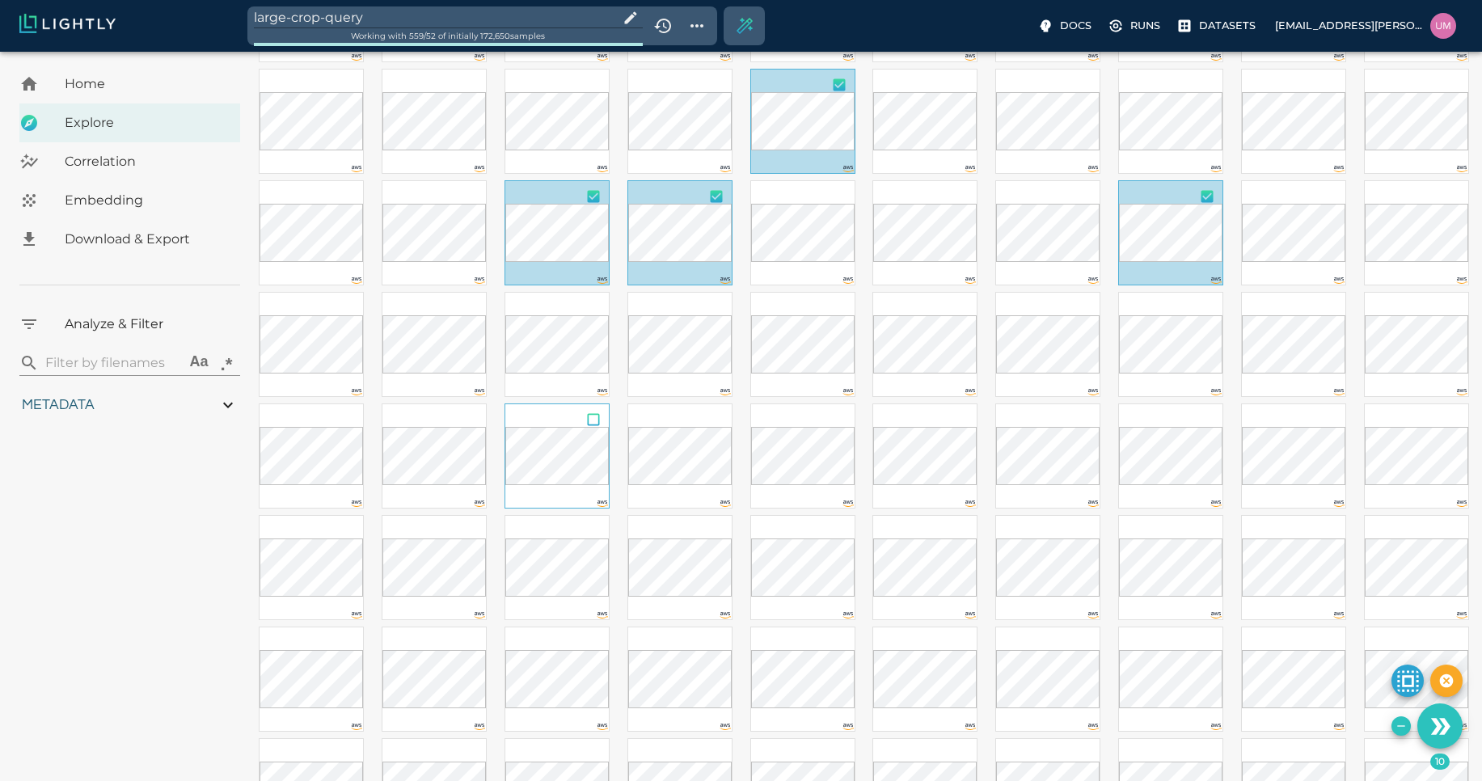
click at [599, 418] on input "checkbox" at bounding box center [593, 422] width 31 height 36
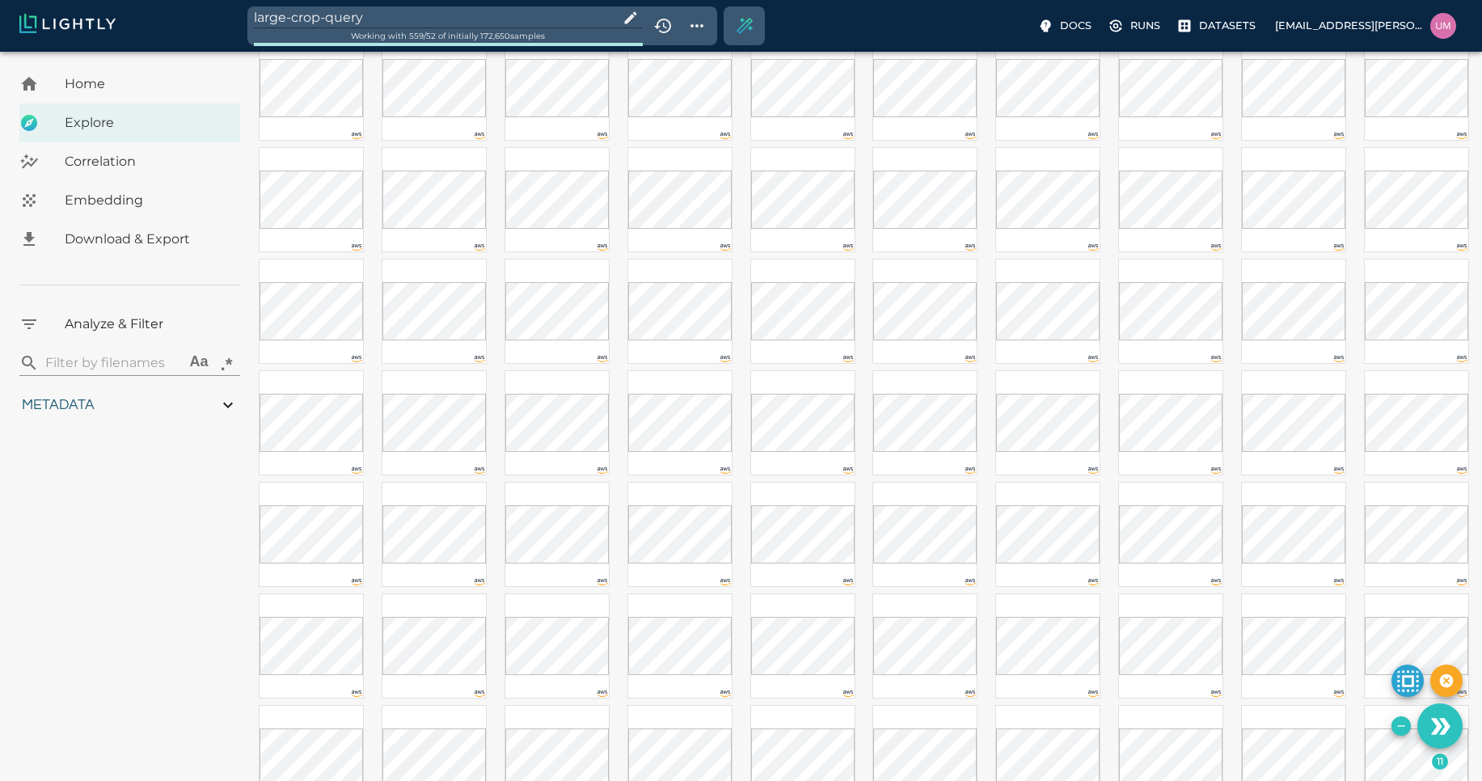
scroll to position [2328, 0]
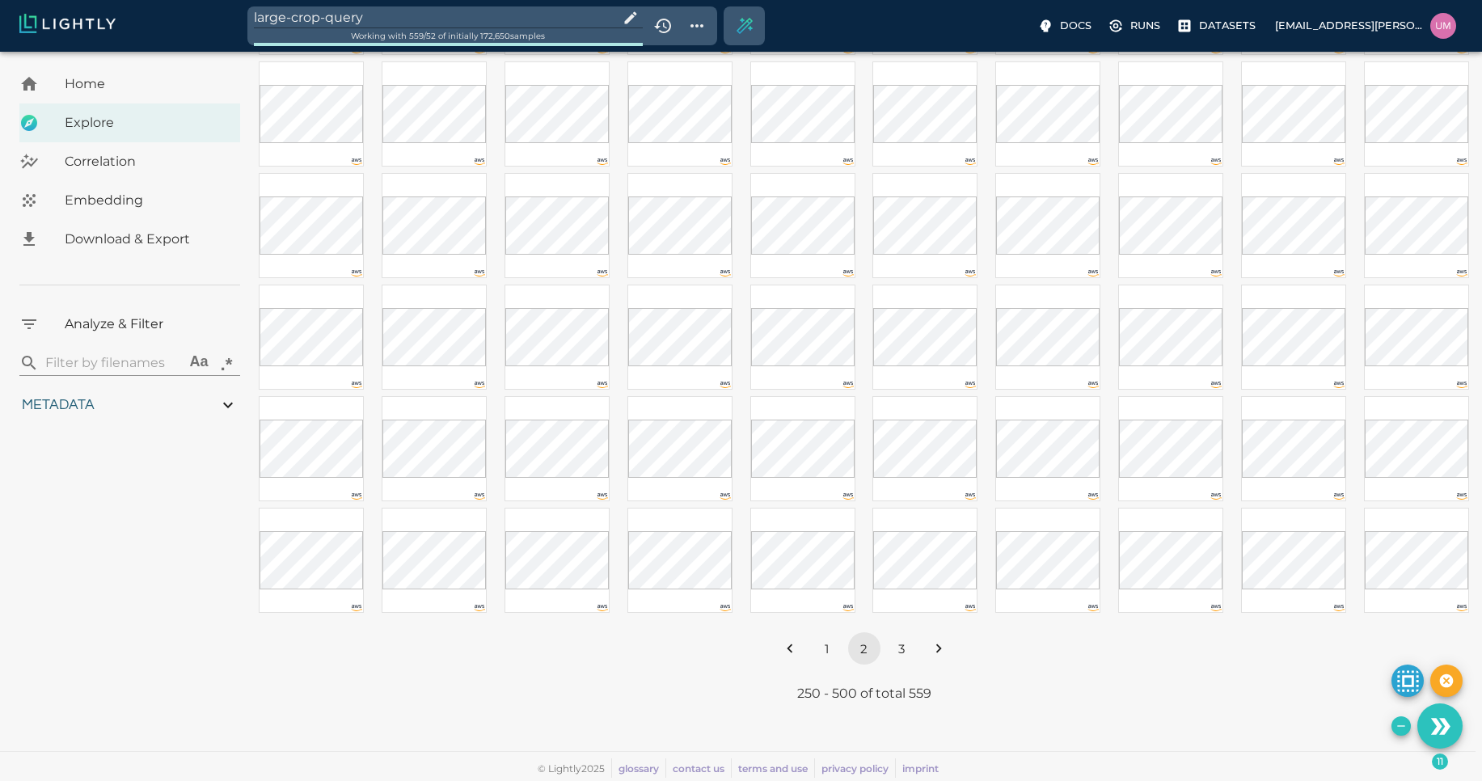
click at [905, 662] on button "3" at bounding box center [901, 648] width 32 height 32
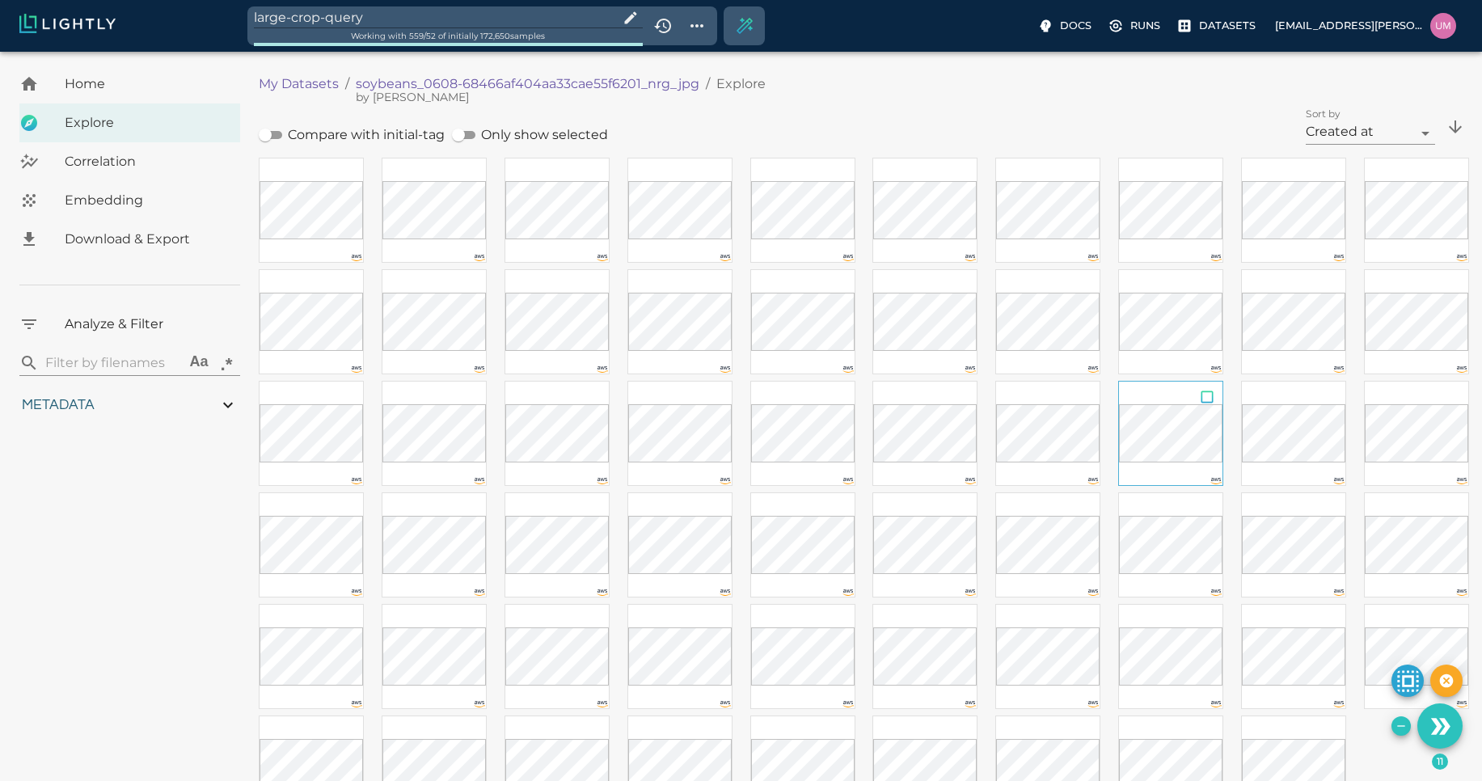
scroll to position [208, 0]
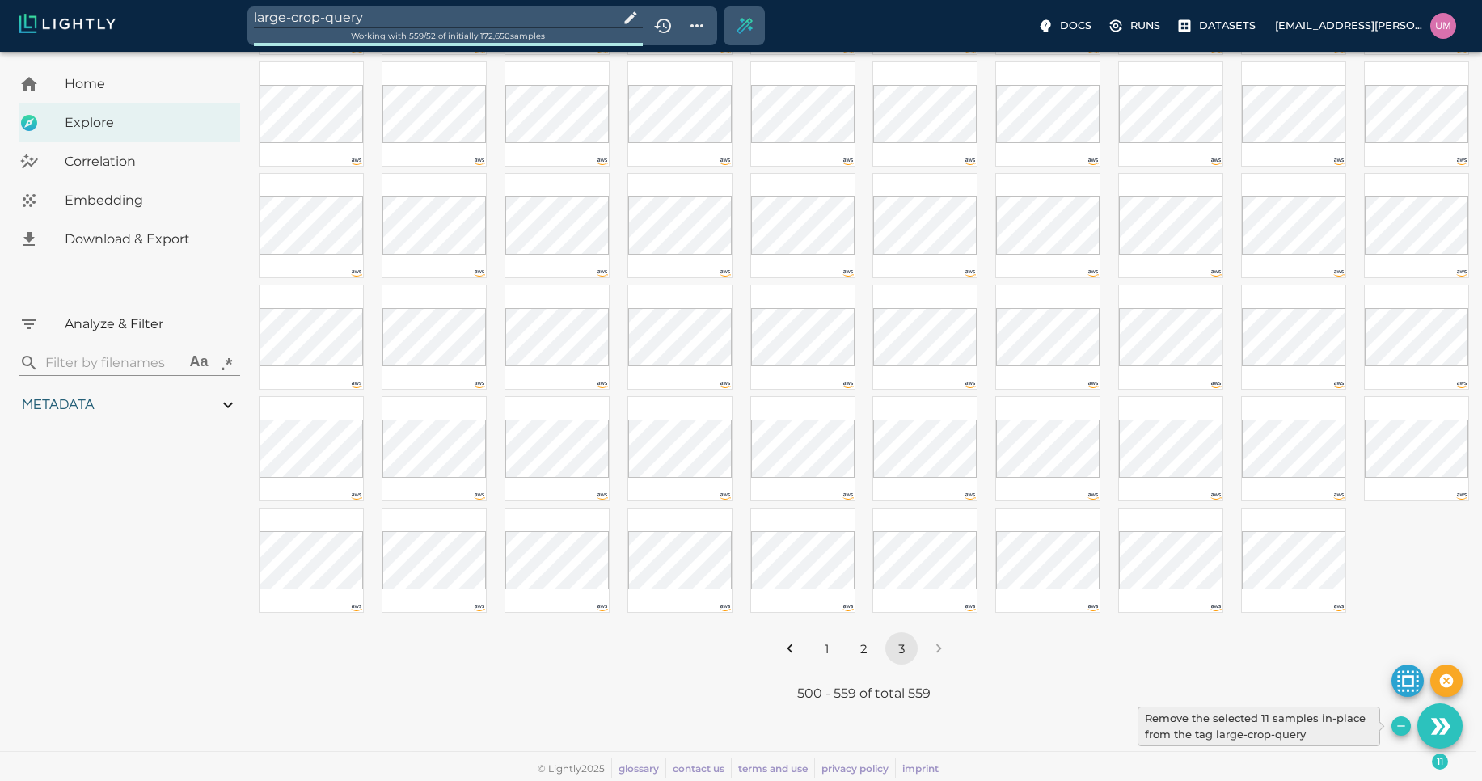
click at [1395, 719] on button "Remove the selected 11 samples in-place from the tag large-crop-query" at bounding box center [1401, 725] width 19 height 19
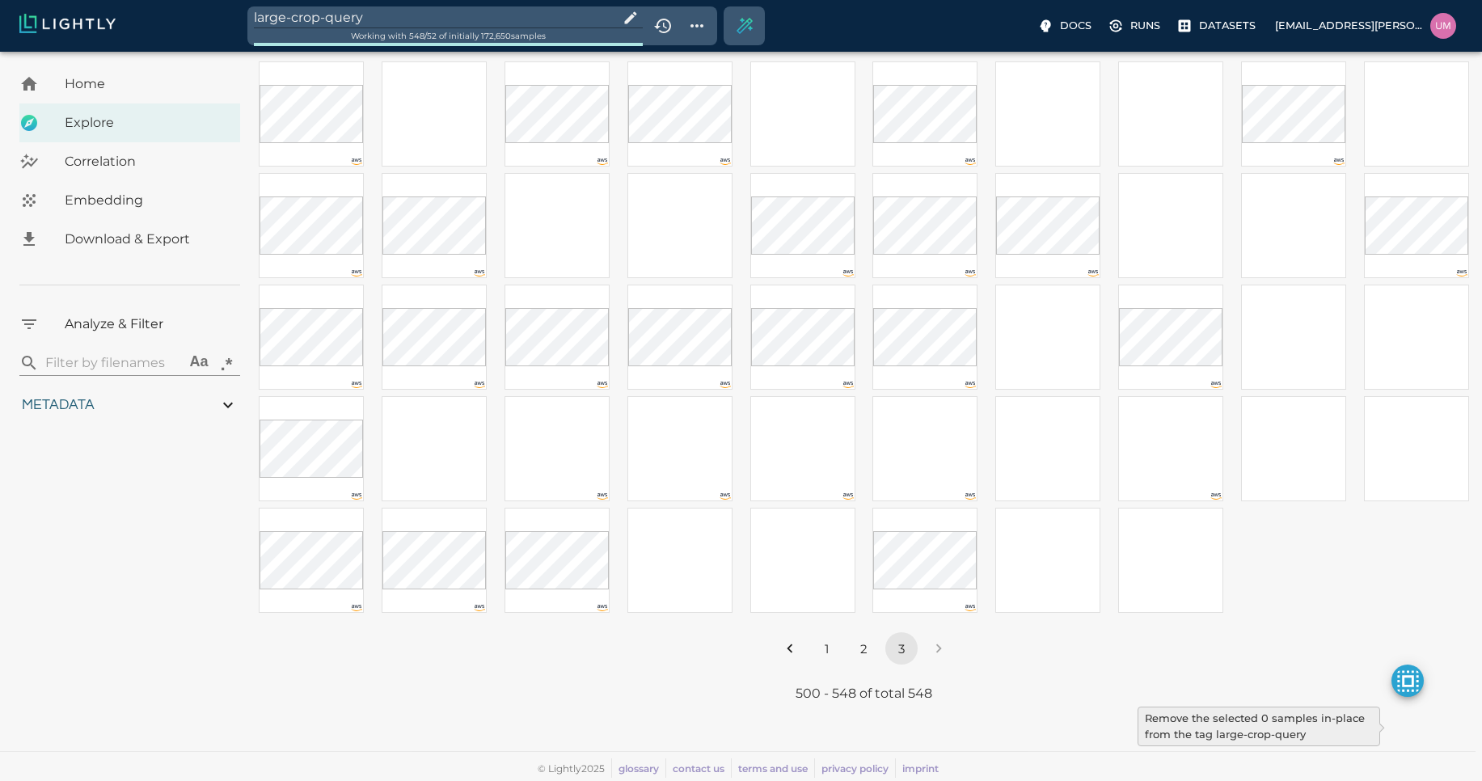
scroll to position [96, 0]
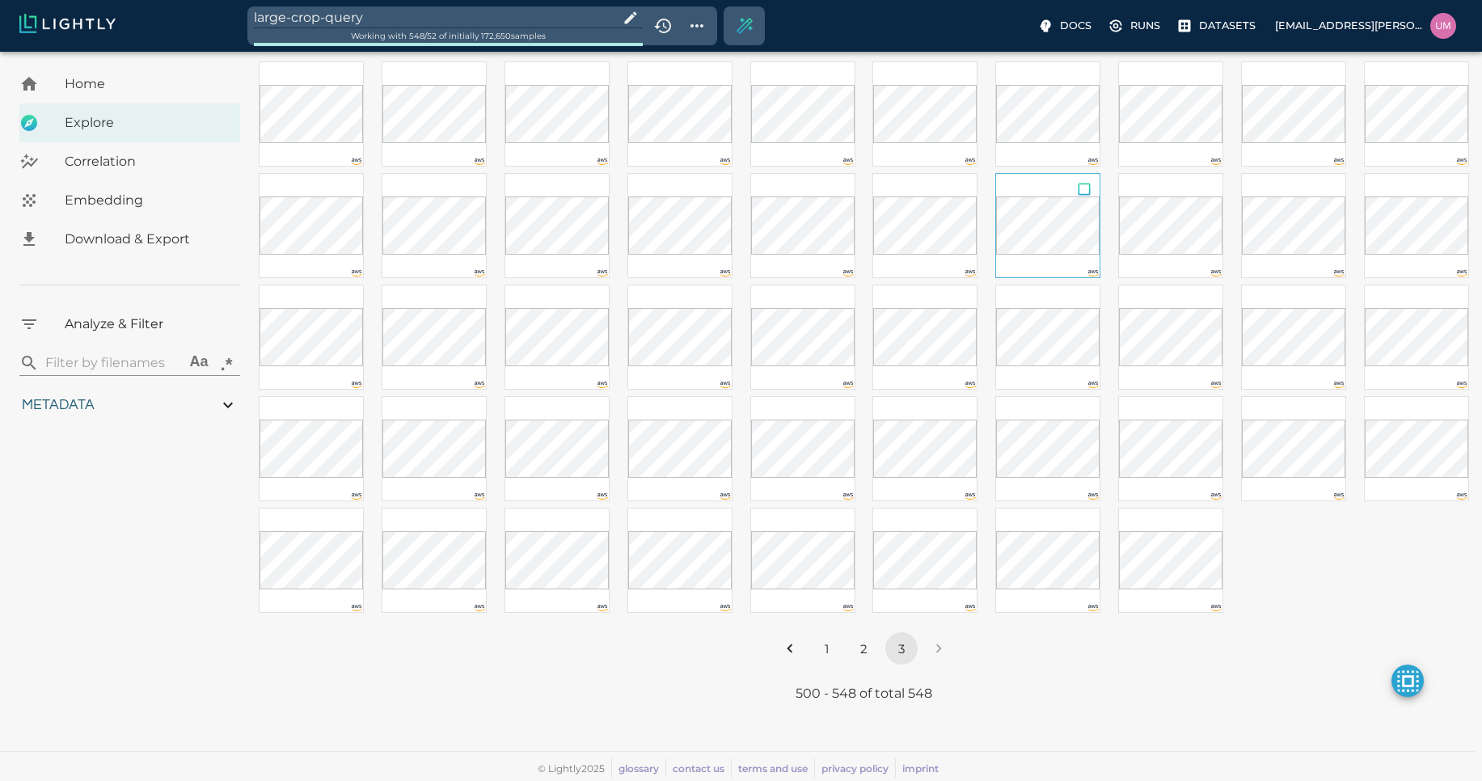
click at [1045, 260] on div at bounding box center [1047, 225] width 105 height 105
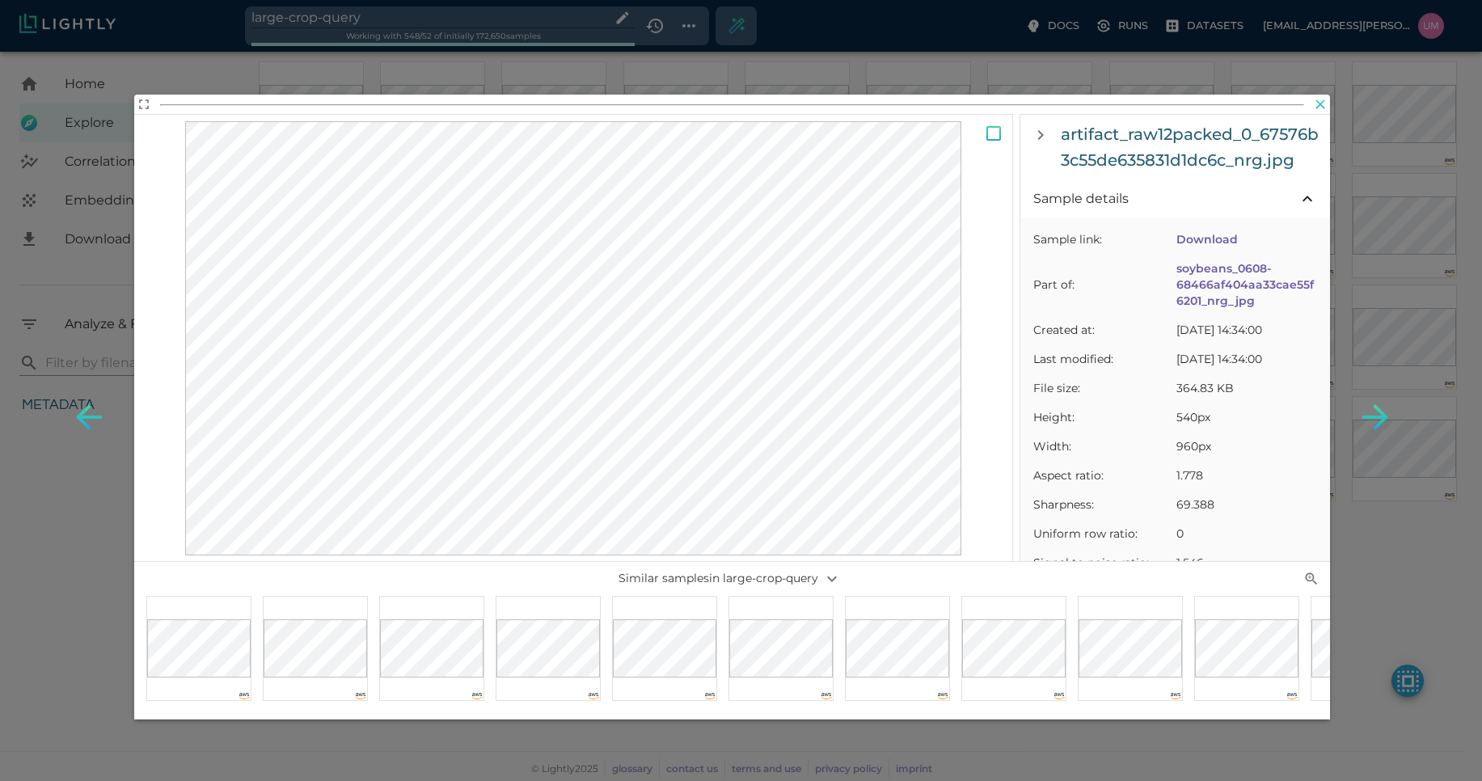
click at [1322, 106] on icon "button" at bounding box center [1321, 104] width 10 height 10
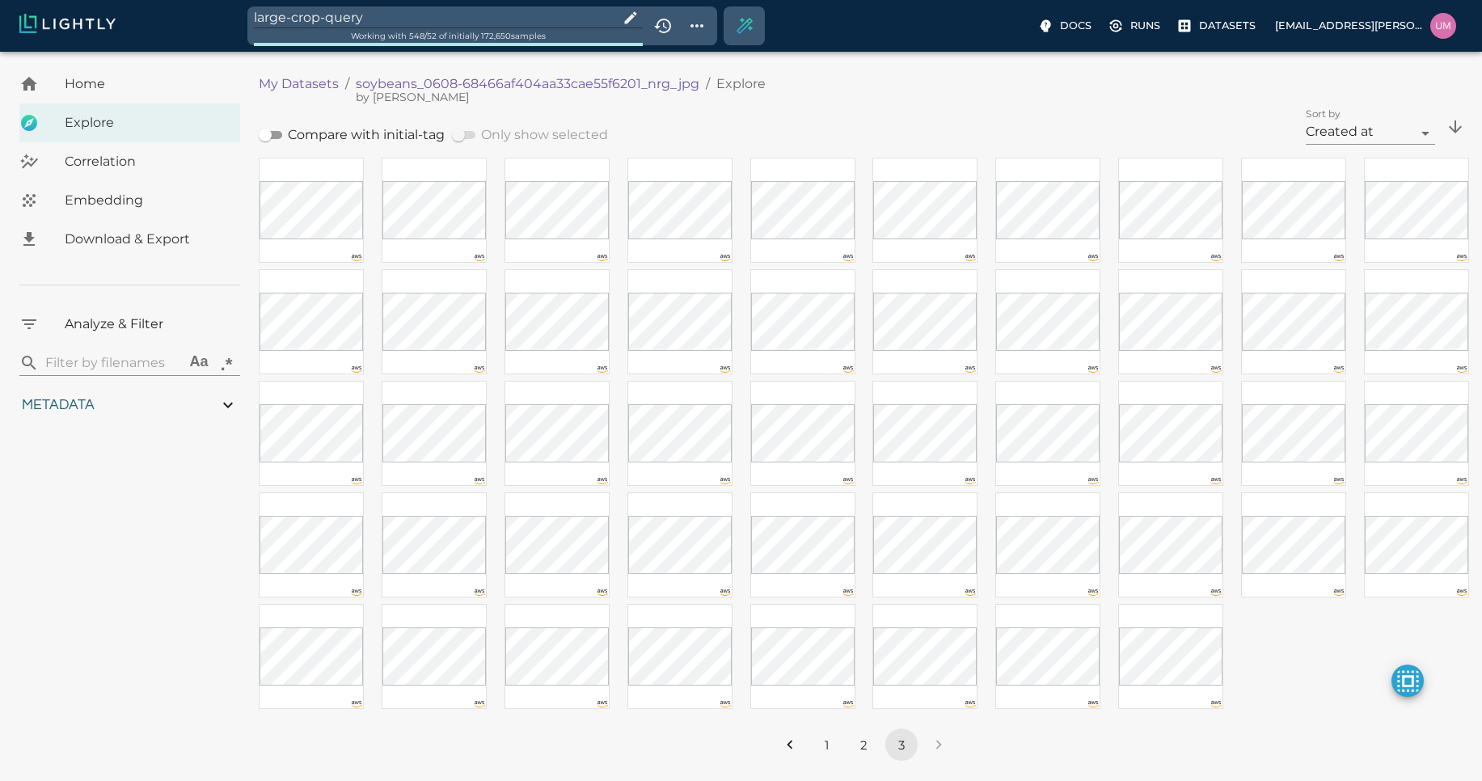
click at [369, 85] on p "soybeans_0608-68466af404aa33cae55f6201_nrg_jpg" at bounding box center [528, 83] width 344 height 19
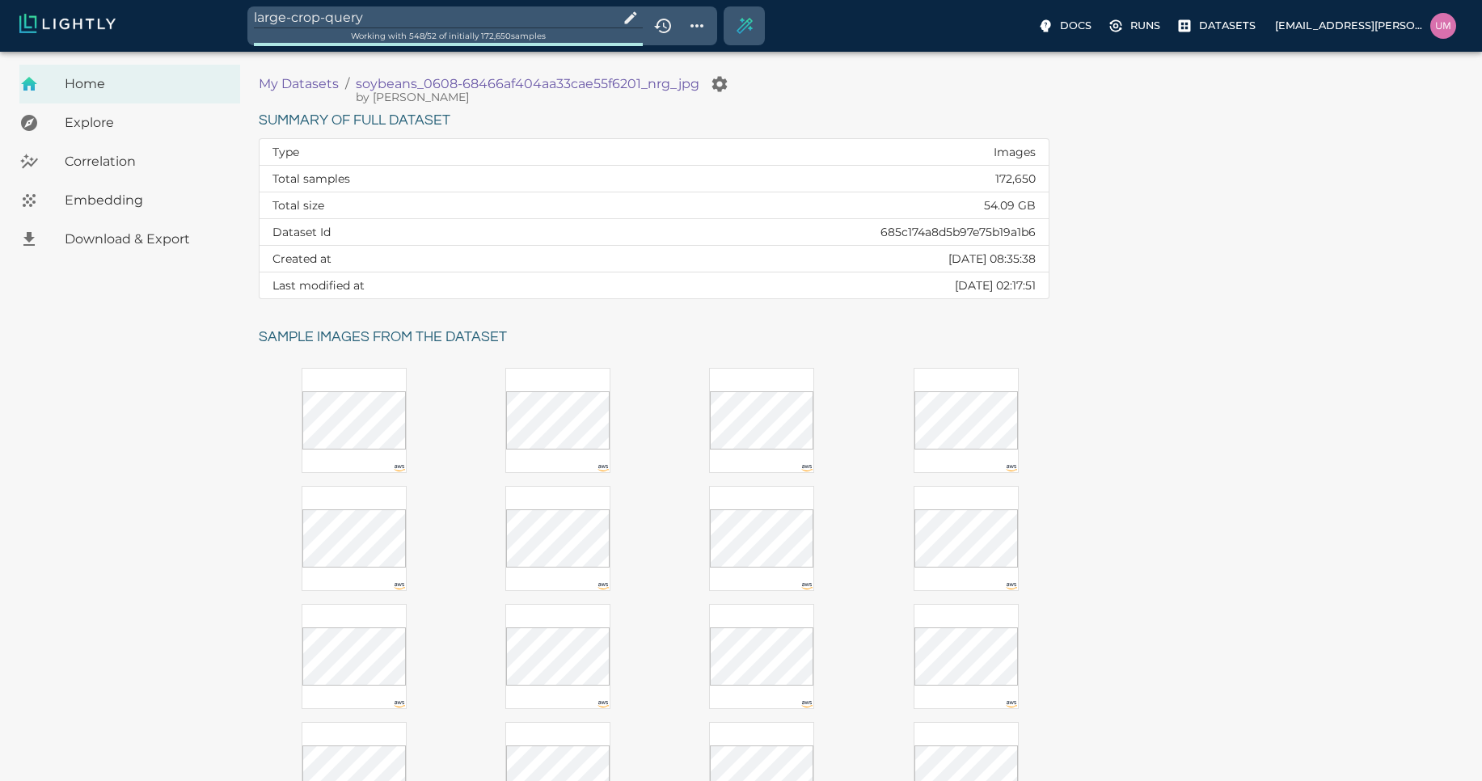
click at [372, 11] on input "large-crop-query" at bounding box center [433, 17] width 359 height 22
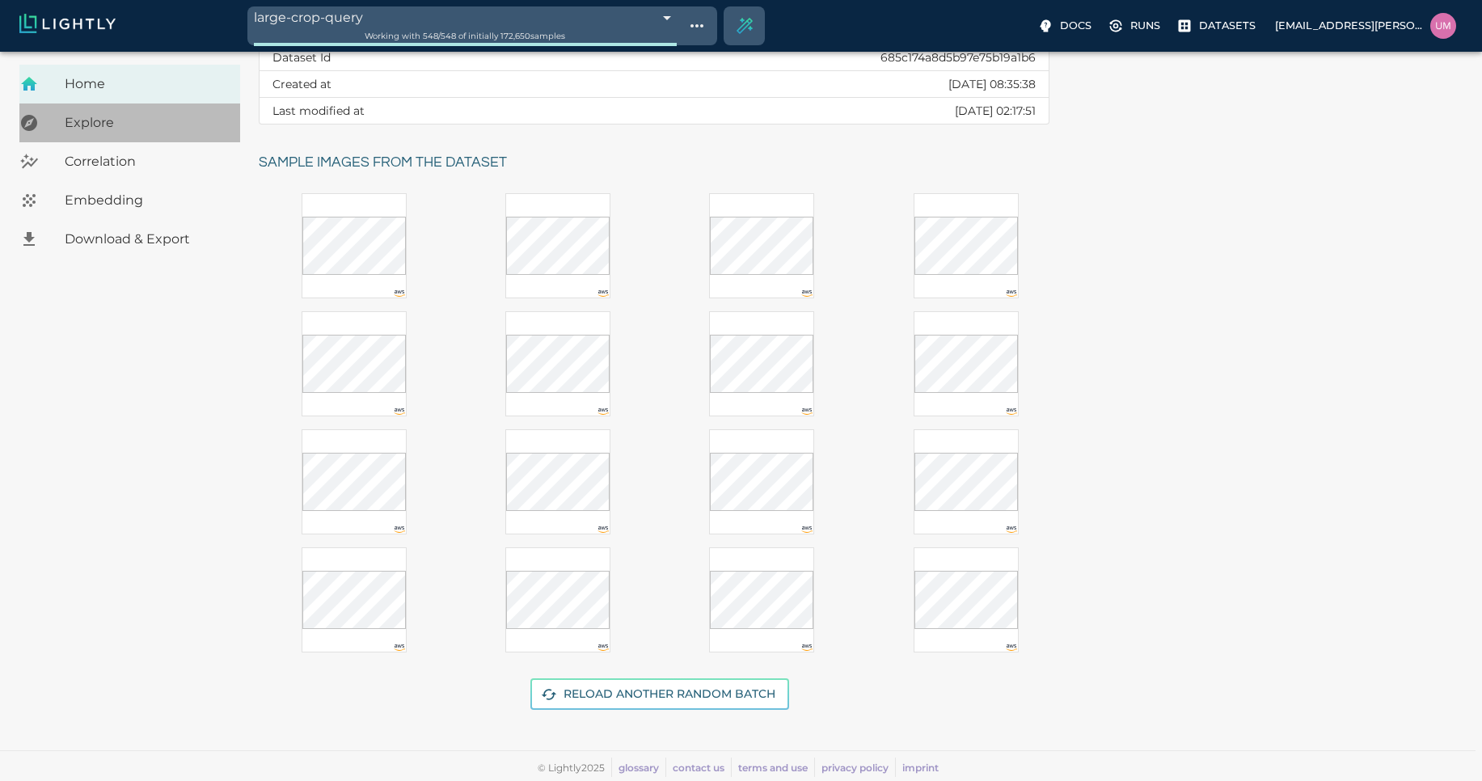
click at [184, 132] on span "Explore" at bounding box center [146, 122] width 163 height 19
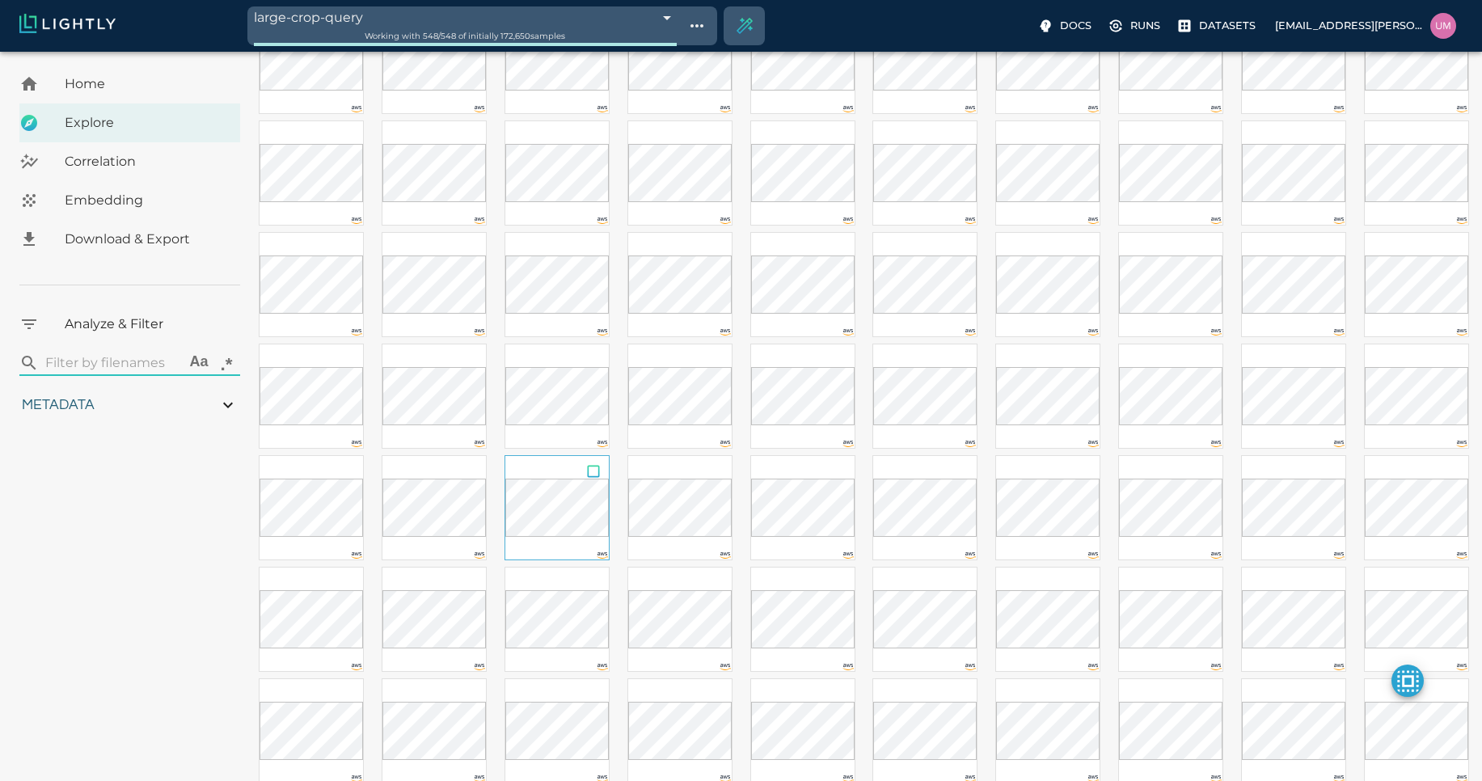
scroll to position [2328, 0]
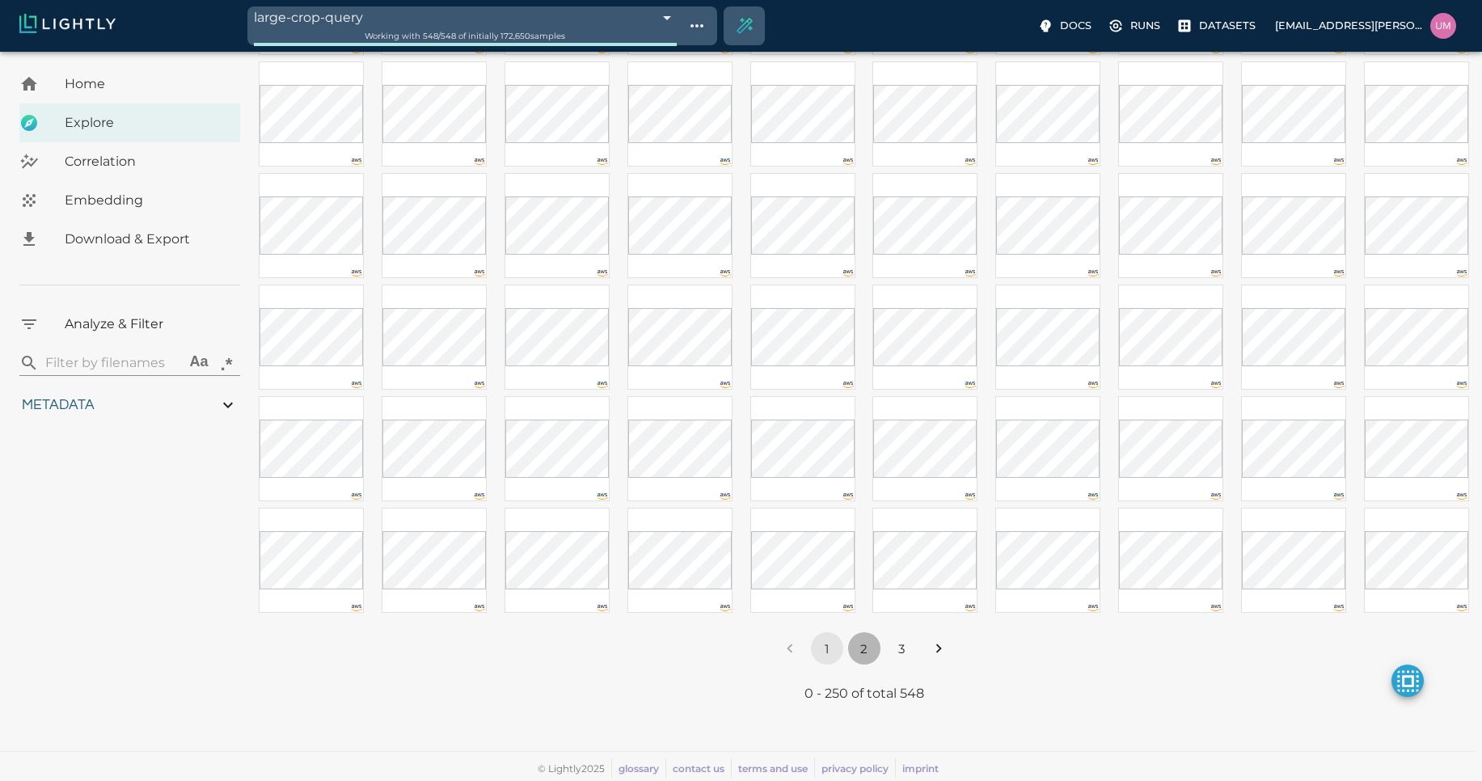
click at [864, 643] on button "2" at bounding box center [864, 648] width 32 height 32
click at [890, 632] on li "3" at bounding box center [901, 648] width 37 height 32
click at [898, 644] on button "3" at bounding box center [901, 648] width 32 height 32
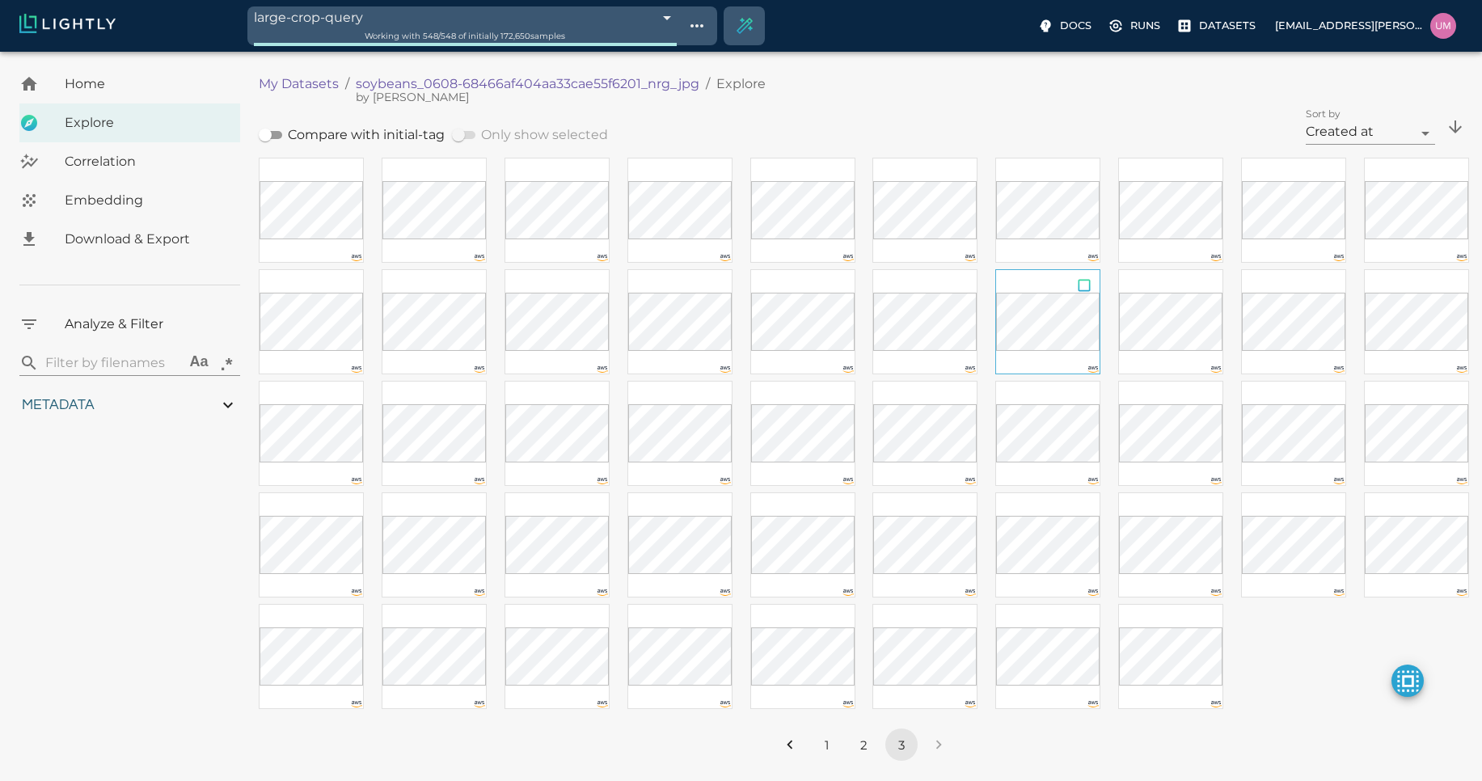
click at [1084, 286] on input "checkbox" at bounding box center [1084, 288] width 31 height 36
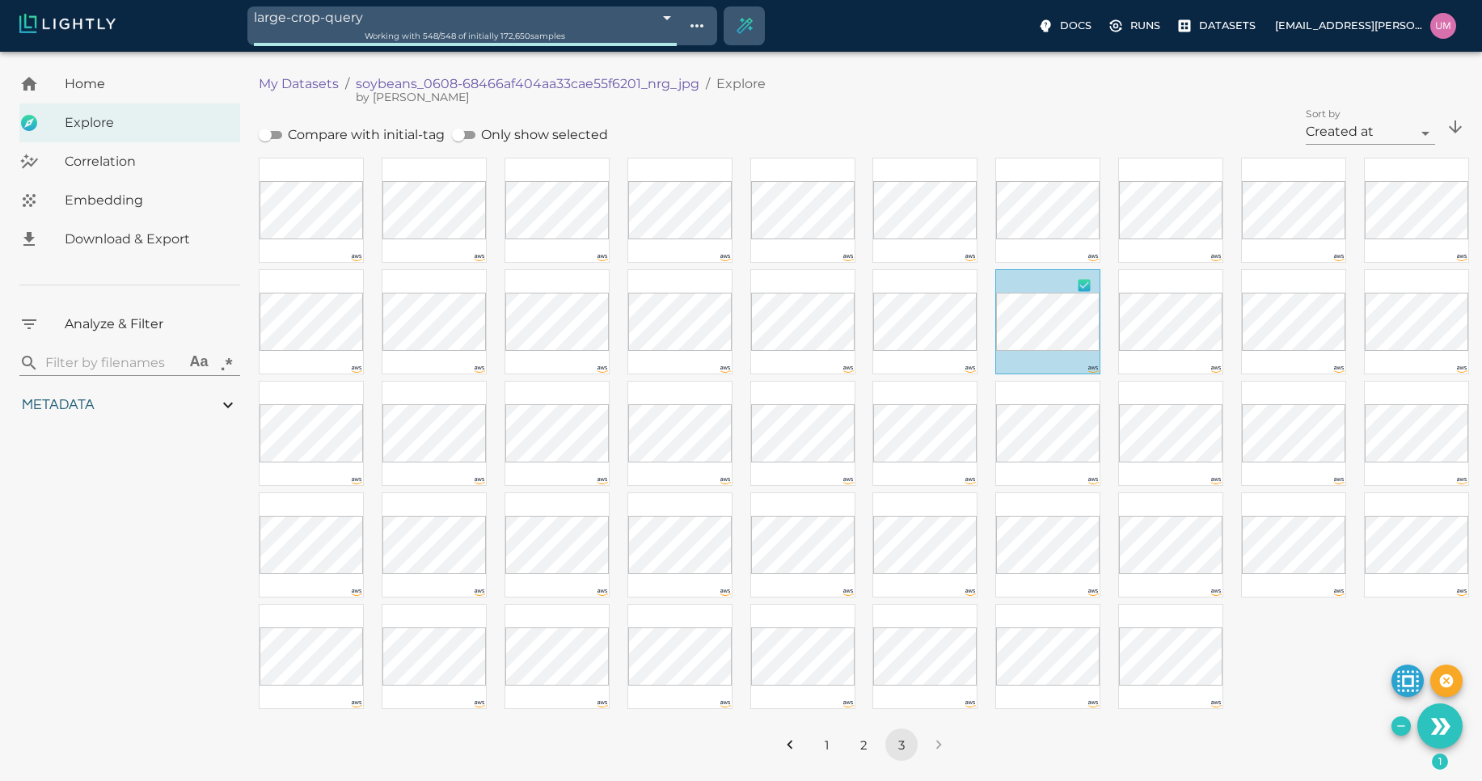
click at [858, 742] on button "2" at bounding box center [864, 745] width 32 height 32
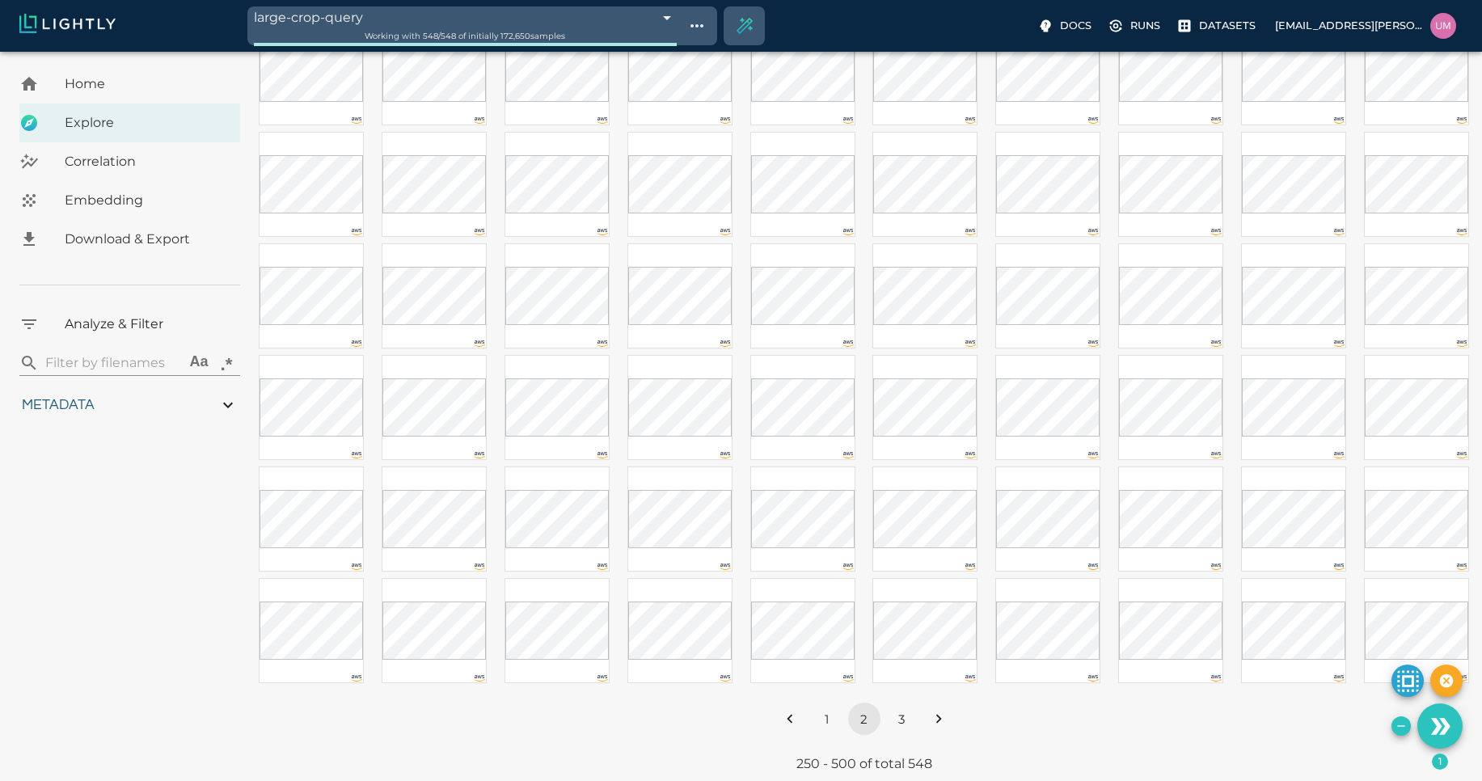
scroll to position [2328, 0]
click at [910, 655] on button "3" at bounding box center [901, 648] width 32 height 32
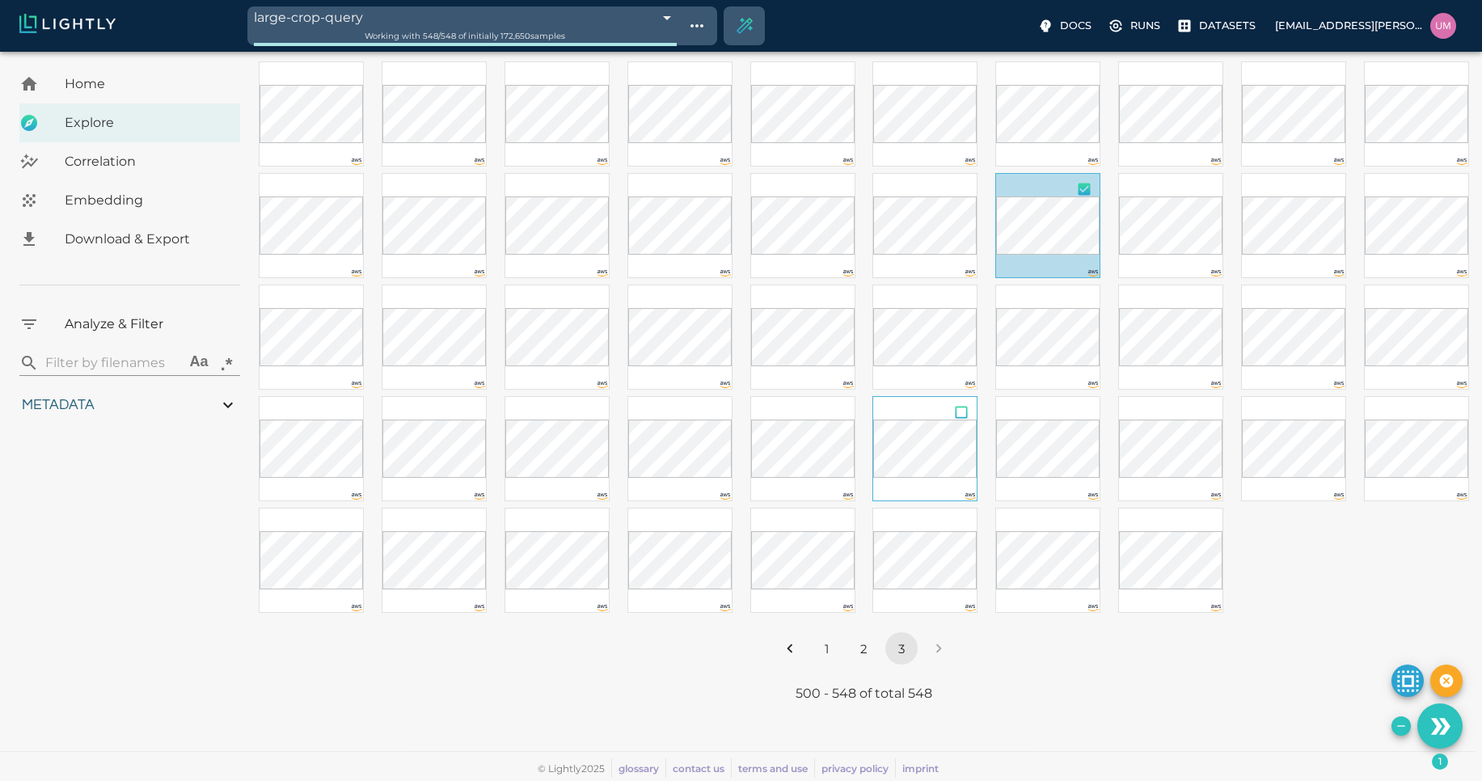
scroll to position [0, 0]
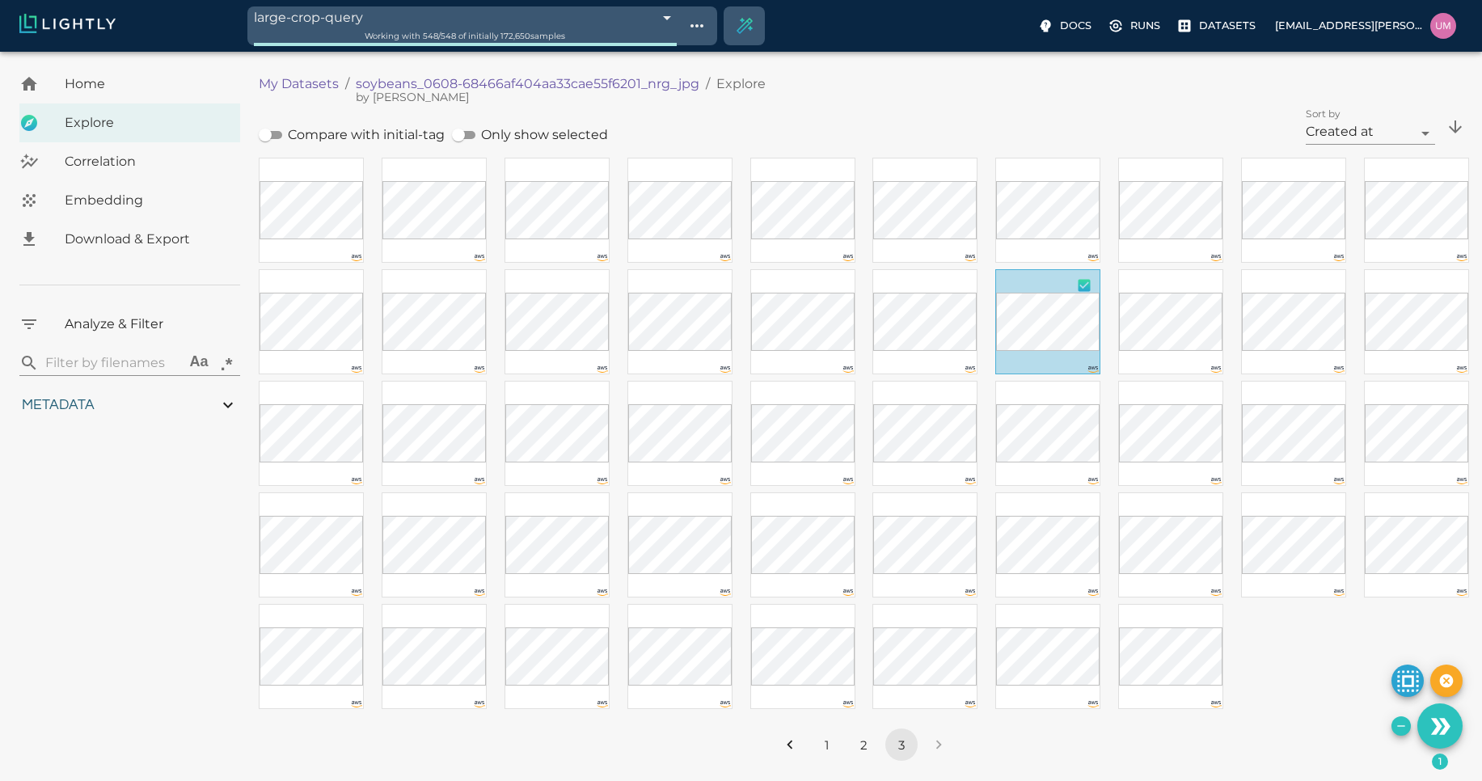
click at [1079, 287] on input "checkbox" at bounding box center [1084, 288] width 31 height 36
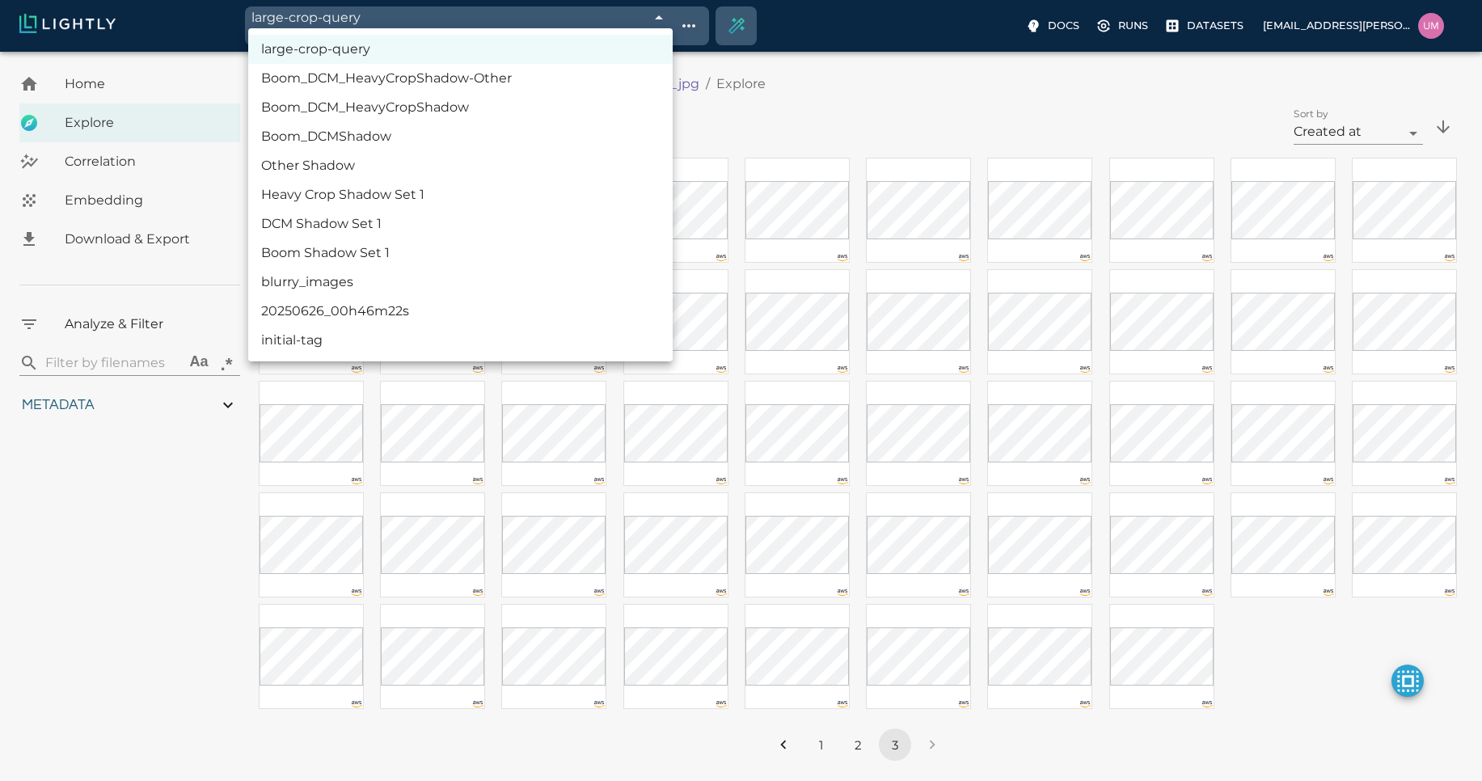
click at [530, 52] on body "large-crop-query 68c0e457de19f9d88f33aab5 Working with 548 / 548 of initially 1…" at bounding box center [741, 465] width 1482 height 826
click at [464, 307] on li "20250626_00h46m22s" at bounding box center [460, 311] width 424 height 29
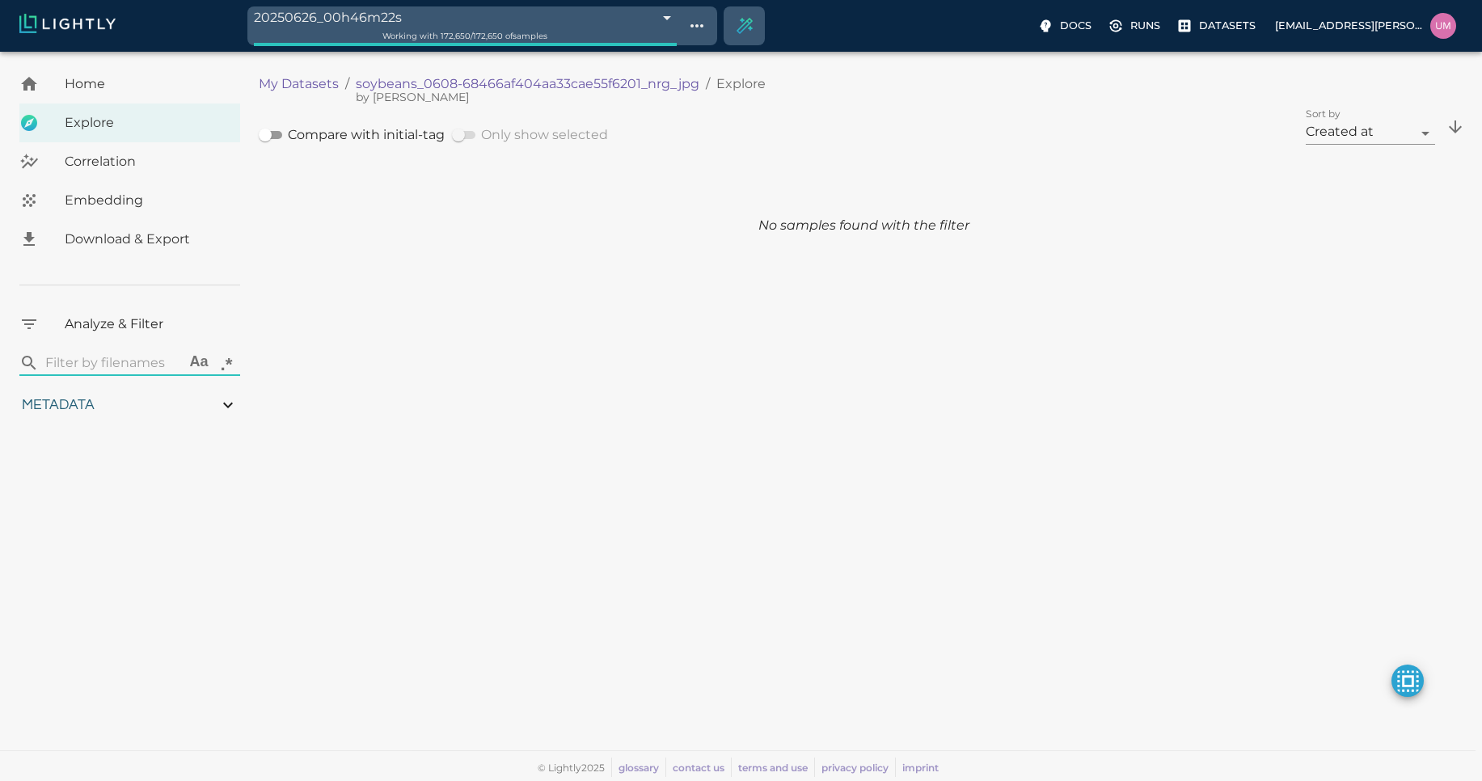
click at [192, 209] on span "Embedding" at bounding box center [146, 200] width 163 height 19
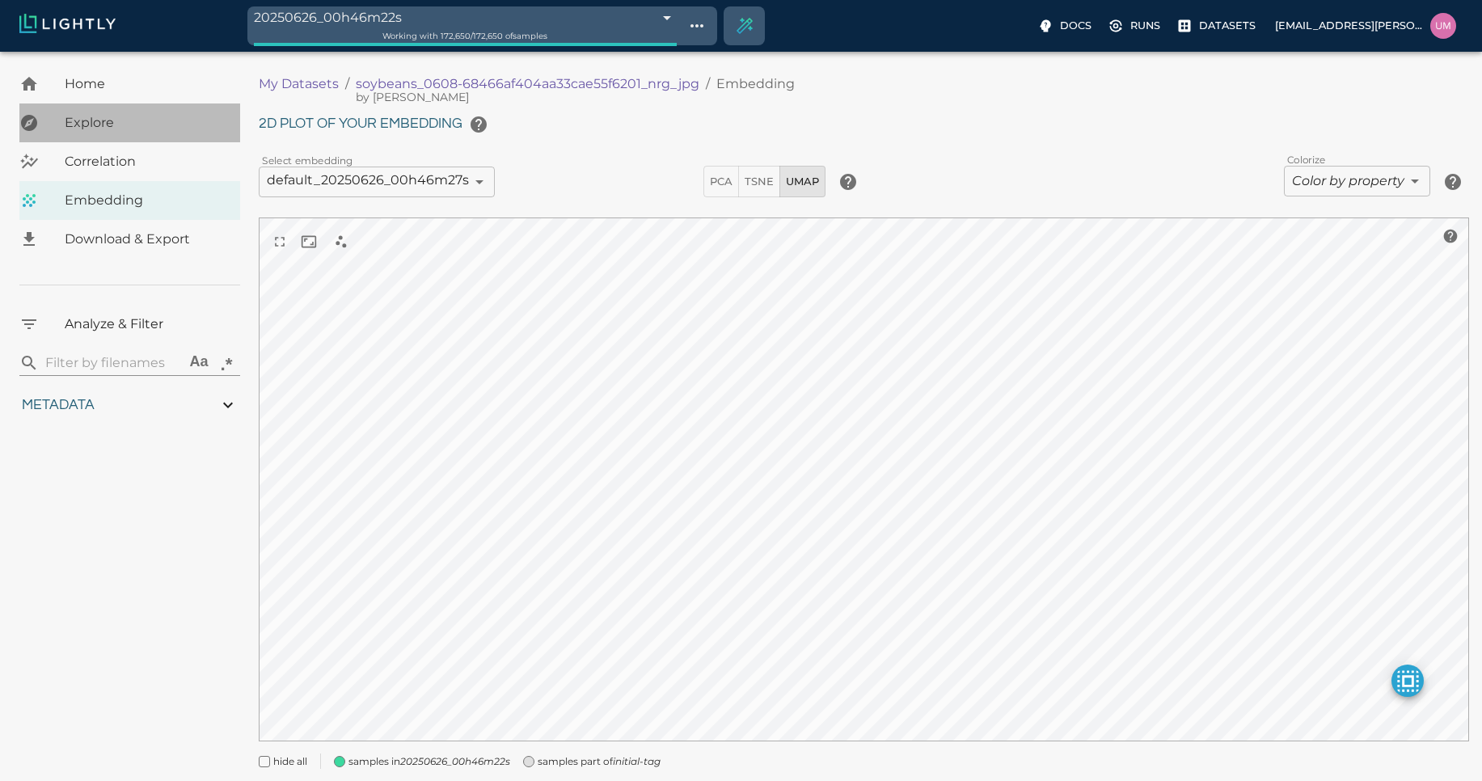
click at [123, 120] on span "Explore" at bounding box center [146, 122] width 163 height 19
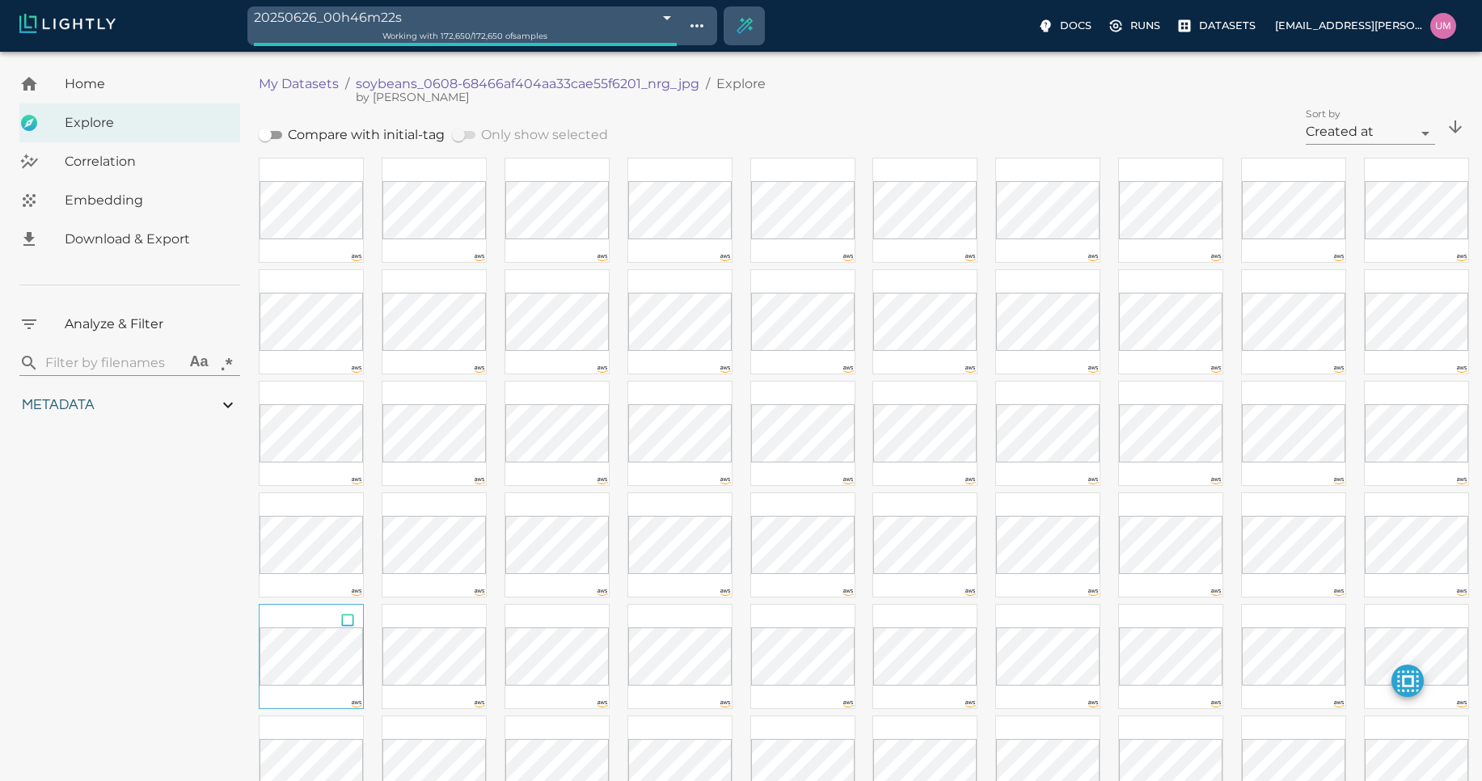
click at [350, 623] on input "checkbox" at bounding box center [347, 623] width 31 height 36
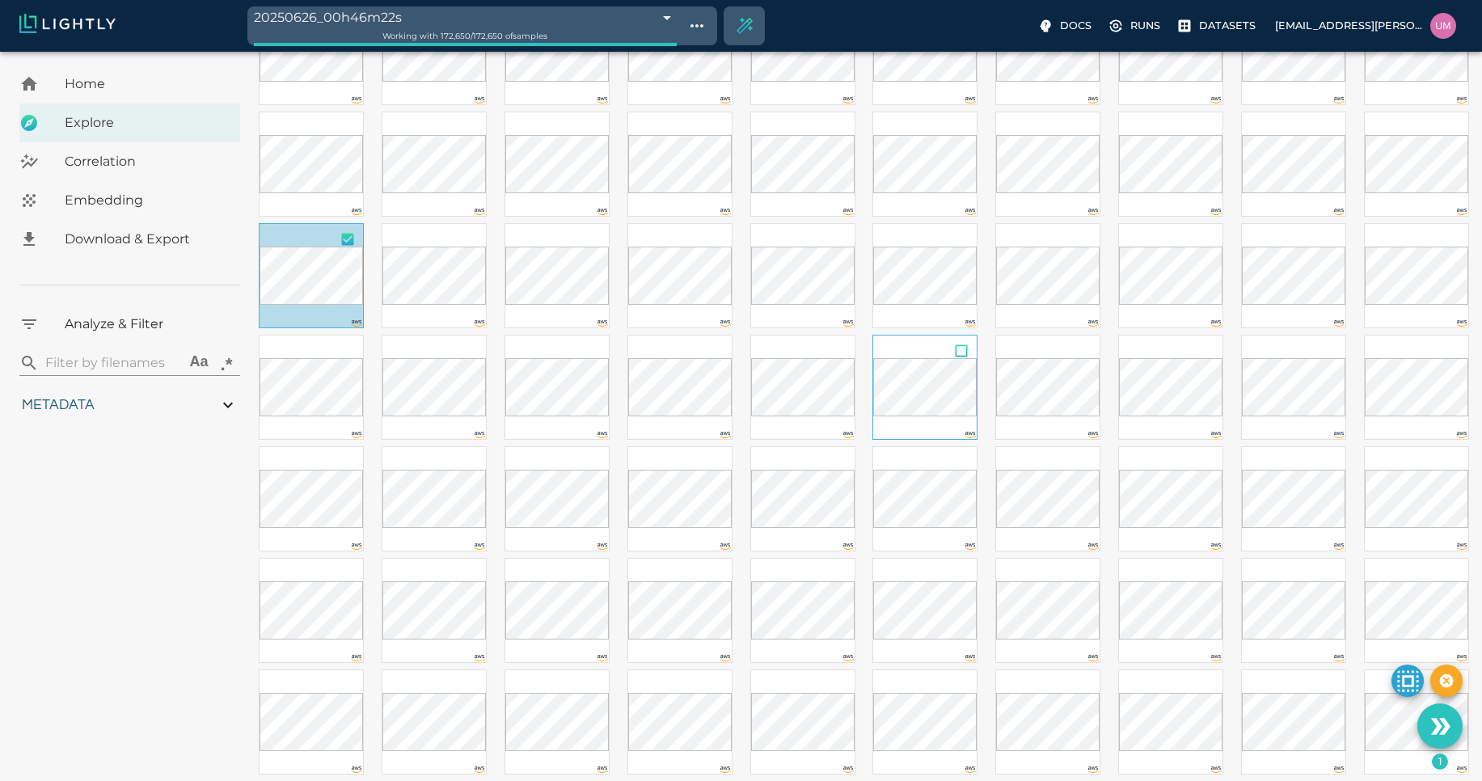
scroll to position [386, 0]
click at [324, 302] on div at bounding box center [311, 270] width 105 height 105
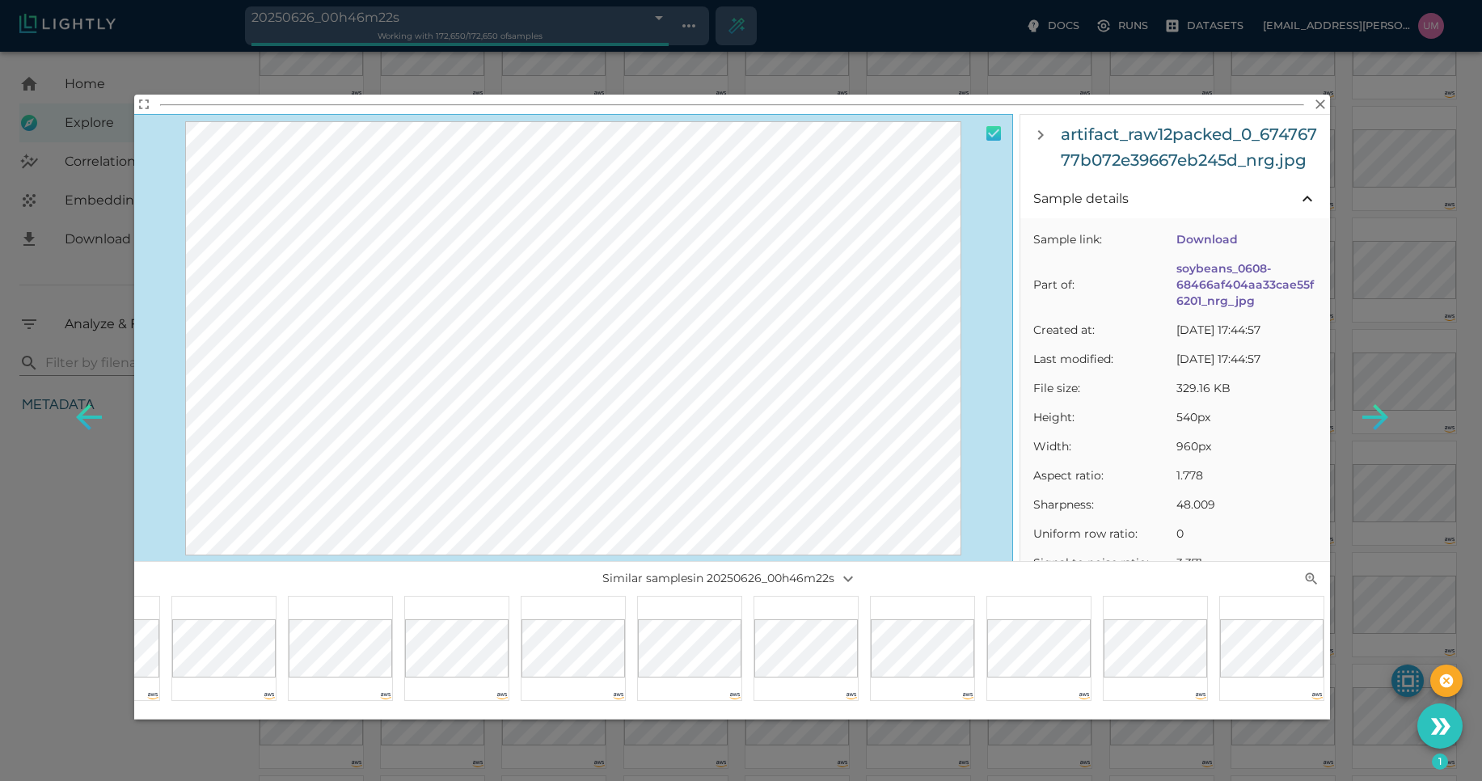
scroll to position [0, 1087]
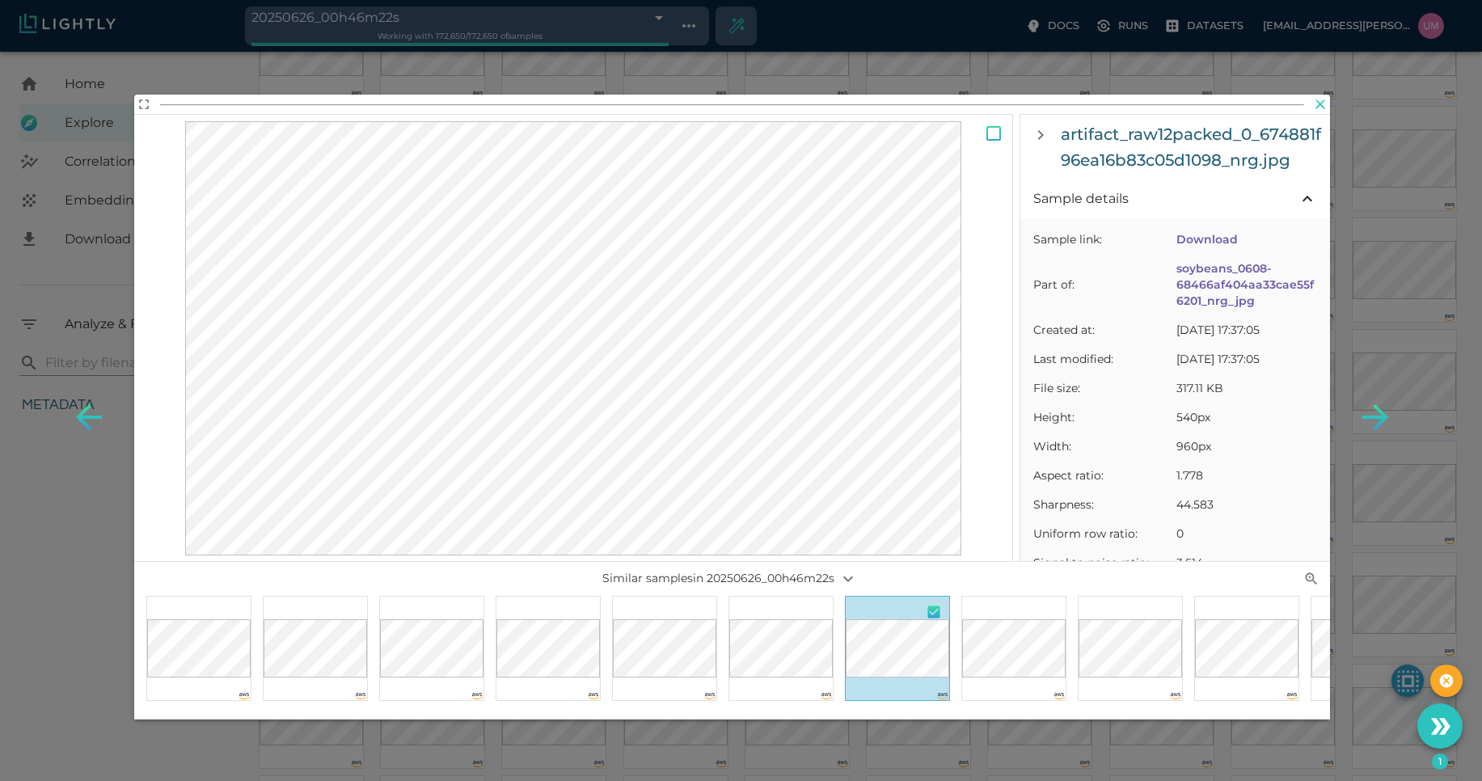
click at [1313, 108] on icon "button" at bounding box center [1320, 104] width 16 height 16
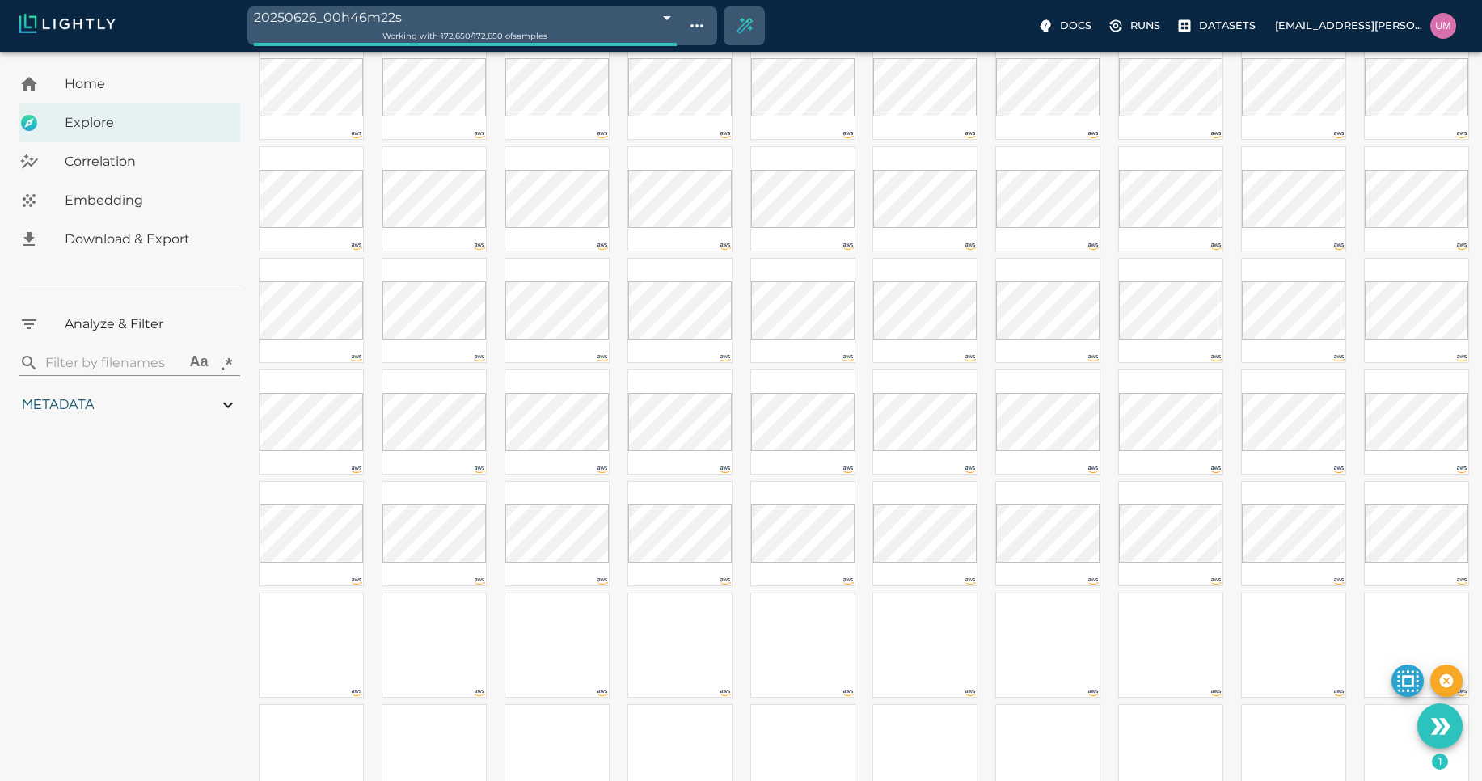
scroll to position [1707, 0]
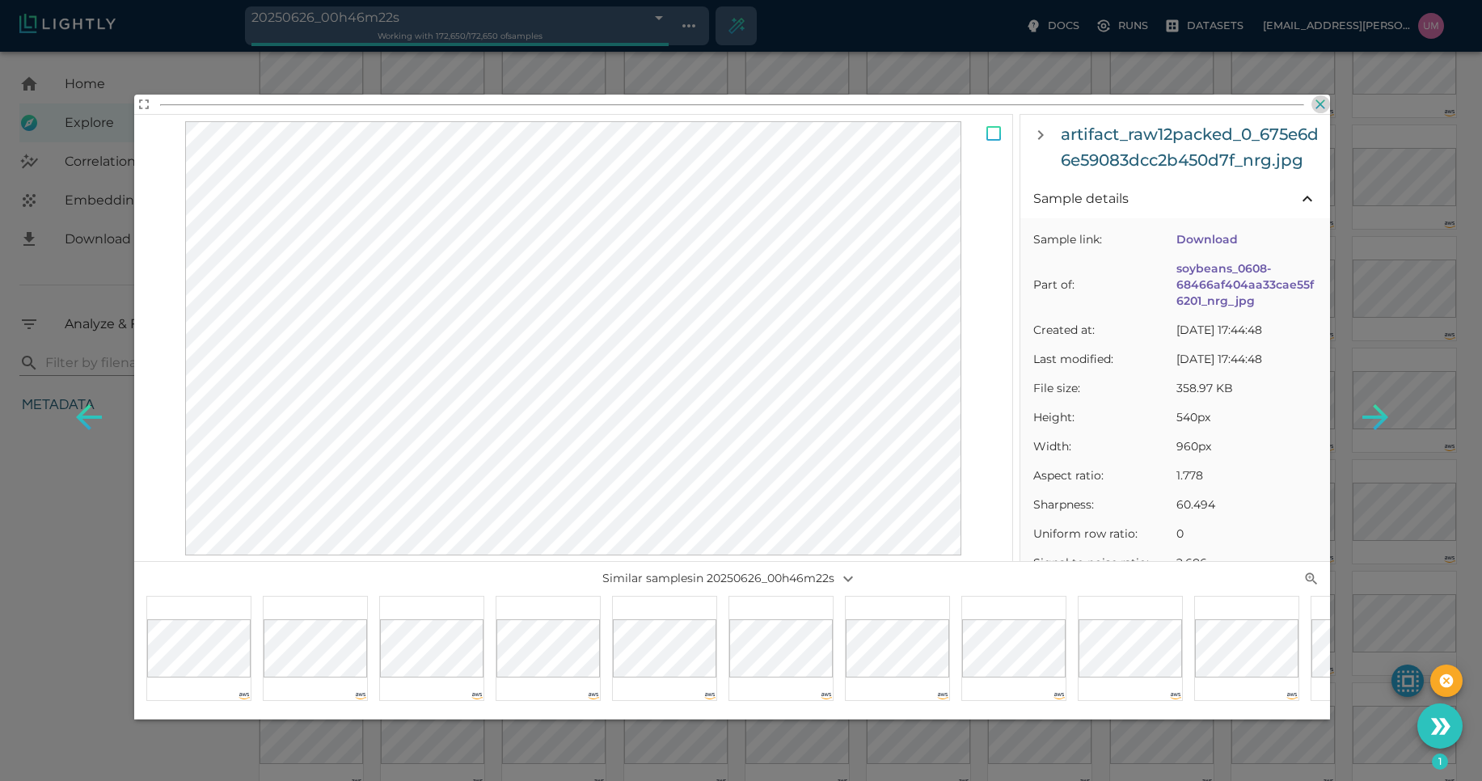
click at [1318, 103] on icon "button" at bounding box center [1320, 104] width 16 height 16
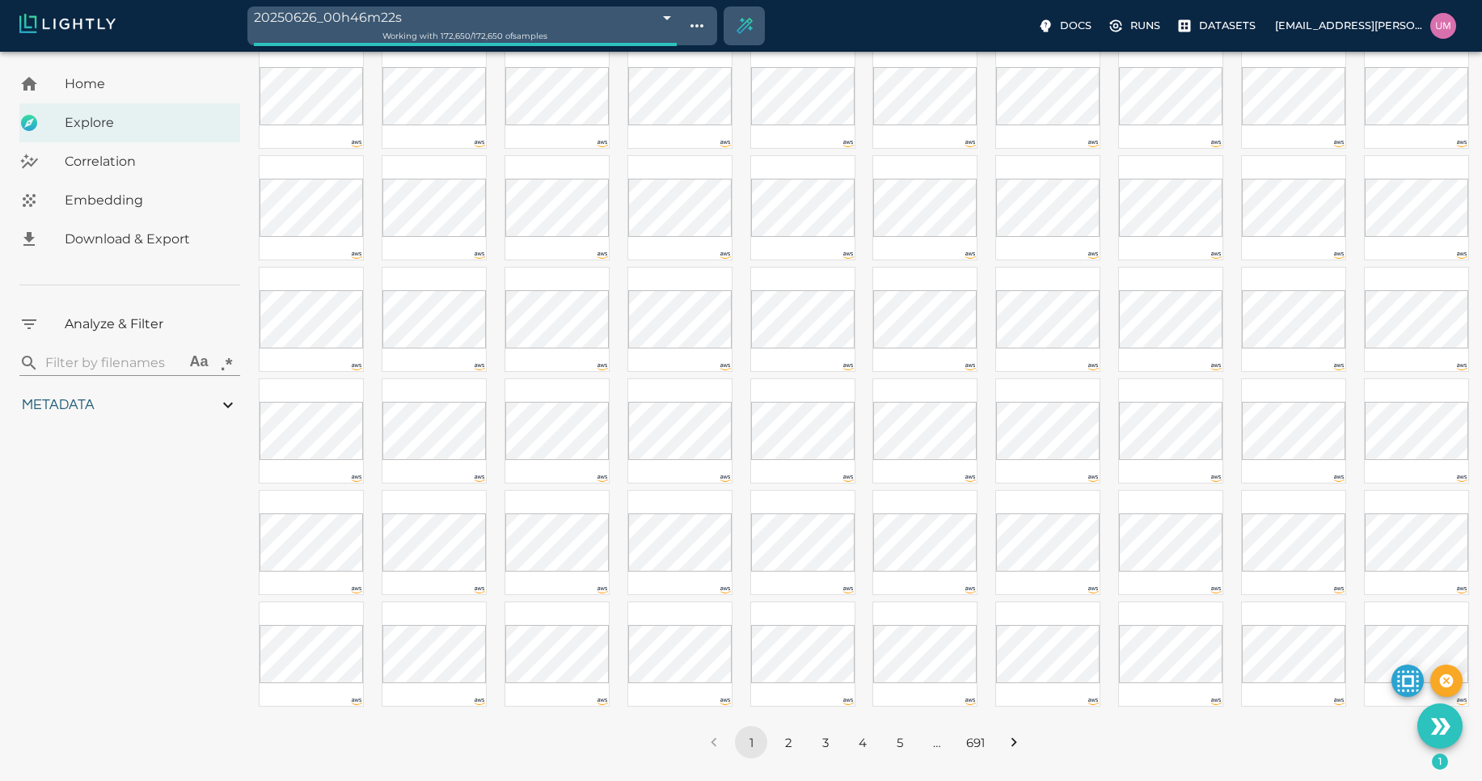
scroll to position [2241, 0]
click at [796, 732] on button "2" at bounding box center [788, 736] width 32 height 32
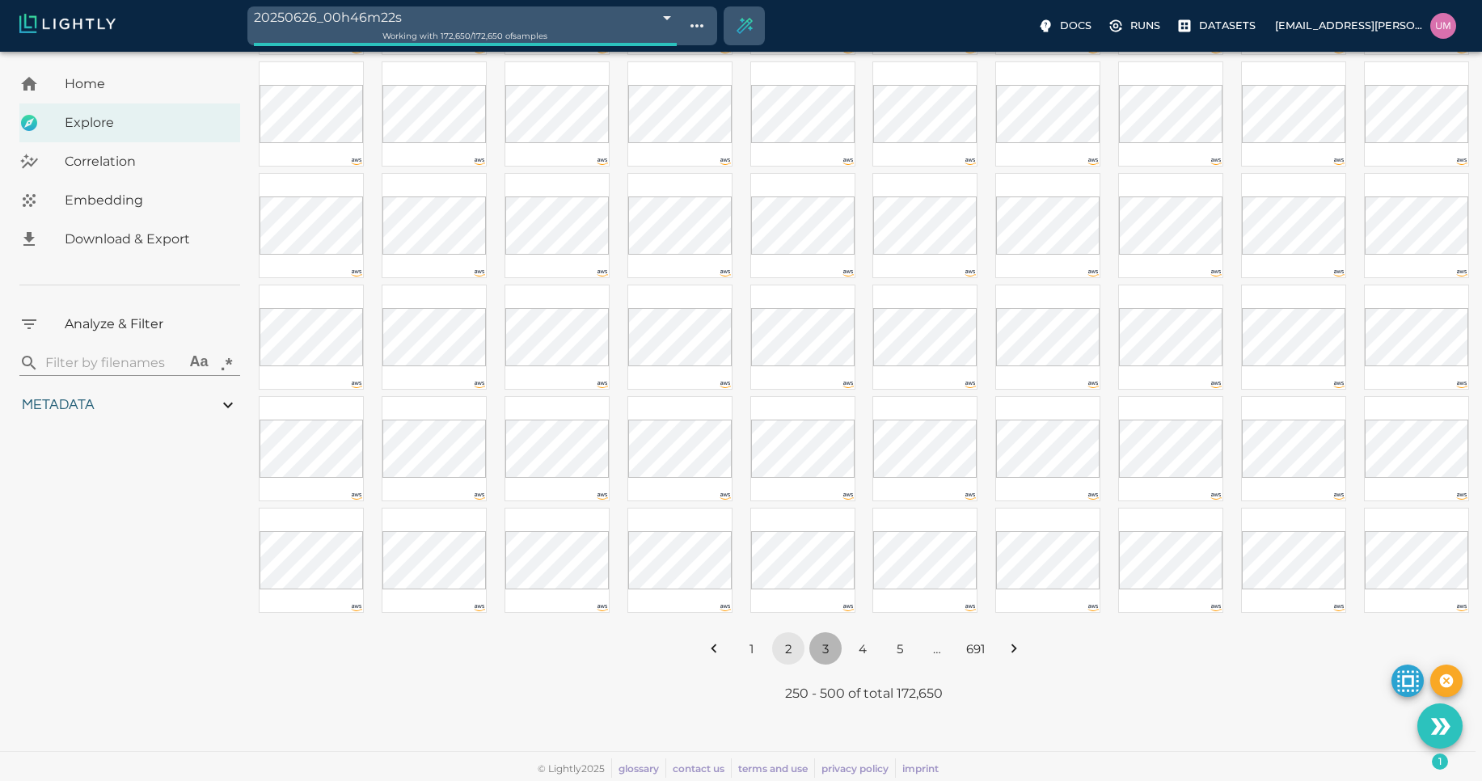
click at [818, 652] on button "3" at bounding box center [825, 648] width 32 height 32
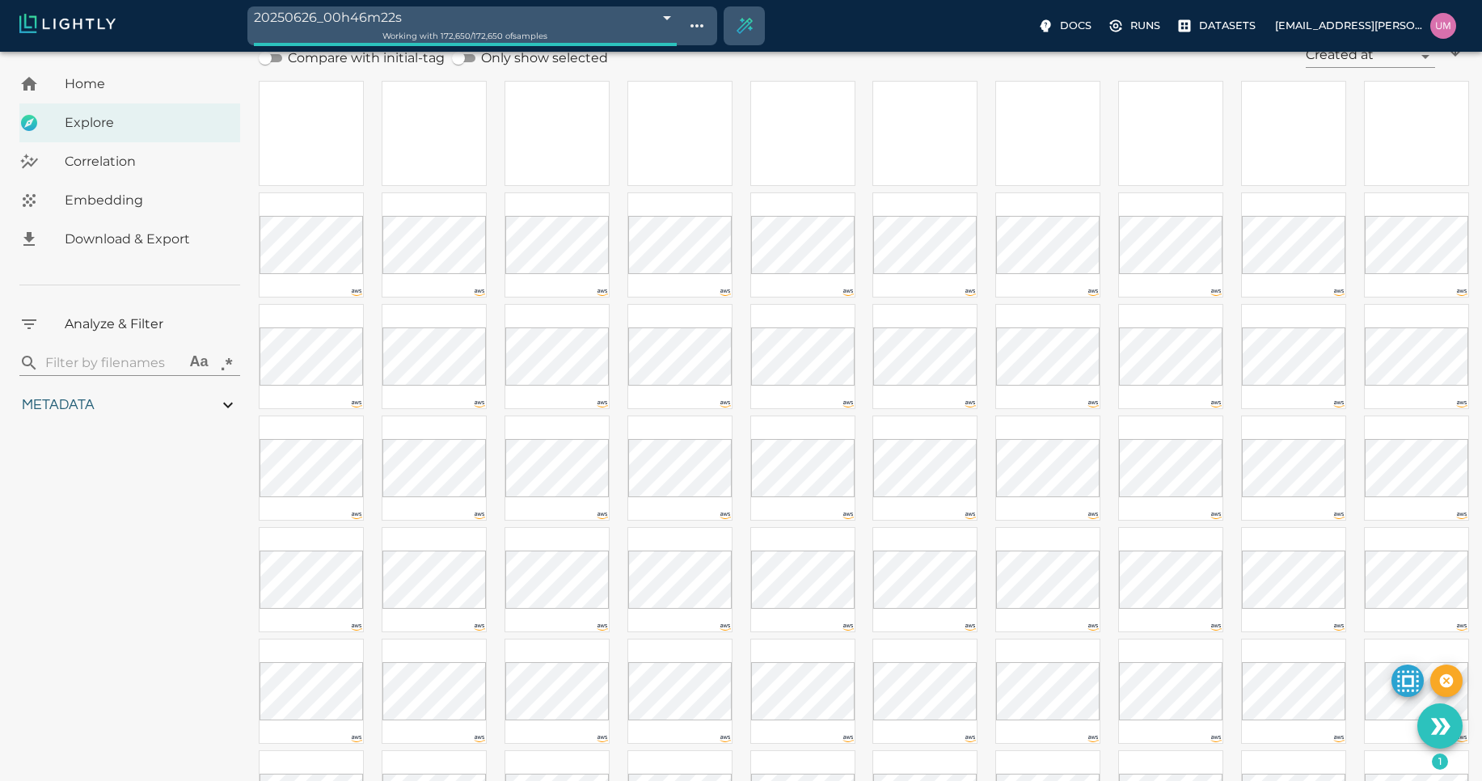
scroll to position [0, 0]
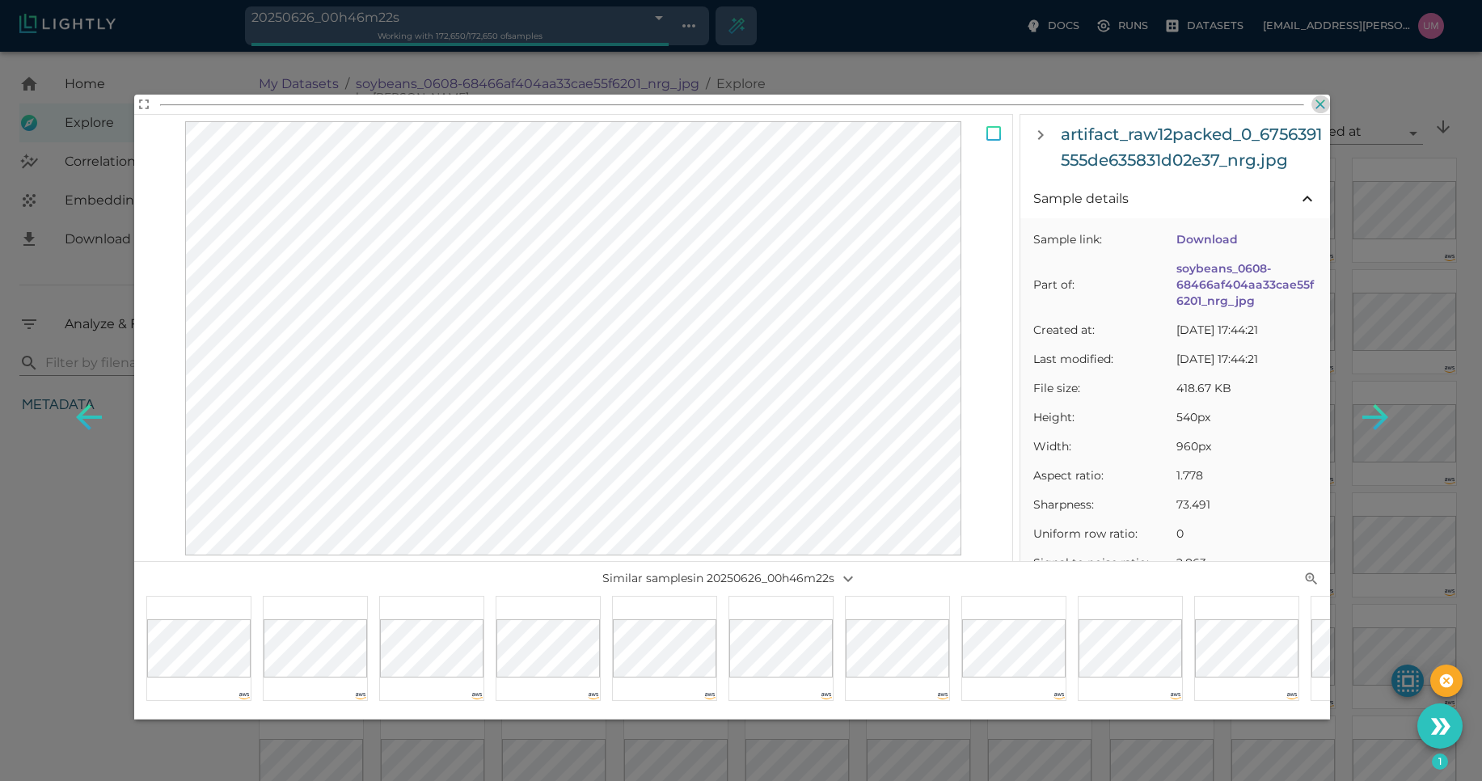
click at [1315, 96] on icon "button" at bounding box center [1320, 104] width 16 height 16
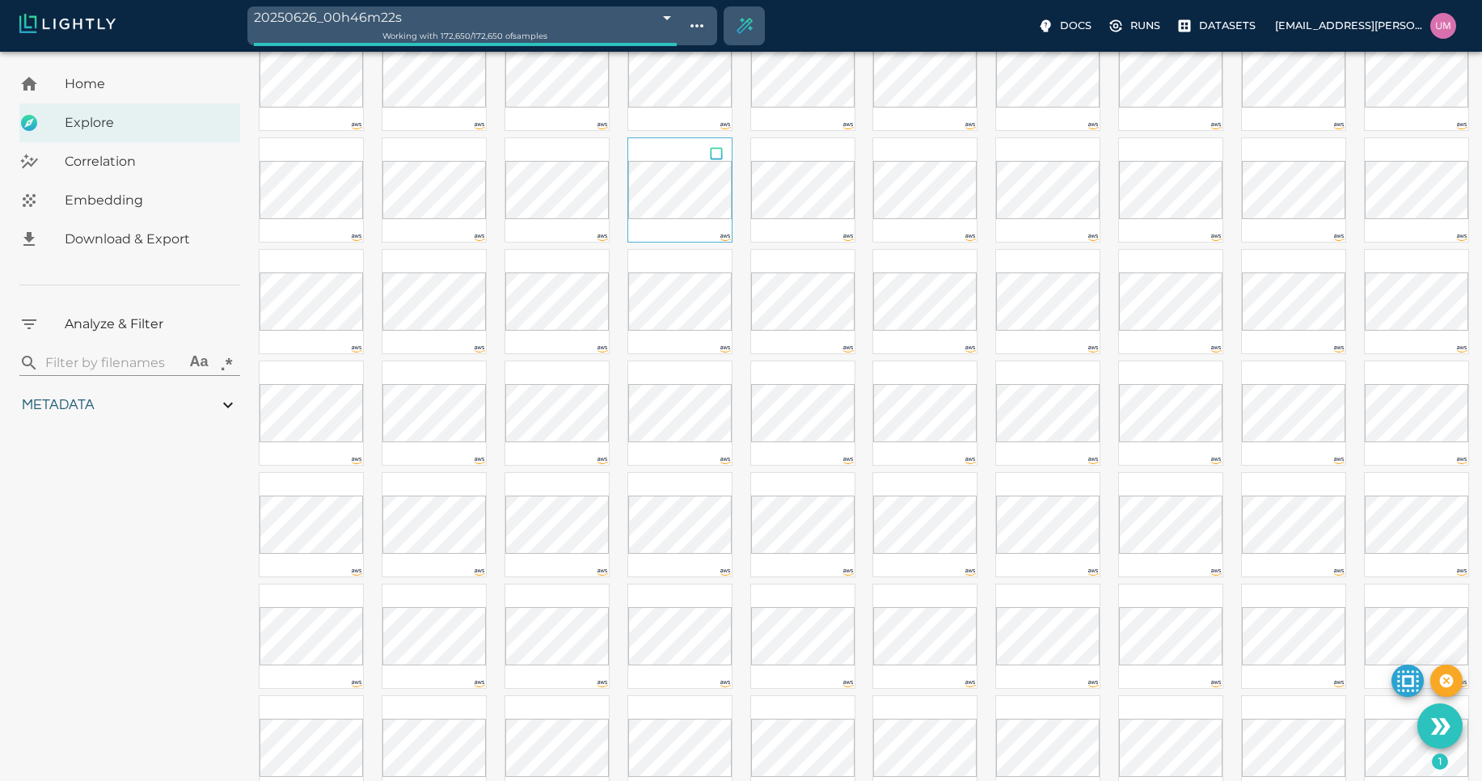
scroll to position [246, 0]
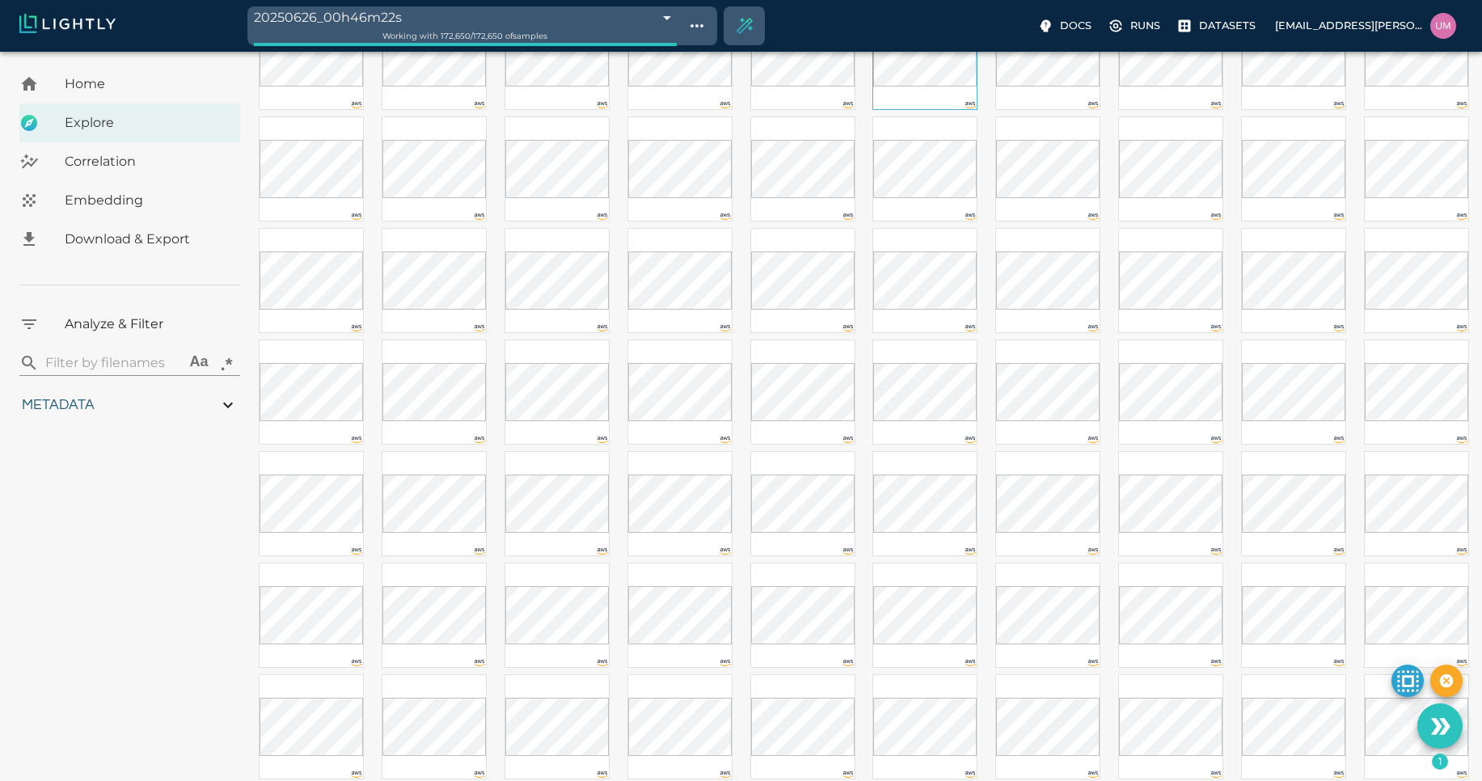
scroll to position [2328, 0]
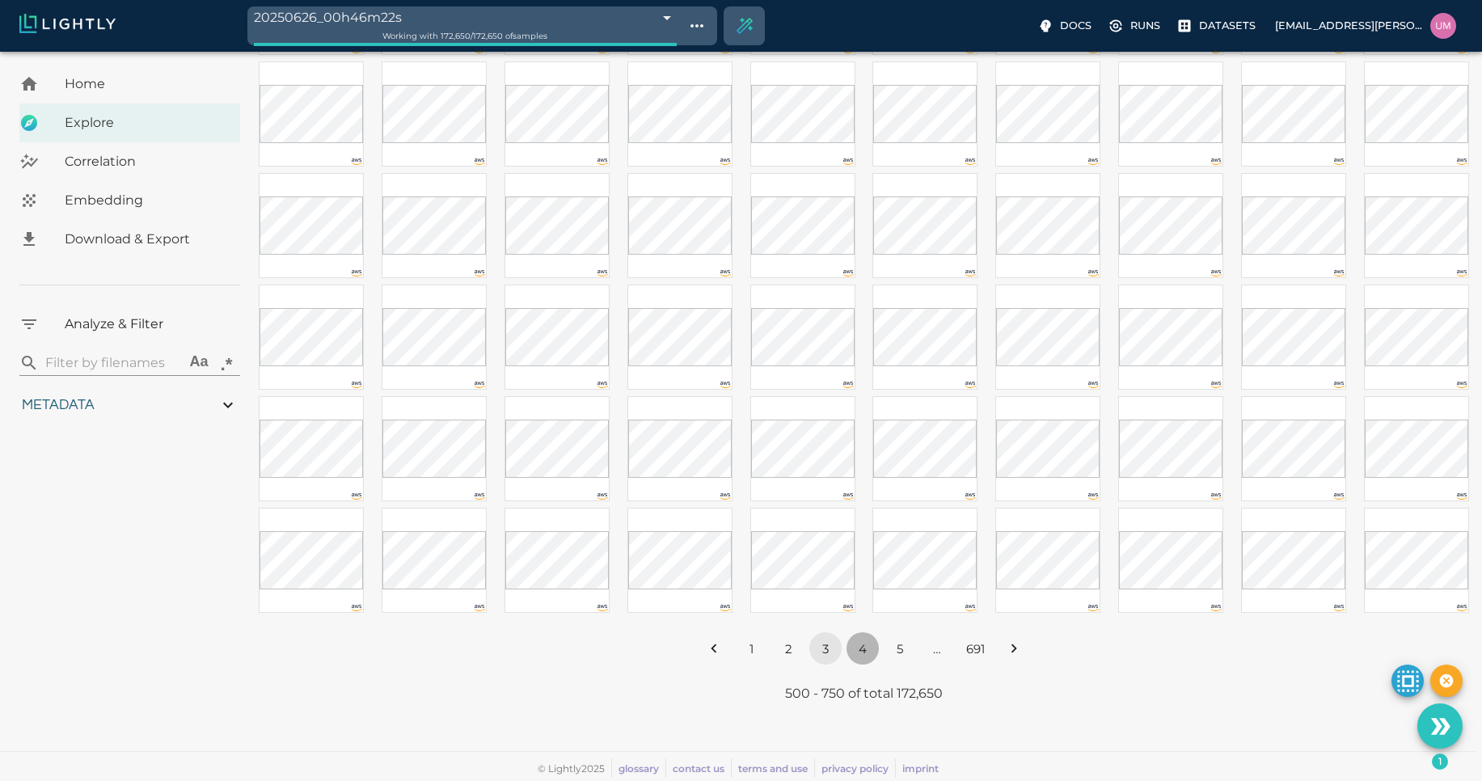
click at [870, 651] on button "4" at bounding box center [863, 648] width 32 height 32
click at [884, 644] on button "5" at bounding box center [900, 648] width 32 height 32
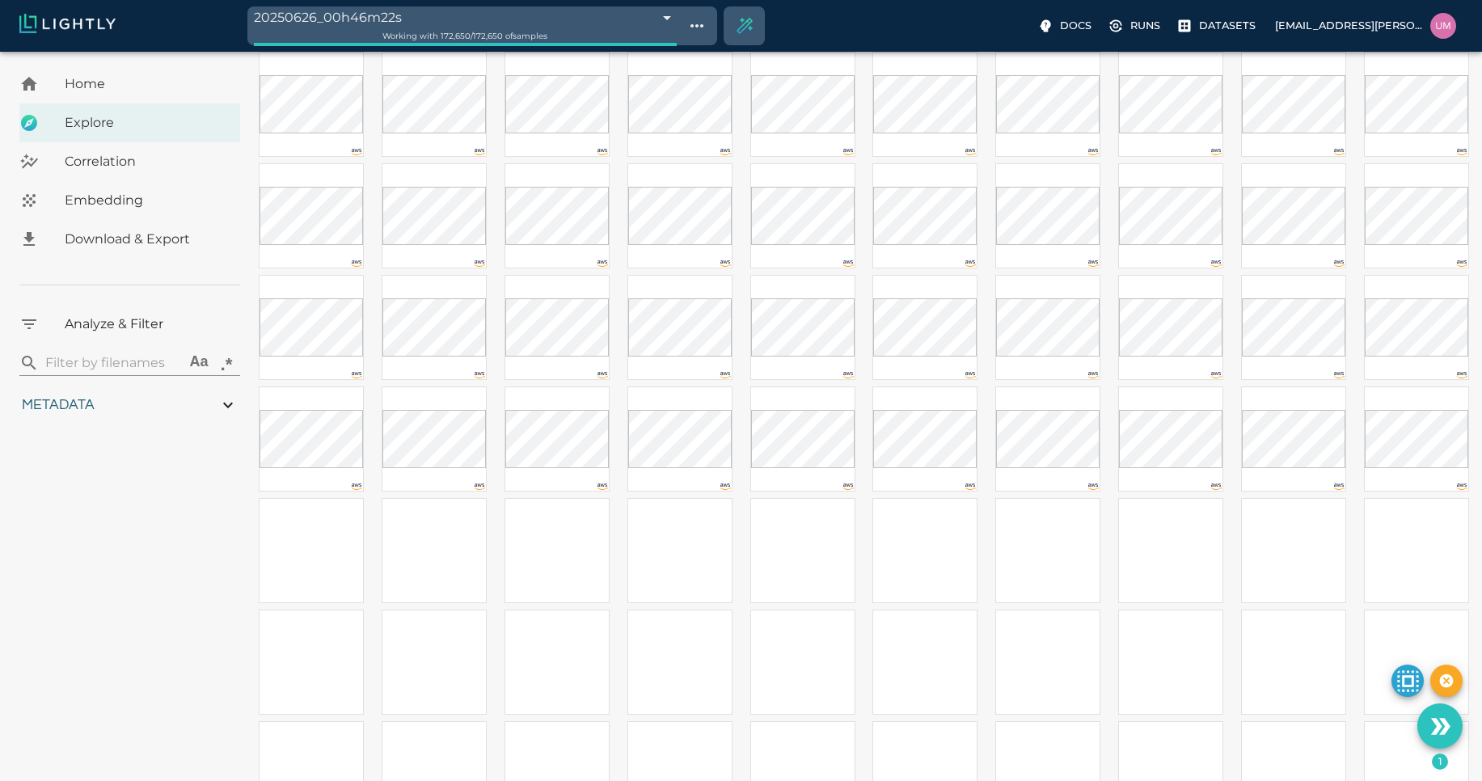
scroll to position [0, 0]
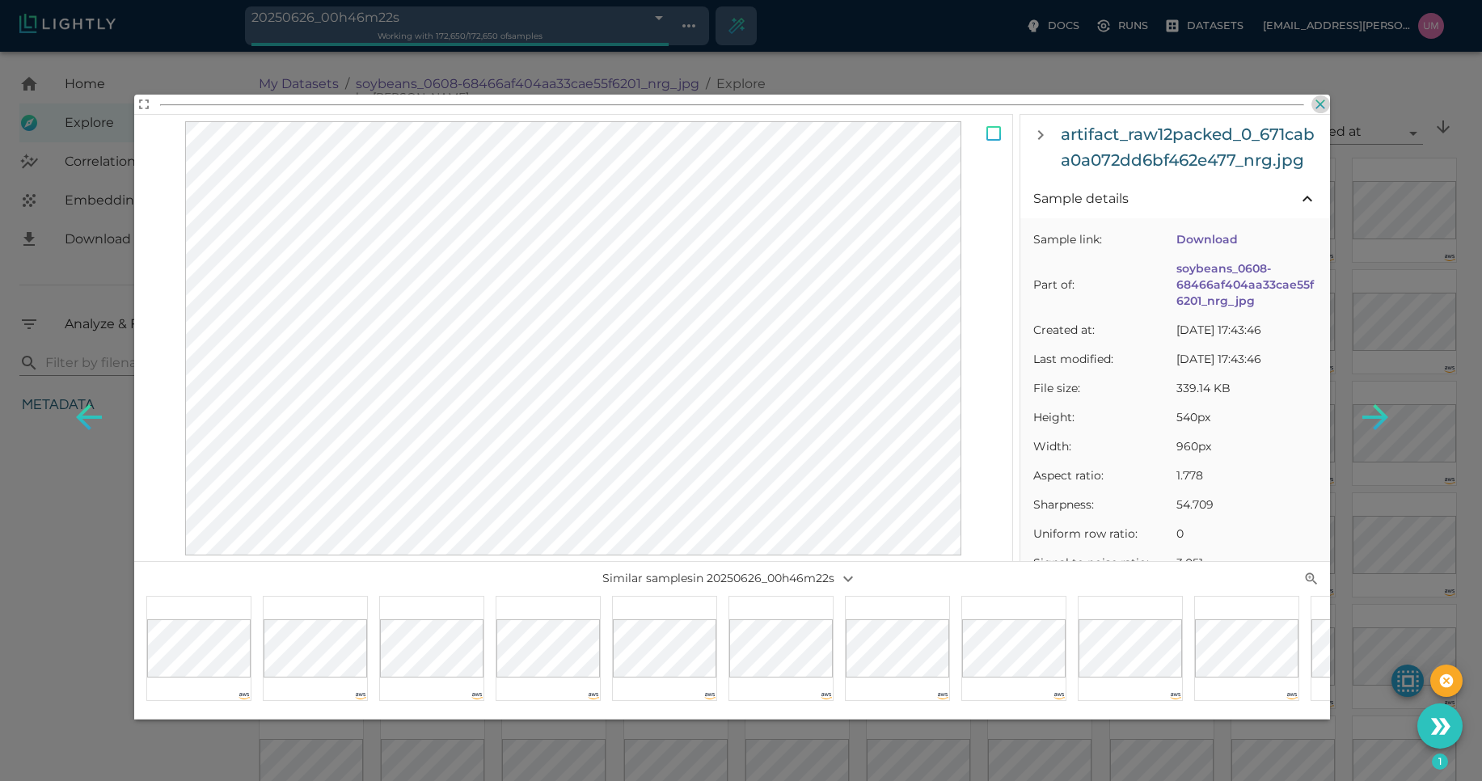
click at [1321, 103] on icon "button" at bounding box center [1321, 104] width 10 height 10
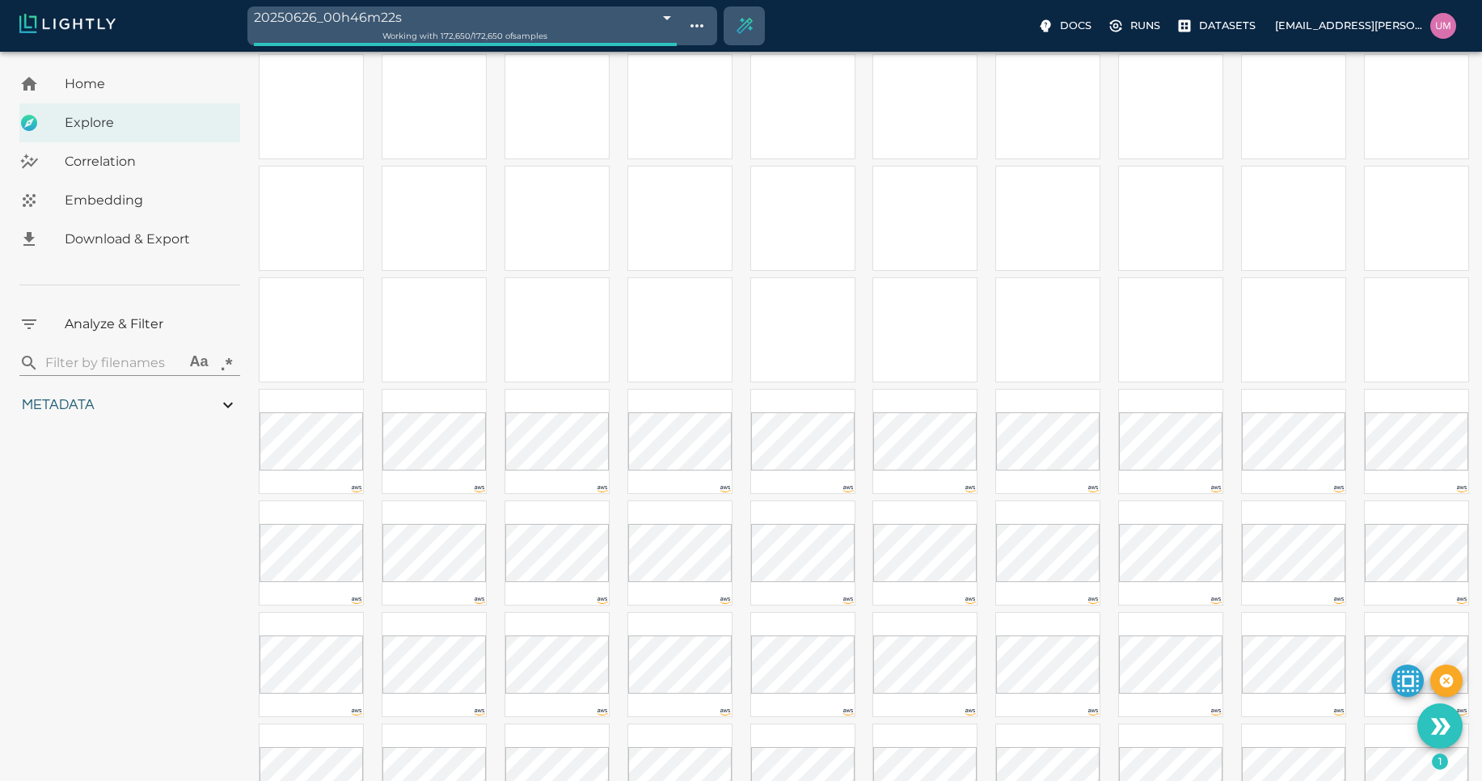
scroll to position [2101, 0]
